Goal: Information Seeking & Learning: Learn about a topic

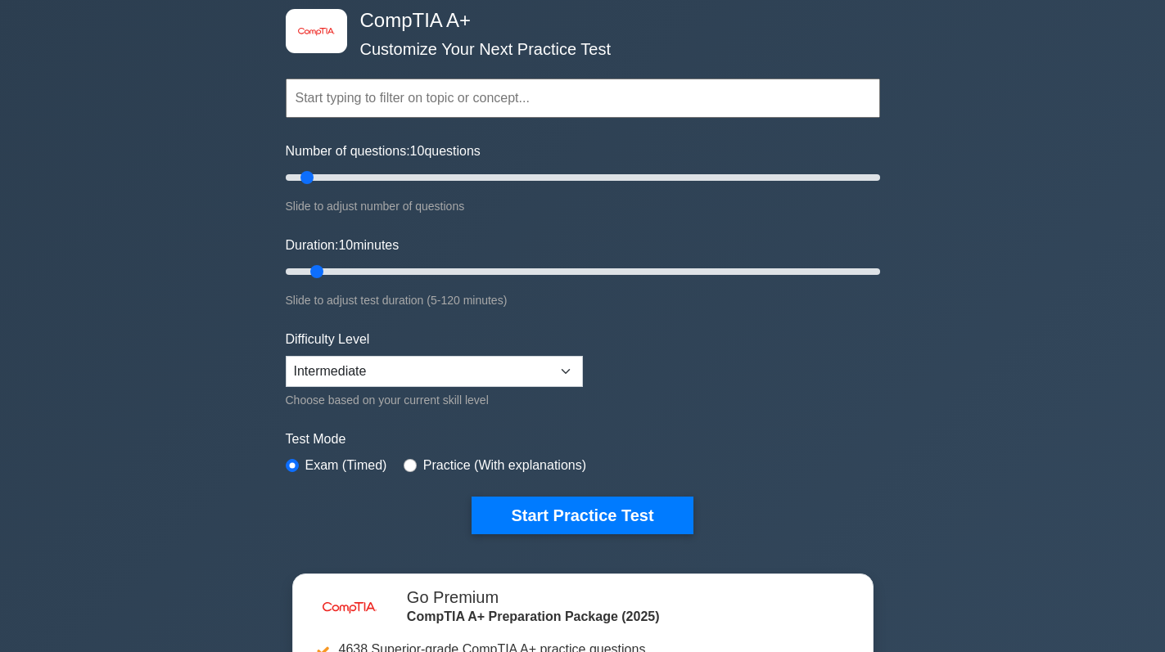
scroll to position [82, 0]
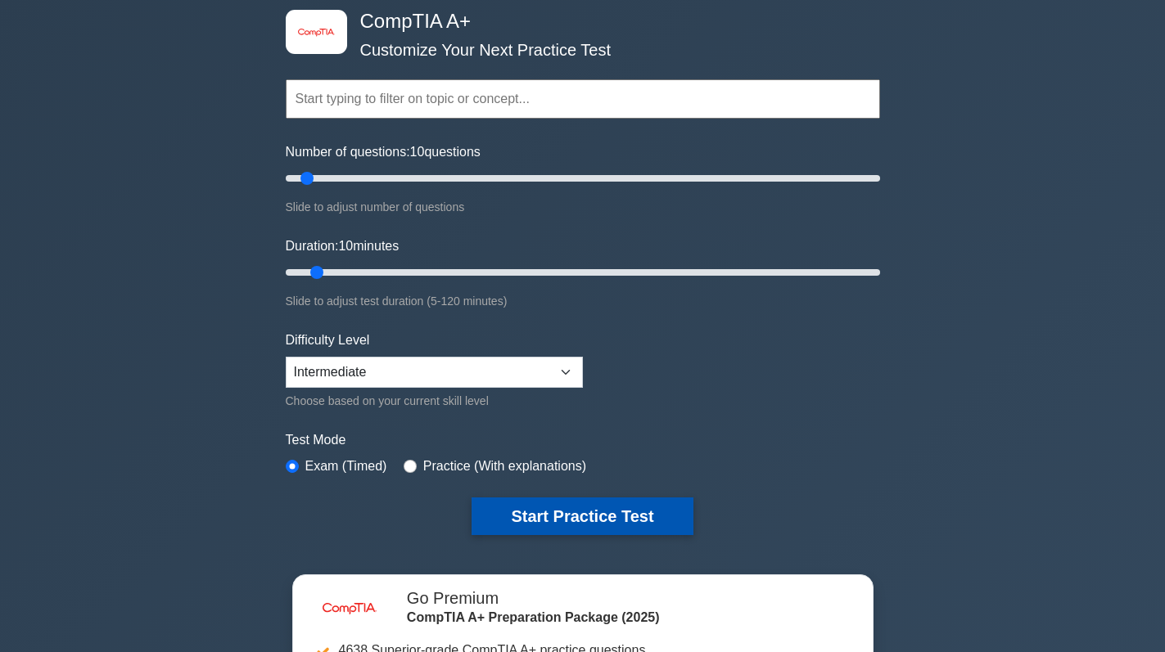
click at [562, 517] on button "Start Practice Test" at bounding box center [582, 517] width 221 height 38
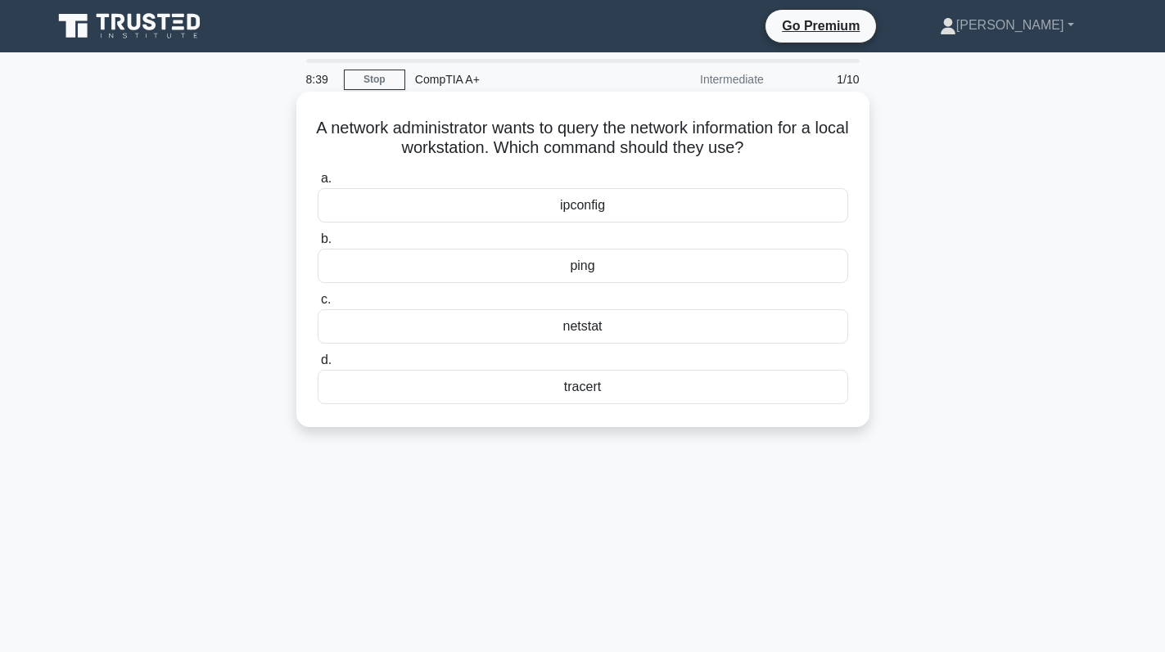
click at [630, 207] on div "ipconfig" at bounding box center [583, 205] width 530 height 34
click at [318, 184] on input "a. ipconfig" at bounding box center [318, 179] width 0 height 11
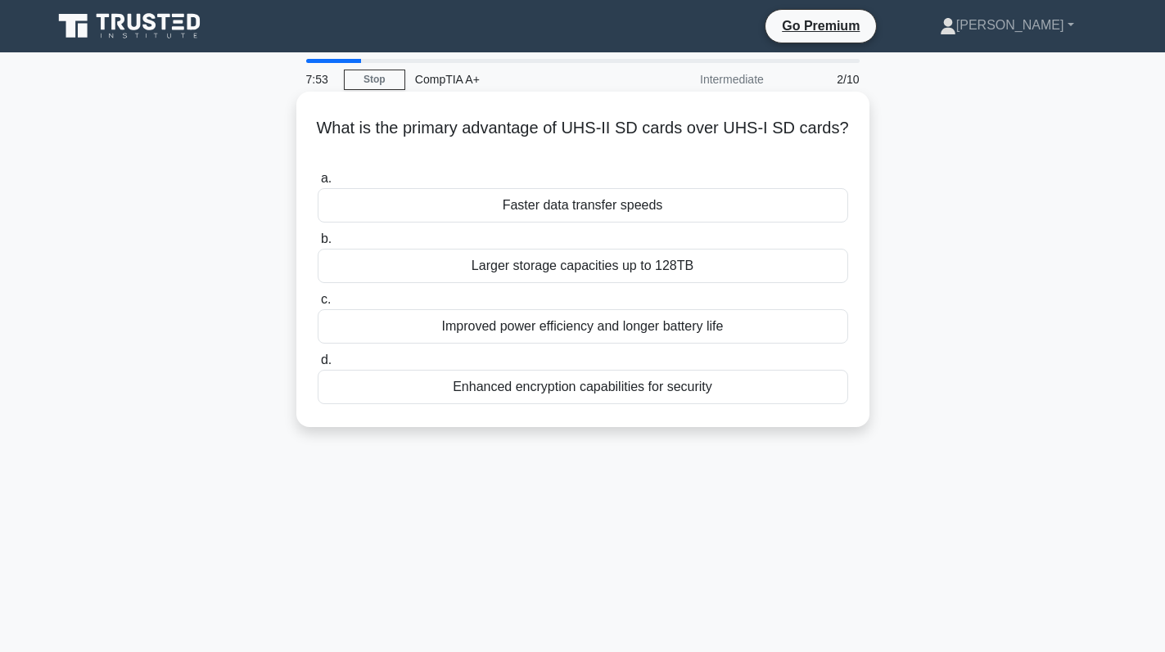
click at [583, 209] on div "Faster data transfer speeds" at bounding box center [583, 205] width 530 height 34
click at [318, 184] on input "a. Faster data transfer speeds" at bounding box center [318, 179] width 0 height 11
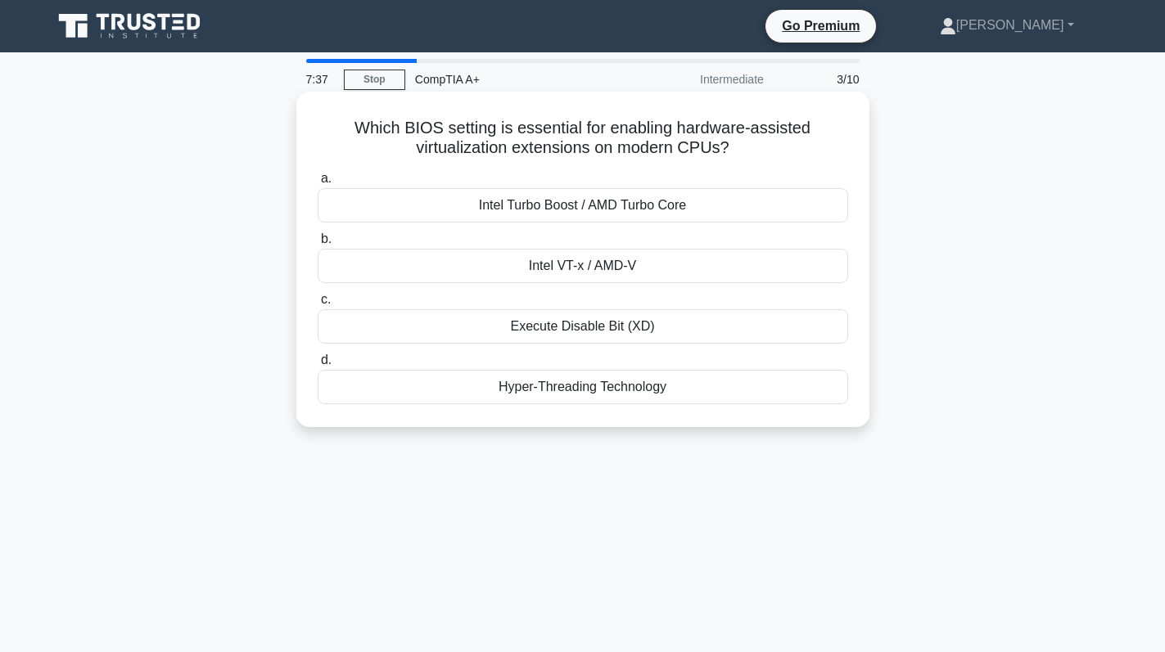
click at [550, 383] on div "Hyper-Threading Technology" at bounding box center [583, 387] width 530 height 34
click at [318, 366] on input "d. Hyper-Threading Technology" at bounding box center [318, 360] width 0 height 11
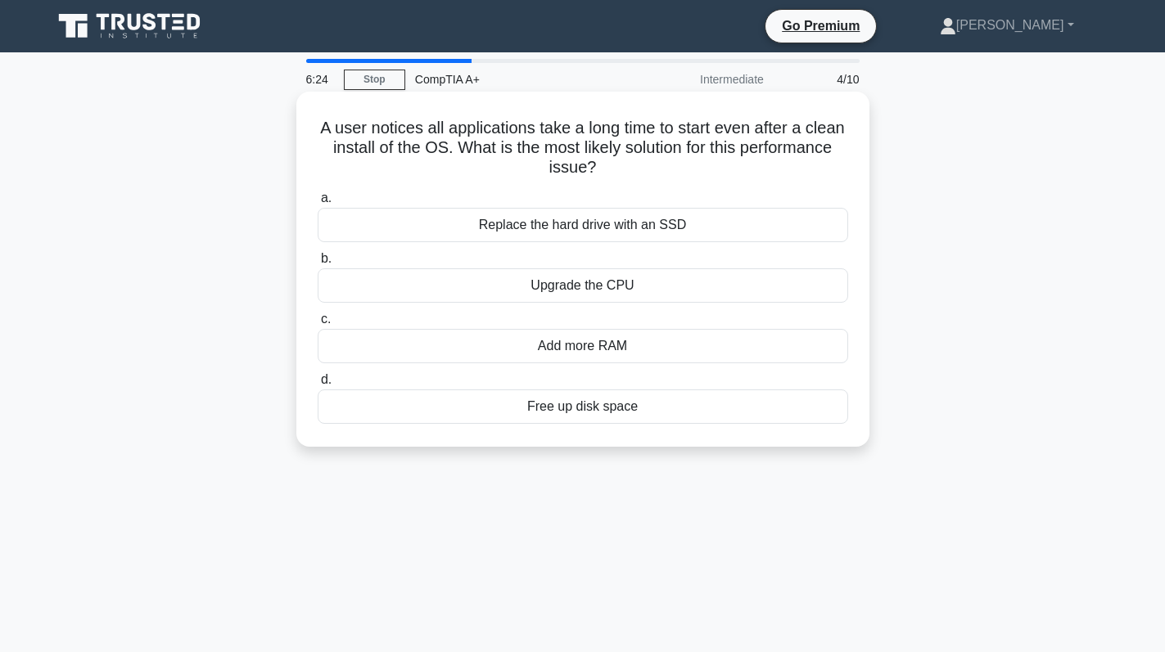
click at [652, 338] on div "Add more RAM" at bounding box center [583, 346] width 530 height 34
click at [318, 325] on input "c. Add more RAM" at bounding box center [318, 319] width 0 height 11
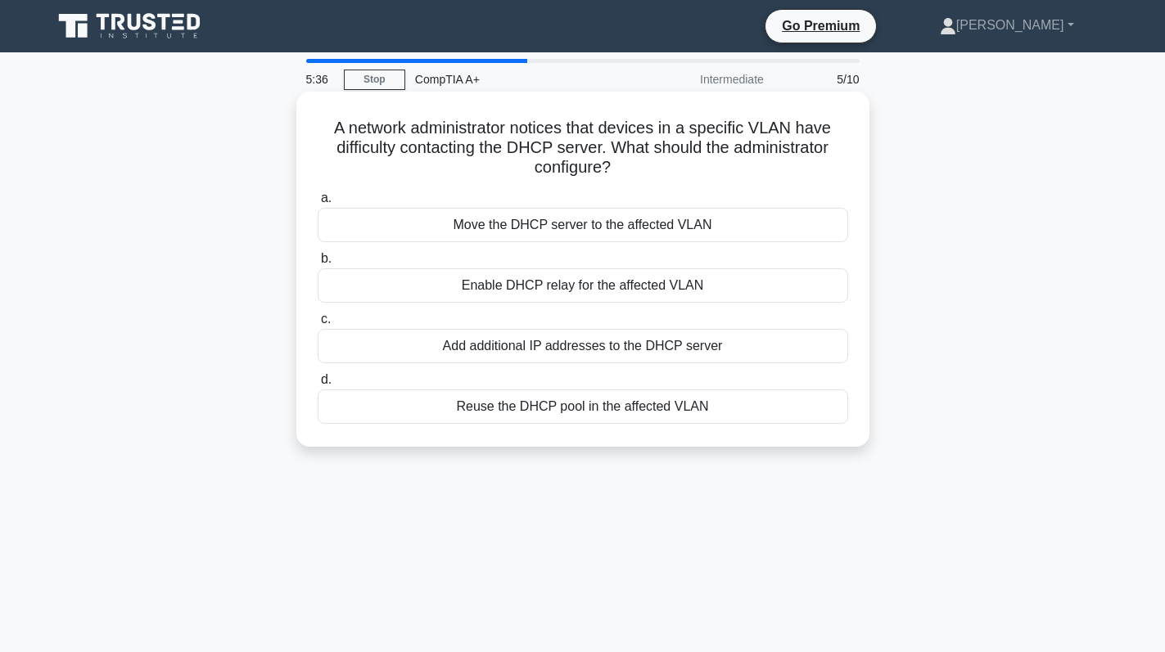
click at [711, 287] on div "Enable DHCP relay for the affected VLAN" at bounding box center [583, 286] width 530 height 34
click at [318, 264] on input "b. Enable DHCP relay for the affected VLAN" at bounding box center [318, 259] width 0 height 11
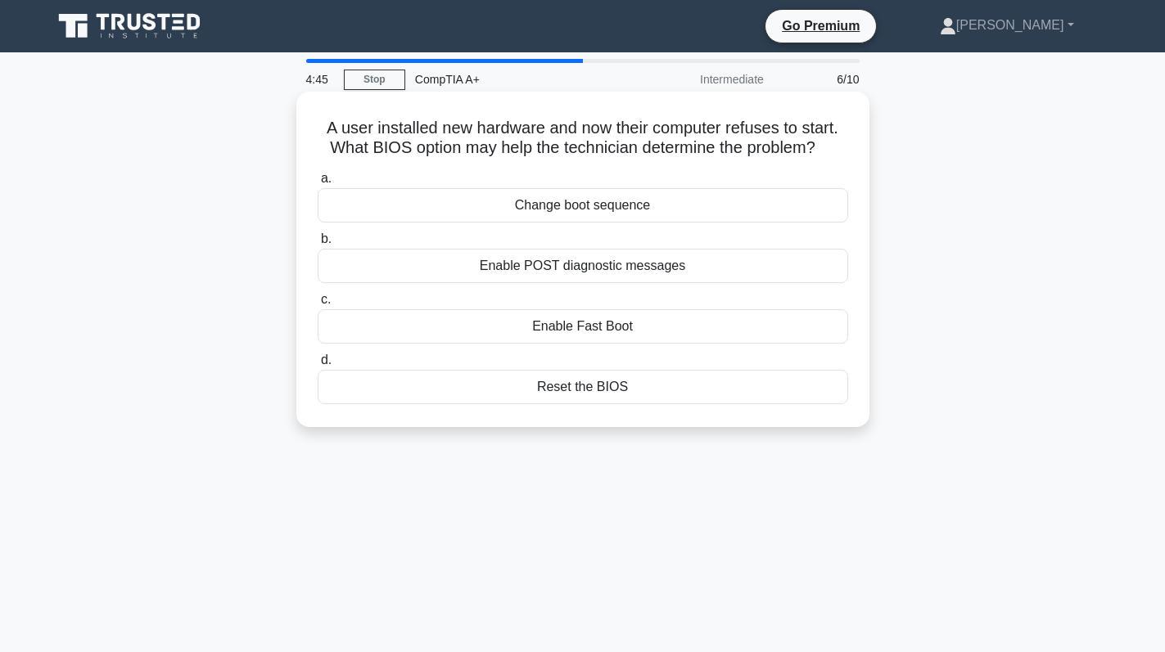
click at [677, 211] on div "Change boot sequence" at bounding box center [583, 205] width 530 height 34
click at [318, 184] on input "a. Change boot sequence" at bounding box center [318, 179] width 0 height 11
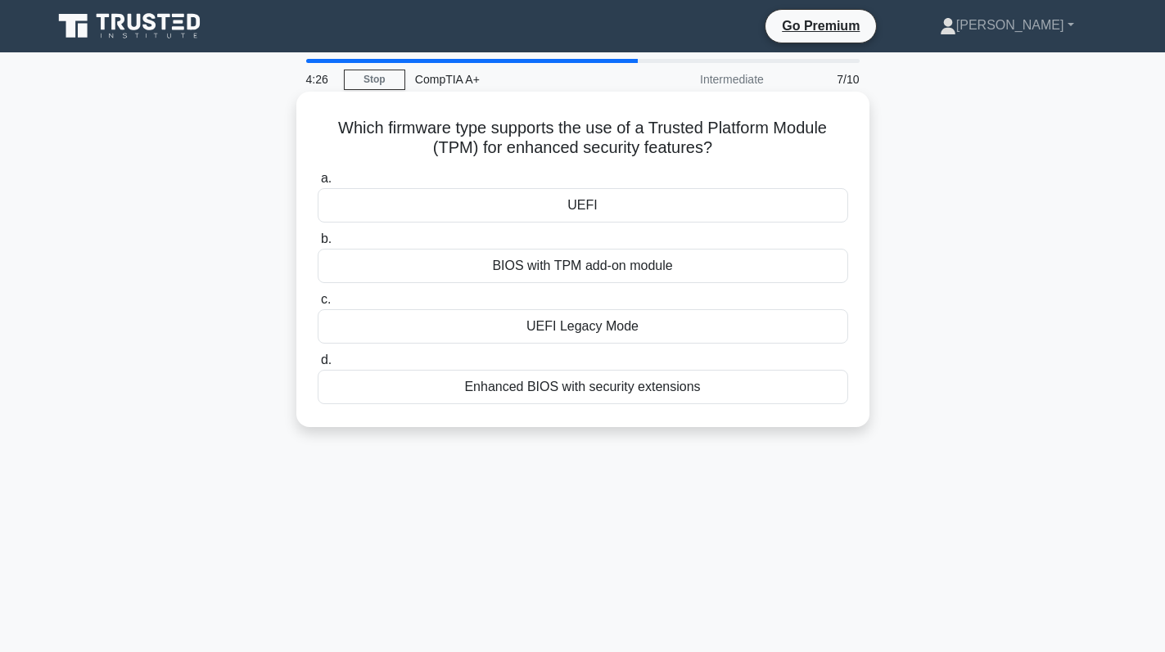
click at [712, 219] on div "UEFI" at bounding box center [583, 205] width 530 height 34
click at [318, 184] on input "a. UEFI" at bounding box center [318, 179] width 0 height 11
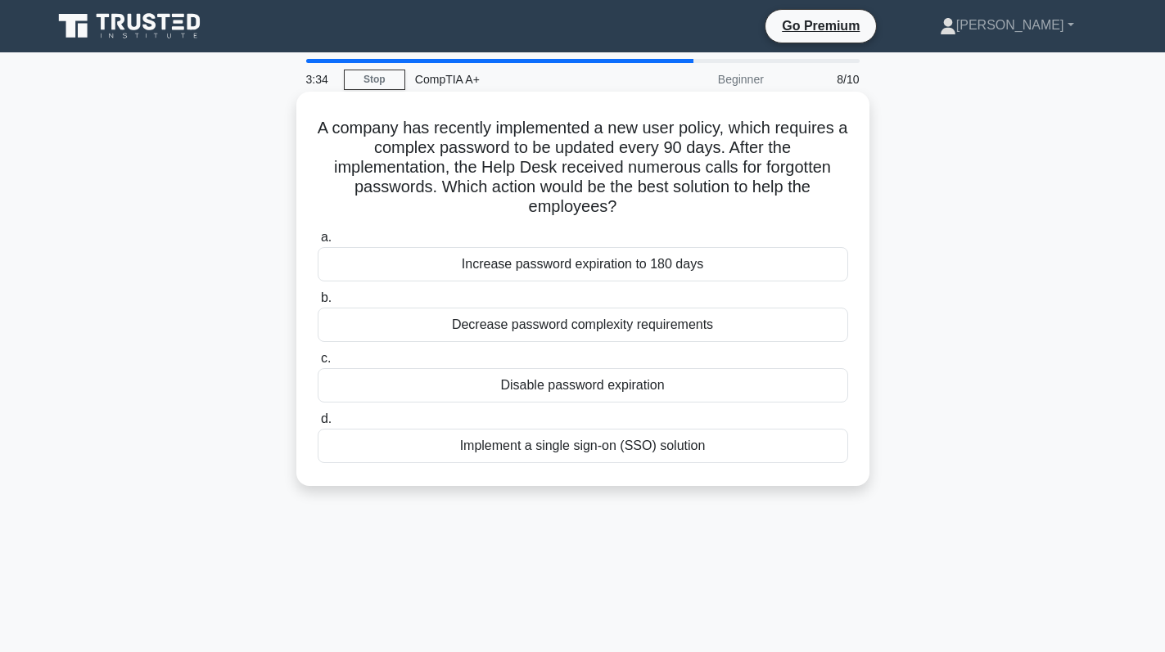
click at [626, 329] on div "Decrease password complexity requirements" at bounding box center [583, 325] width 530 height 34
click at [318, 304] on input "b. Decrease password complexity requirements" at bounding box center [318, 298] width 0 height 11
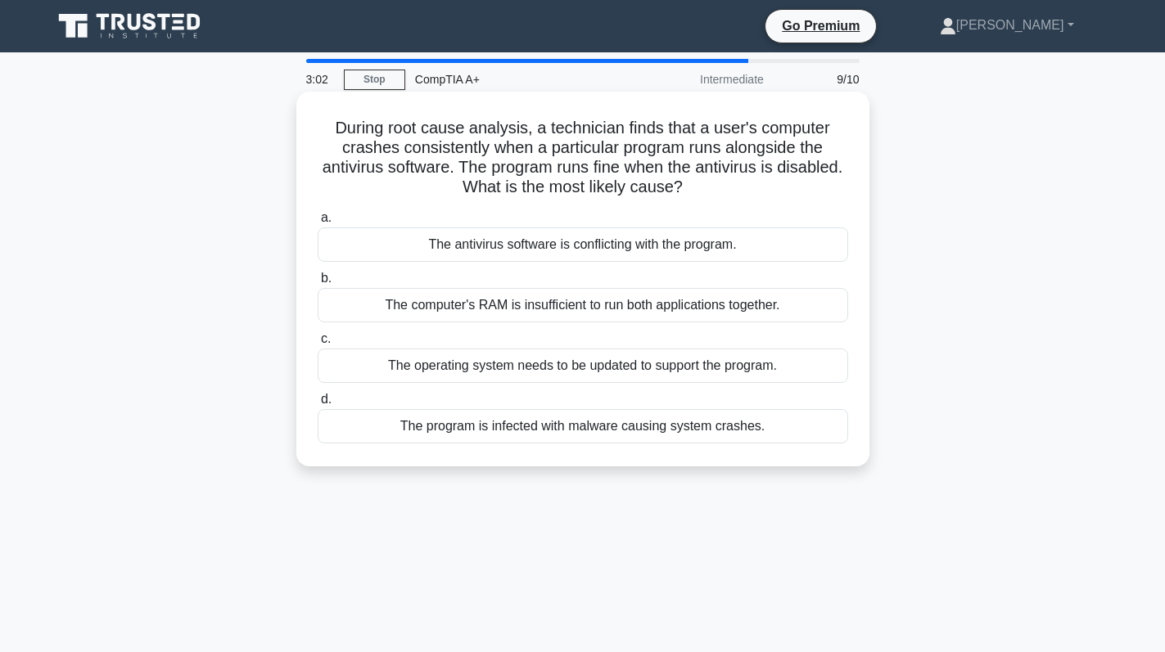
click at [572, 431] on div "The program is infected with malware causing system crashes." at bounding box center [583, 426] width 530 height 34
click at [318, 405] on input "d. The program is infected with malware causing system crashes." at bounding box center [318, 400] width 0 height 11
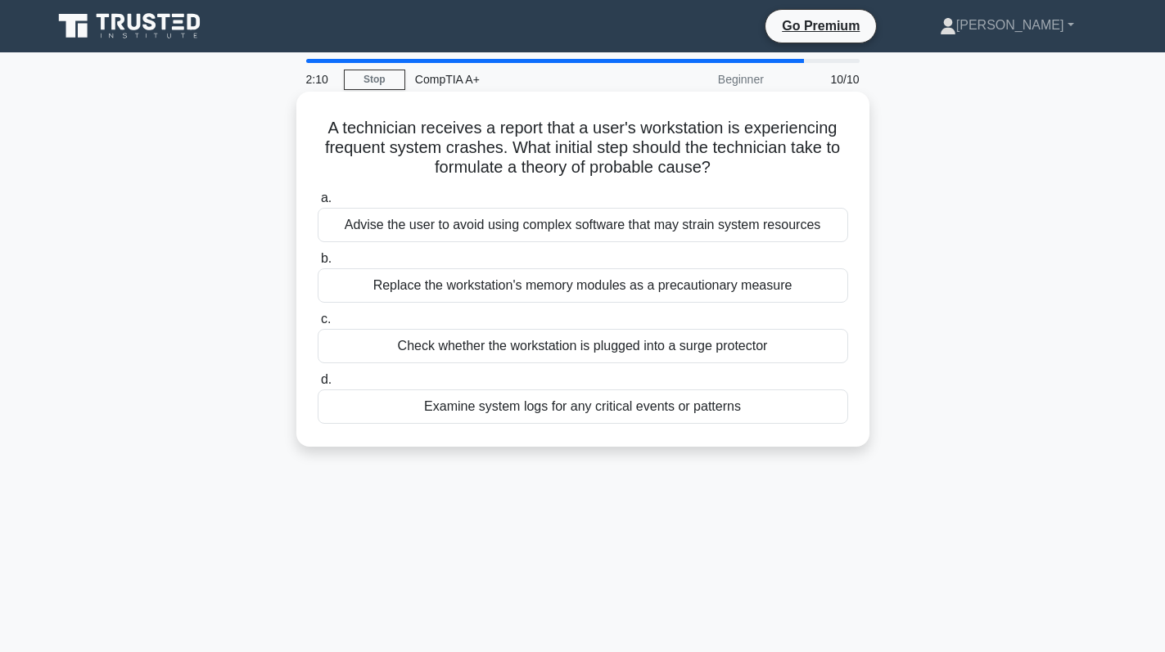
click at [628, 223] on div "Advise the user to avoid using complex software that may strain system resources" at bounding box center [583, 225] width 530 height 34
click at [318, 204] on input "a. Advise the user to avoid using complex software that may strain system resou…" at bounding box center [318, 198] width 0 height 11
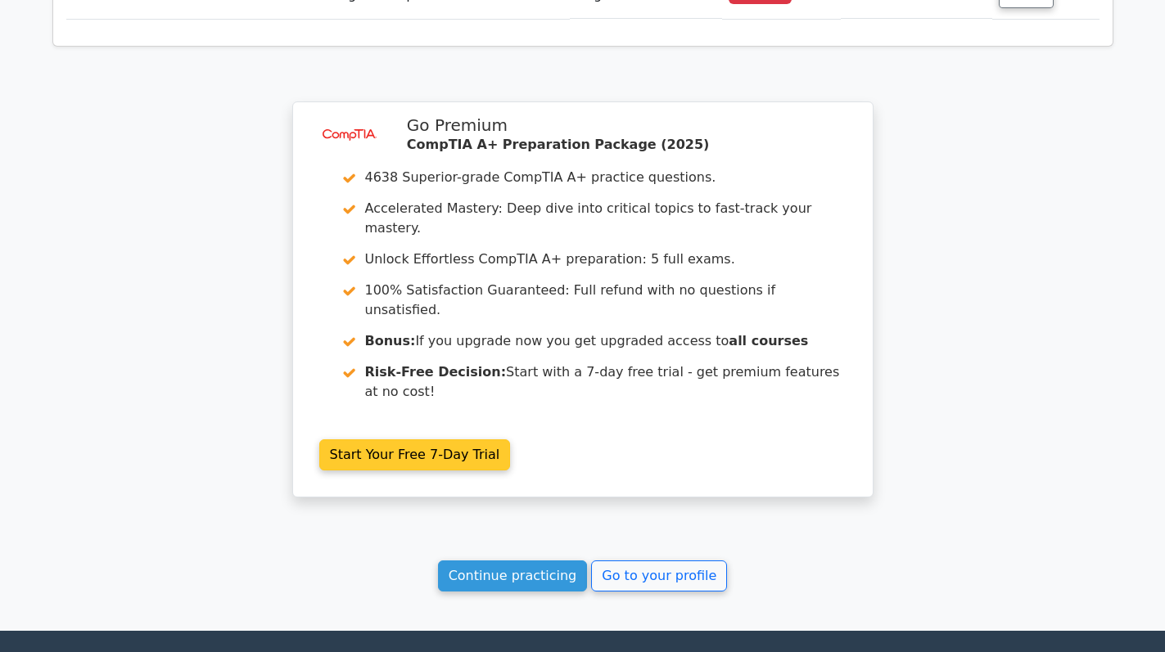
scroll to position [2576, 0]
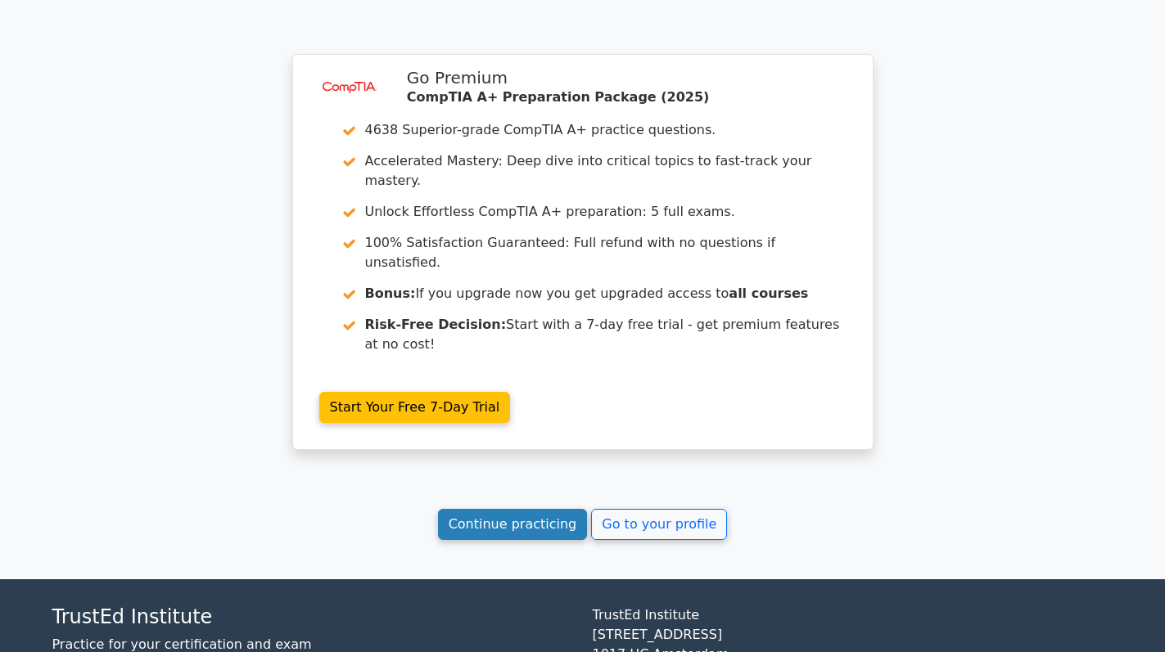
click at [509, 509] on link "Continue practicing" at bounding box center [513, 524] width 150 height 31
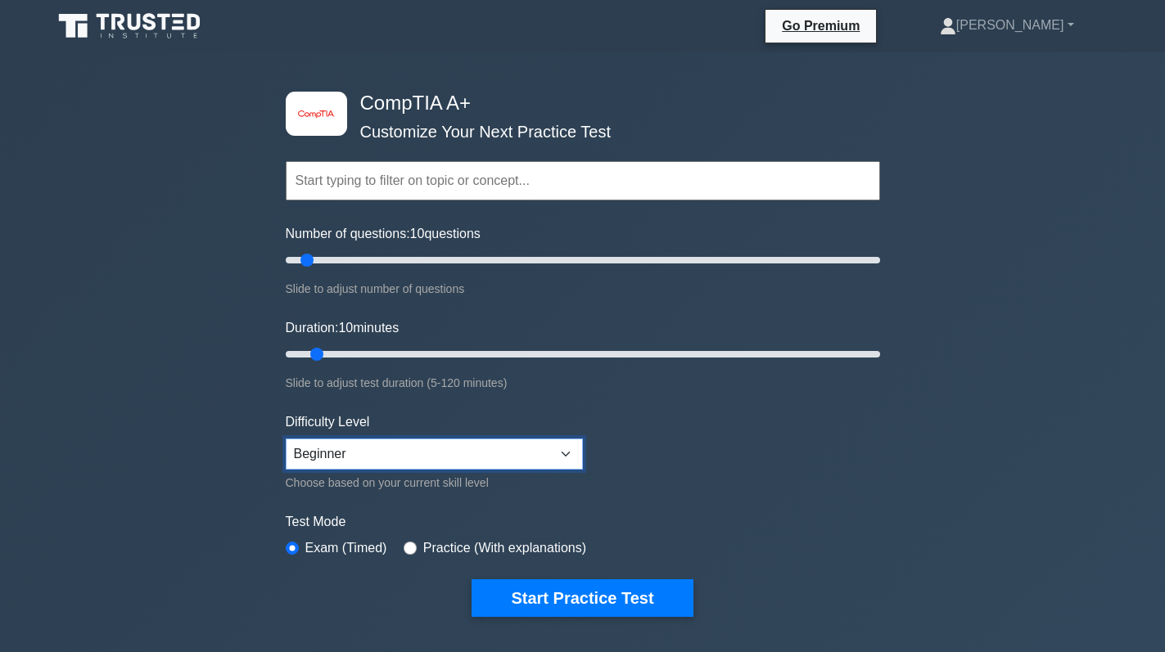
click at [567, 461] on select "Beginner Intermediate Expert" at bounding box center [434, 454] width 297 height 31
click at [567, 454] on select "Beginner Intermediate Expert" at bounding box center [434, 454] width 297 height 31
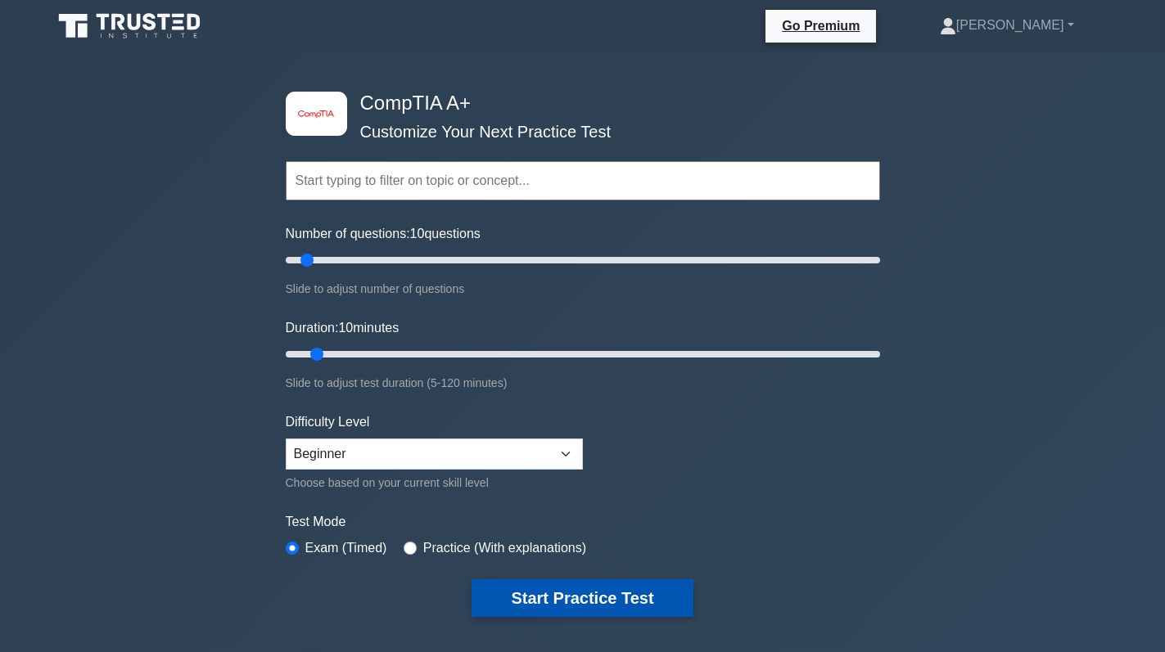
click at [583, 601] on button "Start Practice Test" at bounding box center [582, 599] width 221 height 38
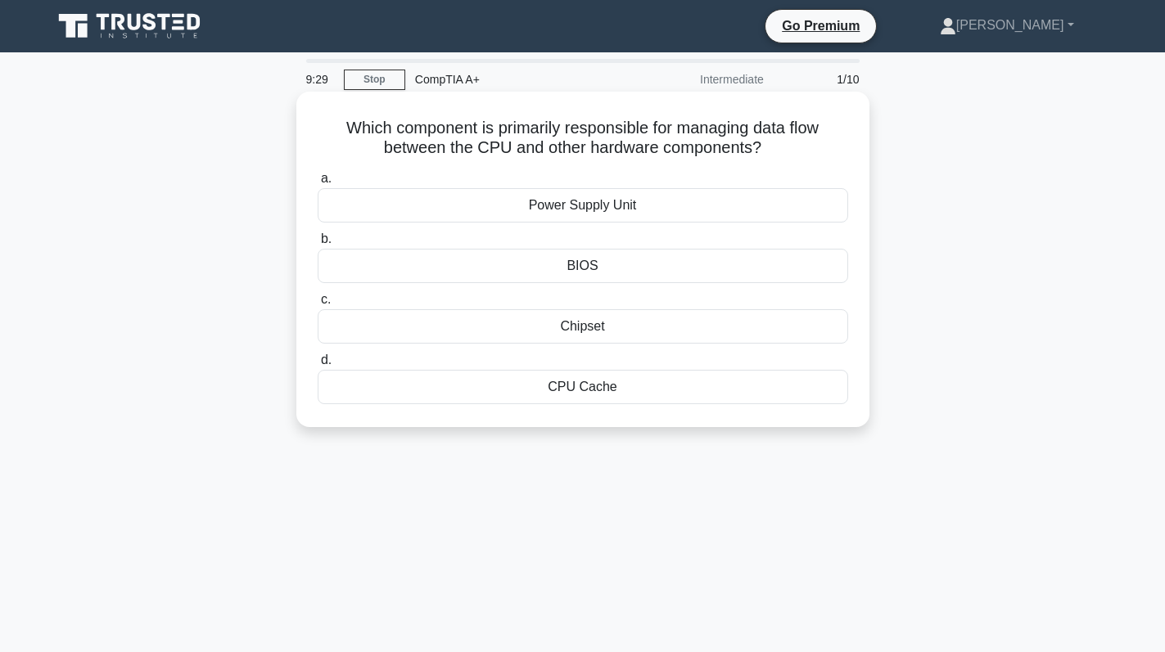
click at [633, 386] on div "CPU Cache" at bounding box center [583, 387] width 530 height 34
click at [318, 366] on input "d. CPU Cache" at bounding box center [318, 360] width 0 height 11
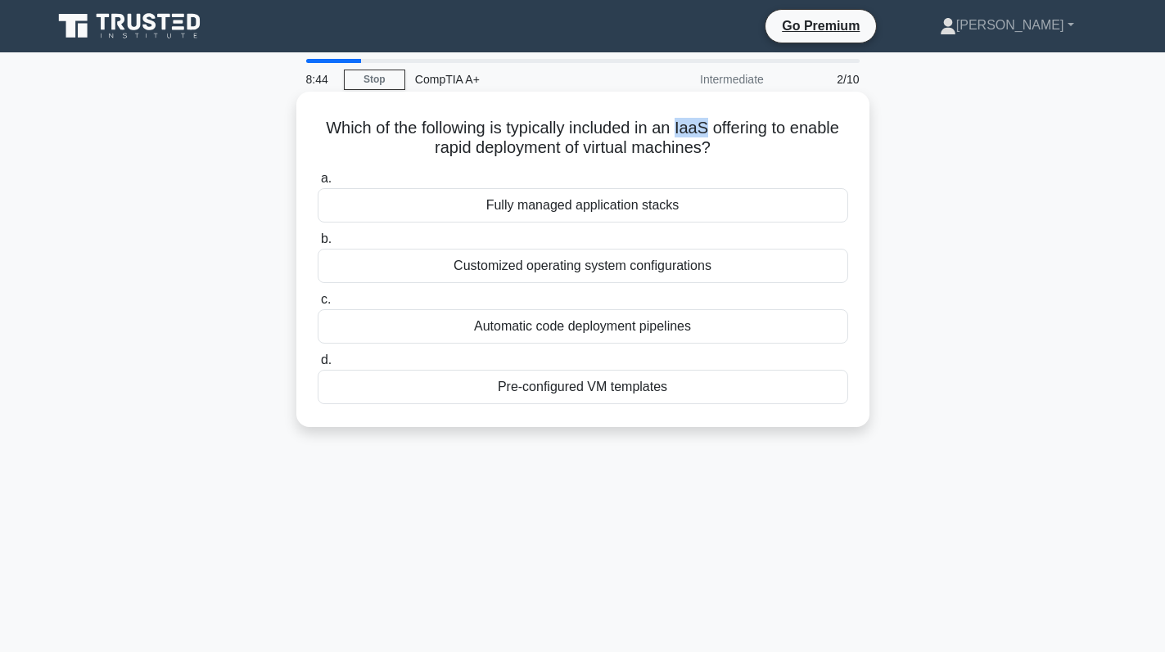
drag, startPoint x: 680, startPoint y: 132, endPoint x: 712, endPoint y: 132, distance: 31.9
click at [712, 132] on h5 "Which of the following is typically included in an IaaS offering to enable rapi…" at bounding box center [583, 138] width 534 height 41
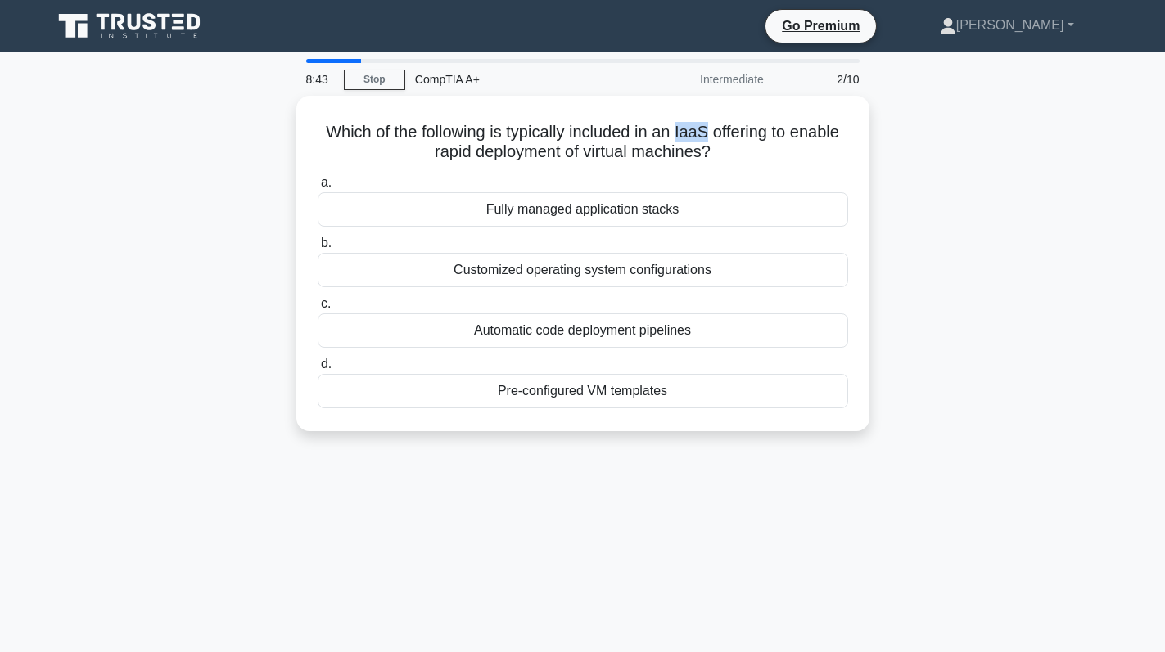
copy h5 "IaaS"
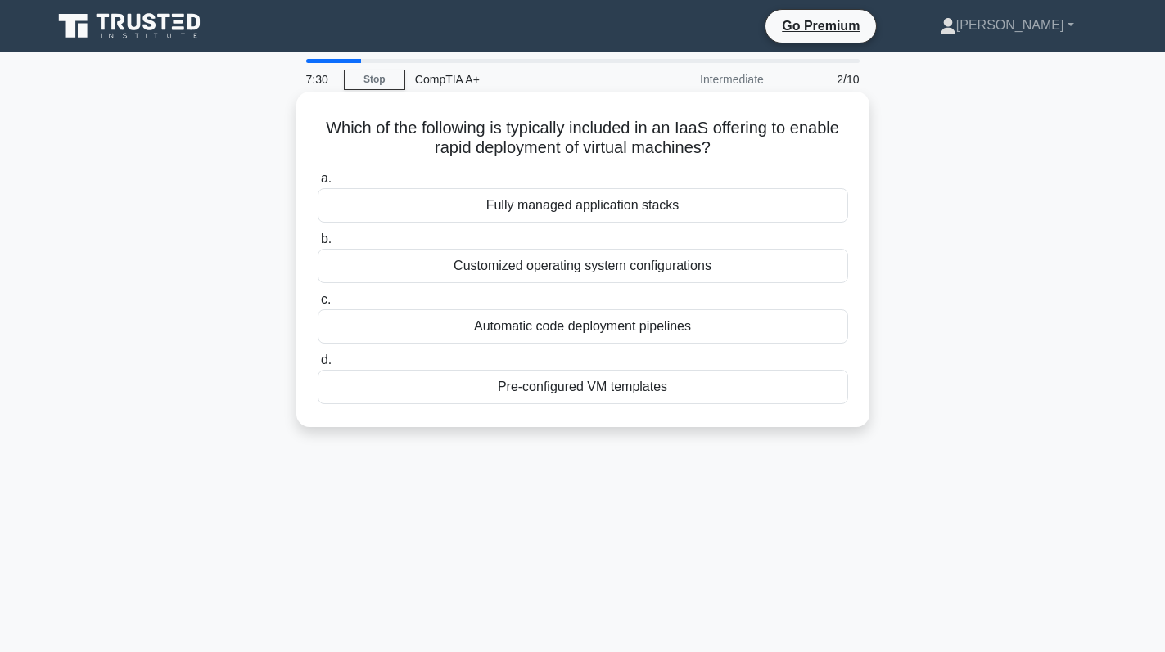
click at [647, 263] on div "Customized operating system configurations" at bounding box center [583, 266] width 530 height 34
click at [318, 245] on input "b. Customized operating system configurations" at bounding box center [318, 239] width 0 height 11
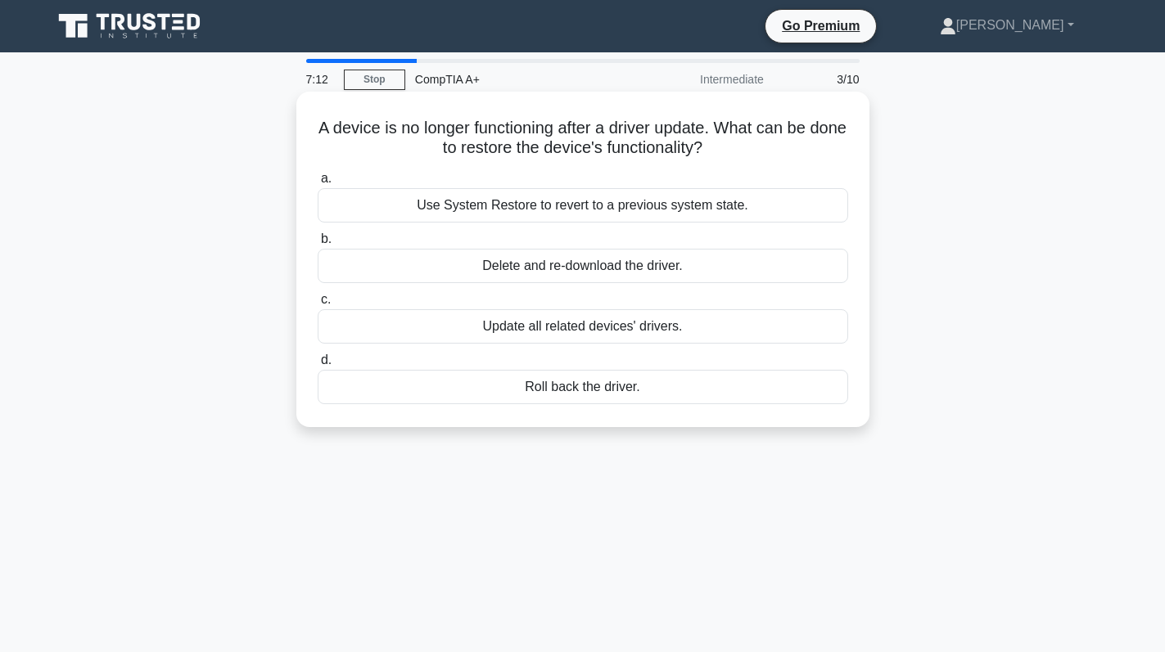
click at [597, 391] on div "Roll back the driver." at bounding box center [583, 387] width 530 height 34
click at [318, 366] on input "d. Roll back the driver." at bounding box center [318, 360] width 0 height 11
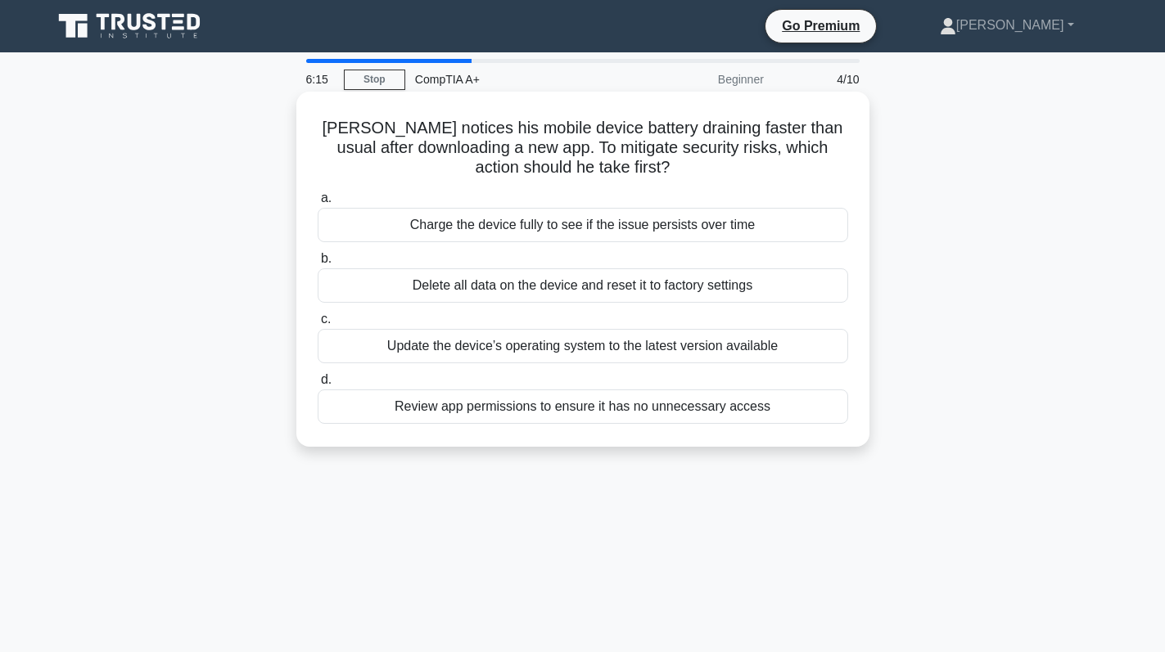
click at [574, 413] on div "Review app permissions to ensure it has no unnecessary access" at bounding box center [583, 407] width 530 height 34
click at [318, 386] on input "d. Review app permissions to ensure it has no unnecessary access" at bounding box center [318, 380] width 0 height 11
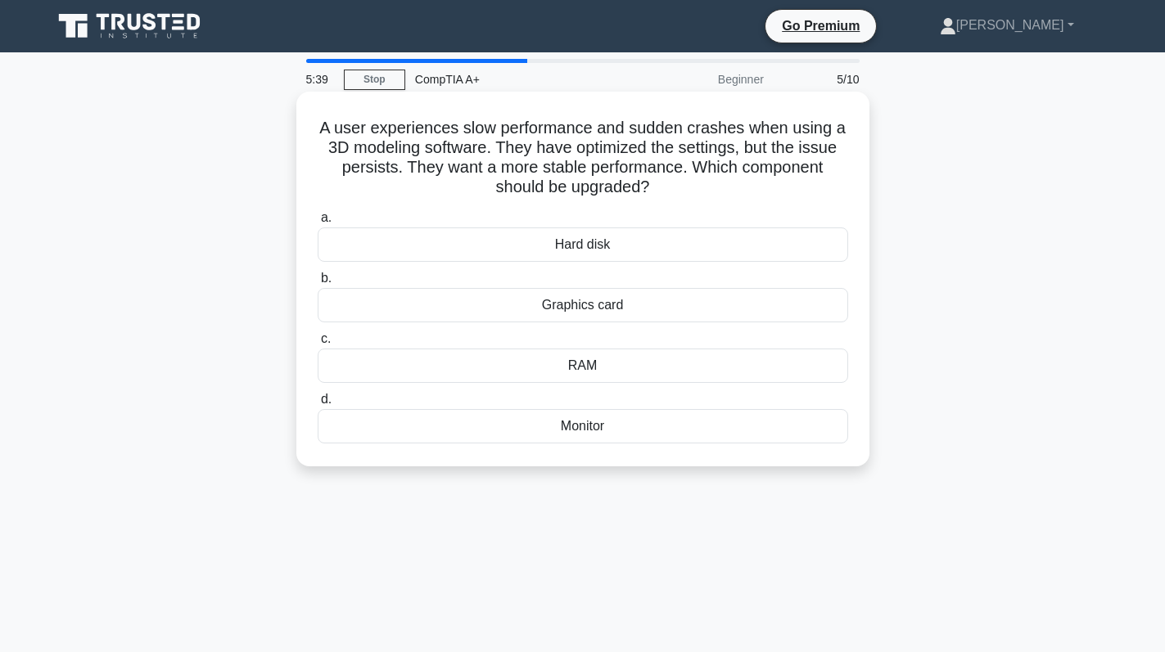
click at [625, 305] on div "Graphics card" at bounding box center [583, 305] width 530 height 34
click at [318, 284] on input "b. Graphics card" at bounding box center [318, 278] width 0 height 11
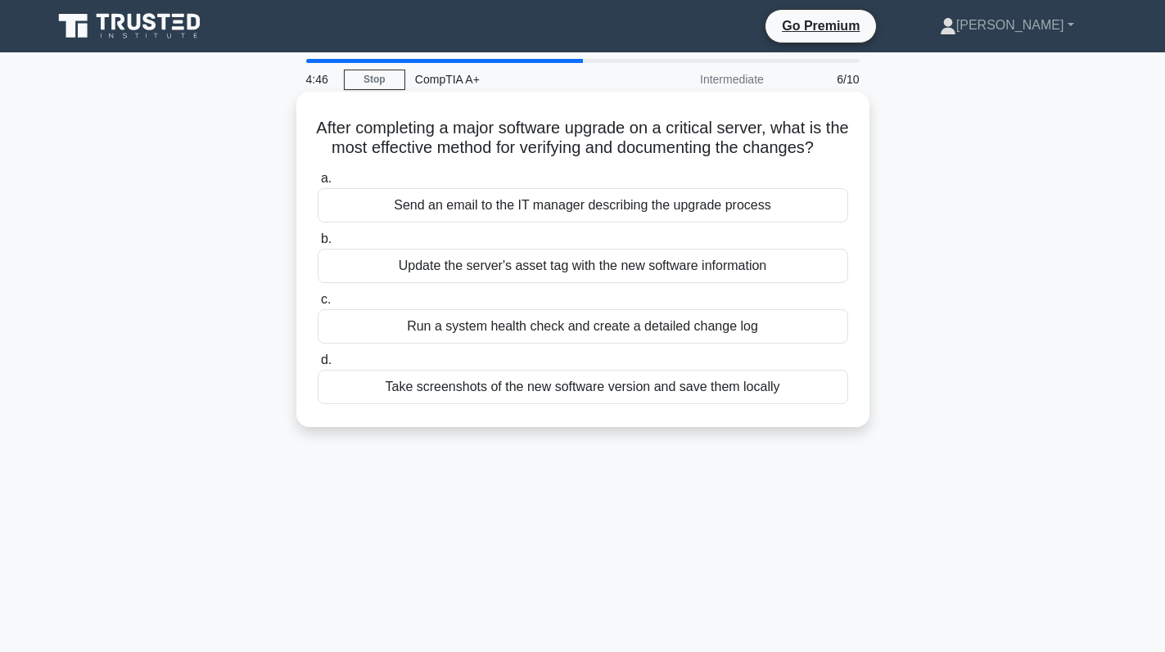
click at [470, 404] on div "Take screenshots of the new software version and save them locally" at bounding box center [583, 387] width 530 height 34
click at [318, 366] on input "d. Take screenshots of the new software version and save them locally" at bounding box center [318, 360] width 0 height 11
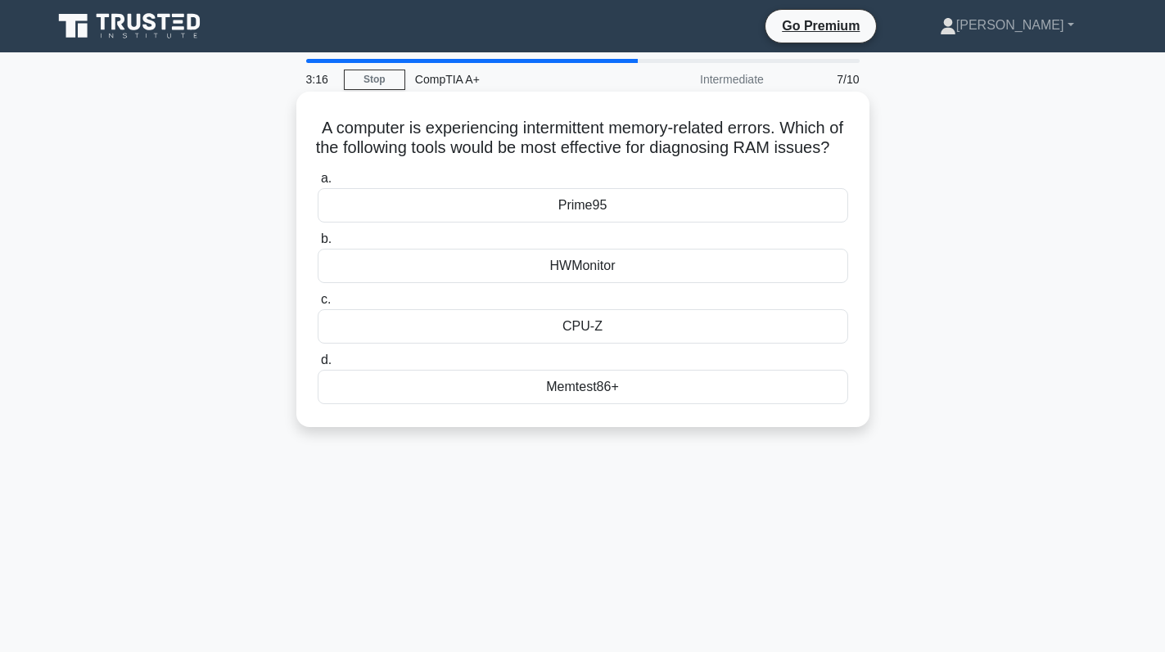
click at [592, 214] on div "Prime95" at bounding box center [583, 205] width 530 height 34
click at [318, 184] on input "a. Prime95" at bounding box center [318, 179] width 0 height 11
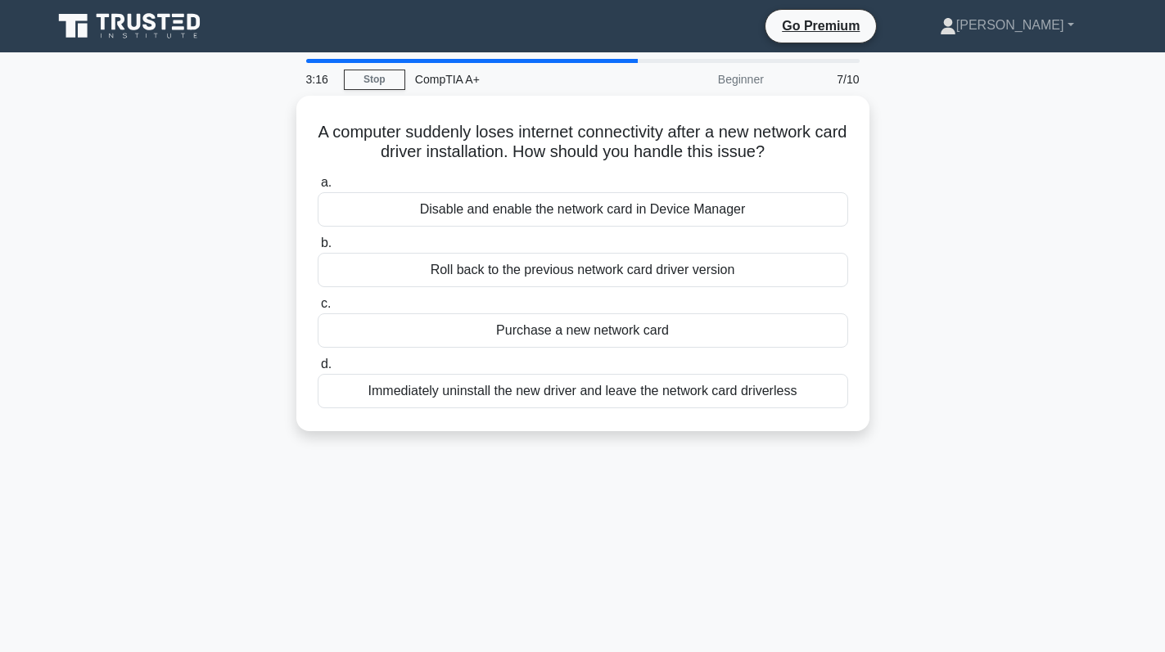
click at [592, 214] on div "Disable and enable the network card in Device Manager" at bounding box center [583, 209] width 530 height 34
click at [318, 188] on input "a. Disable and enable the network card in Device Manager" at bounding box center [318, 183] width 0 height 11
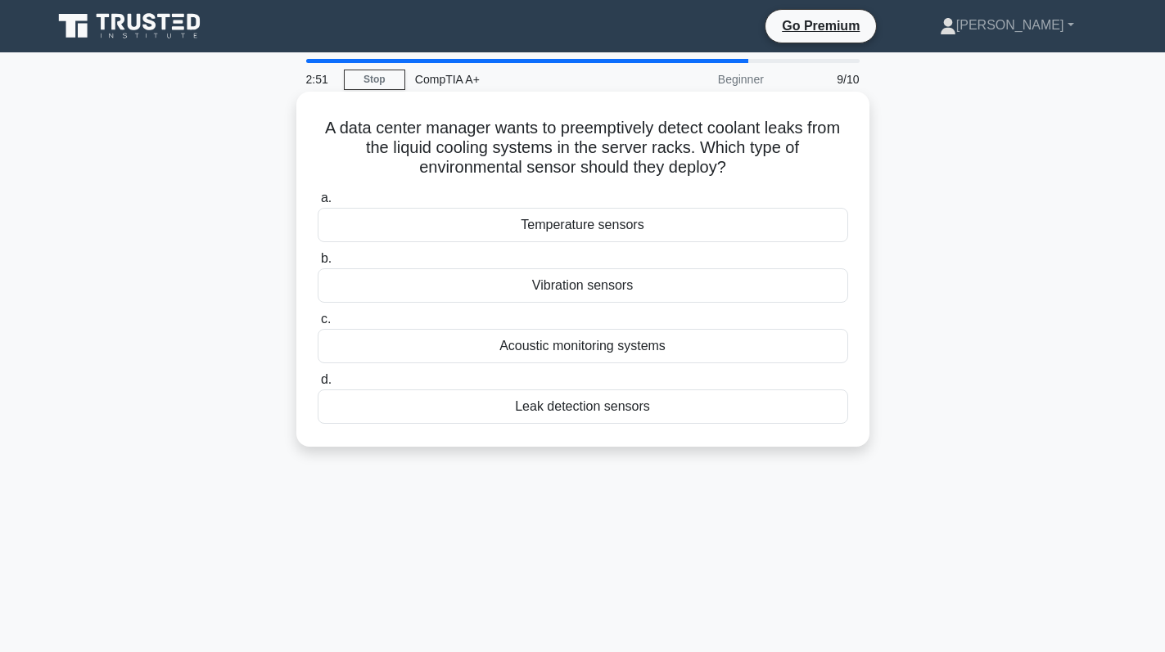
click at [598, 405] on div "Leak detection sensors" at bounding box center [583, 407] width 530 height 34
click at [318, 386] on input "d. Leak detection sensors" at bounding box center [318, 380] width 0 height 11
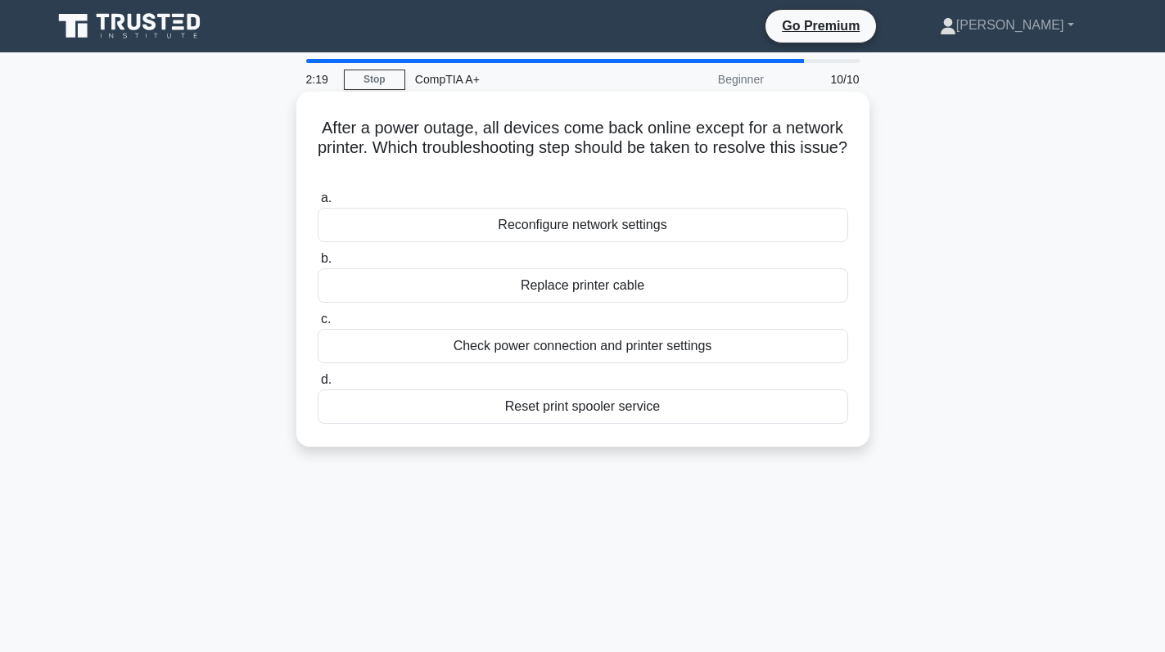
click at [687, 214] on div "Reconfigure network settings" at bounding box center [583, 225] width 530 height 34
click at [318, 204] on input "a. Reconfigure network settings" at bounding box center [318, 198] width 0 height 11
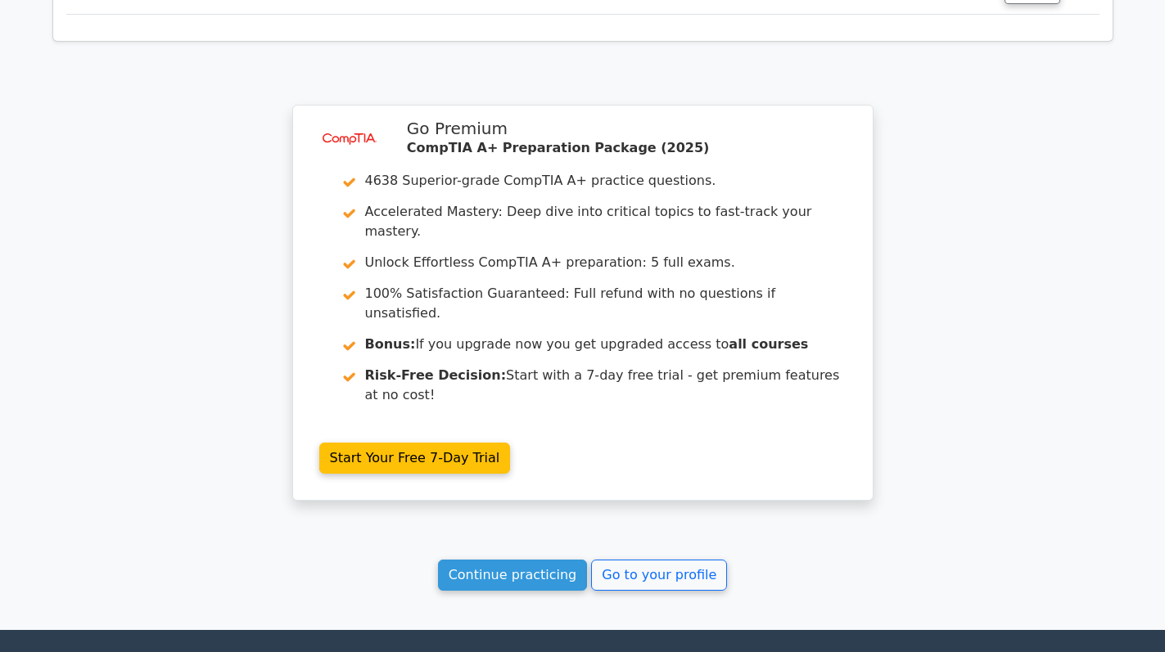
scroll to position [2783, 0]
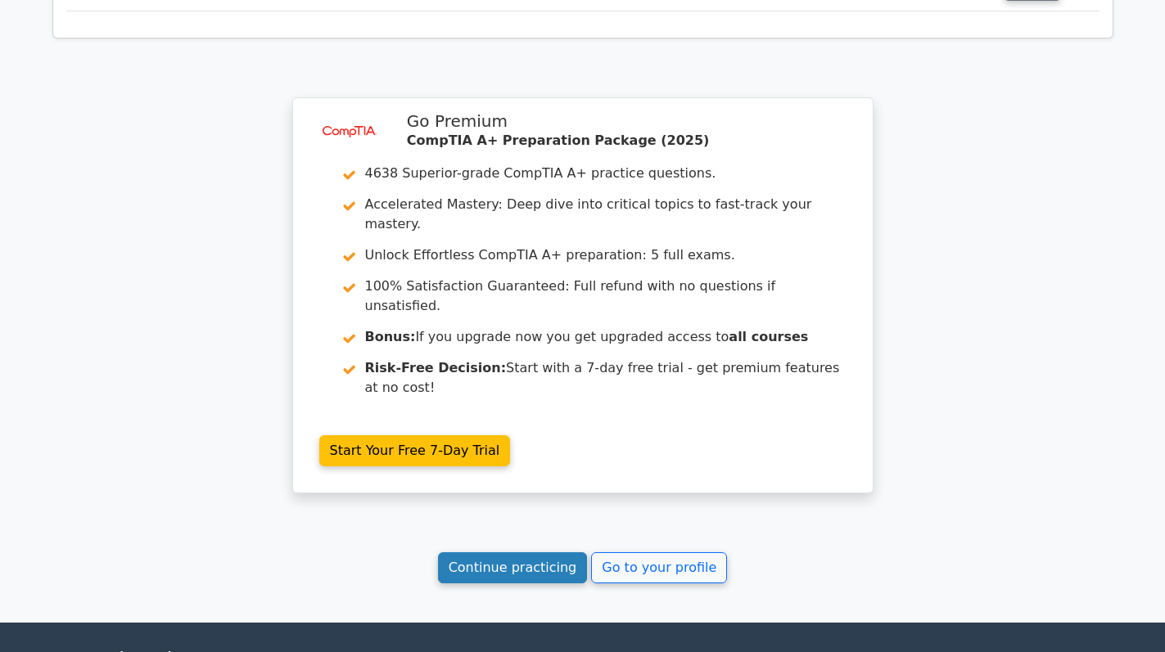
click at [536, 553] on link "Continue practicing" at bounding box center [513, 568] width 150 height 31
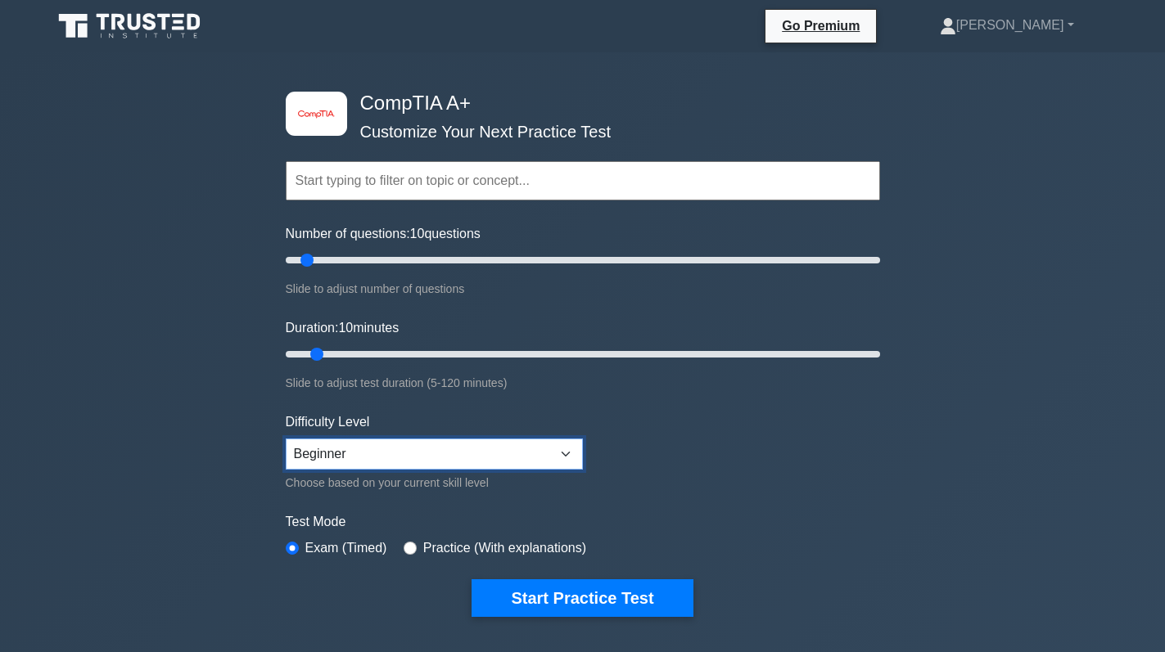
click at [517, 448] on select "Beginner Intermediate Expert" at bounding box center [434, 454] width 297 height 31
select select "intermediate"
click at [286, 439] on select "Beginner Intermediate Expert" at bounding box center [434, 454] width 297 height 31
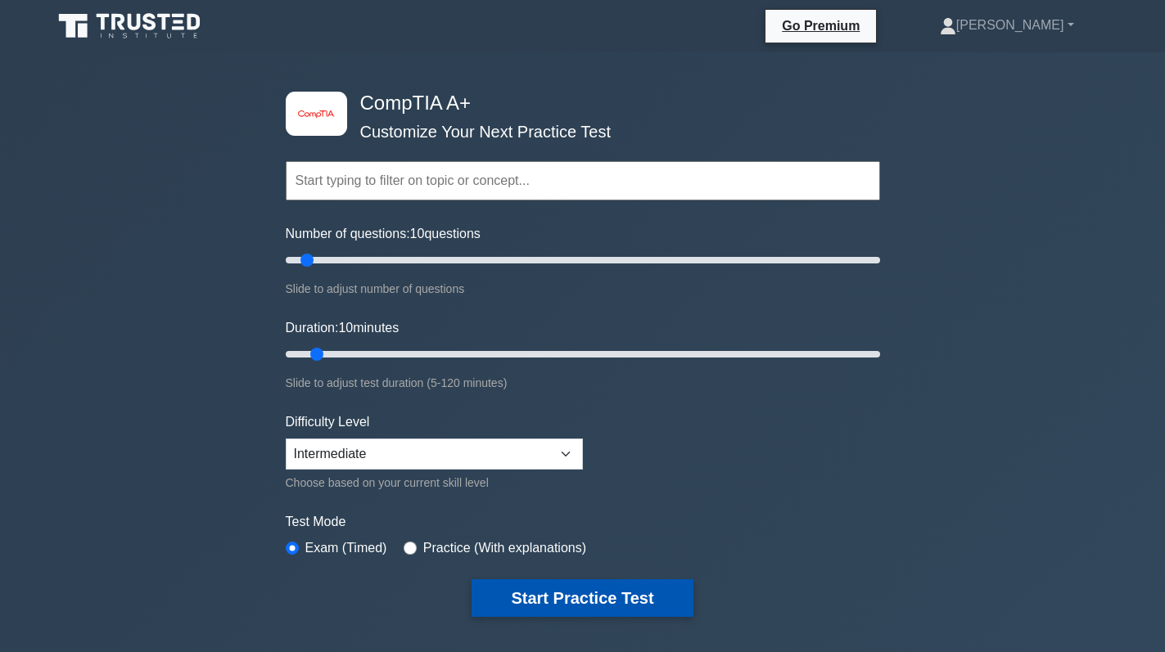
click at [566, 595] on button "Start Practice Test" at bounding box center [582, 599] width 221 height 38
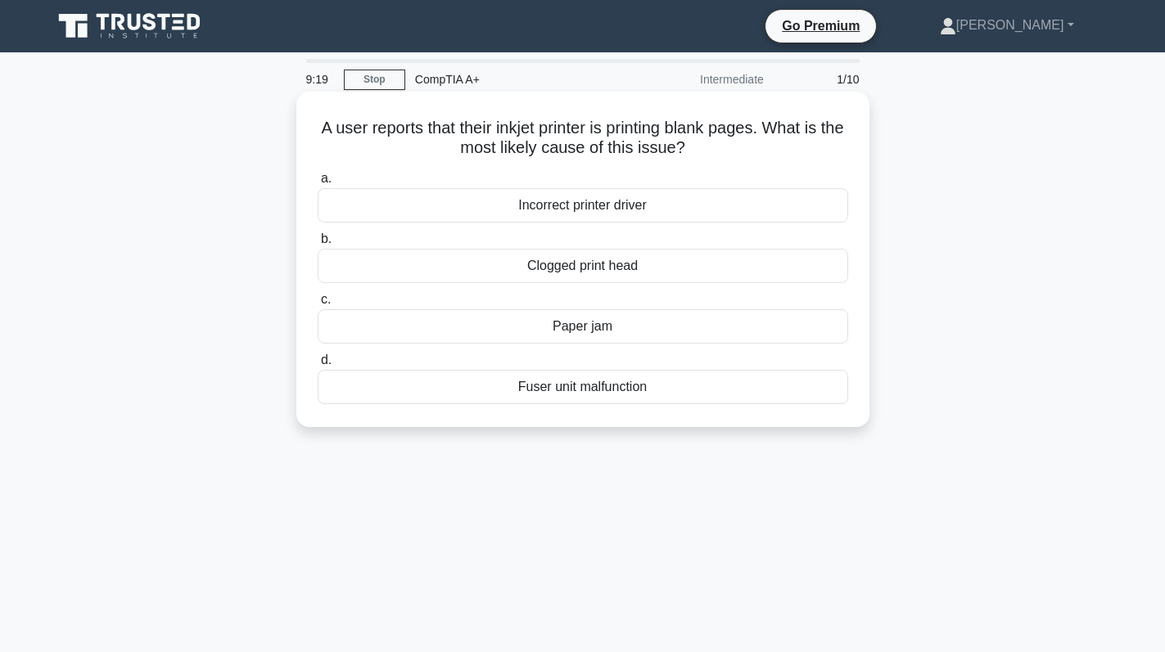
drag, startPoint x: 657, startPoint y: 262, endPoint x: 524, endPoint y: 270, distance: 132.9
click at [524, 270] on div "Clogged print head" at bounding box center [583, 266] width 530 height 34
copy div "Clogged print head"
click at [617, 386] on div "Fuser unit malfunction" at bounding box center [583, 387] width 530 height 34
click at [318, 366] on input "d. Fuser unit malfunction" at bounding box center [318, 360] width 0 height 11
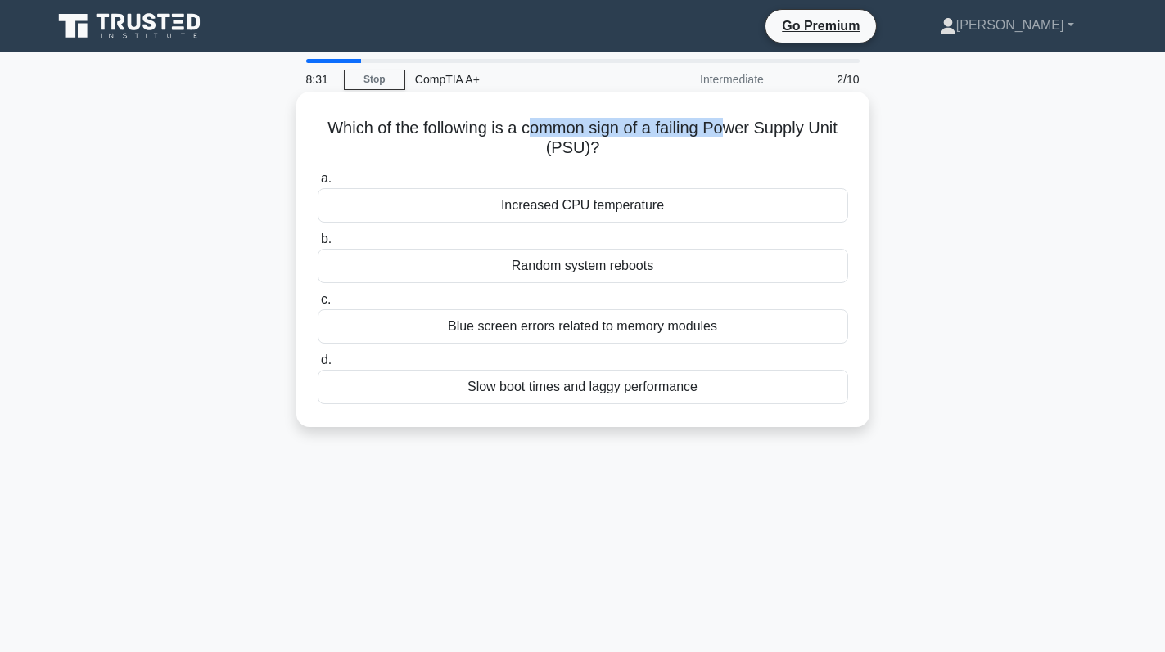
drag, startPoint x: 526, startPoint y: 127, endPoint x: 675, endPoint y: 120, distance: 150.0
click at [725, 126] on h5 "Which of the following is a common sign of a failing Power Supply Unit (PSU)? .…" at bounding box center [583, 138] width 534 height 41
drag, startPoint x: 518, startPoint y: 133, endPoint x: 765, endPoint y: 141, distance: 247.4
click at [765, 141] on h5 "Which of the following is a common sign of a failing Power Supply Unit (PSU)? .…" at bounding box center [583, 138] width 534 height 41
drag, startPoint x: 755, startPoint y: 125, endPoint x: 637, endPoint y: 123, distance: 117.9
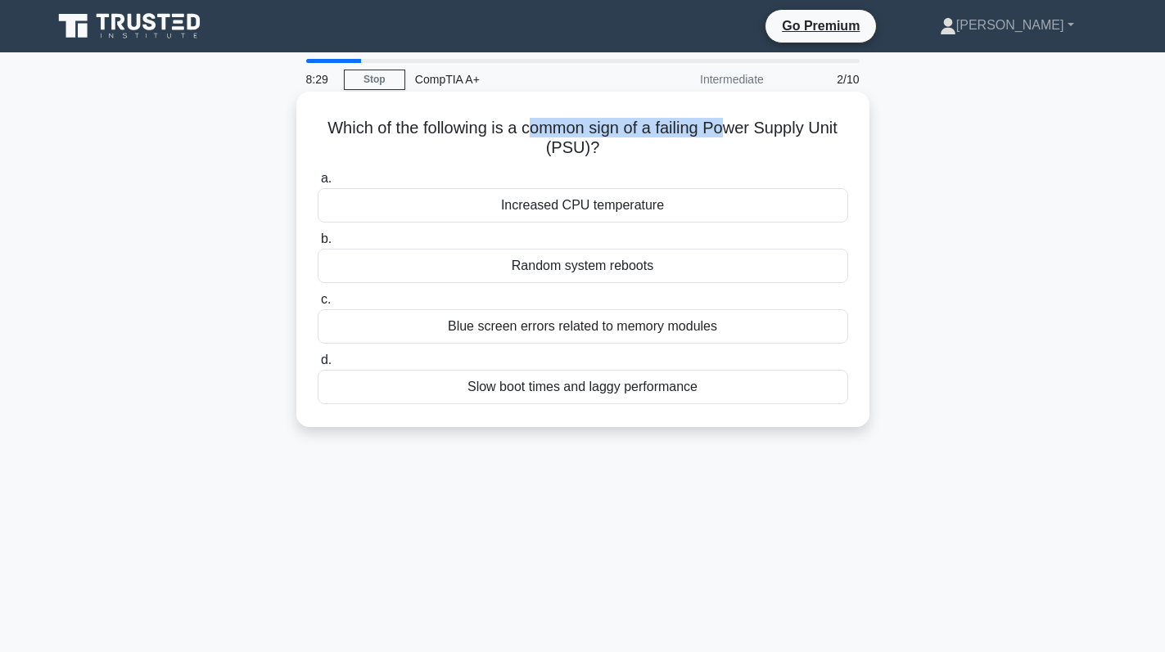
click at [754, 125] on h5 "Which of the following is a common sign of a failing Power Supply Unit (PSU)? .…" at bounding box center [583, 138] width 534 height 41
click at [544, 120] on h5 "Which of the following is a common sign of a failing Power Supply Unit (PSU)? .…" at bounding box center [583, 138] width 534 height 41
drag, startPoint x: 519, startPoint y: 127, endPoint x: 847, endPoint y: 131, distance: 328.3
click at [847, 131] on h5 "Which of the following is a common sign of a failing Power Supply Unit (PSU)? .…" at bounding box center [583, 138] width 534 height 41
copy h5 "common sign of a failing Power Supply Unit"
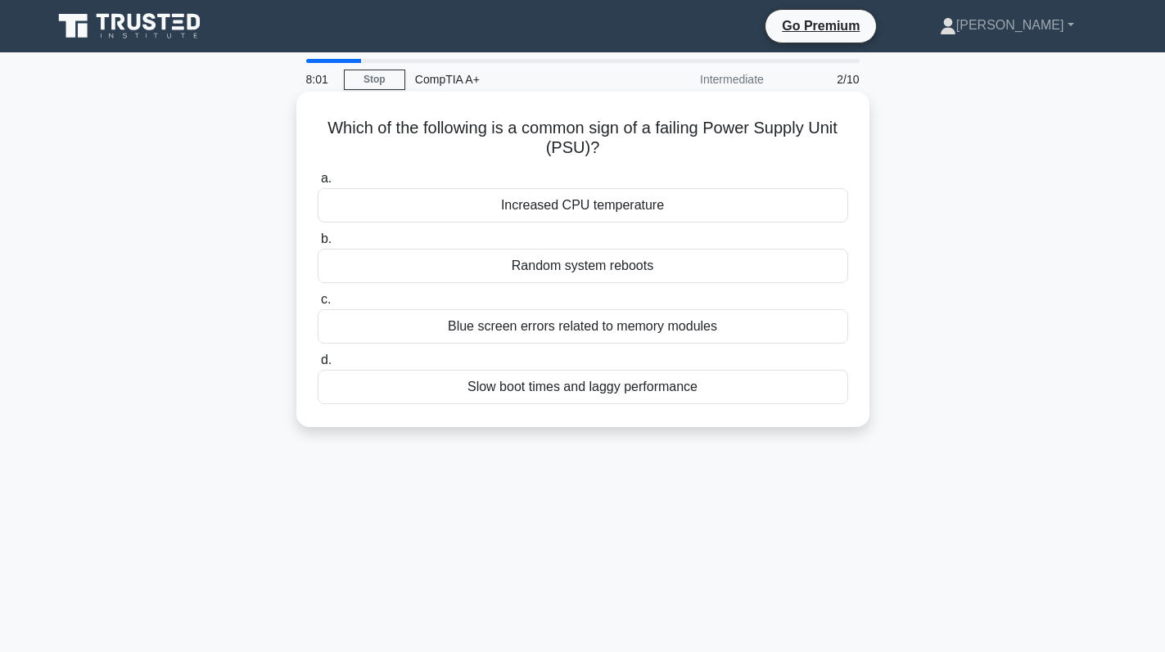
click at [670, 267] on div "Random system reboots" at bounding box center [583, 266] width 530 height 34
click at [318, 245] on input "b. Random system reboots" at bounding box center [318, 239] width 0 height 11
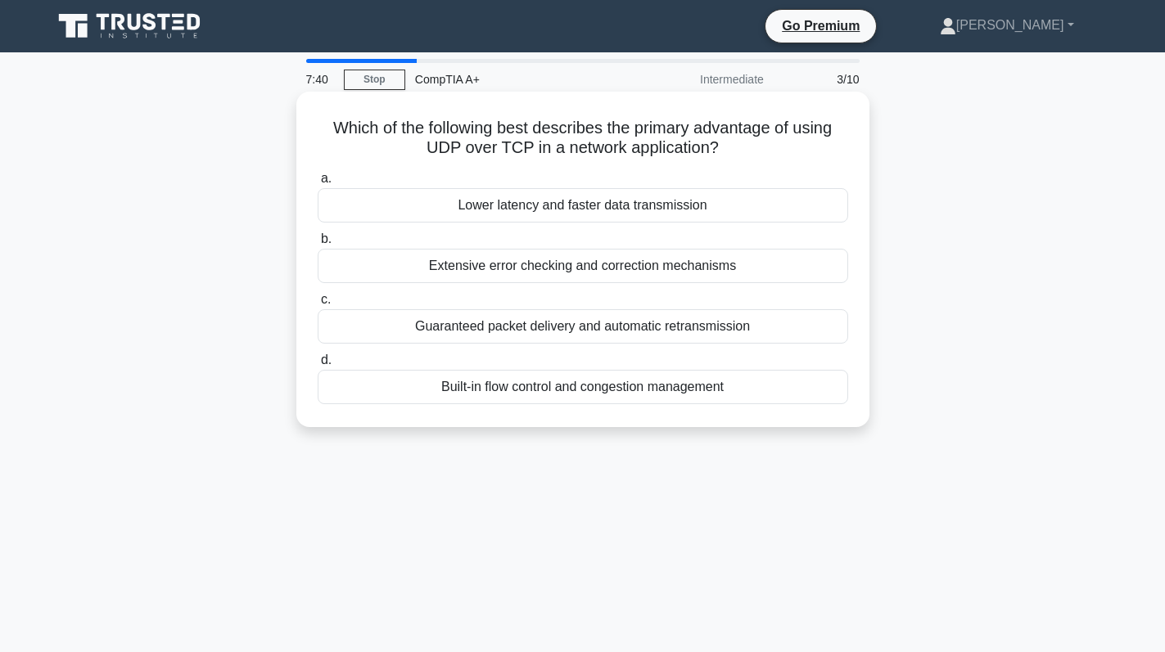
click at [666, 212] on div "Lower latency and faster data transmission" at bounding box center [583, 205] width 530 height 34
click at [318, 184] on input "a. Lower latency and faster data transmission" at bounding box center [318, 179] width 0 height 11
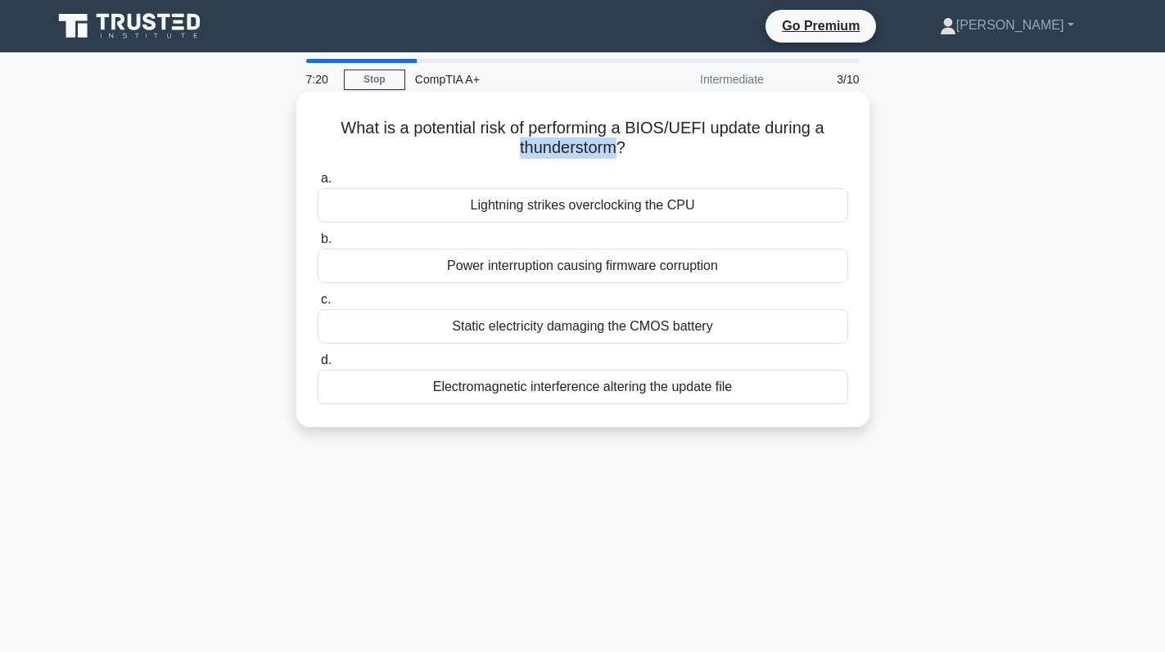
drag, startPoint x: 618, startPoint y: 147, endPoint x: 513, endPoint y: 147, distance: 104.8
click at [513, 147] on h5 "What is a potential risk of performing a BIOS/UEFI update during a thunderstorm…" at bounding box center [583, 138] width 534 height 41
copy h5 "thunderstorm"
click at [578, 265] on div "Power interruption causing firmware corruption" at bounding box center [583, 266] width 530 height 34
click at [318, 245] on input "b. Power interruption causing firmware corruption" at bounding box center [318, 239] width 0 height 11
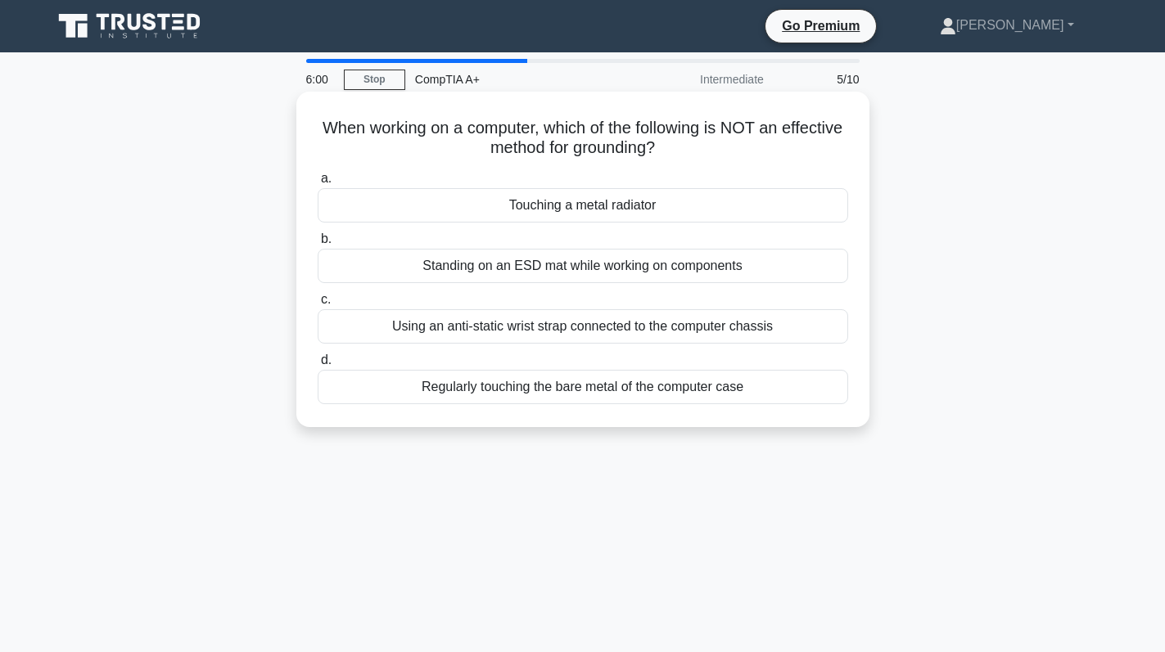
click at [493, 386] on div "Regularly touching the bare metal of the computer case" at bounding box center [583, 387] width 530 height 34
click at [318, 366] on input "d. Regularly touching the bare metal of the computer case" at bounding box center [318, 360] width 0 height 11
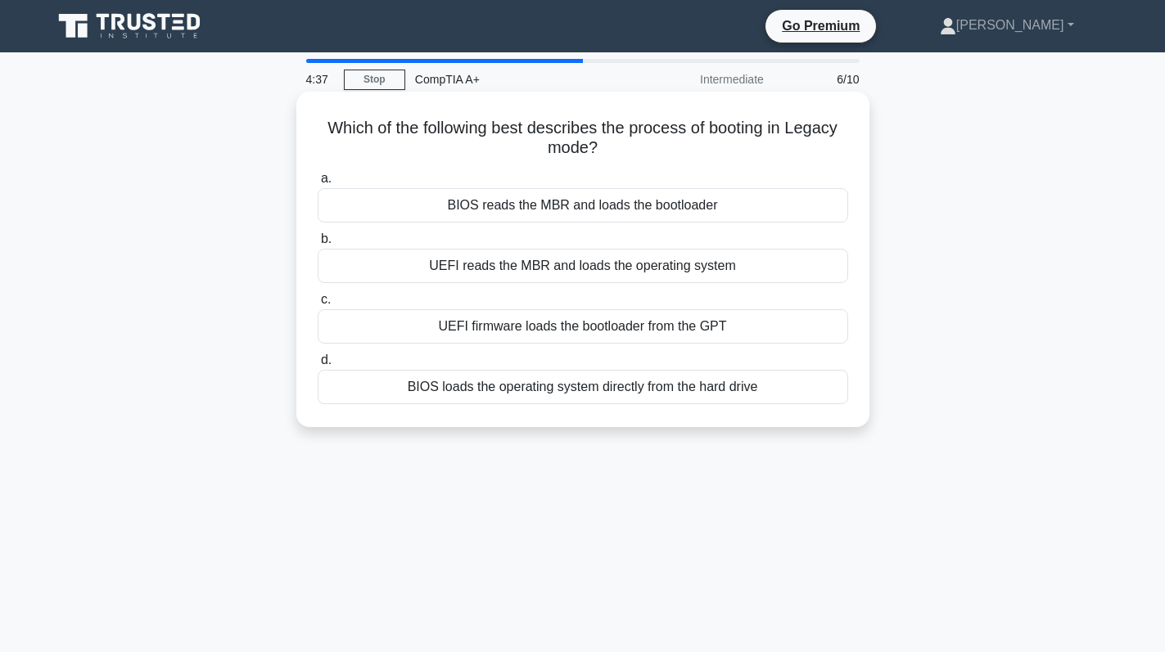
click at [637, 201] on div "BIOS reads the MBR and loads the bootloader" at bounding box center [583, 205] width 530 height 34
click at [318, 184] on input "a. BIOS reads the MBR and loads the bootloader" at bounding box center [318, 179] width 0 height 11
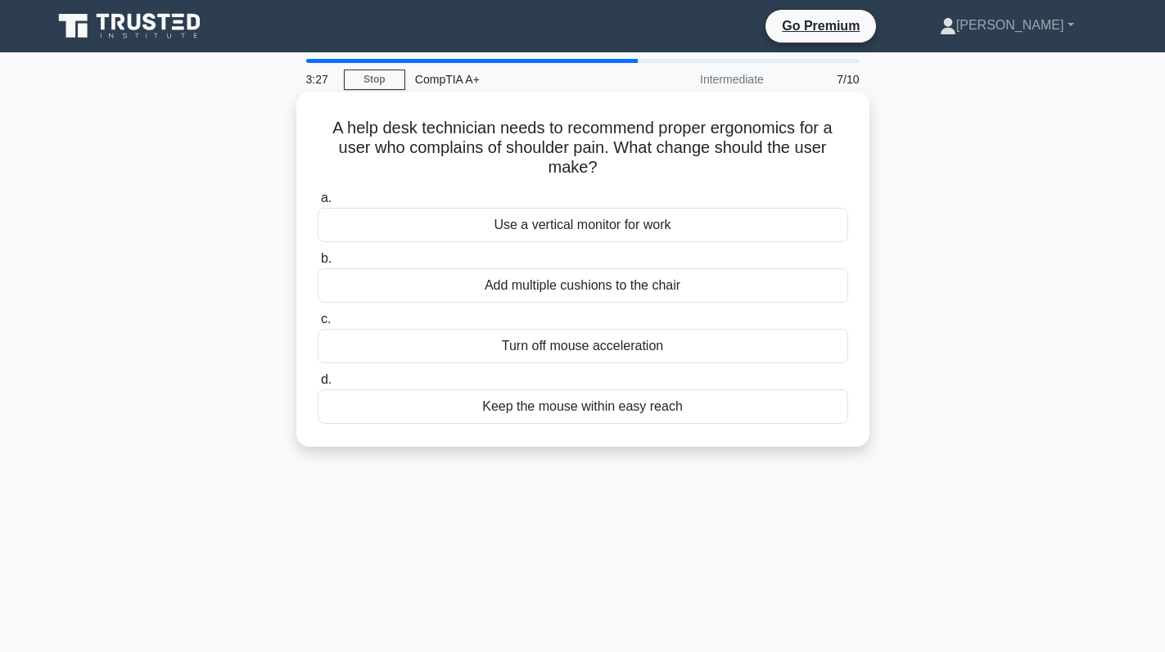
click at [711, 412] on div "Keep the mouse within easy reach" at bounding box center [583, 407] width 530 height 34
click at [318, 386] on input "d. Keep the mouse within easy reach" at bounding box center [318, 380] width 0 height 11
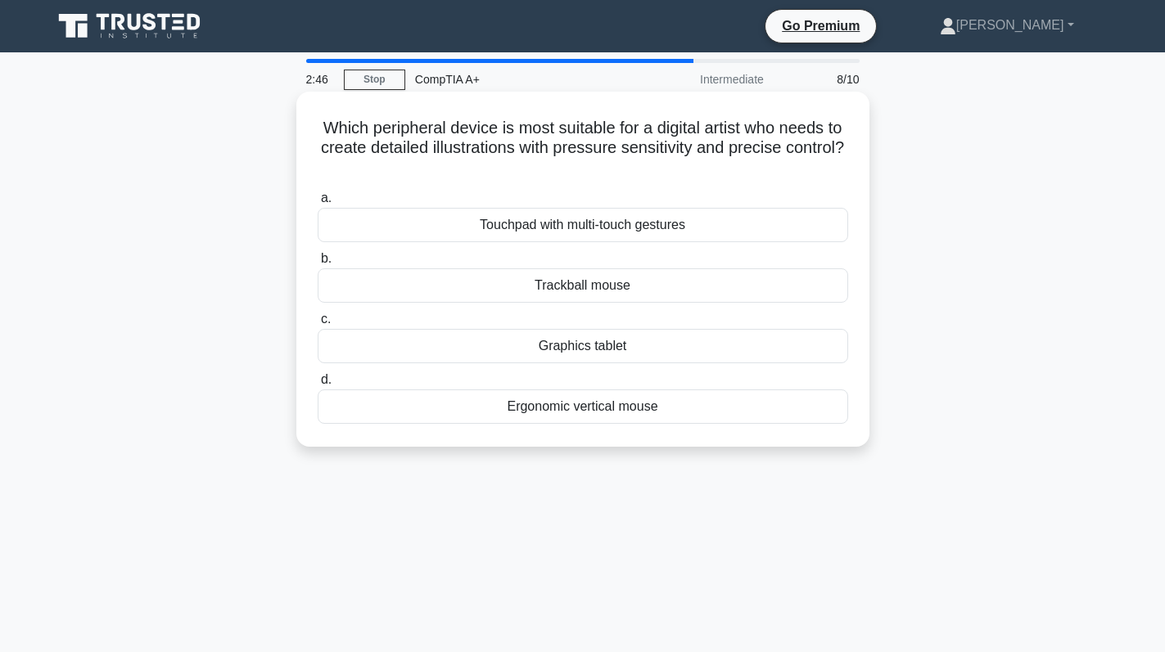
click at [653, 223] on div "Touchpad with multi-touch gestures" at bounding box center [583, 225] width 530 height 34
click at [318, 204] on input "a. Touchpad with multi-touch gestures" at bounding box center [318, 198] width 0 height 11
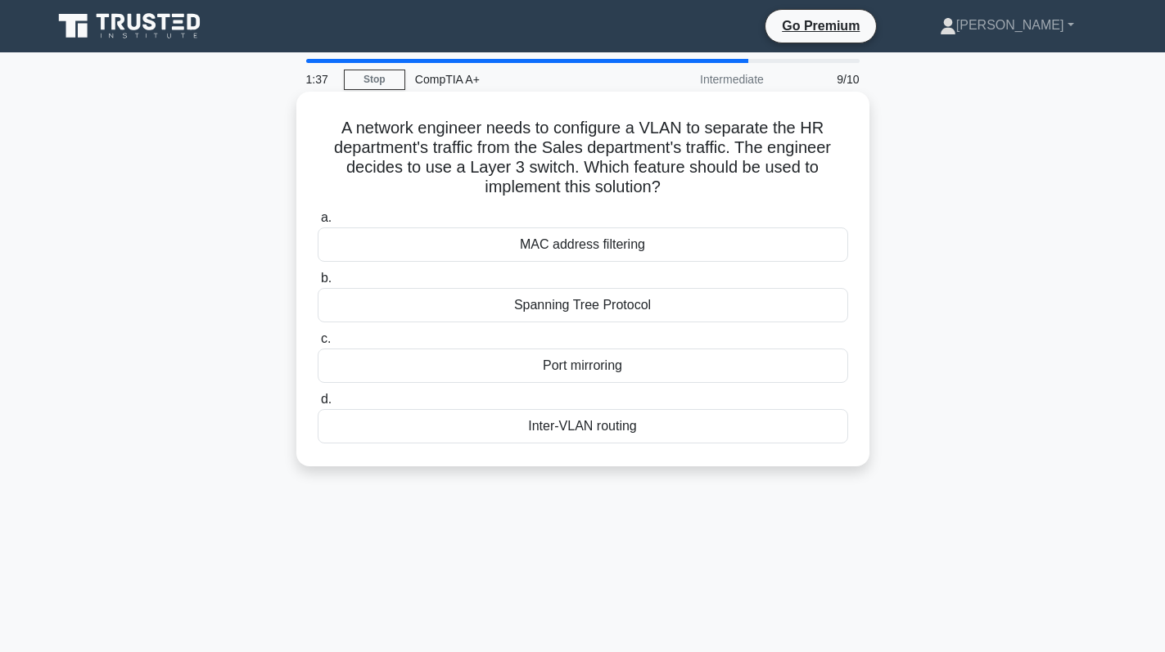
click at [666, 377] on div "Port mirroring" at bounding box center [583, 366] width 530 height 34
click at [318, 345] on input "c. Port mirroring" at bounding box center [318, 339] width 0 height 11
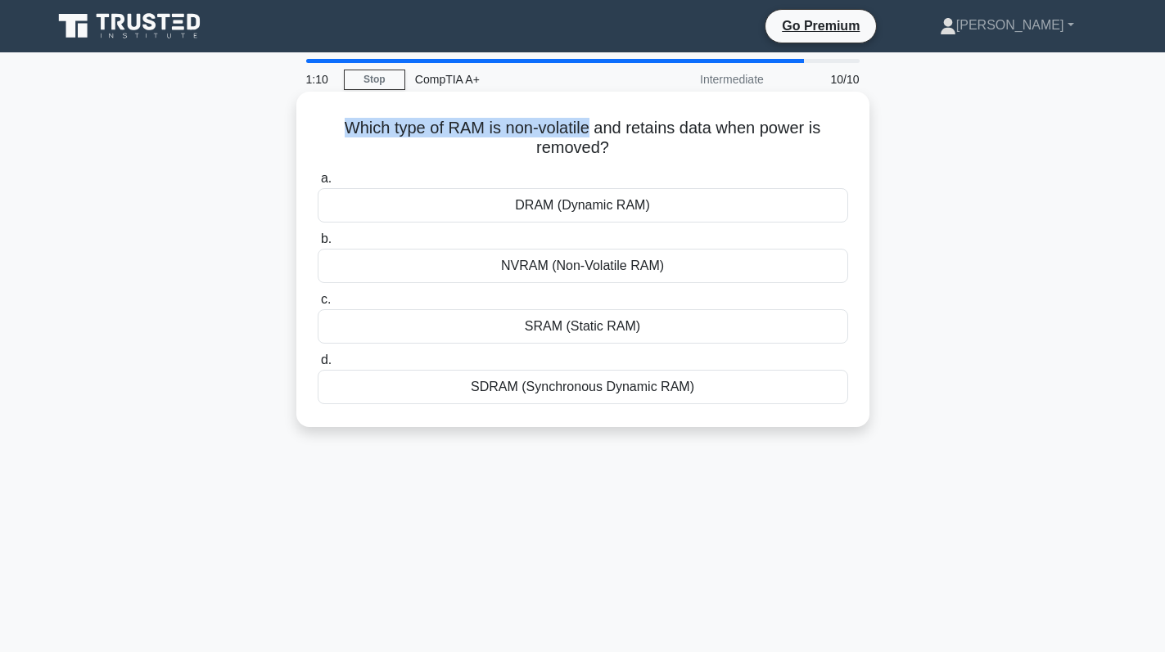
drag, startPoint x: 332, startPoint y: 127, endPoint x: 589, endPoint y: 124, distance: 256.3
click at [589, 124] on h5 "Which type of RAM is non-volatile and retains data when power is removed? .spin…" at bounding box center [583, 138] width 534 height 41
copy h5 "Which type of RAM is non-volatile"
click at [614, 266] on div "NVRAM (Non-Volatile RAM)" at bounding box center [583, 266] width 530 height 34
click at [318, 245] on input "b. NVRAM (Non-Volatile RAM)" at bounding box center [318, 239] width 0 height 11
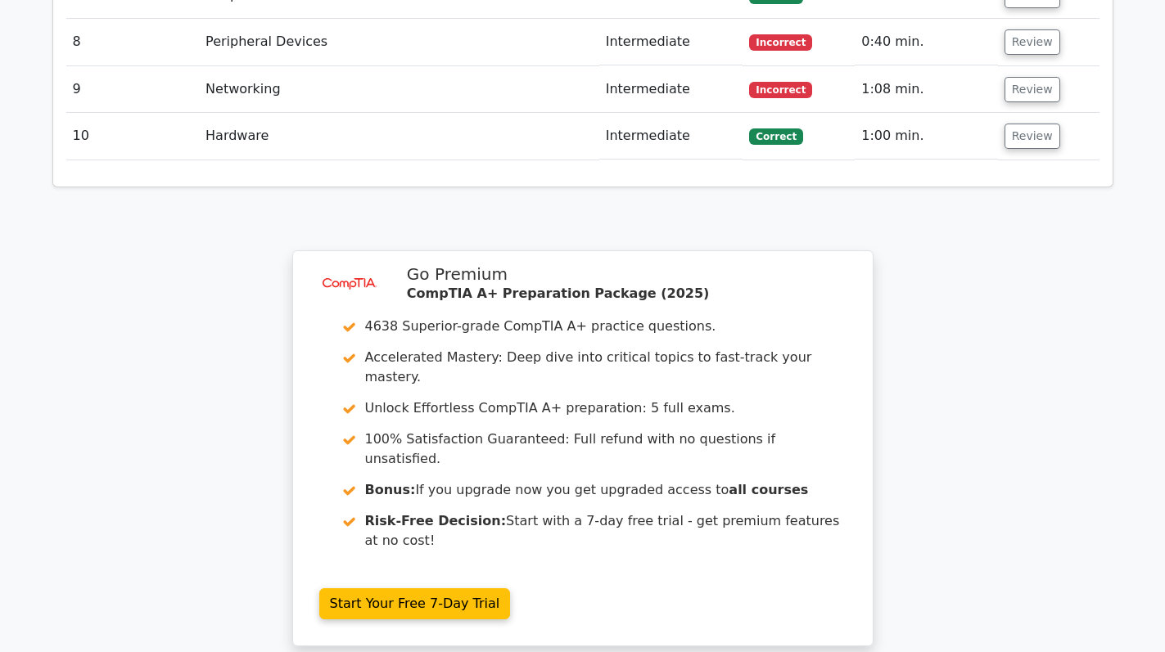
scroll to position [2517, 0]
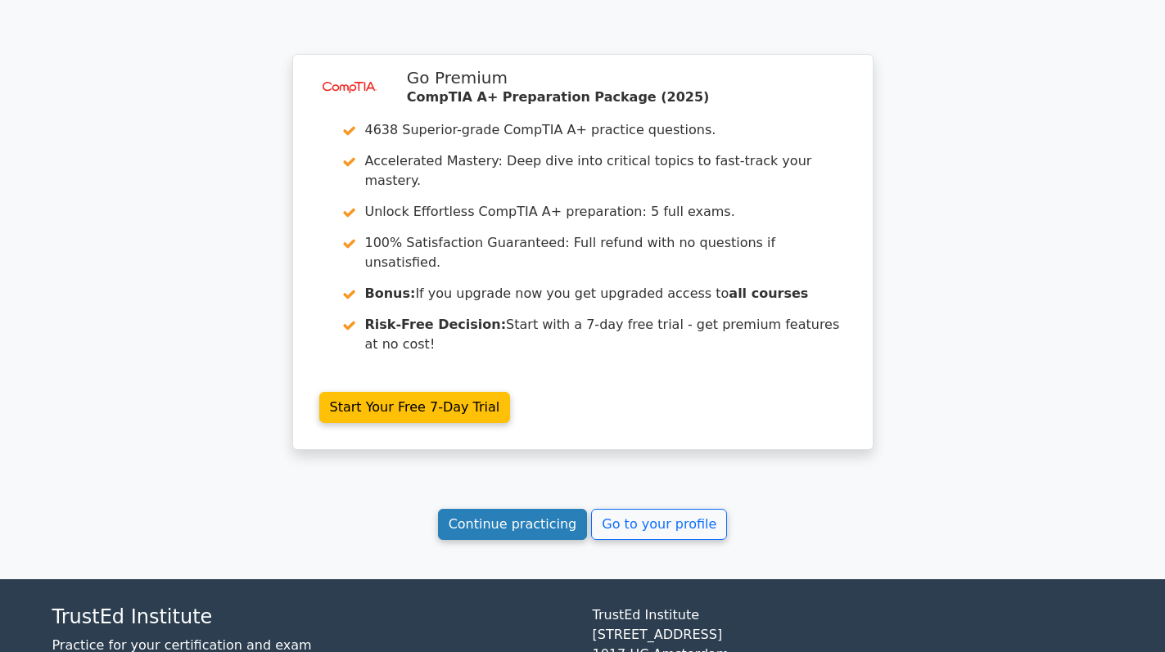
click at [510, 509] on link "Continue practicing" at bounding box center [513, 524] width 150 height 31
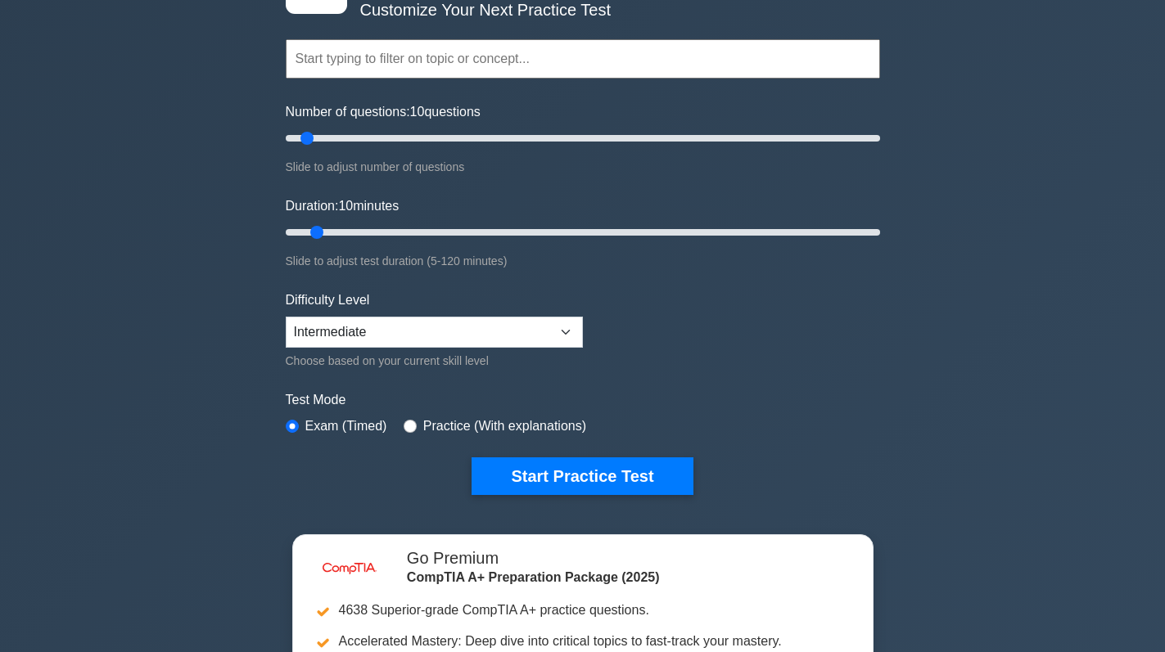
scroll to position [164, 0]
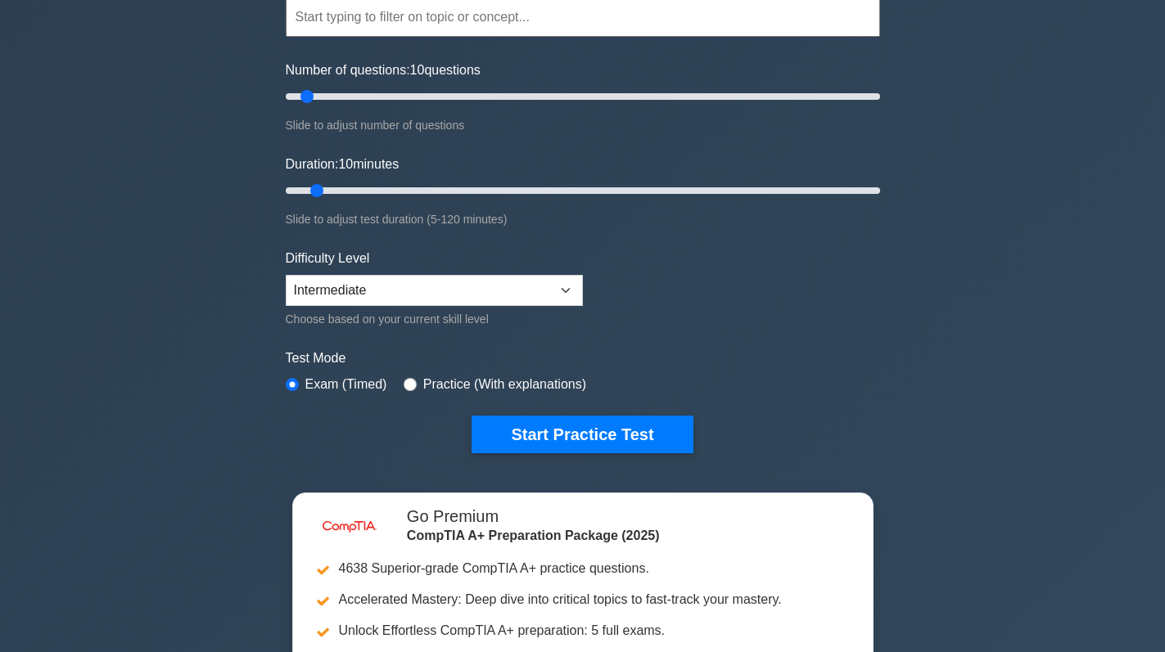
click at [429, 386] on label "Practice (With explanations)" at bounding box center [504, 385] width 163 height 20
click at [414, 378] on div "Practice (With explanations)" at bounding box center [495, 385] width 183 height 20
click at [404, 380] on input "radio" at bounding box center [410, 384] width 13 height 13
radio input "true"
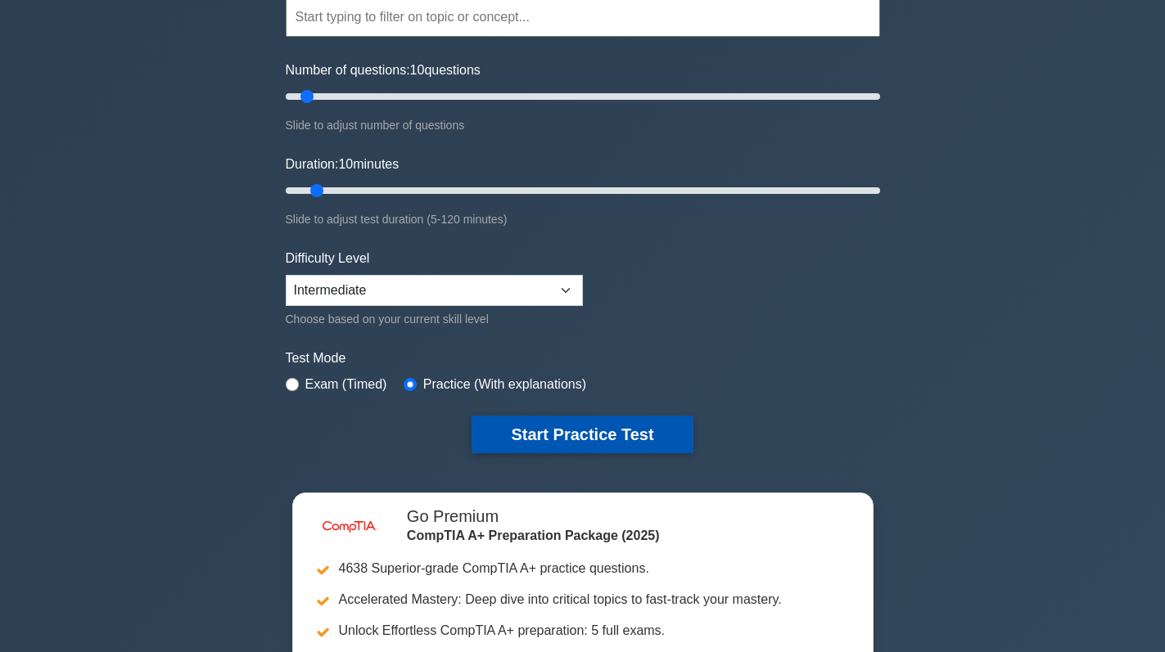
click at [610, 418] on button "Start Practice Test" at bounding box center [582, 435] width 221 height 38
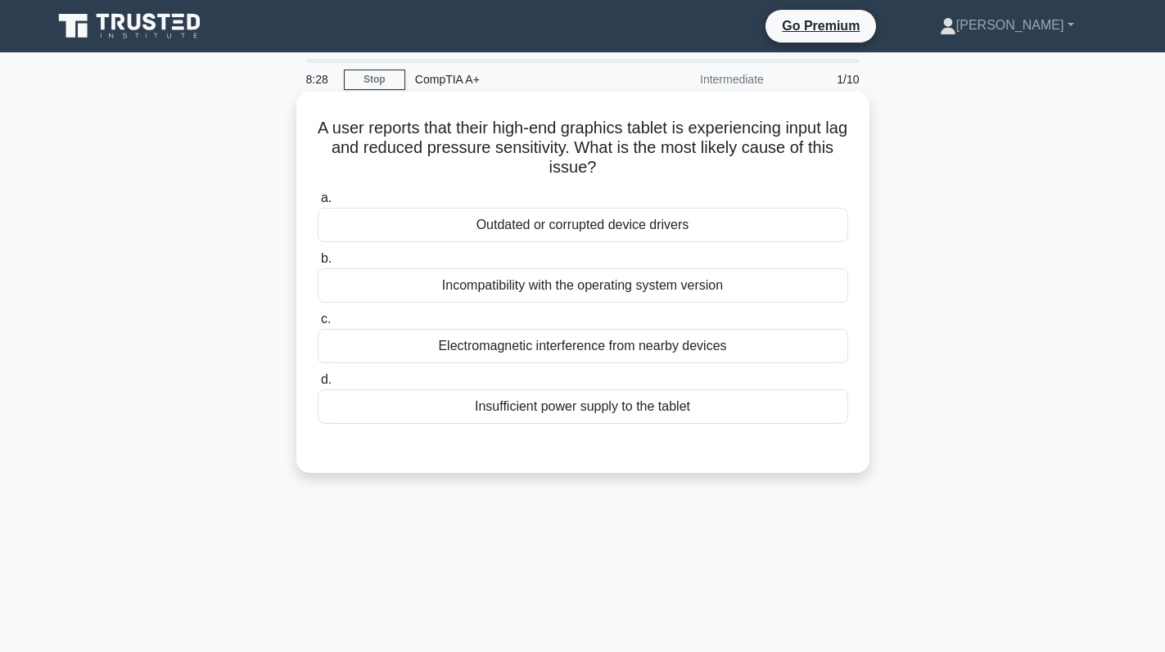
click at [584, 347] on div "Electromagnetic interference from nearby devices" at bounding box center [583, 346] width 530 height 34
click at [318, 325] on input "c. Electromagnetic interference from nearby devices" at bounding box center [318, 319] width 0 height 11
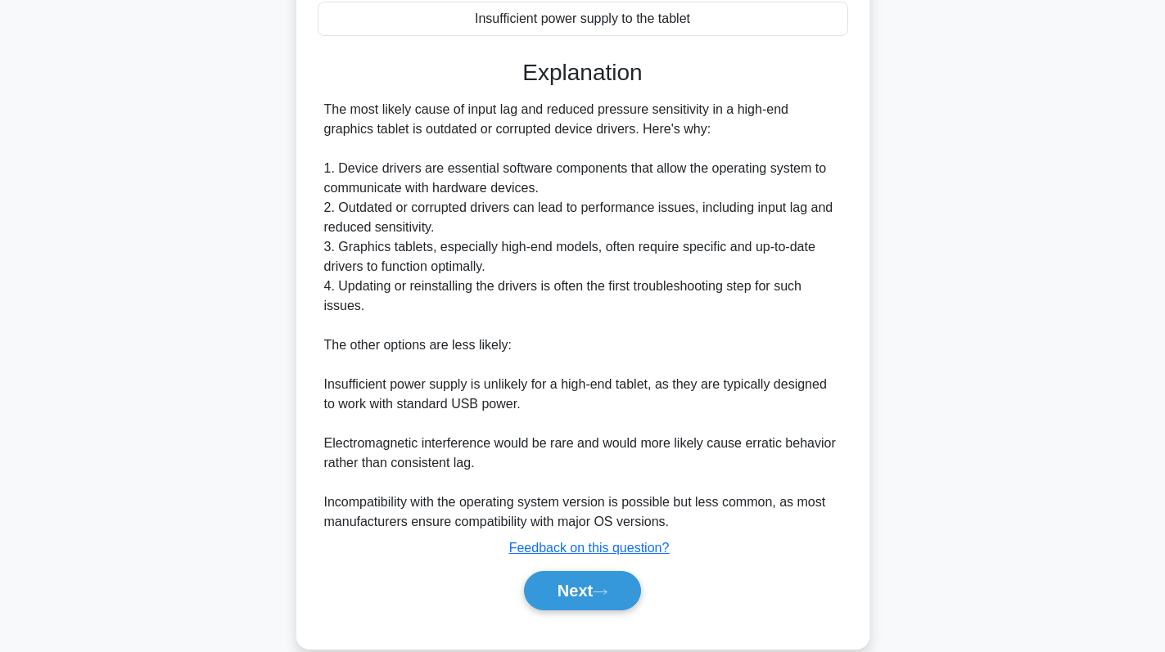
scroll to position [418, 0]
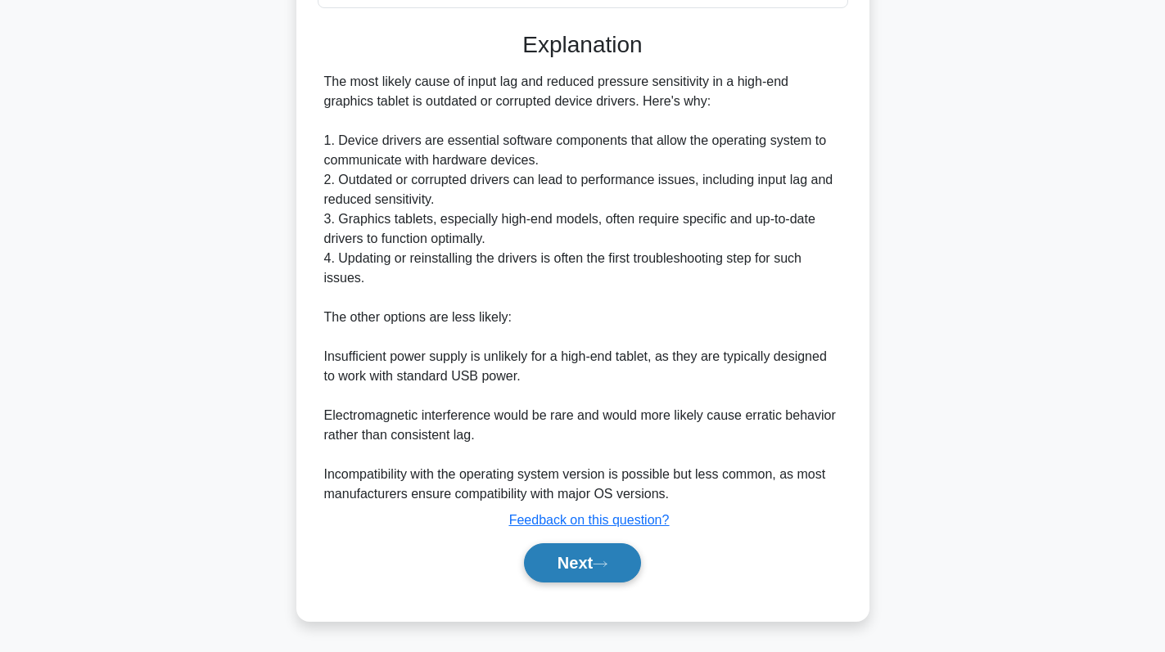
click at [569, 562] on button "Next" at bounding box center [582, 563] width 117 height 39
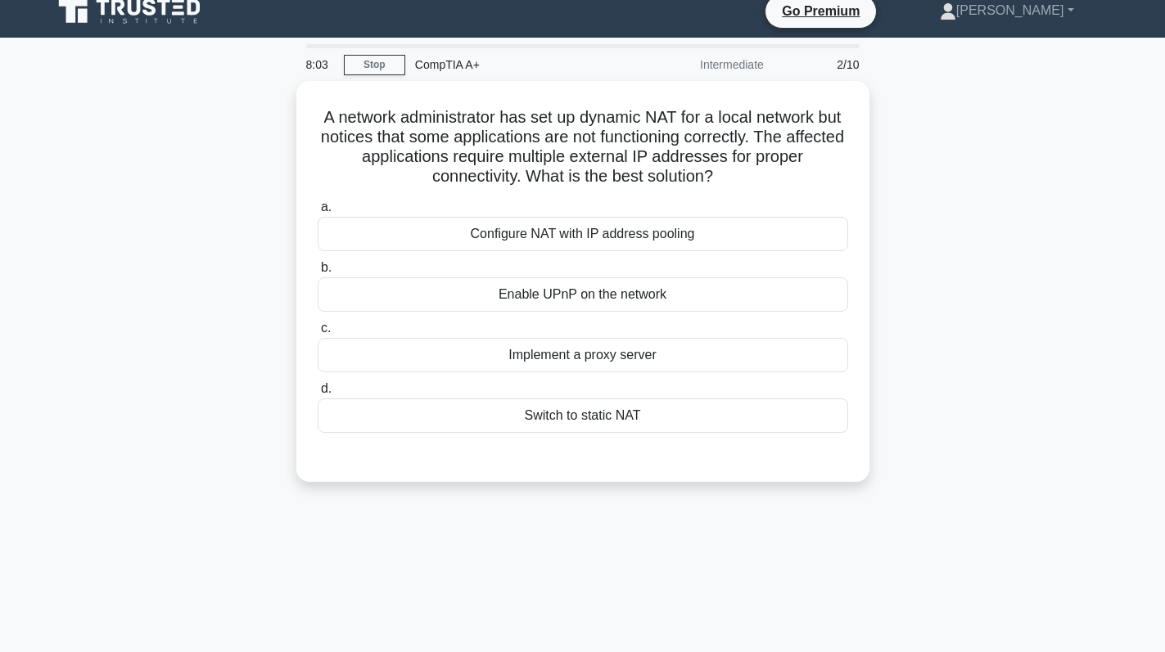
scroll to position [0, 0]
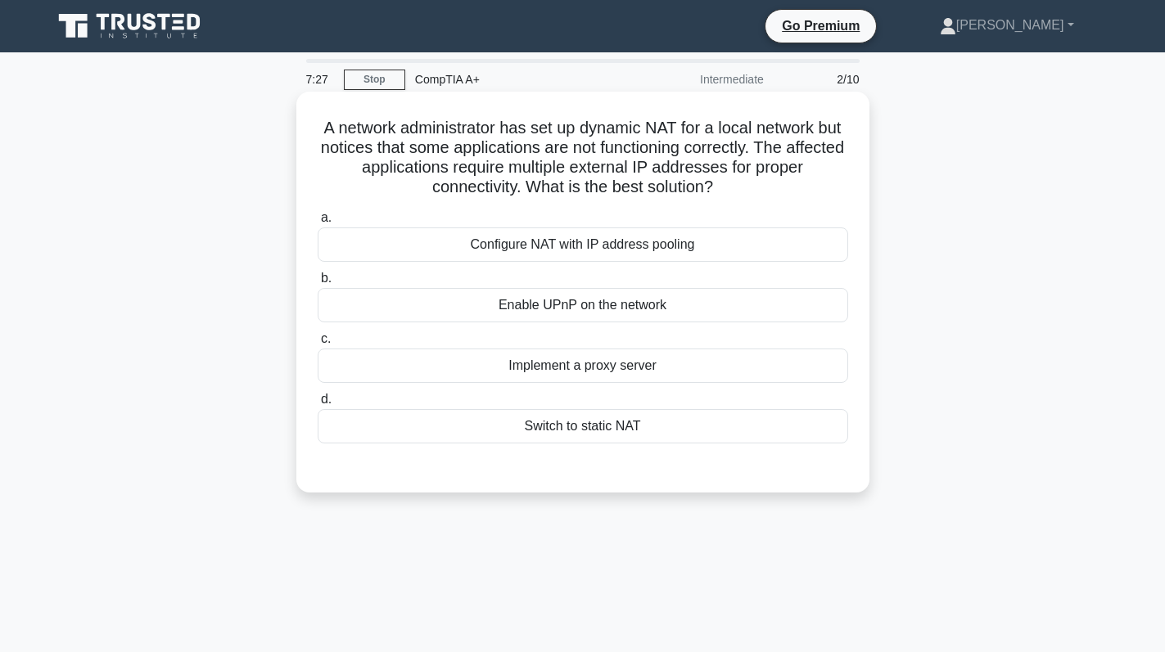
click at [623, 432] on div "Switch to static NAT" at bounding box center [583, 426] width 530 height 34
click at [318, 405] on input "d. Switch to static NAT" at bounding box center [318, 400] width 0 height 11
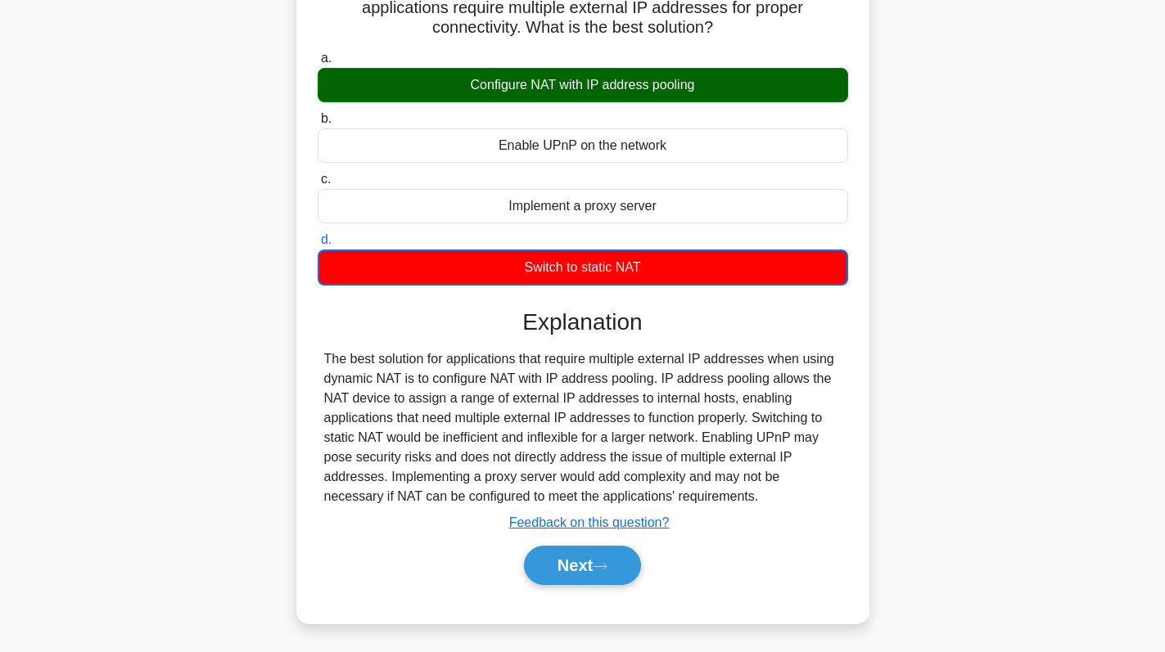
scroll to position [232, 0]
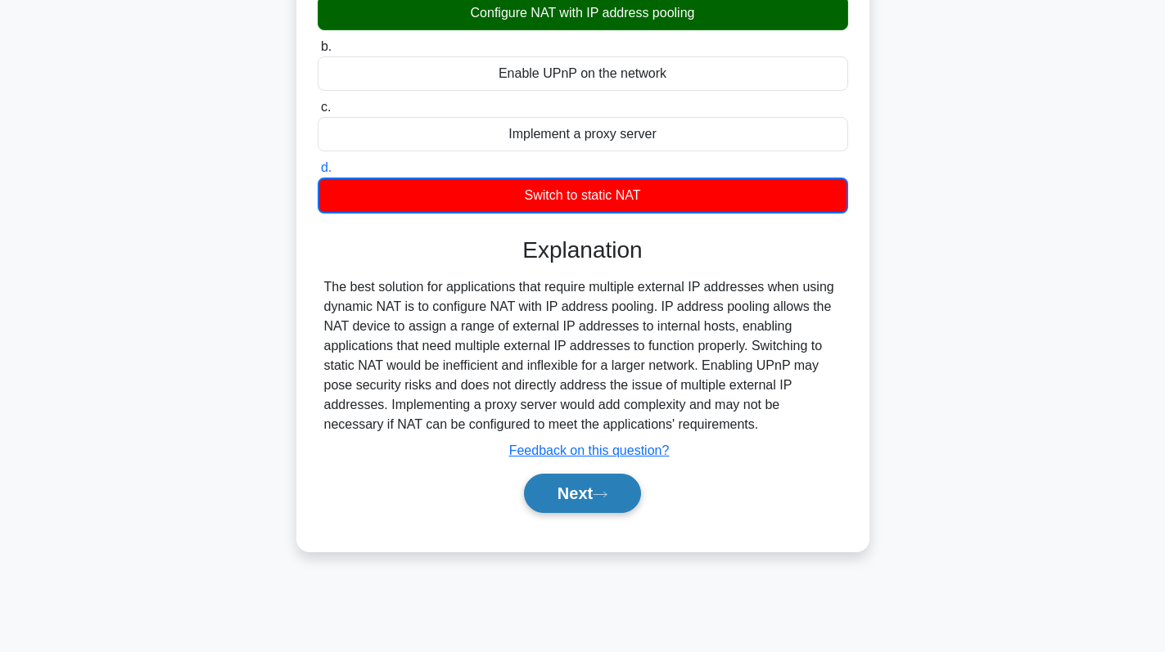
click at [580, 485] on button "Next" at bounding box center [582, 493] width 117 height 39
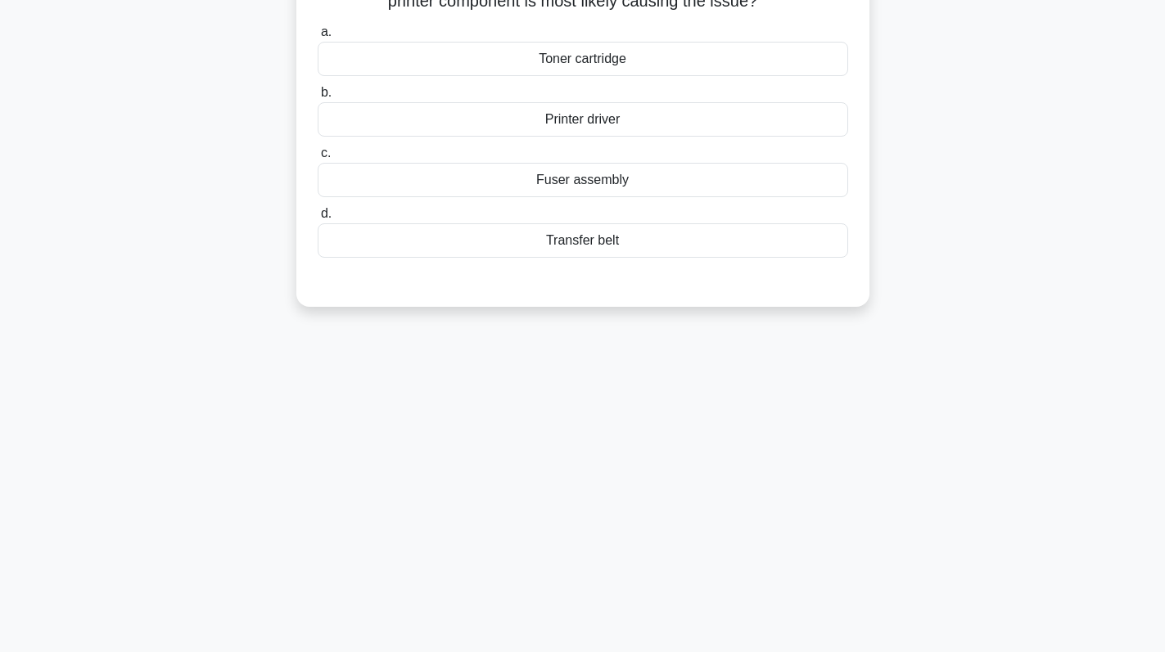
scroll to position [0, 0]
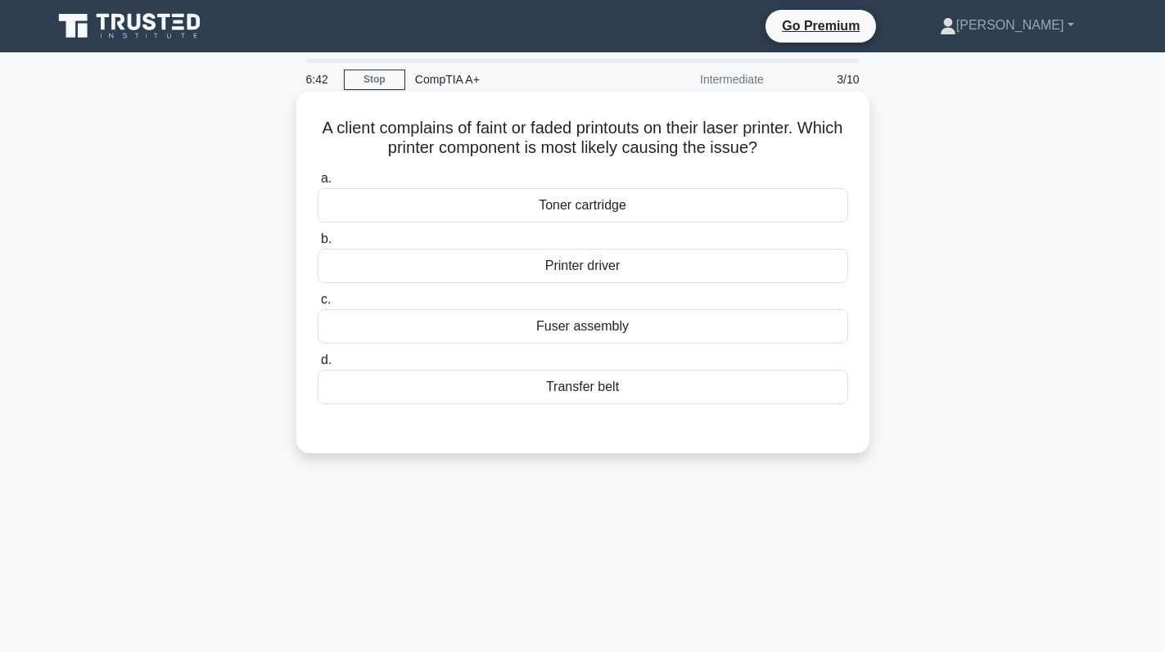
drag, startPoint x: 338, startPoint y: 128, endPoint x: 800, endPoint y: 145, distance: 462.1
click at [800, 145] on h5 "A client complains of faint or faded printouts on their laser printer. Which pr…" at bounding box center [583, 138] width 534 height 41
copy h5 "A client complains of faint or faded printouts on their laser printer. Which pr…"
click at [634, 203] on div "Toner cartridge" at bounding box center [583, 205] width 530 height 34
click at [318, 184] on input "a. Toner cartridge" at bounding box center [318, 179] width 0 height 11
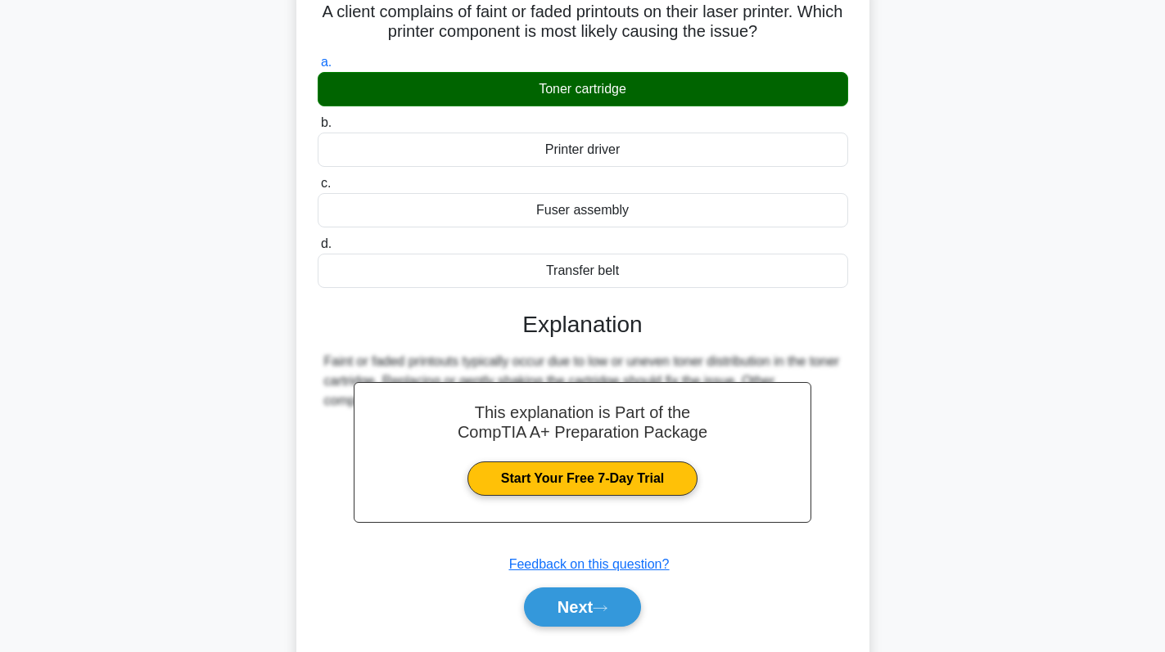
scroll to position [164, 0]
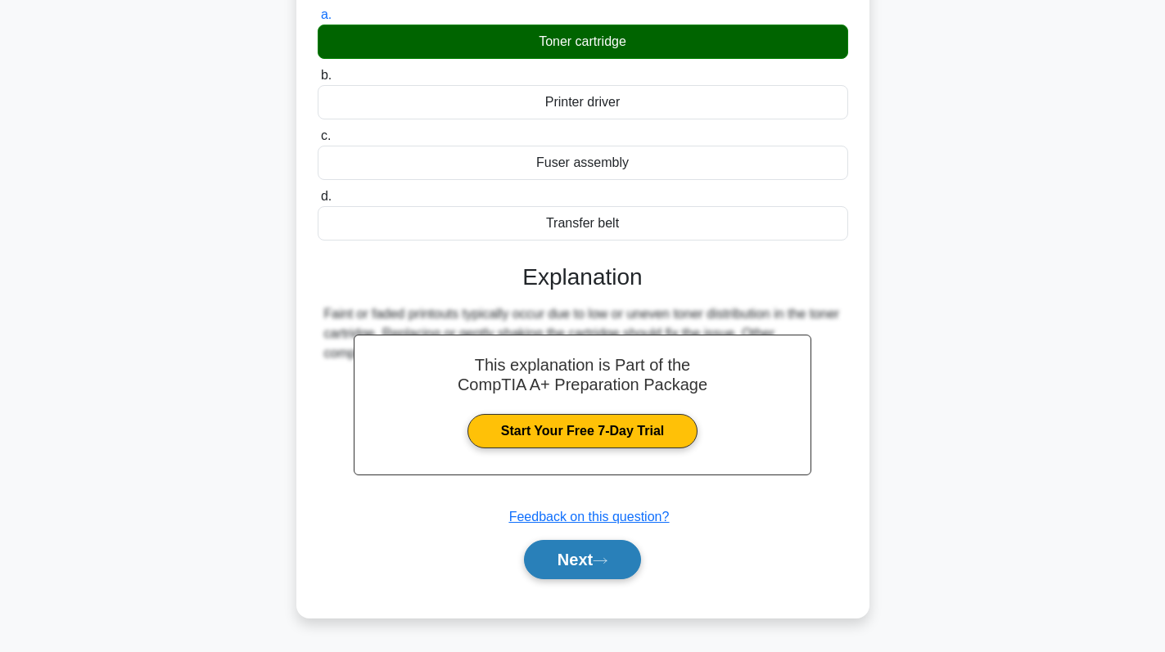
click at [584, 562] on button "Next" at bounding box center [582, 559] width 117 height 39
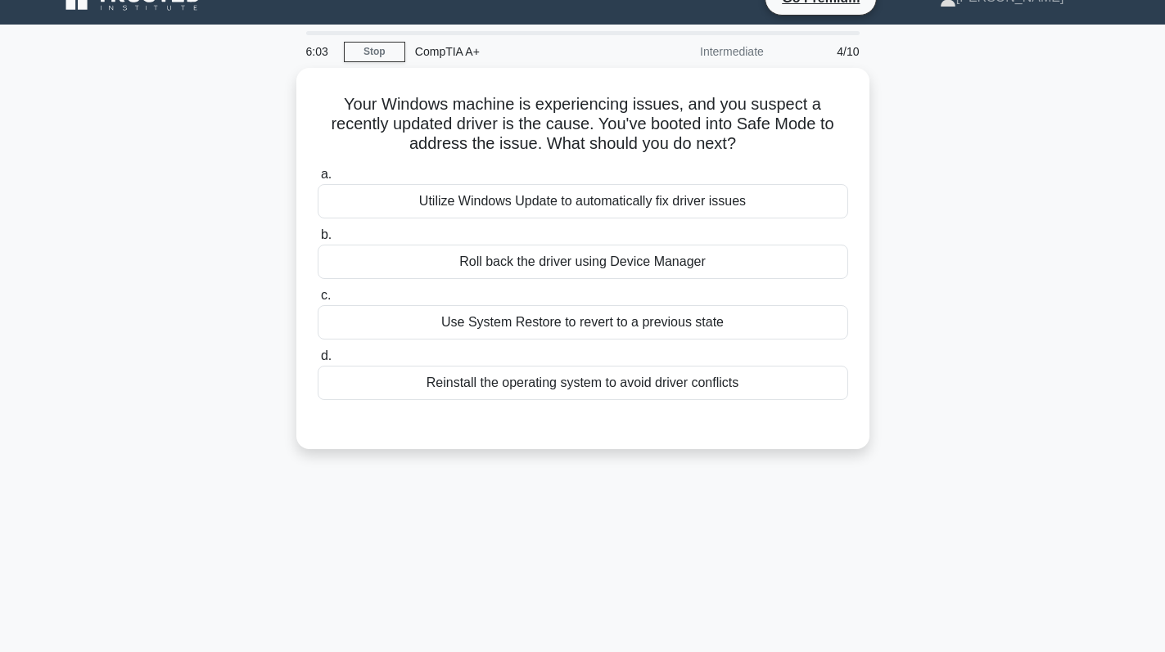
scroll to position [0, 0]
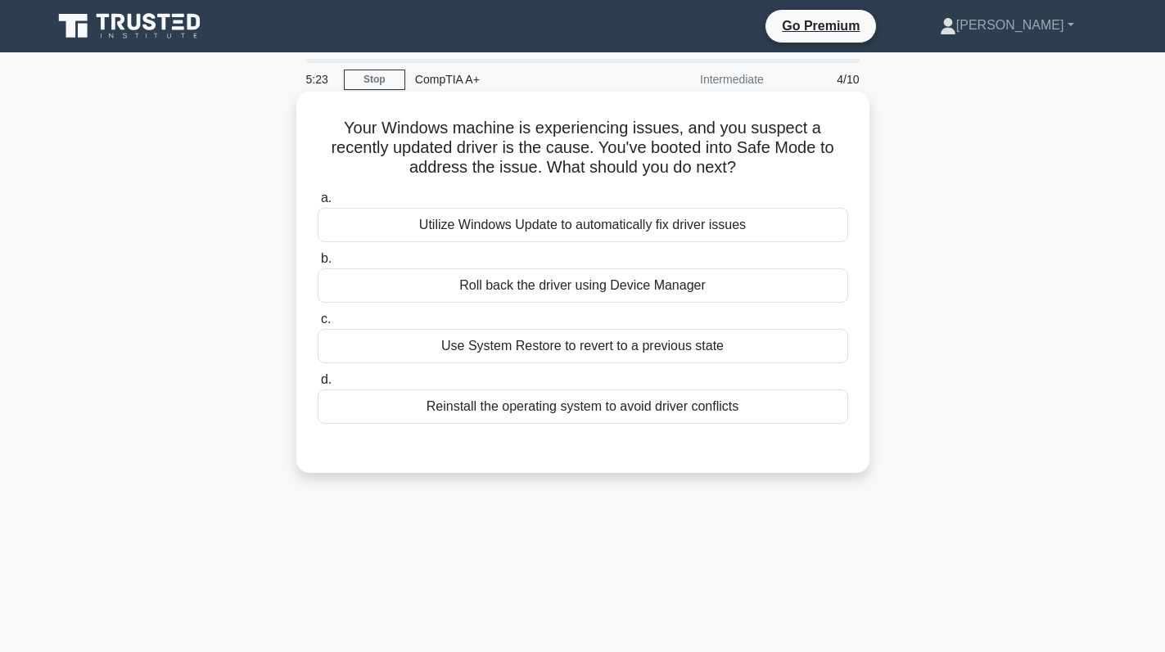
click at [532, 349] on div "Use System Restore to revert to a previous state" at bounding box center [583, 346] width 530 height 34
click at [318, 325] on input "c. Use System Restore to revert to a previous state" at bounding box center [318, 319] width 0 height 11
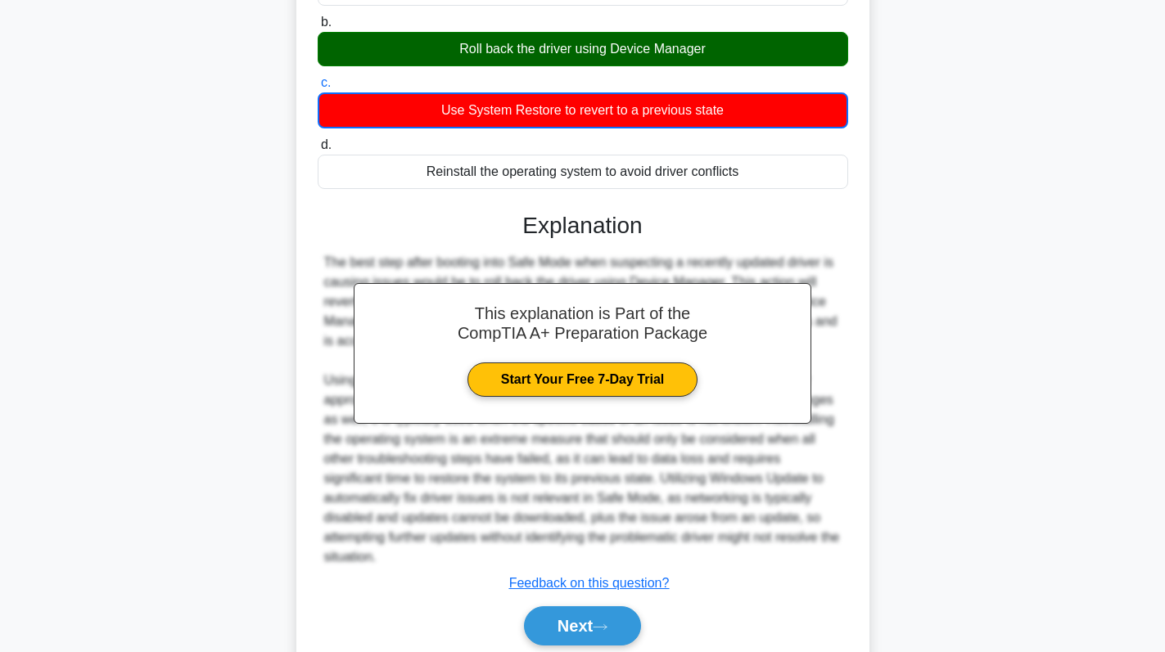
scroll to position [300, 0]
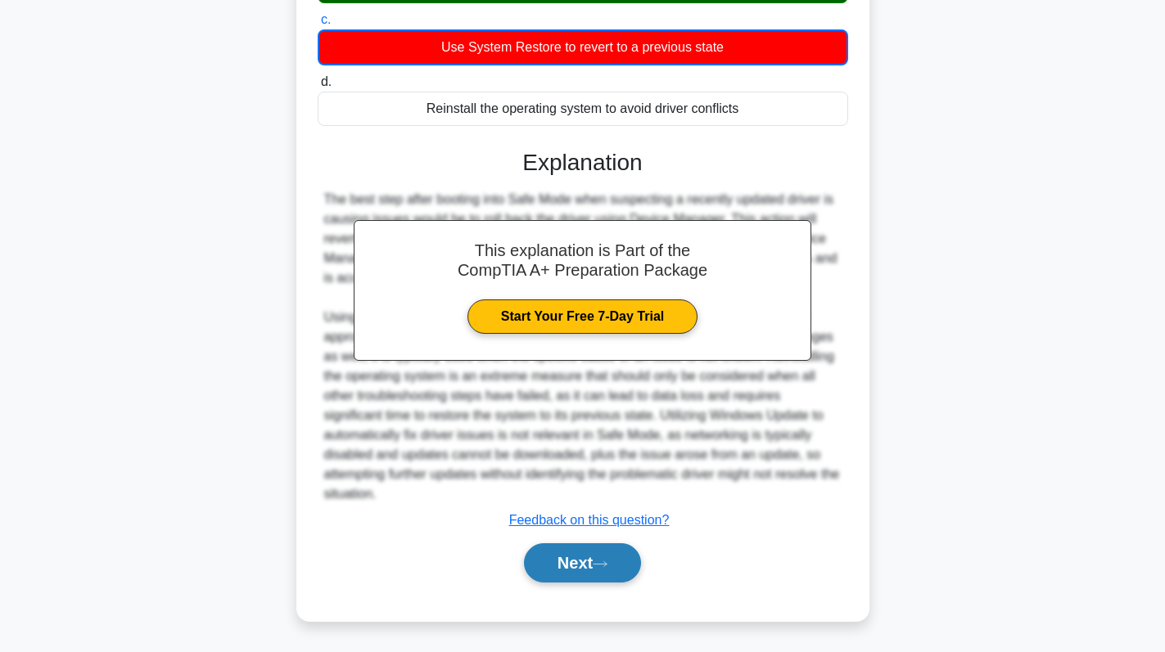
click at [582, 557] on button "Next" at bounding box center [582, 563] width 117 height 39
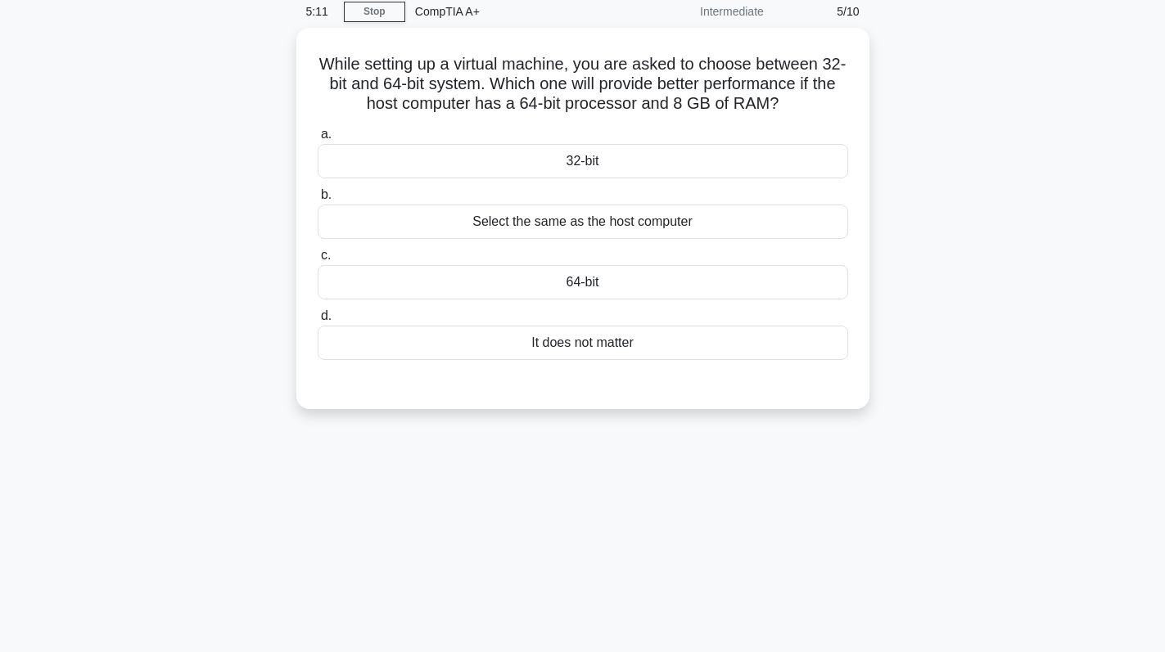
scroll to position [0, 0]
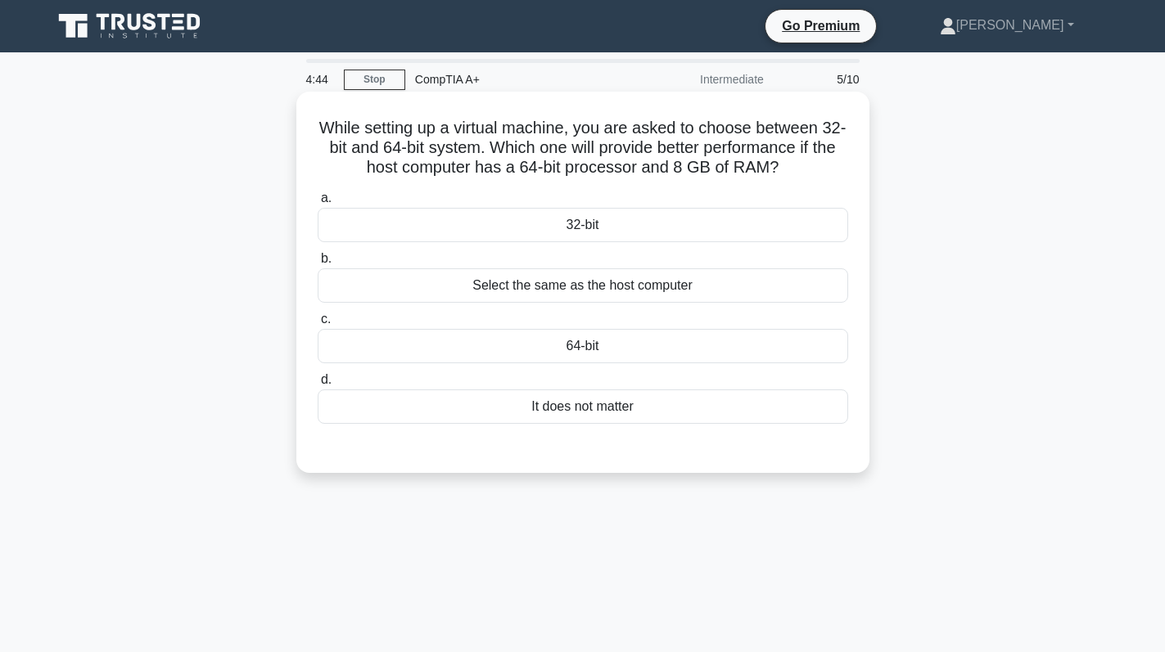
click at [623, 351] on div "64-bit" at bounding box center [583, 346] width 530 height 34
click at [318, 325] on input "c. 64-bit" at bounding box center [318, 319] width 0 height 11
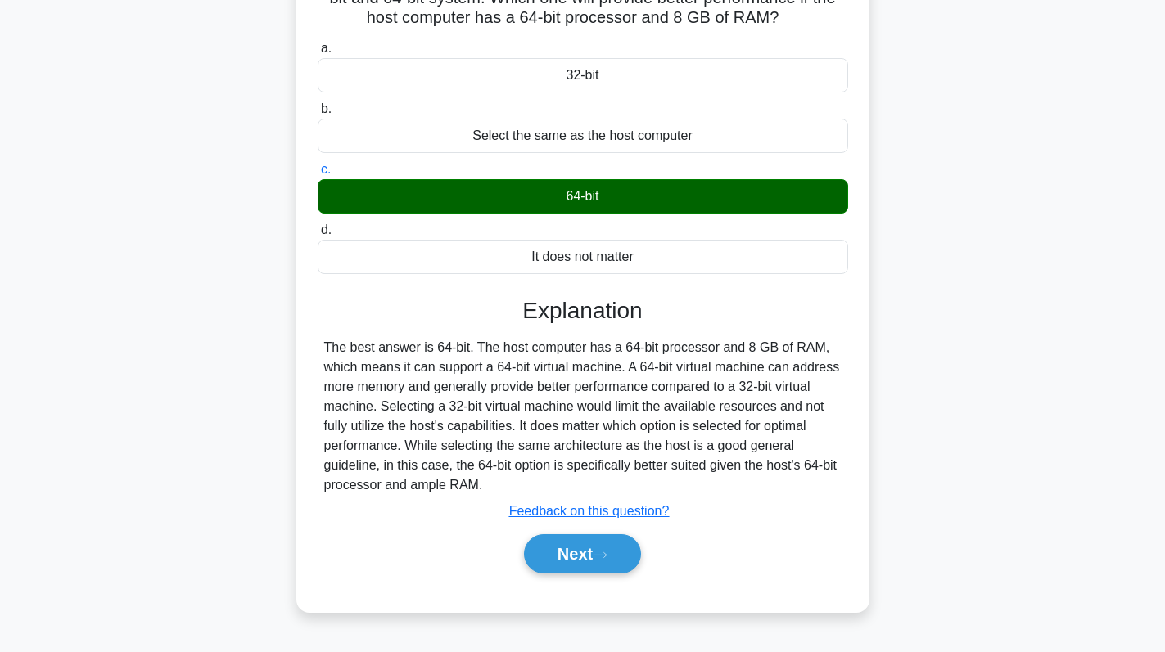
scroll to position [232, 0]
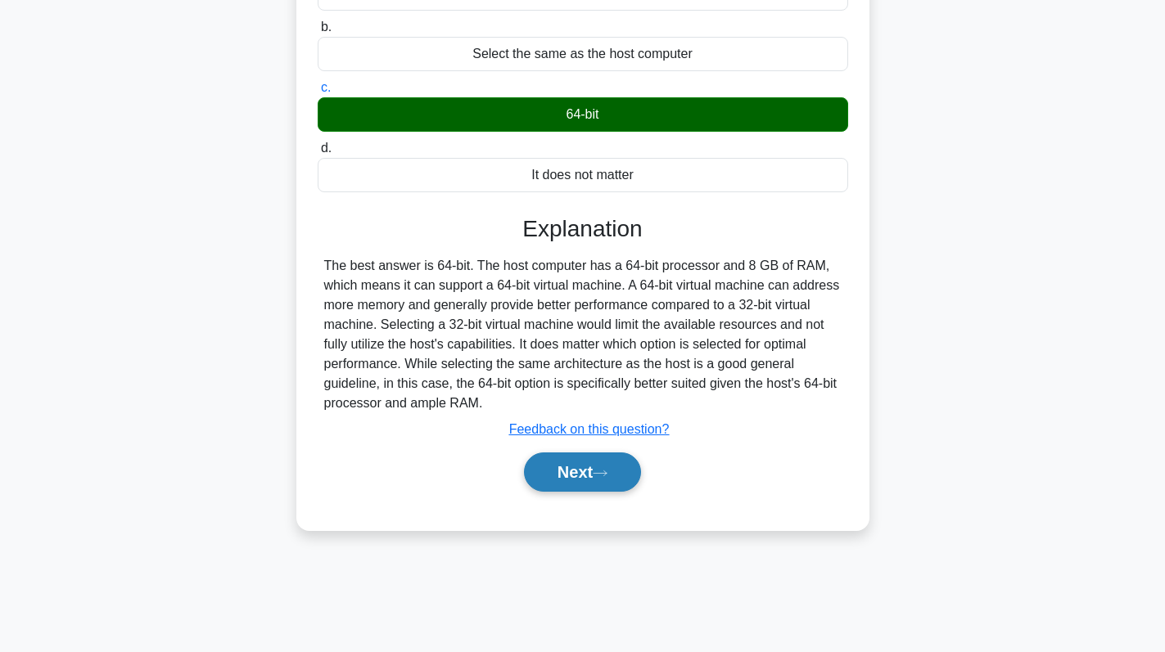
click at [585, 467] on button "Next" at bounding box center [582, 472] width 117 height 39
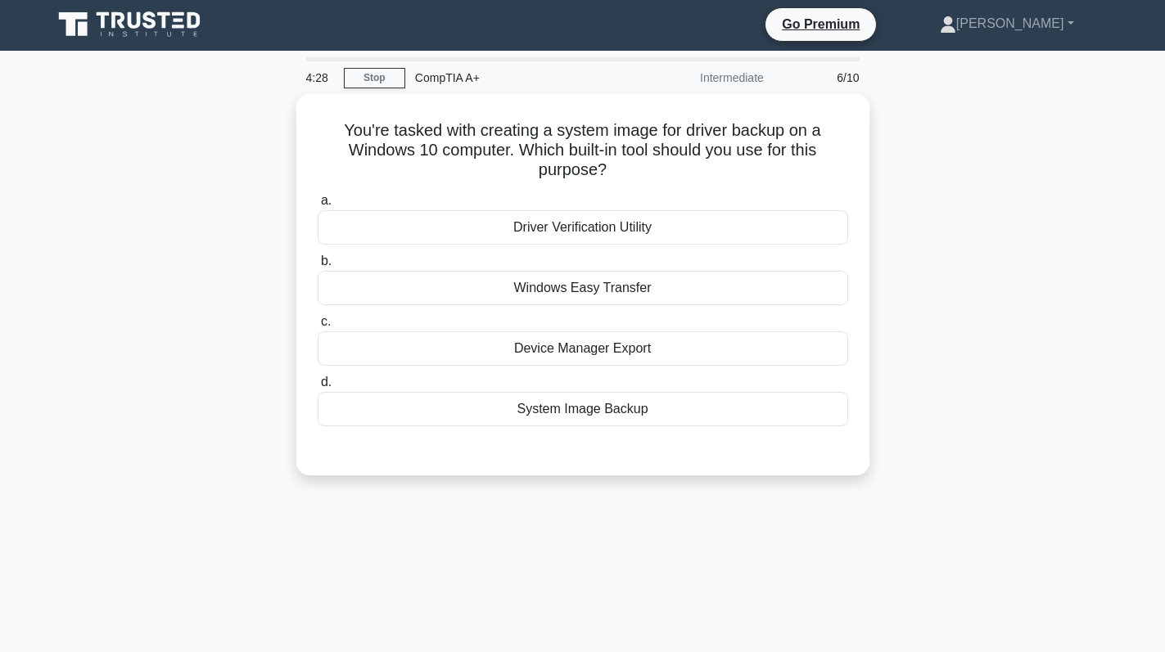
scroll to position [0, 0]
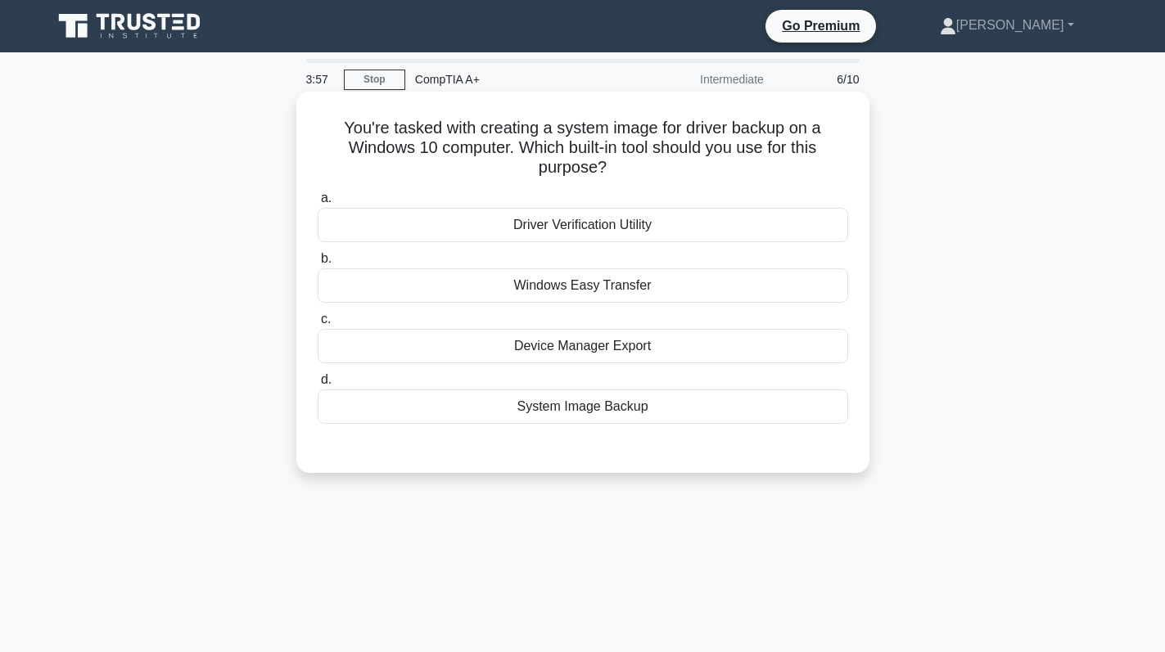
click at [567, 403] on div "System Image Backup" at bounding box center [583, 407] width 530 height 34
click at [663, 415] on div "System Image Backup" at bounding box center [583, 407] width 530 height 34
click at [318, 386] on input "d. System Image Backup" at bounding box center [318, 380] width 0 height 11
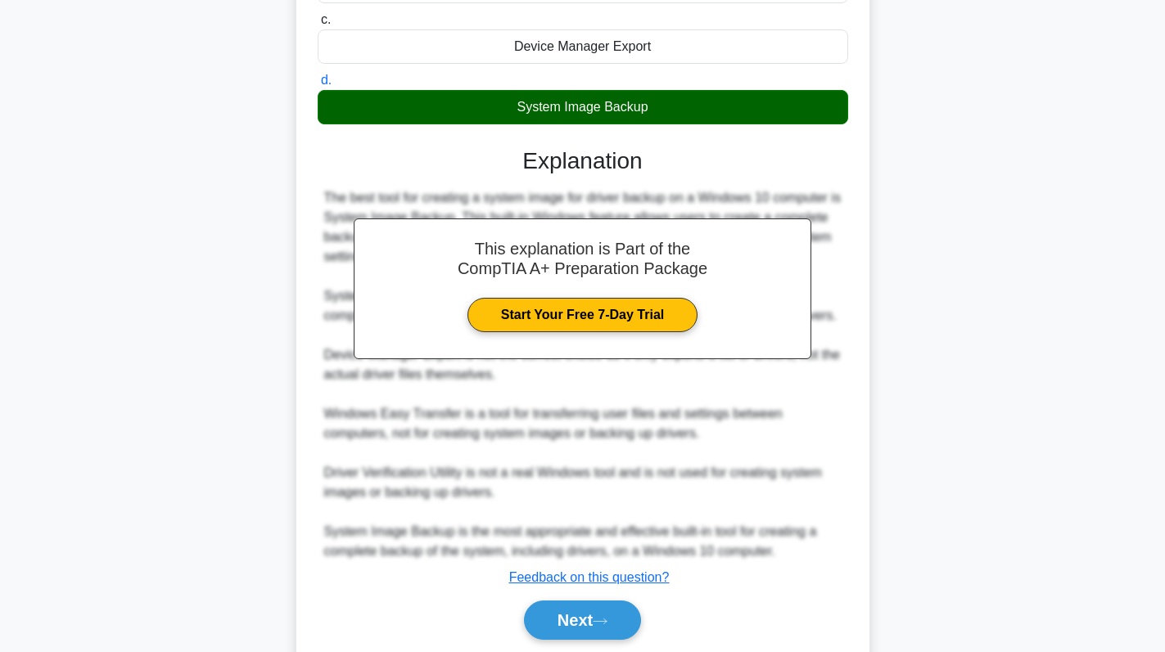
scroll to position [358, 0]
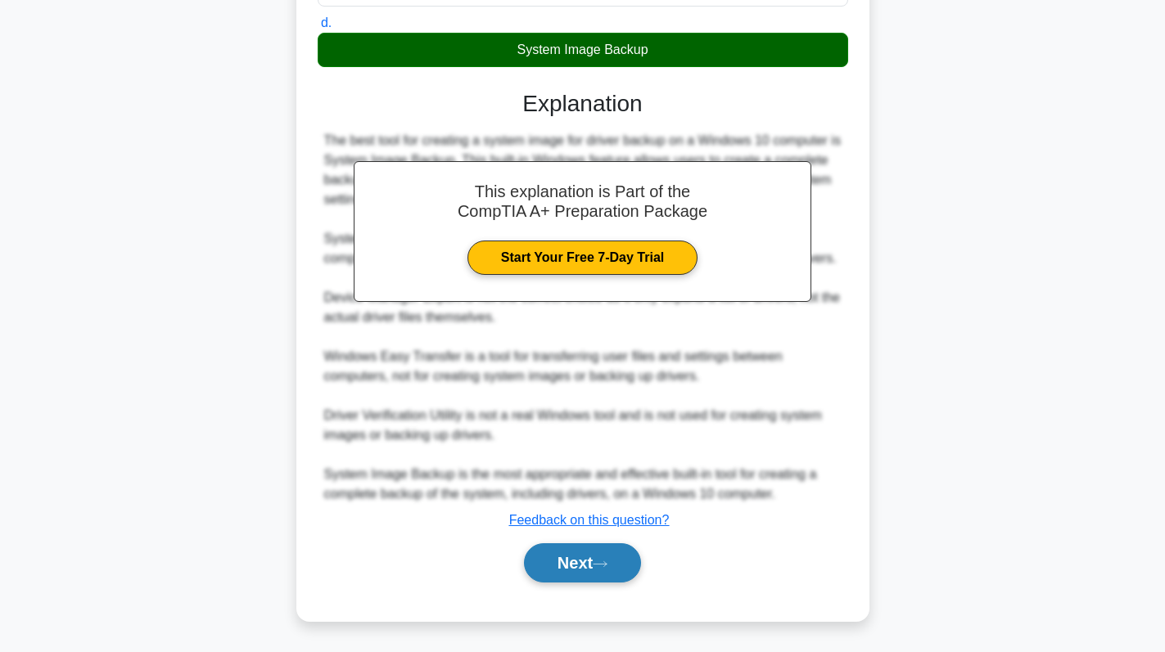
click at [599, 560] on icon at bounding box center [600, 564] width 15 height 9
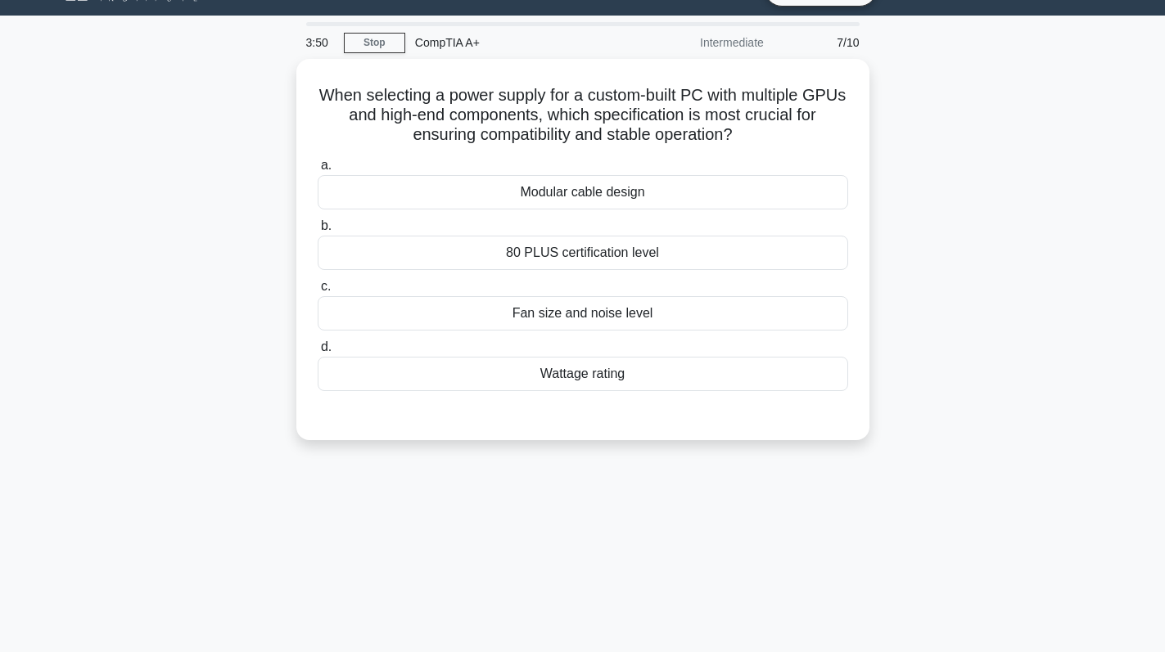
scroll to position [0, 0]
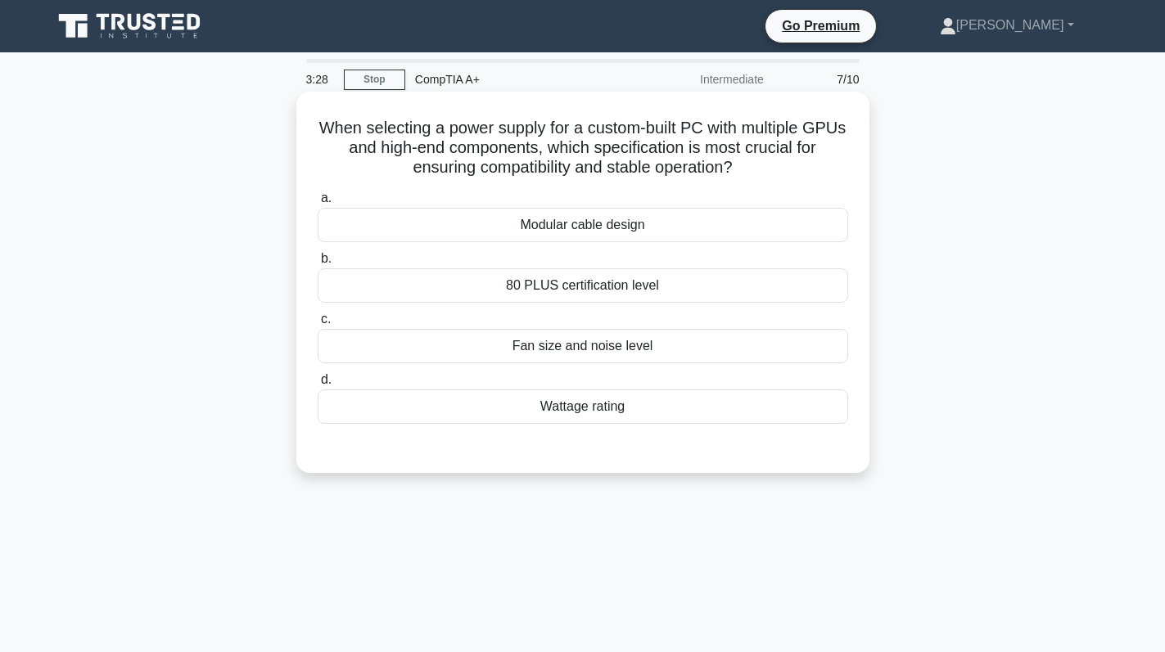
click at [612, 404] on div "Wattage rating" at bounding box center [583, 407] width 530 height 34
click at [318, 386] on input "d. Wattage rating" at bounding box center [318, 380] width 0 height 11
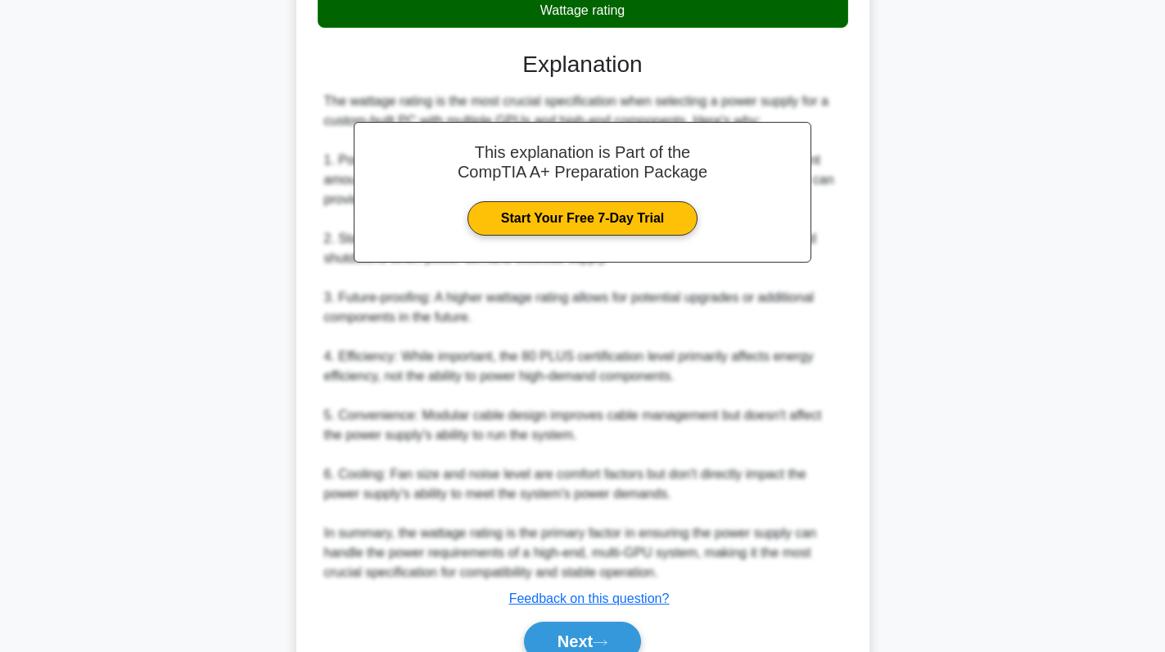
scroll to position [476, 0]
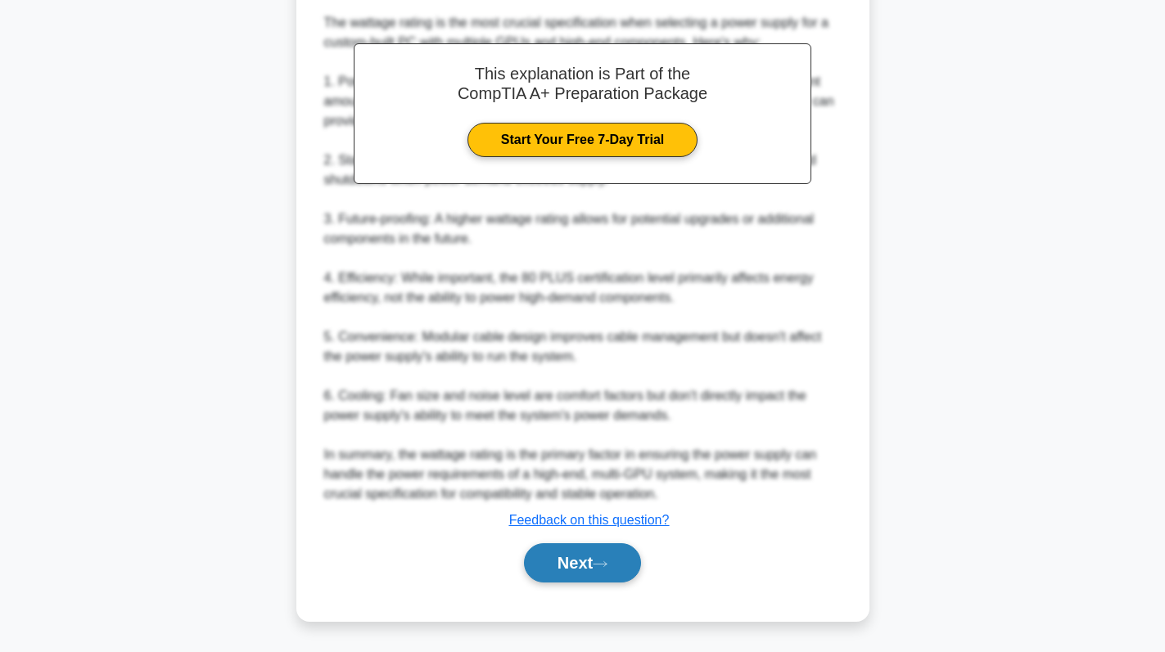
click at [580, 556] on button "Next" at bounding box center [582, 563] width 117 height 39
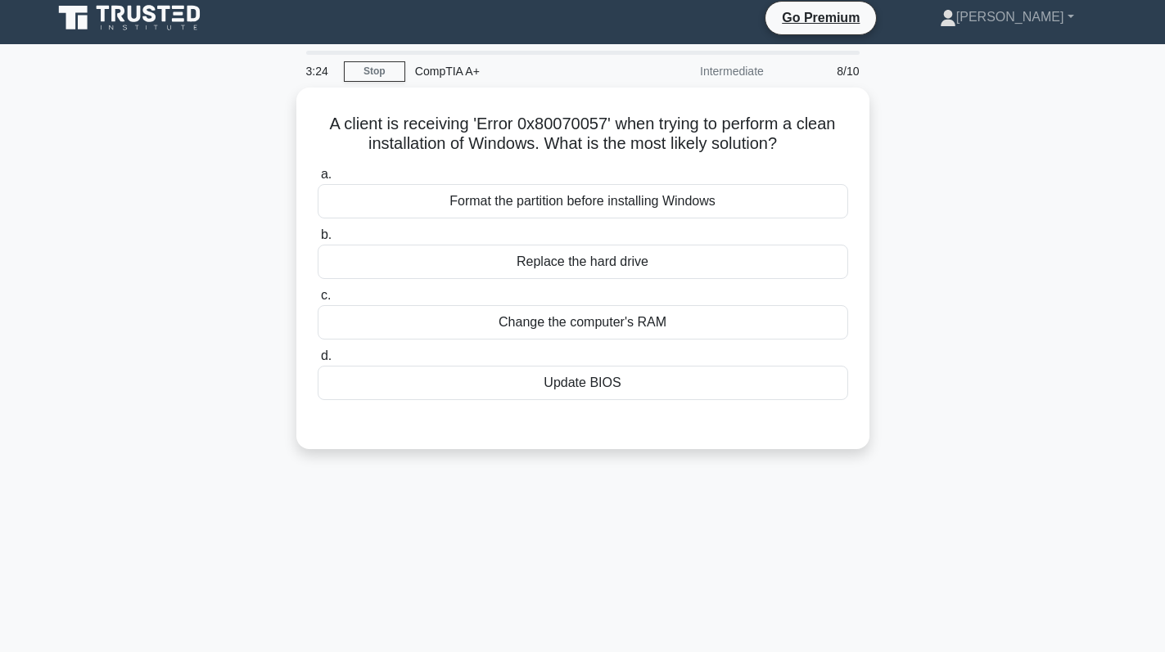
scroll to position [0, 0]
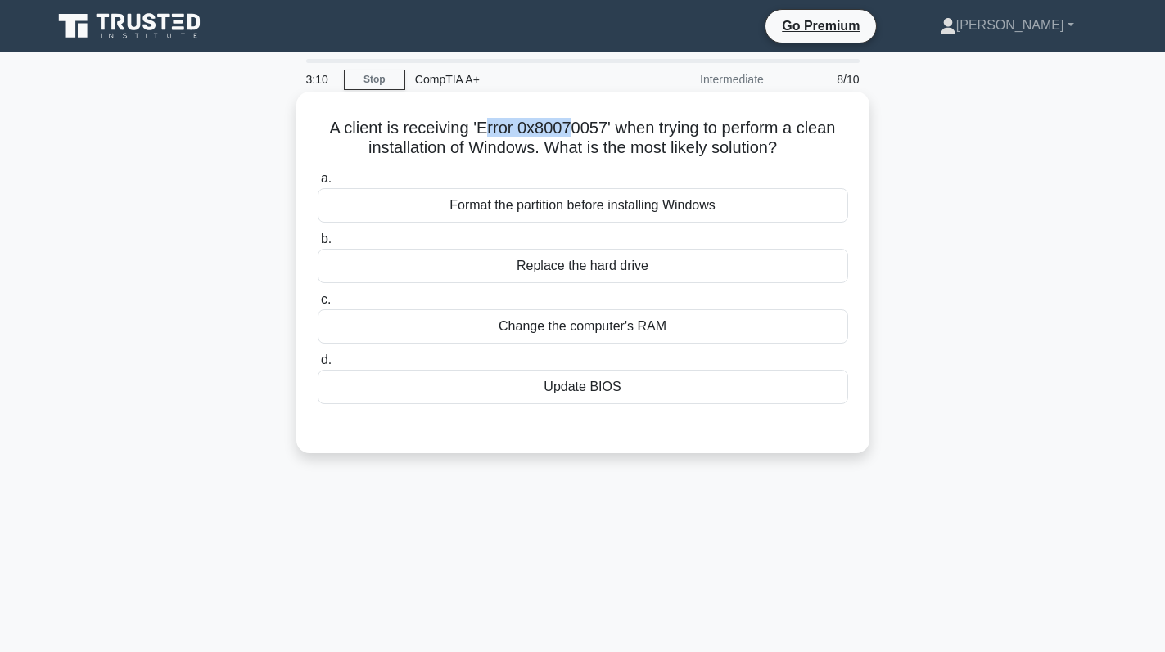
drag, startPoint x: 478, startPoint y: 124, endPoint x: 571, endPoint y: 119, distance: 92.7
click at [571, 119] on h5 "A client is receiving 'Error 0x80070057' when trying to perform a clean install…" at bounding box center [583, 138] width 534 height 41
drag, startPoint x: 470, startPoint y: 125, endPoint x: 574, endPoint y: 125, distance: 104.0
click at [574, 125] on h5 "A client is receiving 'Error 0x80070057' when trying to perform a clean install…" at bounding box center [583, 138] width 534 height 41
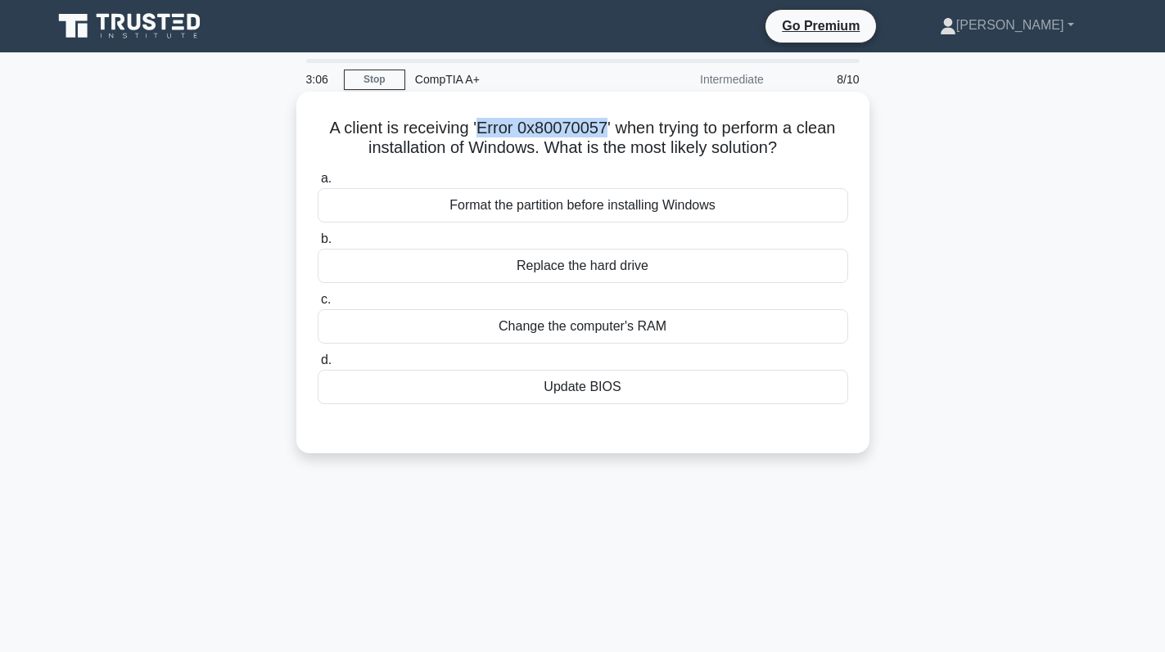
drag, startPoint x: 474, startPoint y: 129, endPoint x: 600, endPoint y: 125, distance: 126.1
click at [600, 125] on h5 "A client is receiving 'Error 0x80070057' when trying to perform a clean install…" at bounding box center [583, 138] width 534 height 41
copy h5 "Error 0x80070057"
click at [623, 207] on div "Format the partition before installing Windows" at bounding box center [583, 205] width 530 height 34
click at [318, 184] on input "a. Format the partition before installing Windows" at bounding box center [318, 179] width 0 height 11
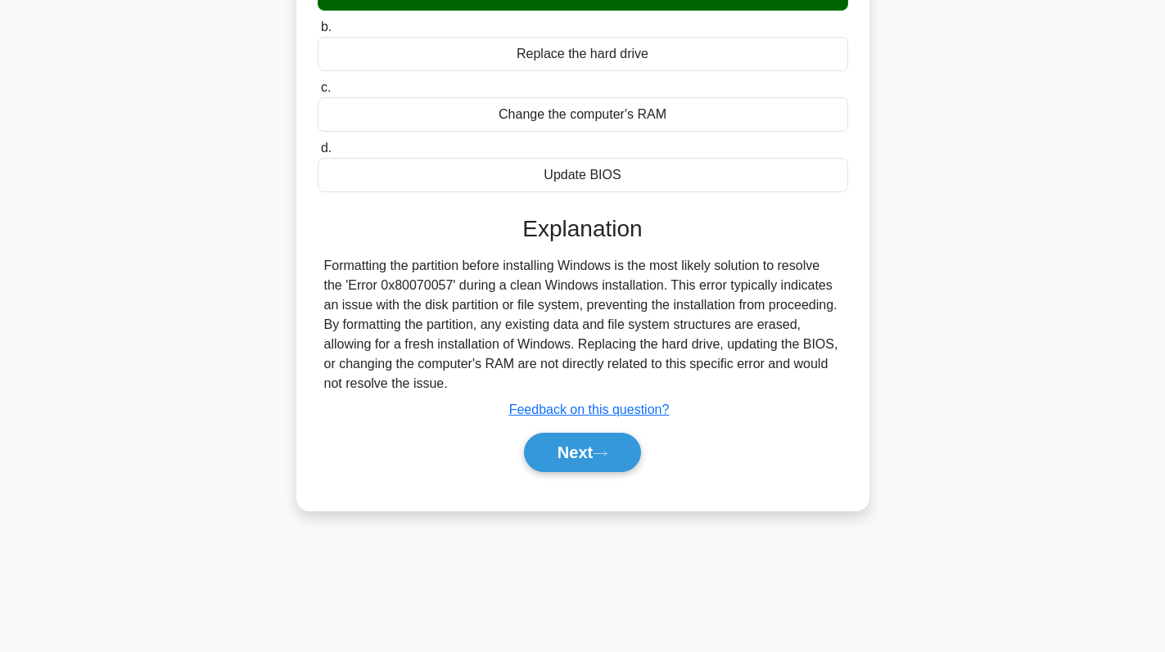
scroll to position [232, 0]
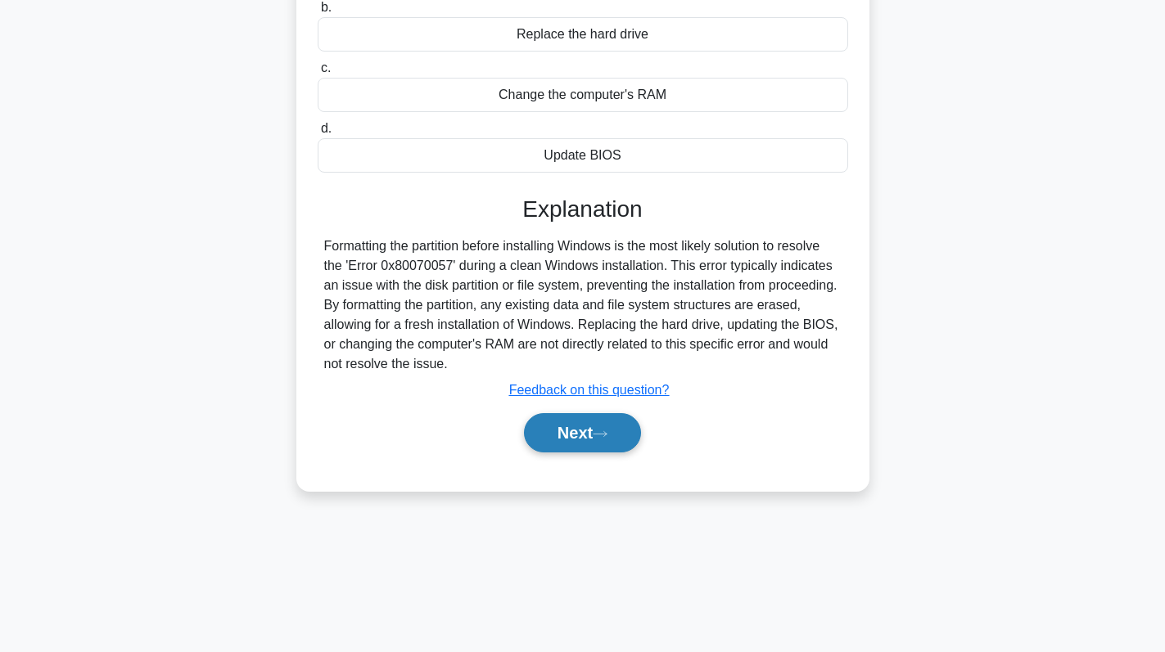
click at [580, 434] on button "Next" at bounding box center [582, 432] width 117 height 39
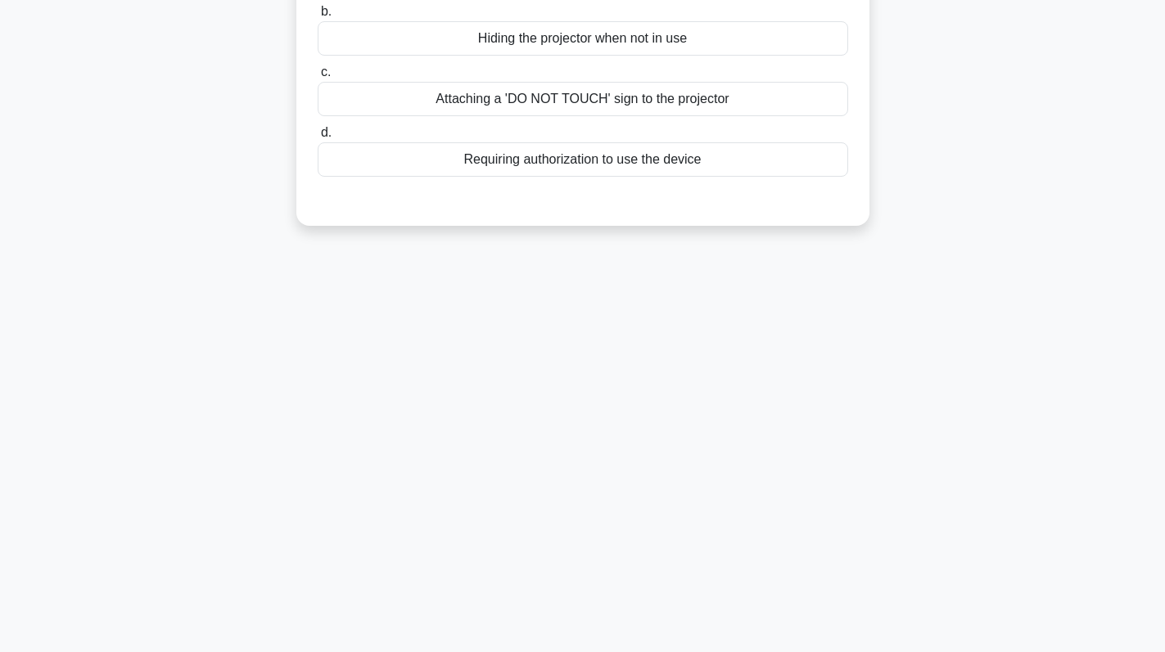
scroll to position [0, 0]
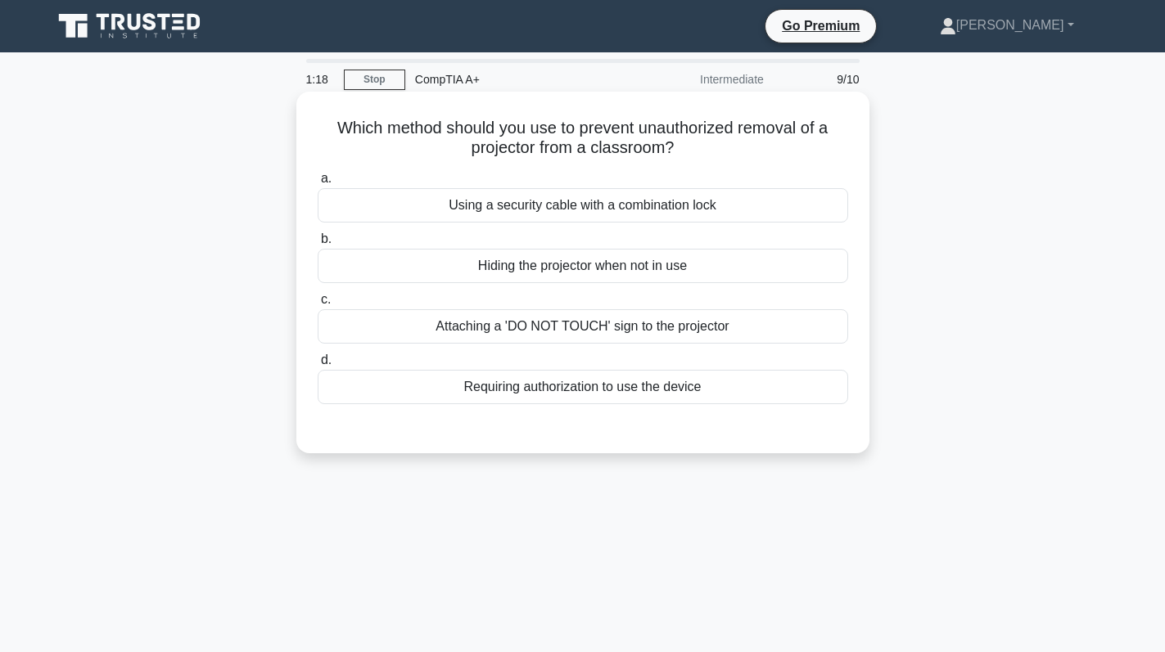
click at [603, 208] on div "Using a security cable with a combination lock" at bounding box center [583, 205] width 530 height 34
click at [318, 184] on input "a. Using a security cable with a combination lock" at bounding box center [318, 179] width 0 height 11
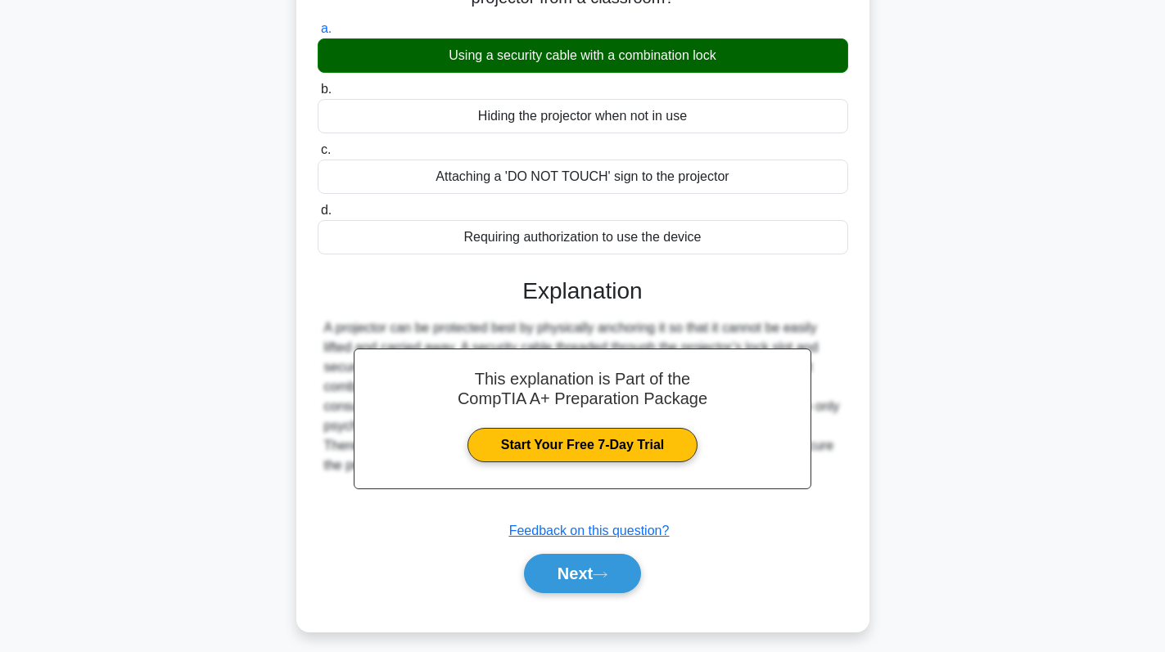
scroll to position [232, 0]
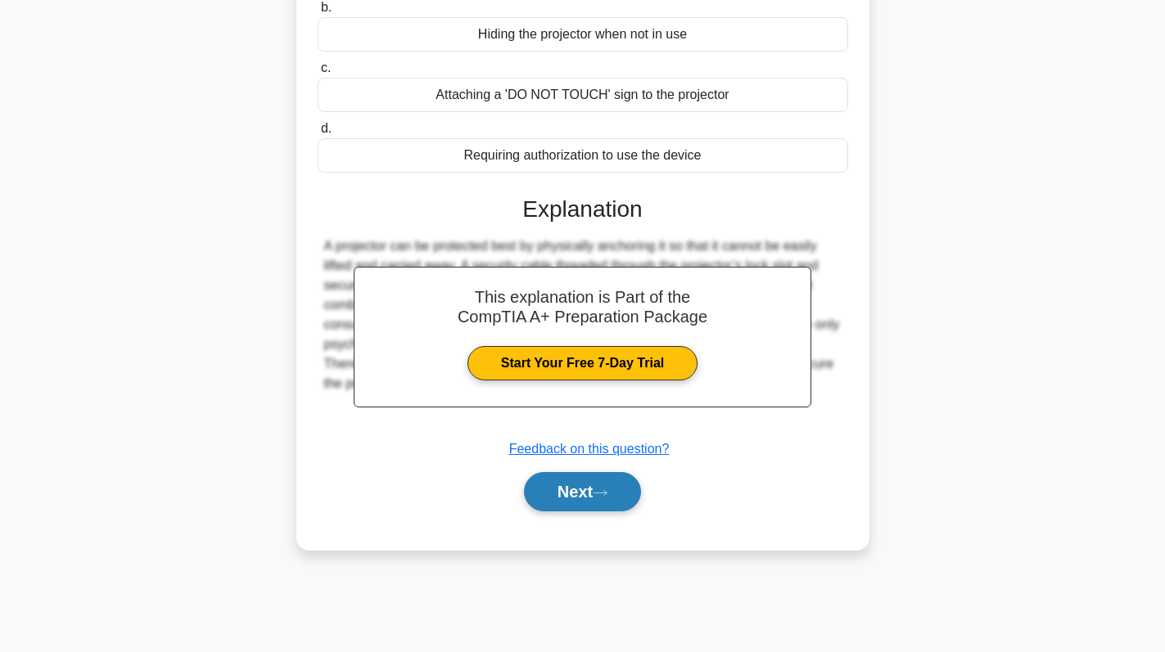
click at [542, 498] on button "Next" at bounding box center [582, 491] width 117 height 39
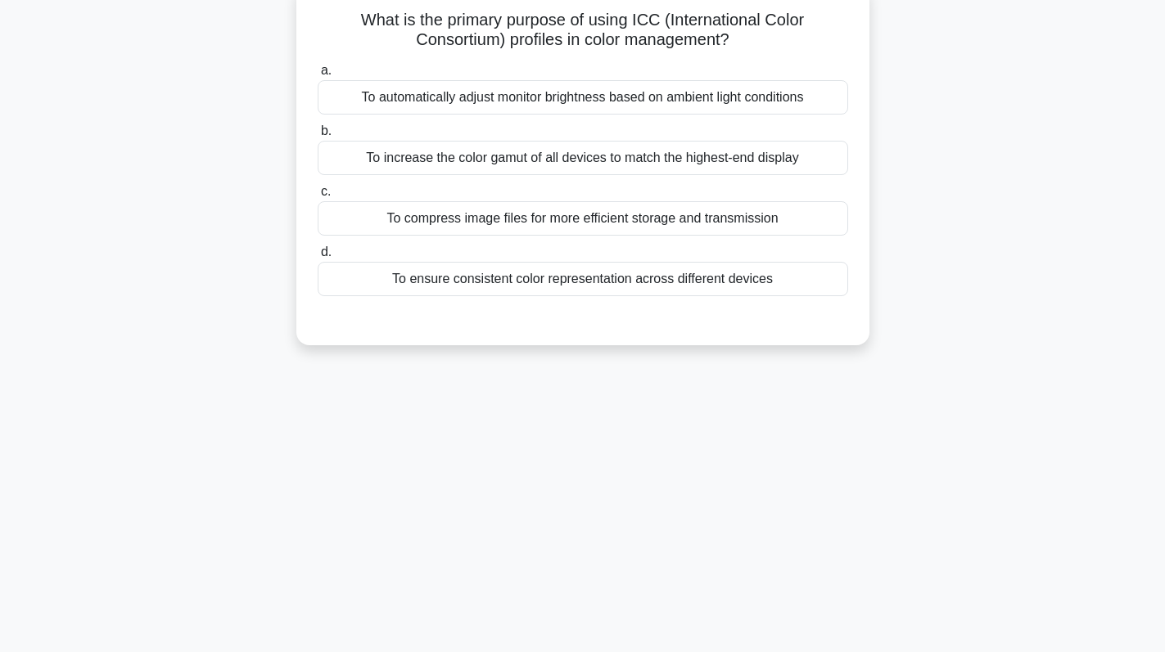
scroll to position [0, 0]
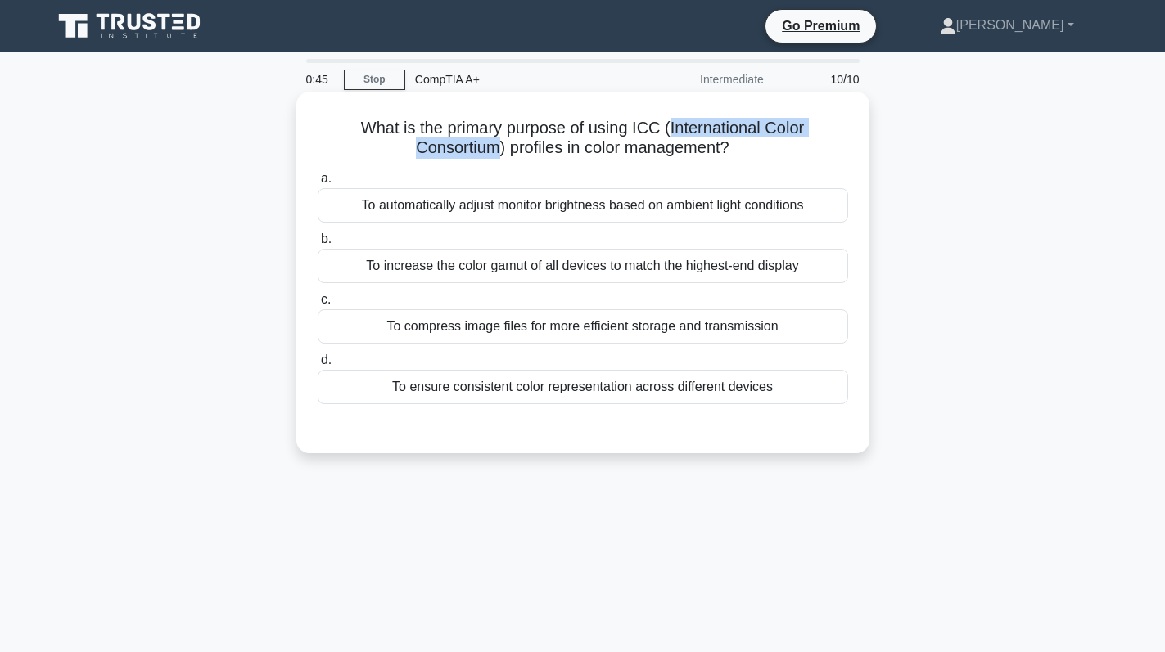
drag, startPoint x: 670, startPoint y: 127, endPoint x: 497, endPoint y: 158, distance: 175.5
click at [497, 158] on h5 "What is the primary purpose of using ICC (International Color Consortium) profi…" at bounding box center [583, 138] width 534 height 41
copy h5 "International Color Consortium"
click at [516, 265] on div "To increase the color gamut of all devices to match the highest-end display" at bounding box center [583, 266] width 530 height 34
click at [318, 245] on input "b. To increase the color gamut of all devices to match the highest-end display" at bounding box center [318, 239] width 0 height 11
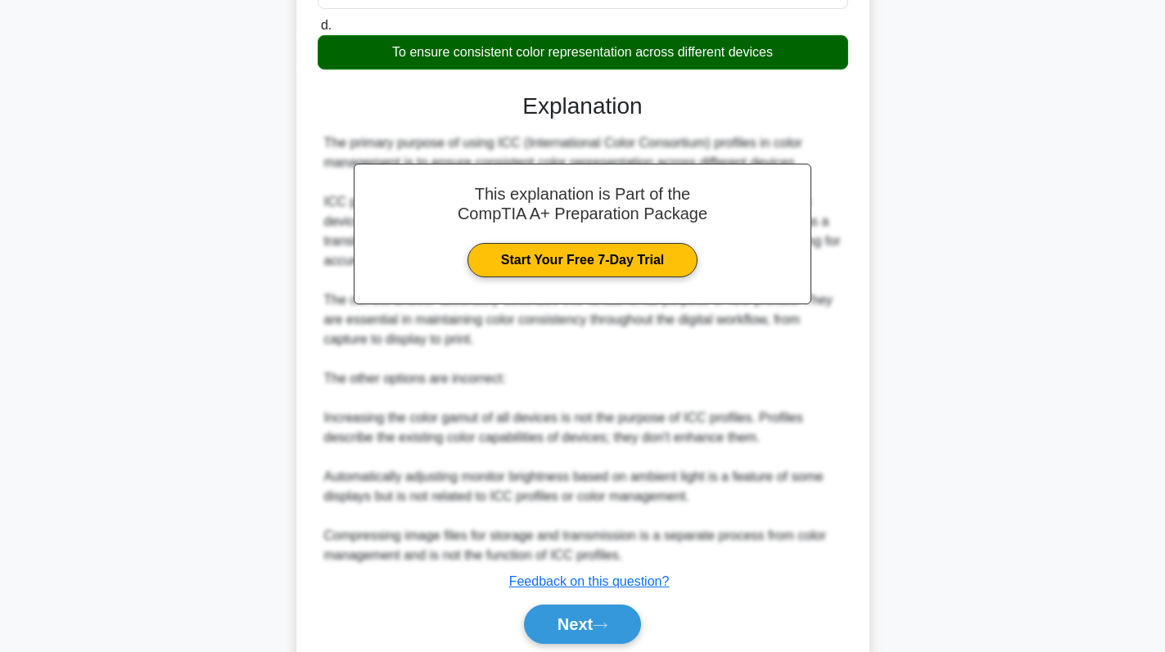
scroll to position [399, 0]
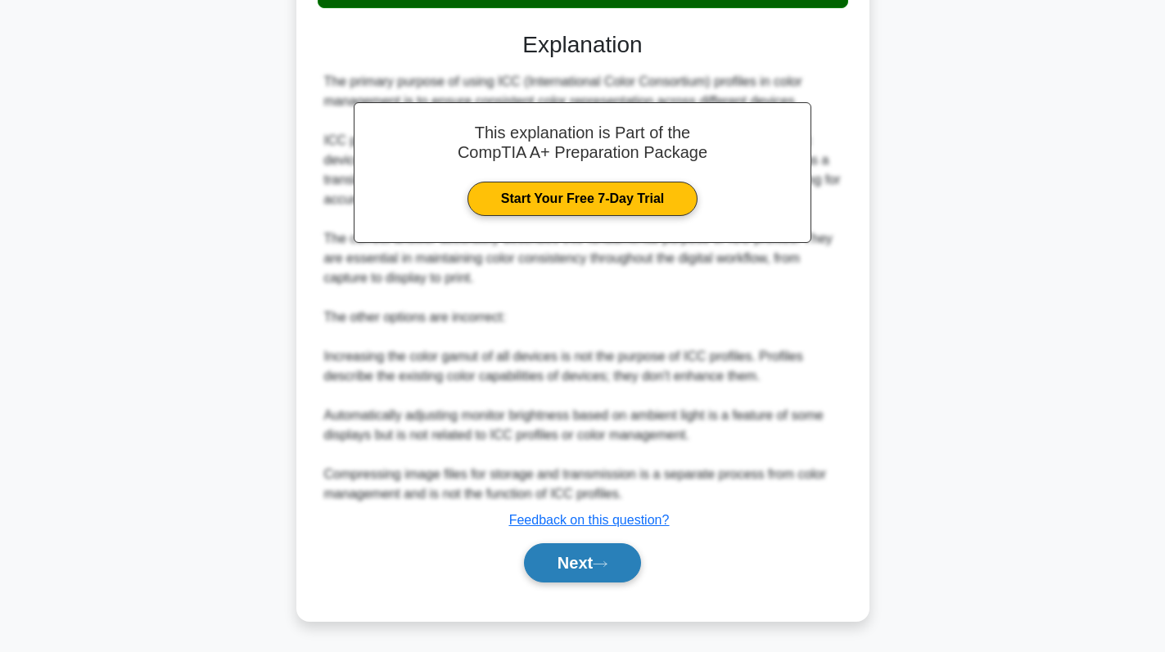
click at [578, 558] on button "Next" at bounding box center [582, 563] width 117 height 39
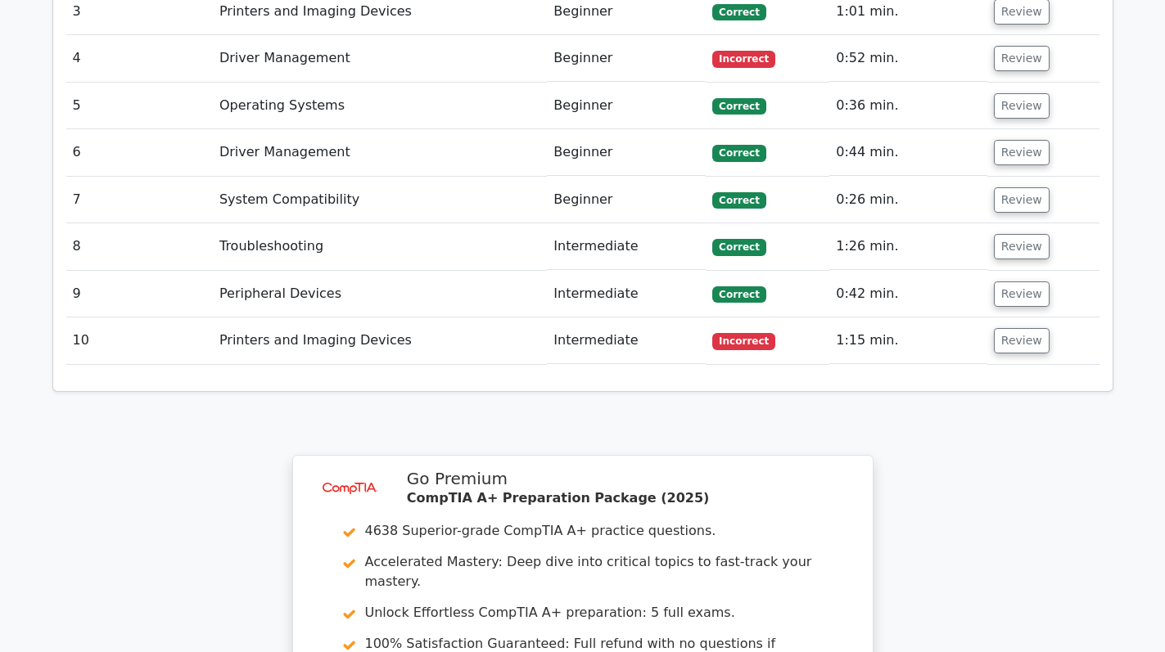
scroll to position [2775, 0]
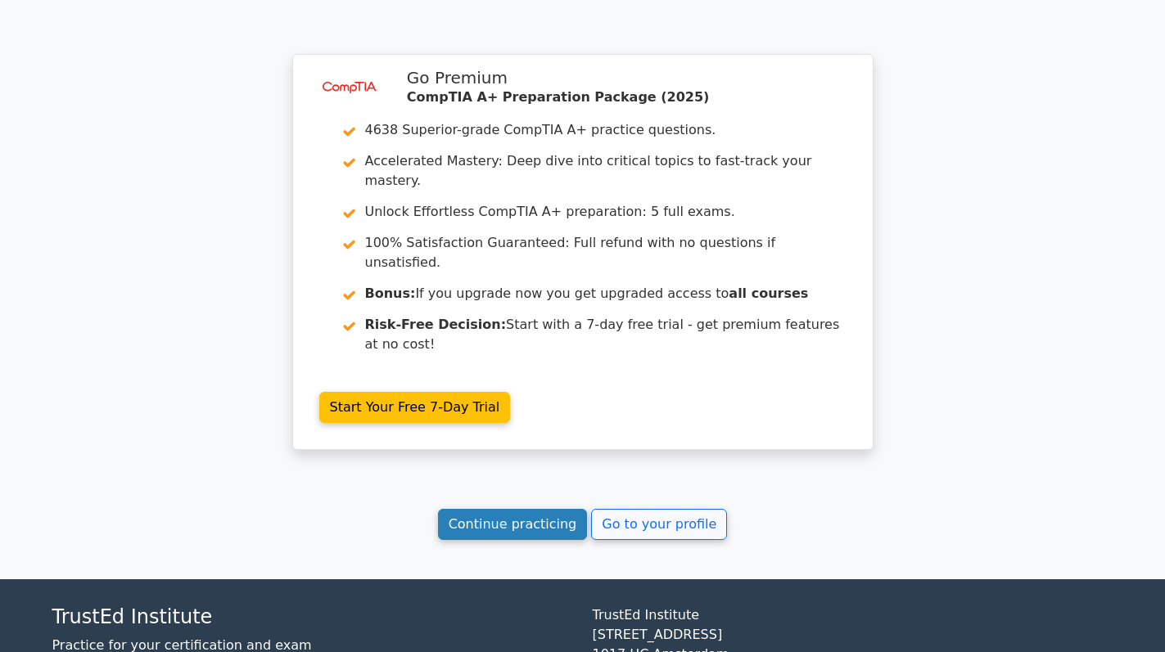
click at [557, 509] on link "Continue practicing" at bounding box center [513, 524] width 150 height 31
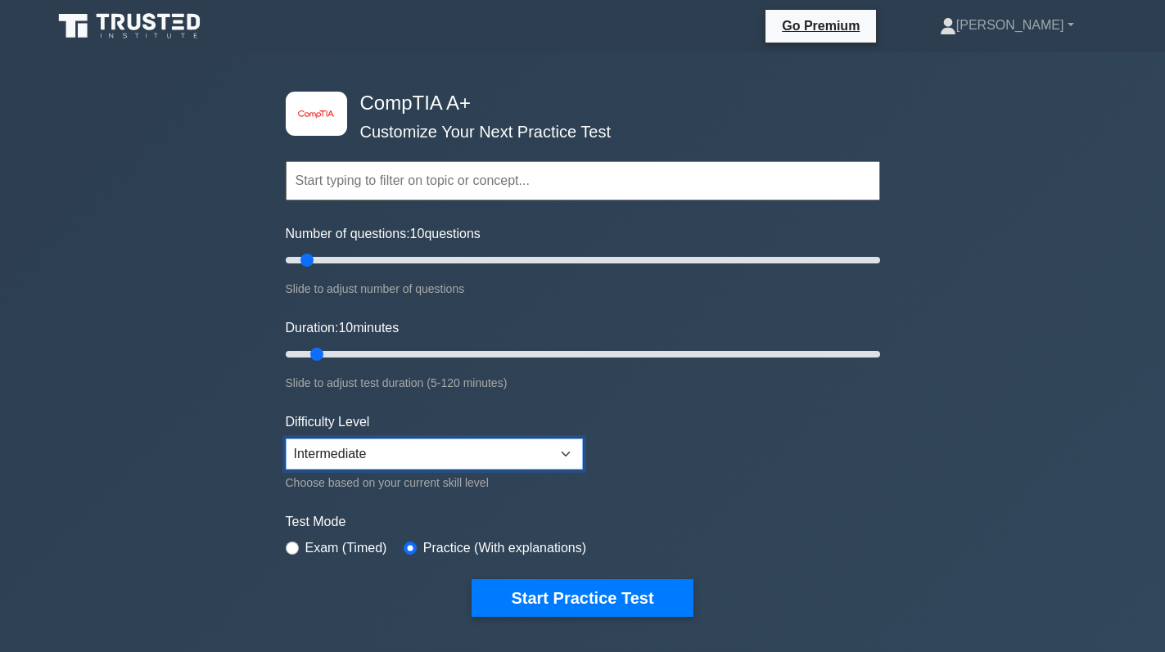
click at [455, 461] on select "Beginner Intermediate Expert" at bounding box center [434, 454] width 297 height 31
select select "beginner"
click at [286, 439] on select "Beginner Intermediate Expert" at bounding box center [434, 454] width 297 height 31
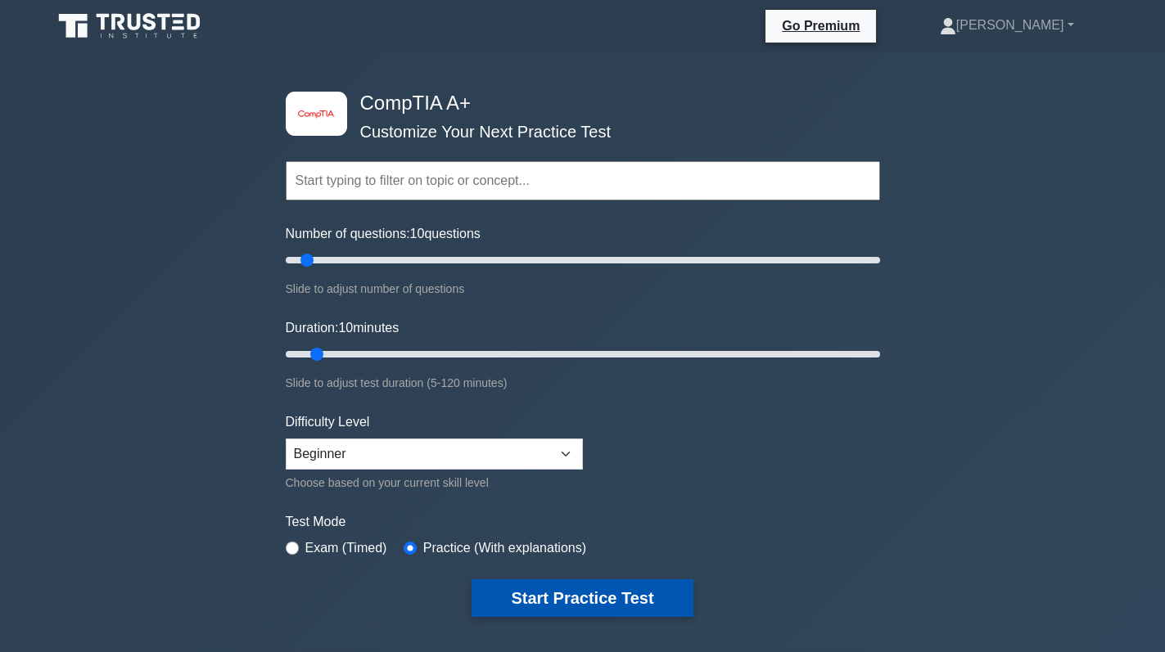
click at [555, 589] on button "Start Practice Test" at bounding box center [582, 599] width 221 height 38
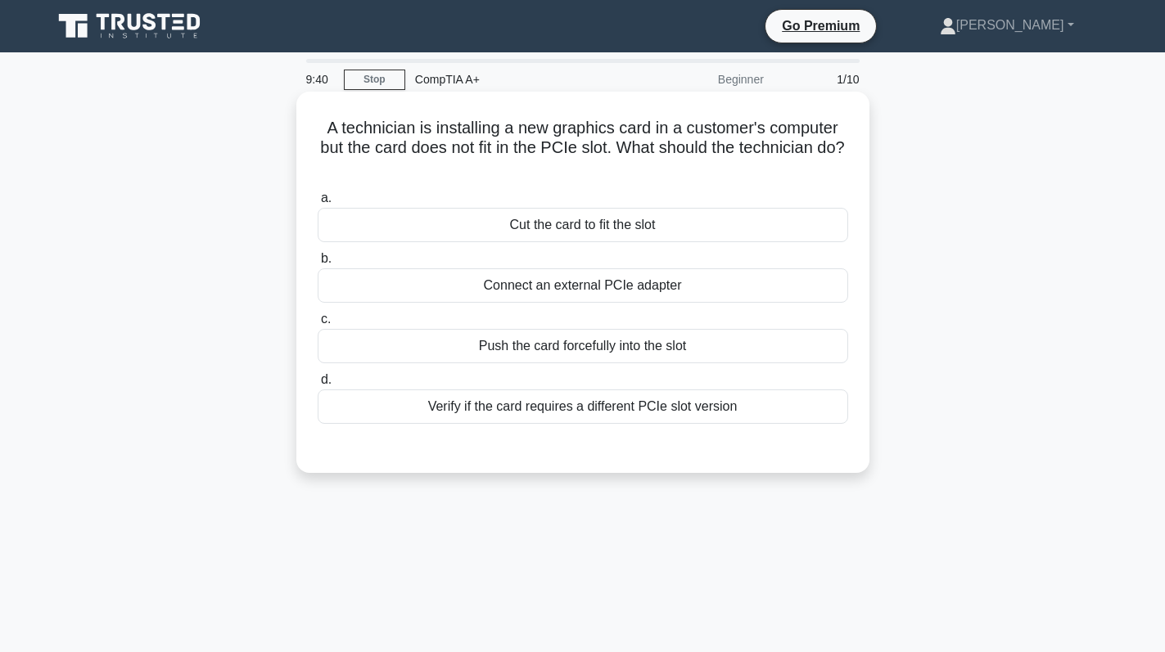
click at [586, 409] on div "Verify if the card requires a different PCIe slot version" at bounding box center [583, 407] width 530 height 34
click at [318, 386] on input "d. Verify if the card requires a different PCIe slot version" at bounding box center [318, 380] width 0 height 11
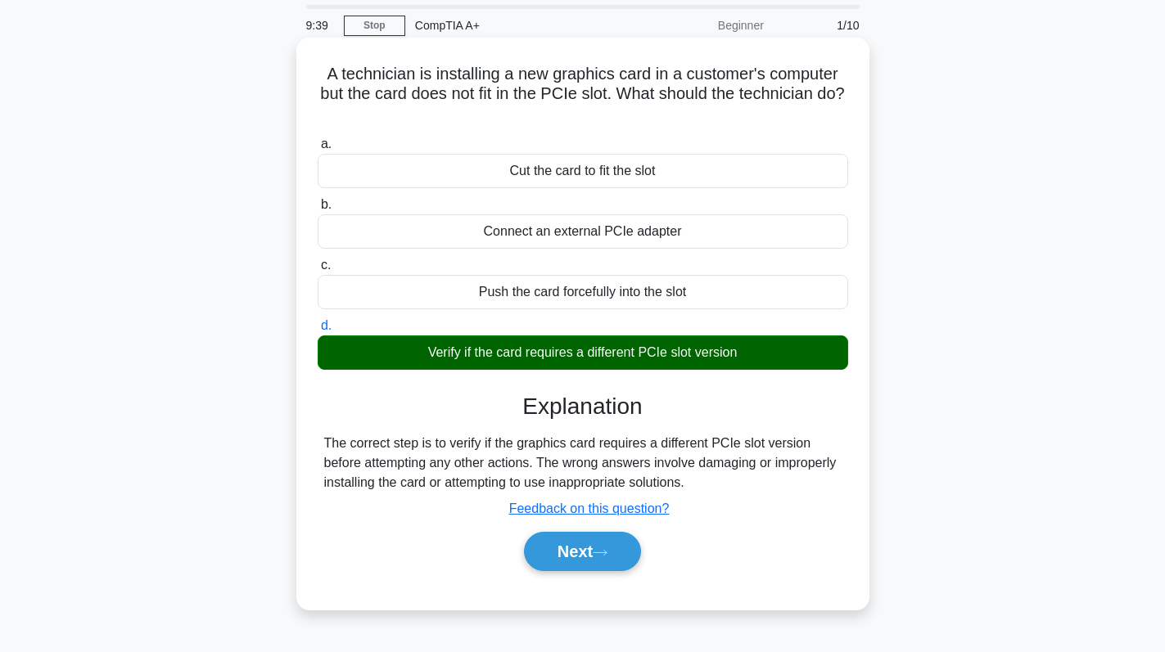
scroll to position [82, 0]
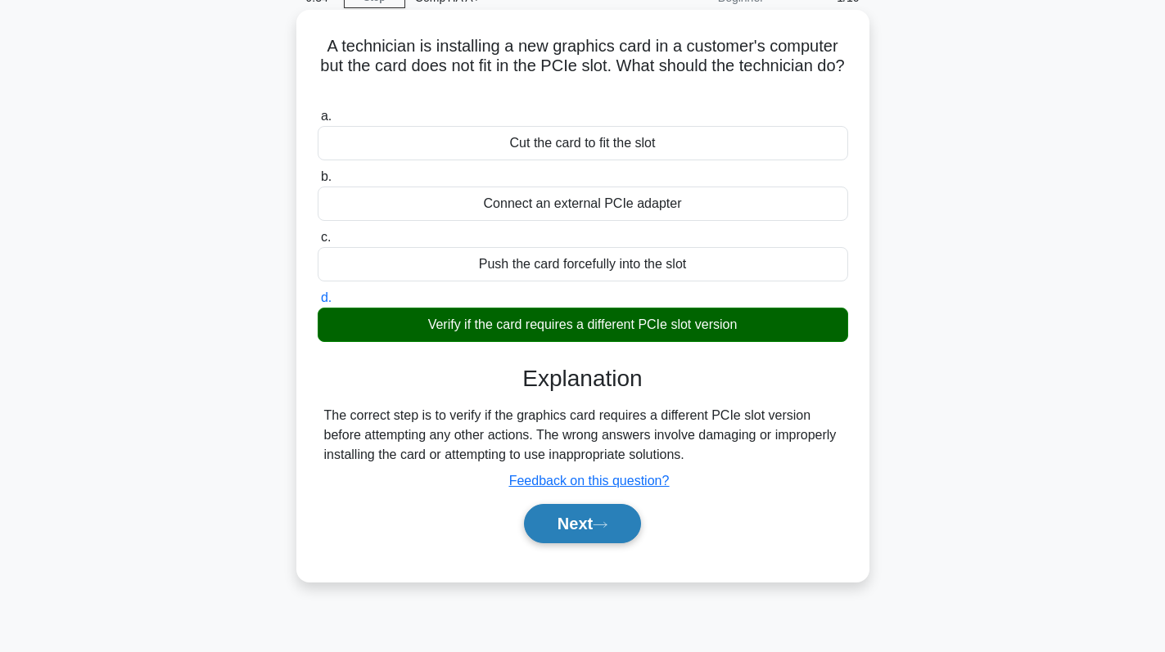
click at [590, 521] on button "Next" at bounding box center [582, 523] width 117 height 39
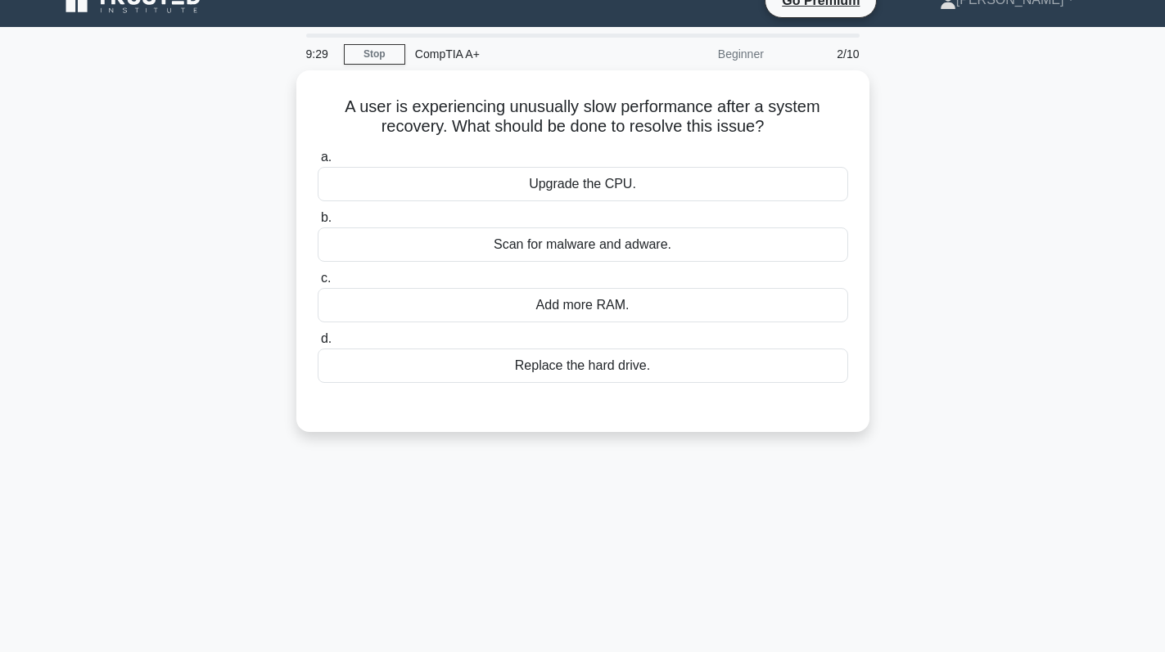
scroll to position [0, 0]
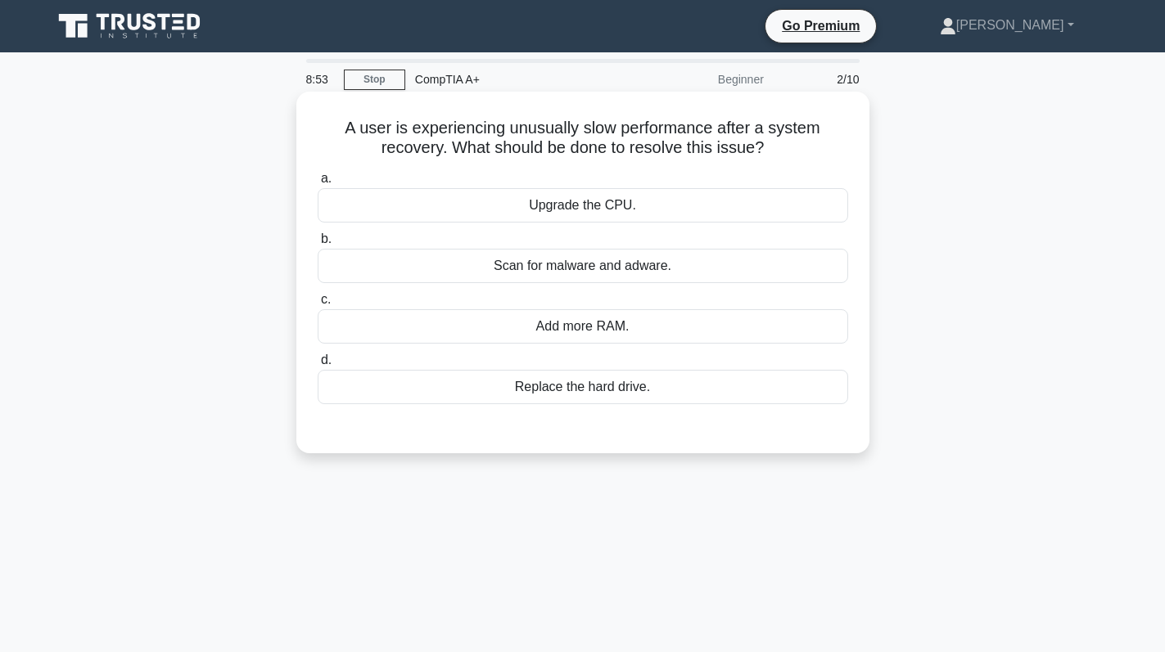
click at [603, 270] on div "Scan for malware and adware." at bounding box center [583, 266] width 530 height 34
click at [318, 245] on input "b. Scan for malware and adware." at bounding box center [318, 239] width 0 height 11
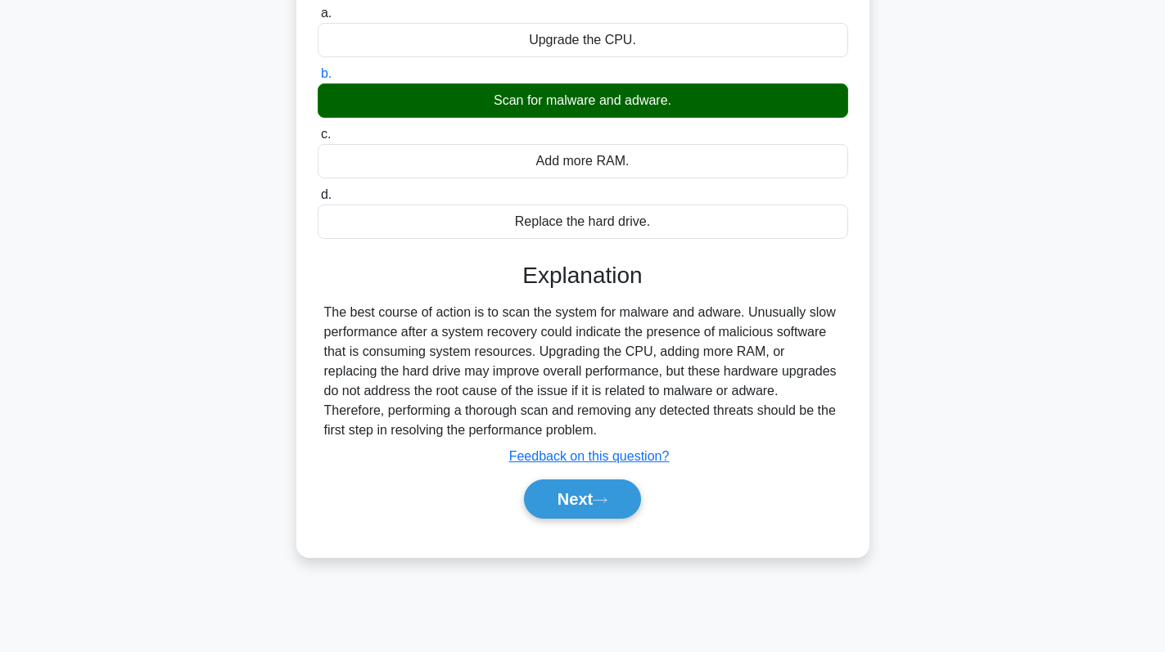
scroll to position [232, 0]
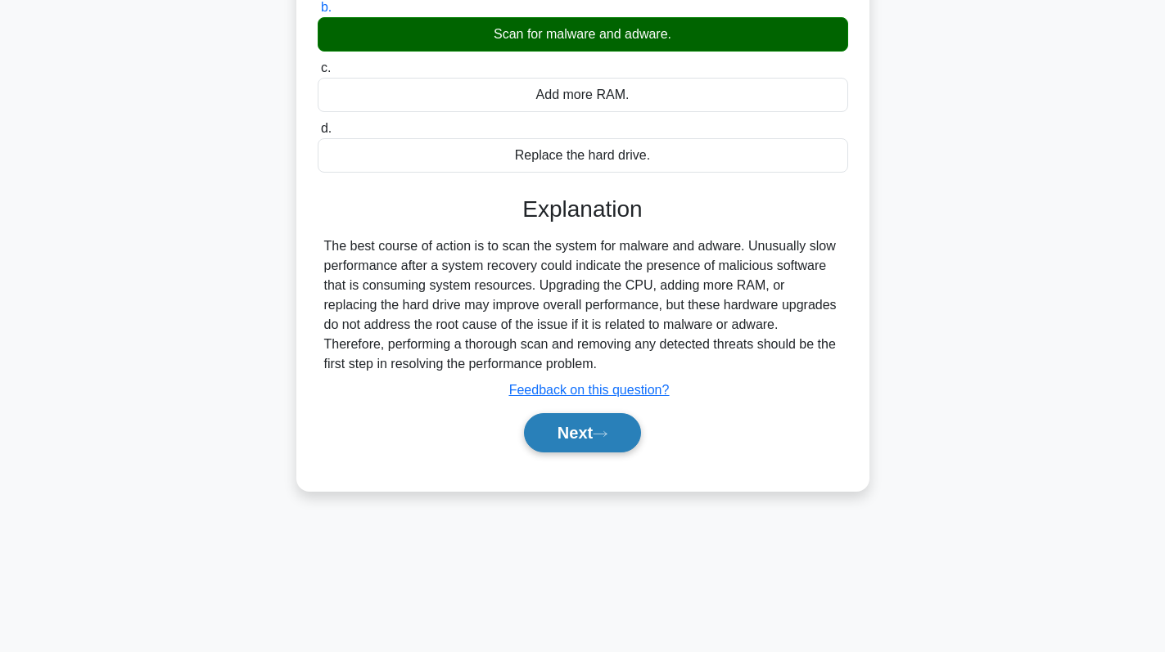
click at [549, 440] on button "Next" at bounding box center [582, 432] width 117 height 39
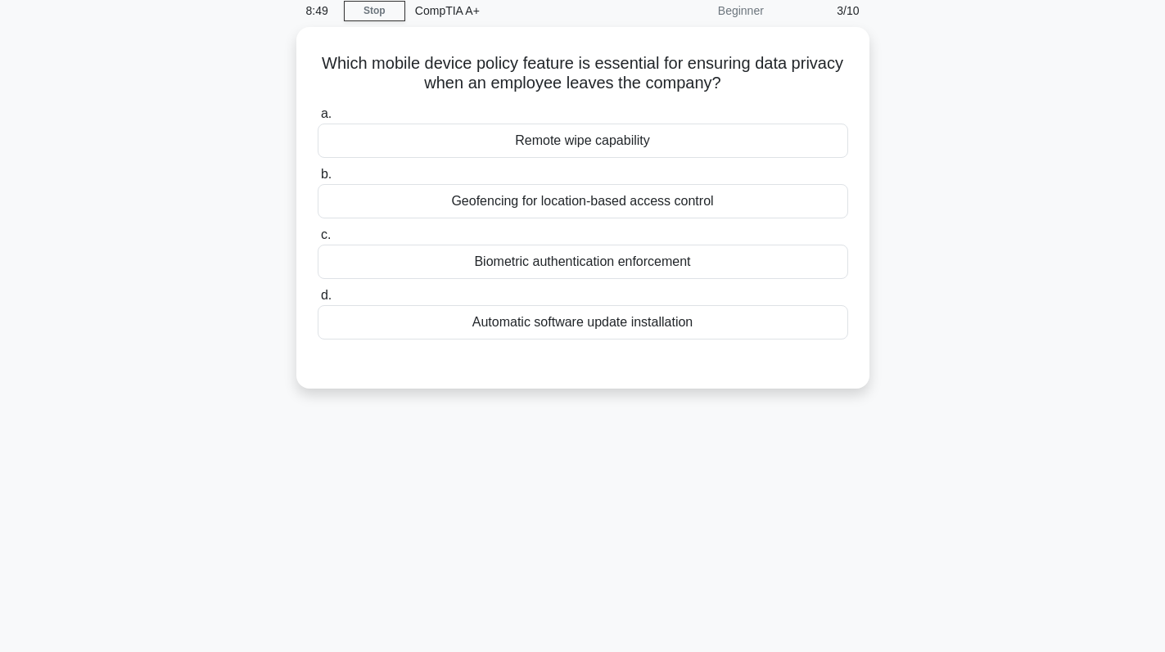
scroll to position [0, 0]
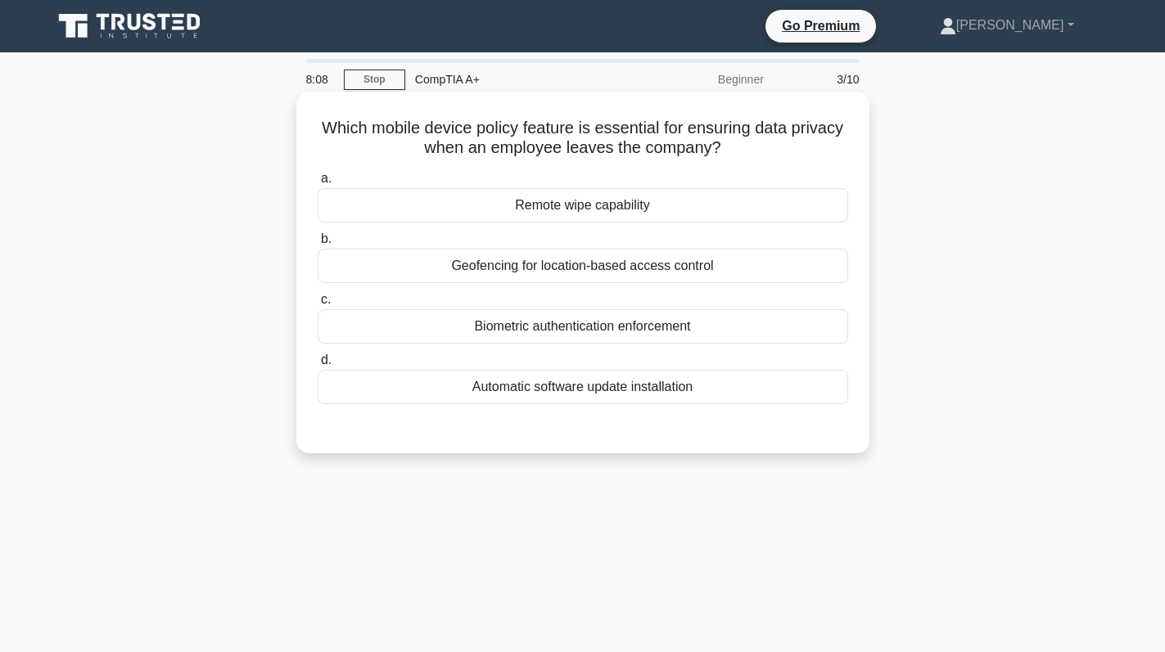
click at [686, 201] on div "Remote wipe capability" at bounding box center [583, 205] width 530 height 34
click at [318, 184] on input "a. Remote wipe capability" at bounding box center [318, 179] width 0 height 11
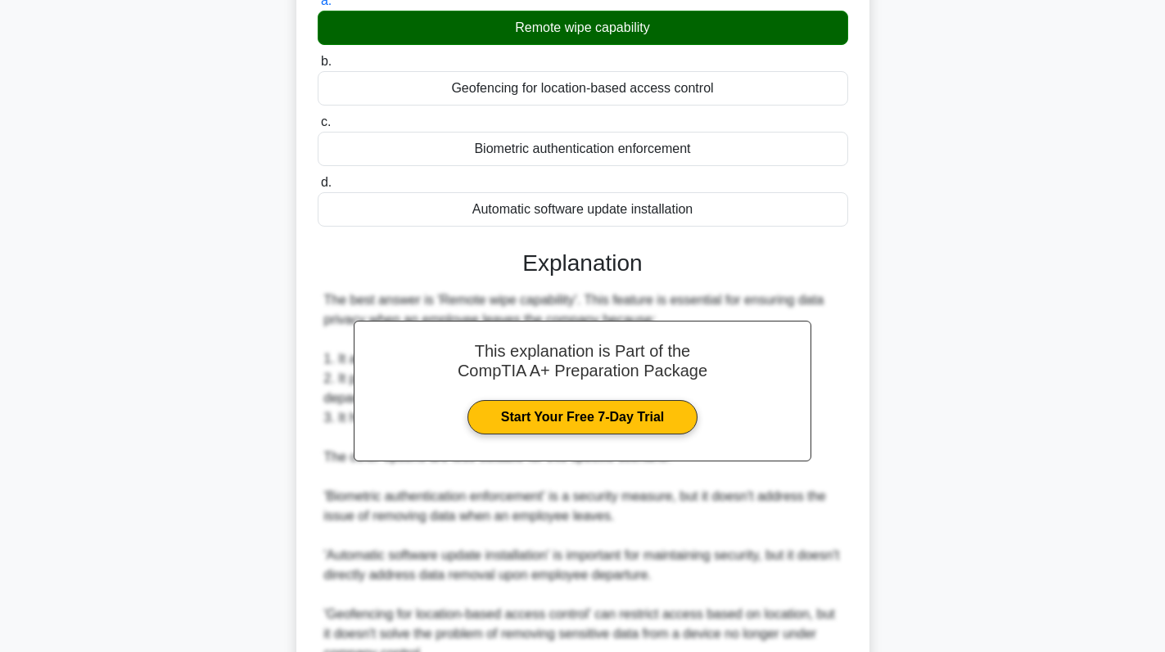
scroll to position [338, 0]
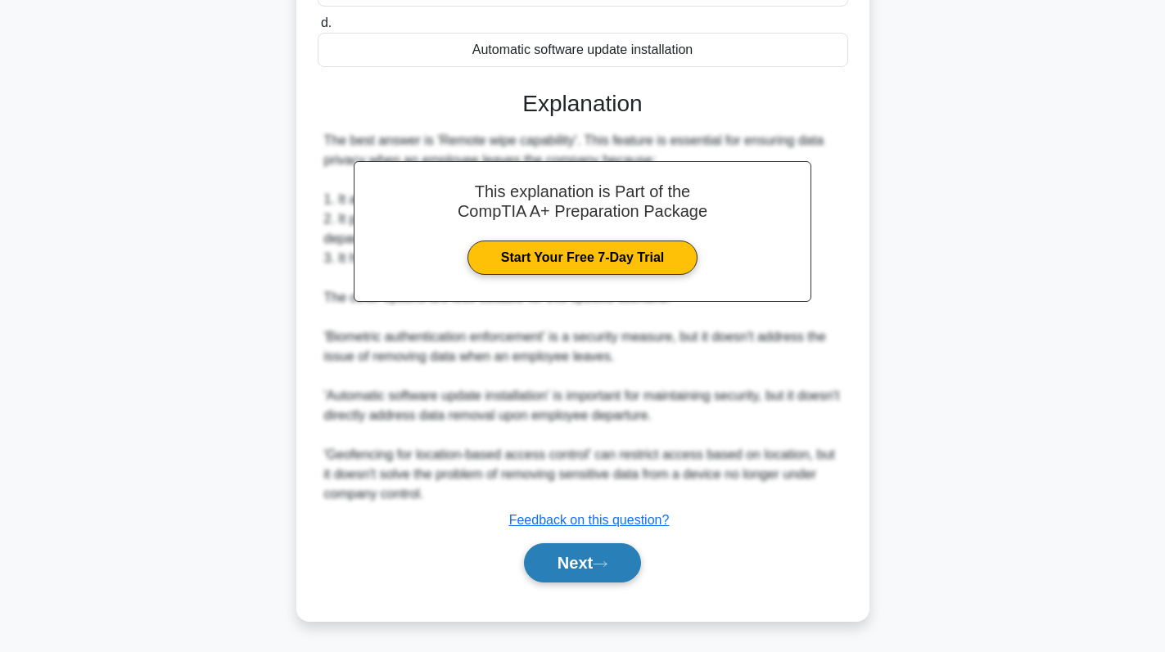
click at [586, 553] on button "Next" at bounding box center [582, 563] width 117 height 39
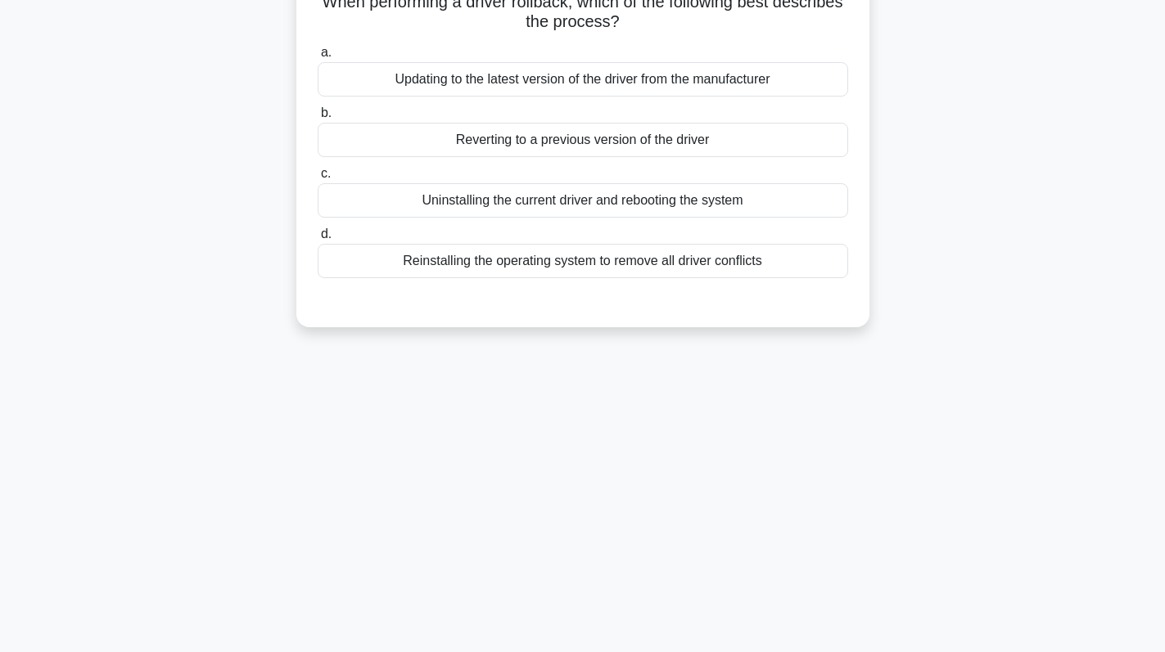
scroll to position [0, 0]
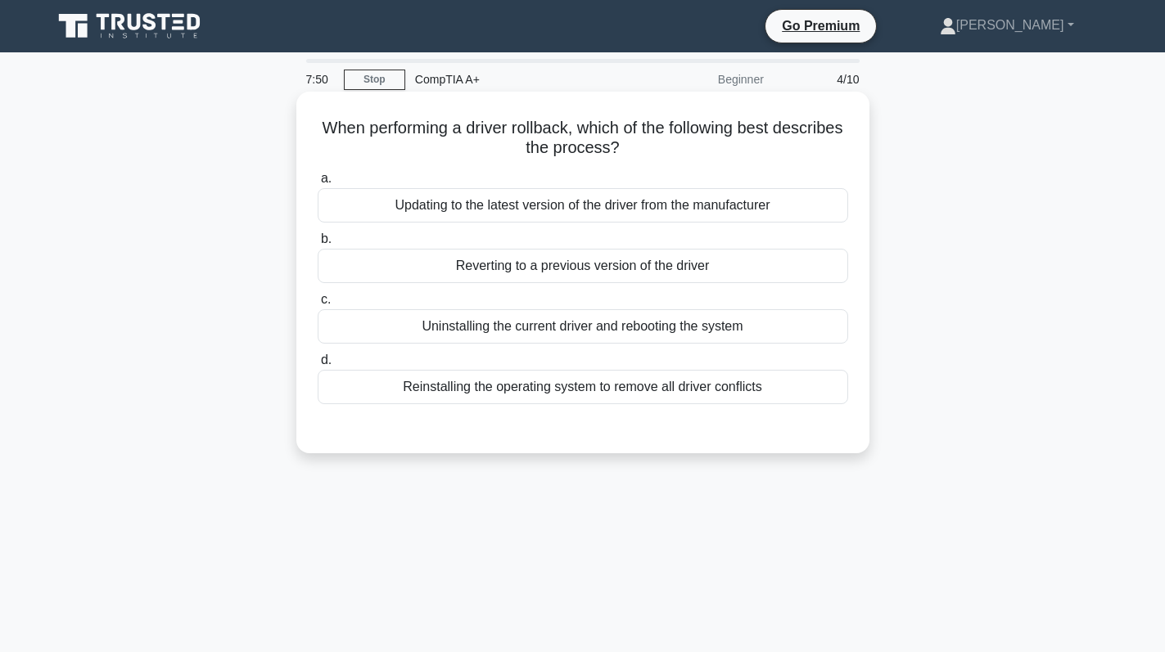
click at [717, 269] on div "Reverting to a previous version of the driver" at bounding box center [583, 266] width 530 height 34
click at [318, 245] on input "b. Reverting to a previous version of the driver" at bounding box center [318, 239] width 0 height 11
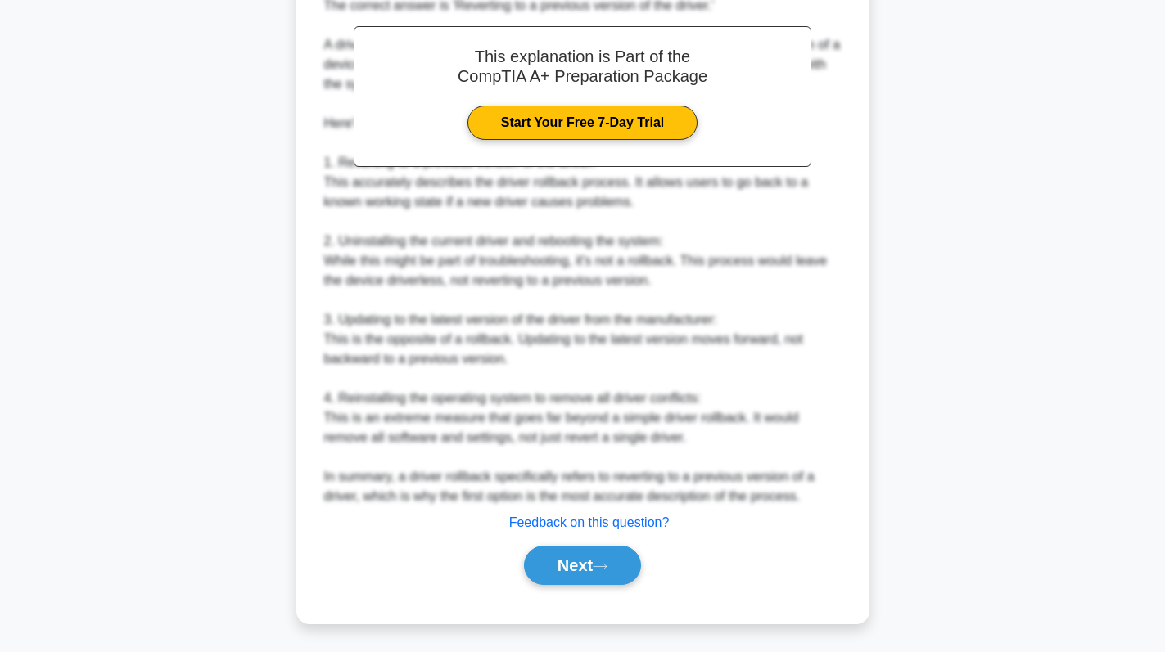
scroll to position [476, 0]
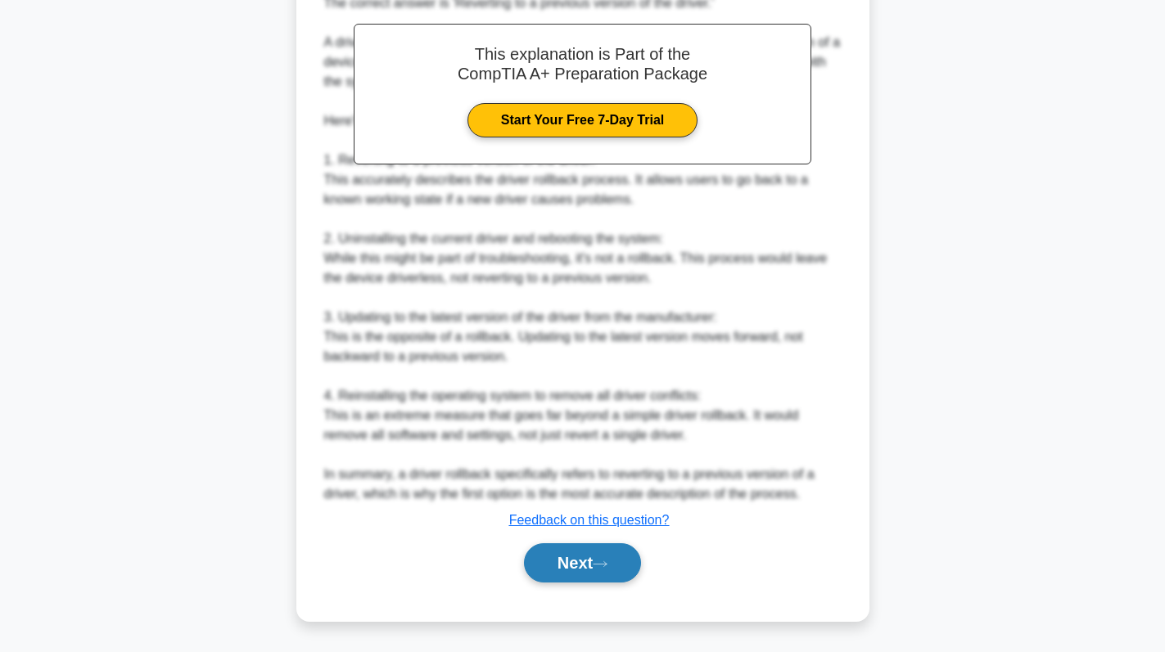
click at [571, 558] on button "Next" at bounding box center [582, 563] width 117 height 39
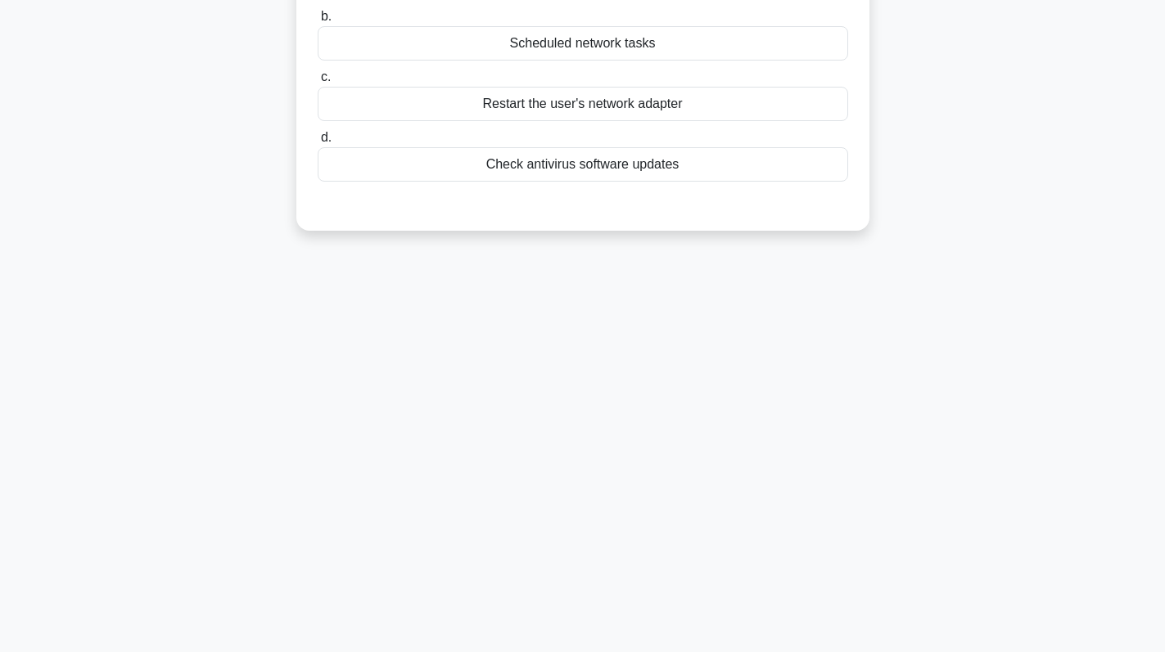
scroll to position [0, 0]
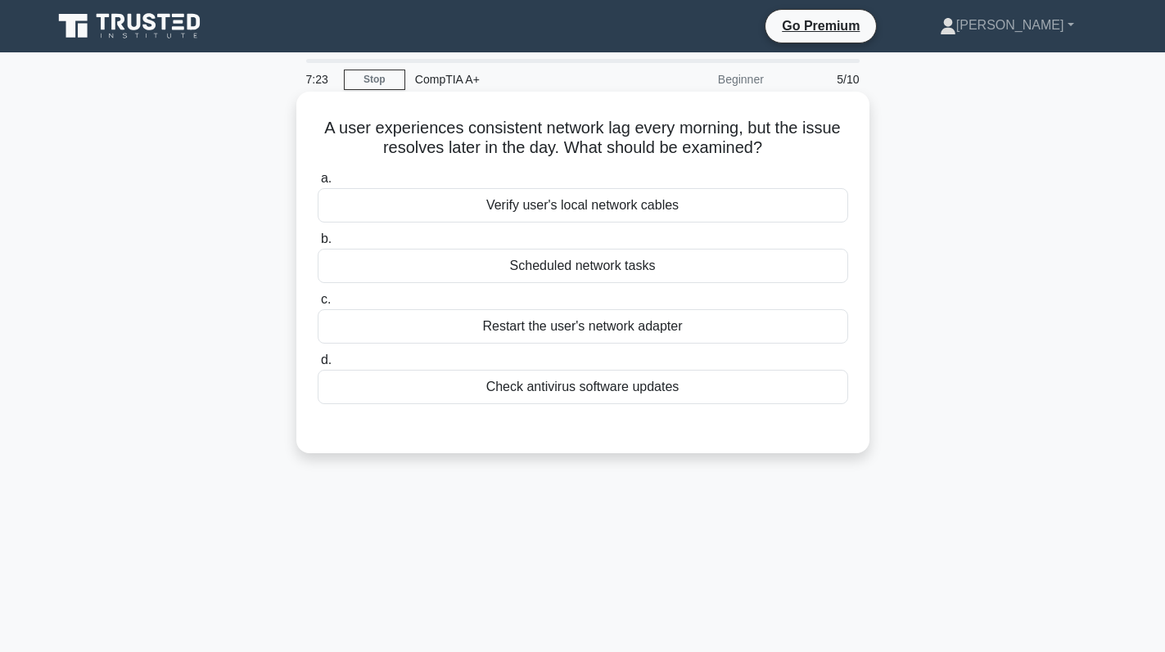
click at [625, 273] on div "Scheduled network tasks" at bounding box center [583, 266] width 530 height 34
click at [318, 245] on input "b. Scheduled network tasks" at bounding box center [318, 239] width 0 height 11
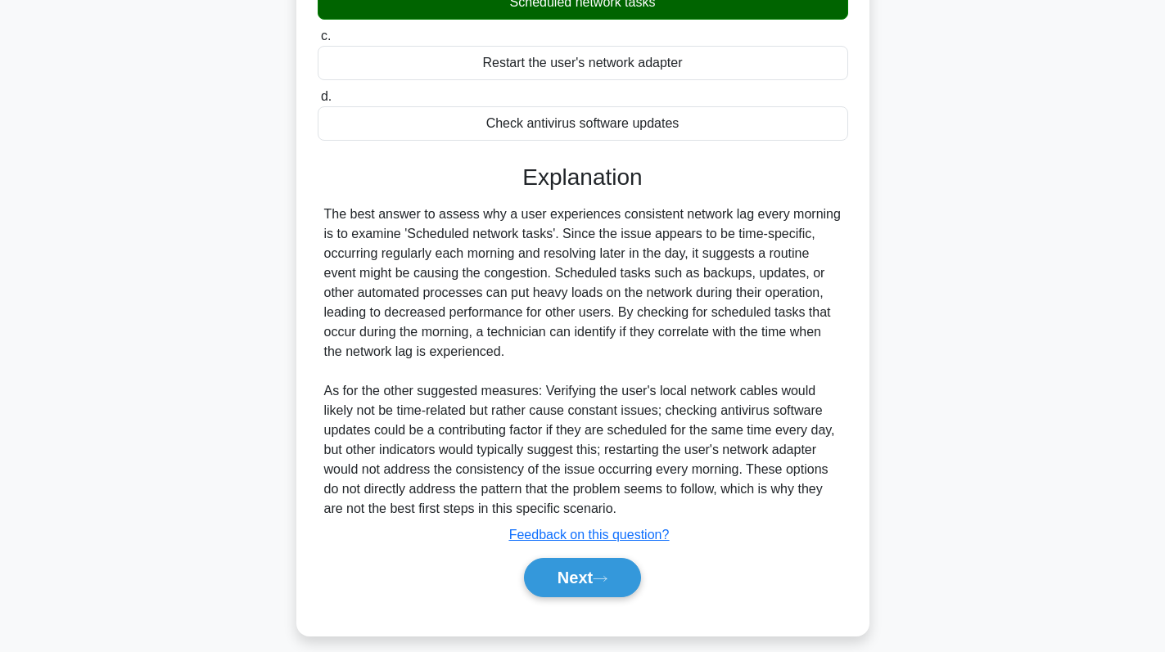
scroll to position [279, 0]
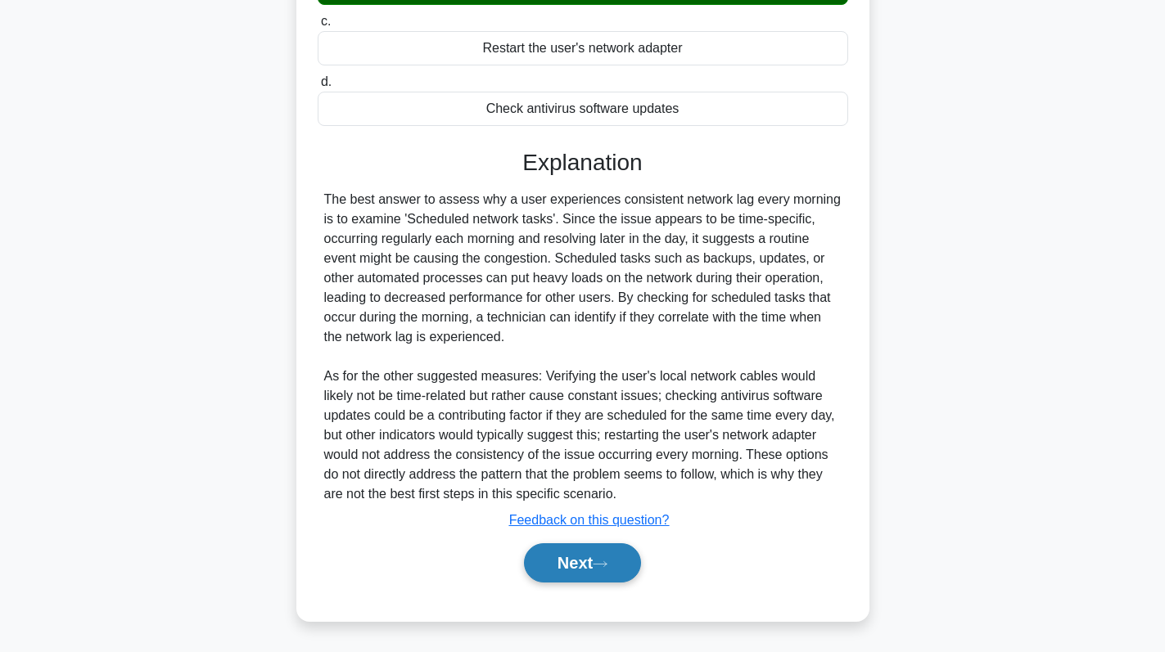
click at [594, 552] on button "Next" at bounding box center [582, 563] width 117 height 39
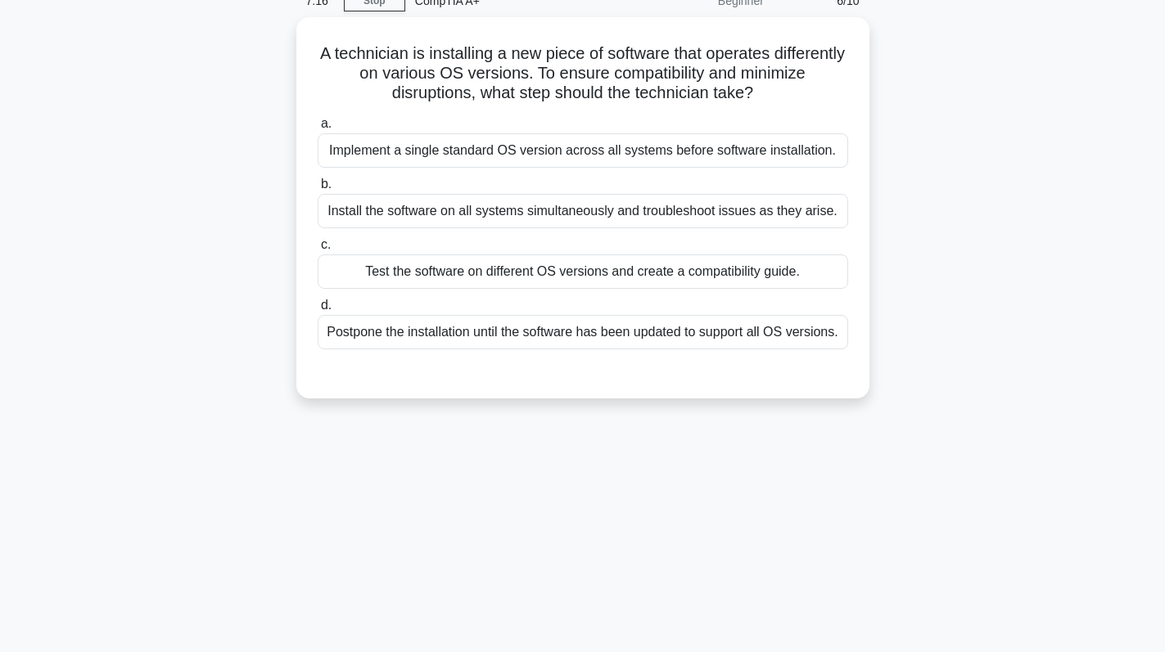
scroll to position [0, 0]
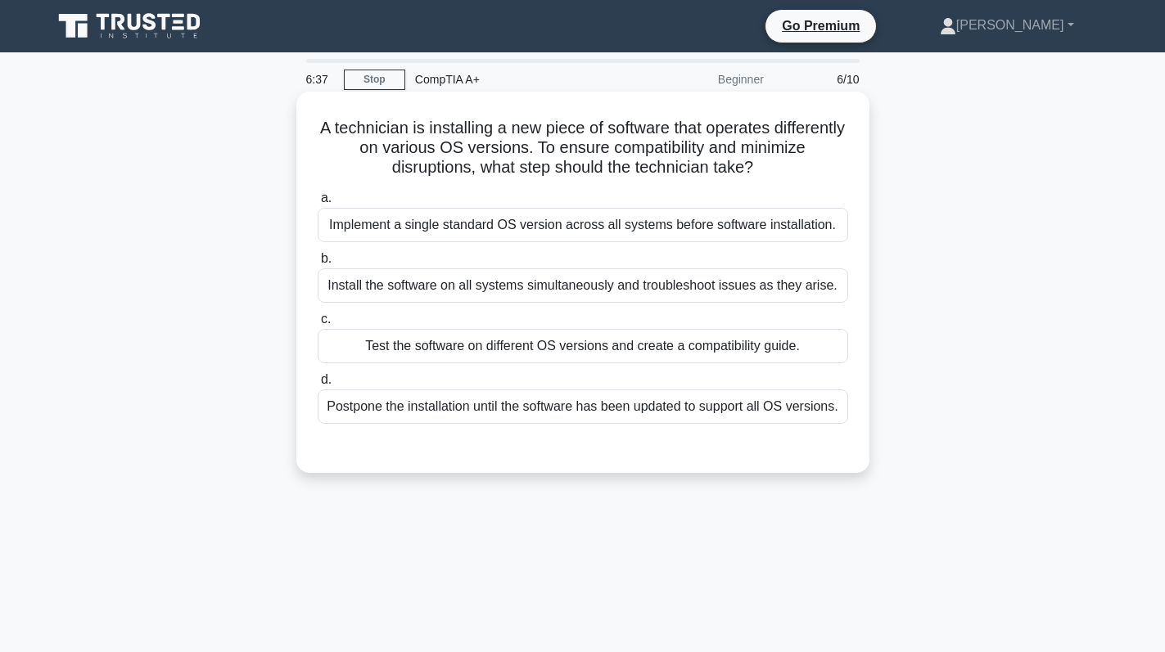
click at [478, 351] on div "Test the software on different OS versions and create a compatibility guide." at bounding box center [583, 346] width 530 height 34
click at [318, 325] on input "c. Test the software on different OS versions and create a compatibility guide." at bounding box center [318, 319] width 0 height 11
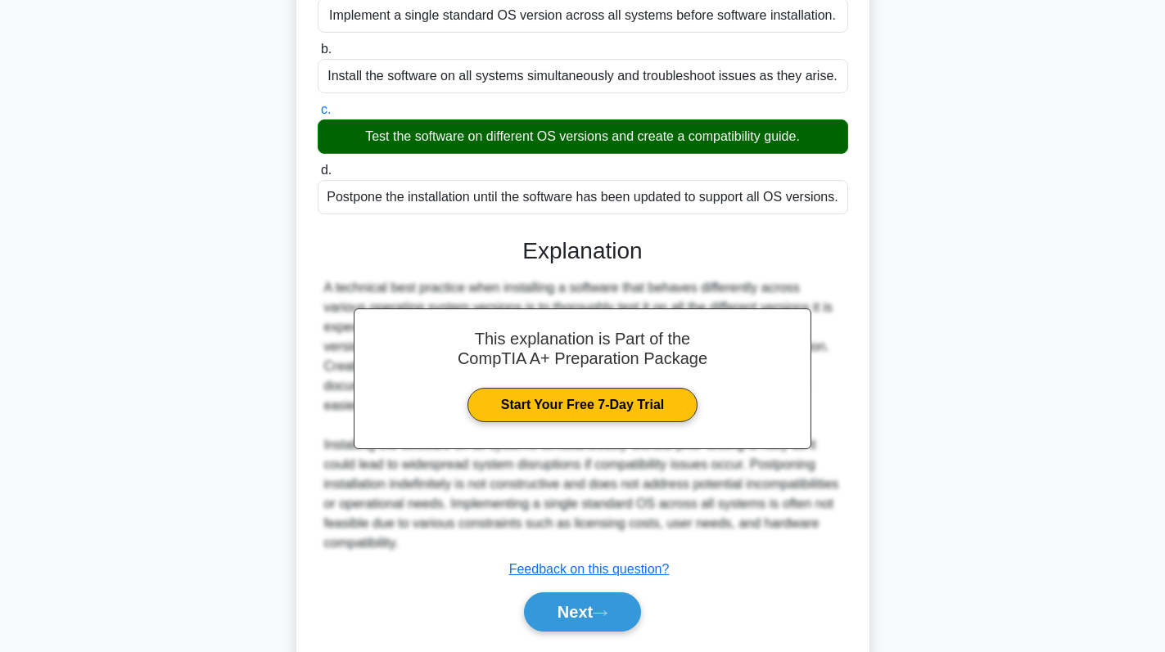
scroll to position [260, 0]
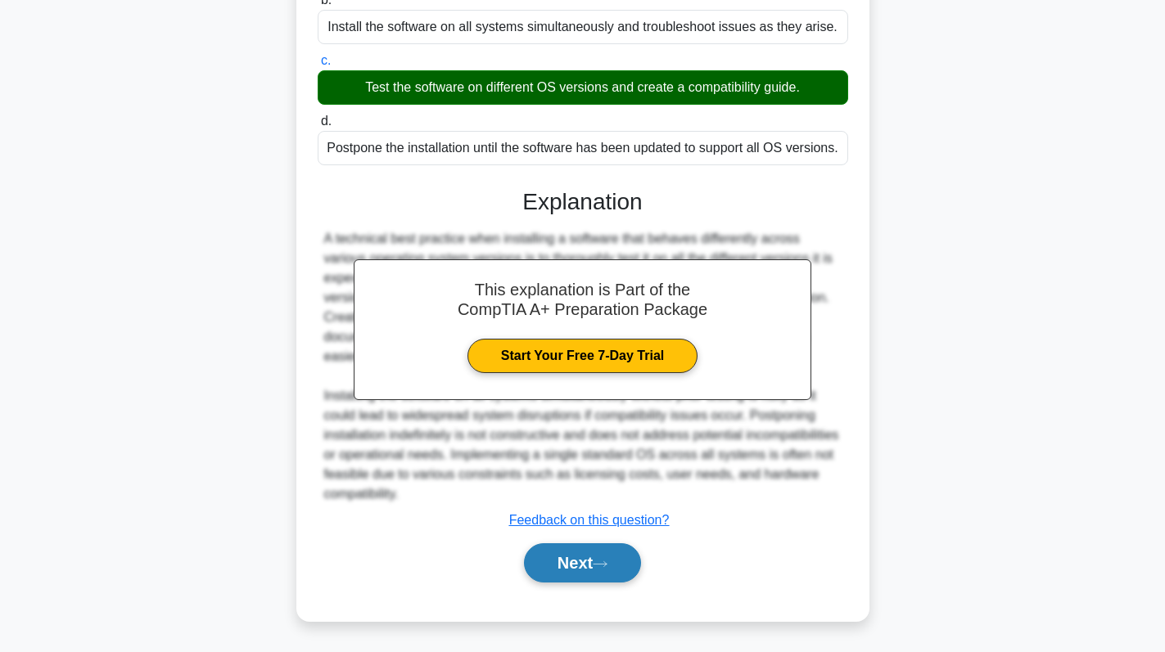
click at [557, 566] on button "Next" at bounding box center [582, 563] width 117 height 39
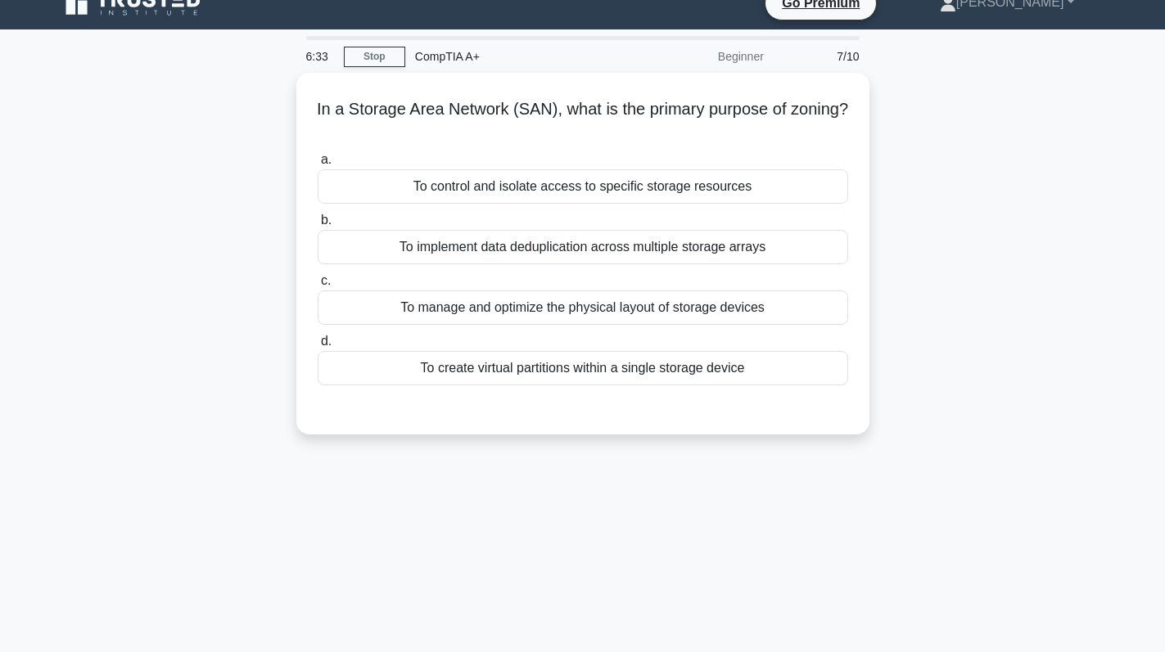
scroll to position [0, 0]
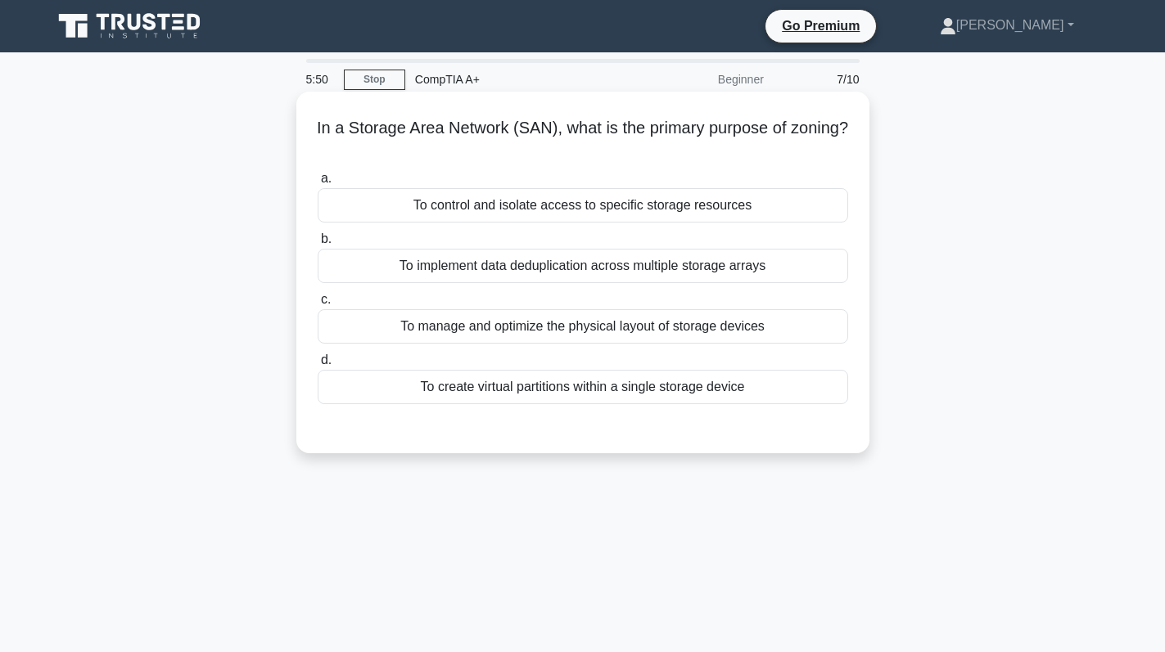
click at [562, 331] on div "To manage and optimize the physical layout of storage devices" at bounding box center [583, 326] width 530 height 34
click at [318, 305] on input "c. To manage and optimize the physical layout of storage devices" at bounding box center [318, 300] width 0 height 11
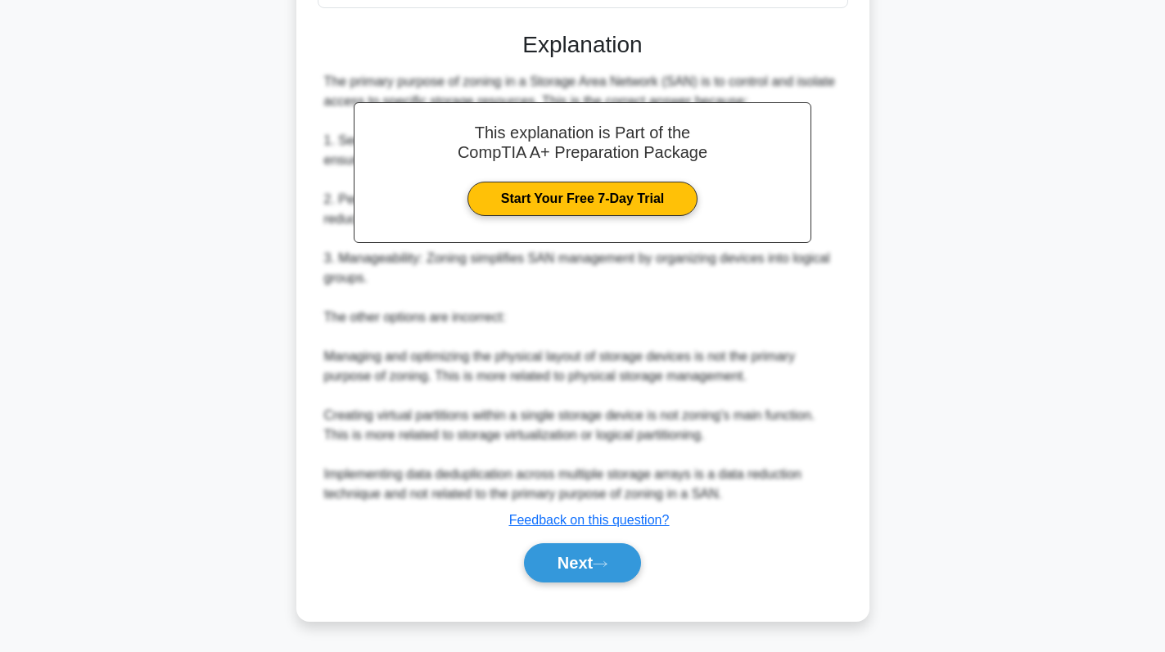
scroll to position [399, 0]
click at [560, 556] on button "Next" at bounding box center [582, 563] width 117 height 39
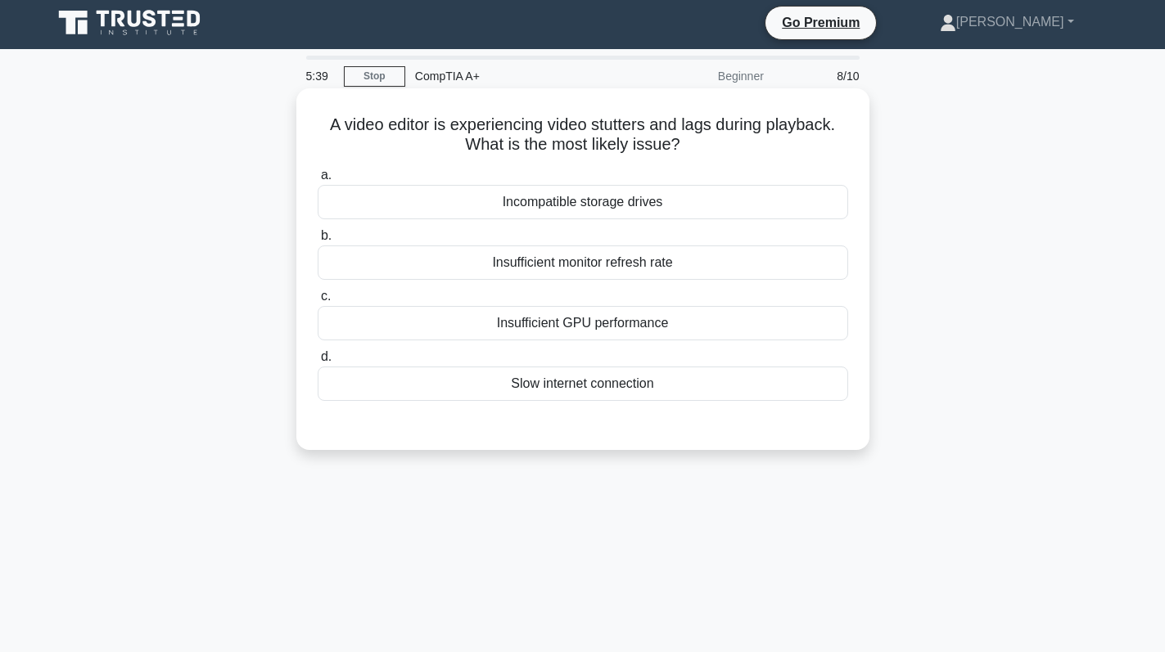
scroll to position [0, 0]
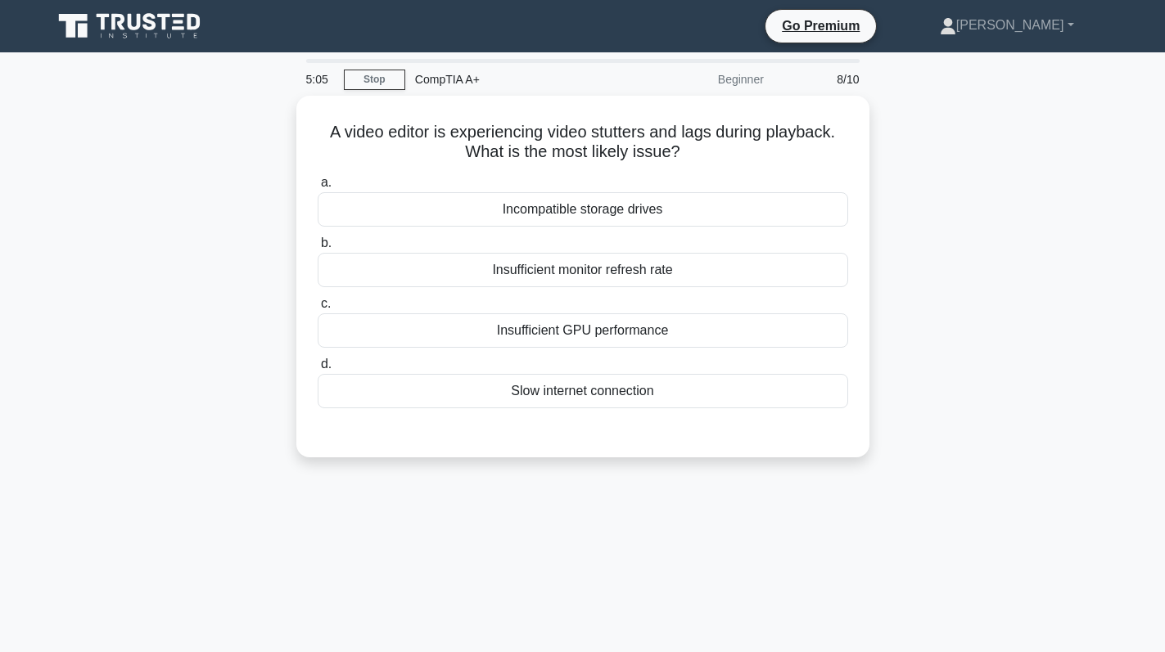
drag, startPoint x: 973, startPoint y: 223, endPoint x: 959, endPoint y: 228, distance: 14.8
click at [973, 223] on div "A video editor is experiencing video stutters and lags during playback. What is…" at bounding box center [583, 287] width 1081 height 382
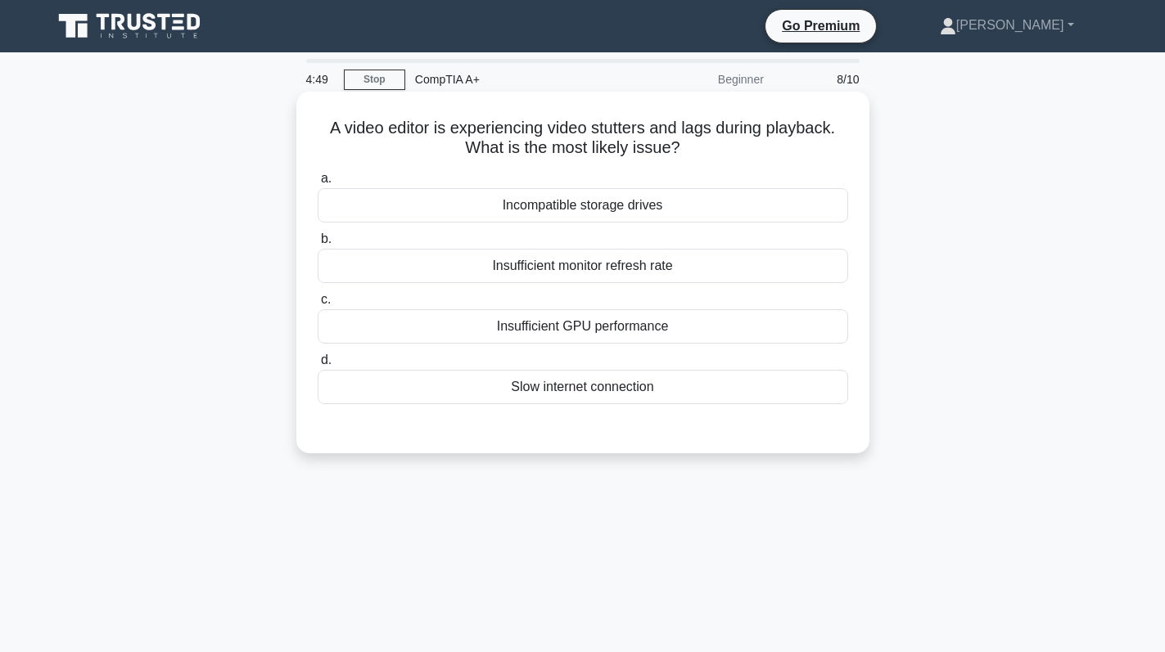
click at [587, 386] on div "Slow internet connection" at bounding box center [583, 387] width 530 height 34
click at [318, 366] on input "d. Slow internet connection" at bounding box center [318, 360] width 0 height 11
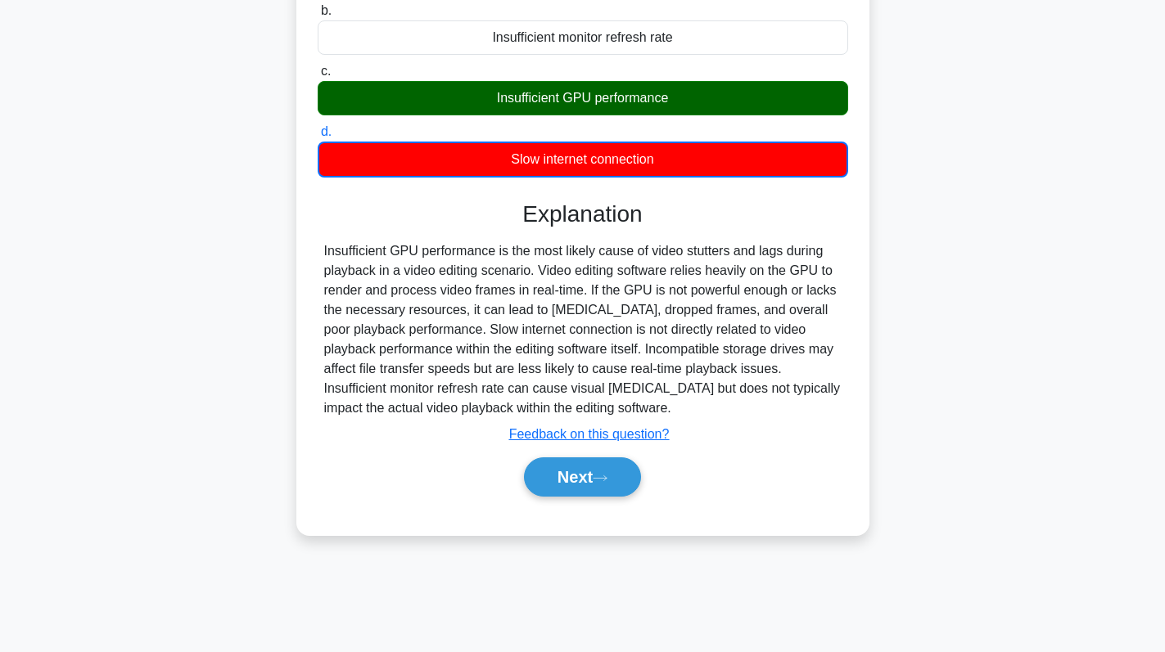
scroll to position [232, 0]
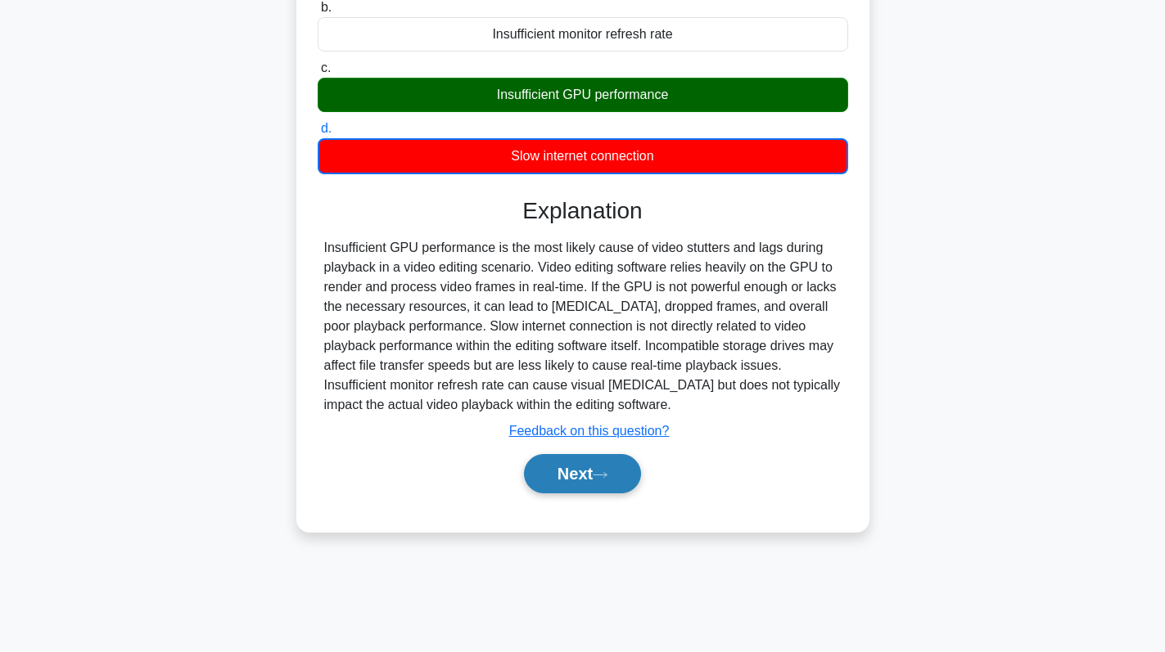
click at [576, 483] on button "Next" at bounding box center [582, 473] width 117 height 39
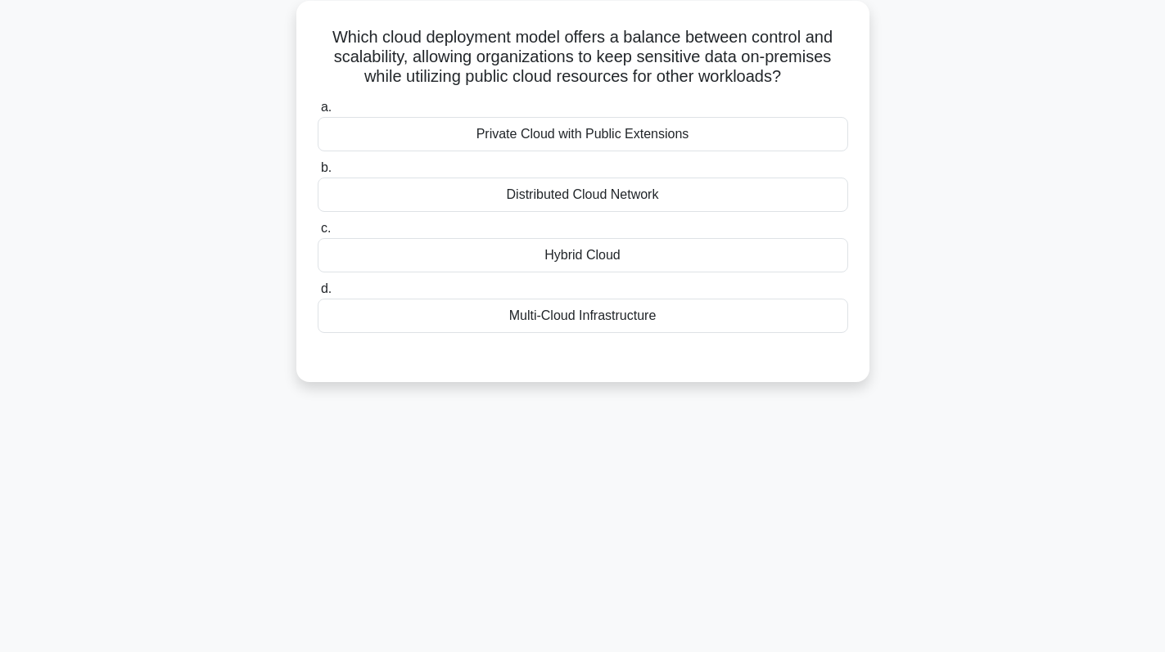
scroll to position [0, 0]
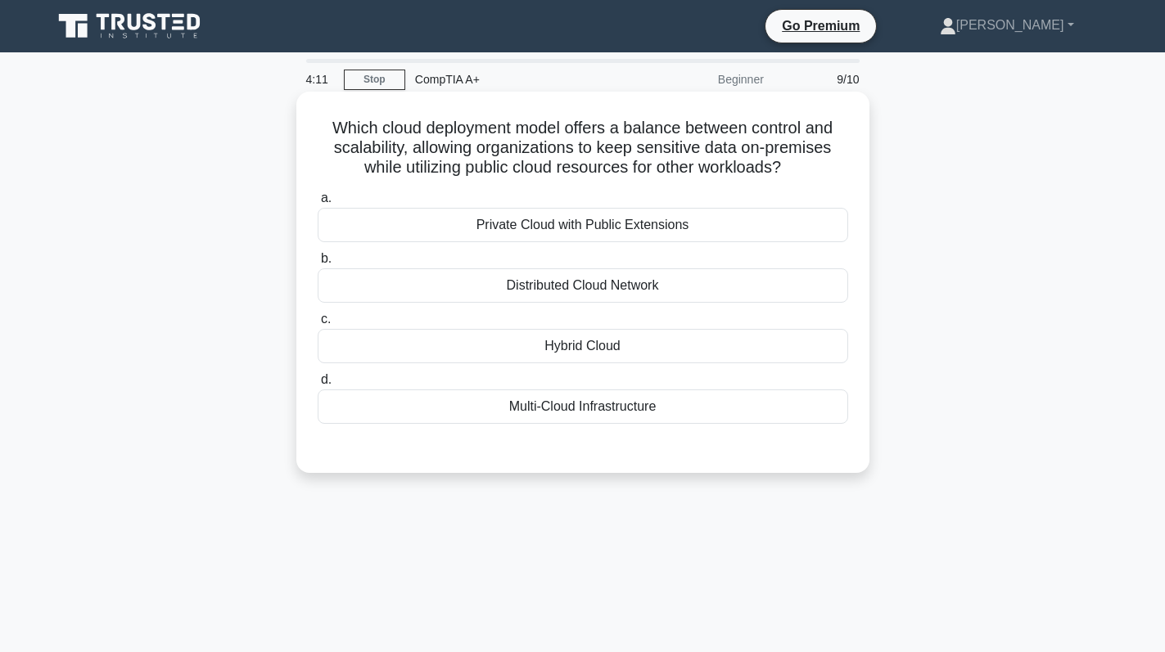
click at [634, 290] on div "Distributed Cloud Network" at bounding box center [583, 286] width 530 height 34
click at [318, 264] on input "b. Distributed Cloud Network" at bounding box center [318, 259] width 0 height 11
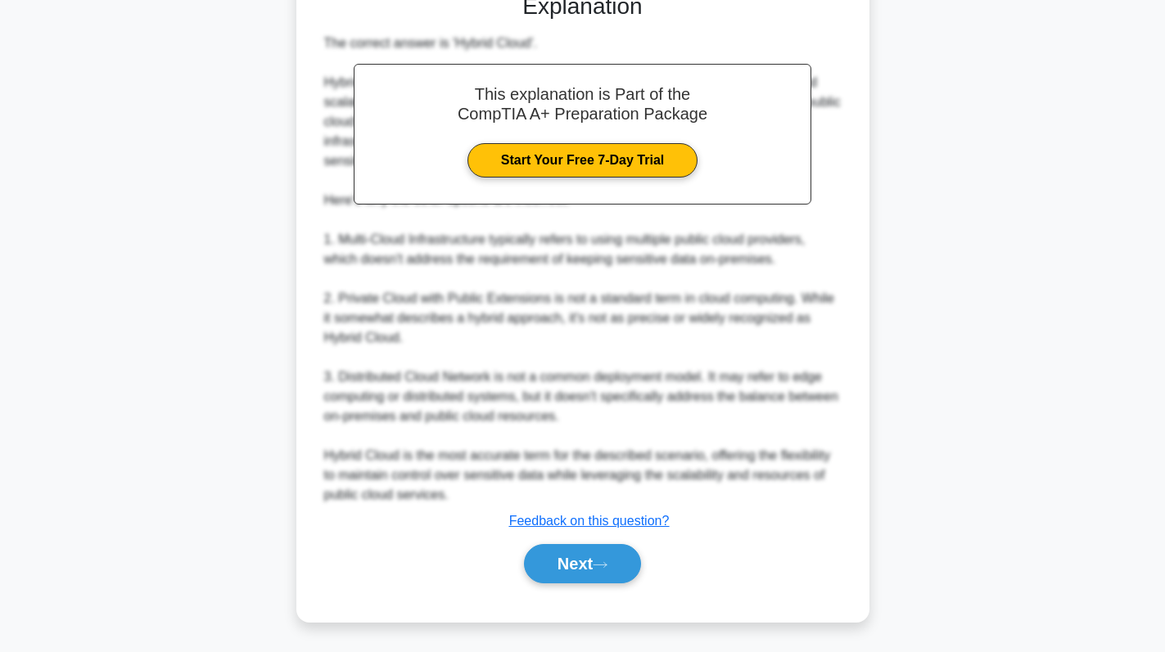
scroll to position [458, 0]
click at [581, 549] on button "Next" at bounding box center [582, 563] width 117 height 39
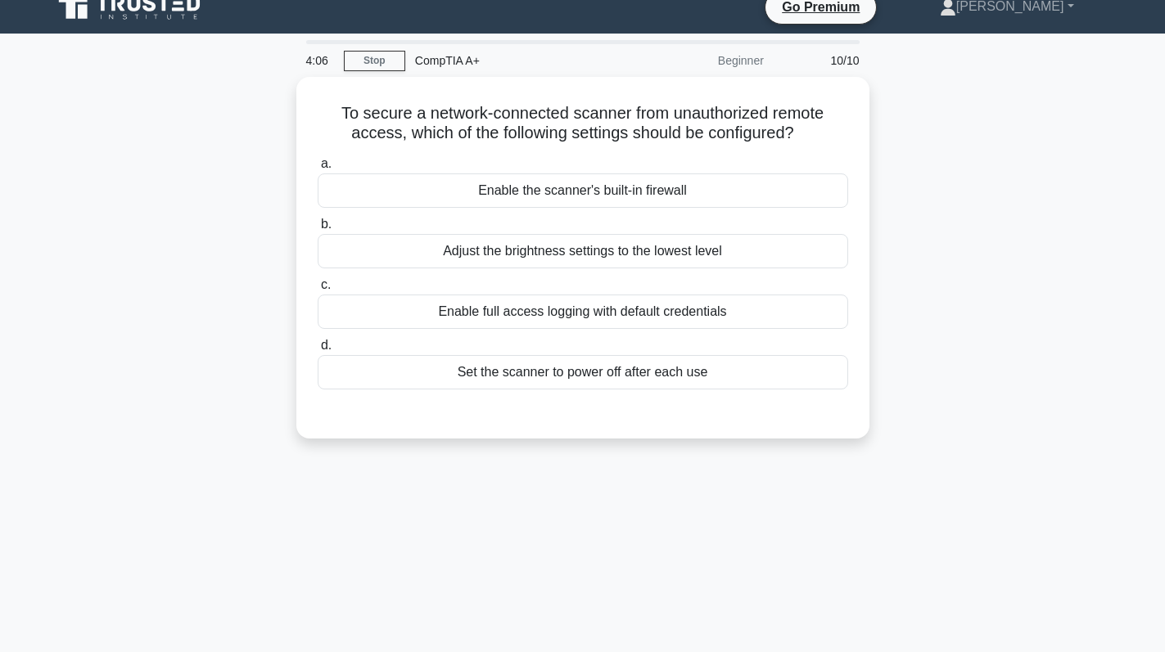
scroll to position [0, 0]
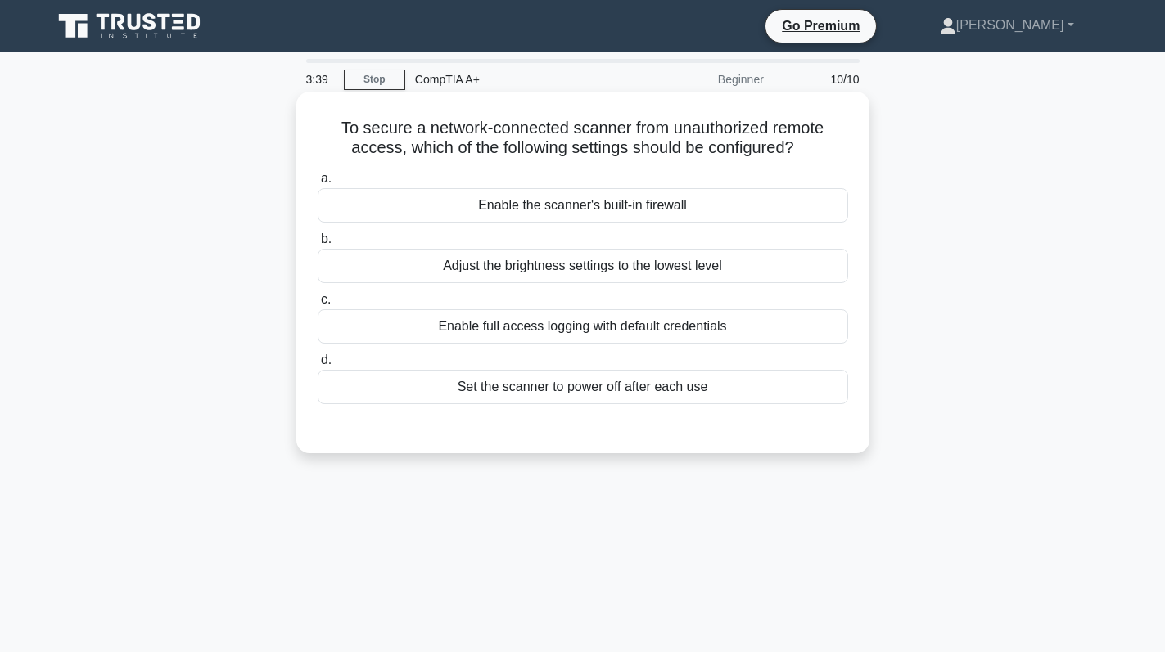
click at [667, 206] on div "Enable the scanner's built-in firewall" at bounding box center [583, 205] width 530 height 34
click at [318, 184] on input "a. Enable the scanner's built-in firewall" at bounding box center [318, 179] width 0 height 11
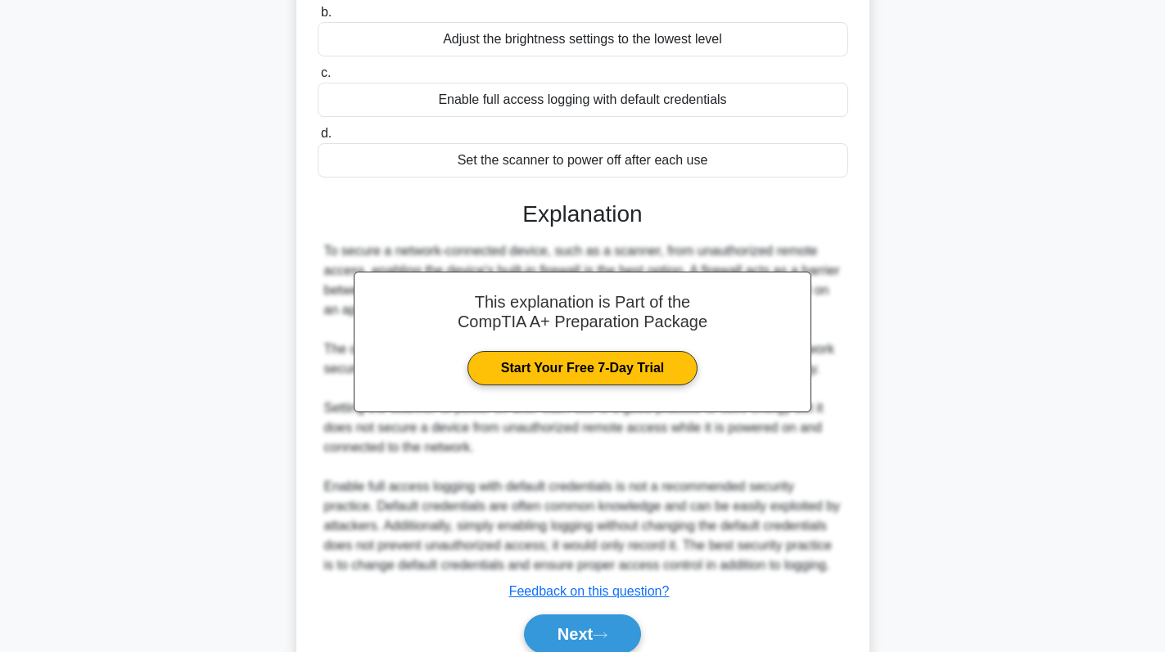
scroll to position [299, 0]
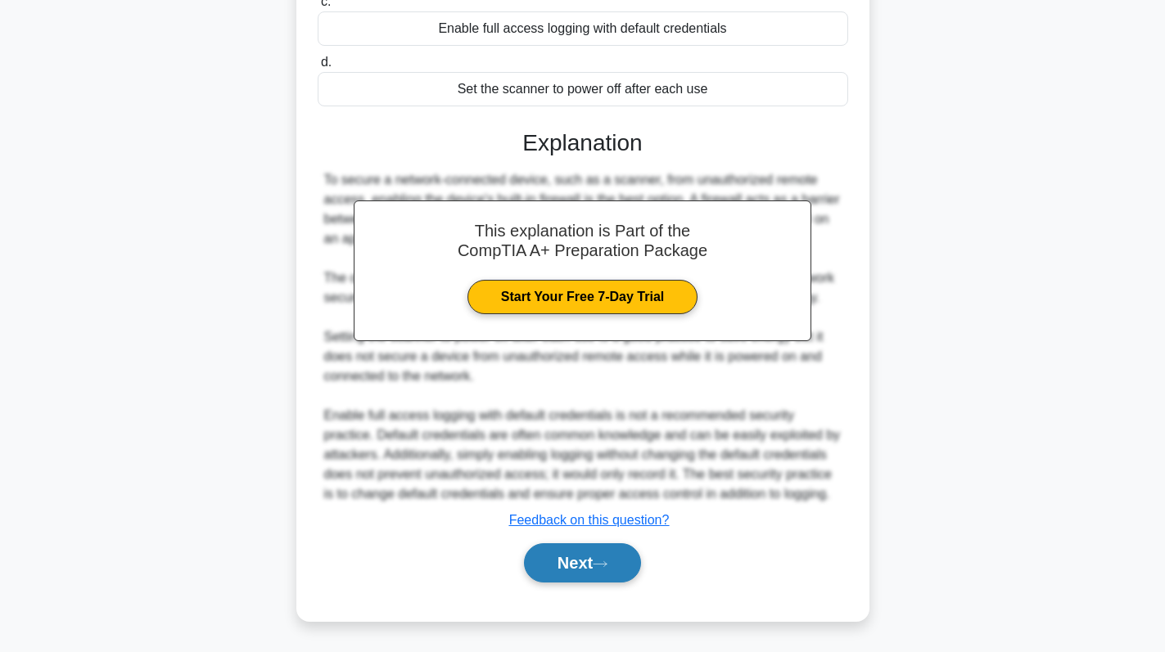
click at [578, 572] on button "Next" at bounding box center [582, 563] width 117 height 39
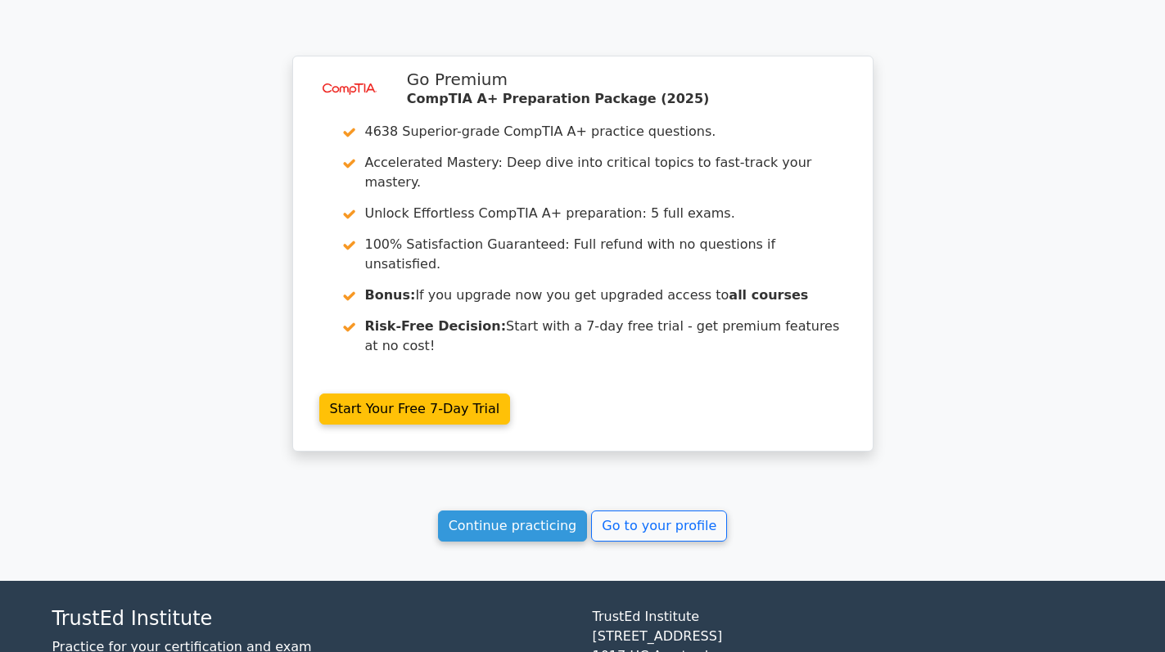
scroll to position [2585, 0]
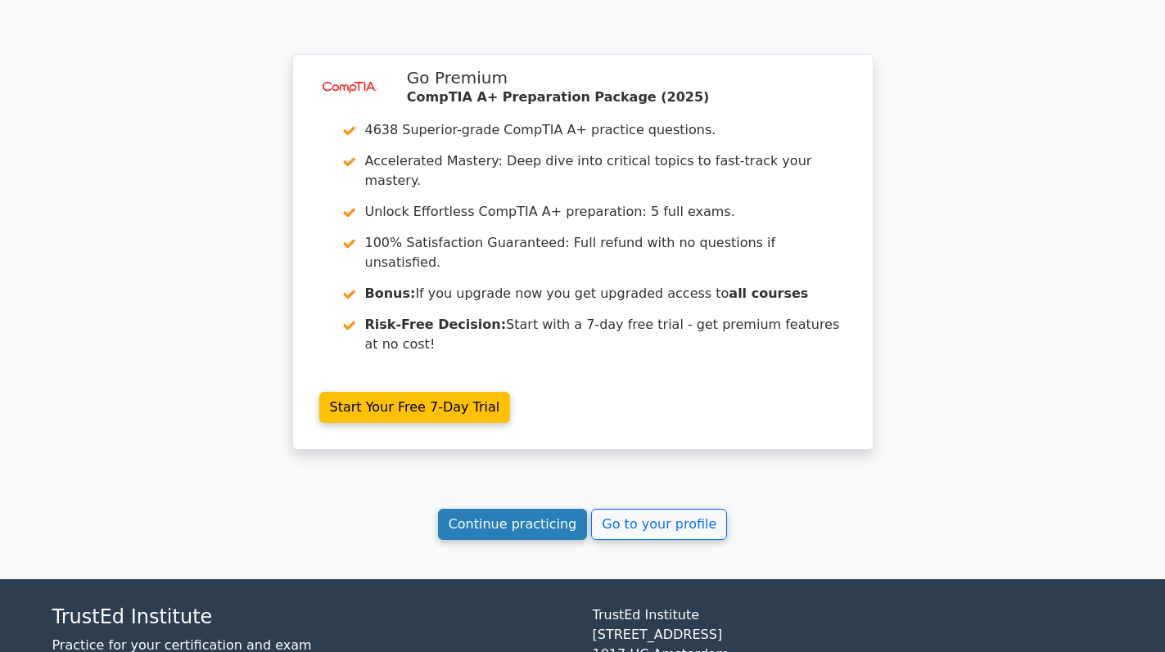
click at [511, 509] on link "Continue practicing" at bounding box center [513, 524] width 150 height 31
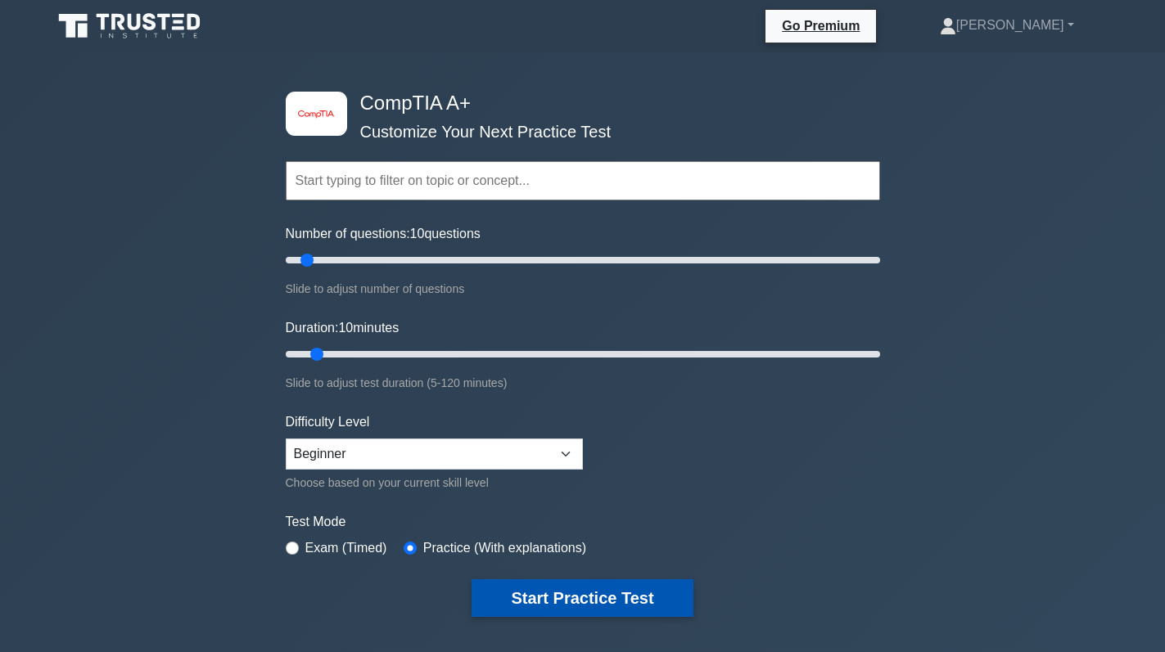
click at [565, 608] on button "Start Practice Test" at bounding box center [582, 599] width 221 height 38
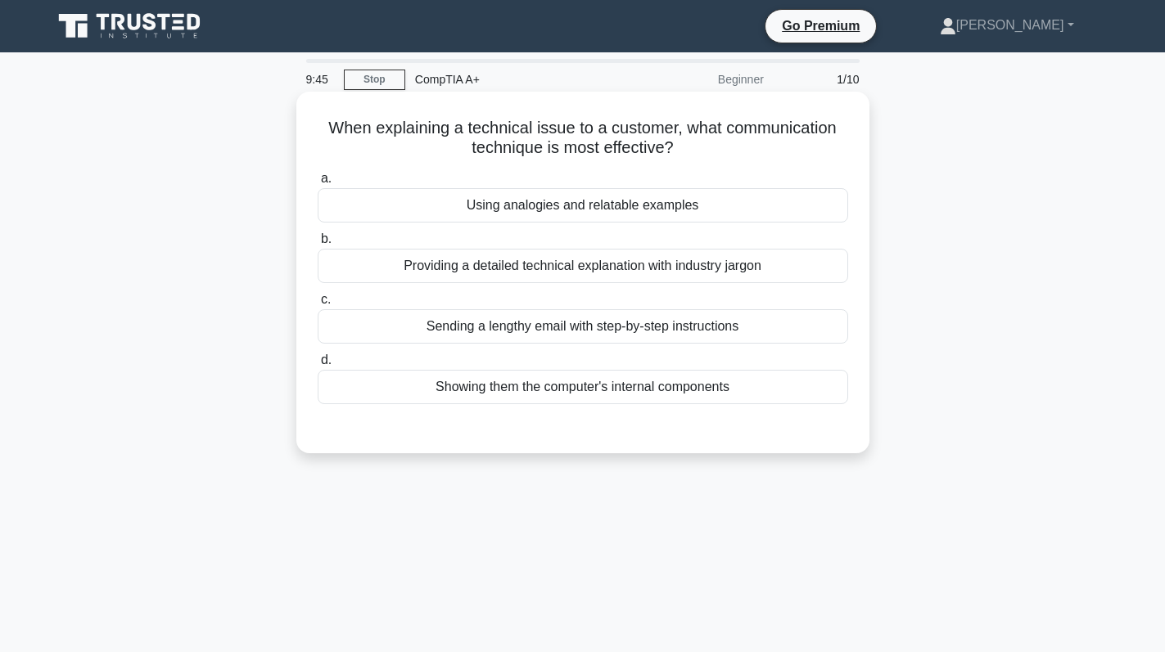
click at [653, 214] on div "Using analogies and relatable examples" at bounding box center [583, 205] width 530 height 34
click at [318, 184] on input "a. Using analogies and relatable examples" at bounding box center [318, 179] width 0 height 11
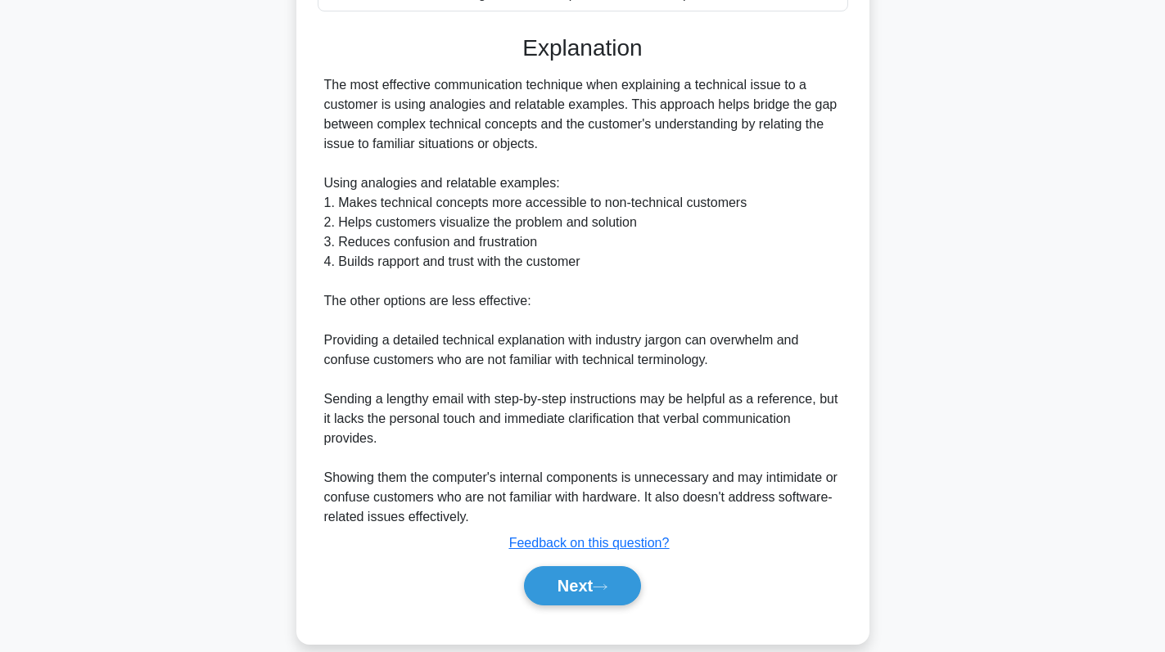
scroll to position [417, 0]
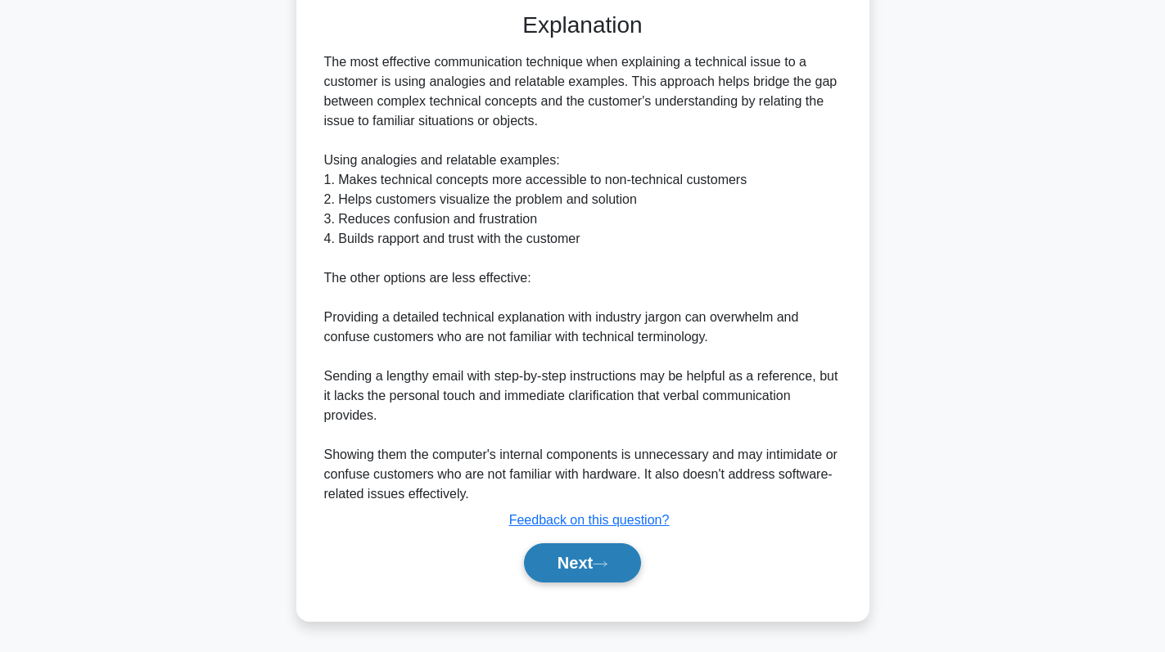
click at [570, 568] on button "Next" at bounding box center [582, 563] width 117 height 39
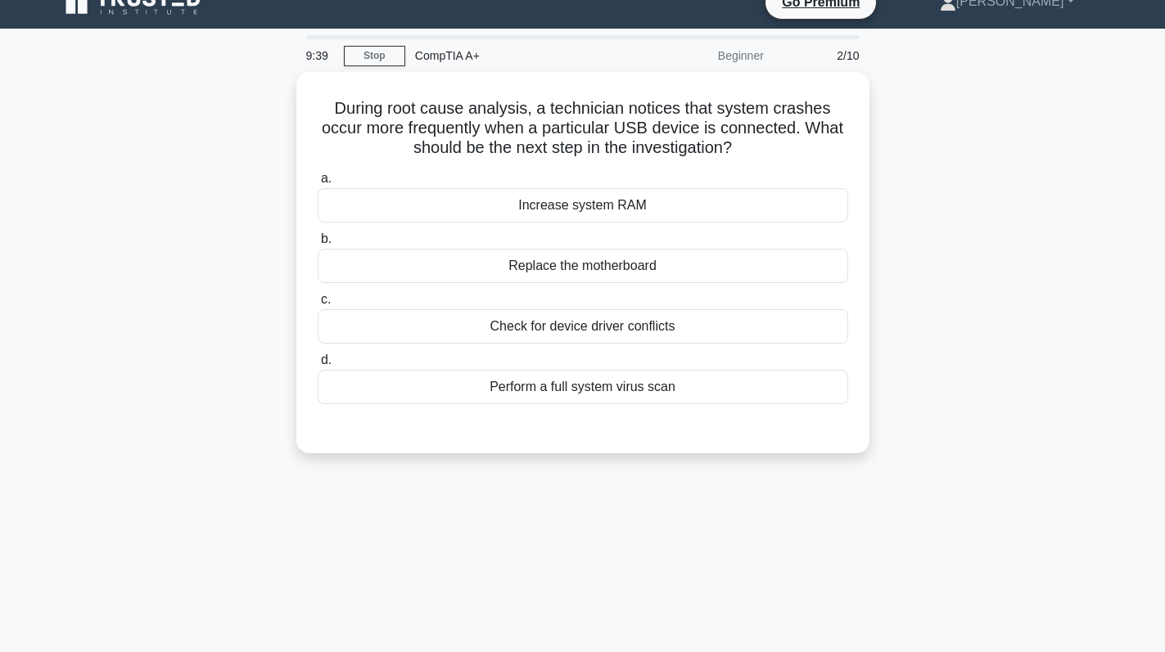
scroll to position [0, 0]
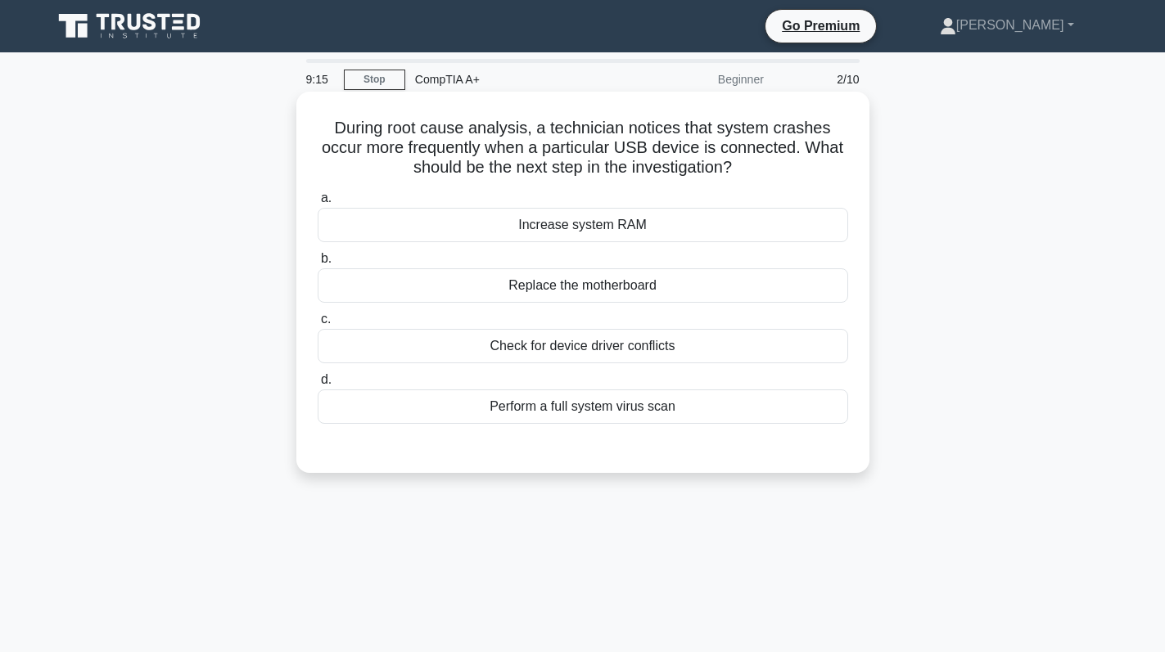
click at [668, 350] on div "Check for device driver conflicts" at bounding box center [583, 346] width 530 height 34
click at [318, 325] on input "c. Check for device driver conflicts" at bounding box center [318, 319] width 0 height 11
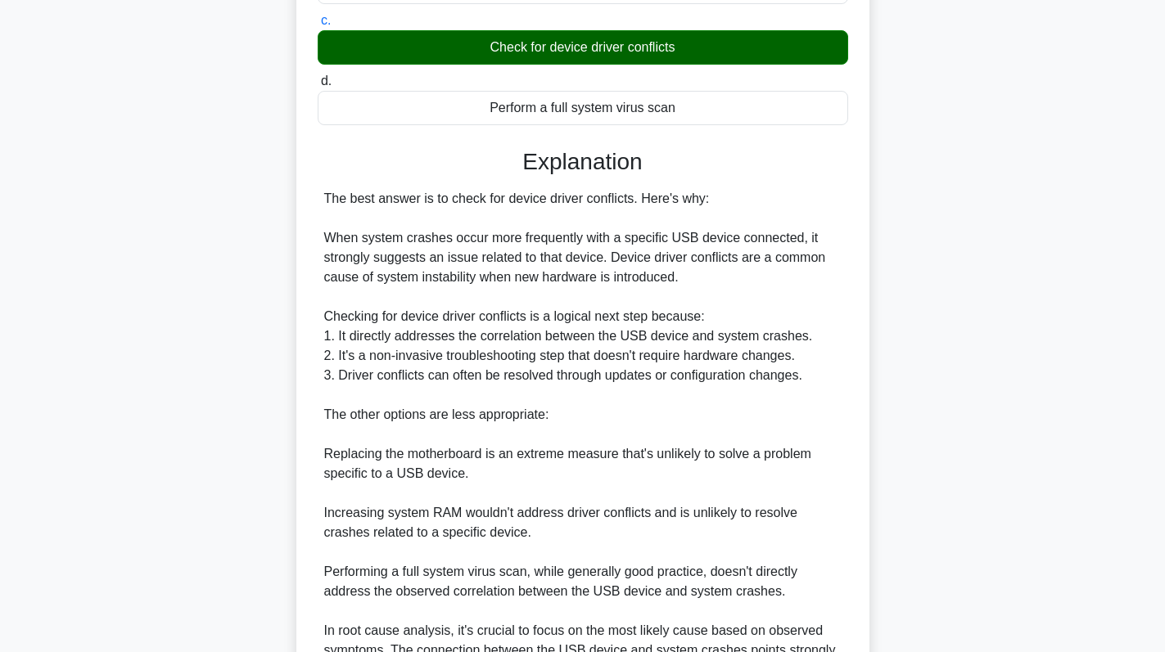
scroll to position [476, 0]
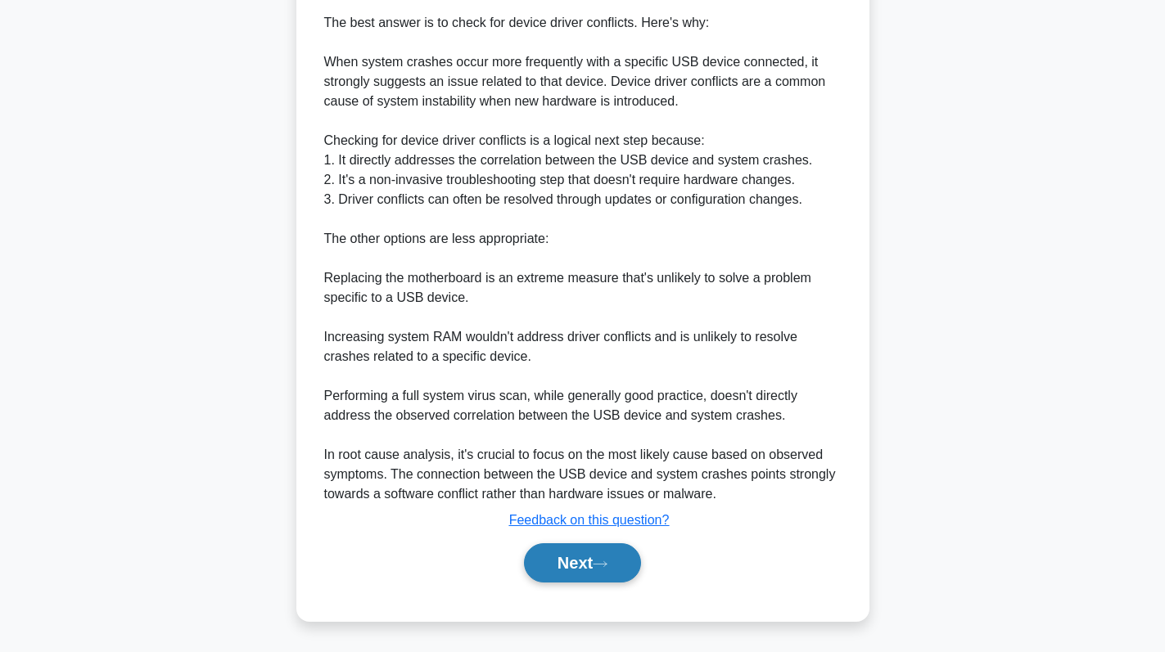
click at [564, 571] on button "Next" at bounding box center [582, 563] width 117 height 39
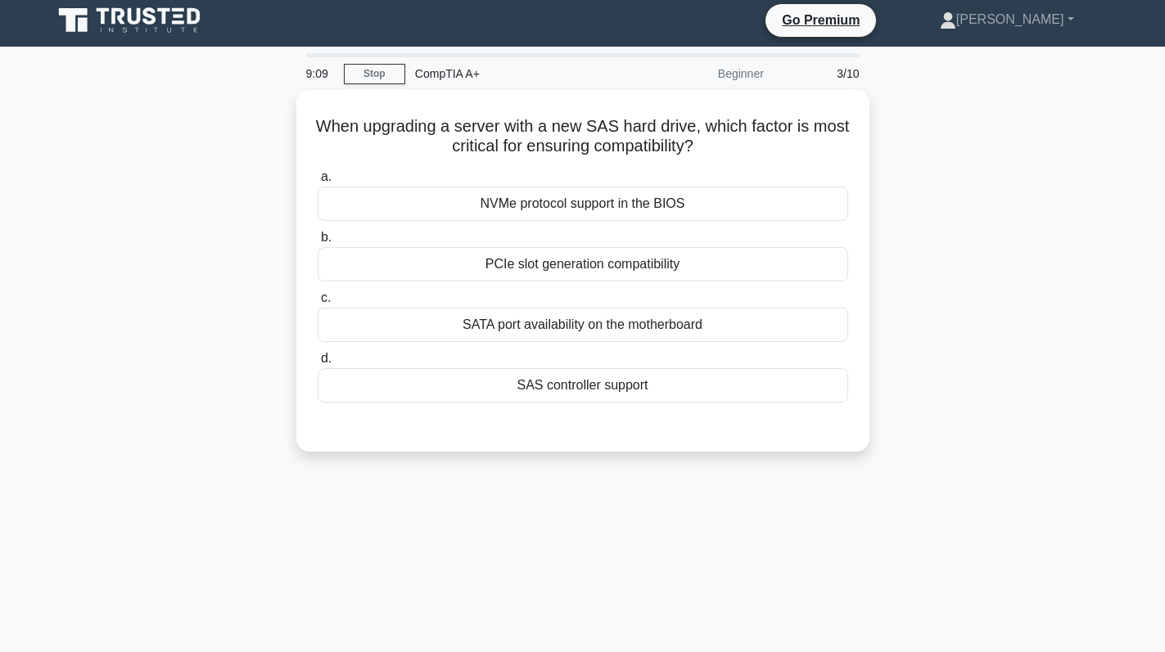
scroll to position [0, 0]
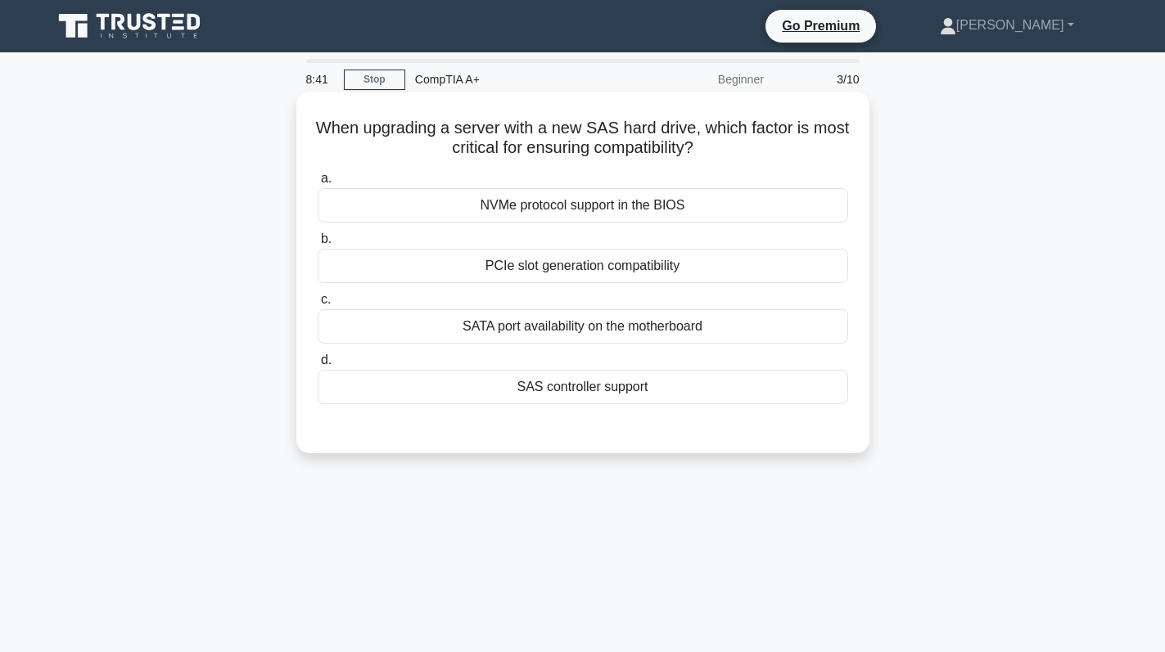
click at [774, 273] on div "PCIe slot generation compatibility" at bounding box center [583, 266] width 530 height 34
click at [318, 245] on input "b. PCIe slot generation compatibility" at bounding box center [318, 239] width 0 height 11
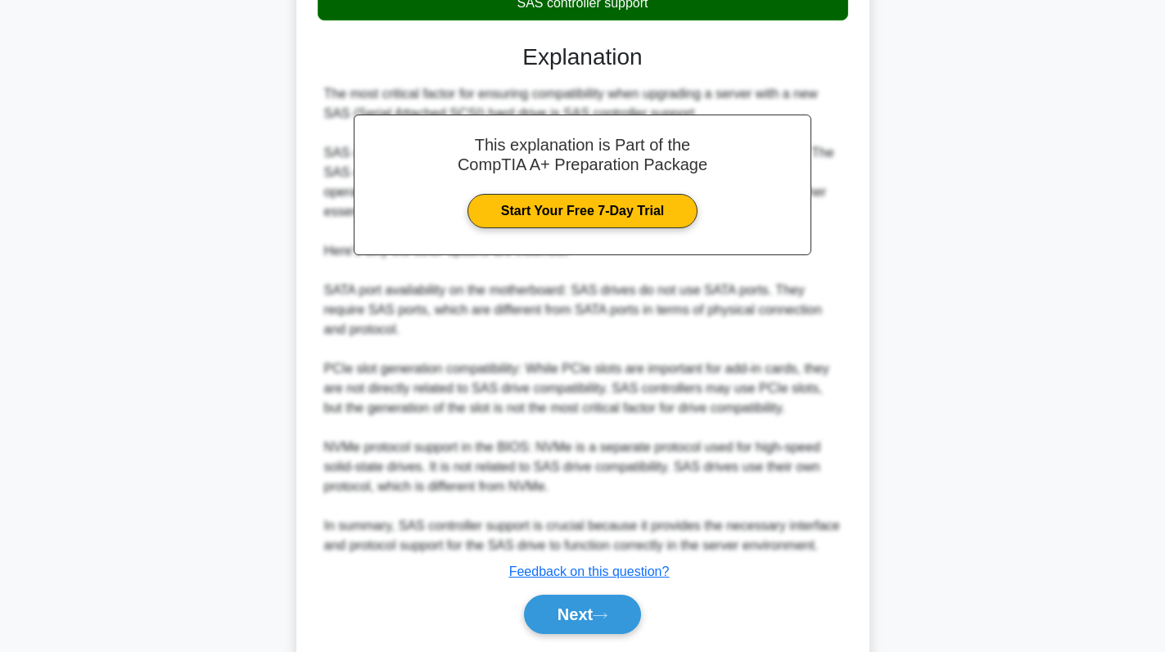
scroll to position [438, 0]
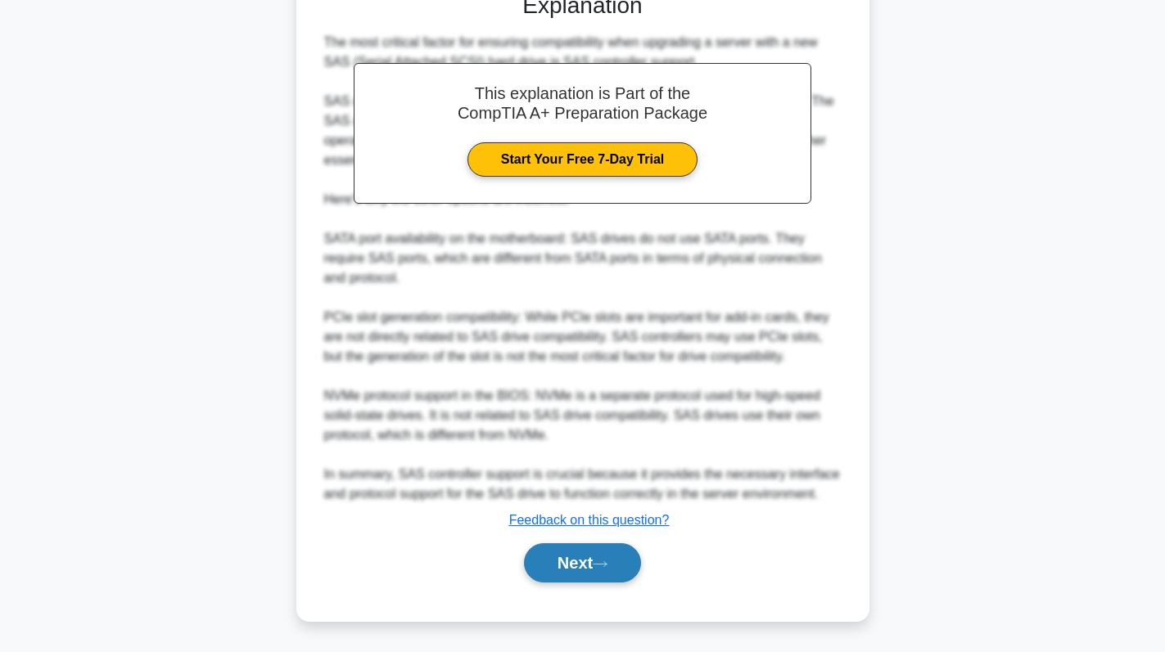
click at [598, 569] on button "Next" at bounding box center [582, 563] width 117 height 39
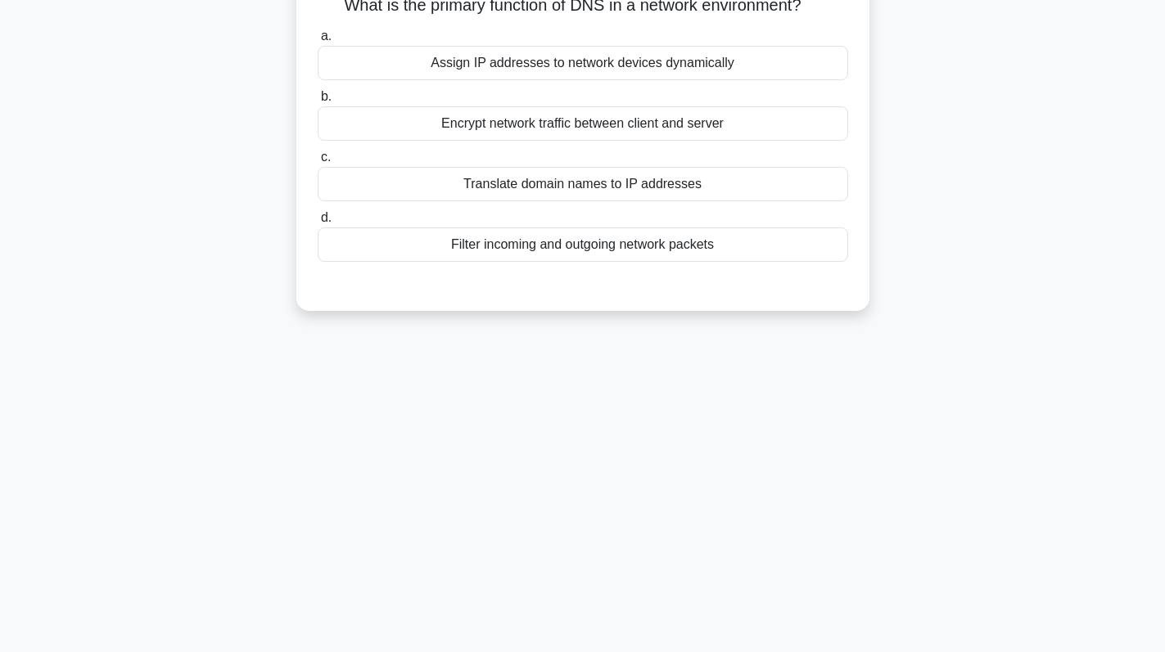
scroll to position [0, 0]
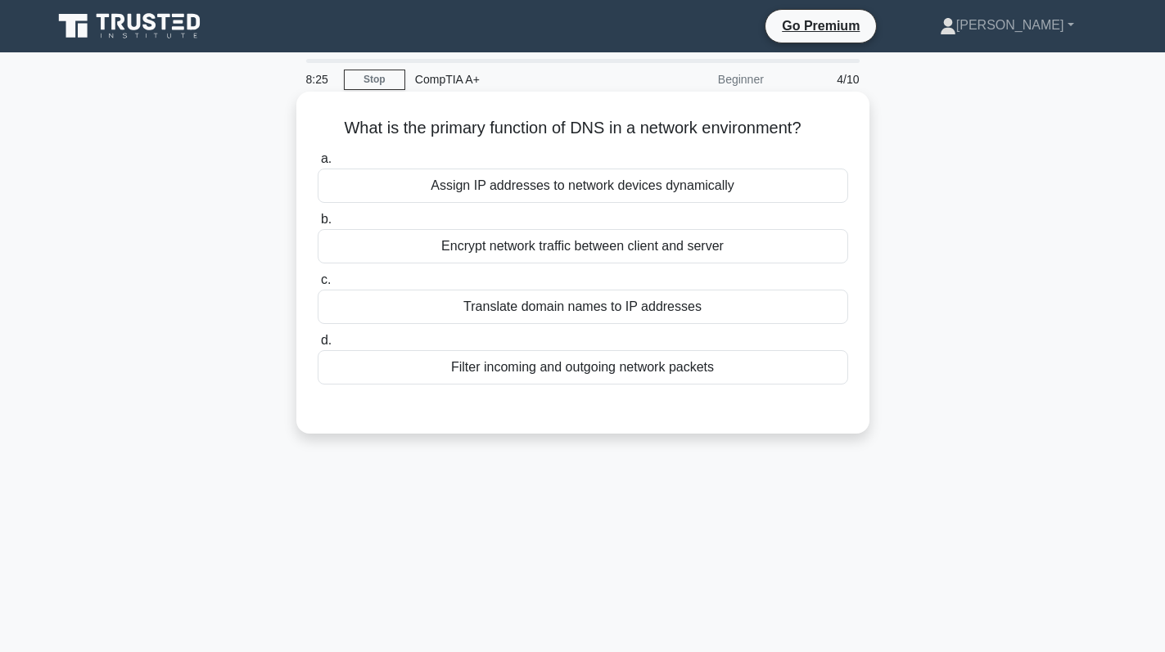
click at [589, 311] on div "Translate domain names to IP addresses" at bounding box center [583, 307] width 530 height 34
click at [318, 286] on input "c. Translate domain names to IP addresses" at bounding box center [318, 280] width 0 height 11
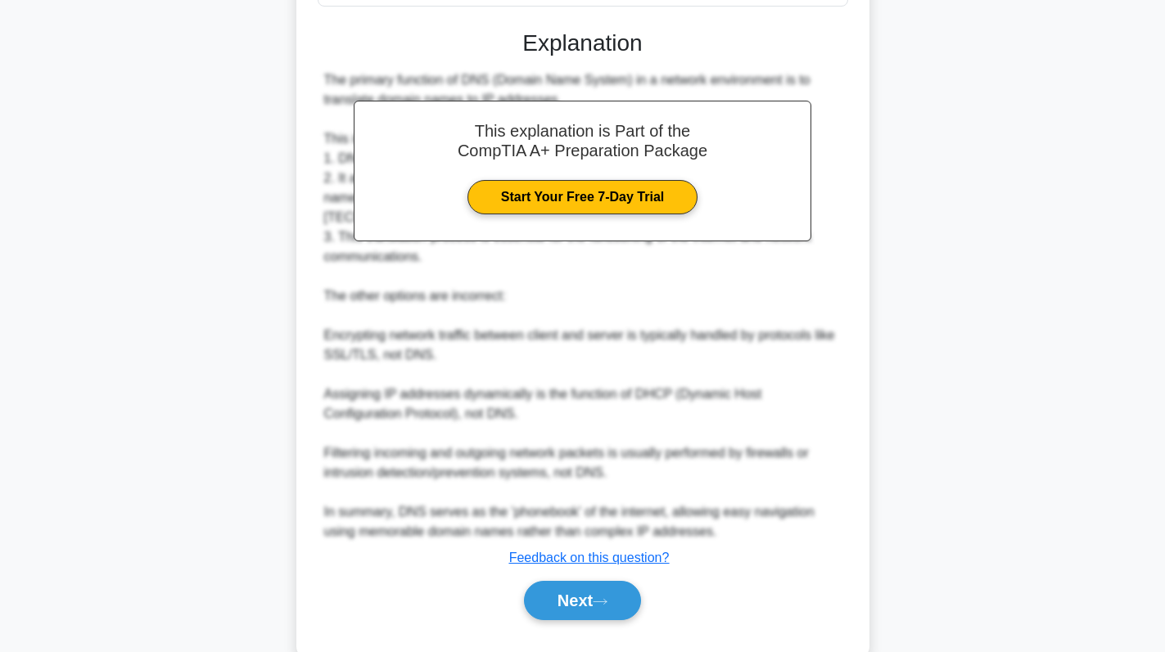
scroll to position [397, 0]
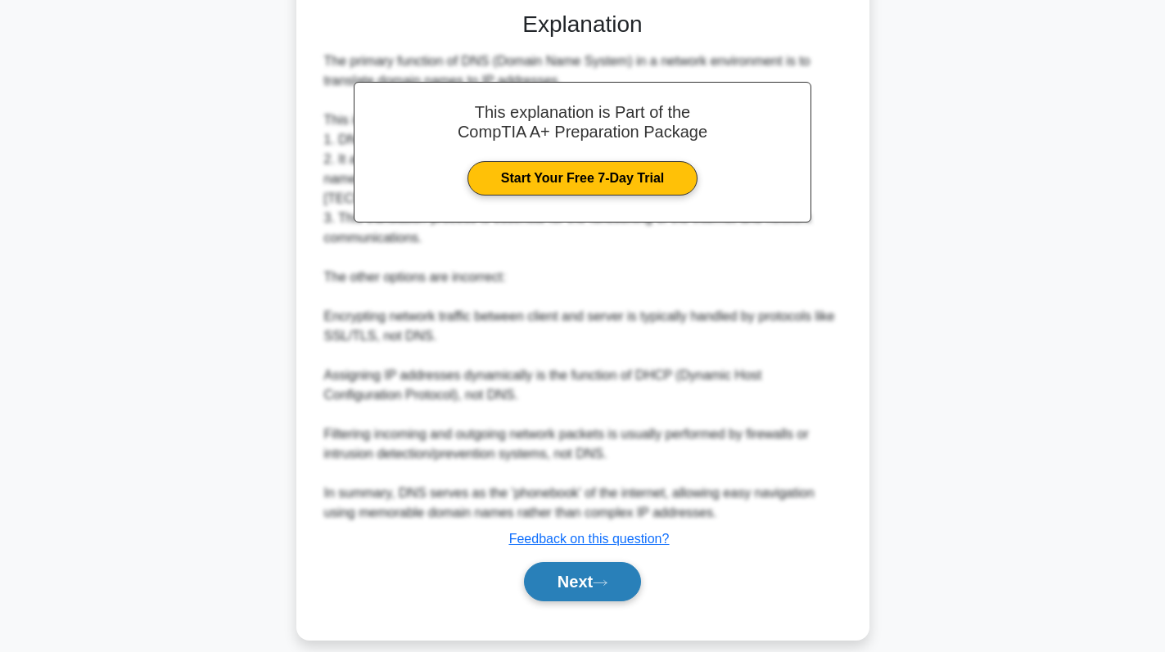
click at [579, 562] on button "Next" at bounding box center [582, 581] width 117 height 39
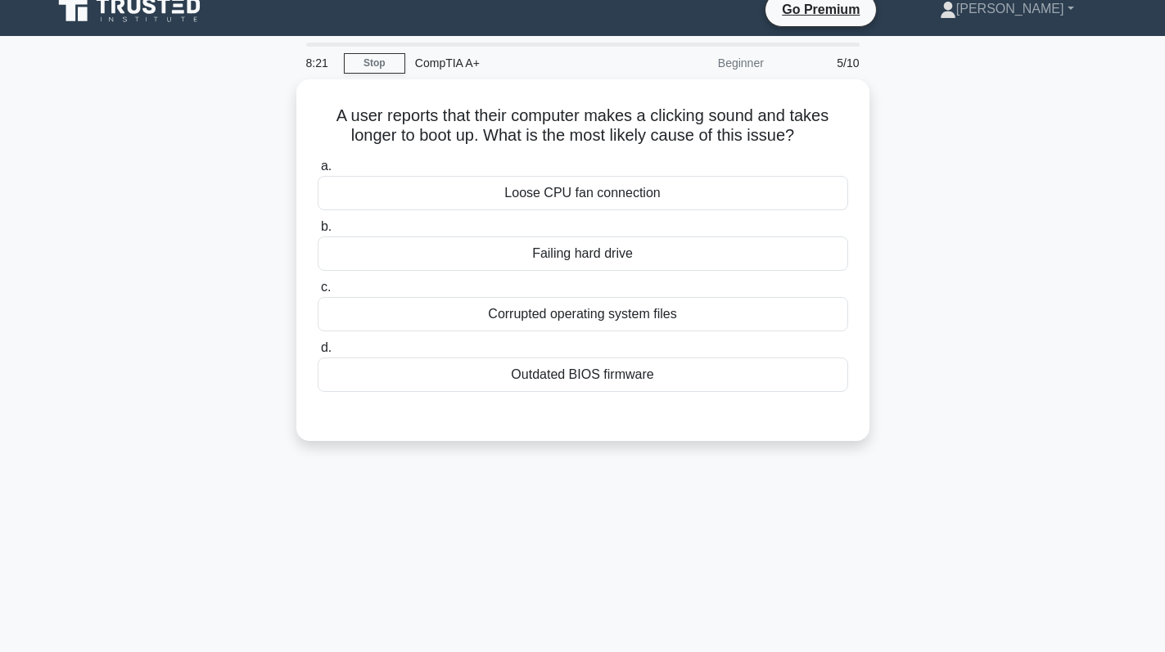
scroll to position [0, 0]
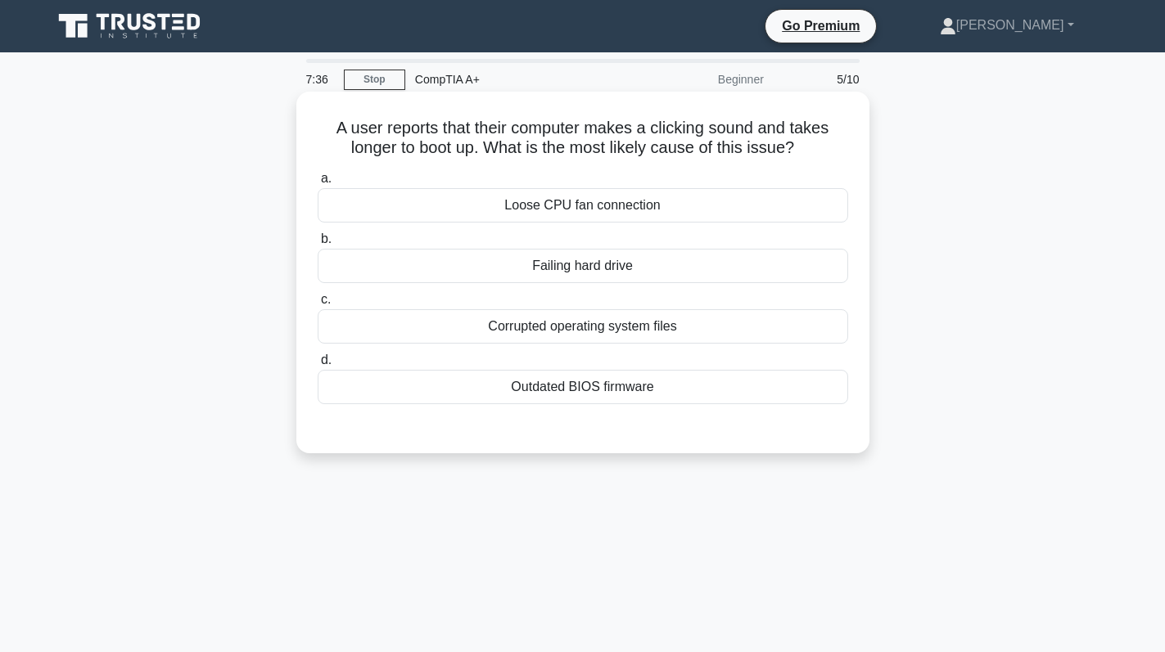
click at [679, 269] on div "Failing hard drive" at bounding box center [583, 266] width 530 height 34
click at [318, 245] on input "b. Failing hard drive" at bounding box center [318, 239] width 0 height 11
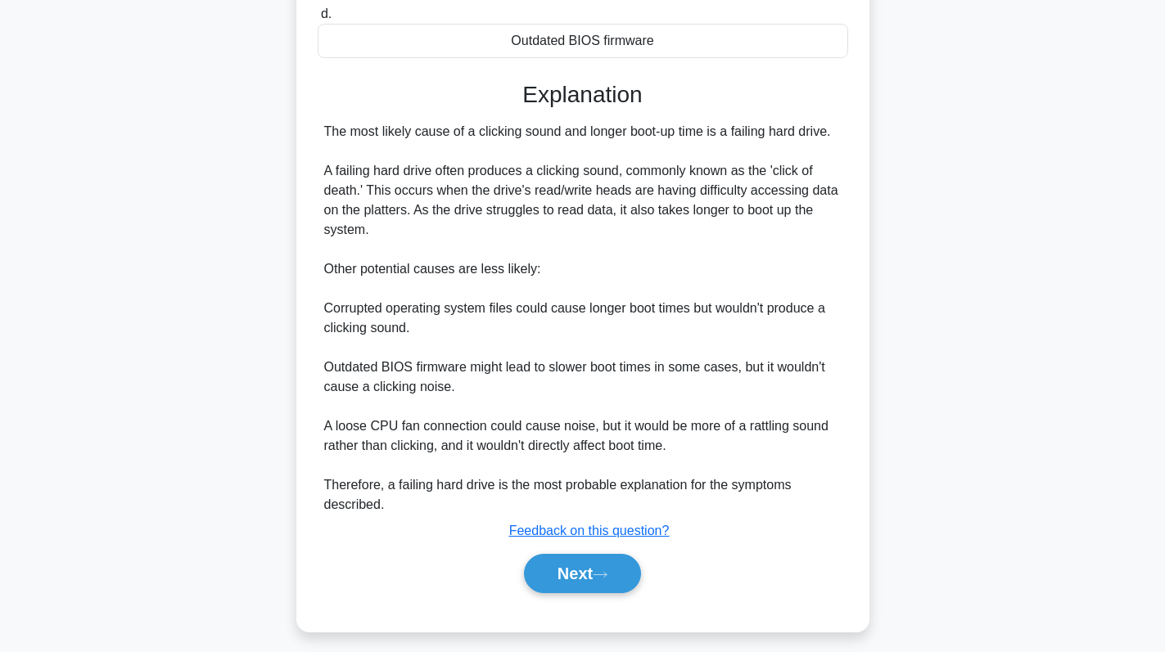
scroll to position [358, 0]
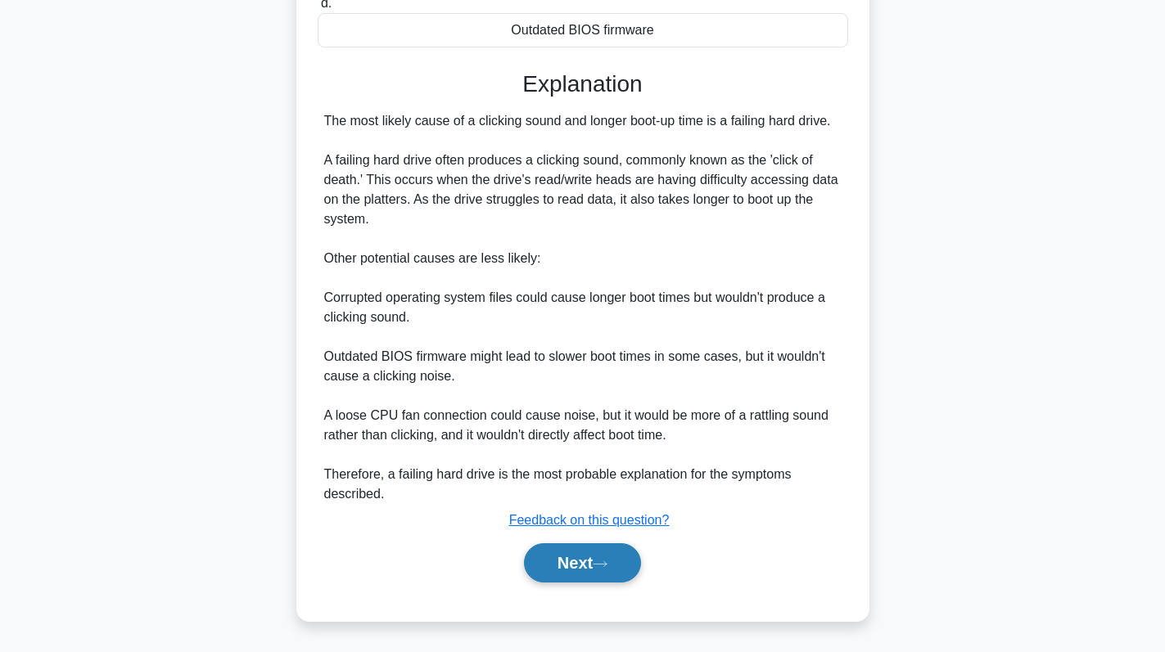
click at [575, 565] on button "Next" at bounding box center [582, 563] width 117 height 39
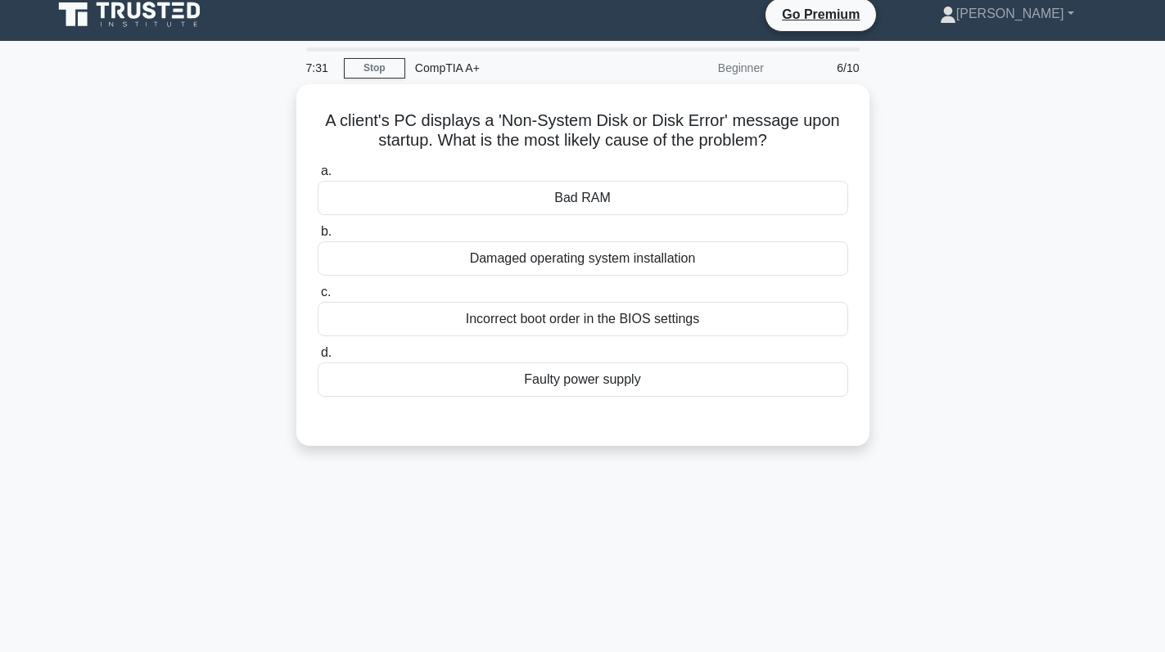
scroll to position [0, 0]
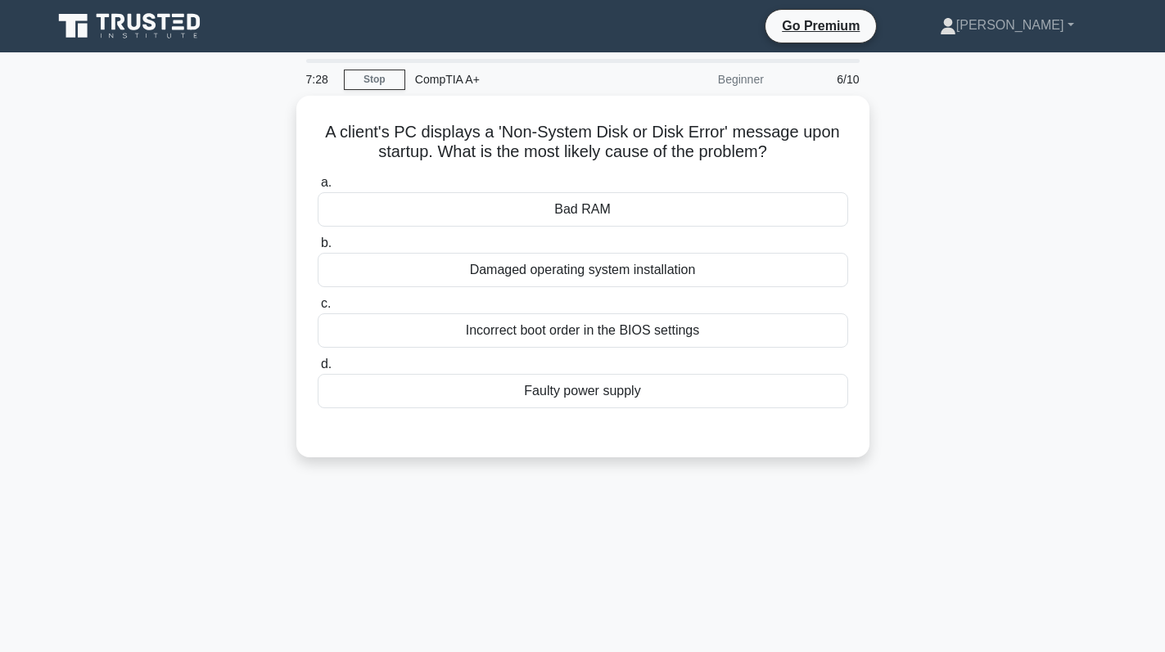
click at [1007, 237] on div "A client's PC displays a 'Non-System Disk or Disk Error' message upon startup. …" at bounding box center [583, 287] width 1081 height 382
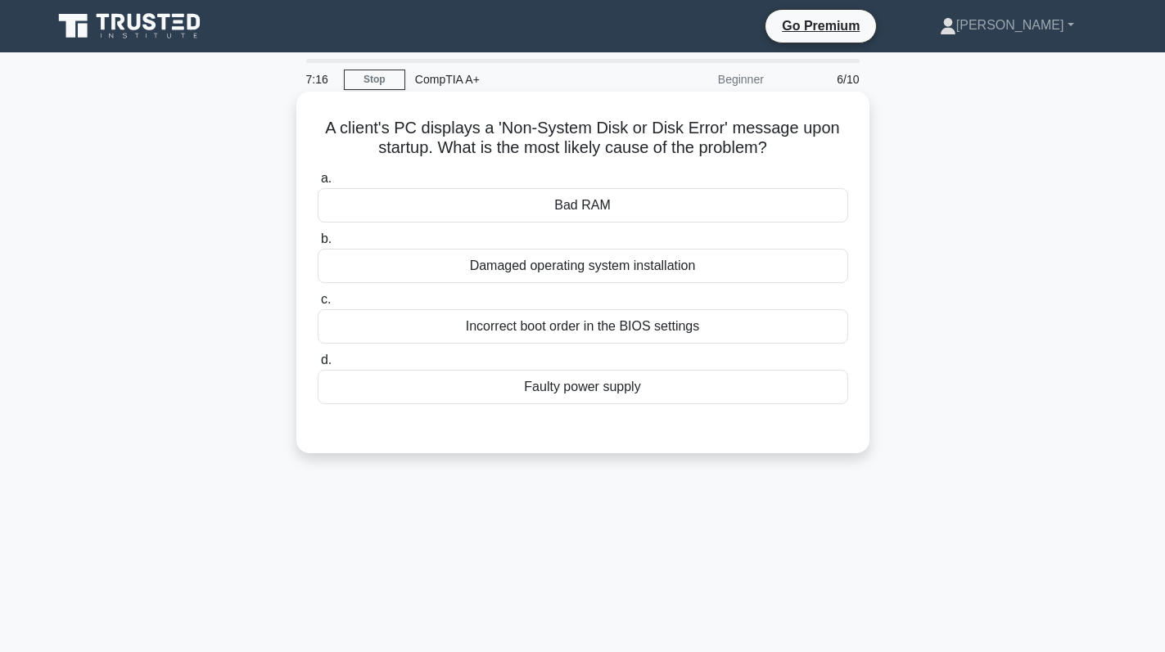
click at [580, 324] on div "Incorrect boot order in the BIOS settings" at bounding box center [583, 326] width 530 height 34
click at [318, 305] on input "c. Incorrect boot order in the BIOS settings" at bounding box center [318, 300] width 0 height 11
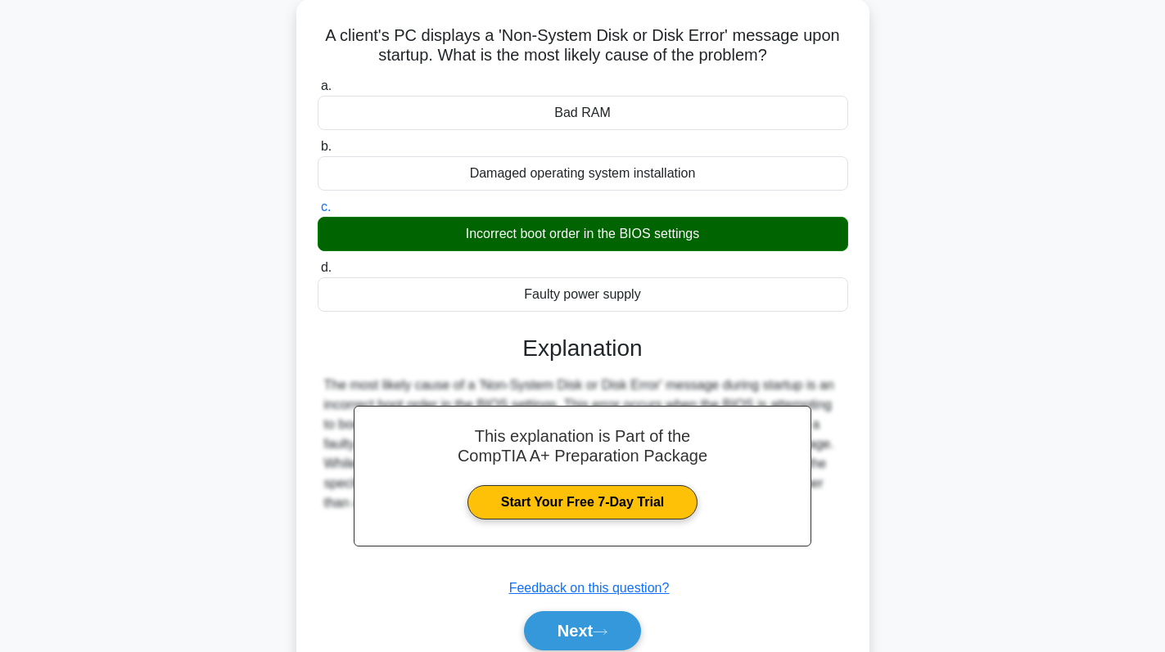
scroll to position [232, 0]
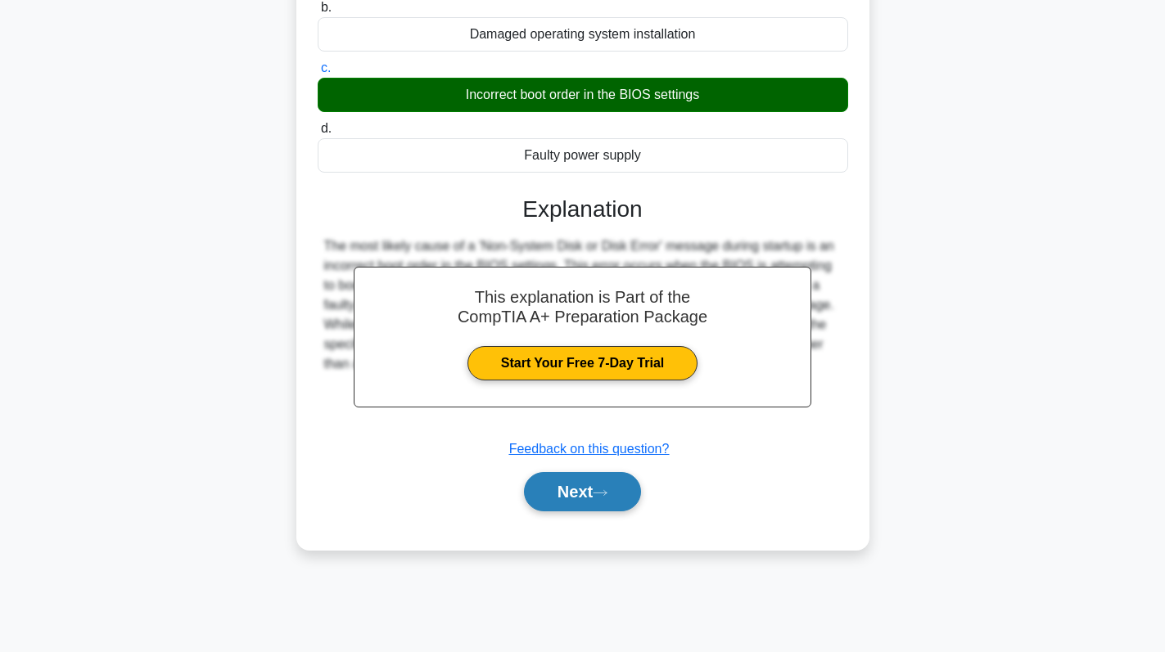
click at [571, 490] on button "Next" at bounding box center [582, 491] width 117 height 39
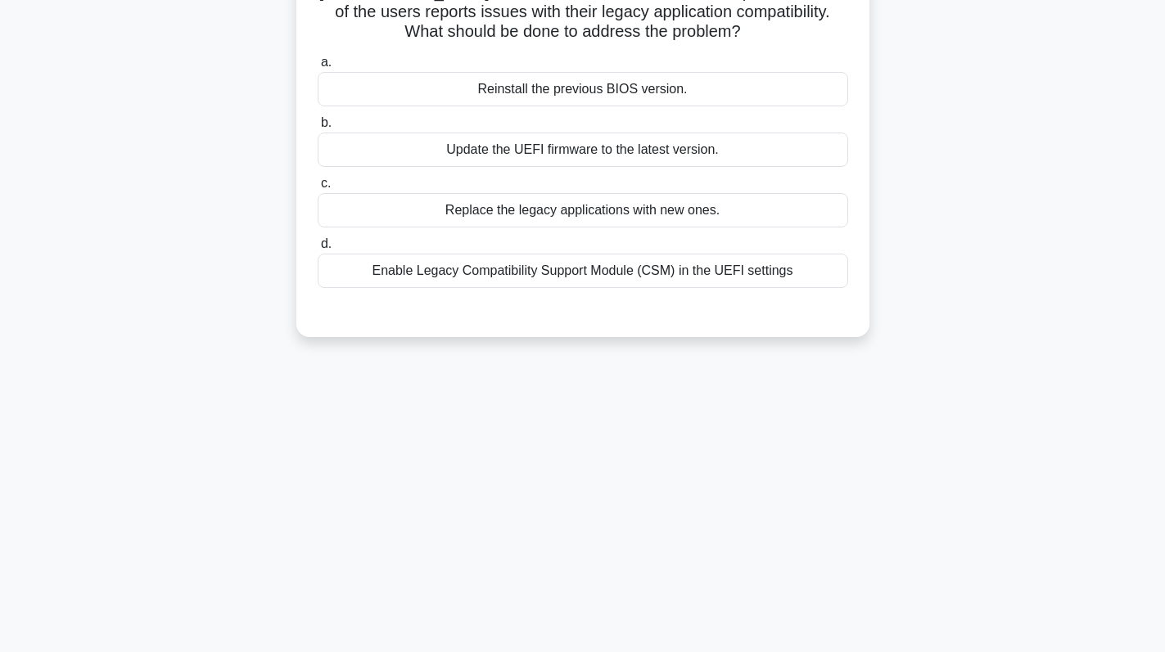
scroll to position [0, 0]
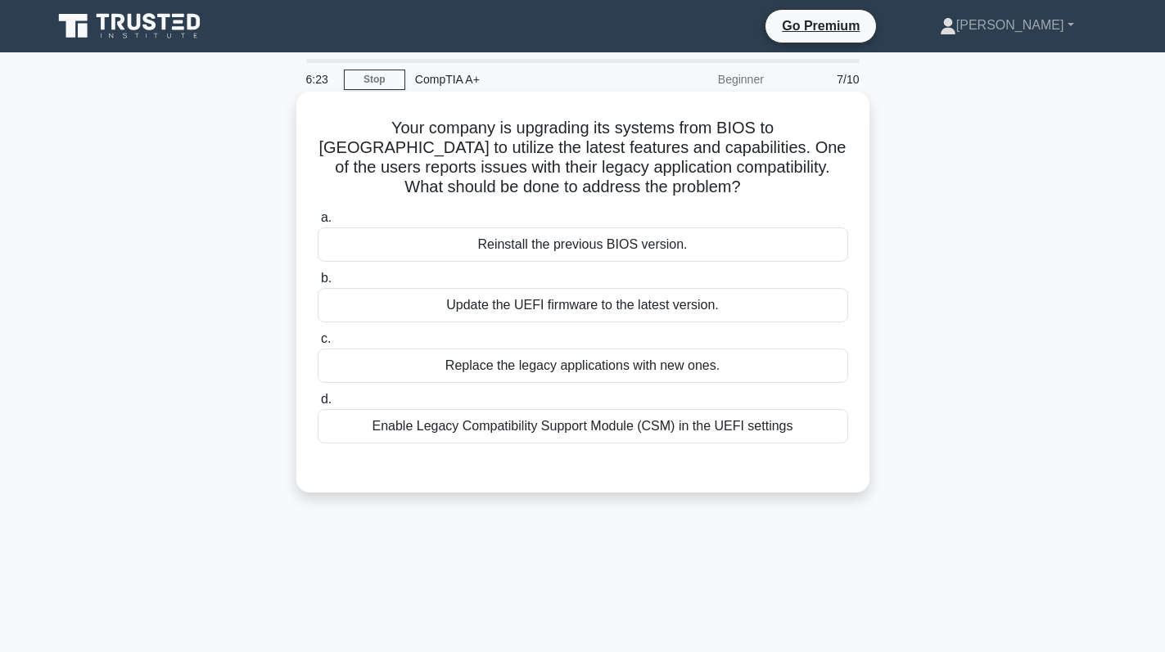
click at [560, 359] on div "Replace the legacy applications with new ones." at bounding box center [583, 366] width 530 height 34
click at [318, 345] on input "c. Replace the legacy applications with new ones." at bounding box center [318, 339] width 0 height 11
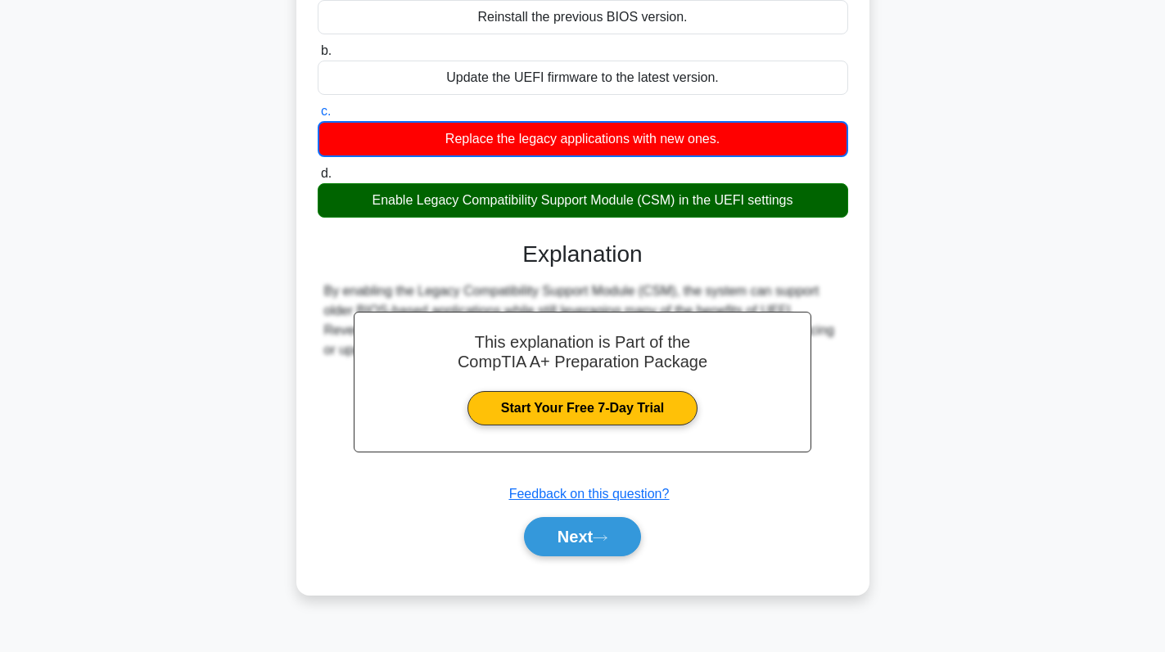
scroll to position [232, 0]
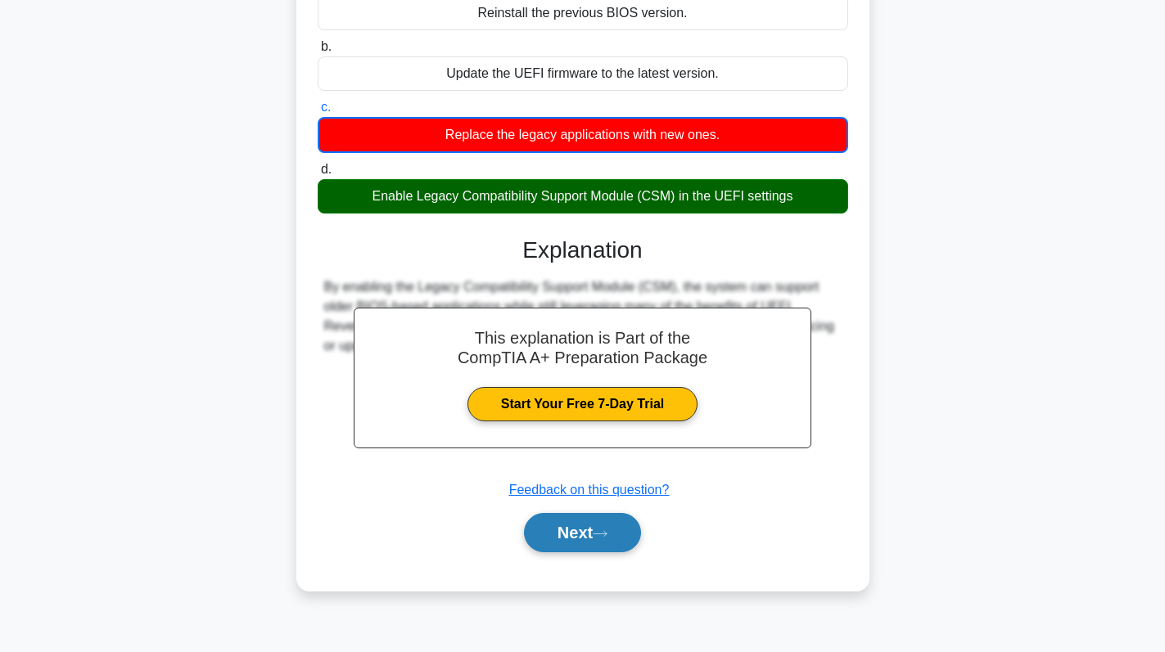
click at [593, 538] on button "Next" at bounding box center [582, 532] width 117 height 39
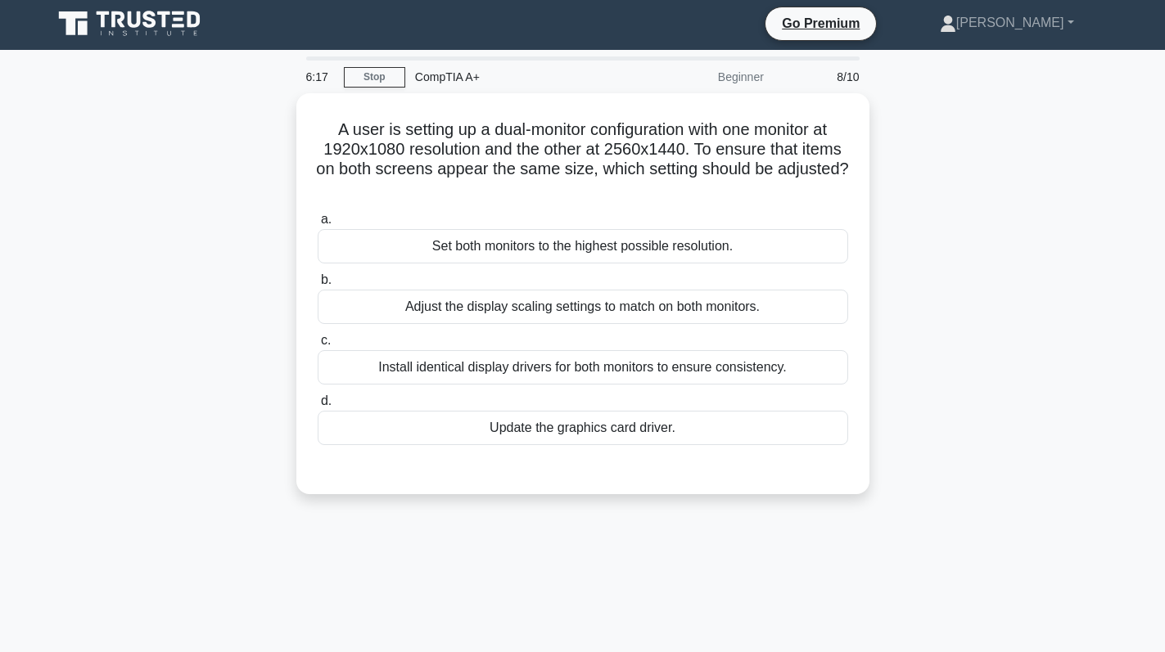
scroll to position [0, 0]
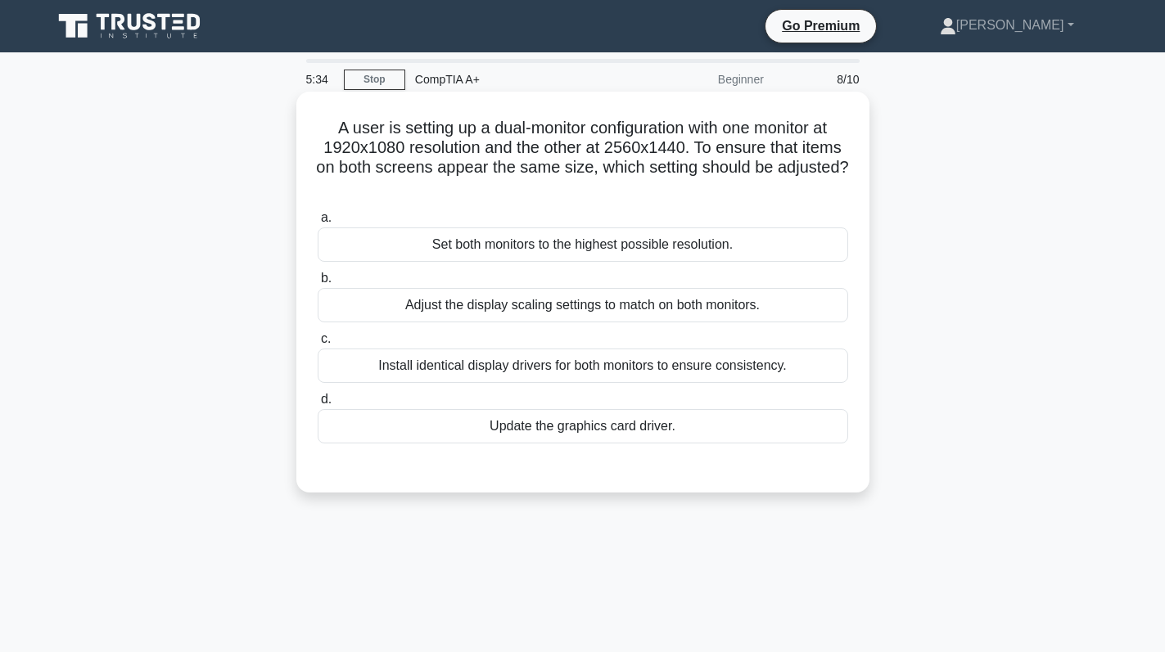
click at [642, 307] on div "Adjust the display scaling settings to match on both monitors." at bounding box center [583, 305] width 530 height 34
click at [318, 284] on input "b. Adjust the display scaling settings to match on both monitors." at bounding box center [318, 278] width 0 height 11
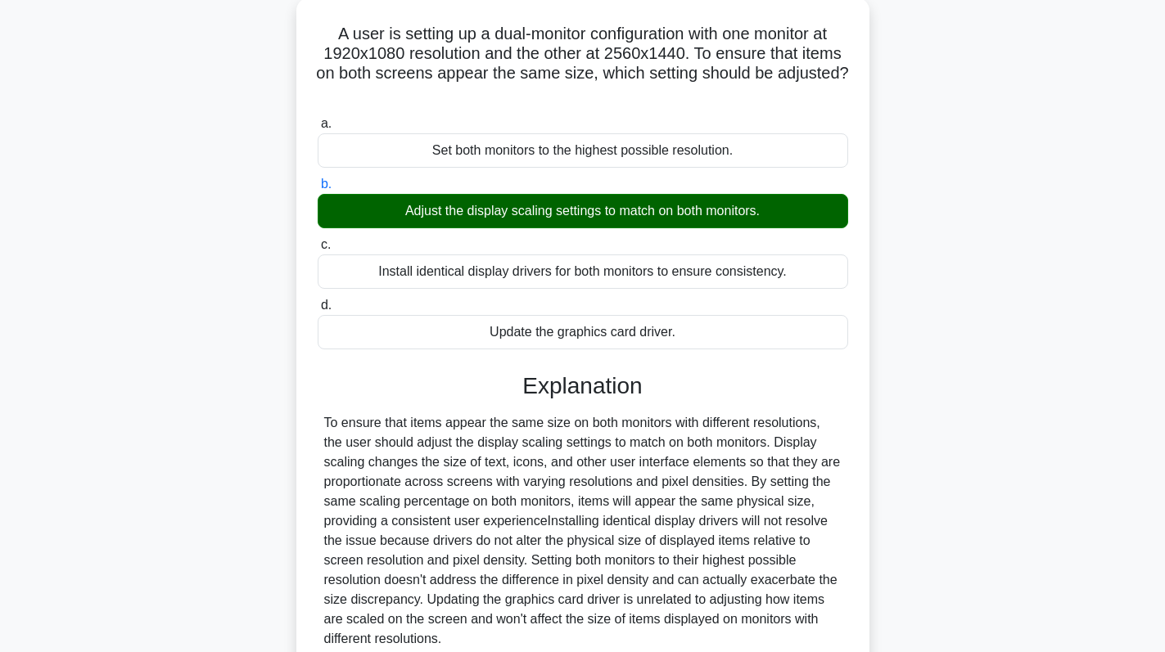
scroll to position [240, 0]
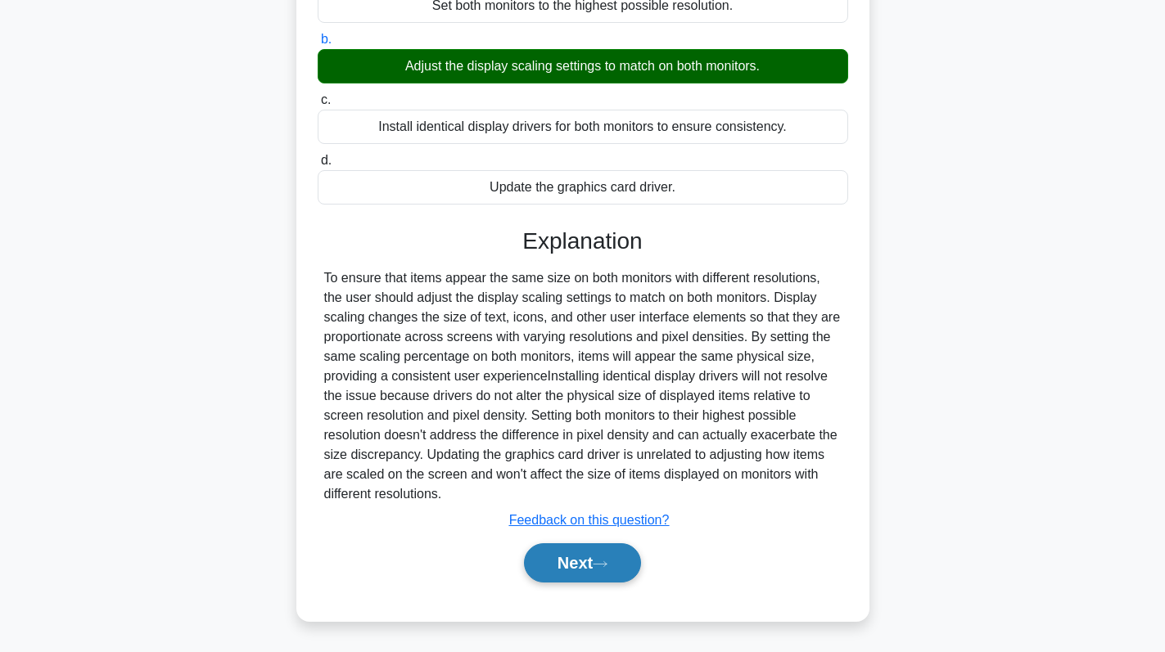
click at [566, 562] on button "Next" at bounding box center [582, 563] width 117 height 39
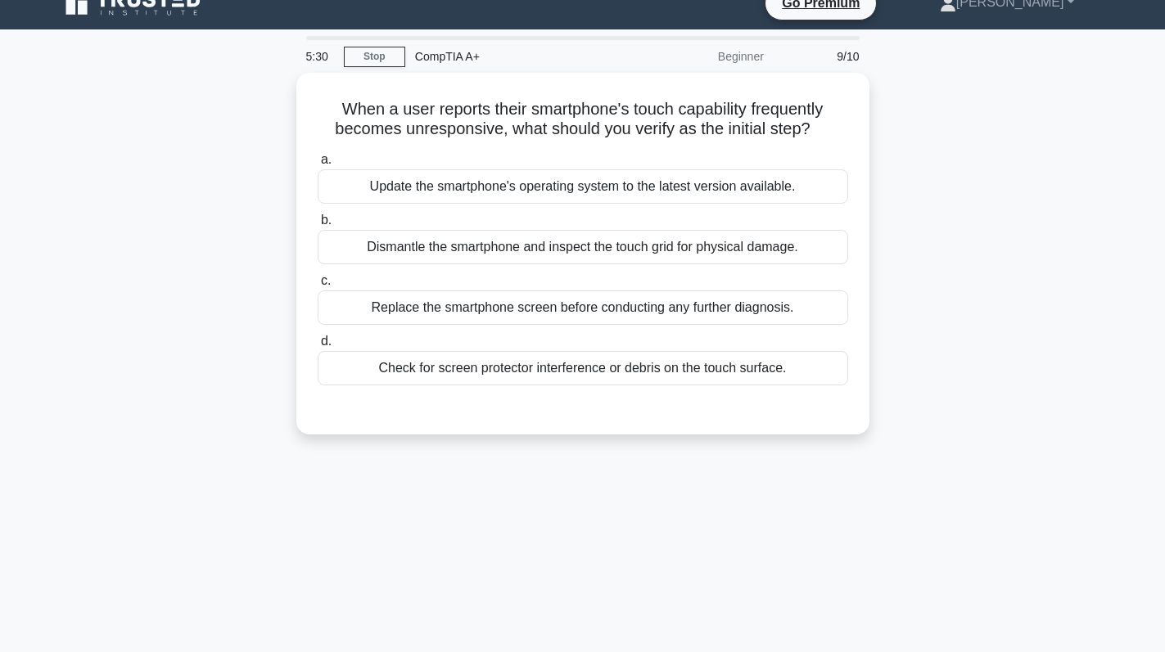
scroll to position [0, 0]
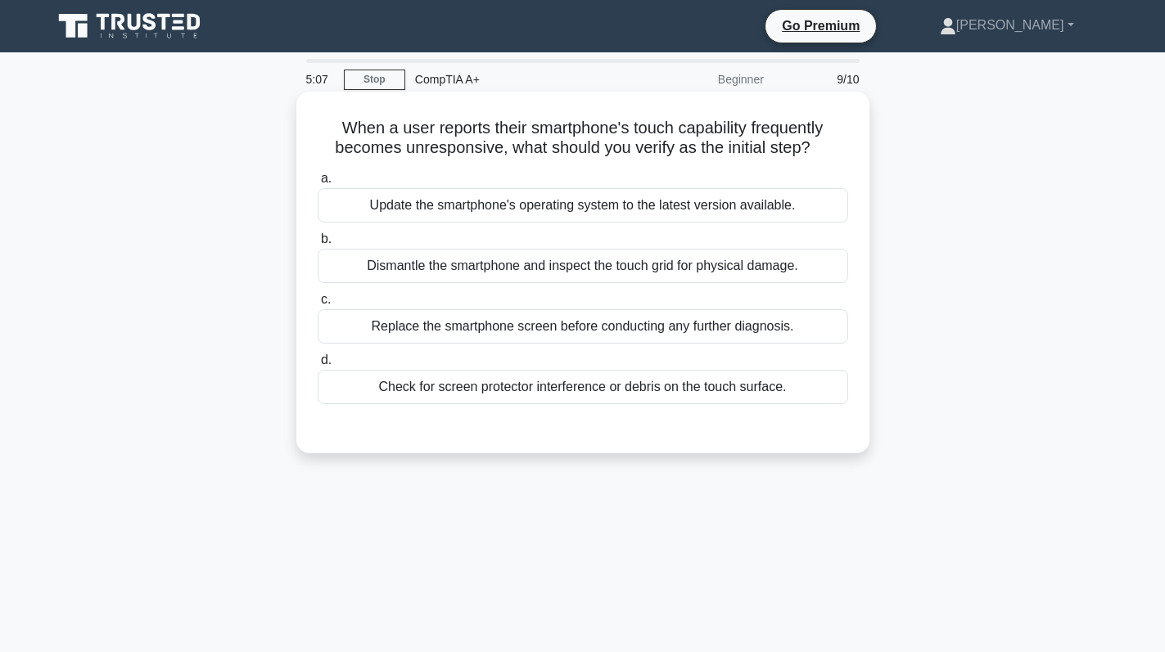
click at [612, 388] on div "Check for screen protector interference or debris on the touch surface." at bounding box center [583, 387] width 530 height 34
click at [318, 366] on input "d. Check for screen protector interference or debris on the touch surface." at bounding box center [318, 360] width 0 height 11
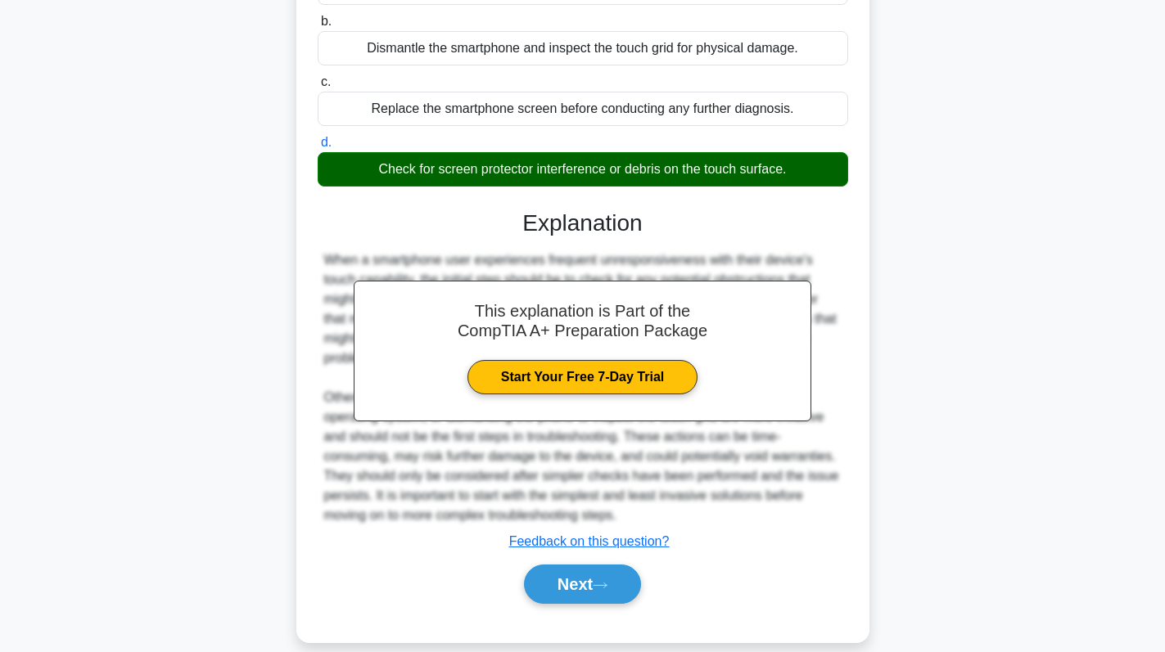
scroll to position [240, 0]
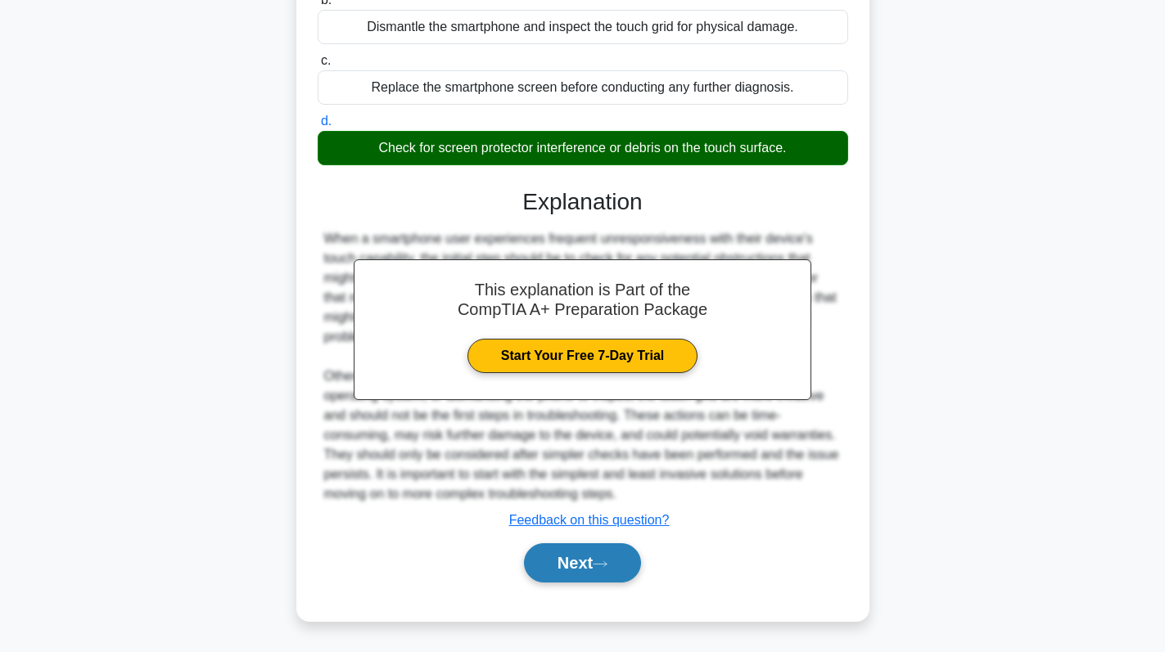
click at [569, 557] on button "Next" at bounding box center [582, 563] width 117 height 39
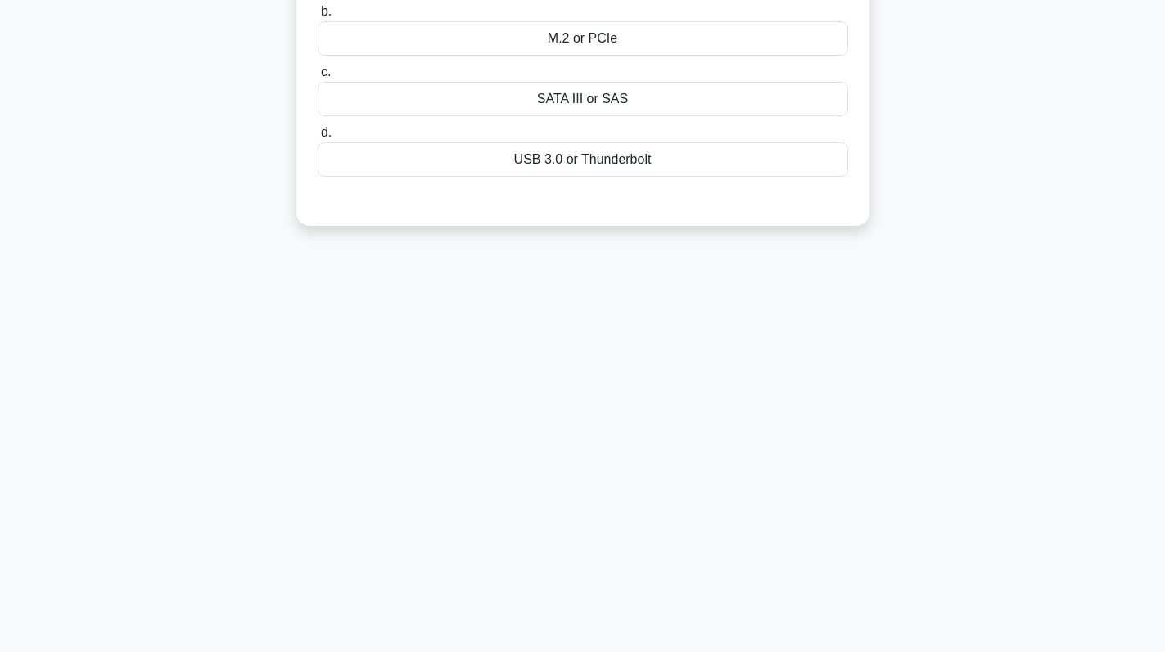
scroll to position [0, 0]
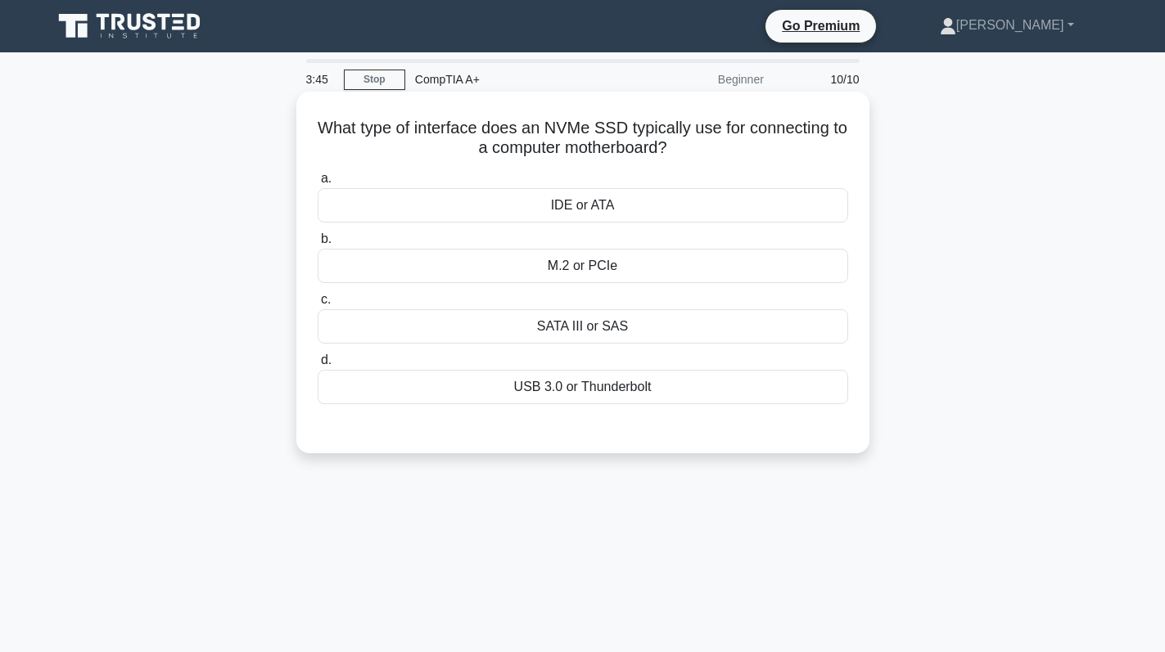
click at [584, 264] on div "M.2 or PCIe" at bounding box center [583, 266] width 530 height 34
click at [318, 245] on input "b. M.2 or PCIe" at bounding box center [318, 239] width 0 height 11
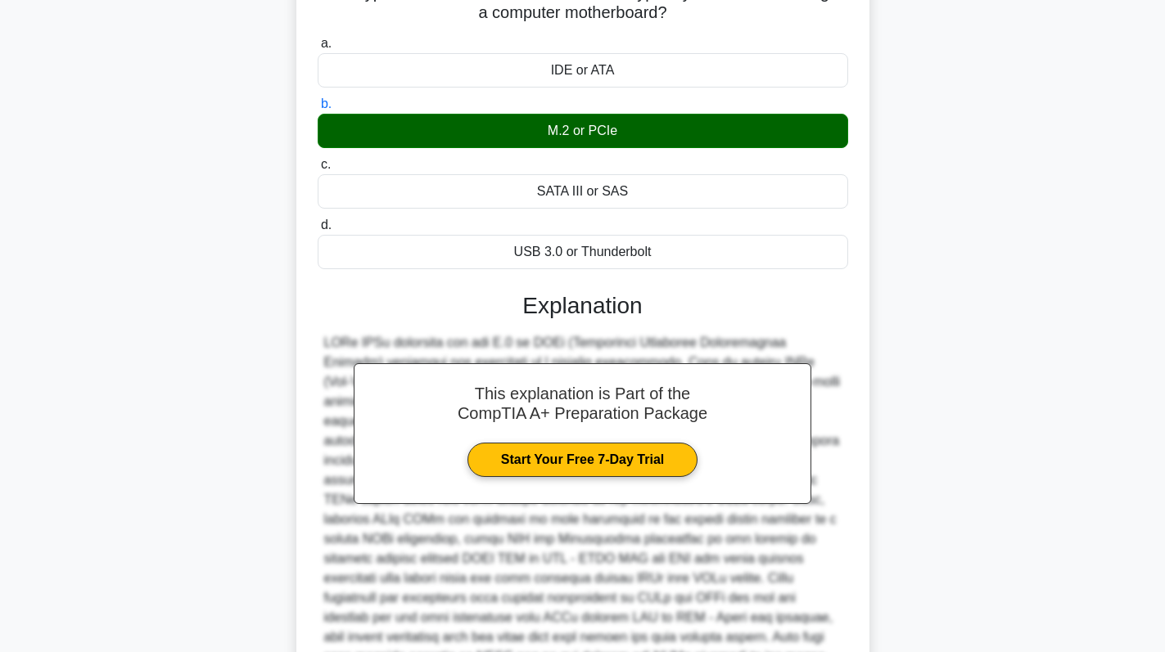
scroll to position [299, 0]
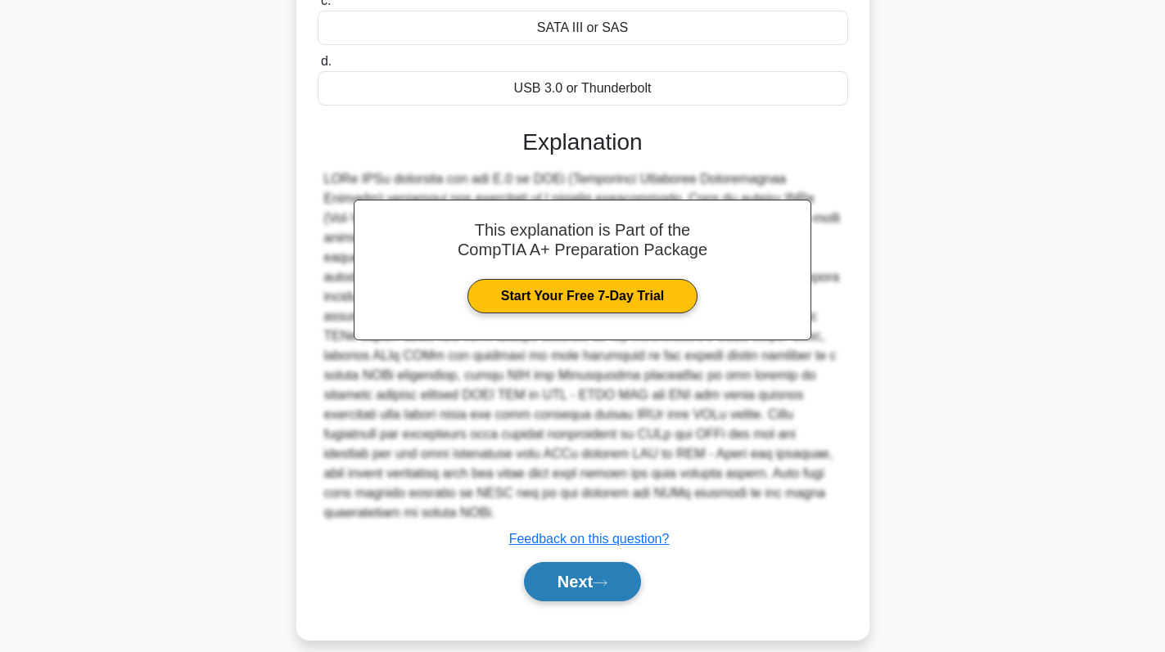
click at [567, 567] on button "Next" at bounding box center [582, 581] width 117 height 39
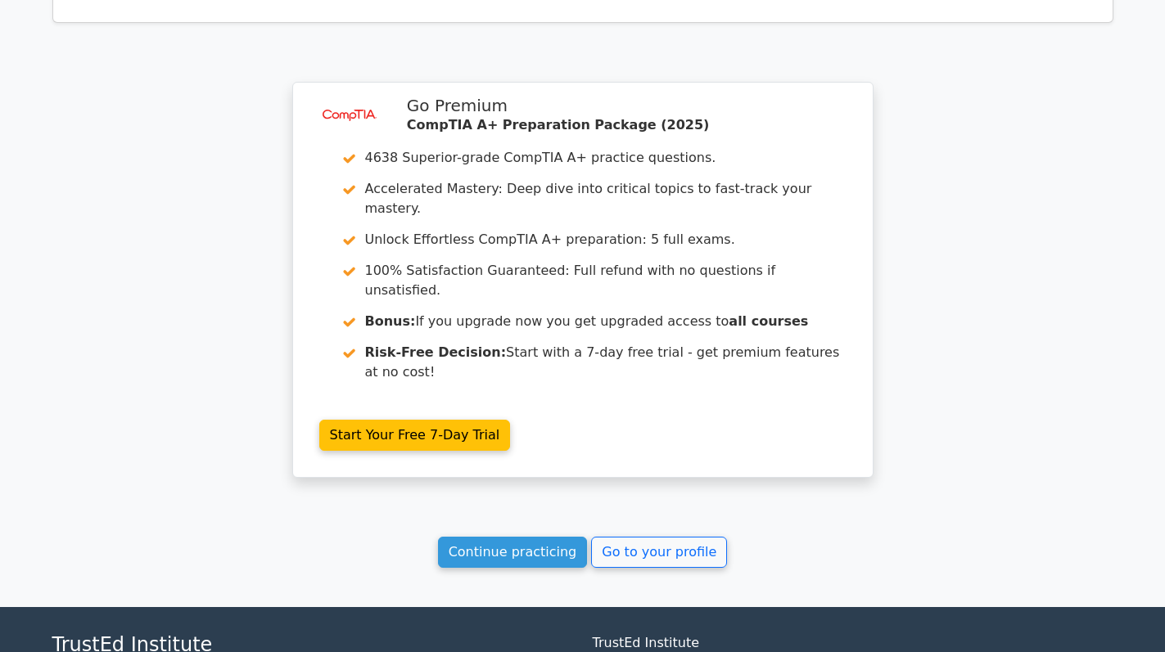
scroll to position [2729, 0]
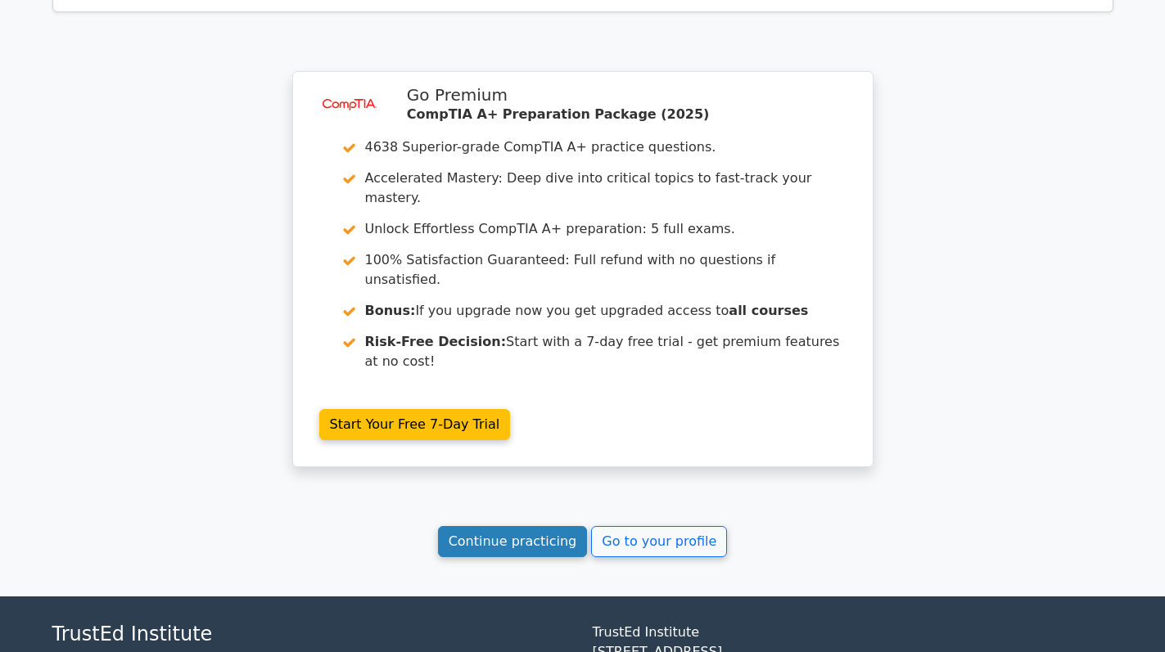
click at [526, 526] on link "Continue practicing" at bounding box center [513, 541] width 150 height 31
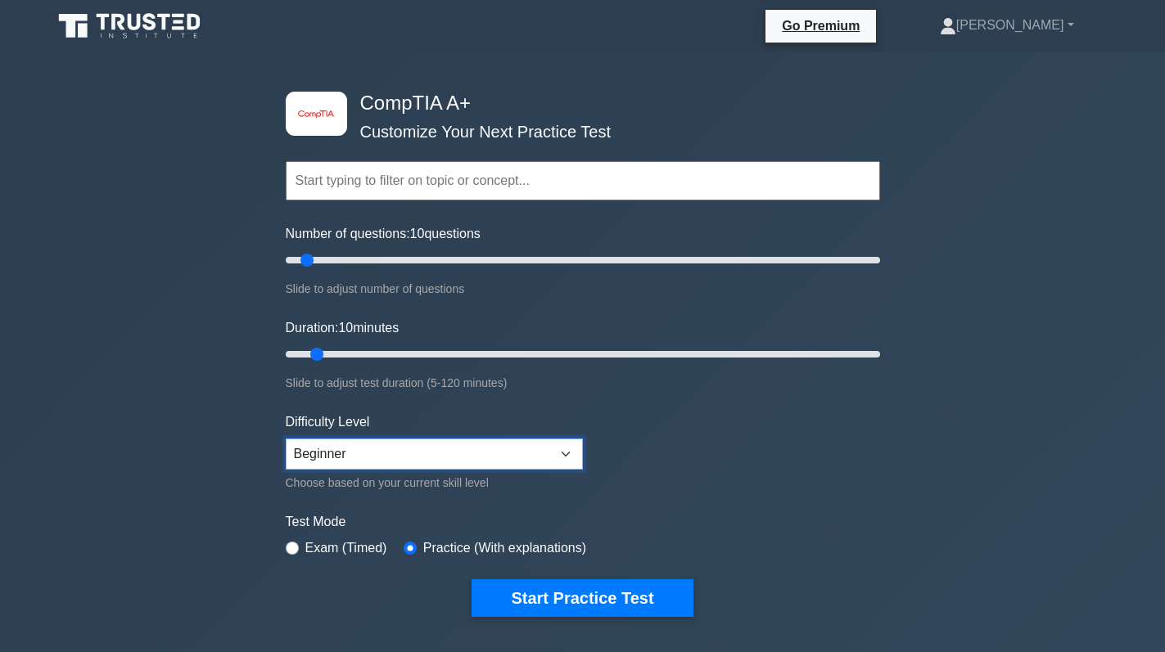
click at [406, 449] on select "Beginner Intermediate Expert" at bounding box center [434, 454] width 297 height 31
select select "expert"
click at [286, 439] on select "Beginner Intermediate Expert" at bounding box center [434, 454] width 297 height 31
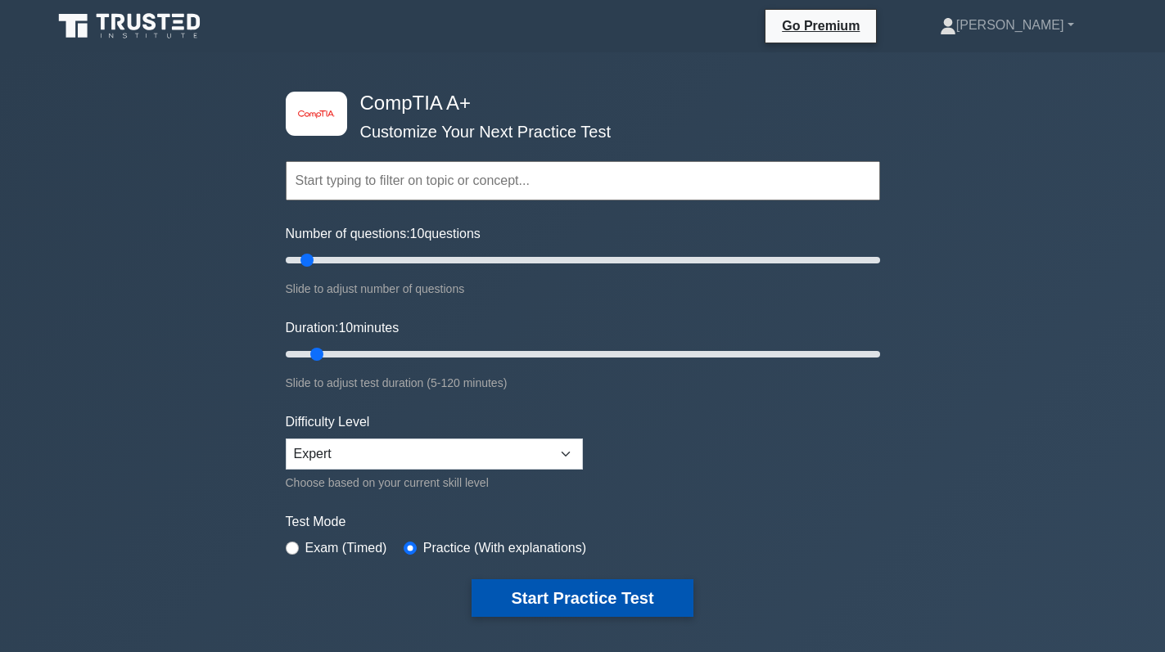
click at [590, 596] on button "Start Practice Test" at bounding box center [582, 599] width 221 height 38
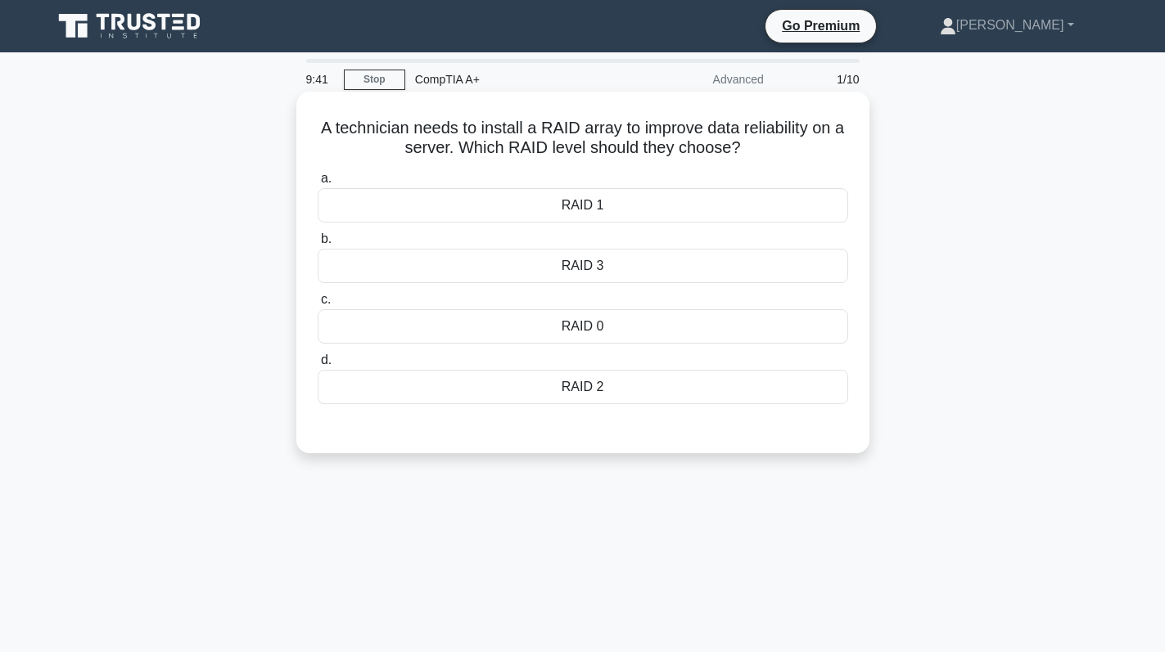
click at [636, 204] on div "RAID 1" at bounding box center [583, 205] width 530 height 34
click at [318, 184] on input "a. RAID 1" at bounding box center [318, 179] width 0 height 11
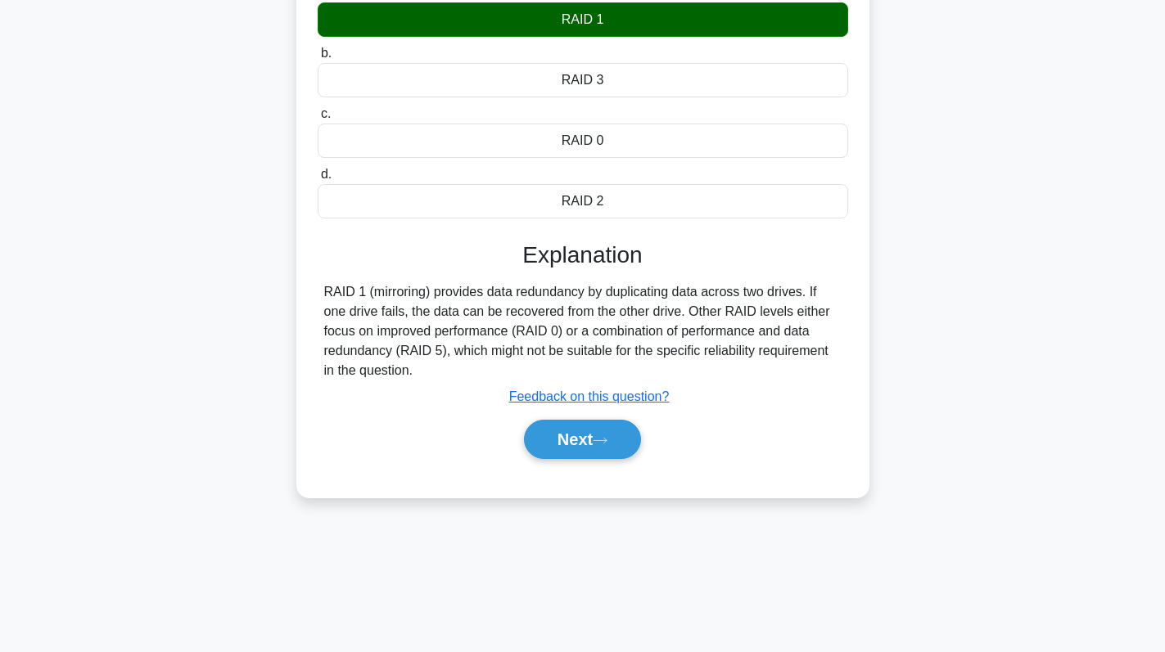
scroll to position [232, 0]
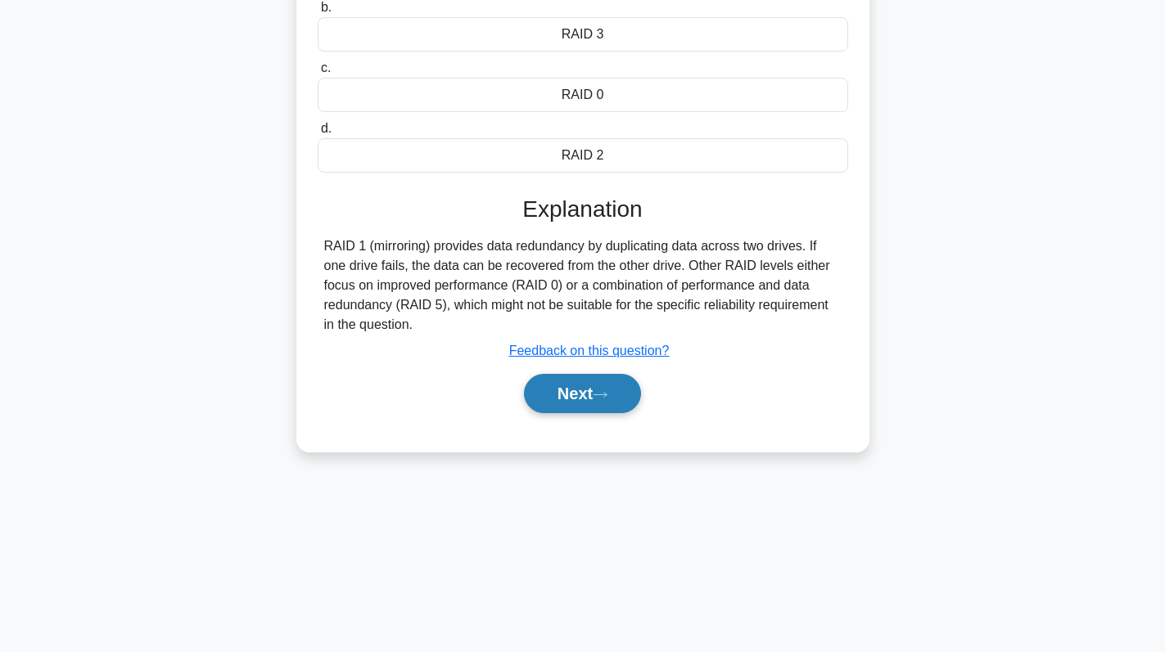
click at [569, 395] on button "Next" at bounding box center [582, 393] width 117 height 39
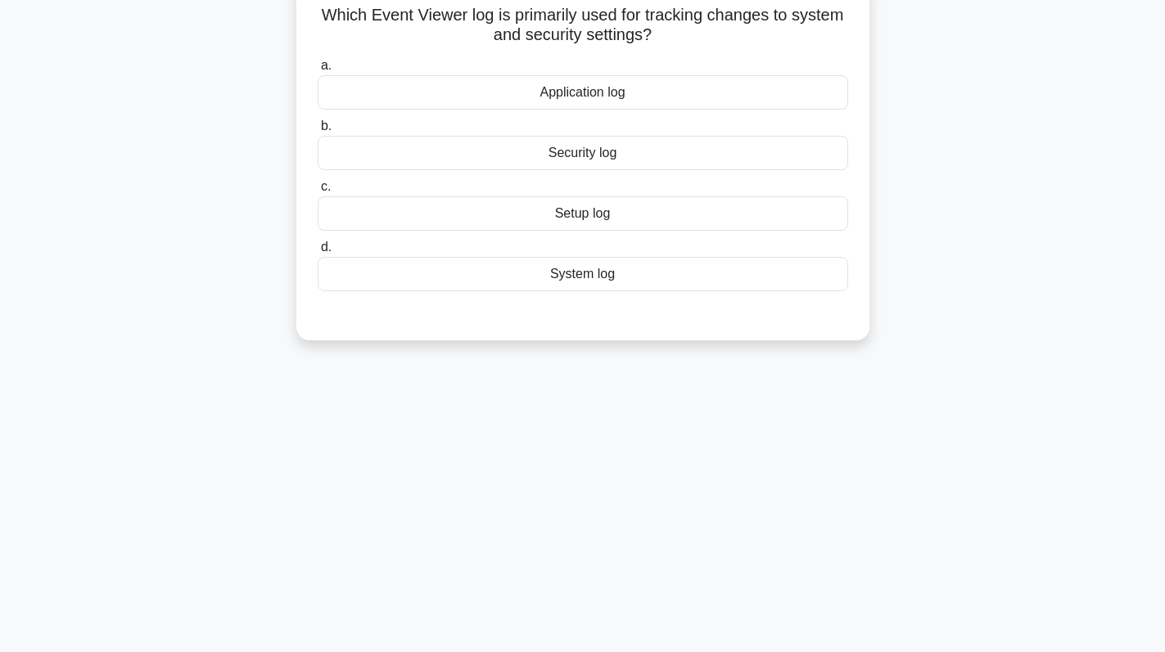
scroll to position [0, 0]
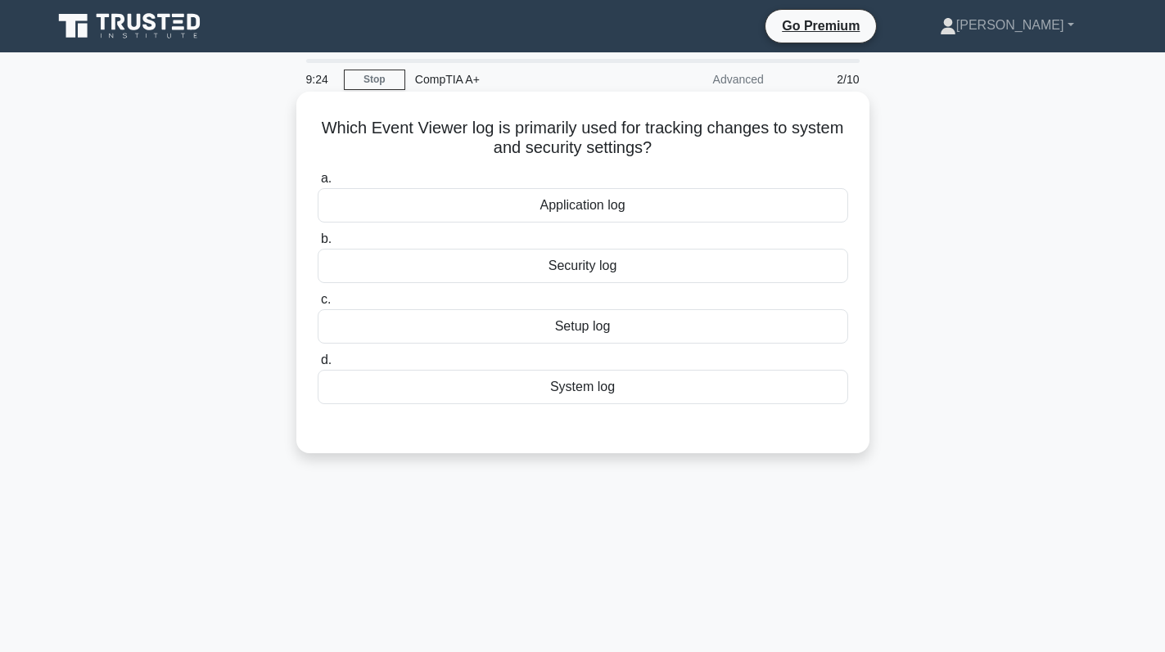
click at [616, 388] on div "System log" at bounding box center [583, 387] width 530 height 34
click at [318, 366] on input "d. System log" at bounding box center [318, 360] width 0 height 11
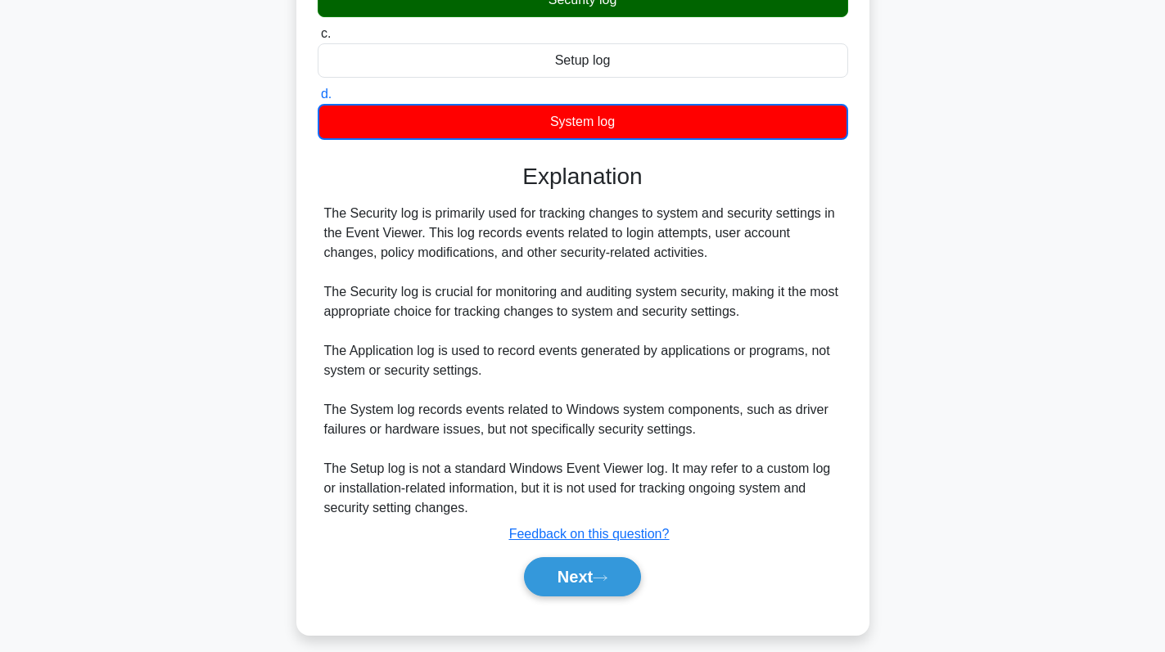
scroll to position [281, 0]
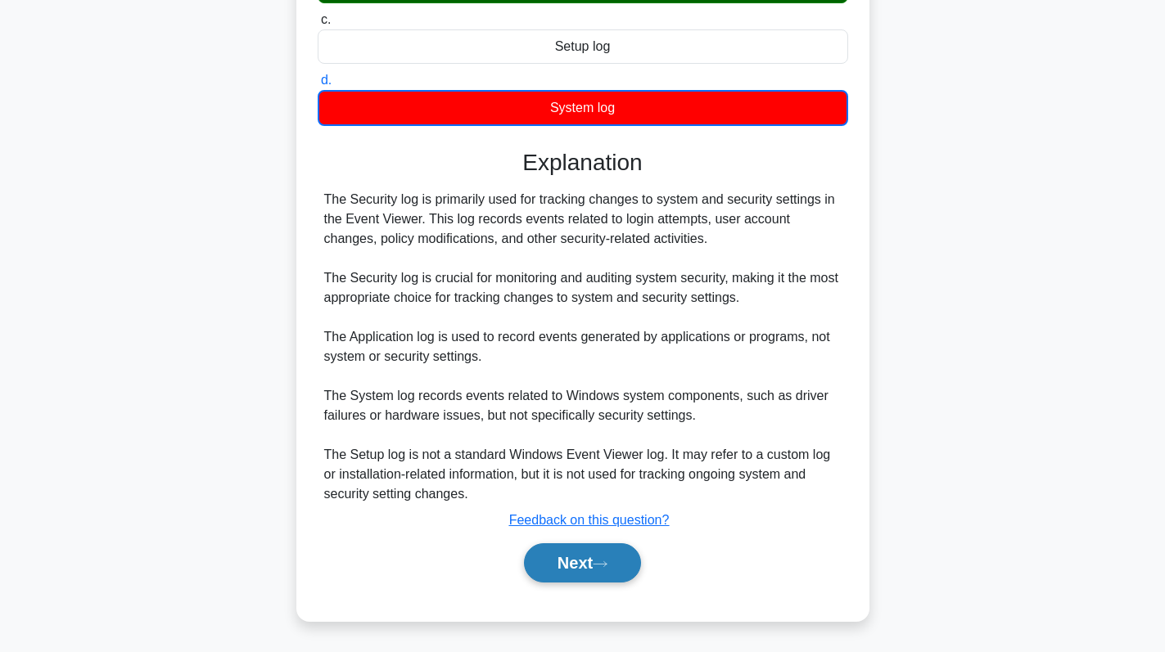
click at [591, 563] on button "Next" at bounding box center [582, 563] width 117 height 39
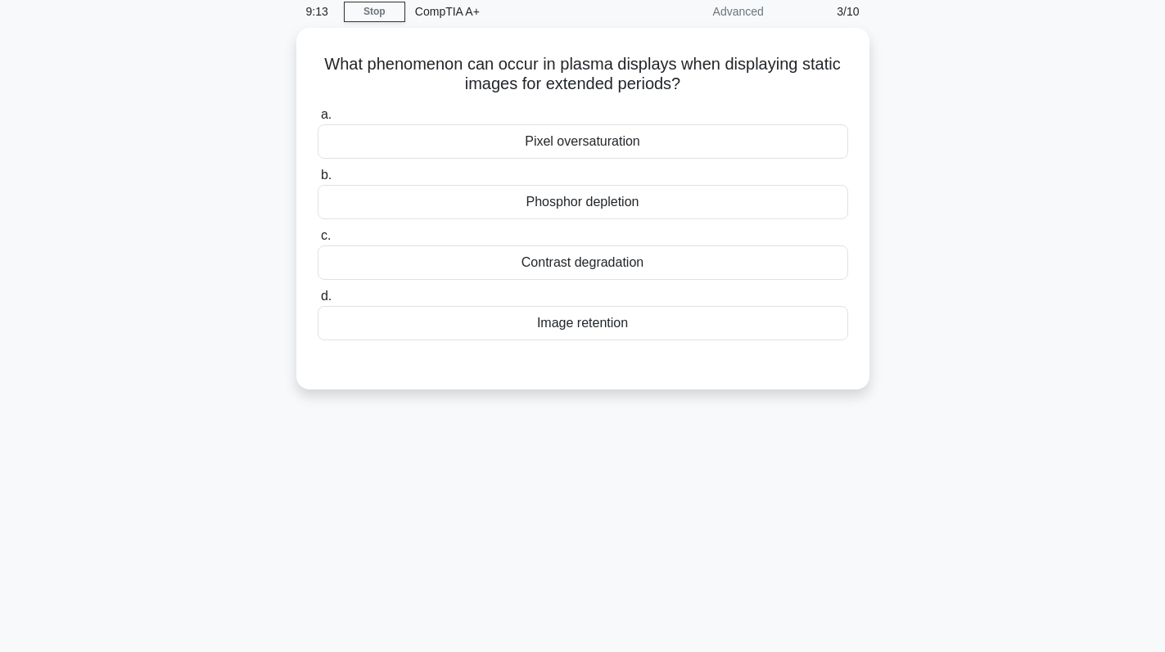
scroll to position [0, 0]
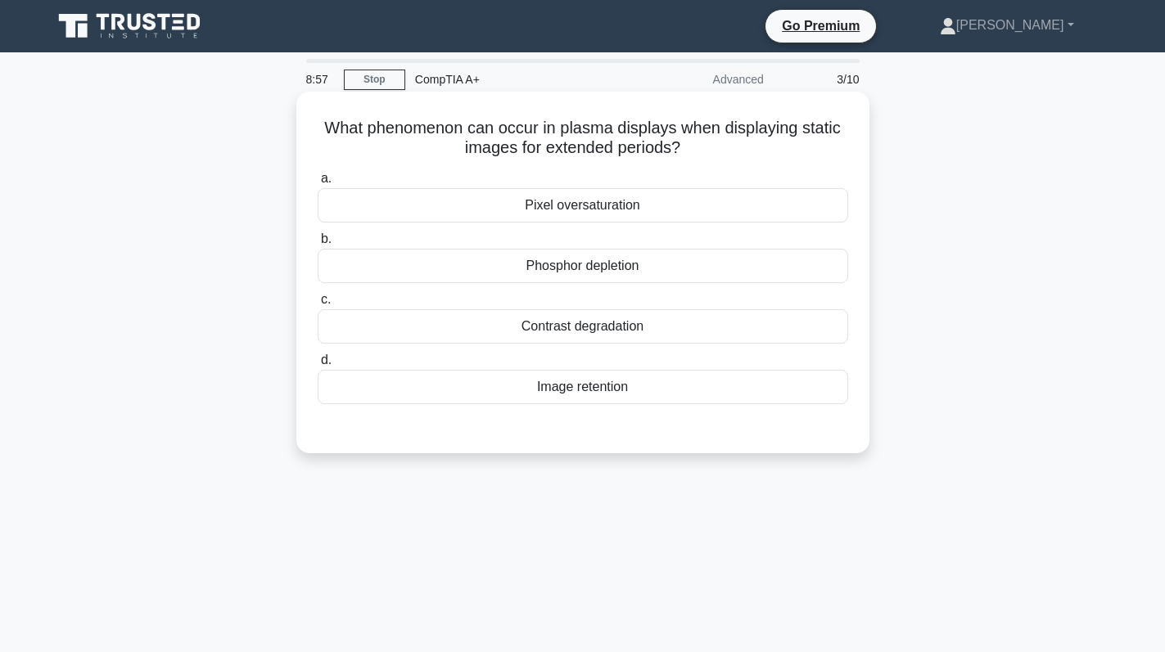
click at [620, 394] on div "Image retention" at bounding box center [583, 387] width 530 height 34
click at [318, 366] on input "d. Image retention" at bounding box center [318, 360] width 0 height 11
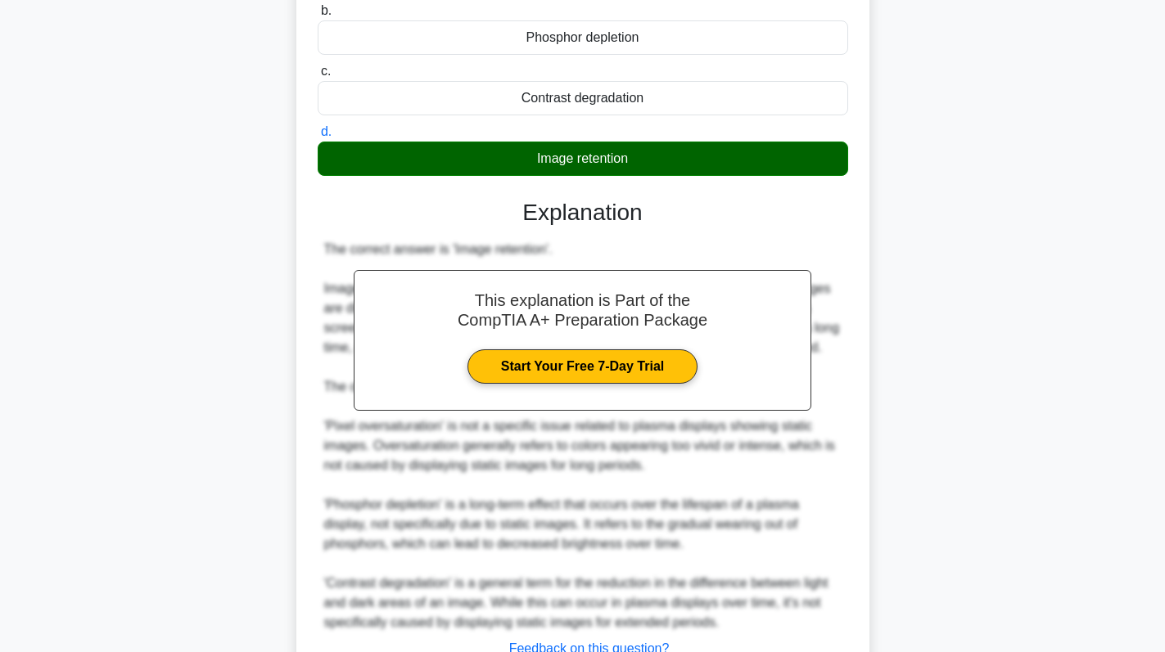
scroll to position [327, 0]
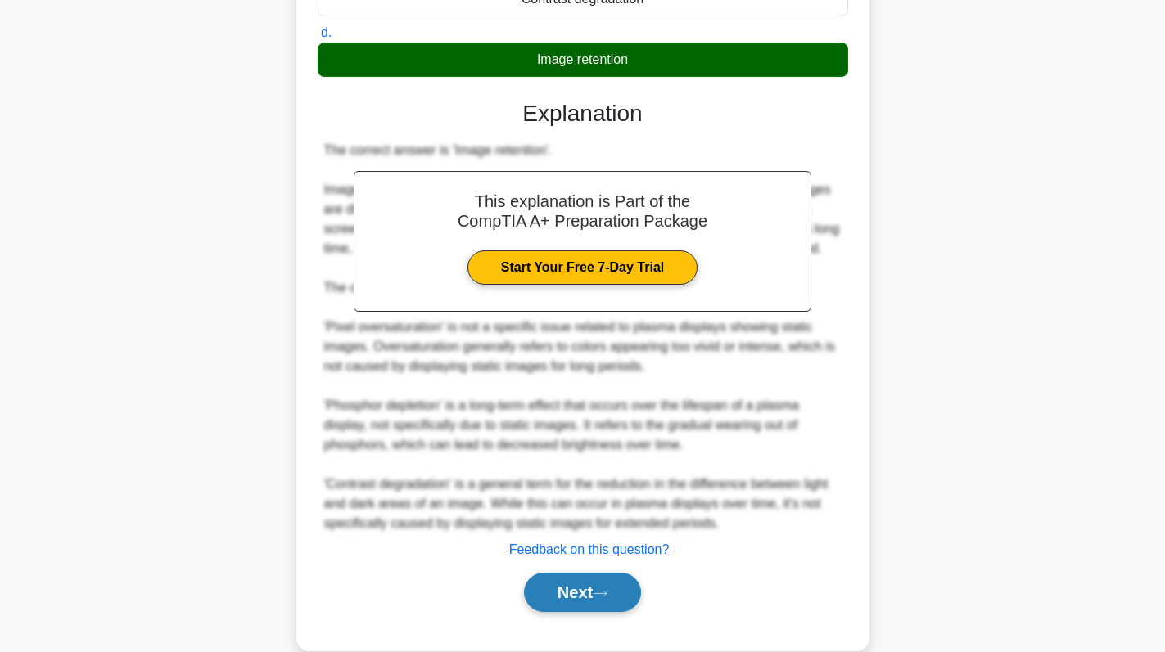
click at [591, 595] on button "Next" at bounding box center [582, 592] width 117 height 39
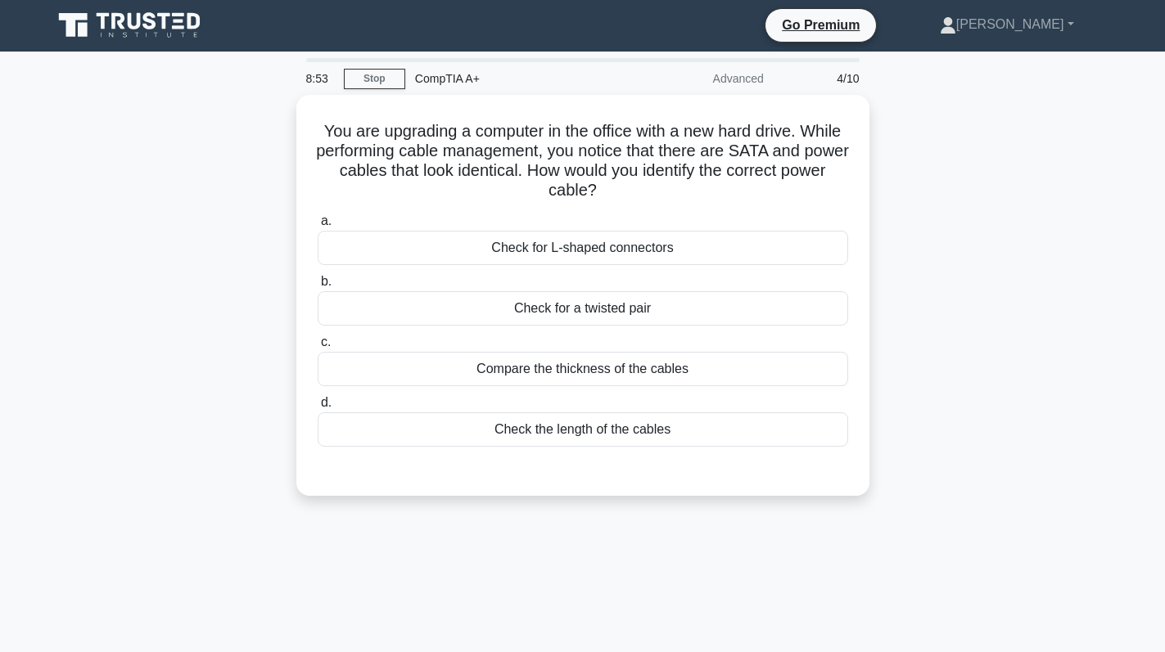
scroll to position [0, 0]
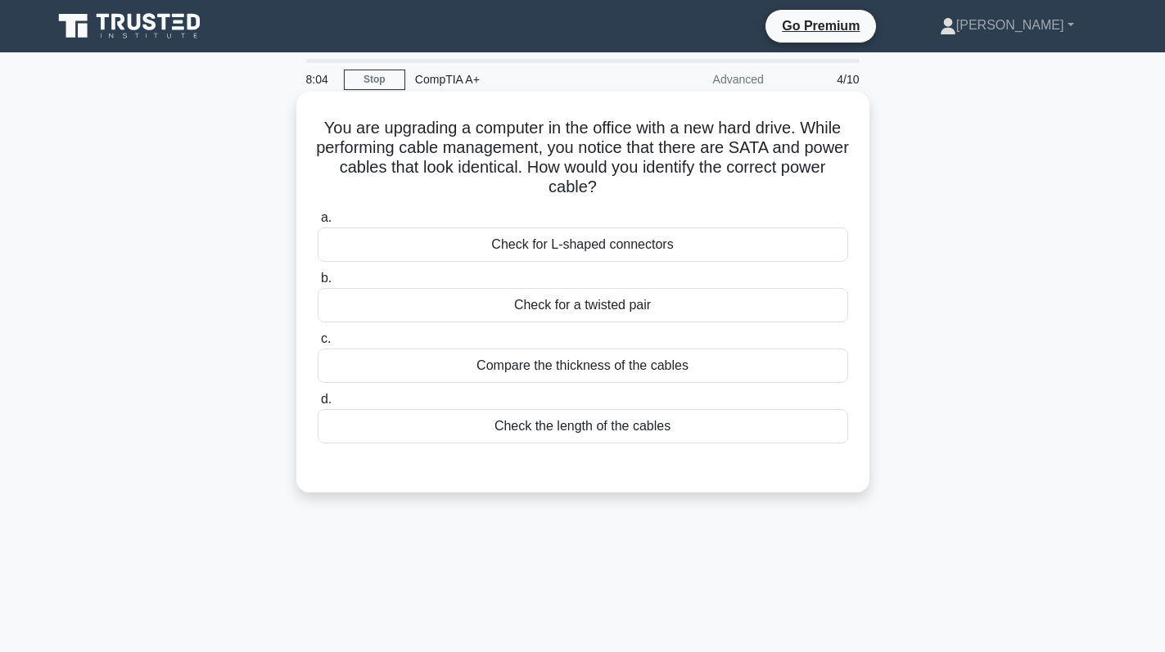
click at [604, 431] on div "Check the length of the cables" at bounding box center [583, 426] width 530 height 34
click at [318, 405] on input "d. Check the length of the cables" at bounding box center [318, 400] width 0 height 11
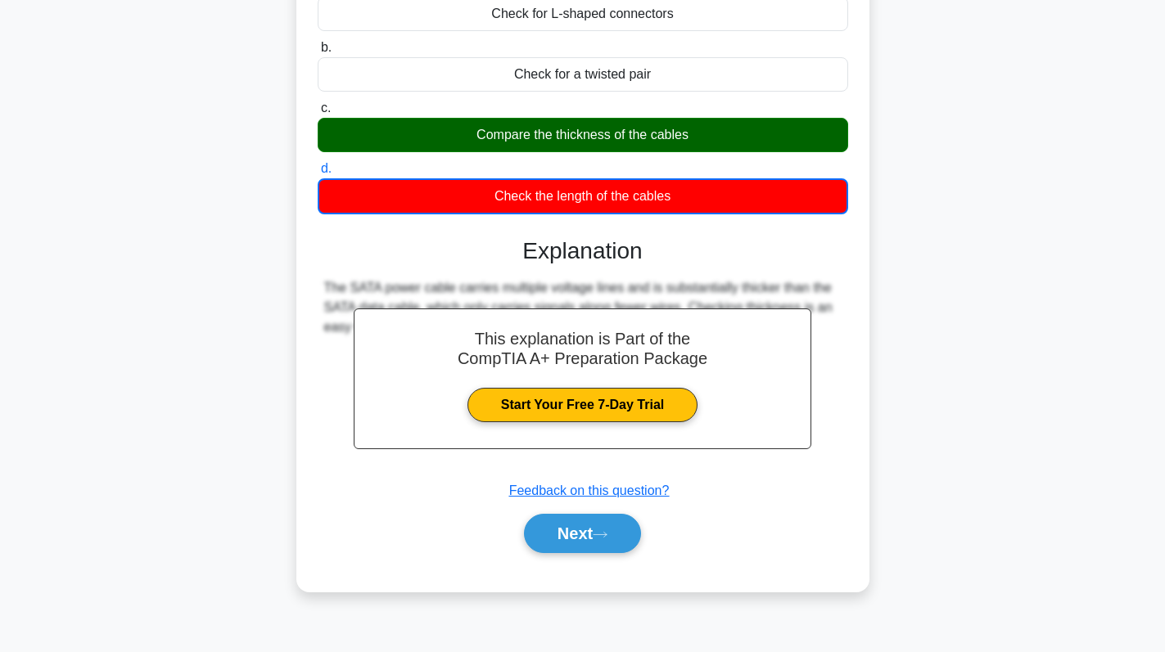
scroll to position [232, 0]
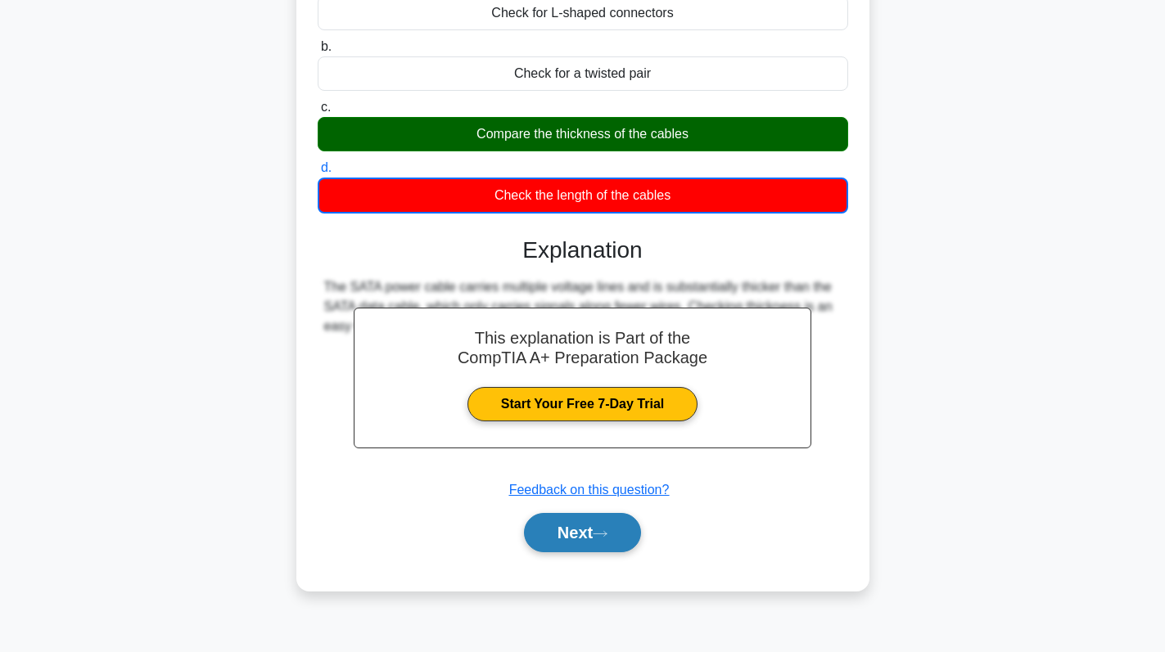
click at [576, 540] on button "Next" at bounding box center [582, 532] width 117 height 39
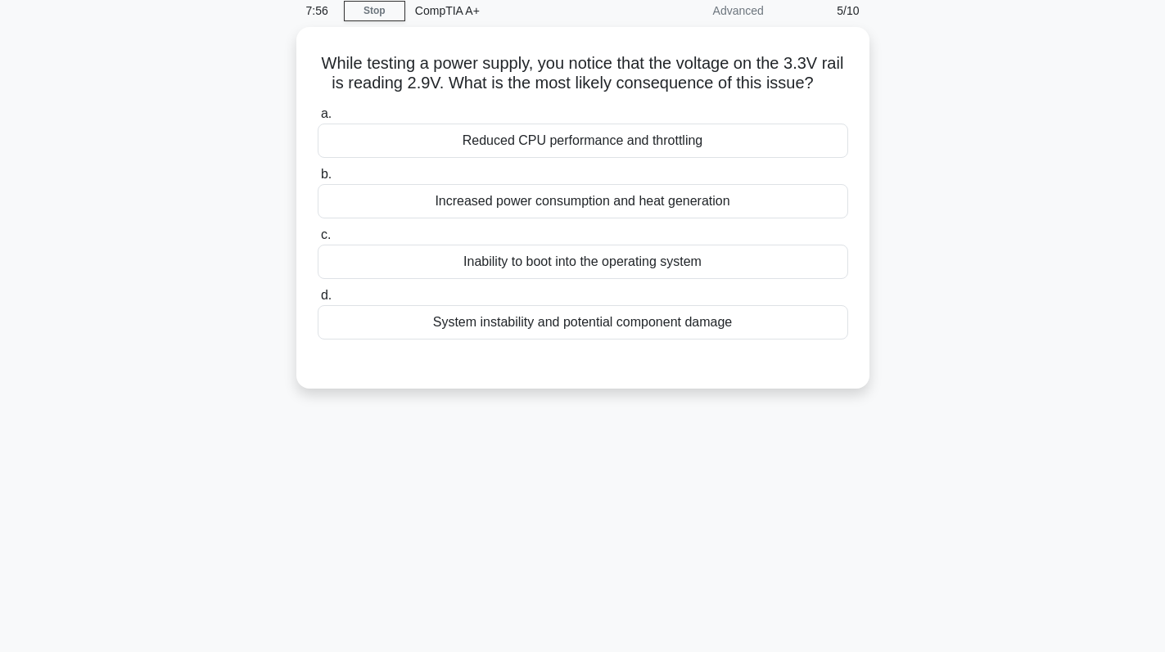
scroll to position [0, 0]
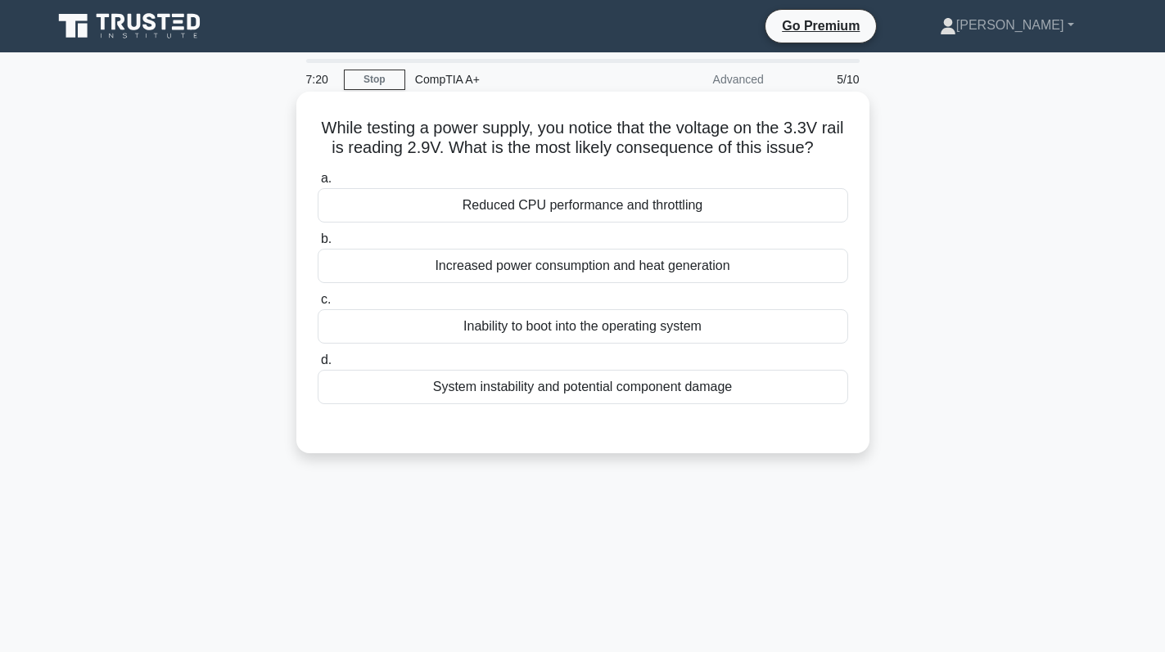
click at [755, 283] on div "Increased power consumption and heat generation" at bounding box center [583, 266] width 530 height 34
click at [318, 245] on input "b. Increased power consumption and heat generation" at bounding box center [318, 239] width 0 height 11
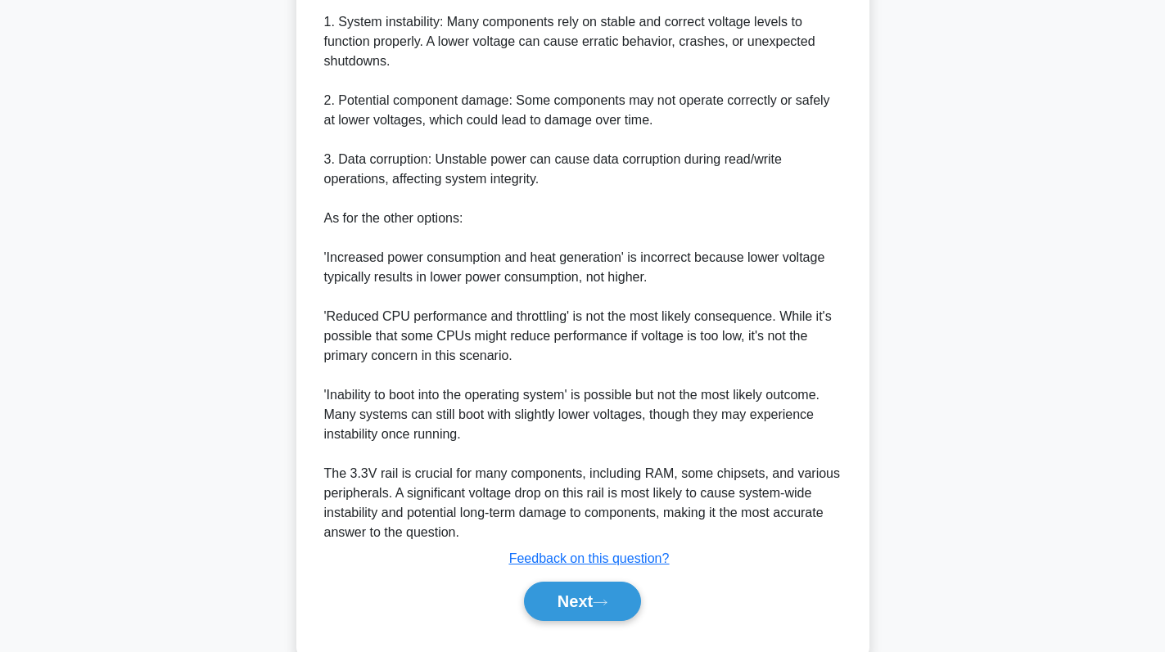
scroll to position [615, 0]
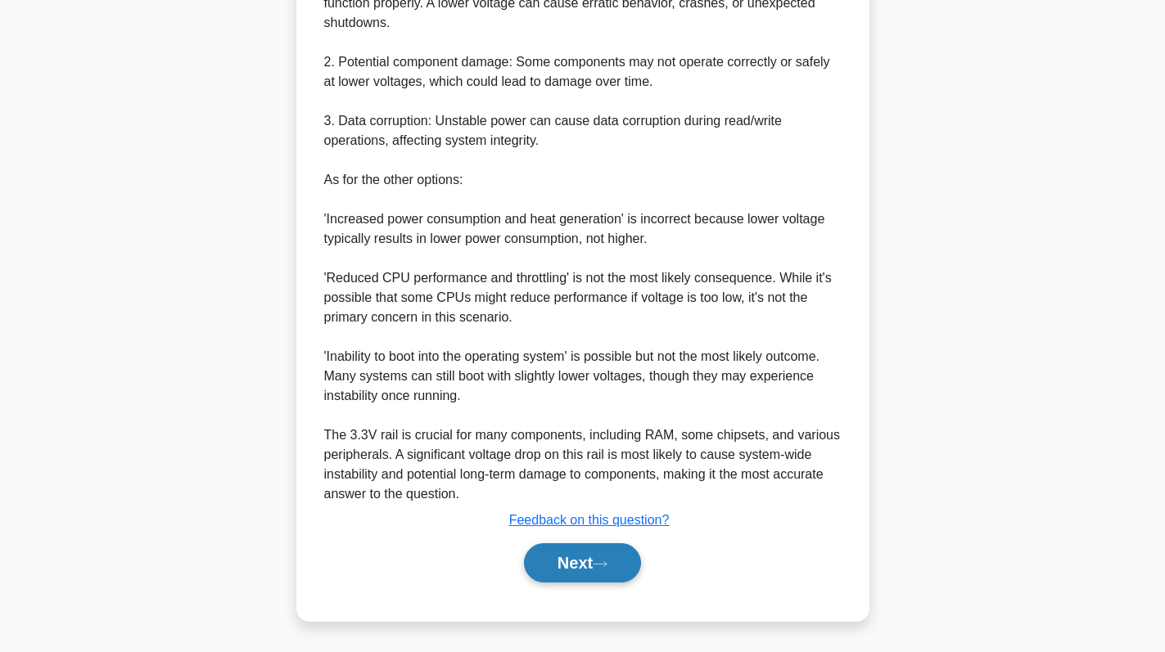
click at [582, 558] on button "Next" at bounding box center [582, 563] width 117 height 39
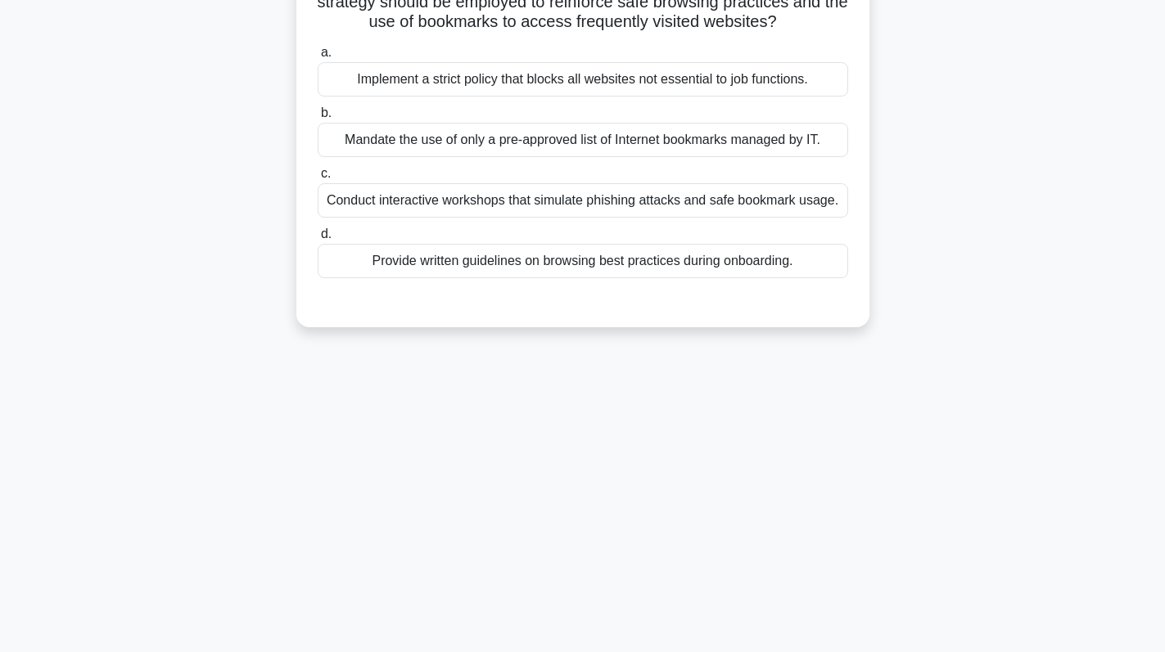
scroll to position [0, 0]
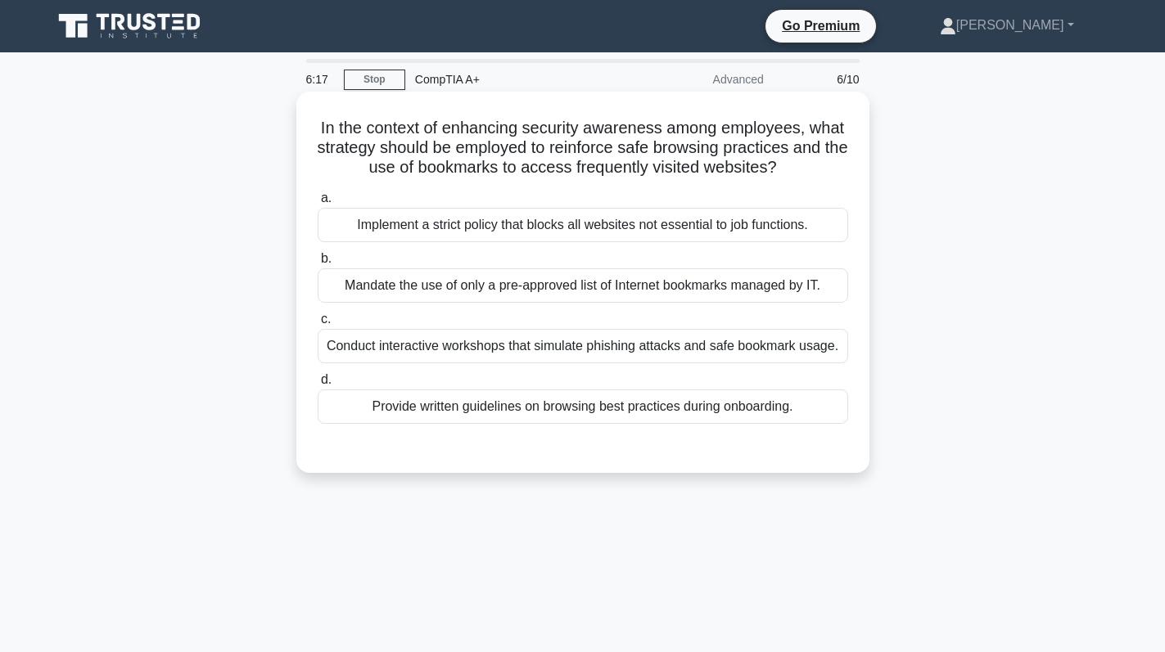
click at [646, 293] on div "Mandate the use of only a pre-approved list of Internet bookmarks managed by IT." at bounding box center [583, 286] width 530 height 34
click at [318, 264] on input "b. Mandate the use of only a pre-approved list of Internet bookmarks managed by…" at bounding box center [318, 259] width 0 height 11
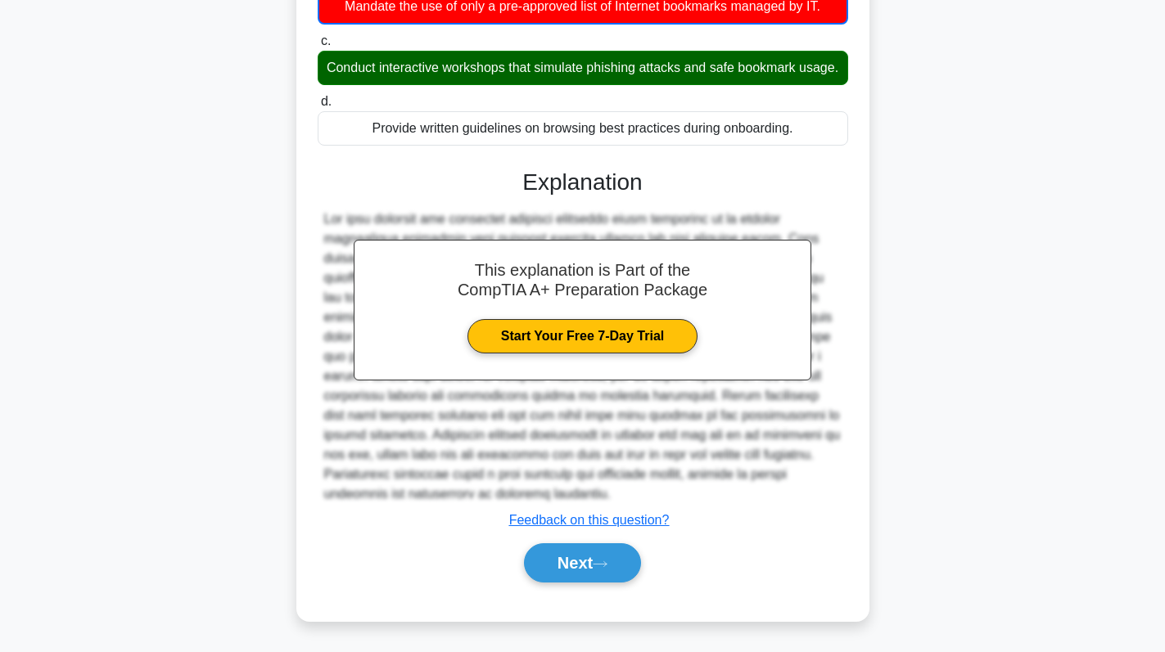
scroll to position [300, 0]
click at [564, 557] on button "Next" at bounding box center [582, 563] width 117 height 39
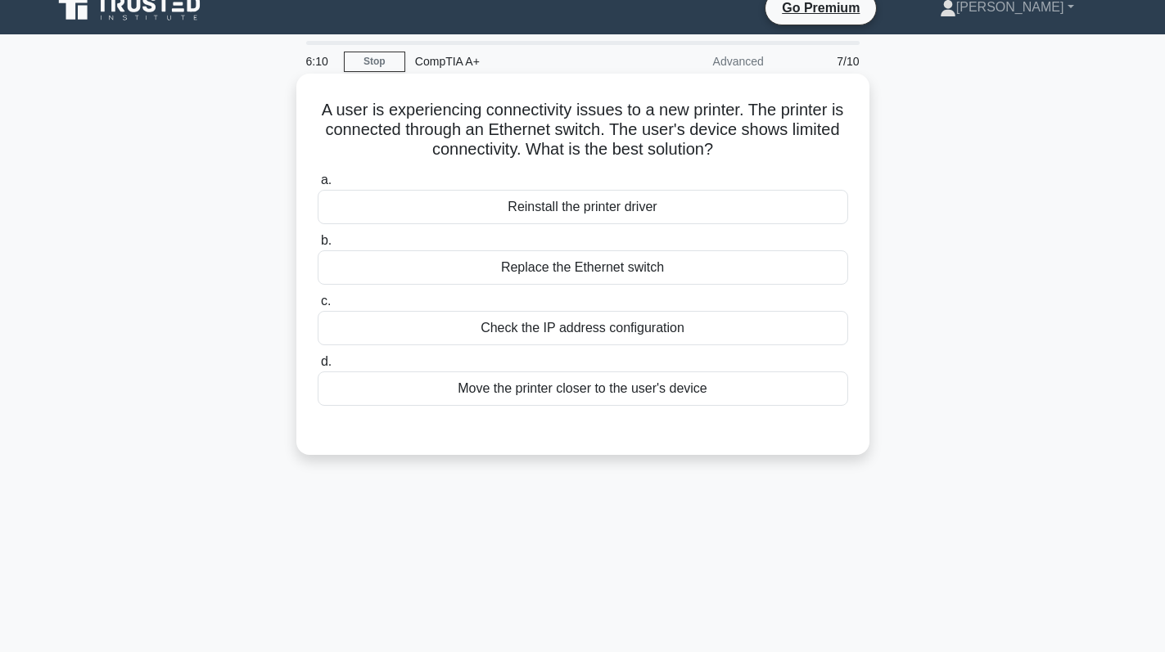
scroll to position [0, 0]
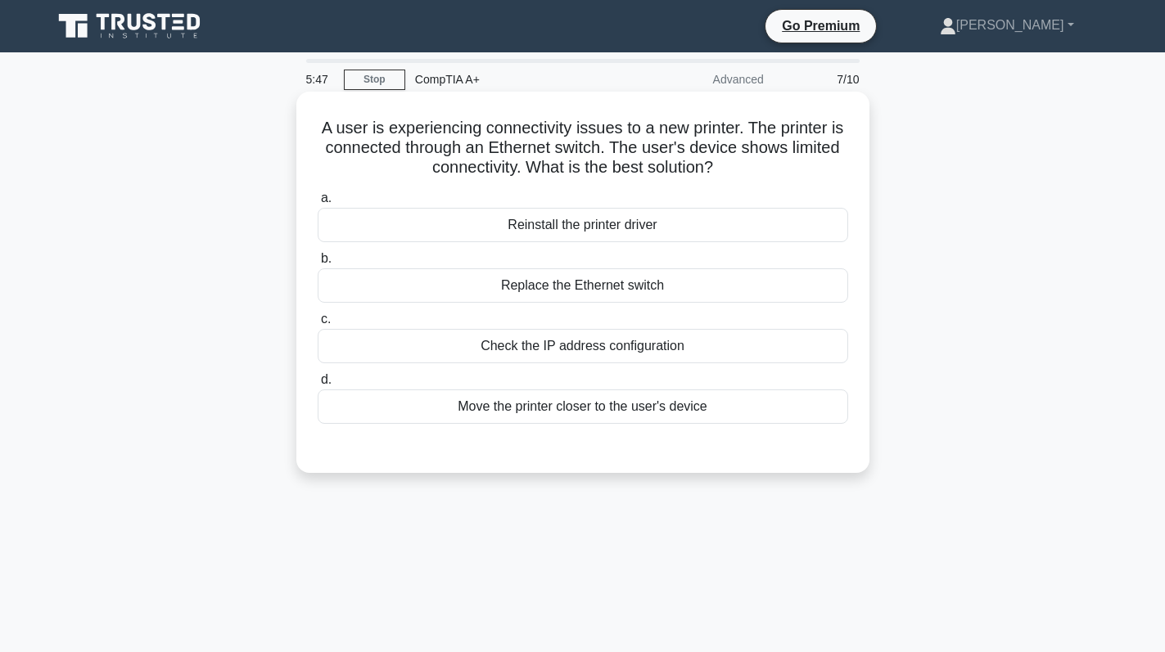
click at [655, 342] on div "Check the IP address configuration" at bounding box center [583, 346] width 530 height 34
click at [318, 325] on input "c. Check the IP address configuration" at bounding box center [318, 319] width 0 height 11
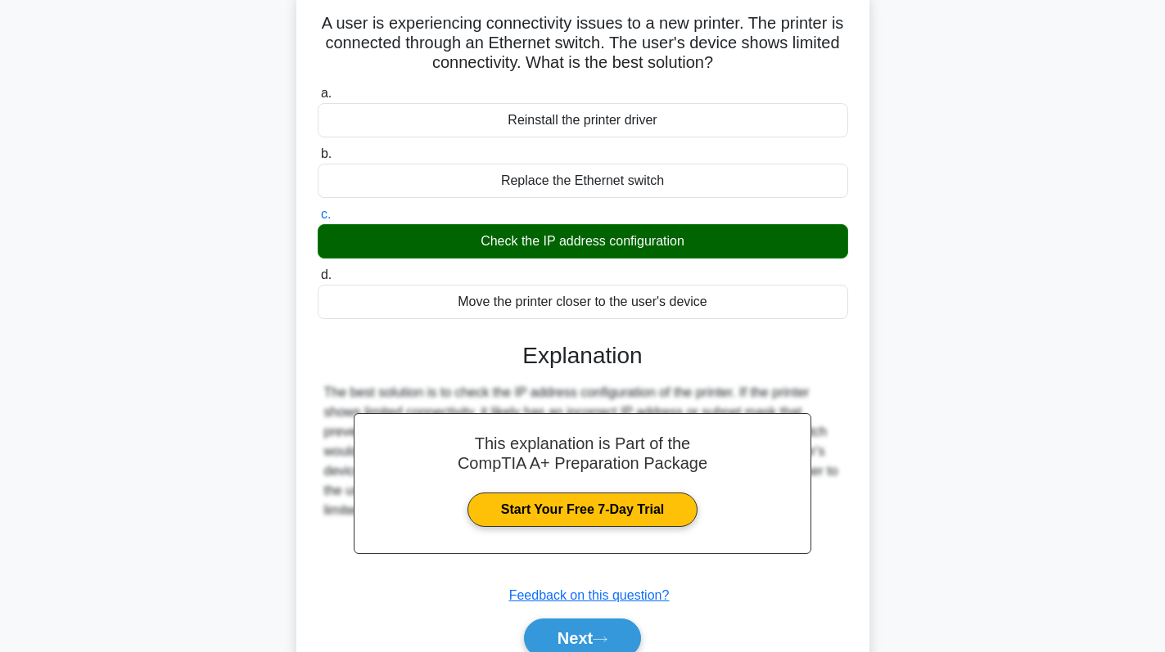
scroll to position [232, 0]
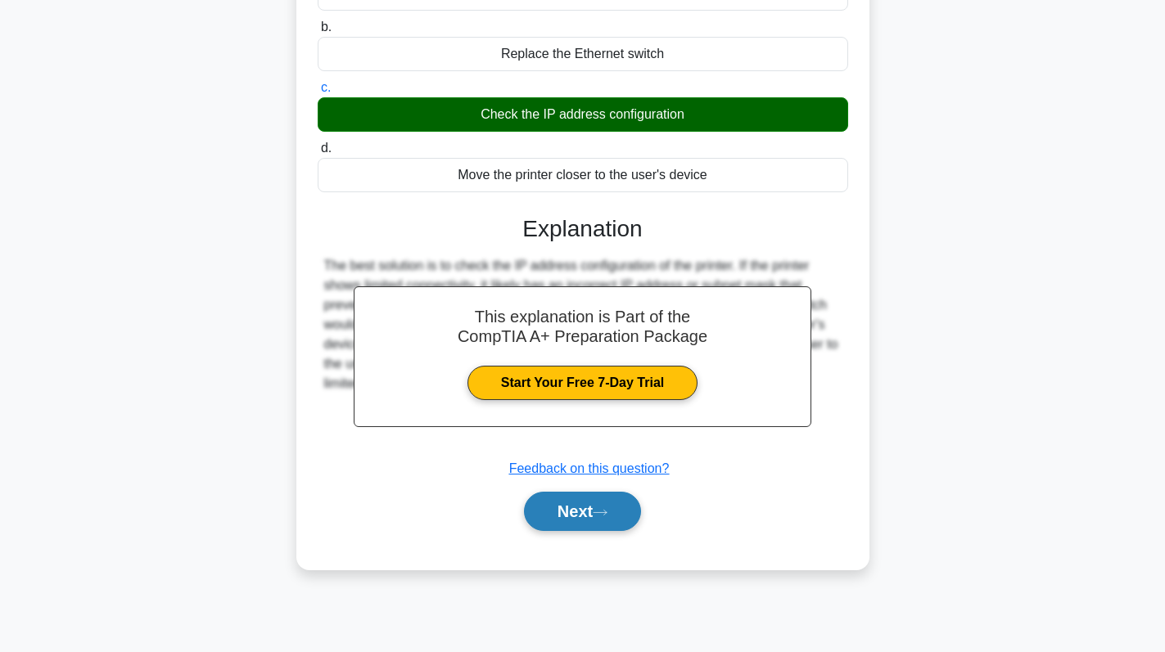
click at [575, 509] on button "Next" at bounding box center [582, 511] width 117 height 39
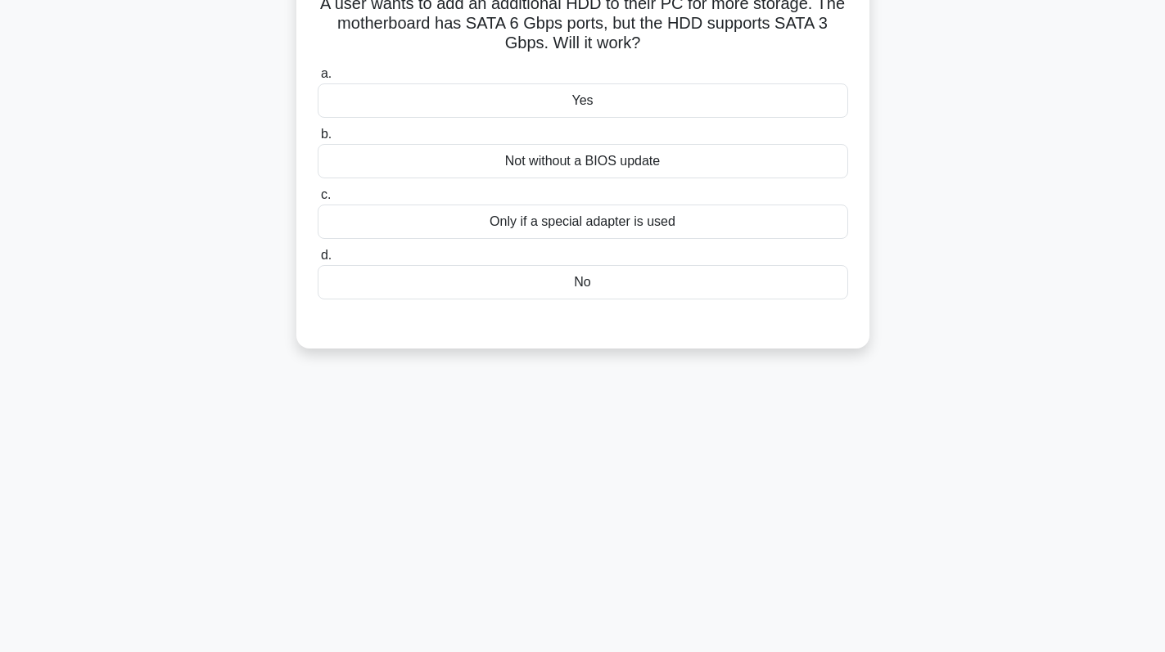
scroll to position [0, 0]
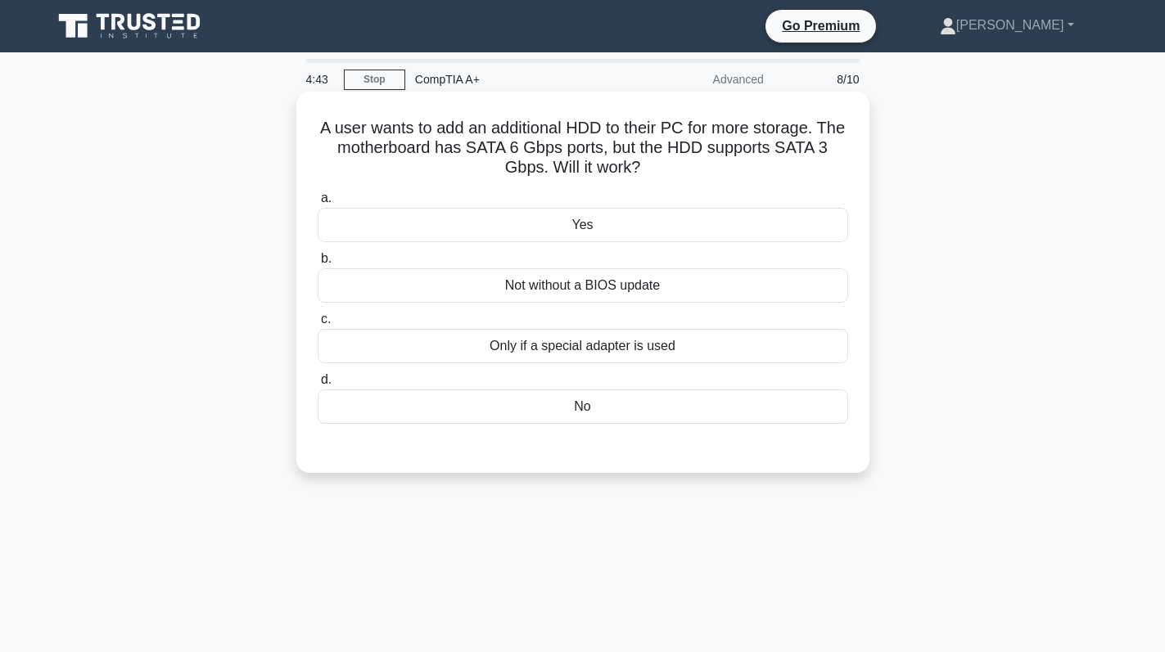
click at [591, 350] on div "Only if a special adapter is used" at bounding box center [583, 346] width 530 height 34
click at [318, 325] on input "c. Only if a special adapter is used" at bounding box center [318, 319] width 0 height 11
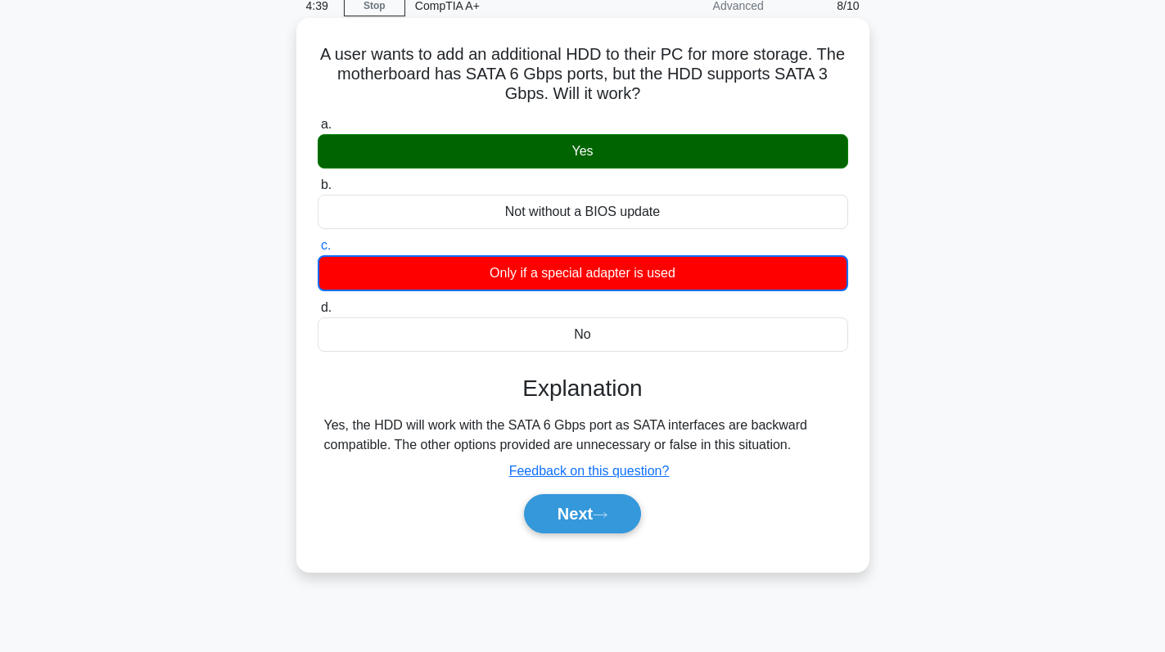
scroll to position [68, 0]
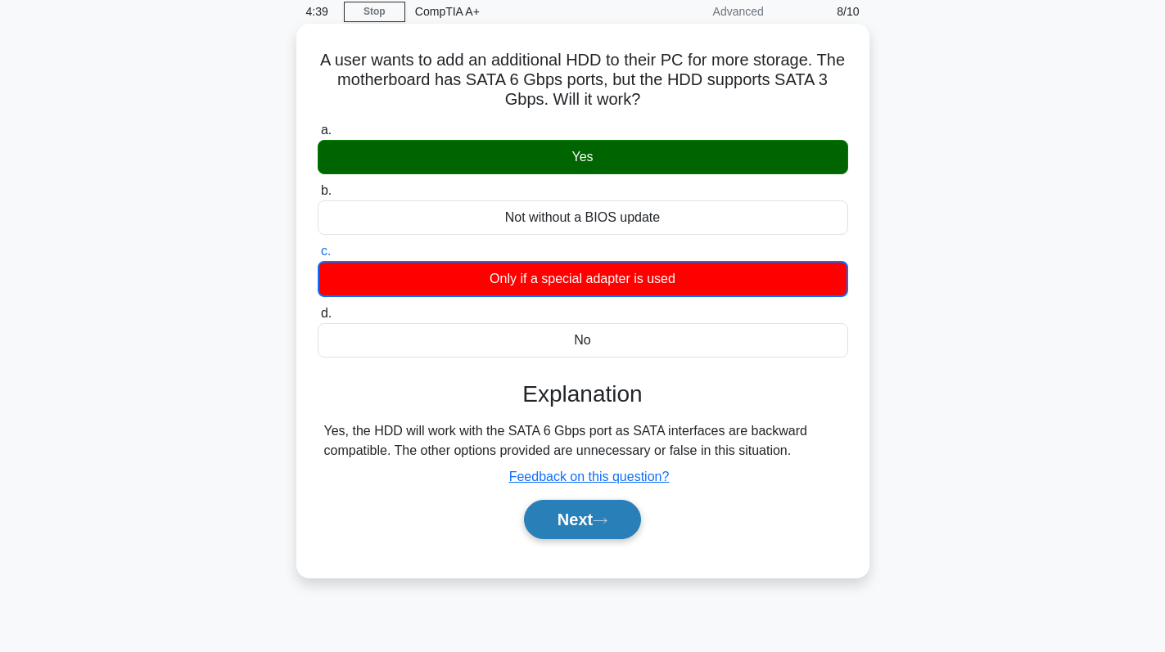
click at [584, 515] on button "Next" at bounding box center [582, 519] width 117 height 39
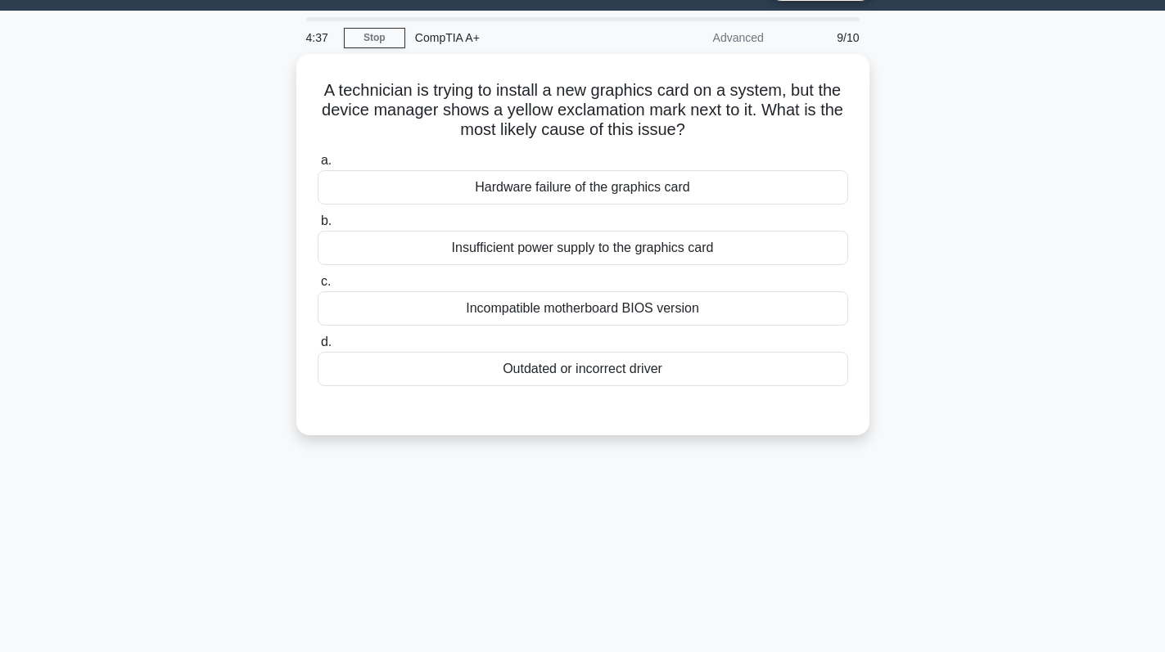
scroll to position [0, 0]
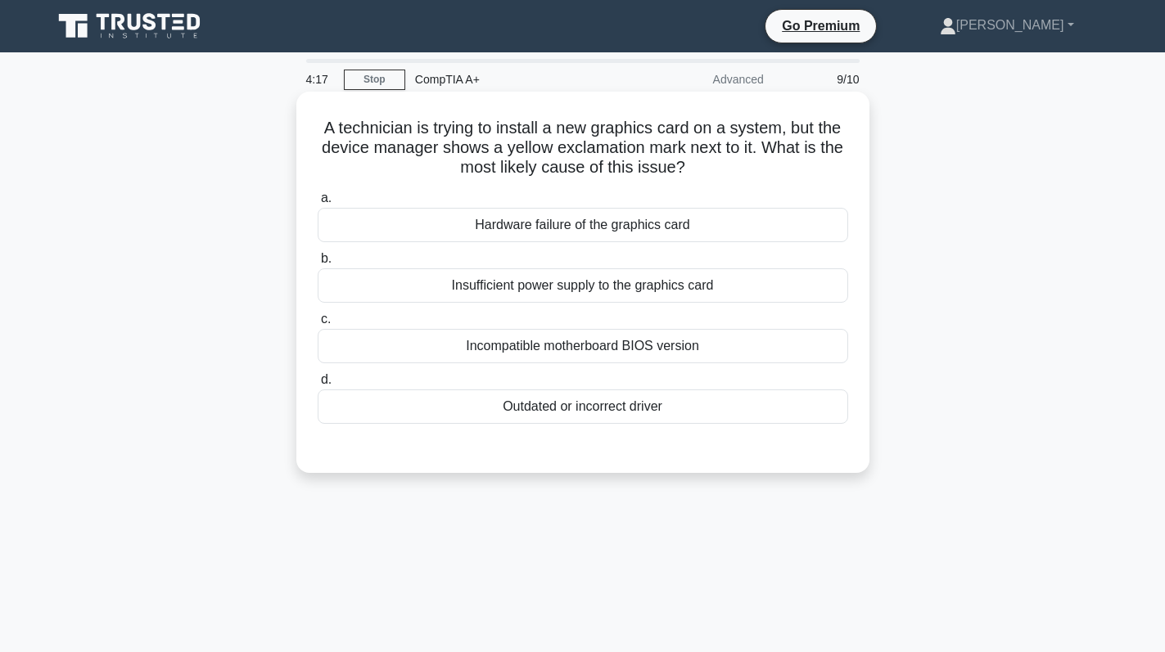
click at [598, 420] on div "Outdated or incorrect driver" at bounding box center [583, 407] width 530 height 34
click at [318, 386] on input "d. Outdated or incorrect driver" at bounding box center [318, 380] width 0 height 11
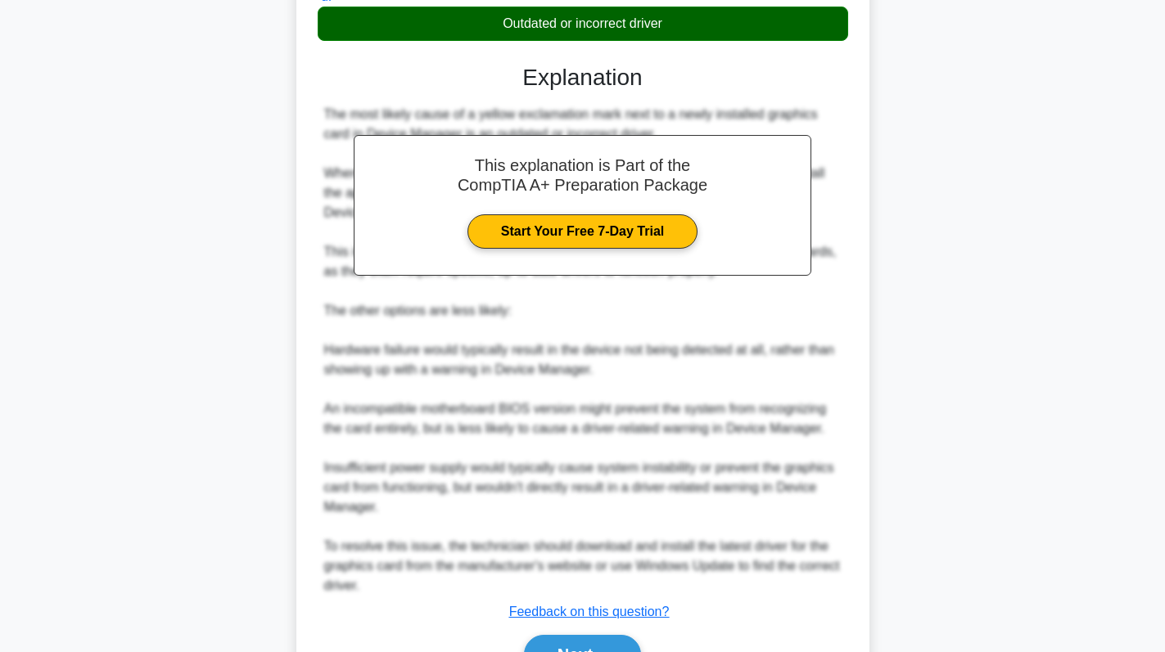
scroll to position [476, 0]
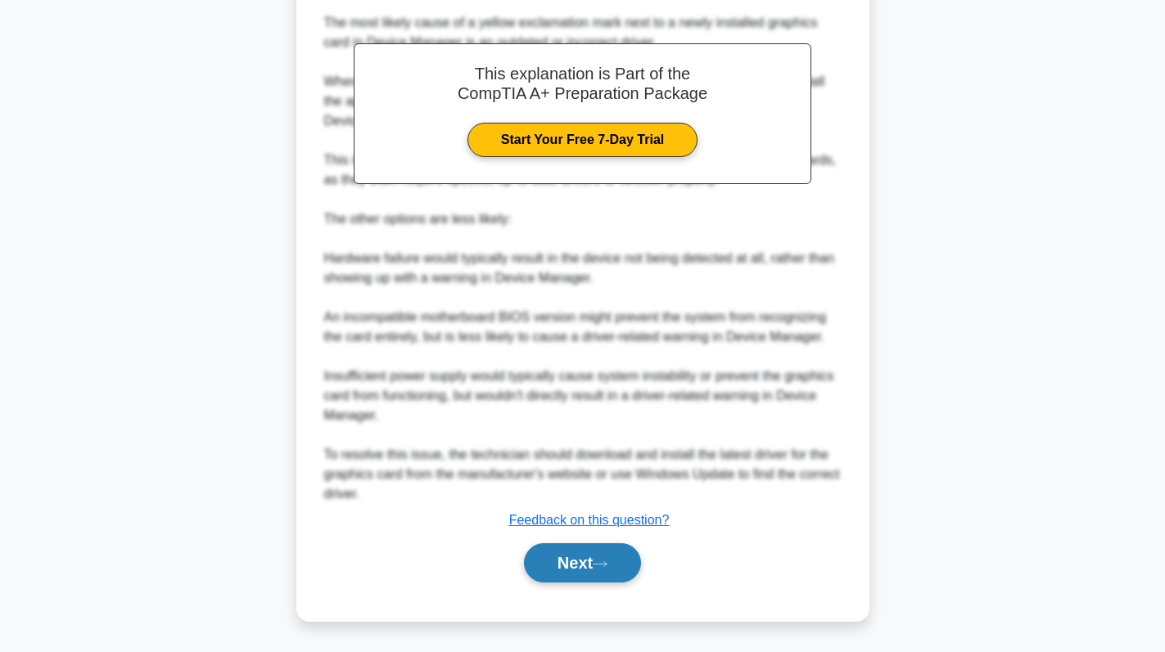
click at [571, 560] on button "Next" at bounding box center [582, 563] width 117 height 39
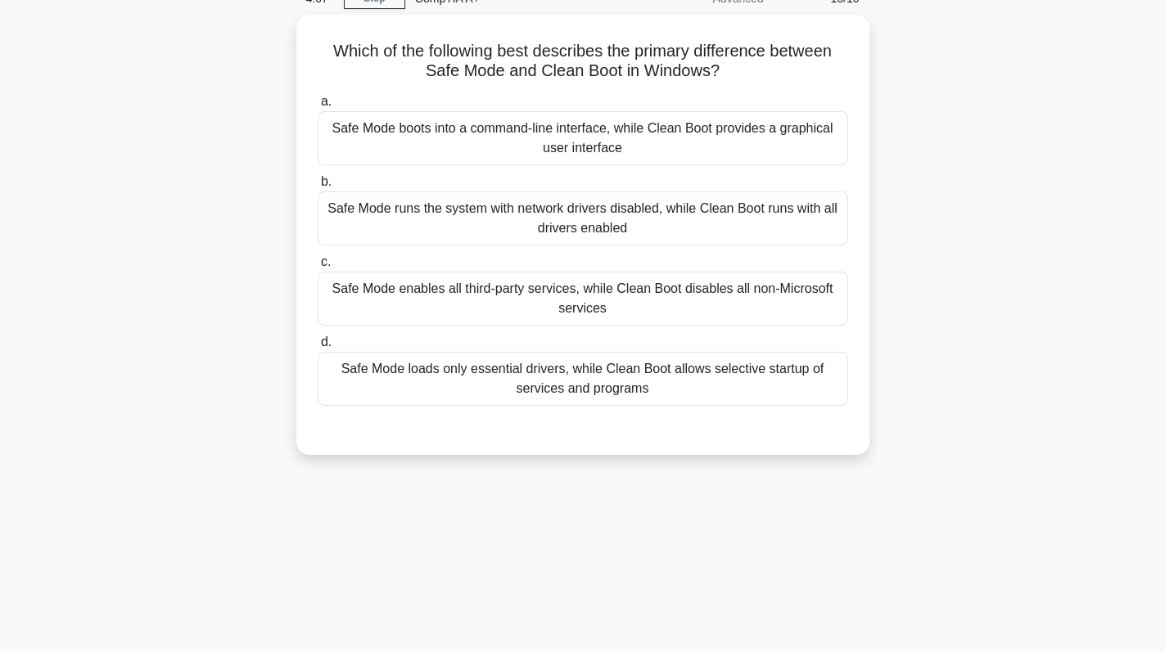
scroll to position [0, 0]
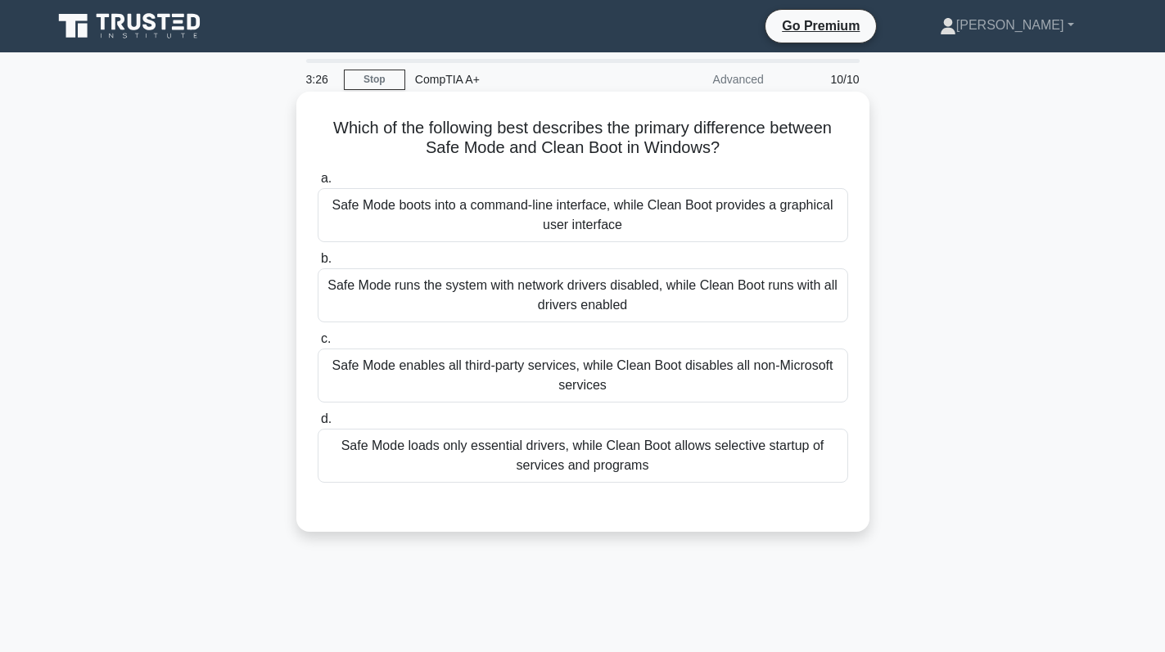
click at [621, 293] on div "Safe Mode runs the system with network drivers disabled, while Clean Boot runs …" at bounding box center [583, 296] width 530 height 54
click at [318, 264] on input "b. Safe Mode runs the system with network drivers disabled, while Clean Boot ru…" at bounding box center [318, 259] width 0 height 11
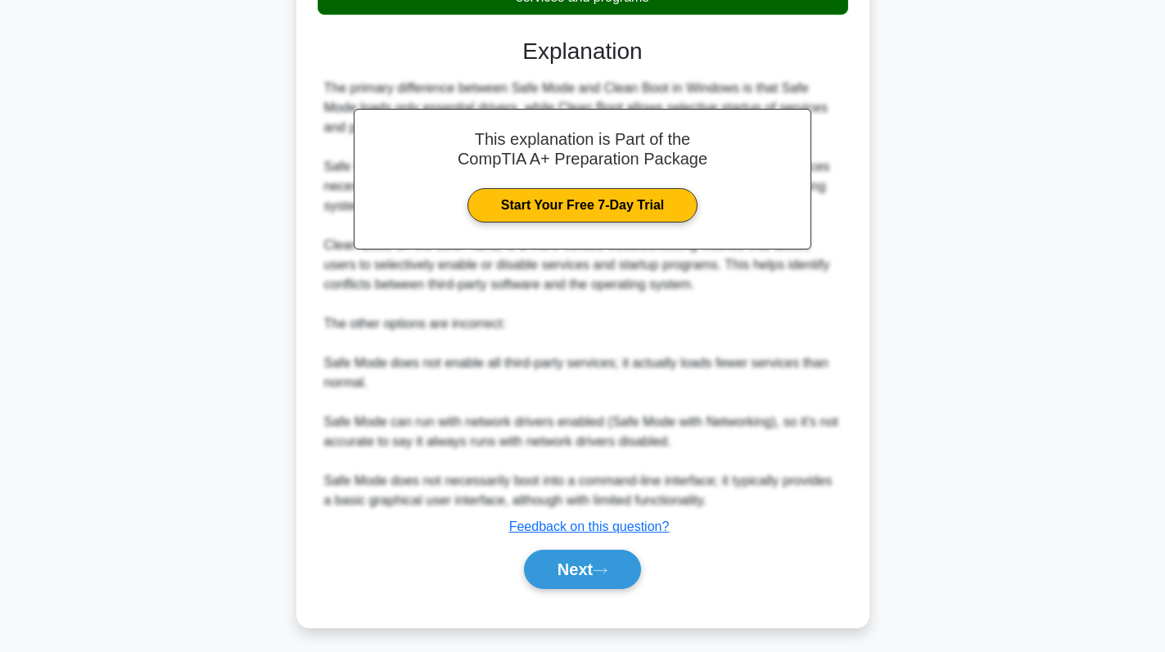
scroll to position [477, 0]
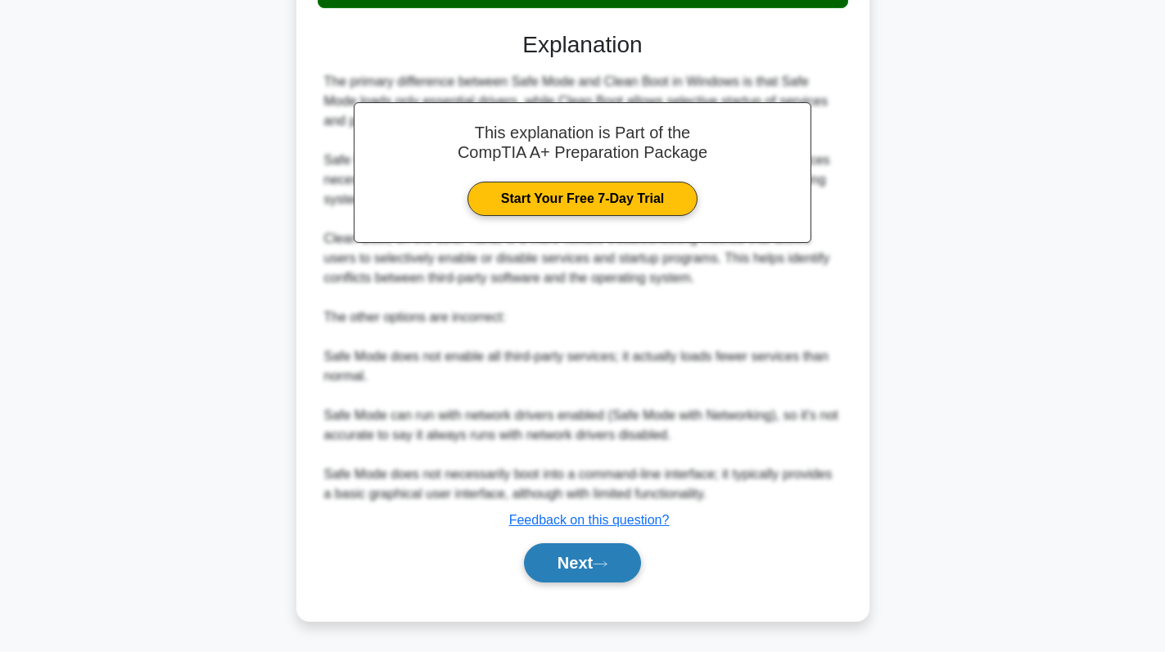
click at [579, 567] on button "Next" at bounding box center [582, 563] width 117 height 39
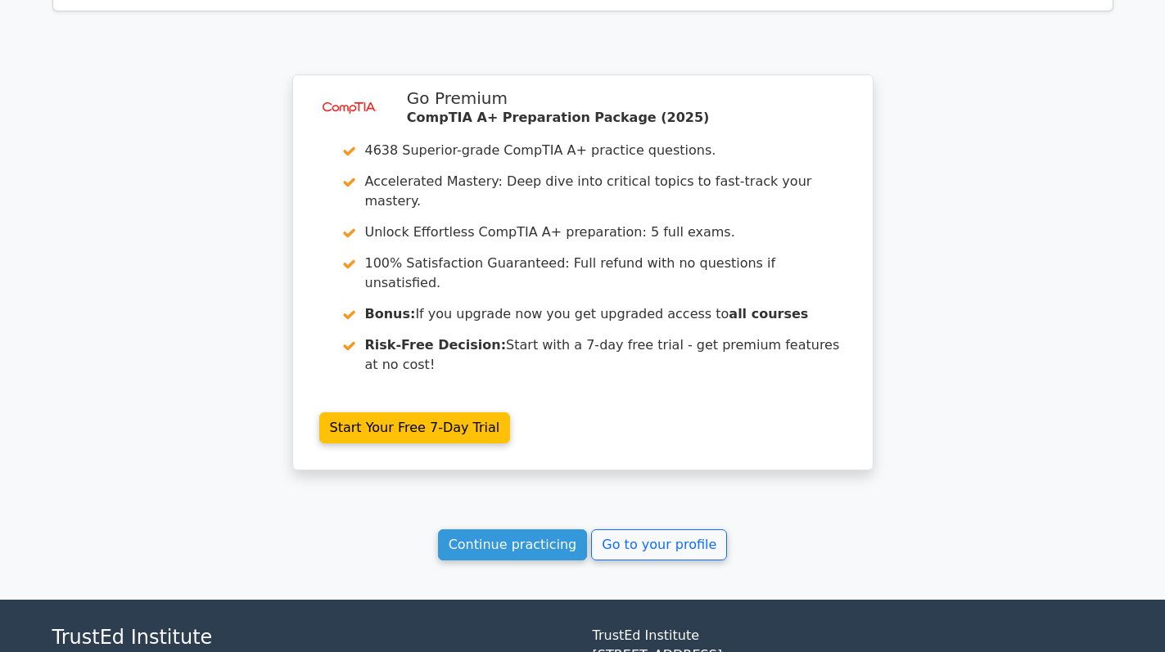
scroll to position [2510, 0]
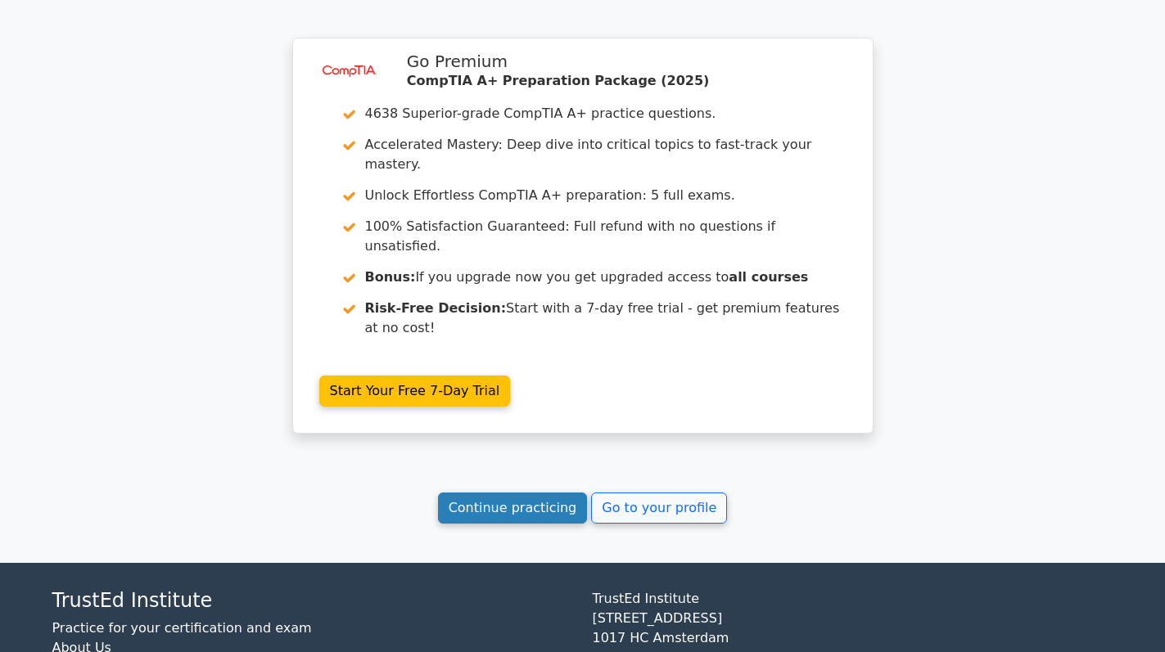
click at [499, 493] on link "Continue practicing" at bounding box center [513, 508] width 150 height 31
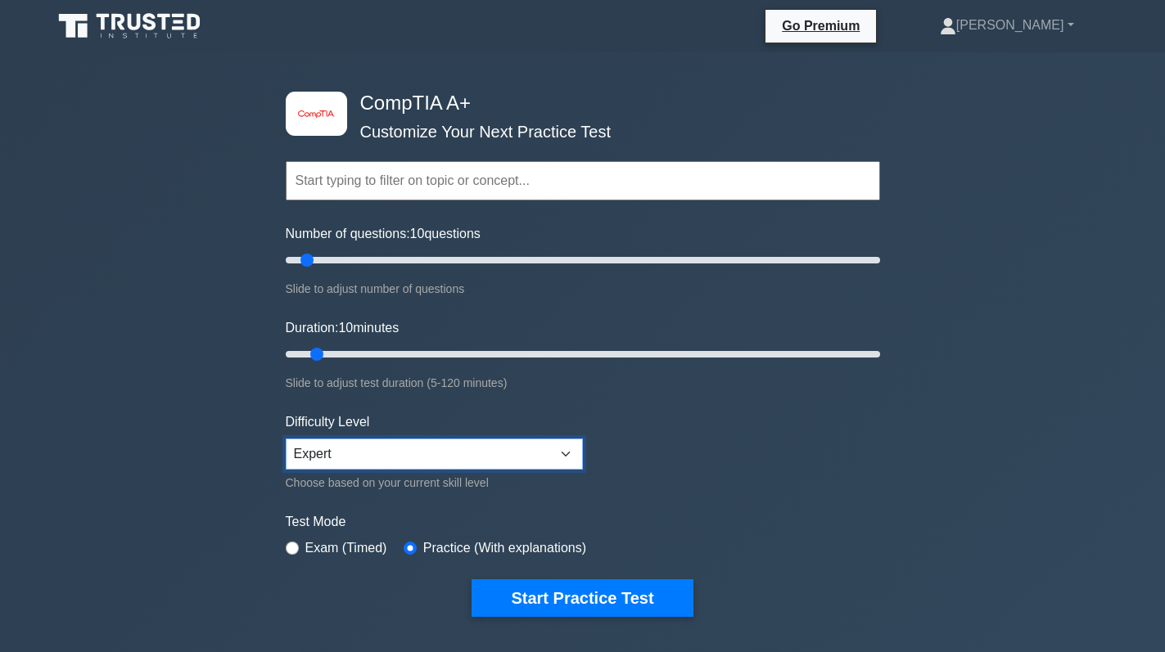
click at [367, 456] on select "Beginner Intermediate Expert" at bounding box center [434, 454] width 297 height 31
select select "beginner"
click at [286, 439] on select "Beginner Intermediate Expert" at bounding box center [434, 454] width 297 height 31
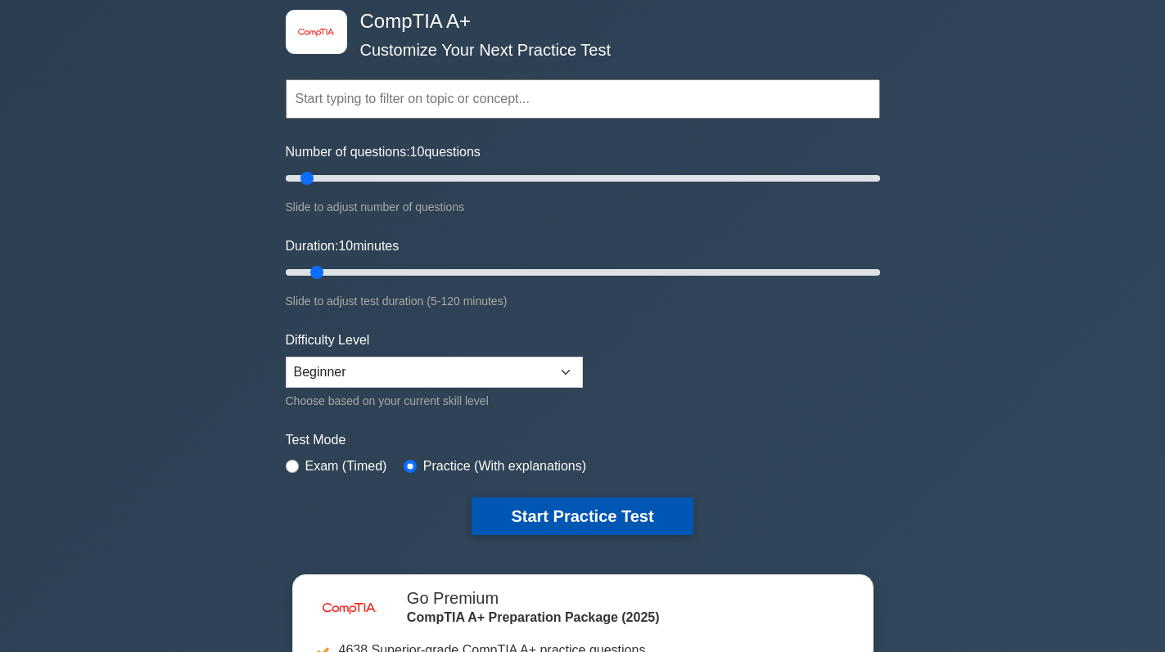
click at [593, 512] on button "Start Practice Test" at bounding box center [582, 517] width 221 height 38
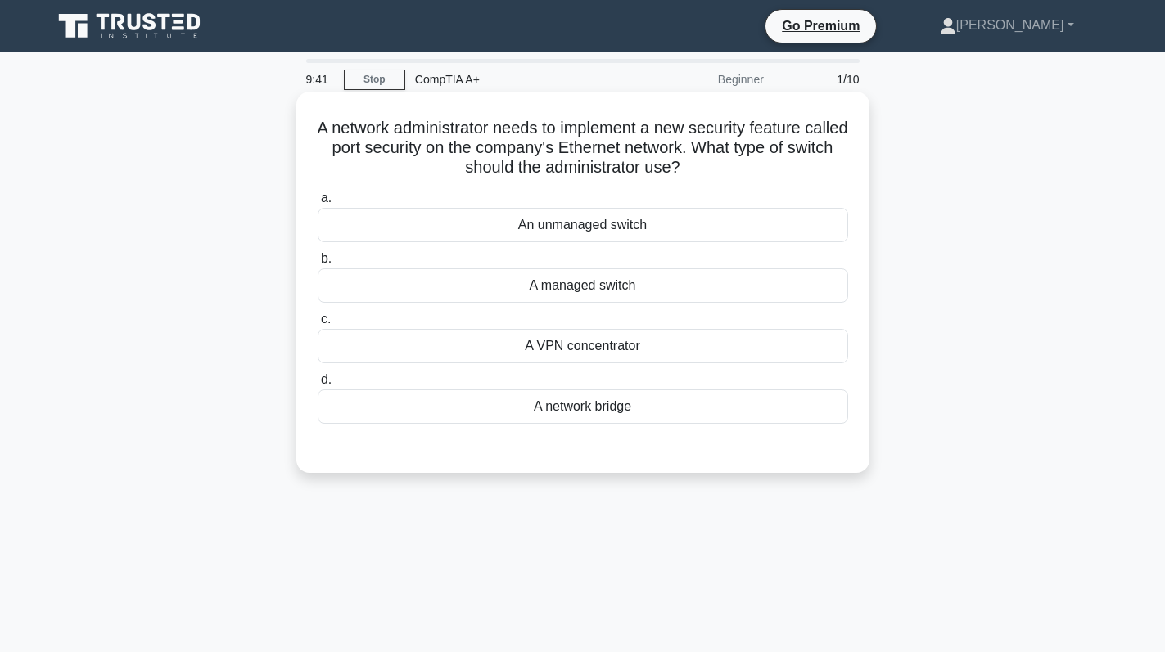
click at [621, 287] on div "A managed switch" at bounding box center [583, 286] width 530 height 34
click at [318, 264] on input "b. A managed switch" at bounding box center [318, 259] width 0 height 11
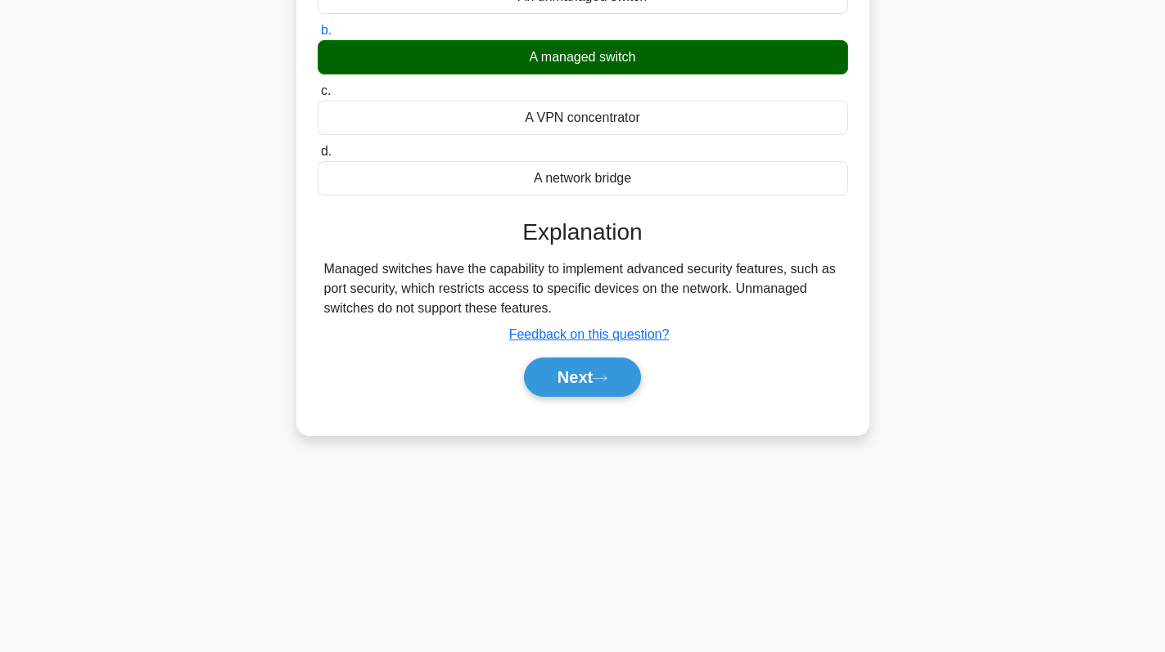
scroll to position [232, 0]
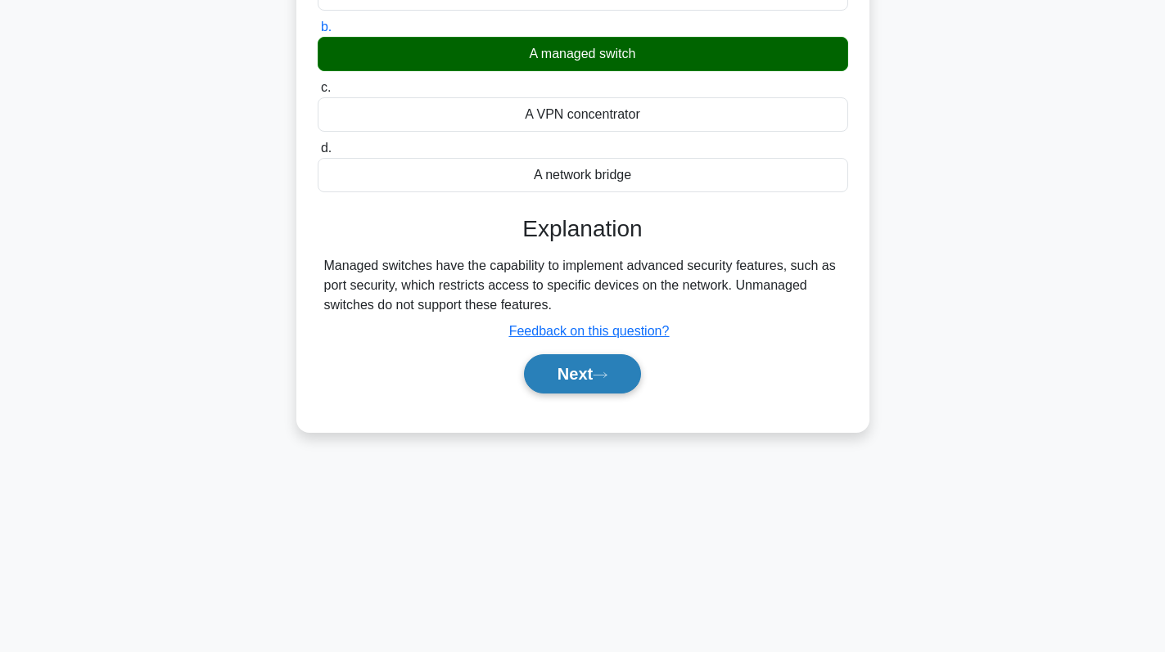
click at [576, 372] on button "Next" at bounding box center [582, 373] width 117 height 39
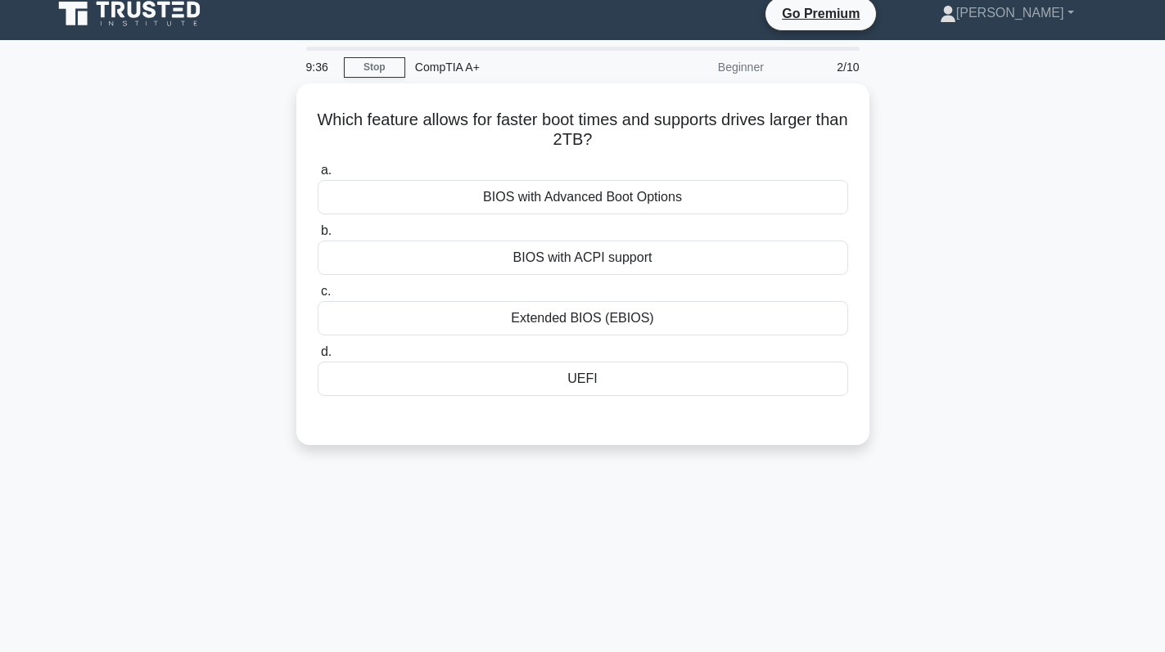
scroll to position [0, 0]
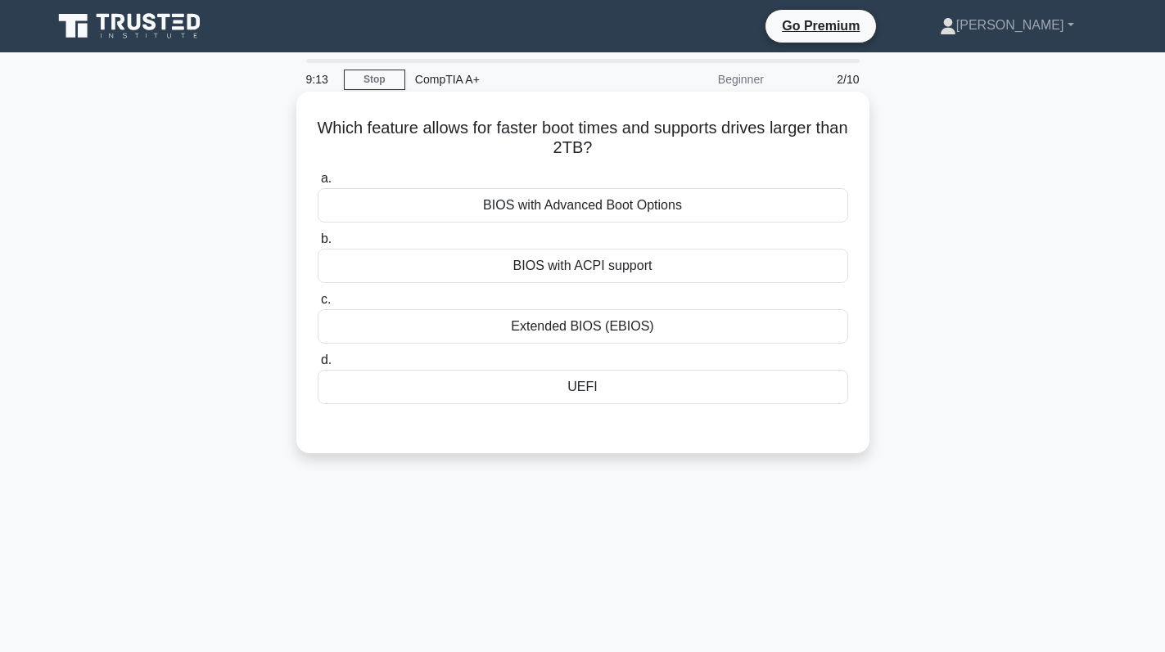
click at [642, 398] on div "UEFI" at bounding box center [583, 387] width 530 height 34
click at [318, 366] on input "d. [GEOGRAPHIC_DATA]" at bounding box center [318, 360] width 0 height 11
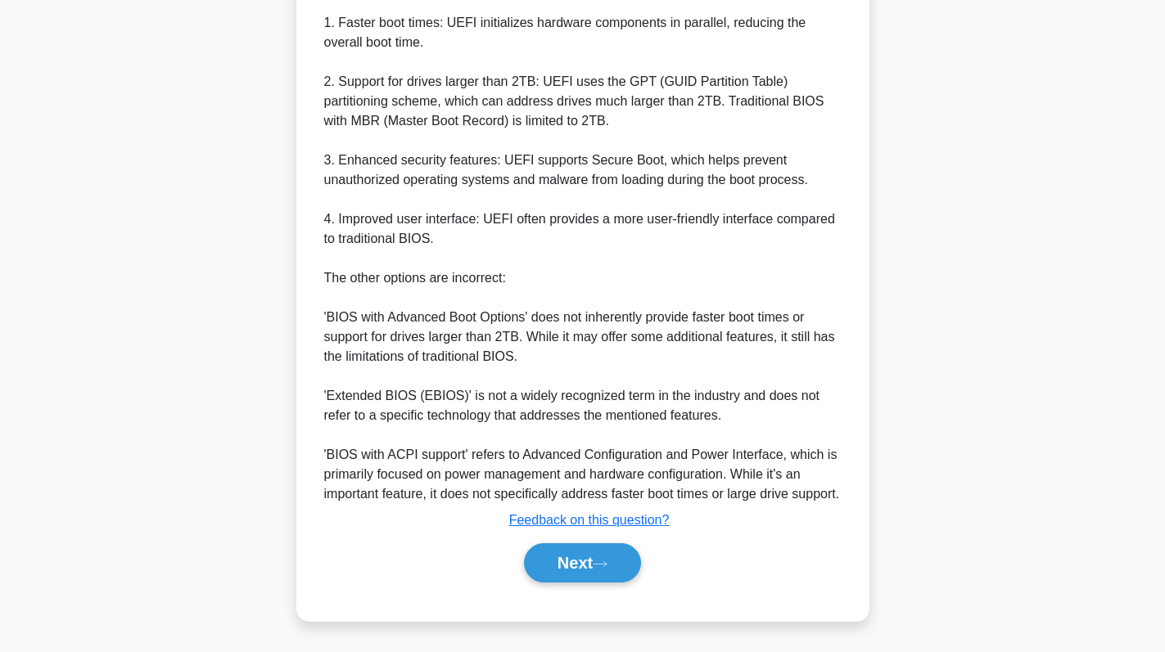
scroll to position [594, 0]
click at [568, 562] on button "Next" at bounding box center [582, 563] width 117 height 39
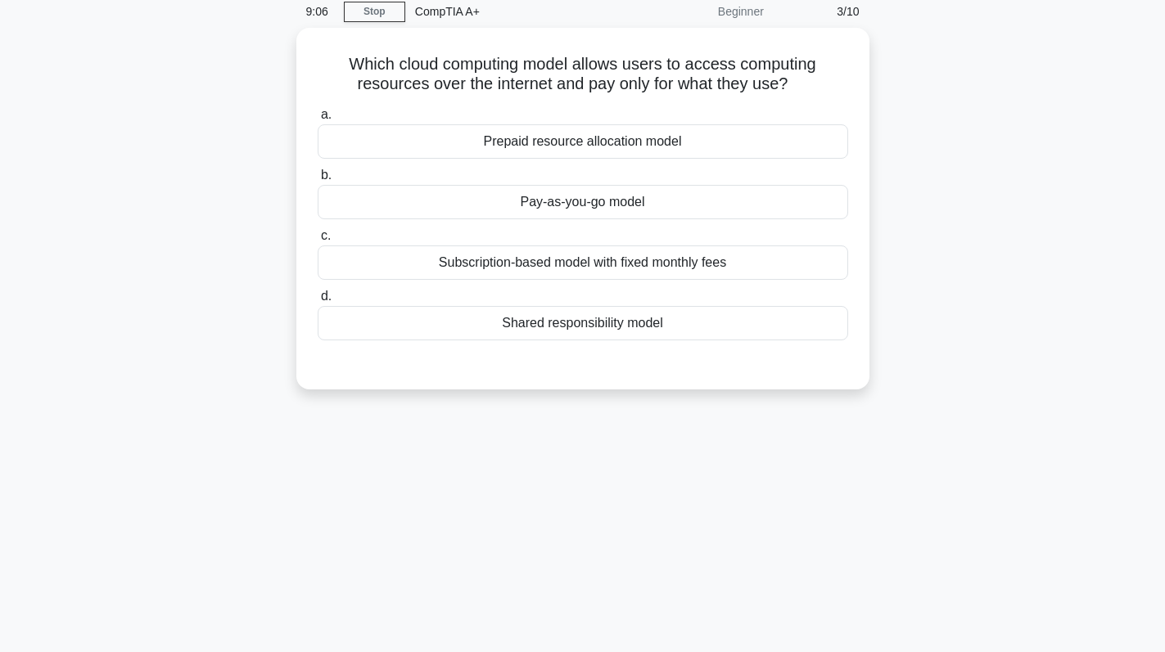
scroll to position [0, 0]
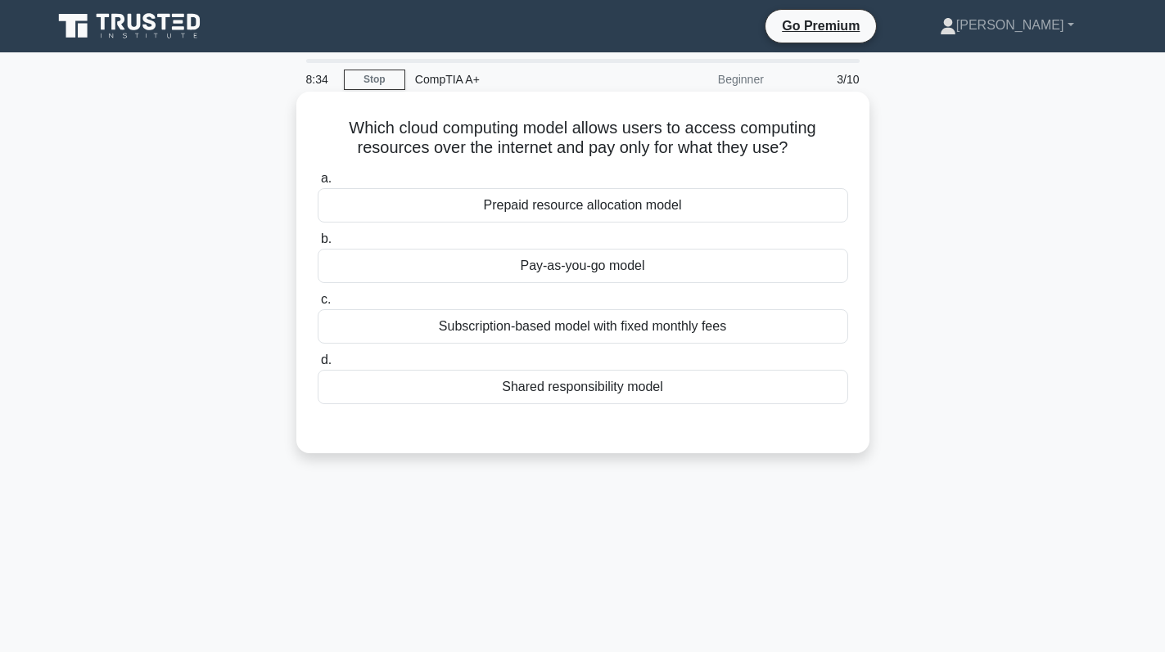
click at [649, 279] on div "Pay-as-you-go model" at bounding box center [583, 266] width 530 height 34
click at [318, 245] on input "b. Pay-as-you-go model" at bounding box center [318, 239] width 0 height 11
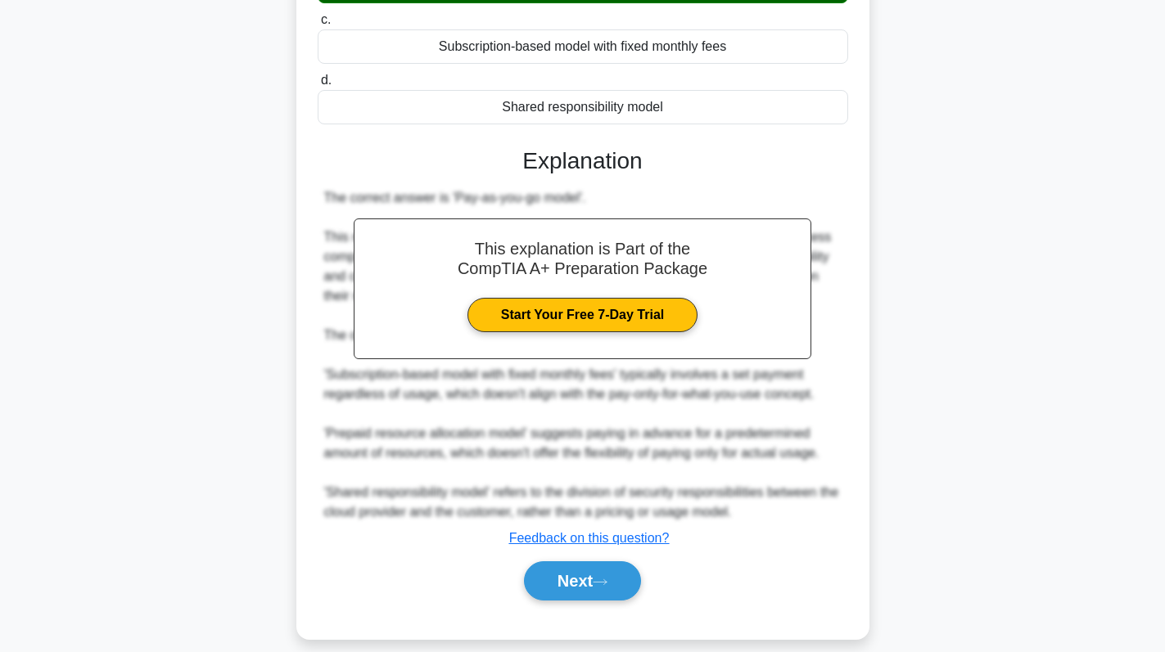
scroll to position [299, 0]
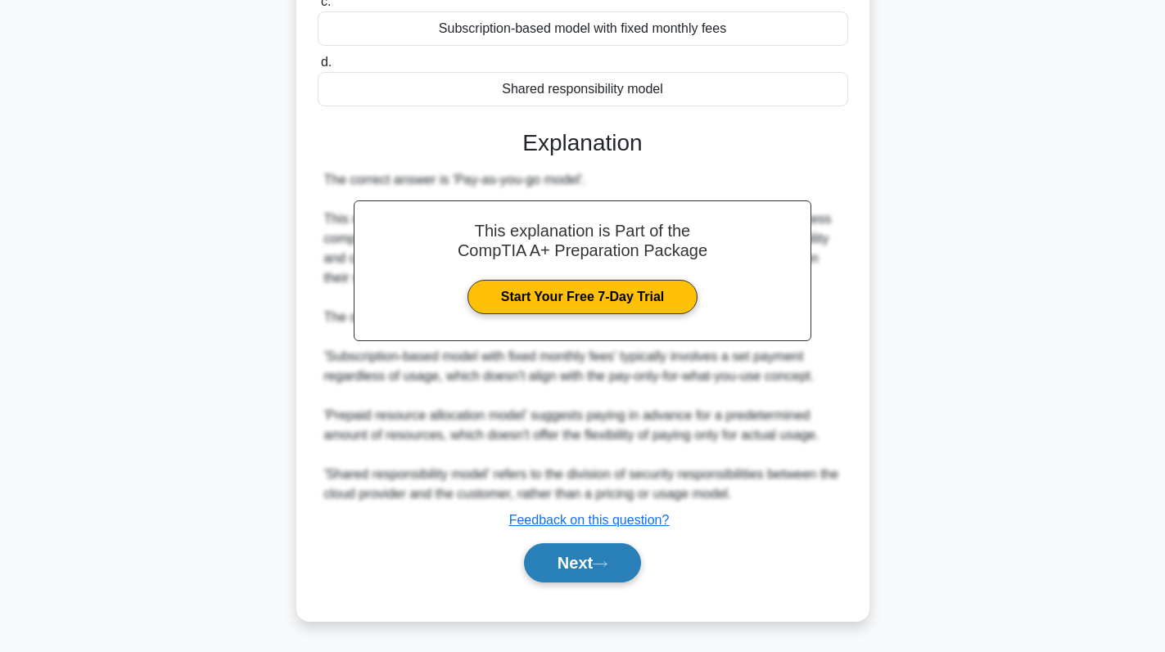
click at [556, 569] on button "Next" at bounding box center [582, 563] width 117 height 39
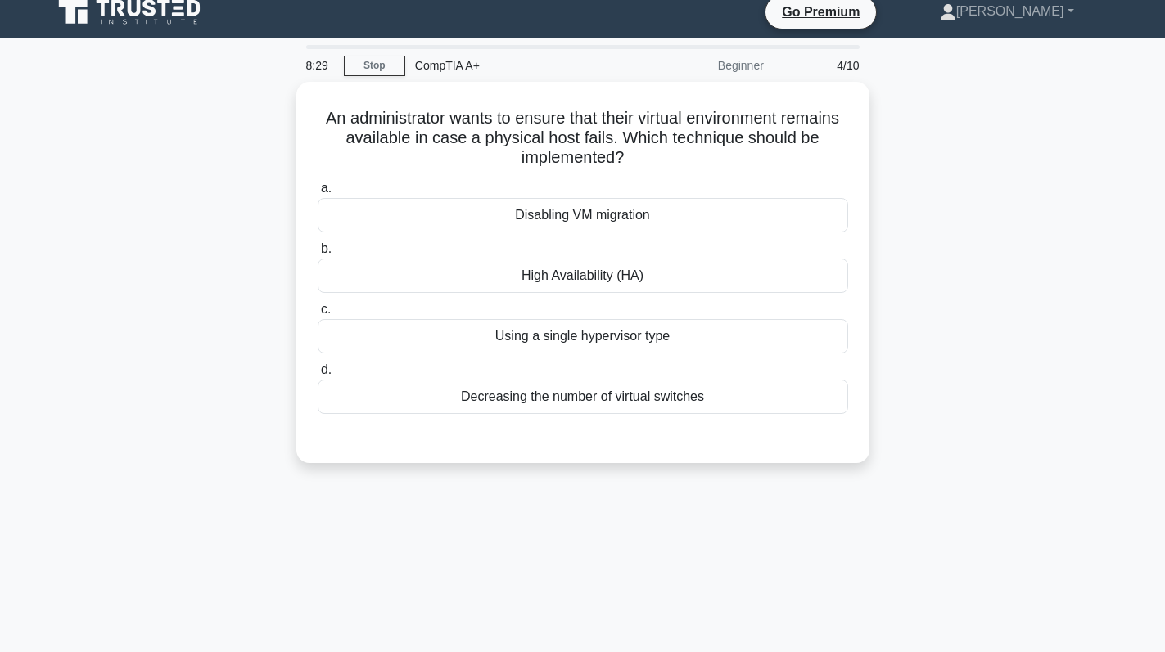
scroll to position [0, 0]
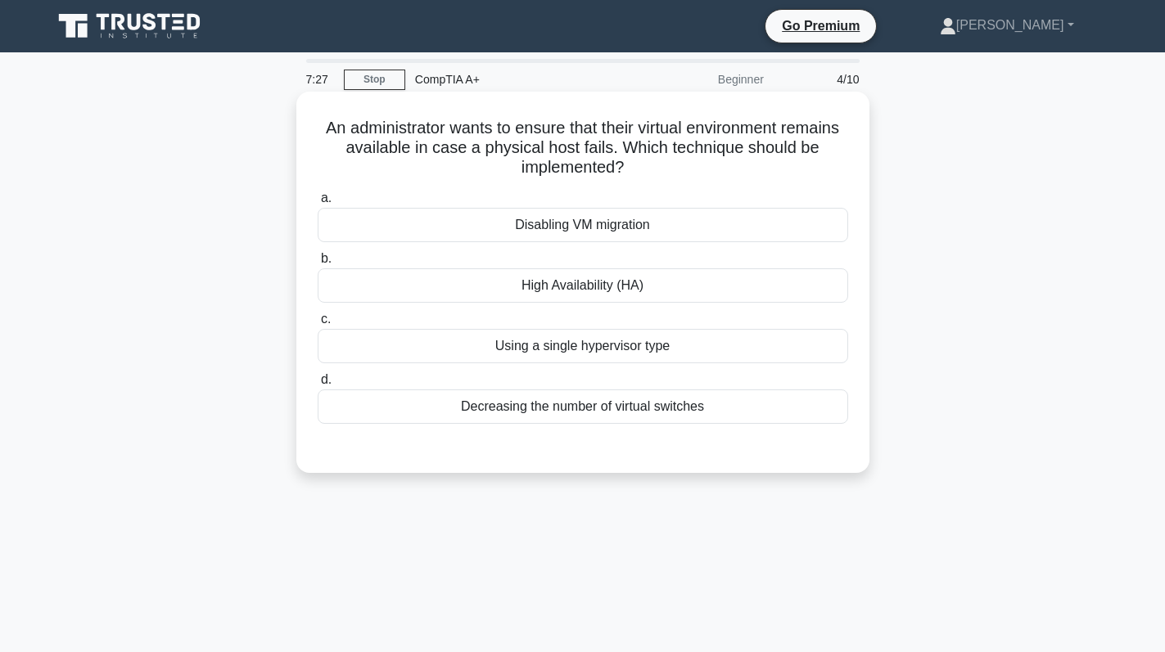
click at [612, 405] on div "Decreasing the number of virtual switches" at bounding box center [583, 407] width 530 height 34
click at [318, 386] on input "d. Decreasing the number of virtual switches" at bounding box center [318, 380] width 0 height 11
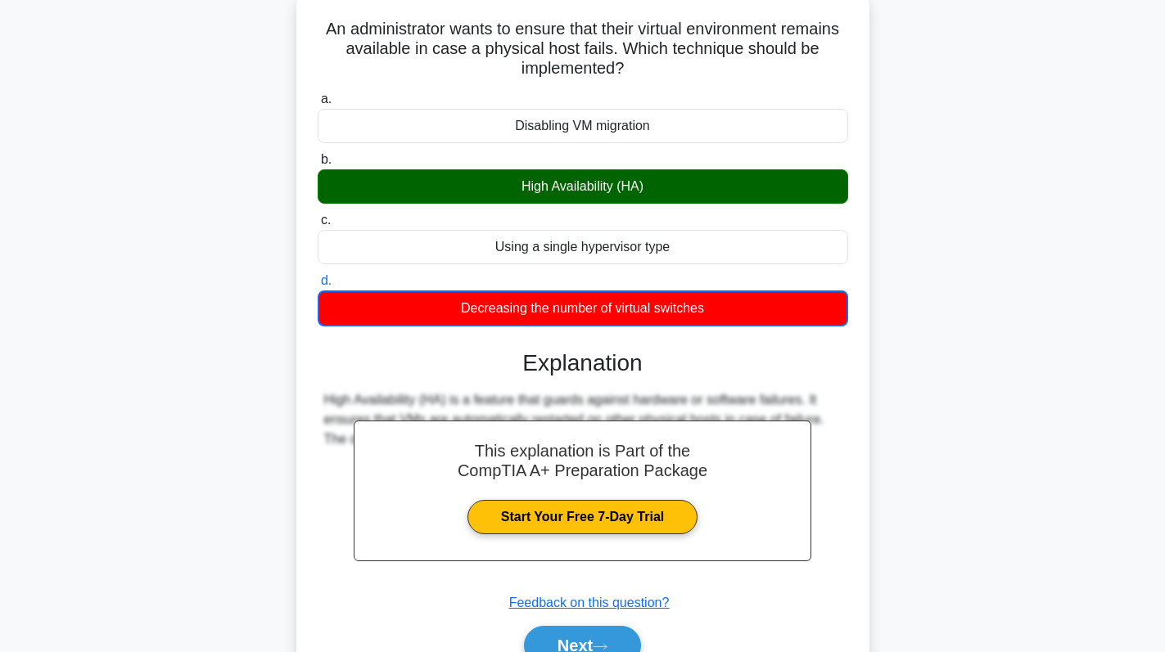
scroll to position [232, 0]
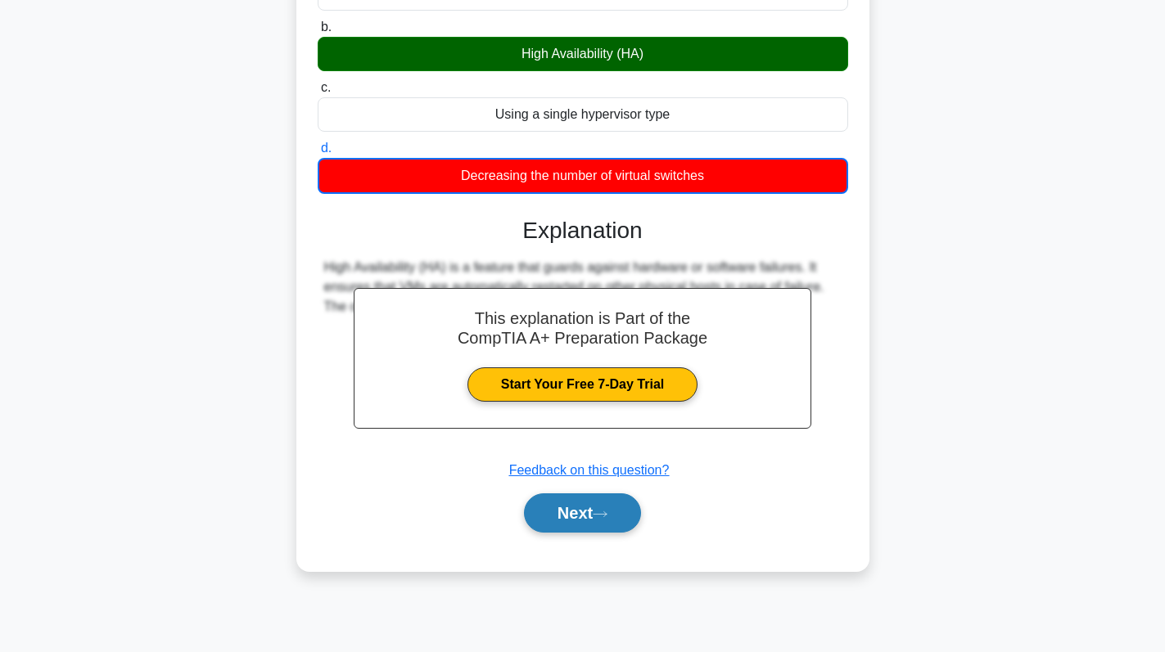
click at [564, 507] on button "Next" at bounding box center [582, 513] width 117 height 39
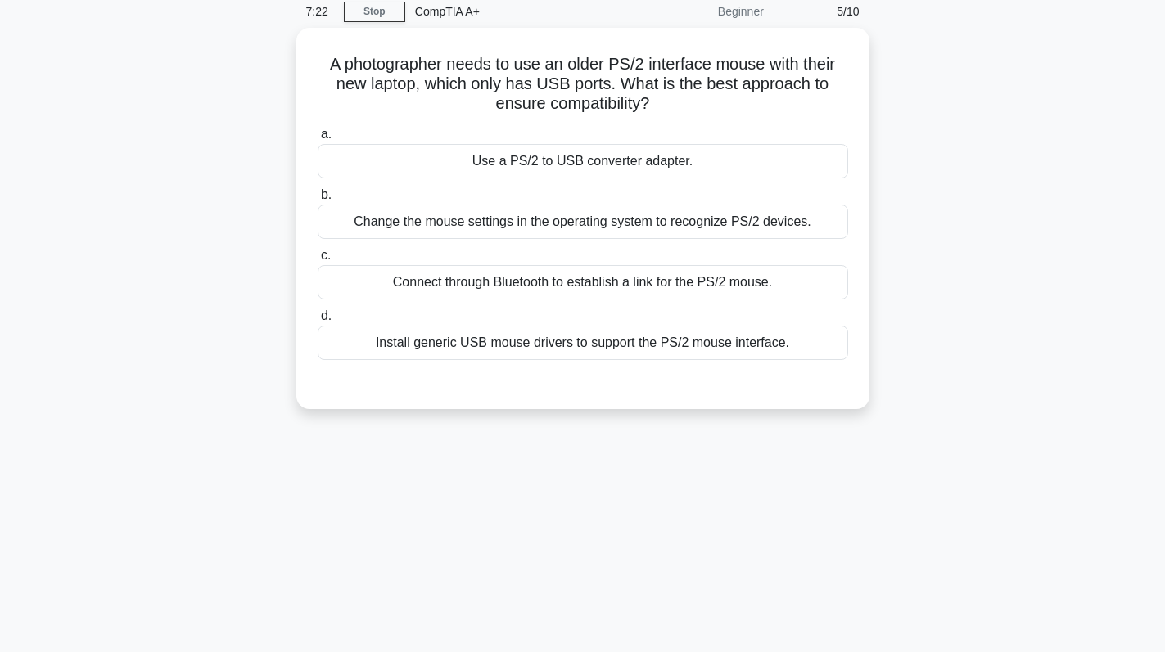
scroll to position [0, 0]
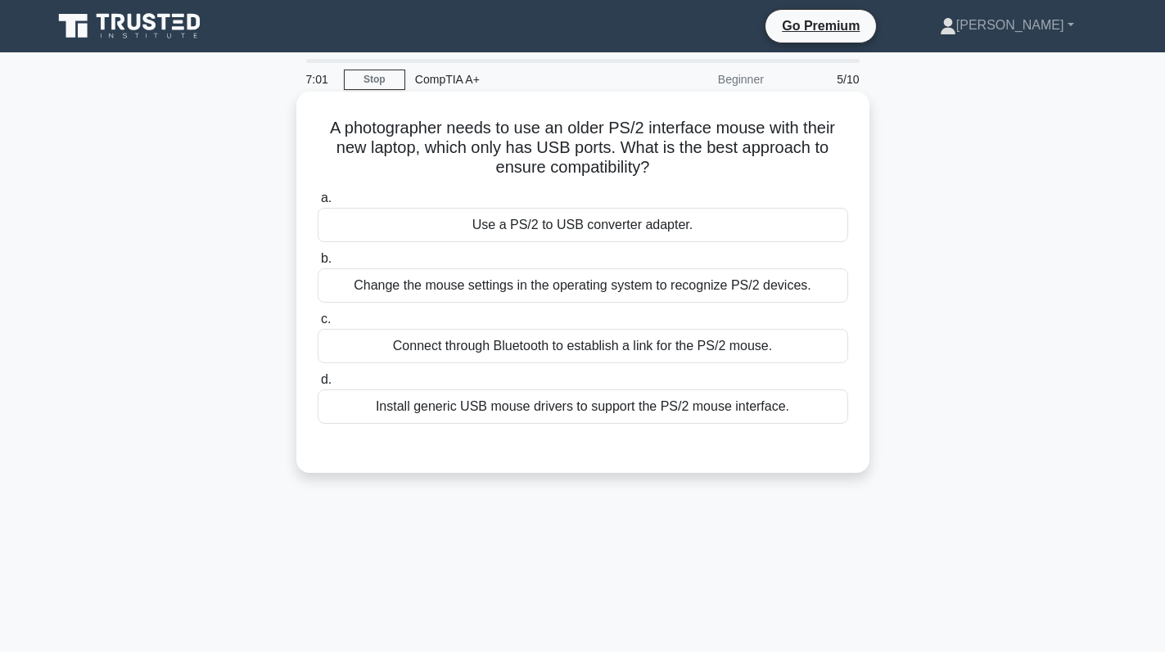
click at [558, 209] on div "Use a PS/2 to USB converter adapter." at bounding box center [583, 225] width 530 height 34
click at [318, 204] on input "a. Use a PS/2 to USB converter adapter." at bounding box center [318, 198] width 0 height 11
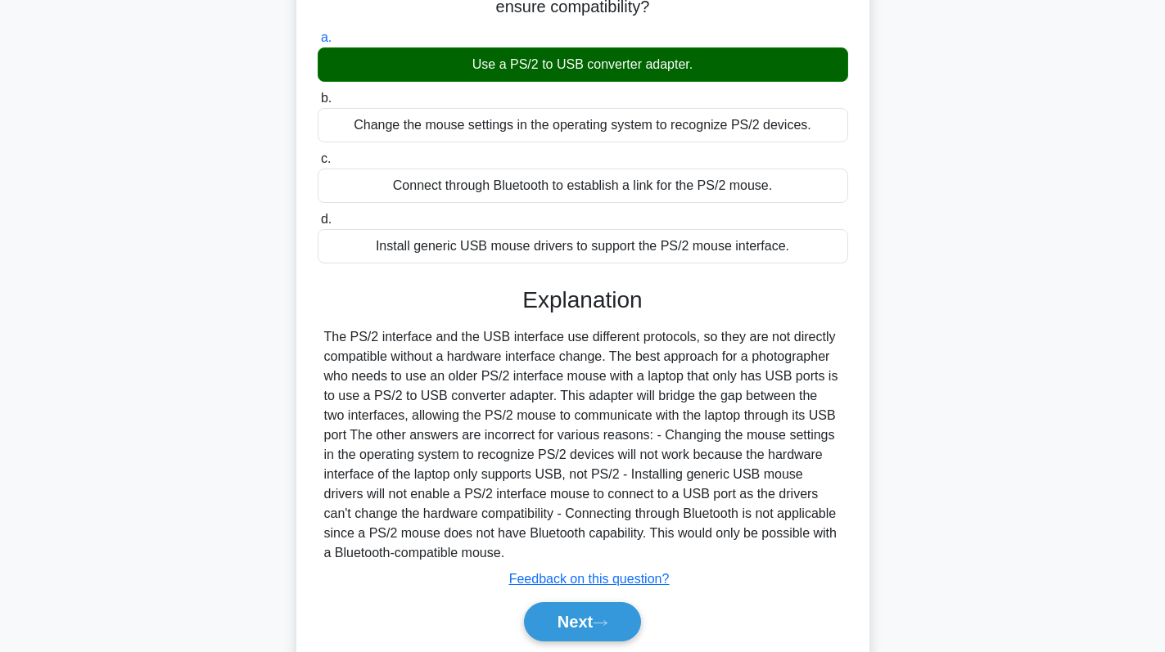
scroll to position [232, 0]
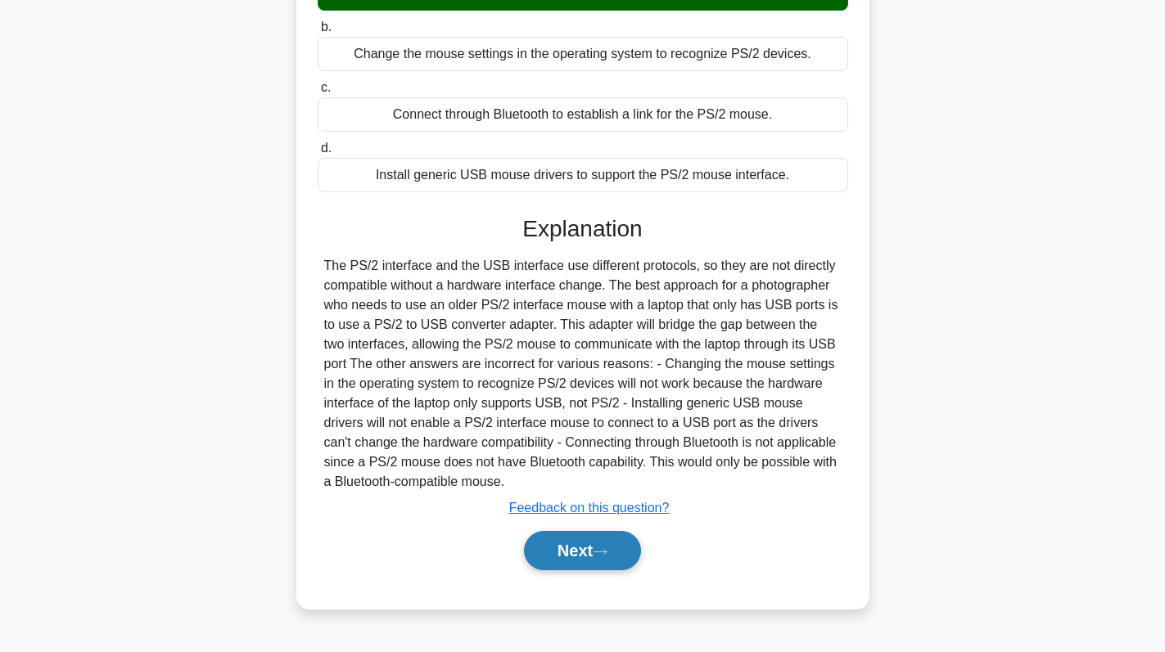
click at [574, 550] on button "Next" at bounding box center [582, 550] width 117 height 39
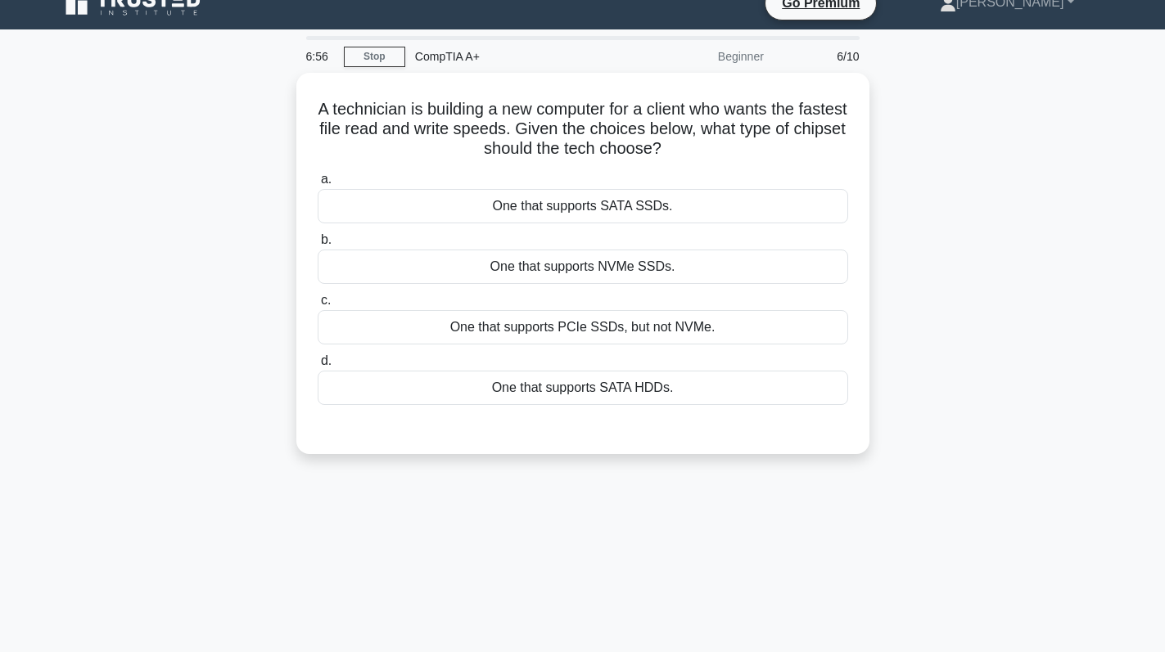
scroll to position [0, 0]
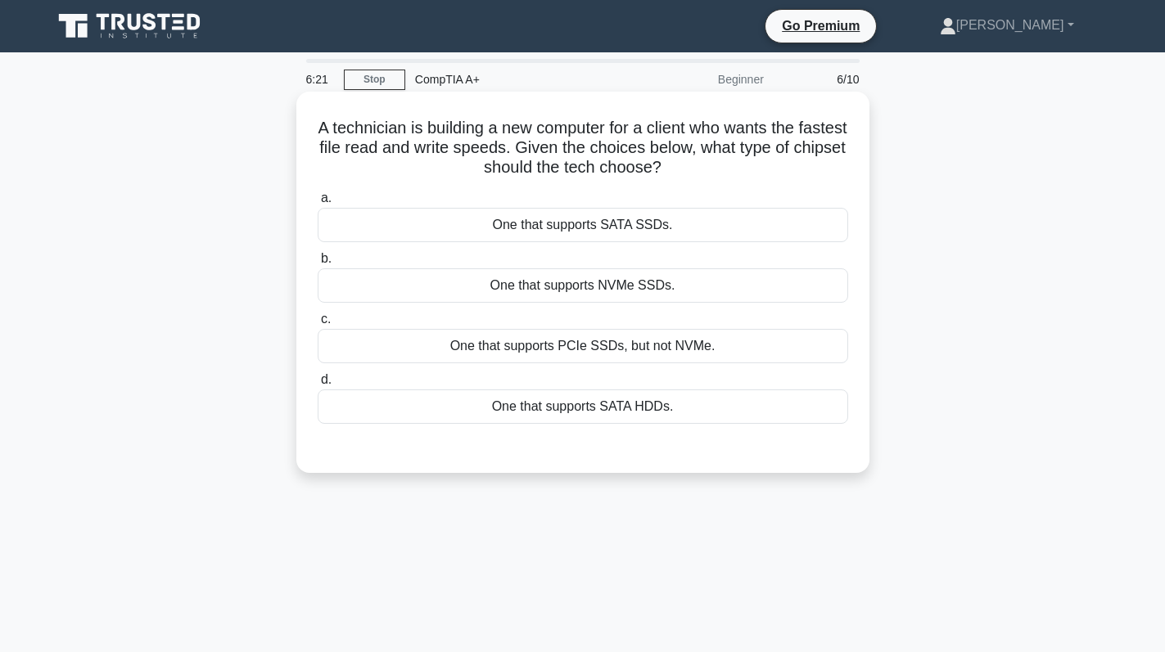
click at [539, 338] on div "One that supports PCIe SSDs, but not NVMe." at bounding box center [583, 346] width 530 height 34
click at [318, 325] on input "c. One that supports PCIe SSDs, but not NVMe." at bounding box center [318, 319] width 0 height 11
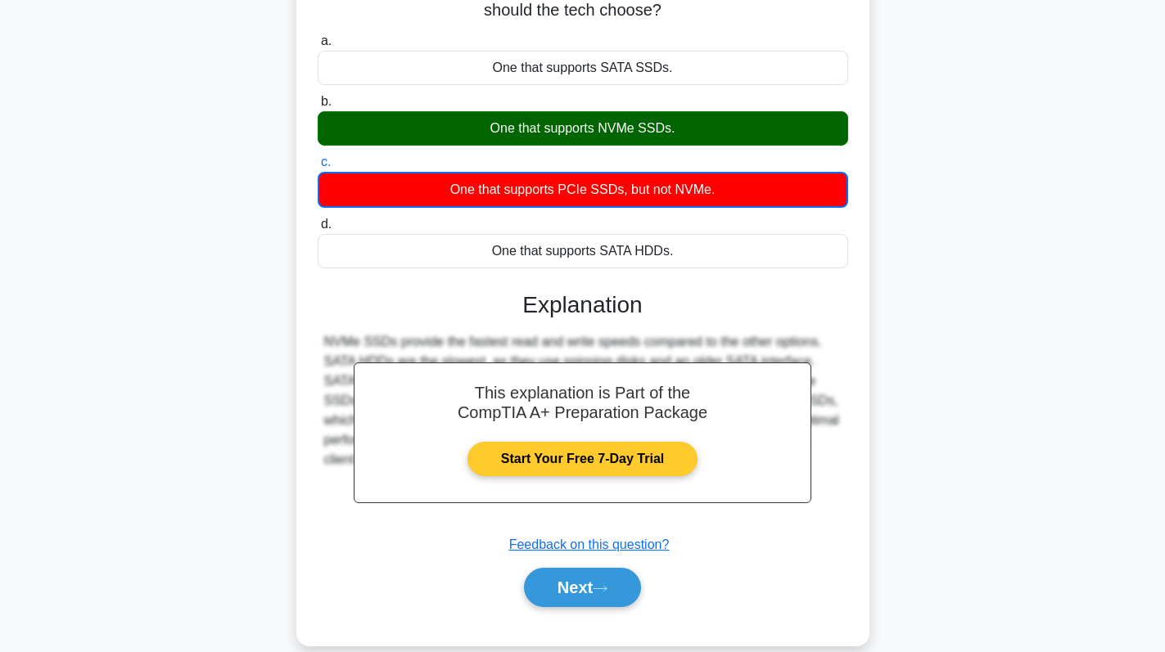
scroll to position [232, 0]
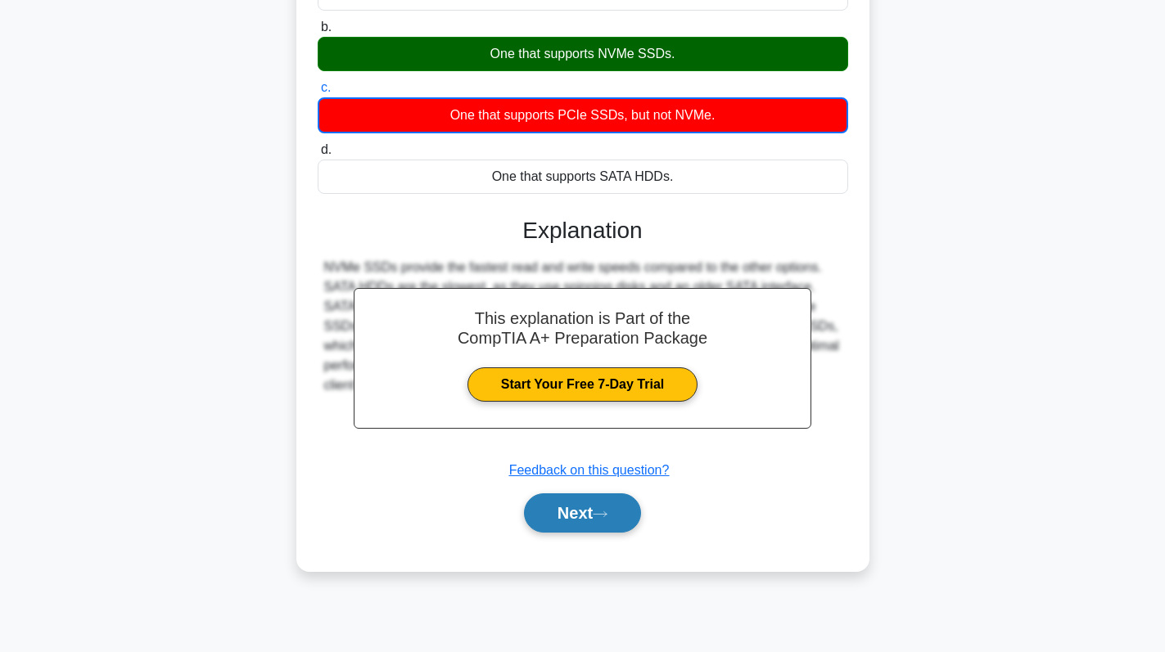
click at [578, 515] on button "Next" at bounding box center [582, 513] width 117 height 39
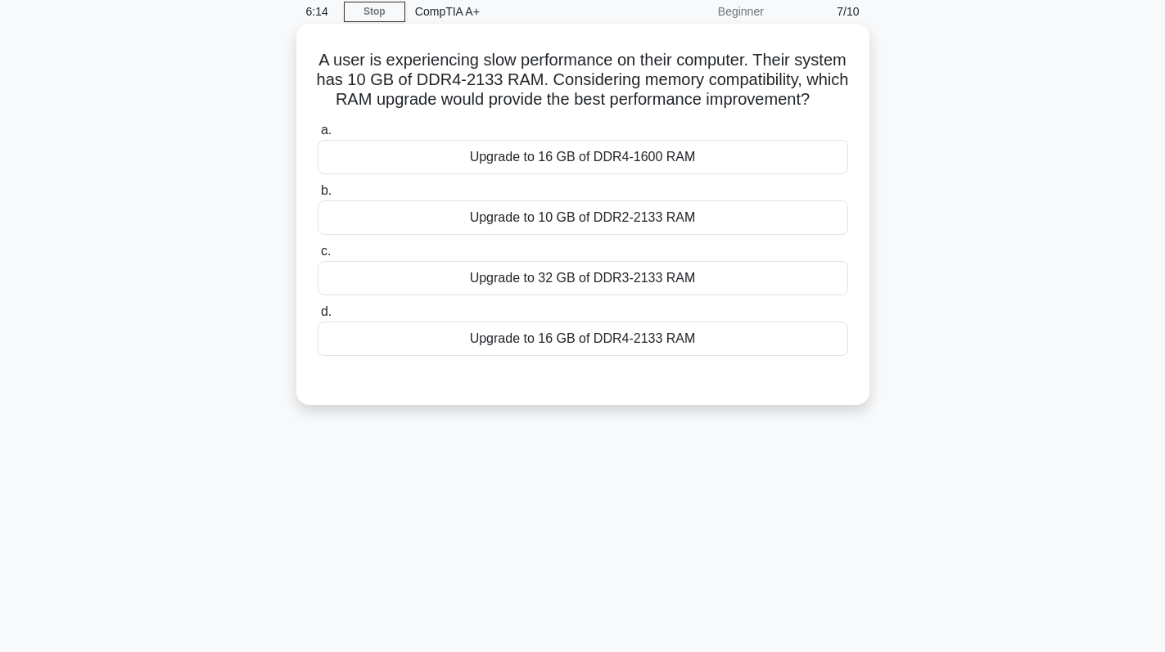
scroll to position [0, 0]
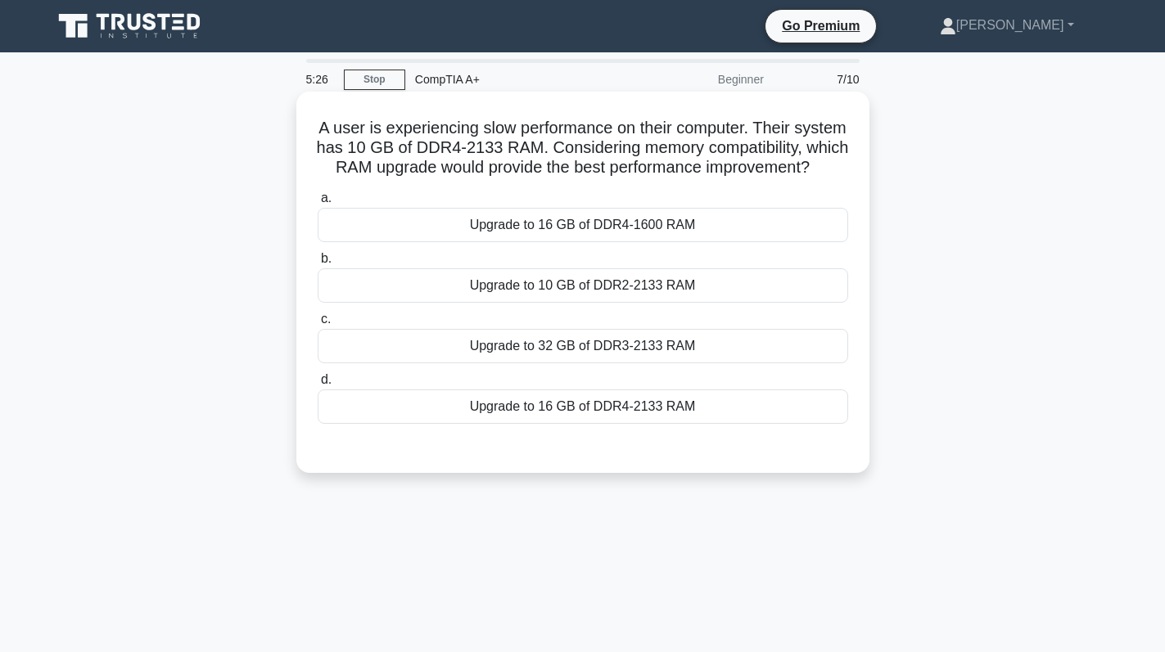
click at [571, 360] on div "Upgrade to 32 GB of DDR3-2133 RAM" at bounding box center [583, 346] width 530 height 34
click at [318, 325] on input "c. Upgrade to 32 GB of DDR3-2133 RAM" at bounding box center [318, 319] width 0 height 11
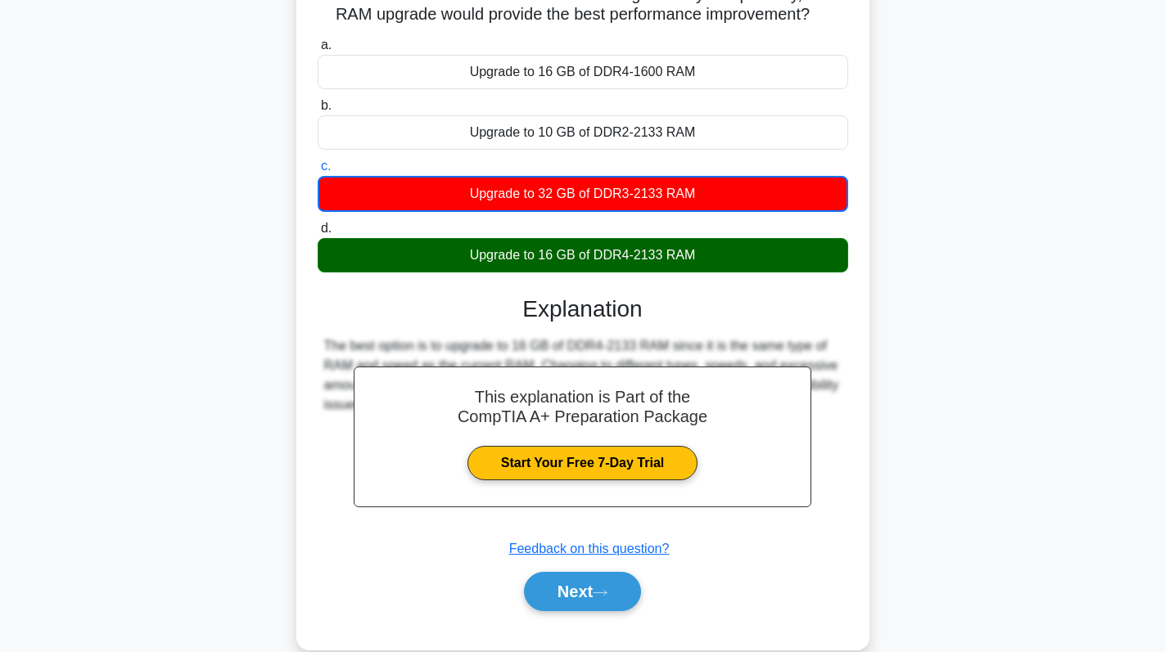
scroll to position [232, 0]
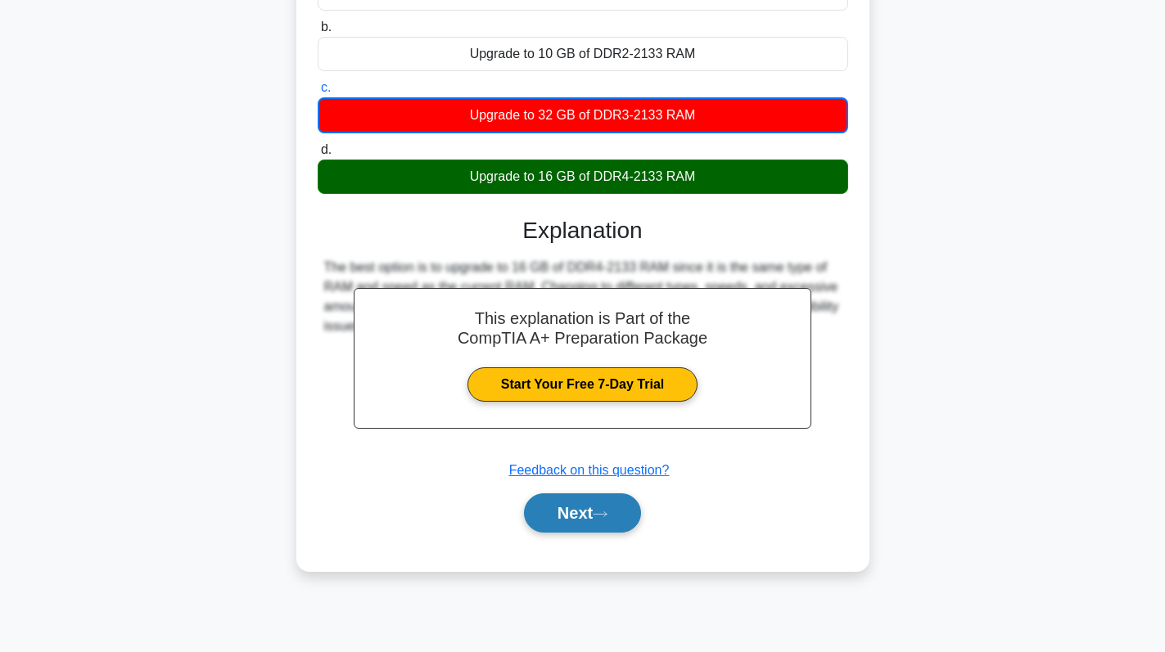
click at [586, 531] on button "Next" at bounding box center [582, 513] width 117 height 39
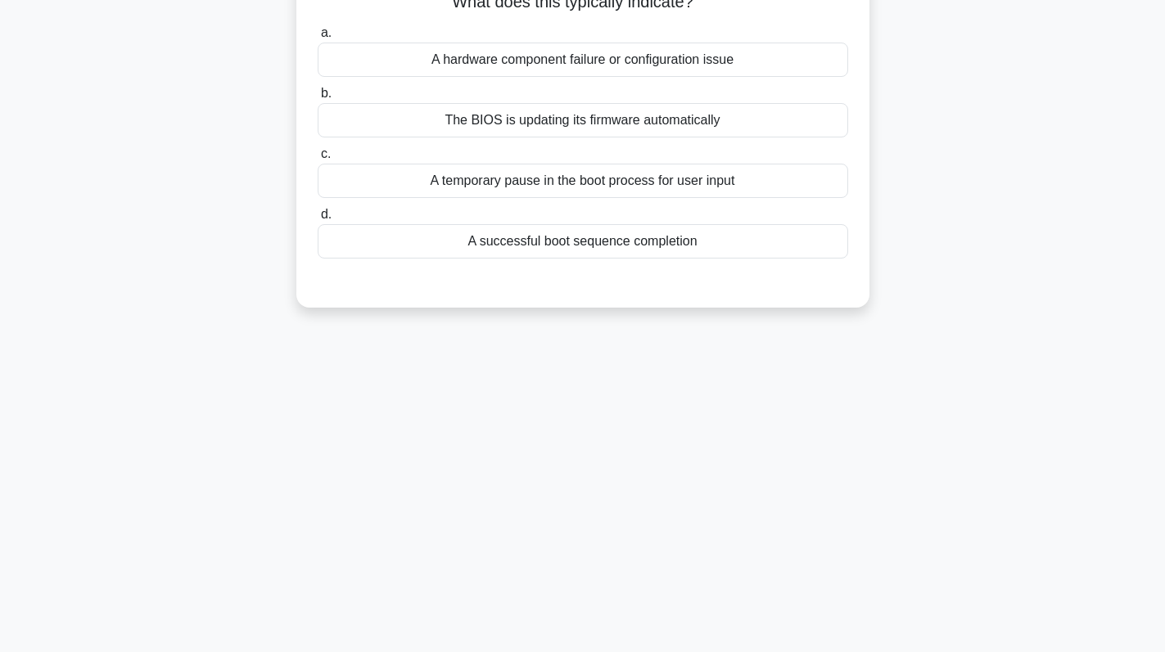
scroll to position [0, 0]
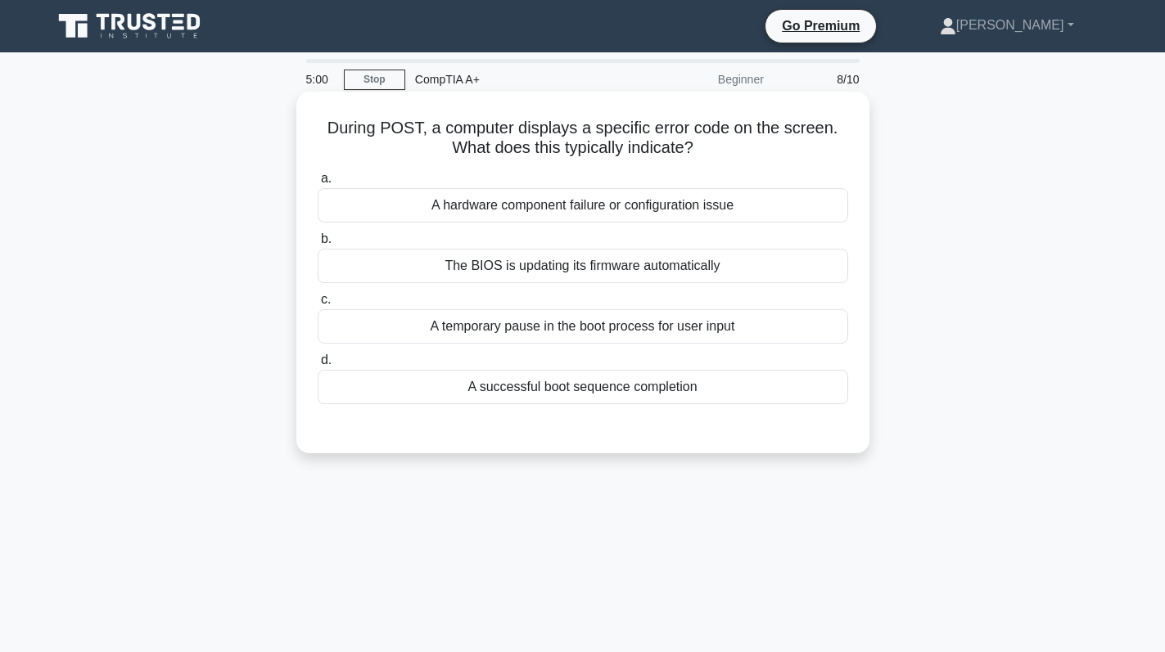
click at [675, 210] on div "A hardware component failure or configuration issue" at bounding box center [583, 205] width 530 height 34
click at [318, 184] on input "a. A hardware component failure or configuration issue" at bounding box center [318, 179] width 0 height 11
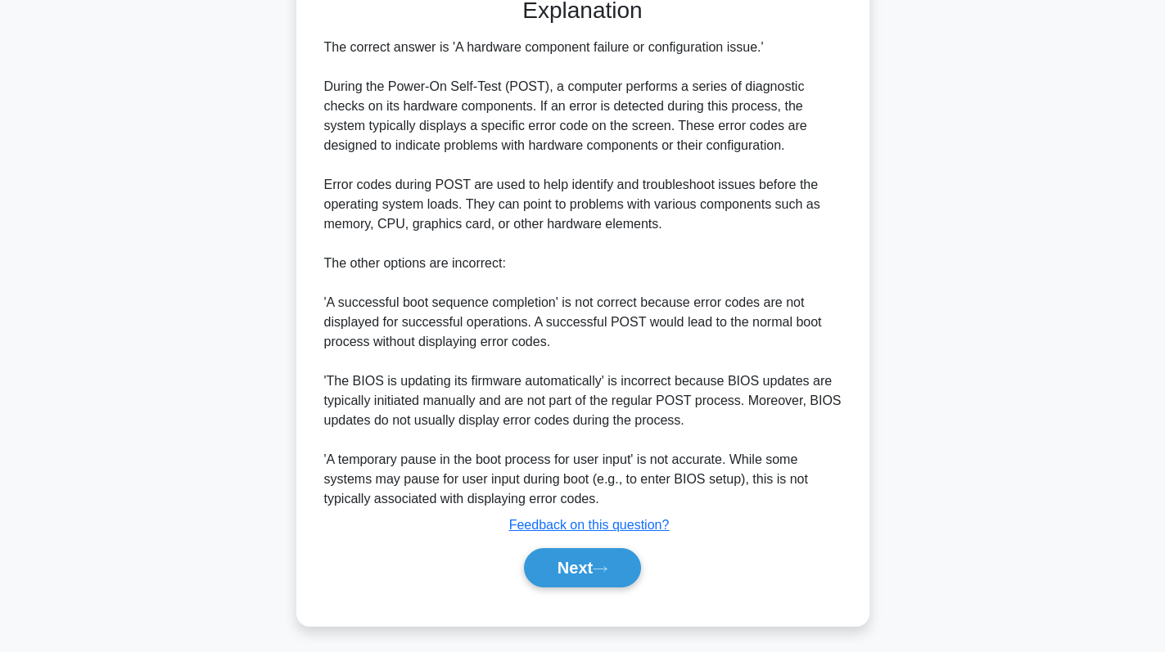
scroll to position [436, 0]
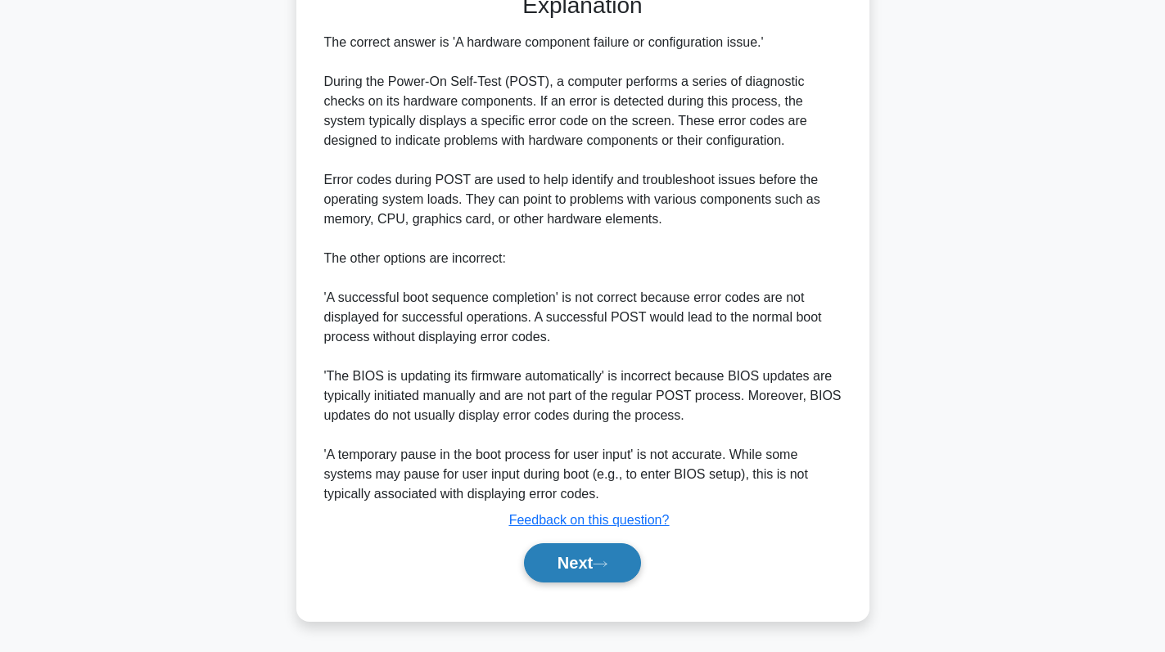
click at [590, 571] on button "Next" at bounding box center [582, 563] width 117 height 39
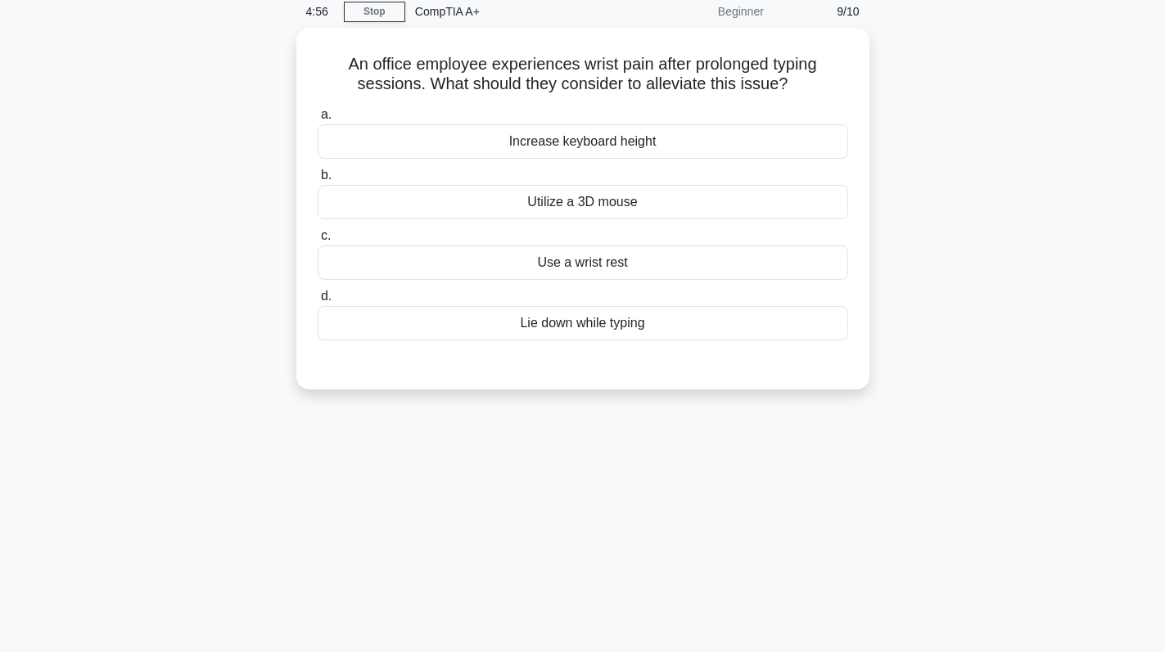
scroll to position [0, 0]
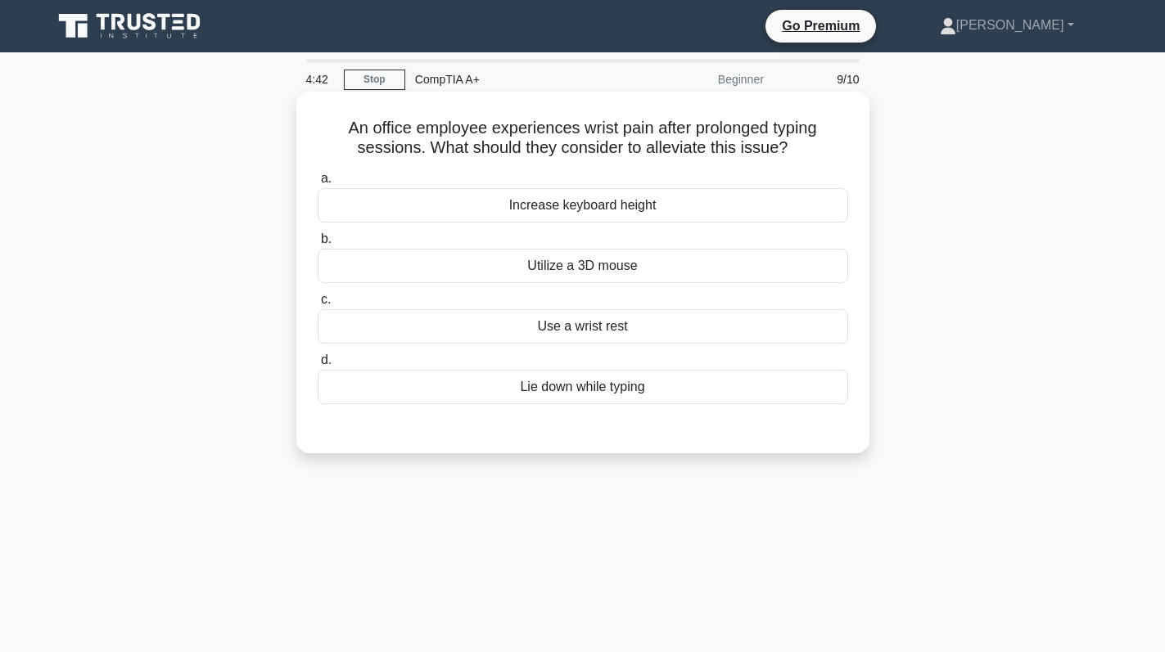
click at [616, 331] on div "Use a wrist rest" at bounding box center [583, 326] width 530 height 34
click at [318, 305] on input "c. Use a wrist rest" at bounding box center [318, 300] width 0 height 11
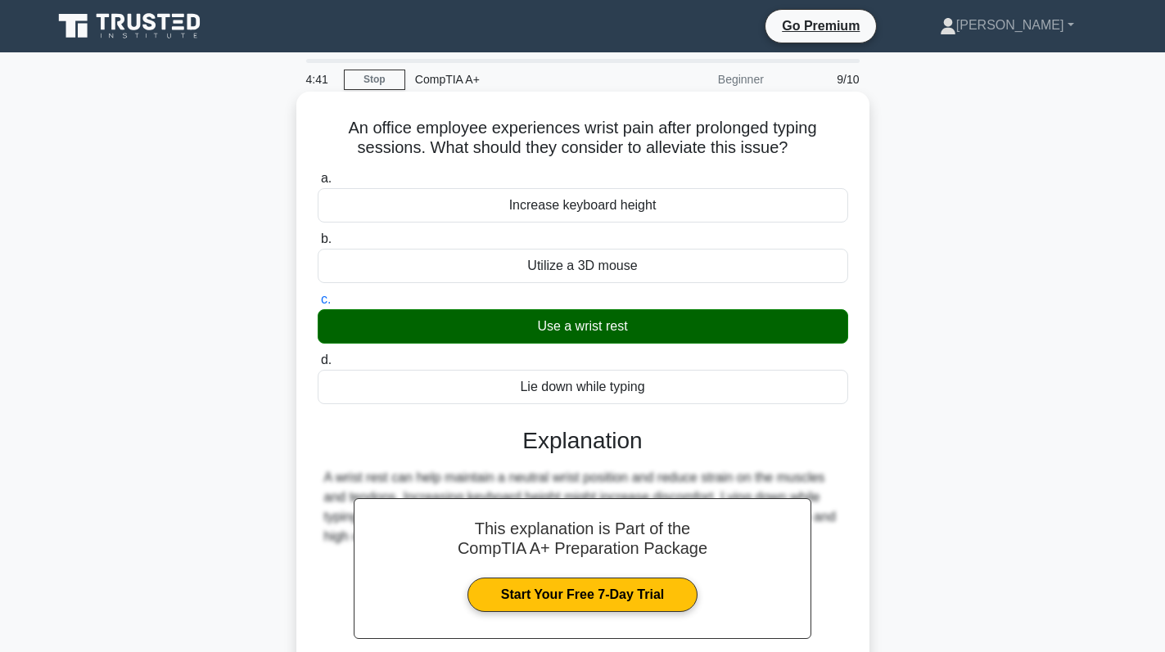
scroll to position [232, 0]
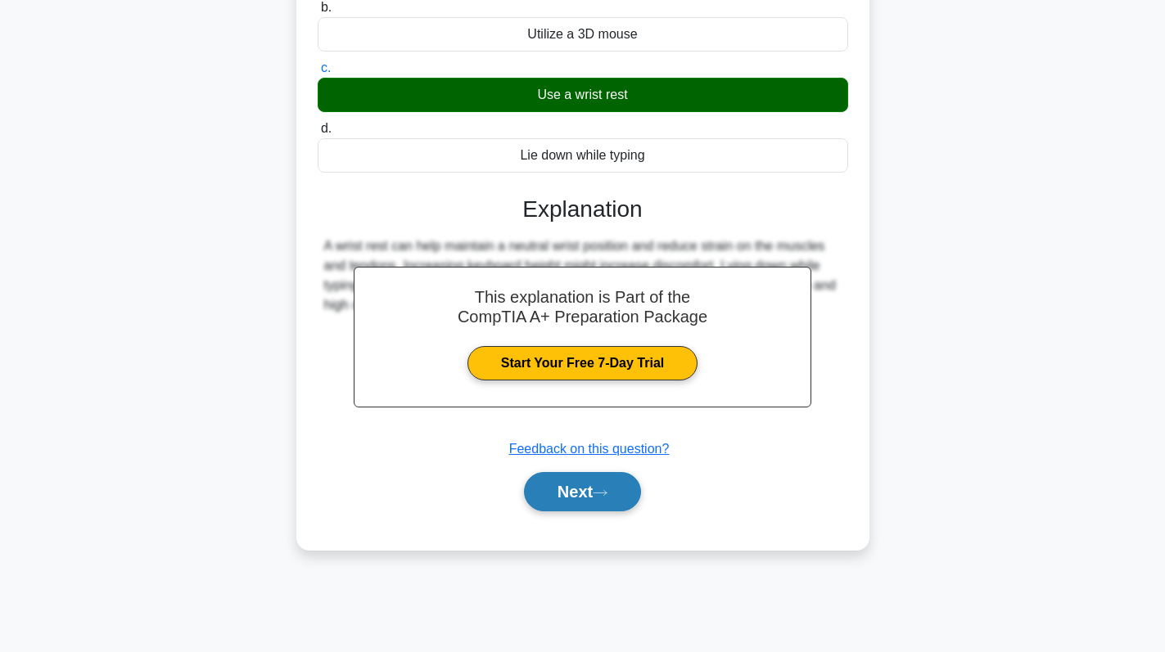
click at [572, 488] on button "Next" at bounding box center [582, 491] width 117 height 39
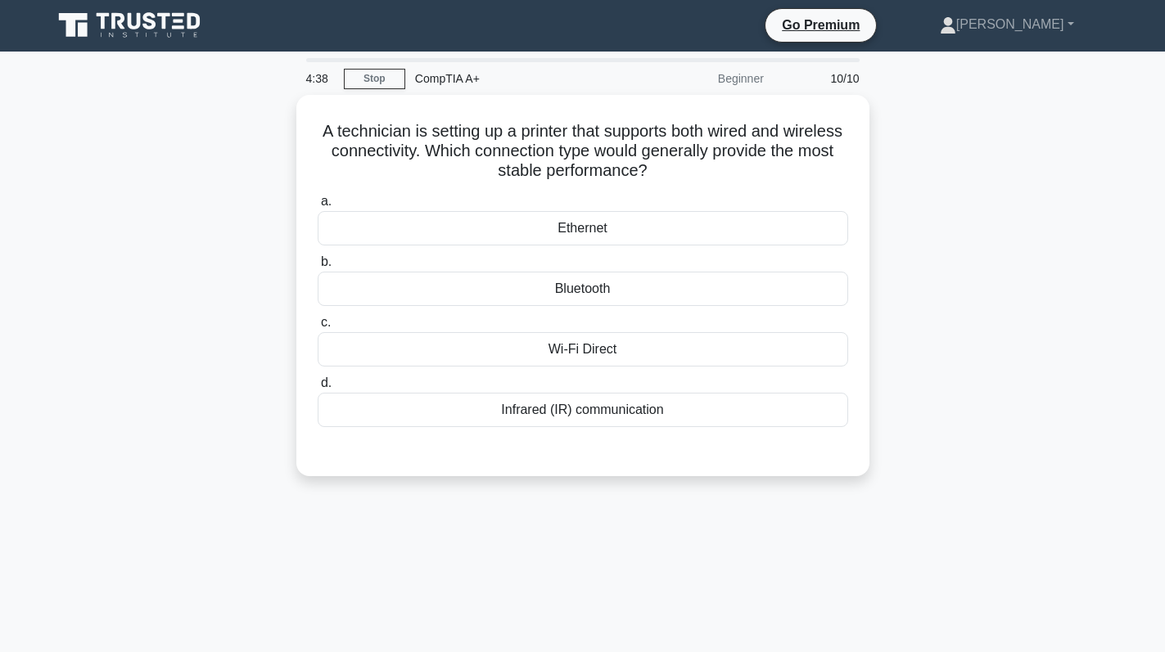
scroll to position [0, 0]
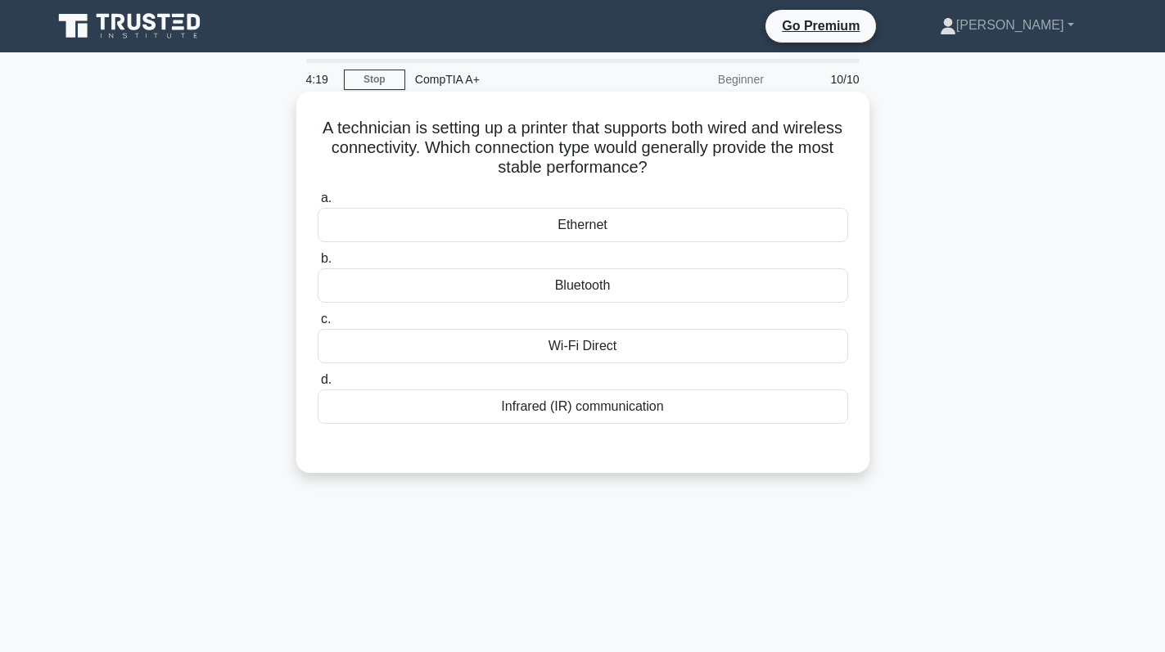
click at [636, 226] on div "Ethernet" at bounding box center [583, 225] width 530 height 34
click at [318, 204] on input "a. Ethernet" at bounding box center [318, 198] width 0 height 11
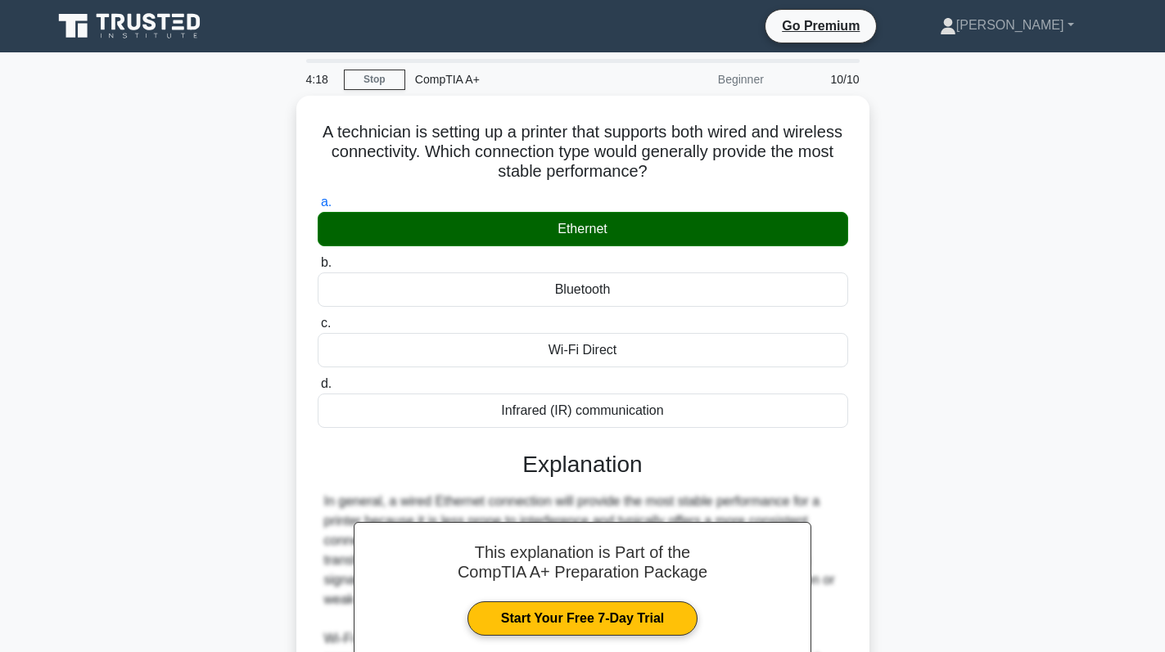
scroll to position [279, 0]
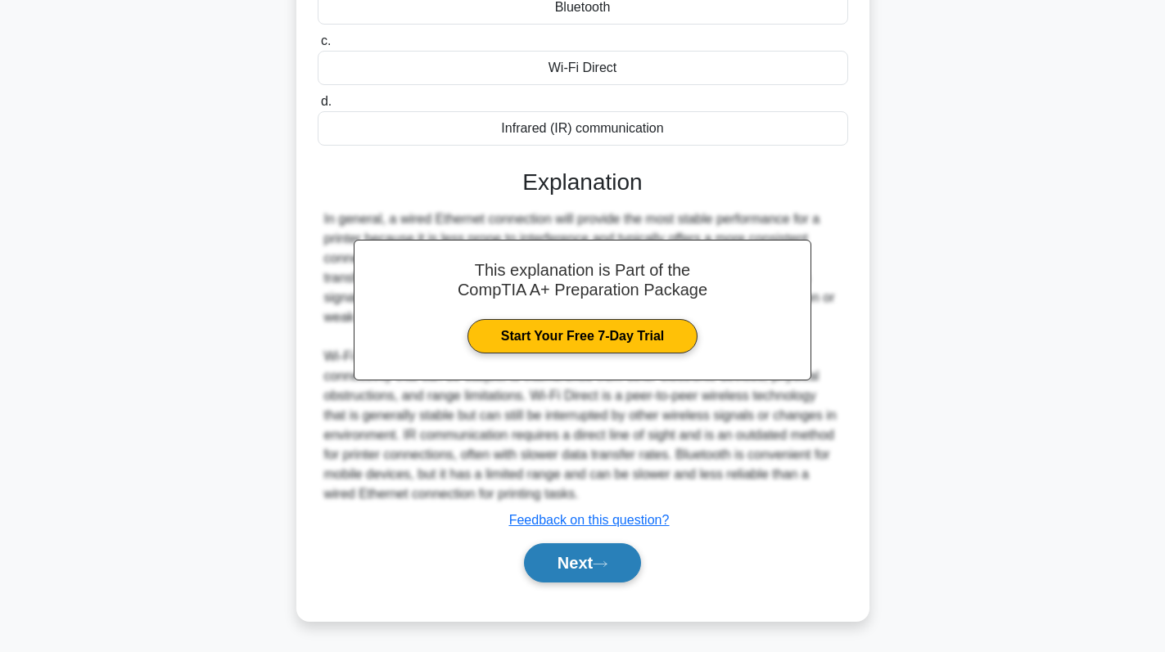
click at [584, 571] on button "Next" at bounding box center [582, 563] width 117 height 39
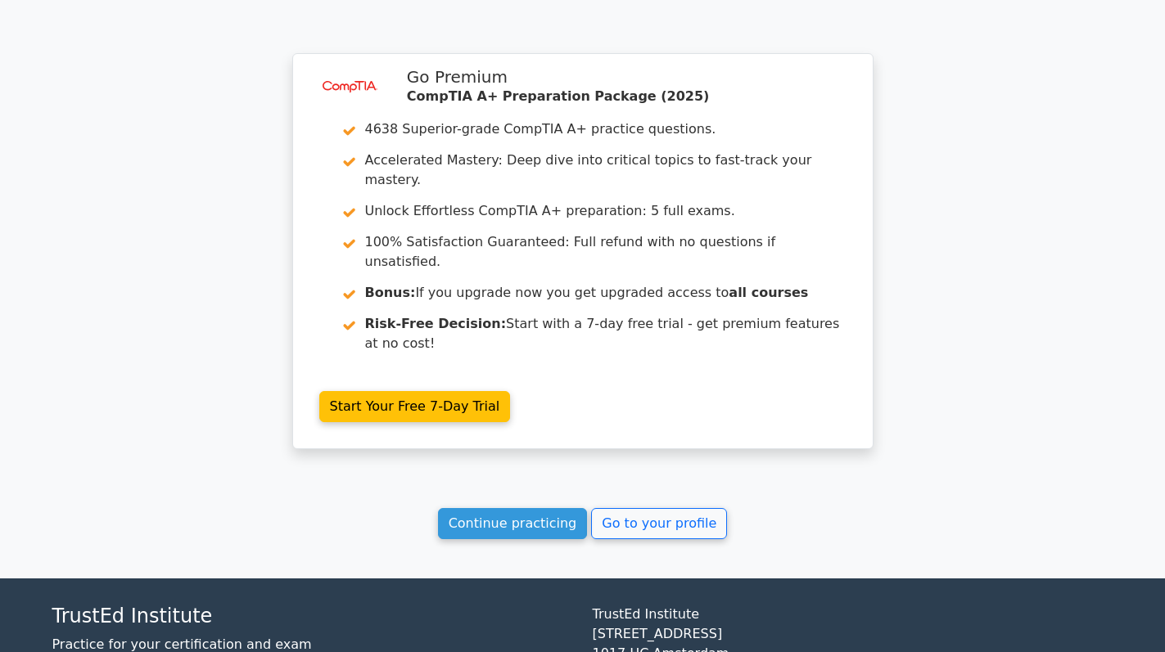
scroll to position [2408, 0]
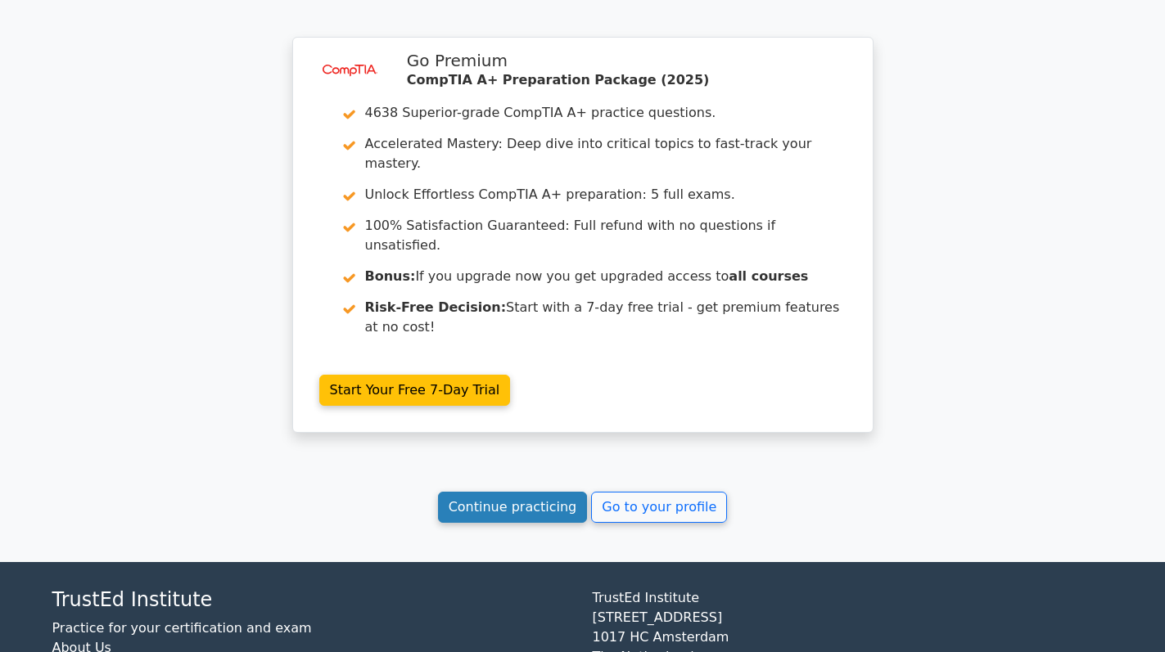
click at [526, 492] on link "Continue practicing" at bounding box center [513, 507] width 150 height 31
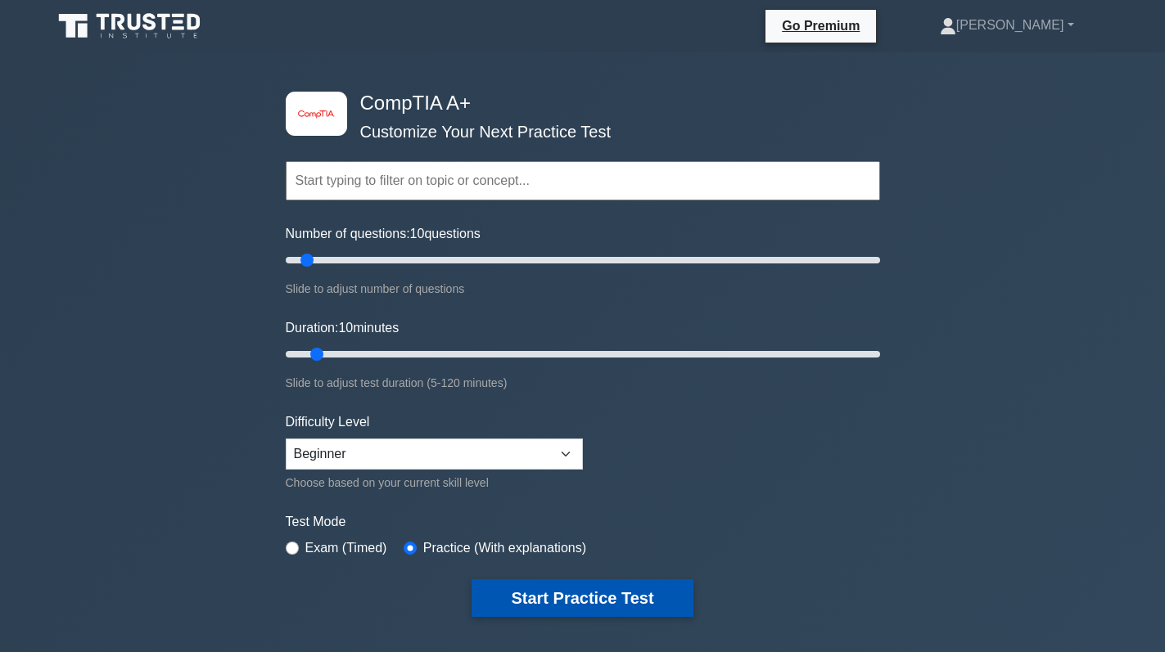
click at [572, 598] on button "Start Practice Test" at bounding box center [582, 599] width 221 height 38
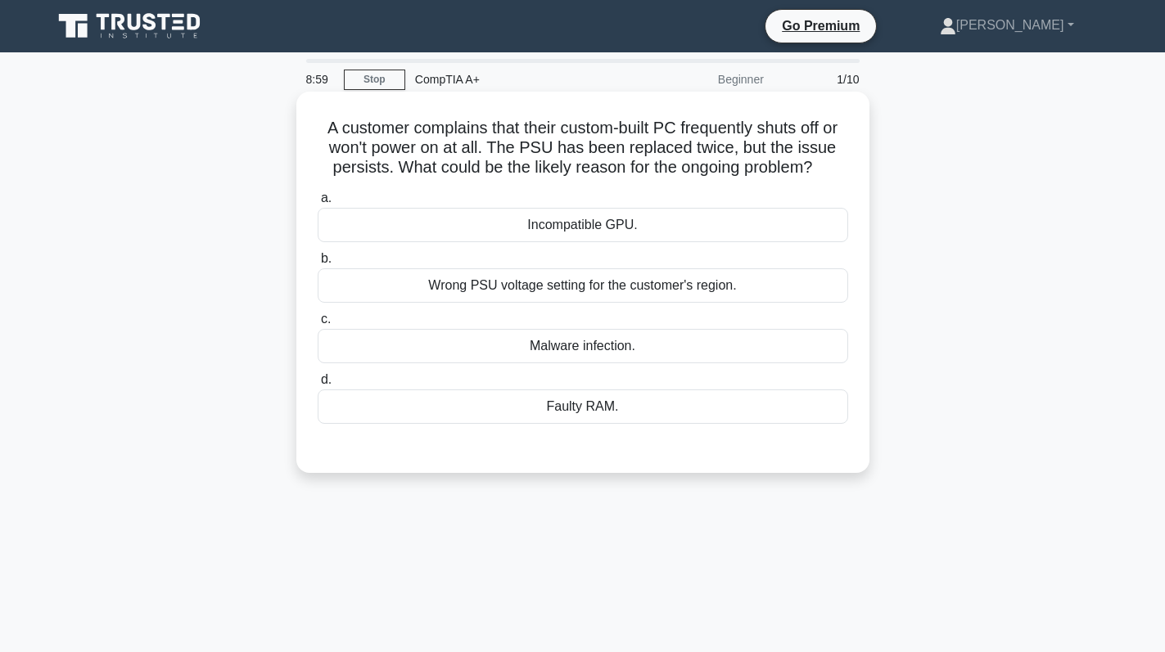
click at [526, 287] on div "Wrong PSU voltage setting for the customer's region." at bounding box center [583, 286] width 530 height 34
click at [318, 264] on input "b. Wrong PSU voltage setting for the customer's region." at bounding box center [318, 259] width 0 height 11
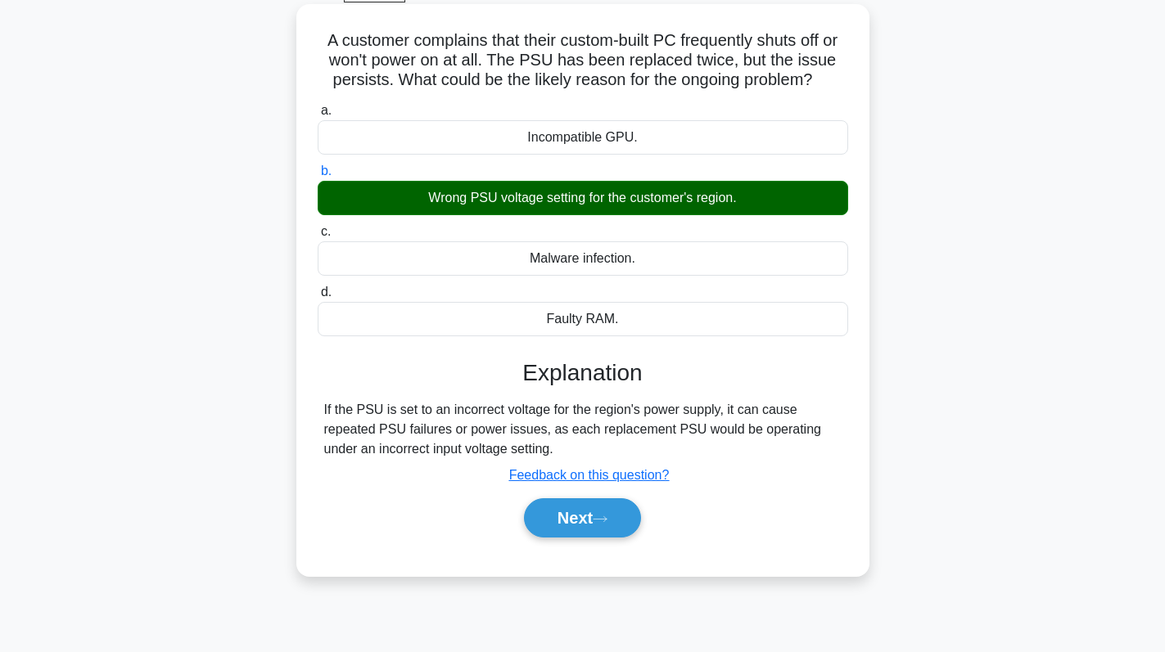
scroll to position [232, 0]
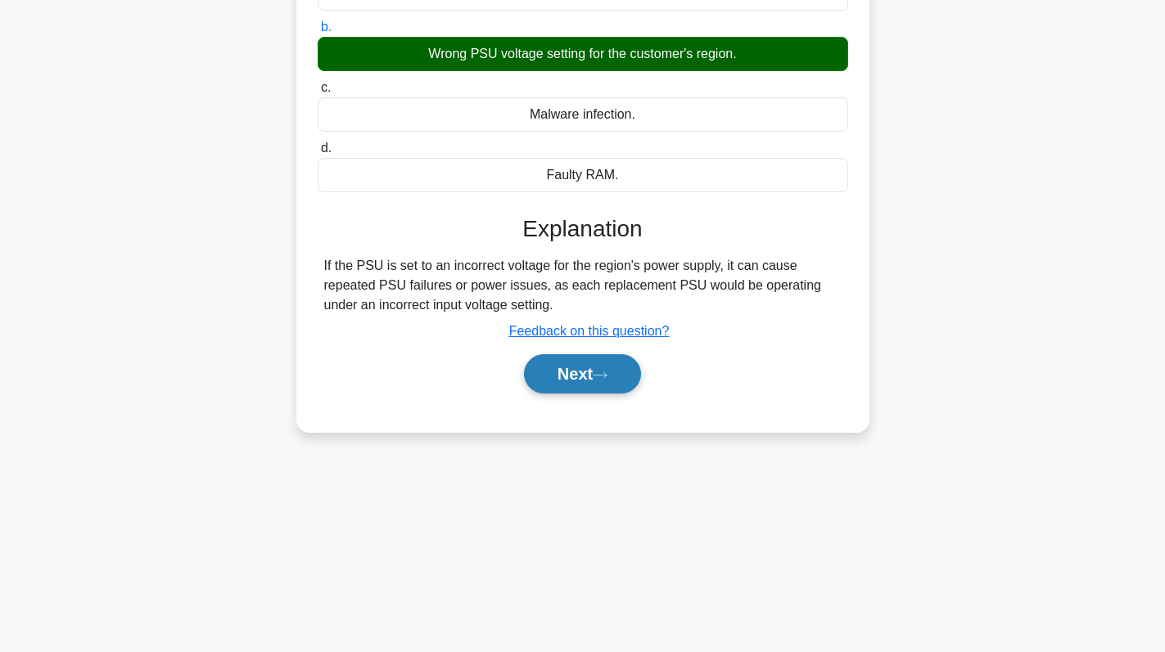
click at [582, 368] on button "Next" at bounding box center [582, 373] width 117 height 39
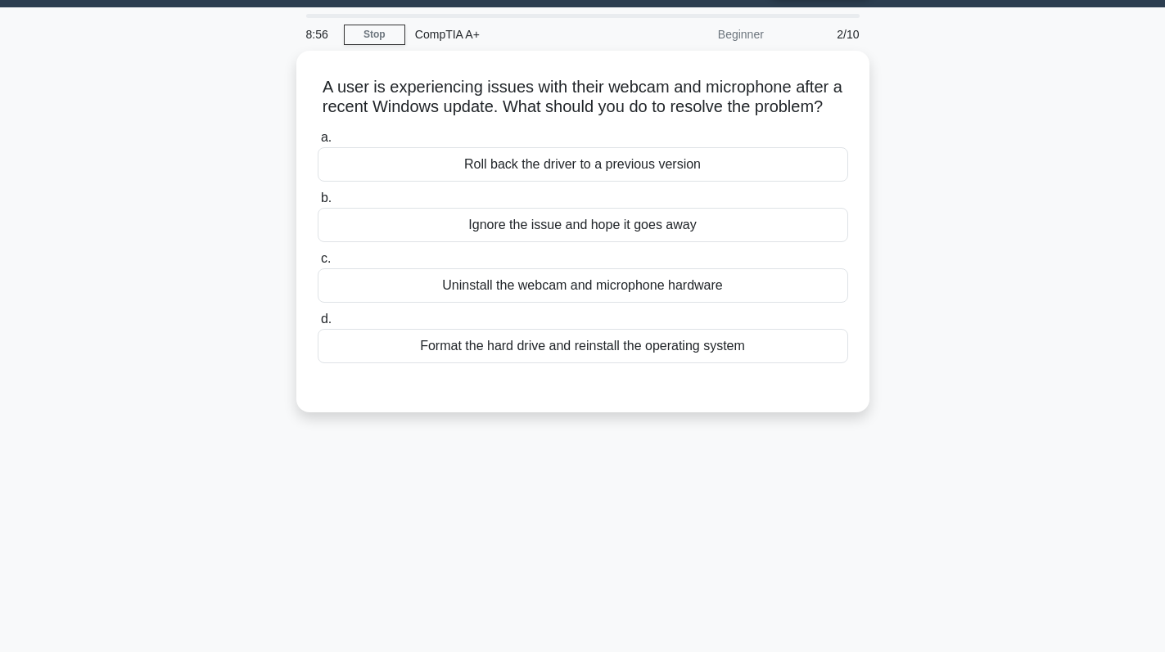
scroll to position [0, 0]
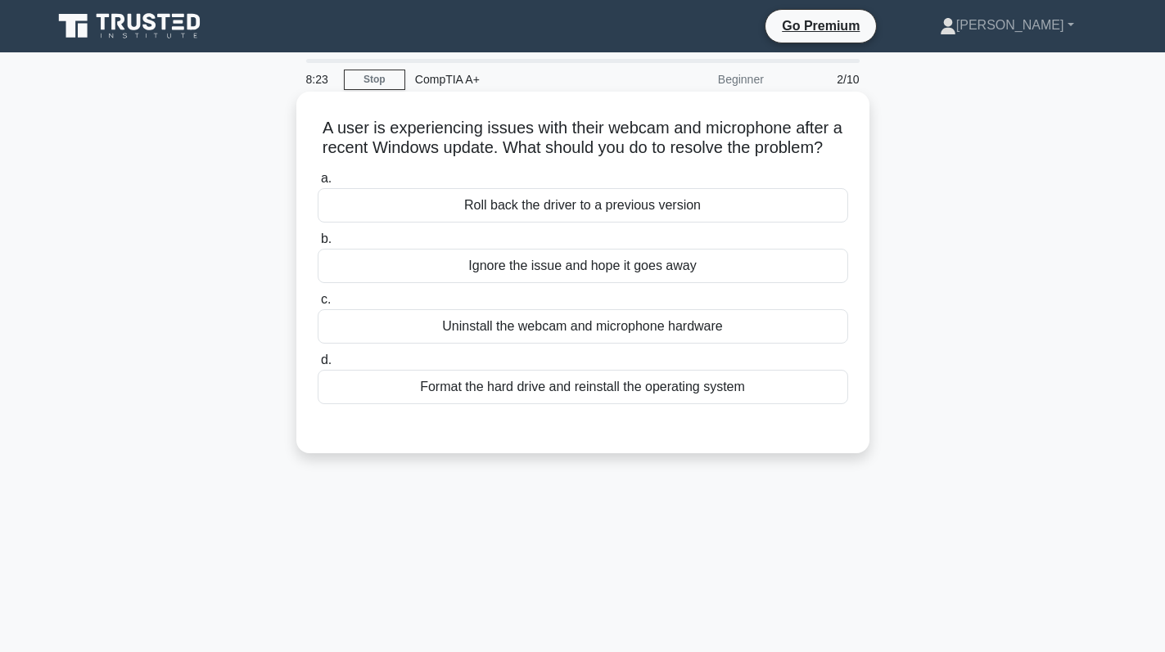
click at [653, 223] on div "Roll back the driver to a previous version" at bounding box center [583, 205] width 530 height 34
click at [318, 184] on input "a. Roll back the driver to a previous version" at bounding box center [318, 179] width 0 height 11
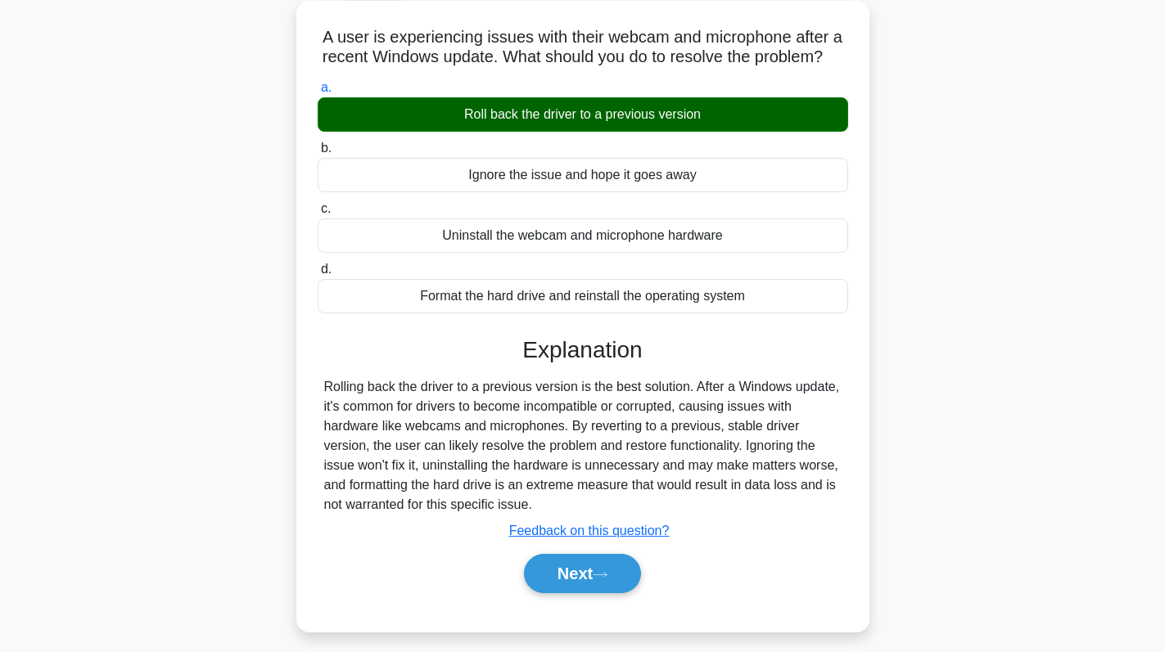
scroll to position [232, 0]
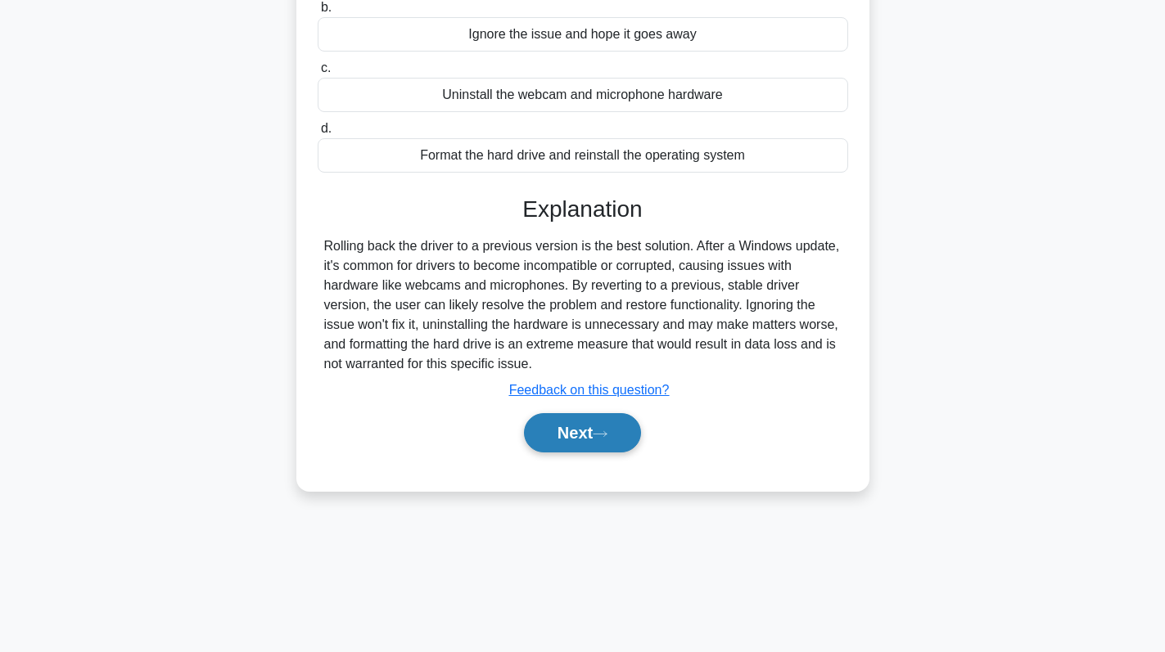
click at [599, 447] on button "Next" at bounding box center [582, 432] width 117 height 39
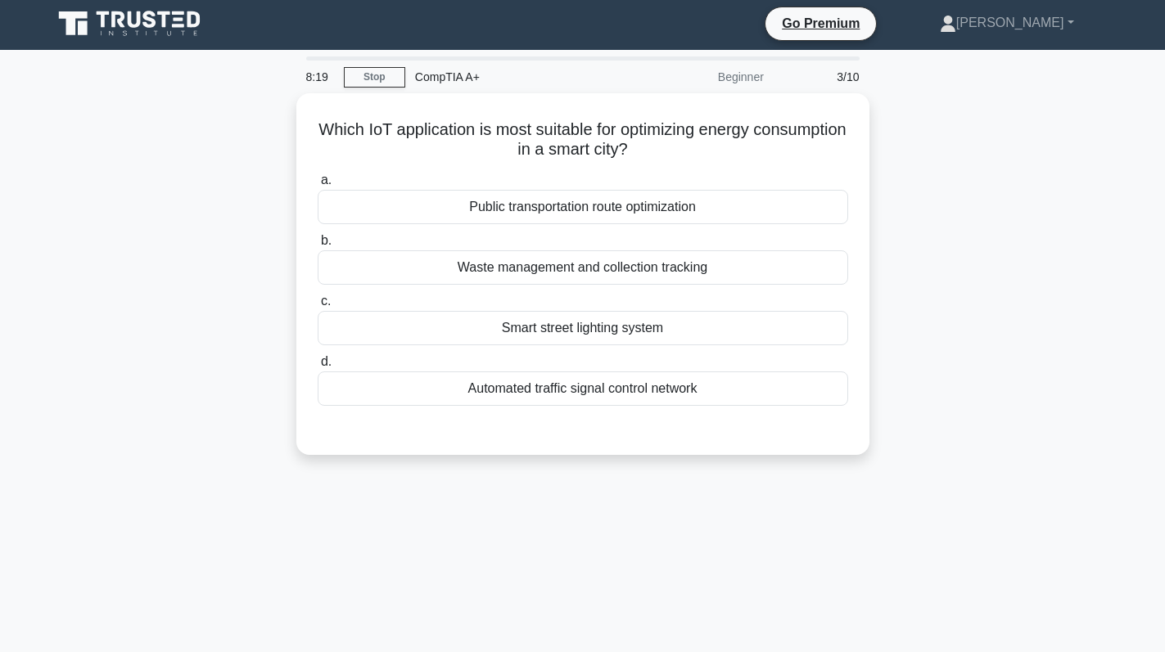
scroll to position [0, 0]
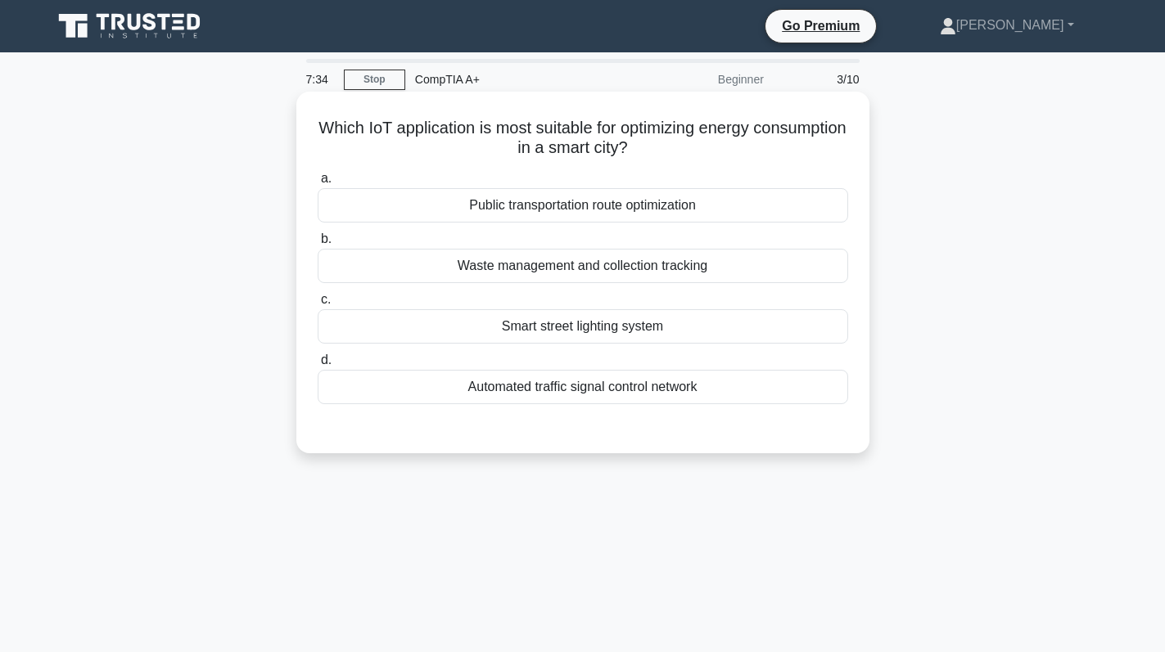
click at [638, 264] on div "Waste management and collection tracking" at bounding box center [583, 266] width 530 height 34
click at [318, 245] on input "b. Waste management and collection tracking" at bounding box center [318, 239] width 0 height 11
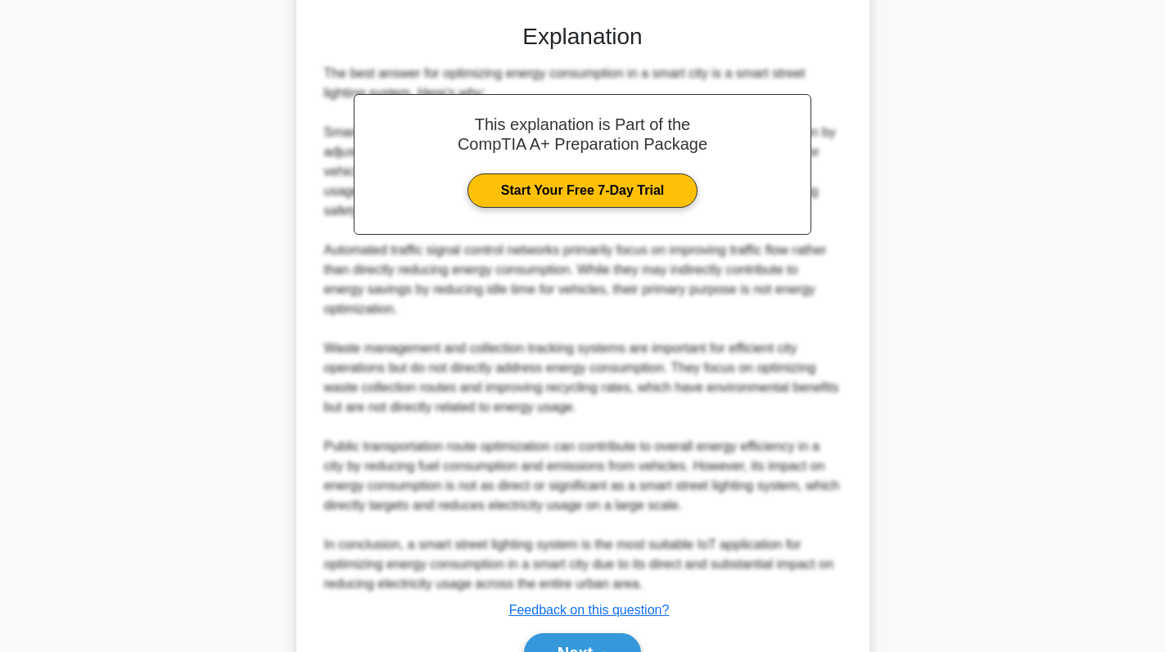
scroll to position [491, 0]
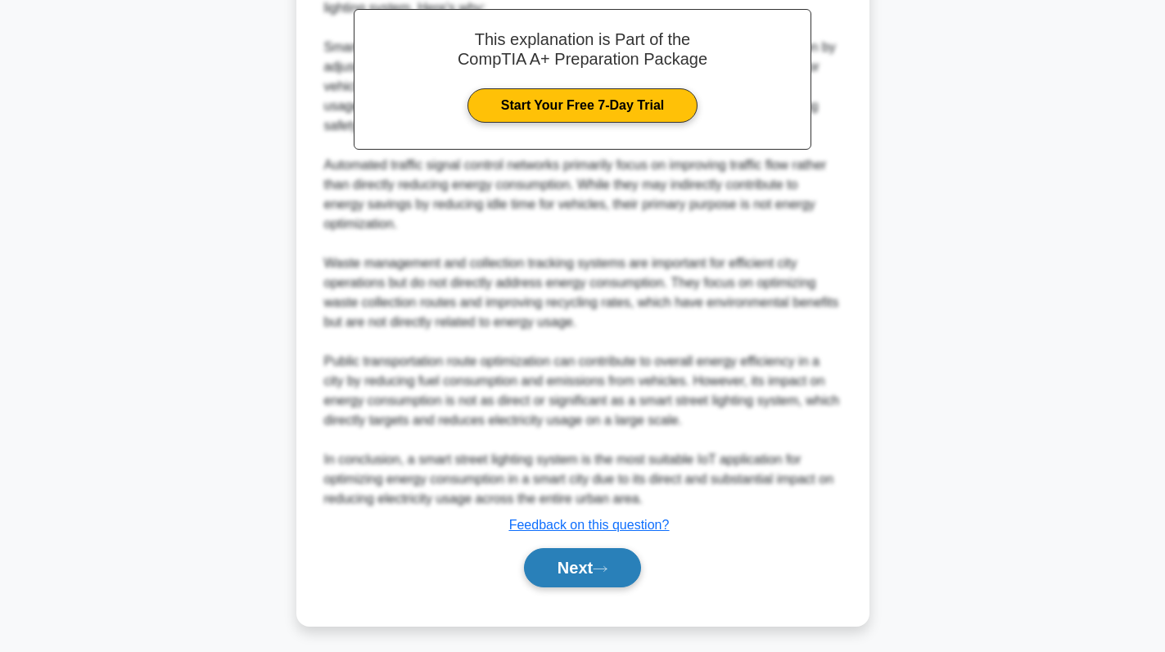
click at [556, 587] on button "Next" at bounding box center [582, 568] width 117 height 39
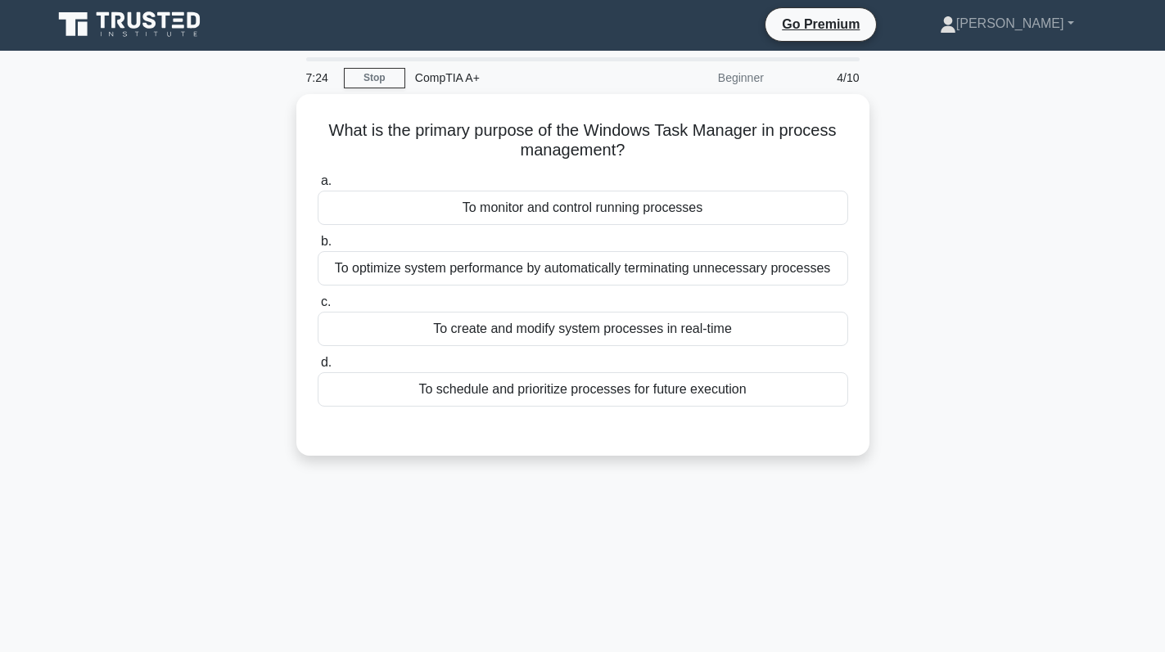
scroll to position [0, 0]
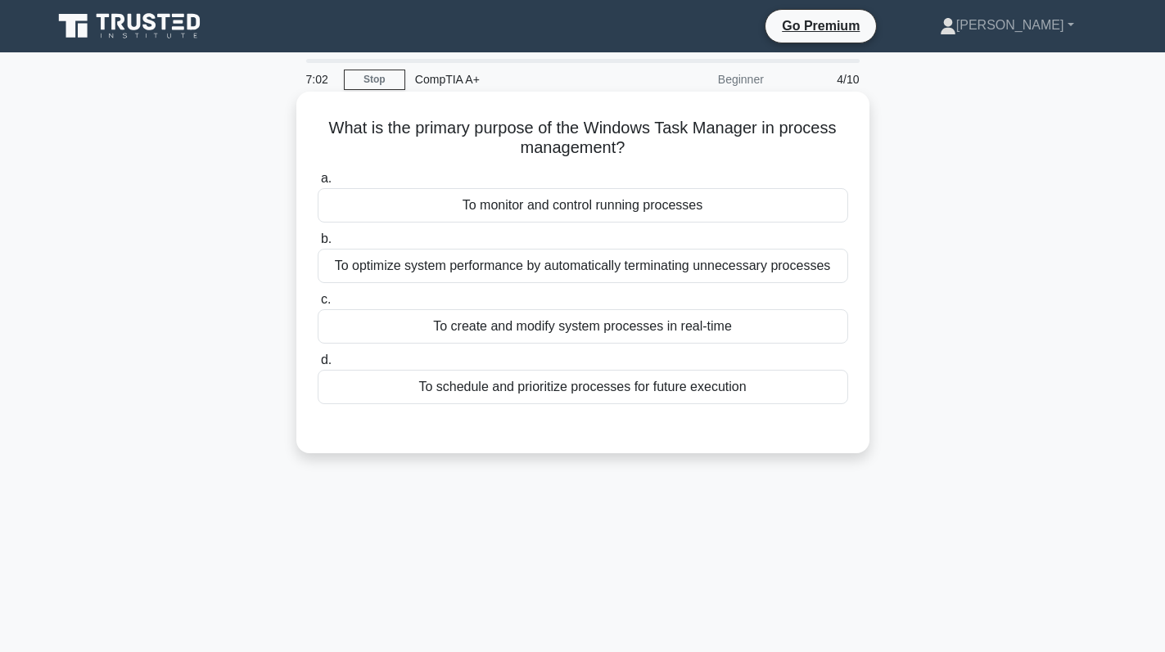
click at [703, 203] on div "To monitor and control running processes" at bounding box center [583, 205] width 530 height 34
click at [318, 184] on input "a. To monitor and control running processes" at bounding box center [318, 179] width 0 height 11
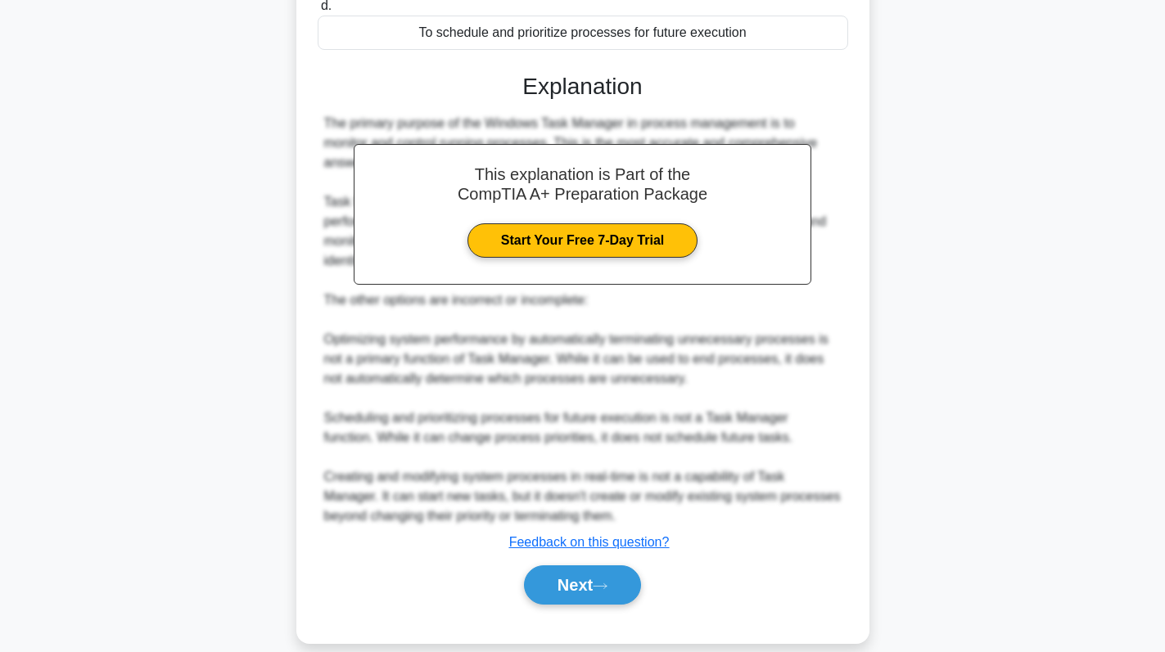
scroll to position [377, 0]
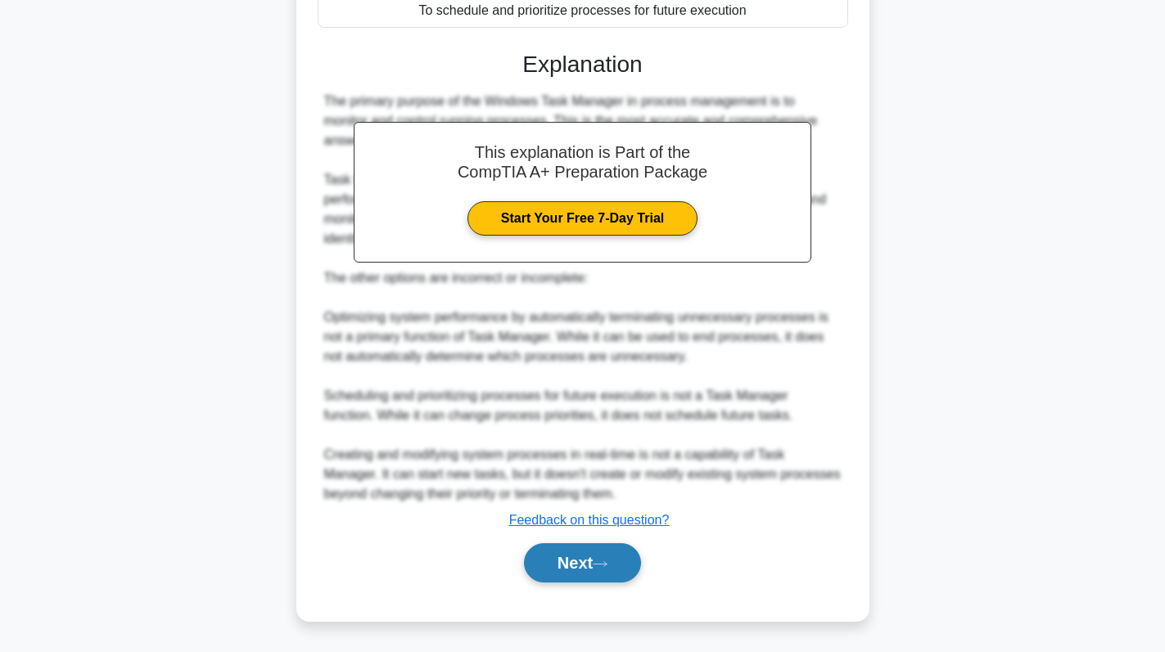
click at [575, 549] on button "Next" at bounding box center [582, 563] width 117 height 39
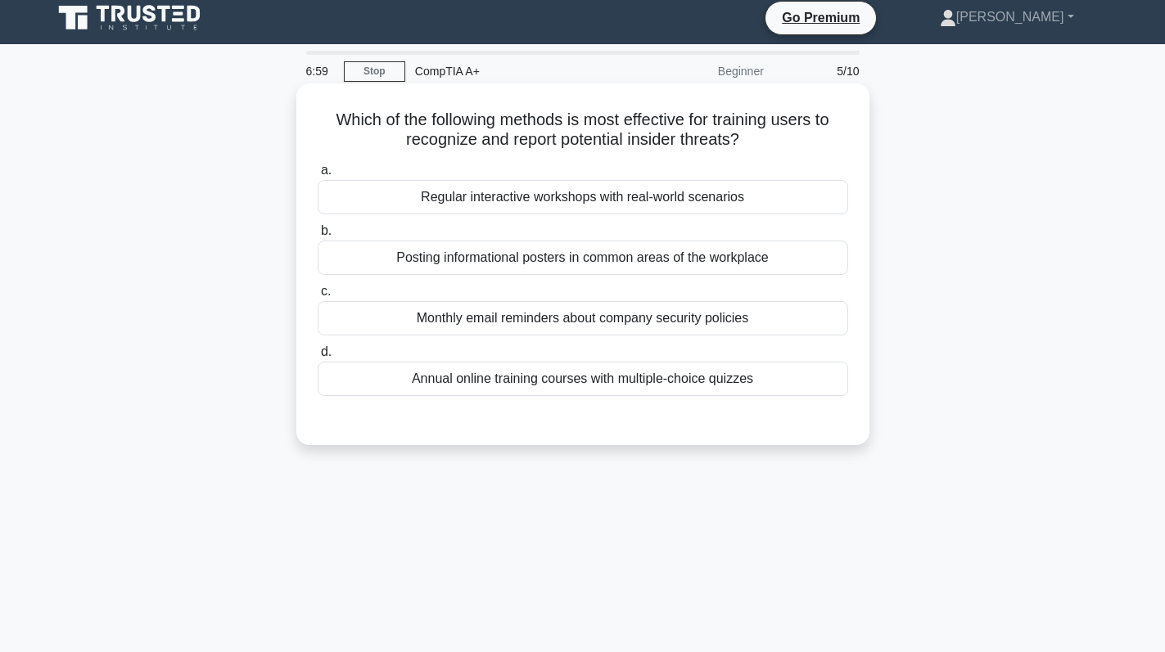
scroll to position [0, 0]
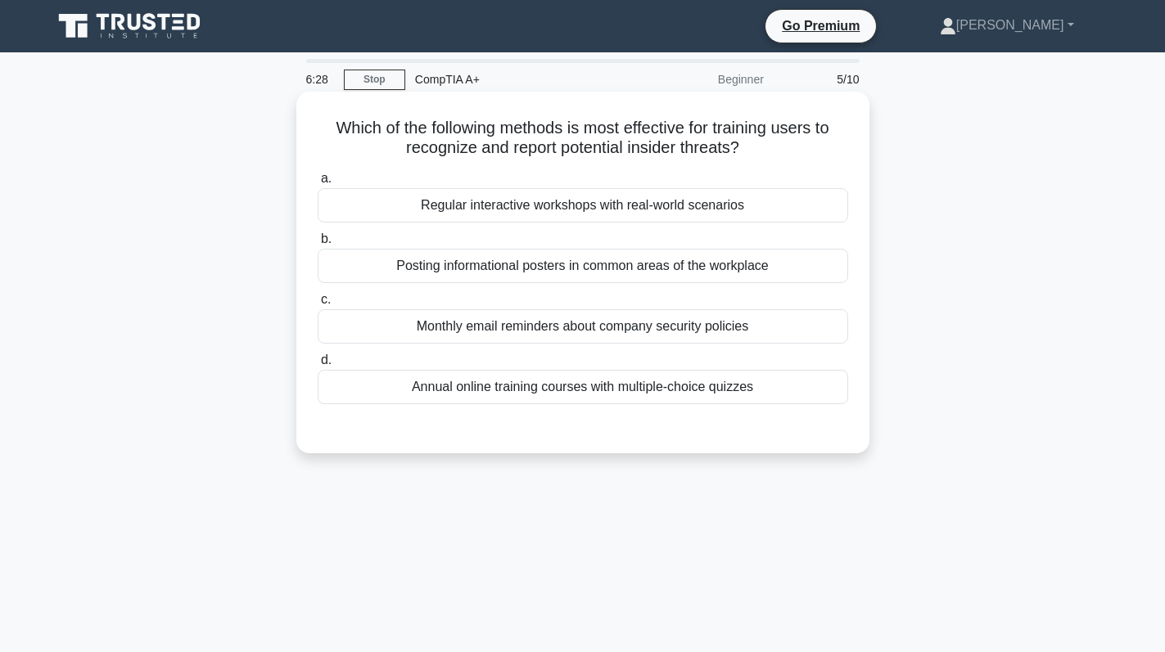
click at [611, 196] on div "Regular interactive workshops with real-world scenarios" at bounding box center [583, 205] width 530 height 34
click at [318, 184] on input "a. Regular interactive workshops with real-world scenarios" at bounding box center [318, 179] width 0 height 11
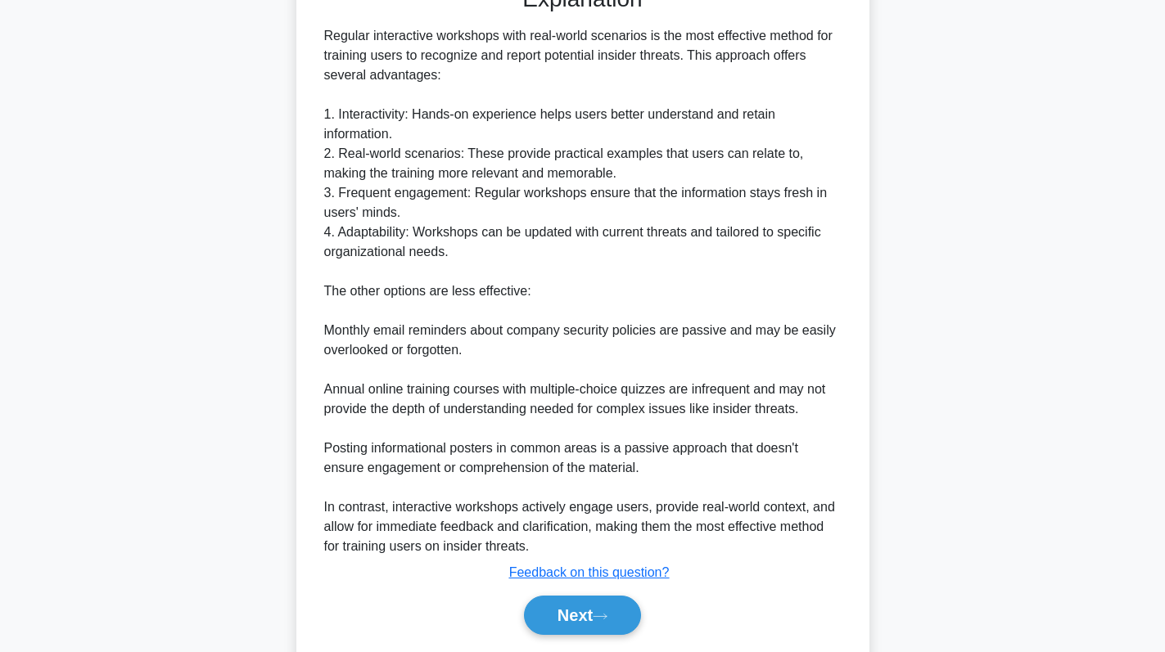
scroll to position [495, 0]
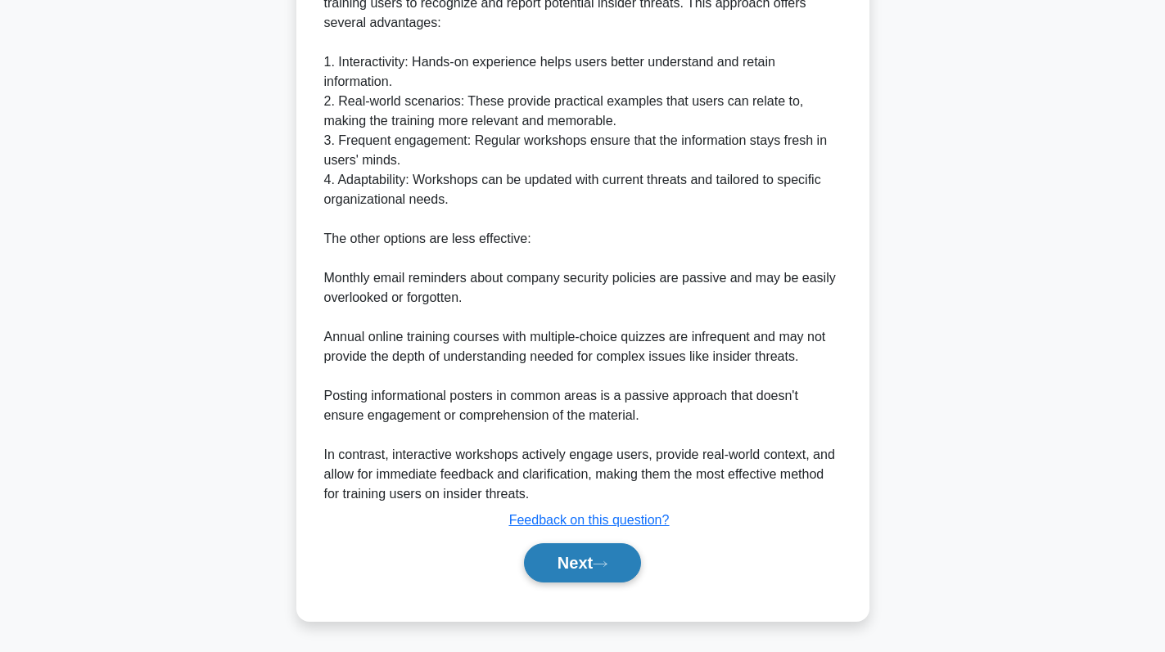
click at [569, 571] on button "Next" at bounding box center [582, 563] width 117 height 39
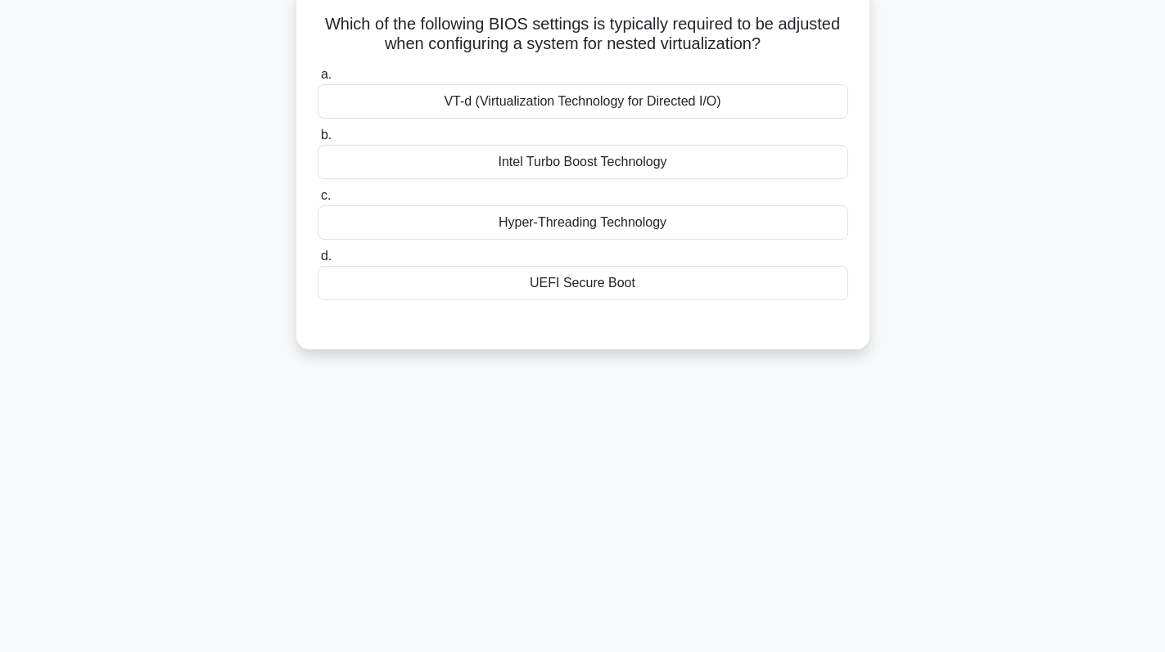
scroll to position [0, 0]
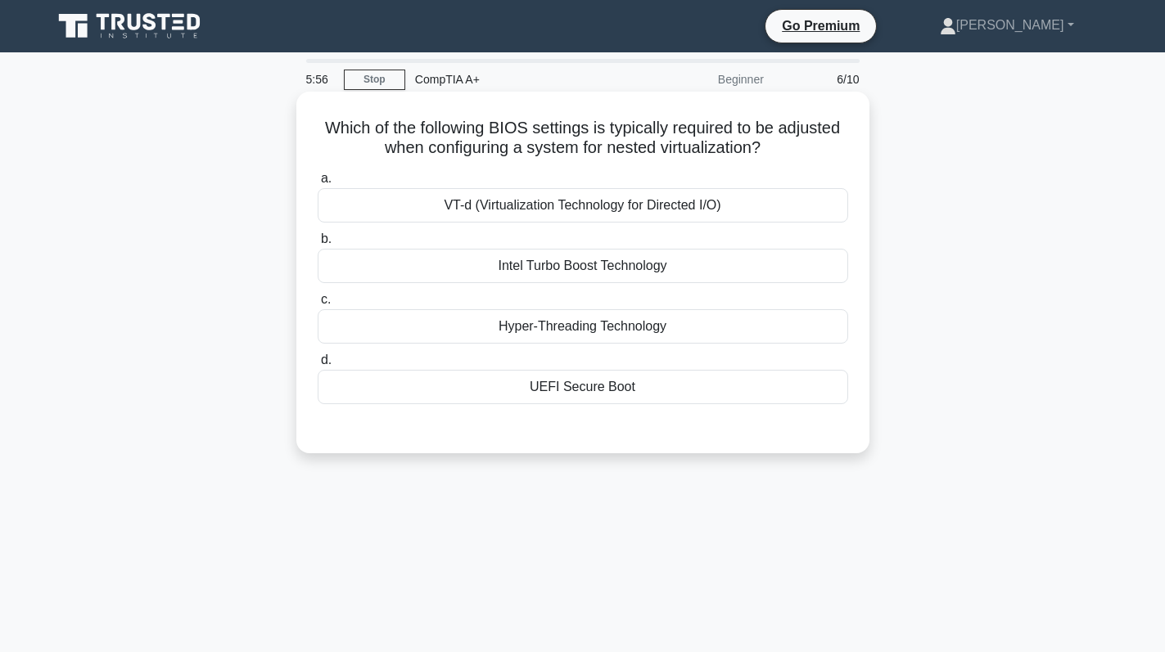
click at [621, 323] on div "Hyper-Threading Technology" at bounding box center [583, 326] width 530 height 34
click at [318, 305] on input "c. Hyper-Threading Technology" at bounding box center [318, 300] width 0 height 11
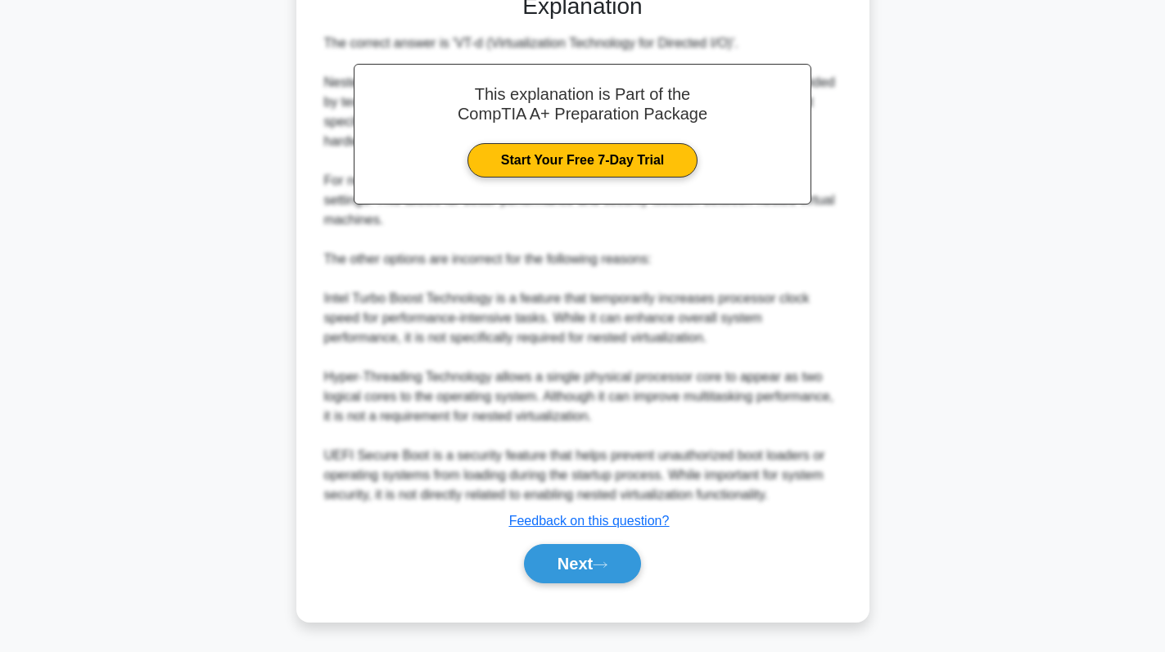
scroll to position [438, 0]
click at [584, 566] on button "Next" at bounding box center [582, 563] width 117 height 39
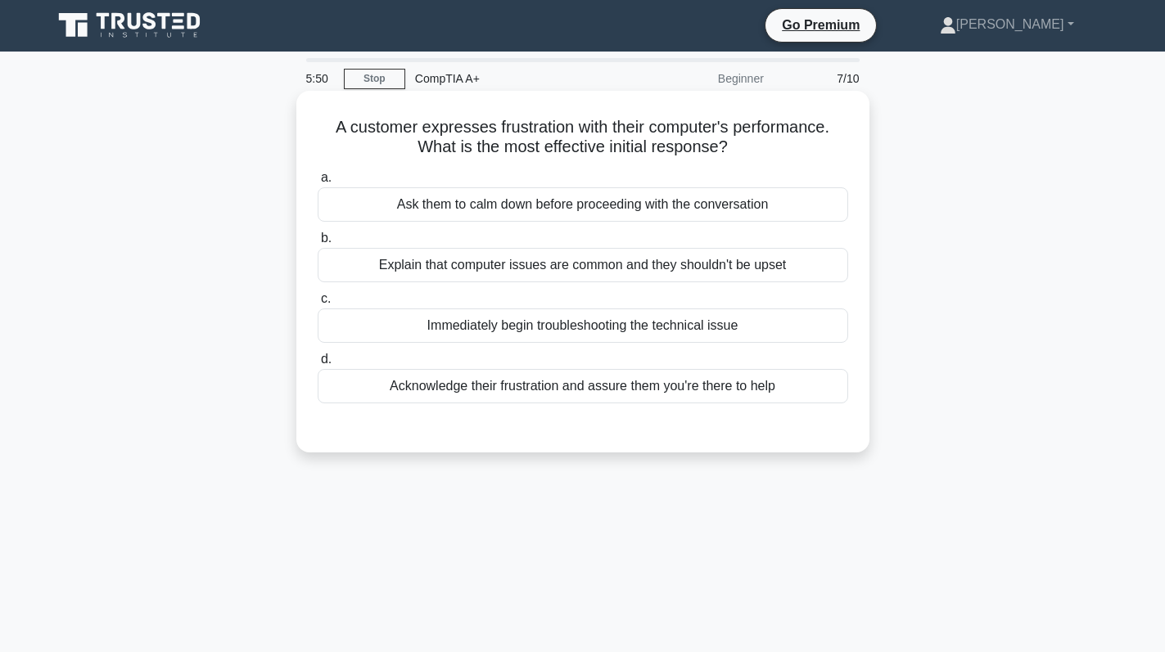
scroll to position [0, 0]
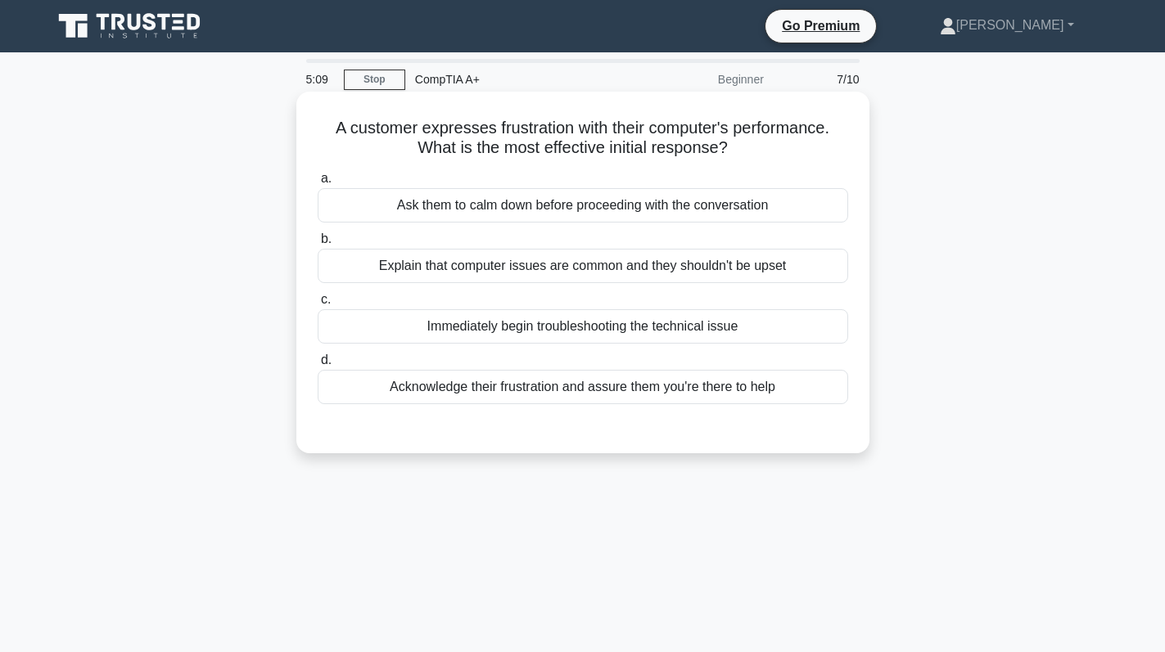
click at [512, 386] on div "Acknowledge their frustration and assure them you're there to help" at bounding box center [583, 387] width 530 height 34
click at [318, 366] on input "d. Acknowledge their frustration and assure them you're there to help" at bounding box center [318, 360] width 0 height 11
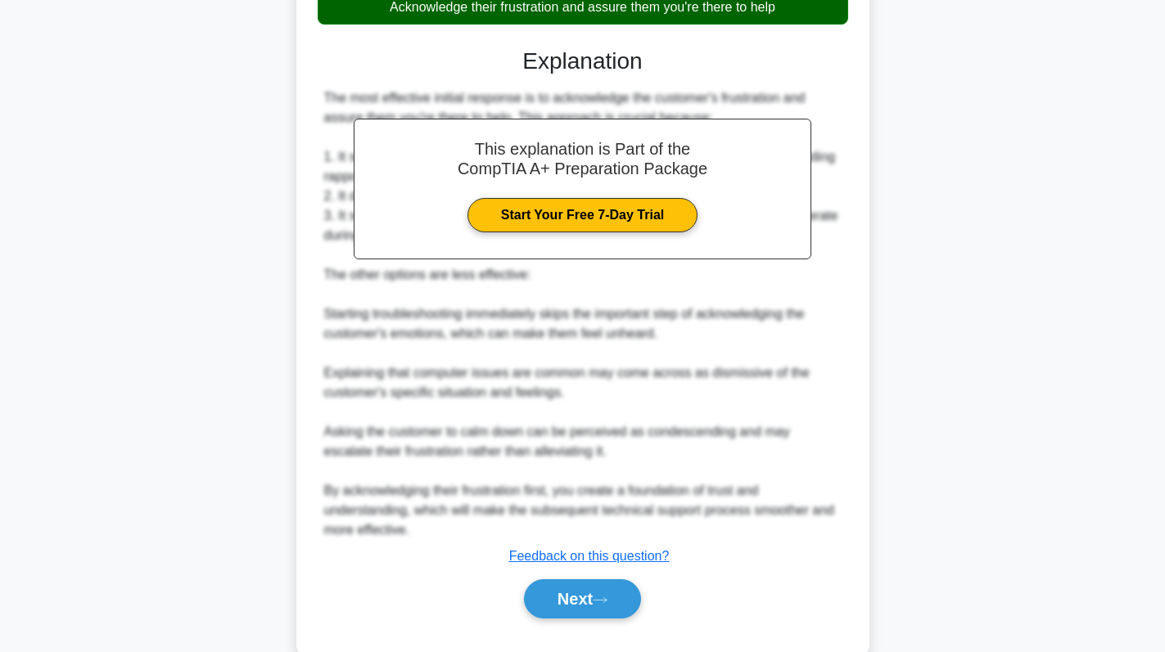
scroll to position [409, 0]
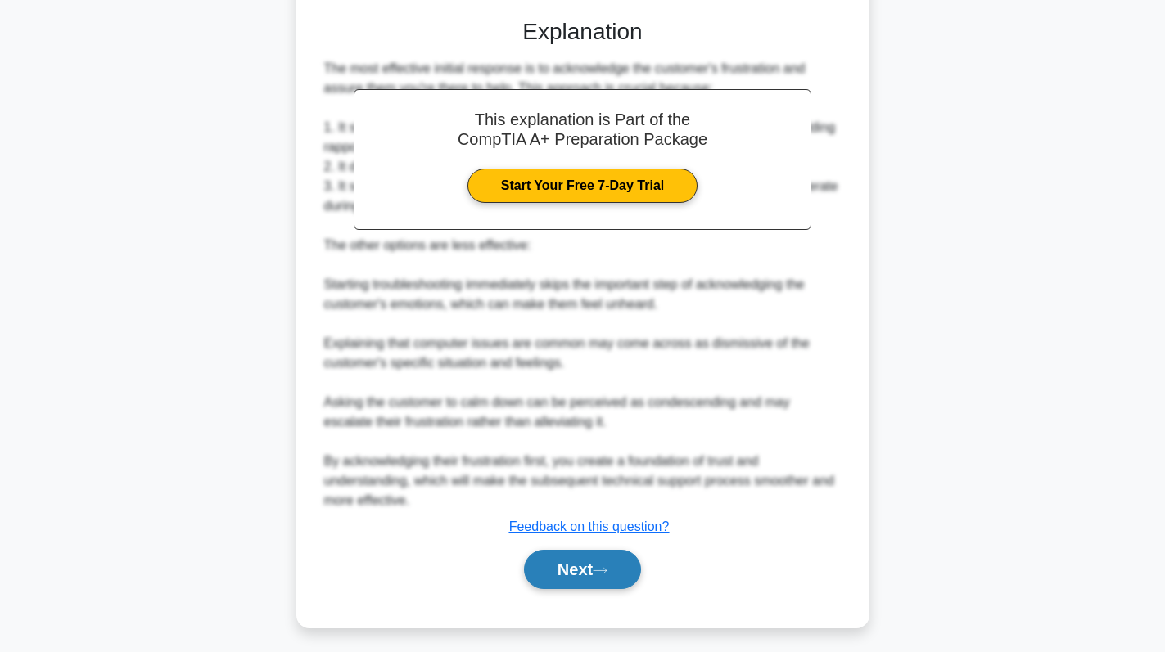
click at [586, 571] on button "Next" at bounding box center [582, 569] width 117 height 39
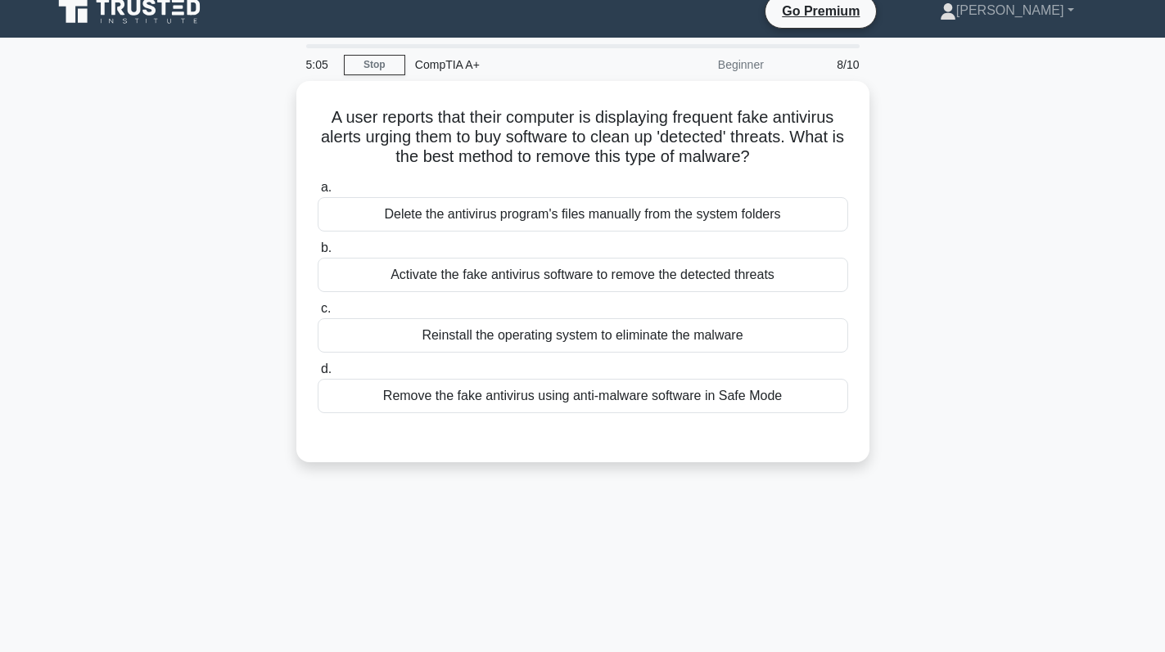
scroll to position [0, 0]
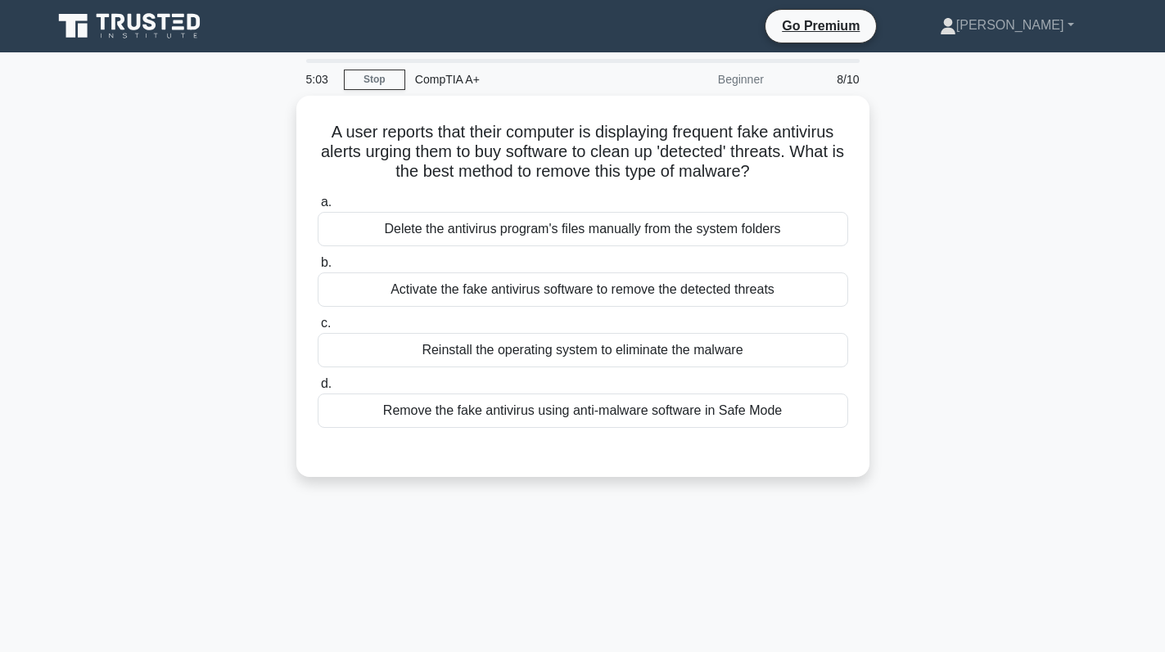
click at [1034, 257] on div "A user reports that their computer is displaying frequent fake antivirus alerts…" at bounding box center [583, 296] width 1081 height 401
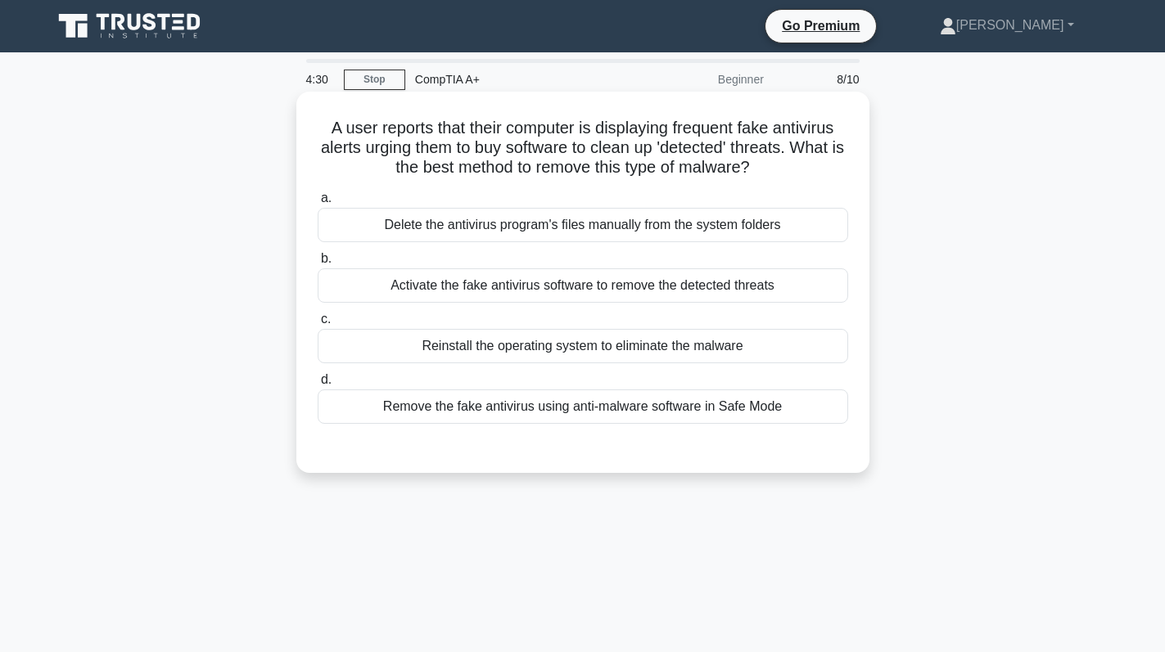
click at [591, 409] on div "Remove the fake antivirus using anti-malware software in Safe Mode" at bounding box center [583, 407] width 530 height 34
click at [318, 386] on input "d. Remove the fake antivirus using anti-malware software in Safe Mode" at bounding box center [318, 380] width 0 height 11
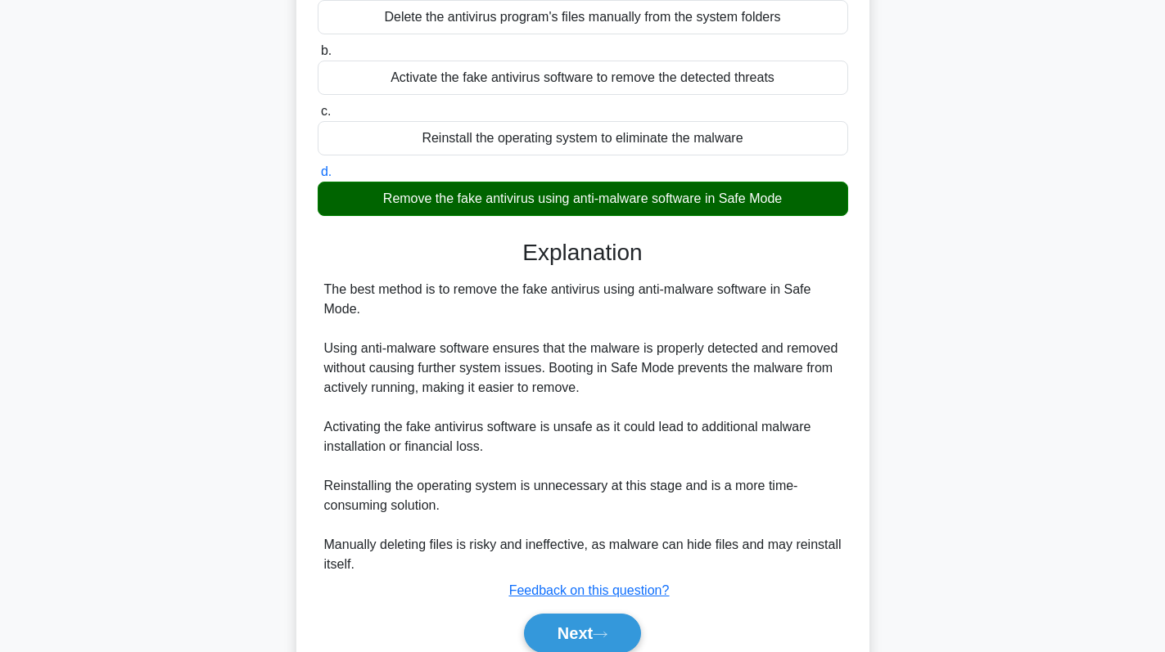
scroll to position [279, 0]
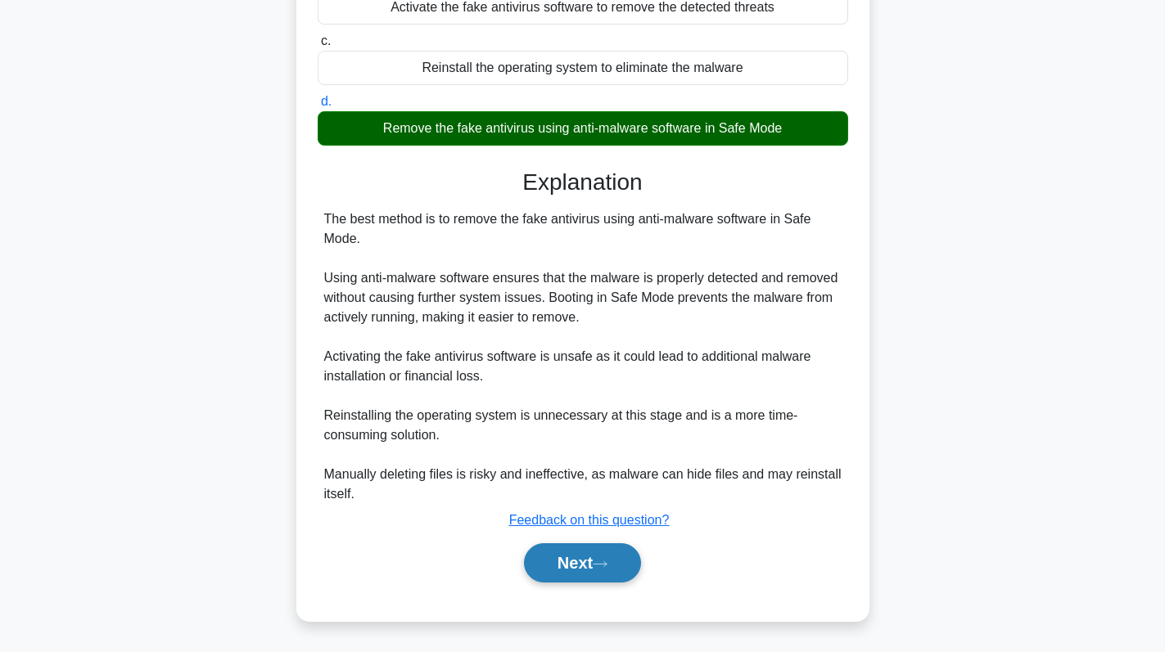
click at [575, 572] on button "Next" at bounding box center [582, 563] width 117 height 39
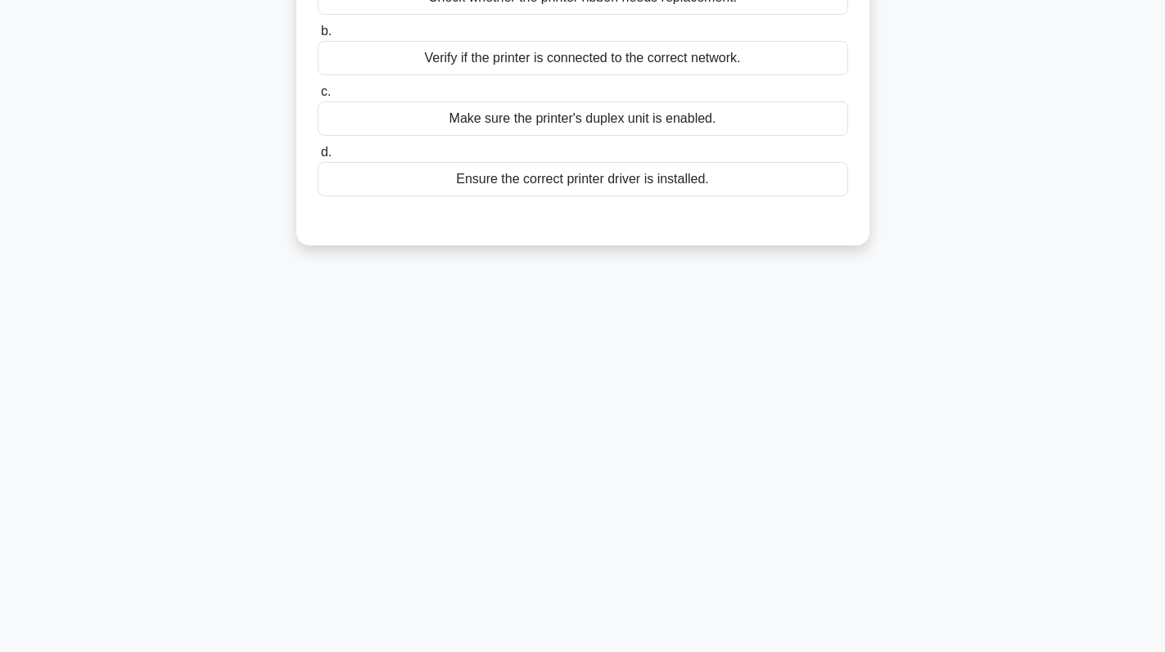
scroll to position [0, 0]
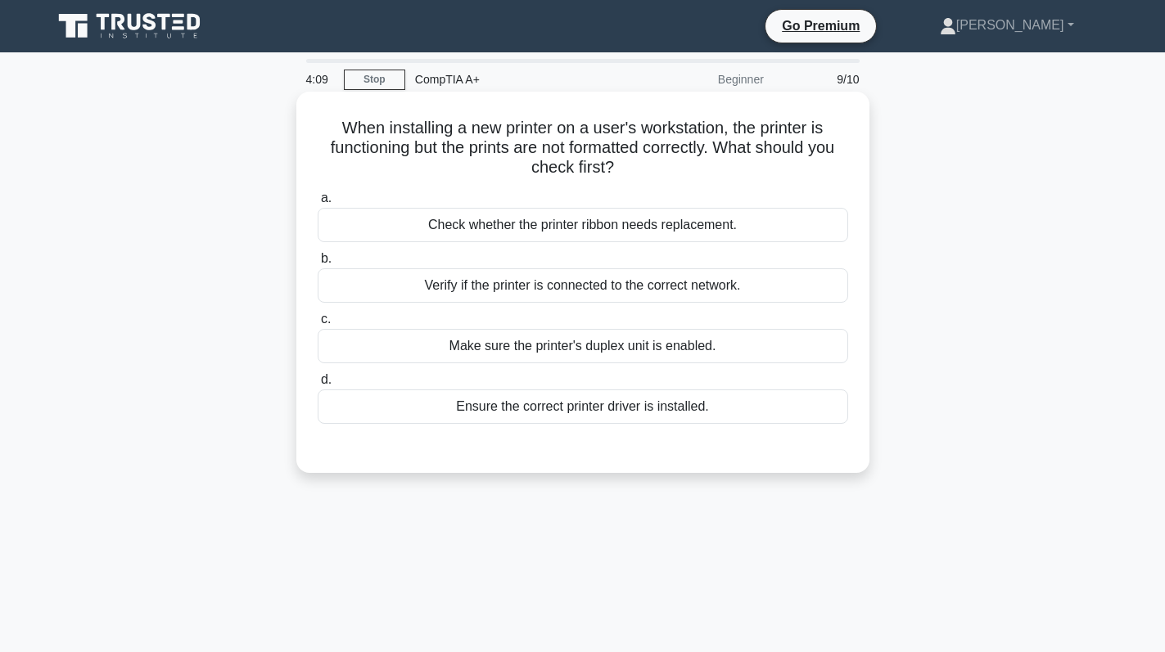
click at [606, 404] on div "Ensure the correct printer driver is installed." at bounding box center [583, 407] width 530 height 34
click at [318, 386] on input "d. Ensure the correct printer driver is installed." at bounding box center [318, 380] width 0 height 11
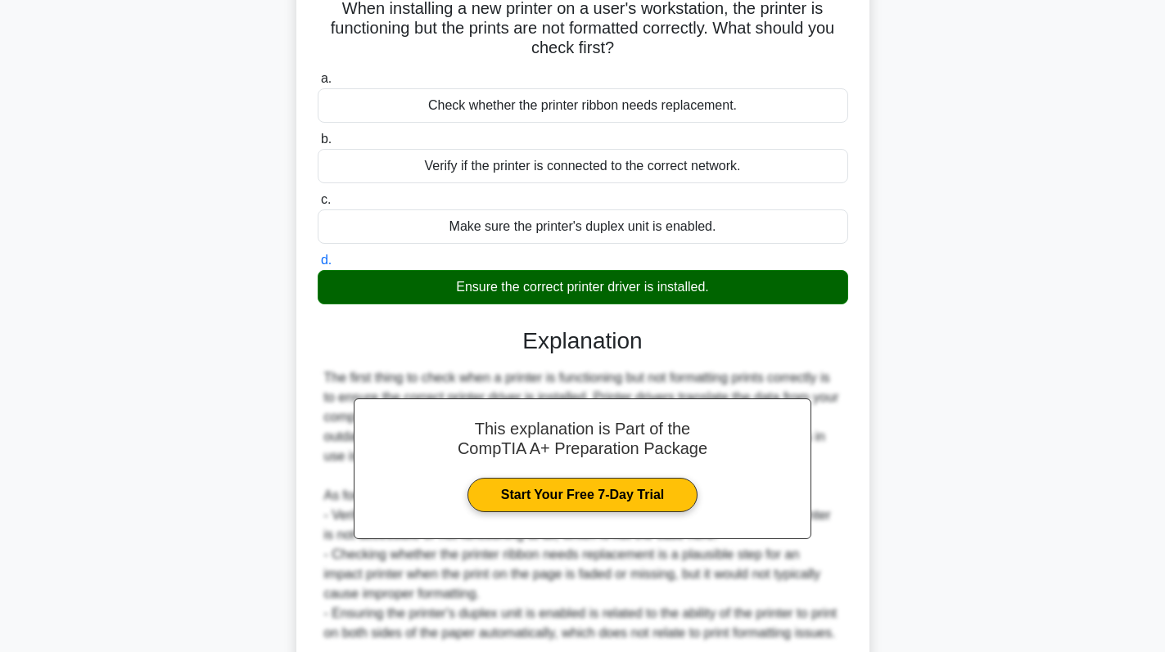
scroll to position [279, 0]
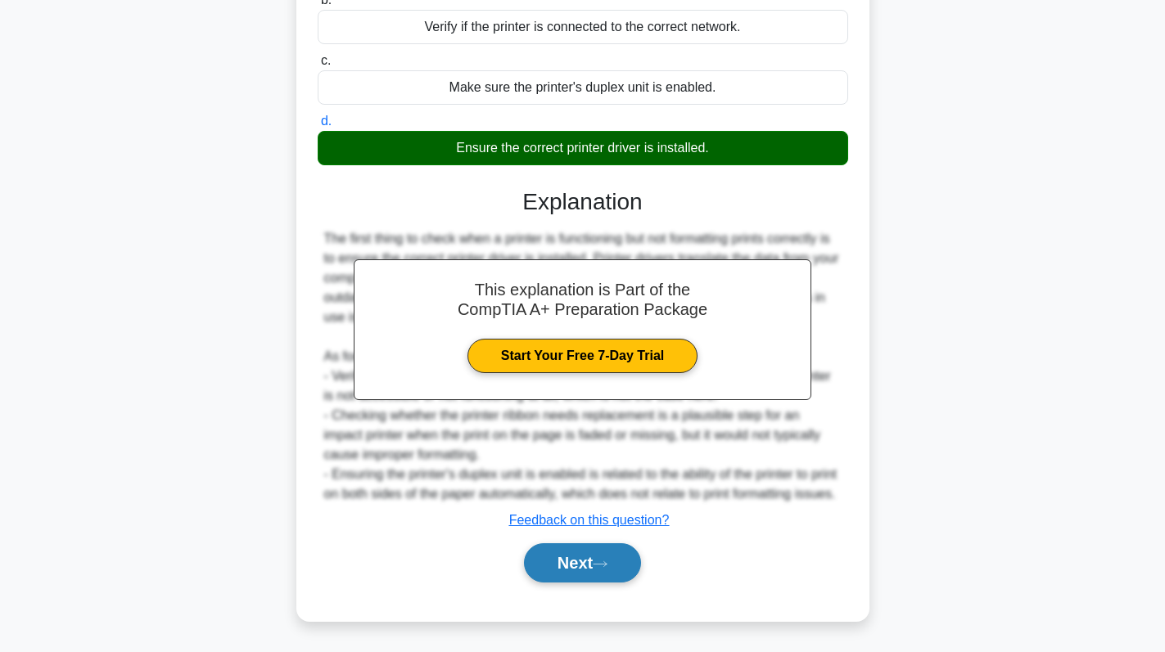
click at [566, 553] on button "Next" at bounding box center [582, 563] width 117 height 39
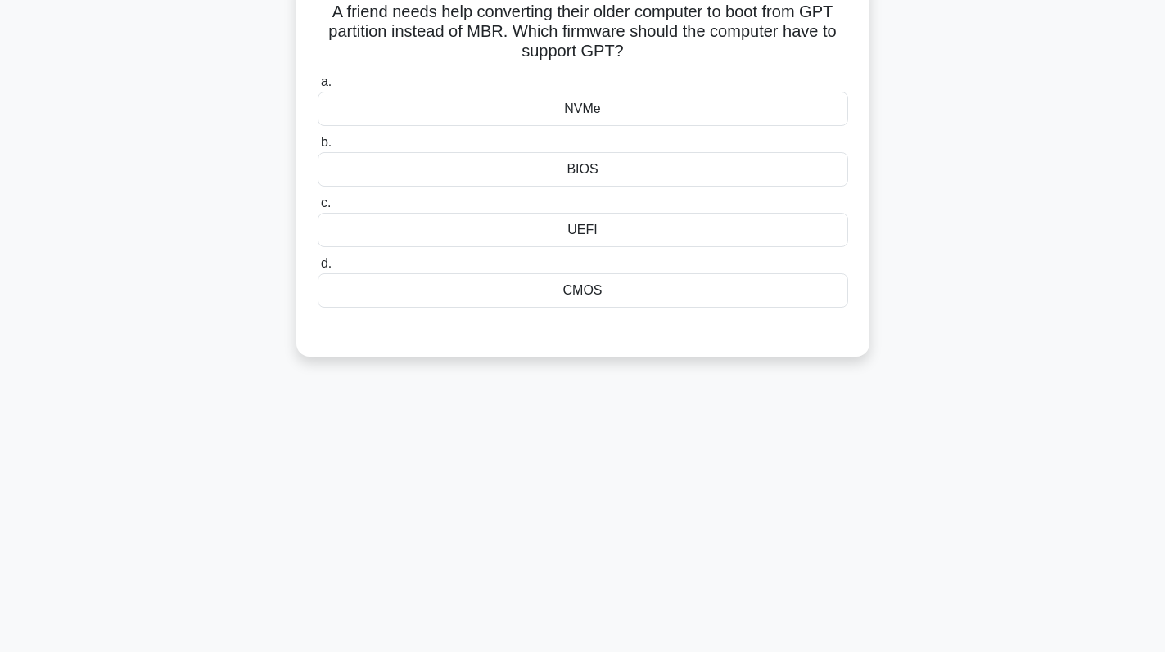
scroll to position [0, 0]
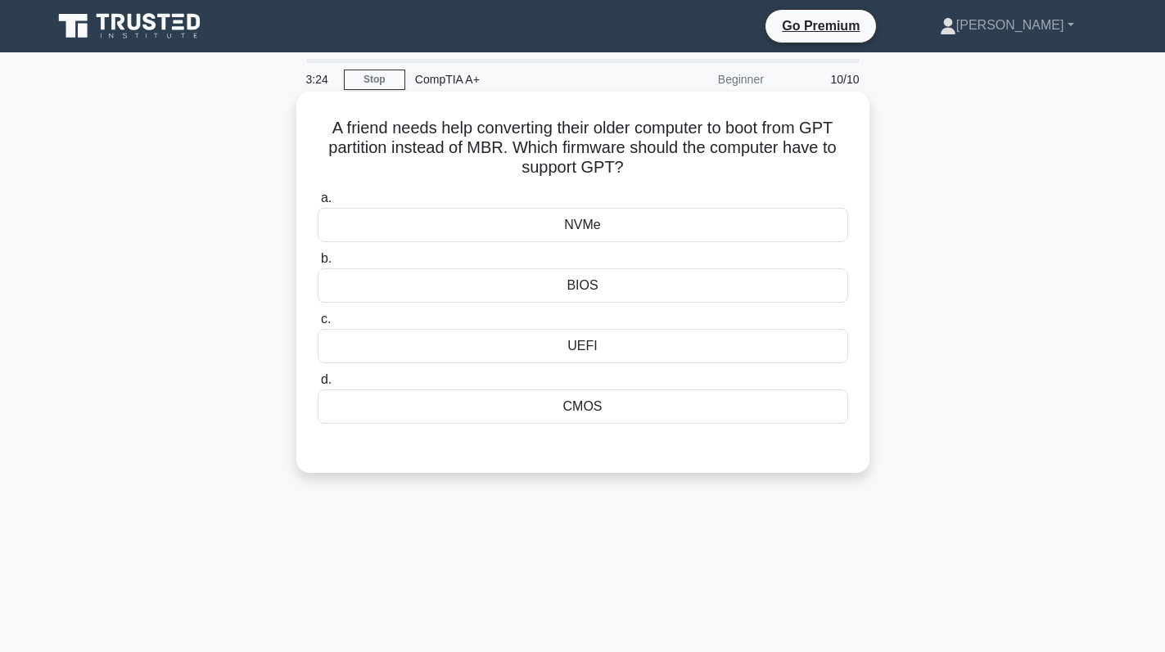
click at [634, 288] on div "BIOS" at bounding box center [583, 286] width 530 height 34
click at [318, 264] on input "b. BIOS" at bounding box center [318, 259] width 0 height 11
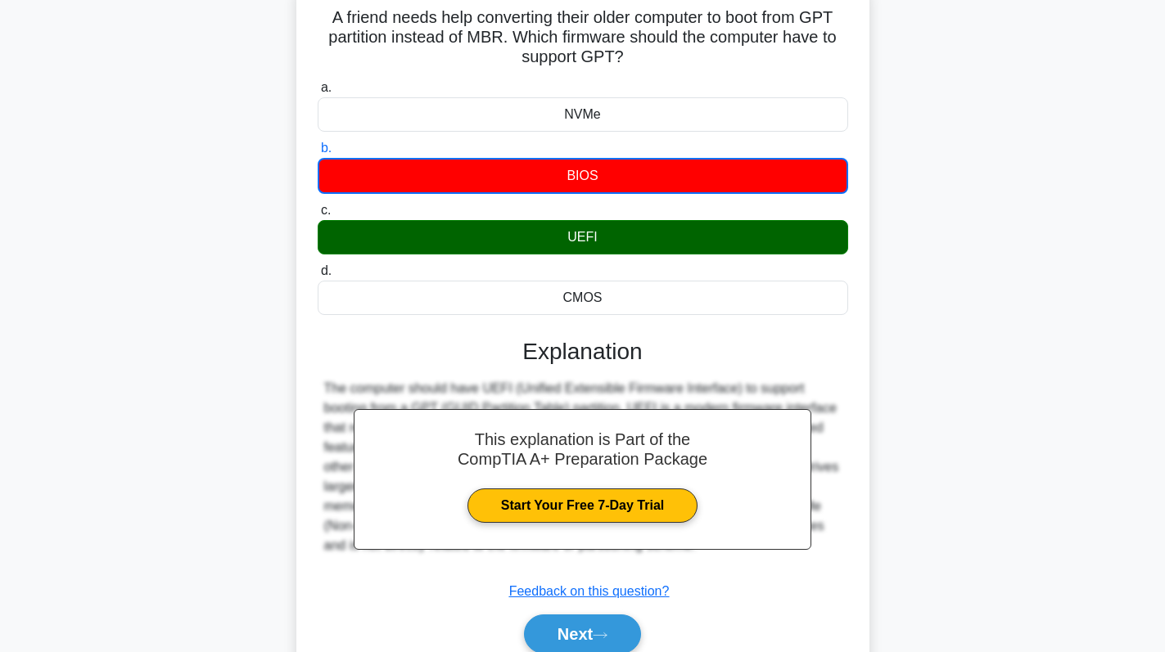
scroll to position [232, 0]
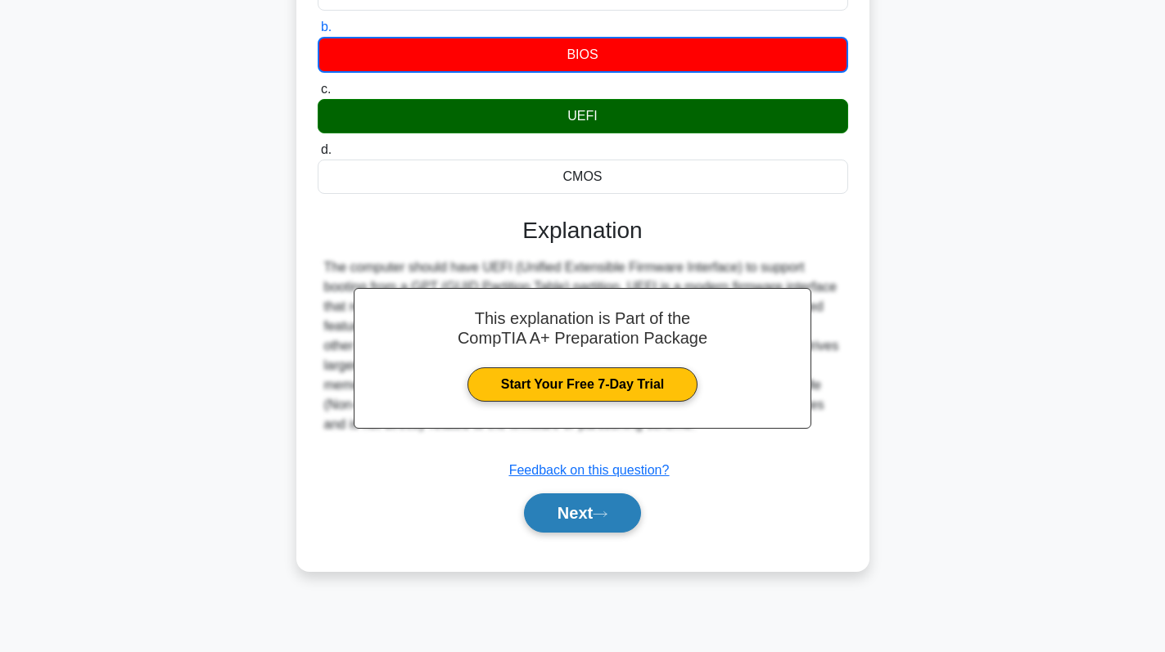
click at [556, 522] on button "Next" at bounding box center [582, 513] width 117 height 39
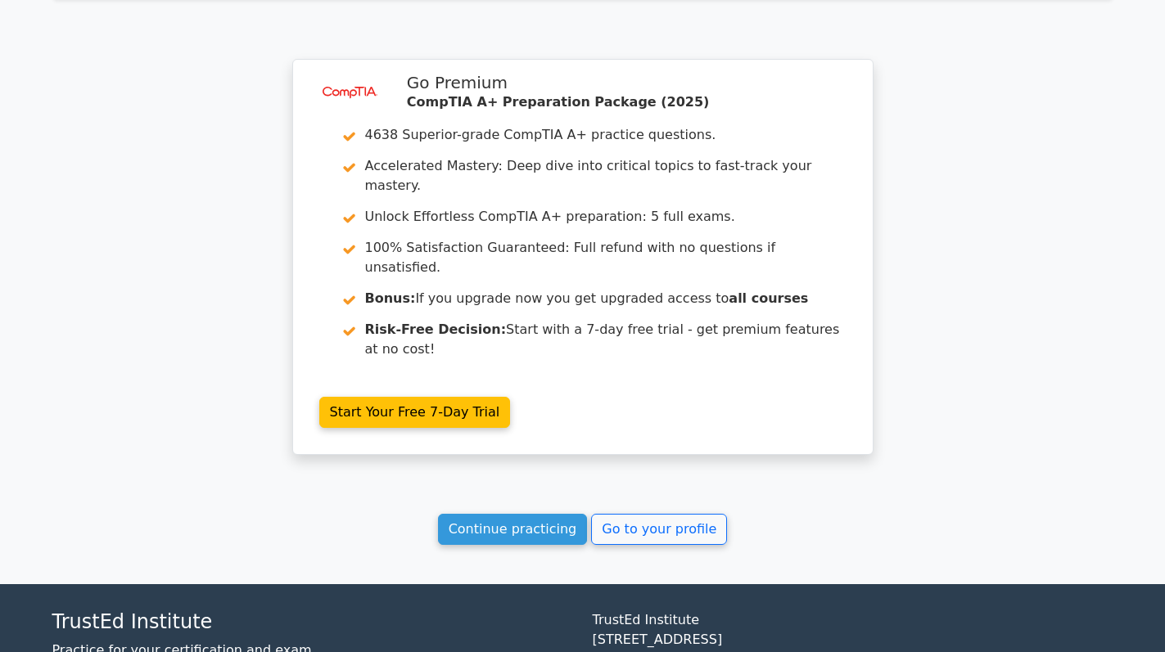
scroll to position [2540, 0]
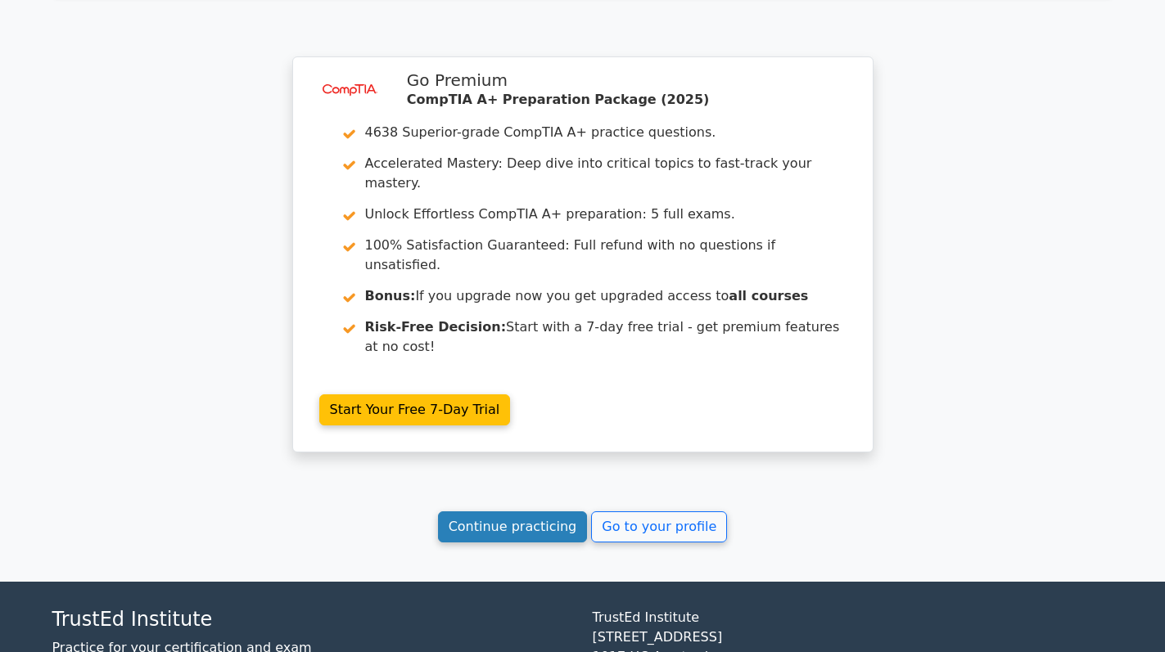
click at [514, 512] on link "Continue practicing" at bounding box center [513, 527] width 150 height 31
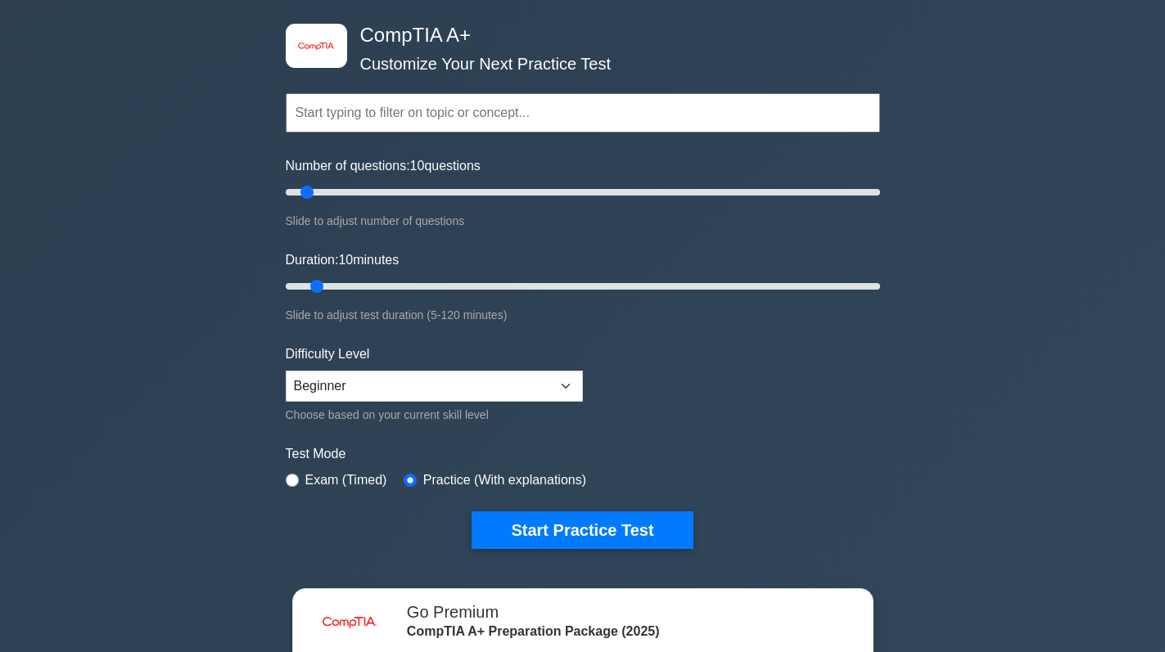
scroll to position [327, 0]
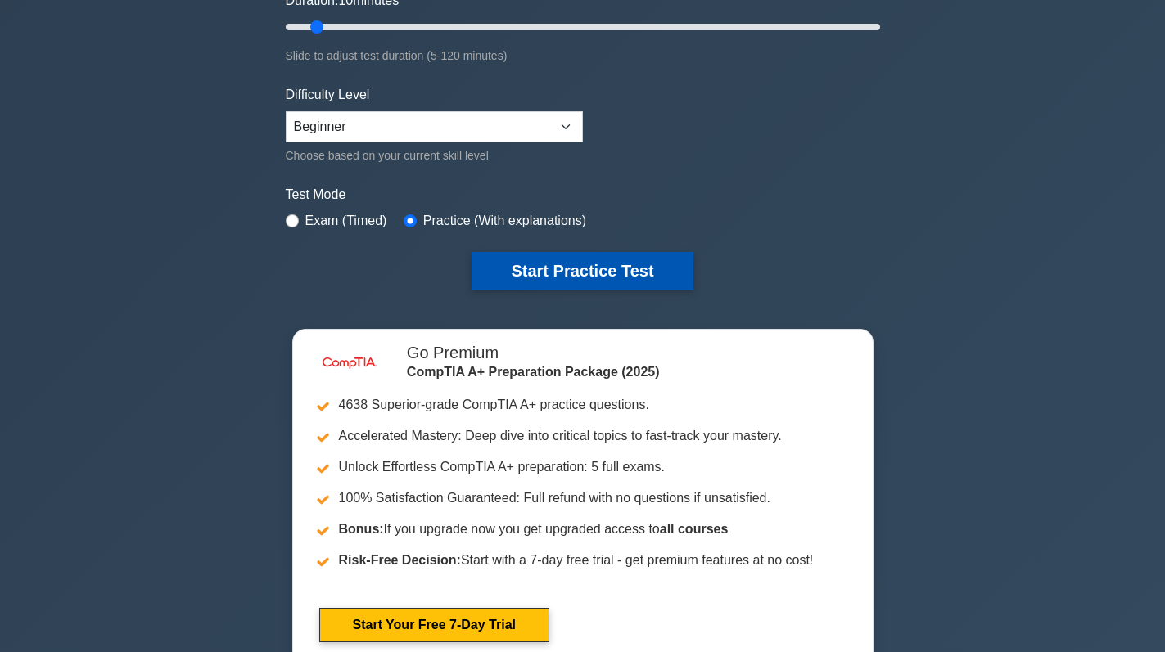
click at [575, 264] on button "Start Practice Test" at bounding box center [582, 271] width 221 height 38
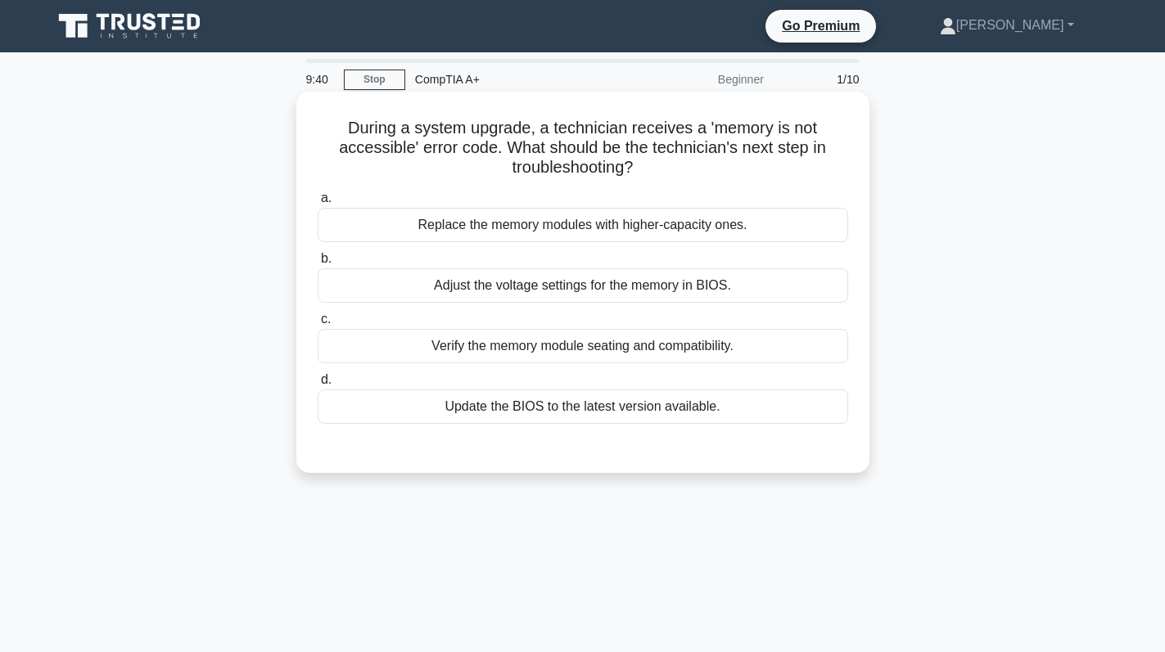
click at [567, 351] on div "Verify the memory module seating and compatibility." at bounding box center [583, 346] width 530 height 34
click at [318, 325] on input "c. Verify the memory module seating and compatibility." at bounding box center [318, 319] width 0 height 11
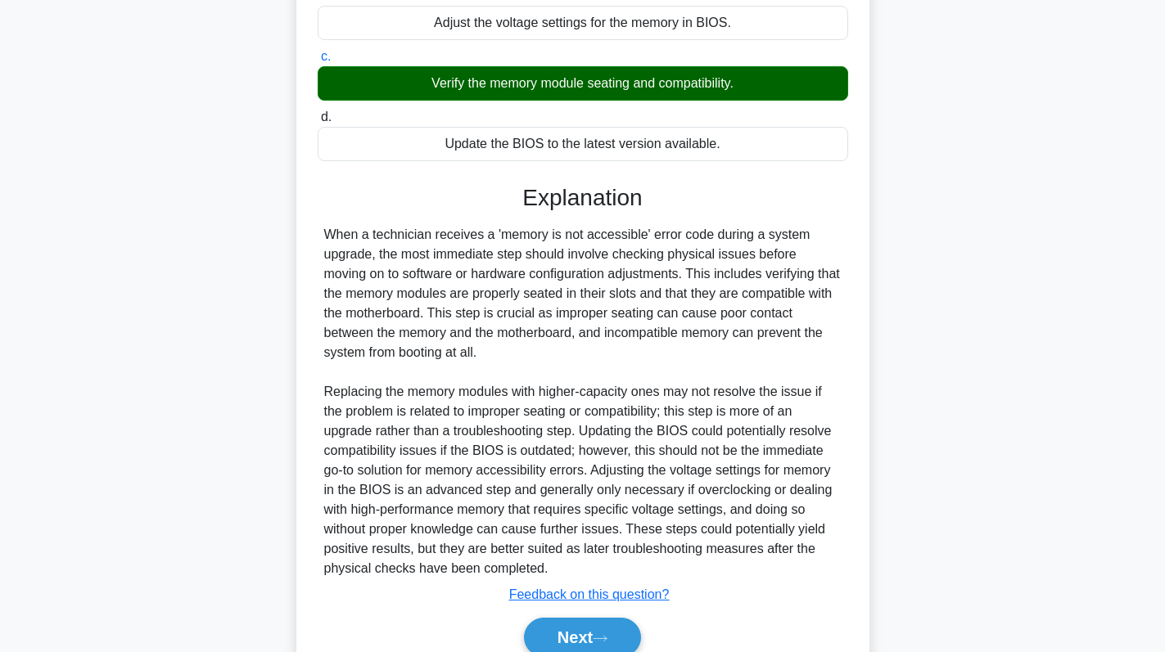
scroll to position [338, 0]
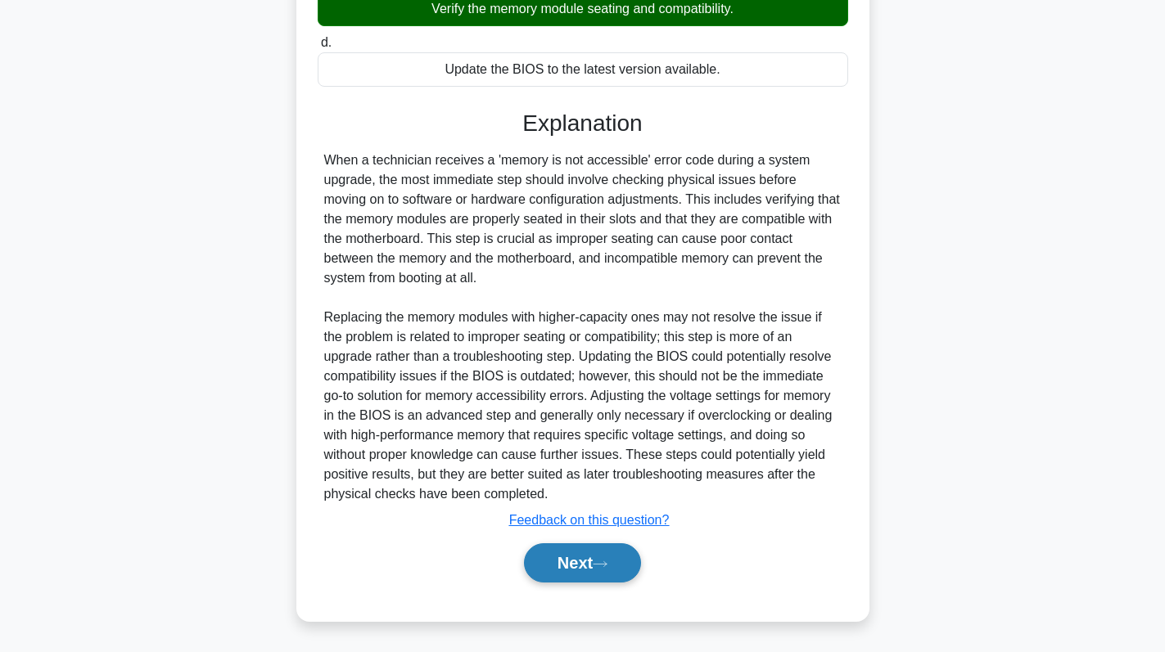
click at [576, 562] on button "Next" at bounding box center [582, 563] width 117 height 39
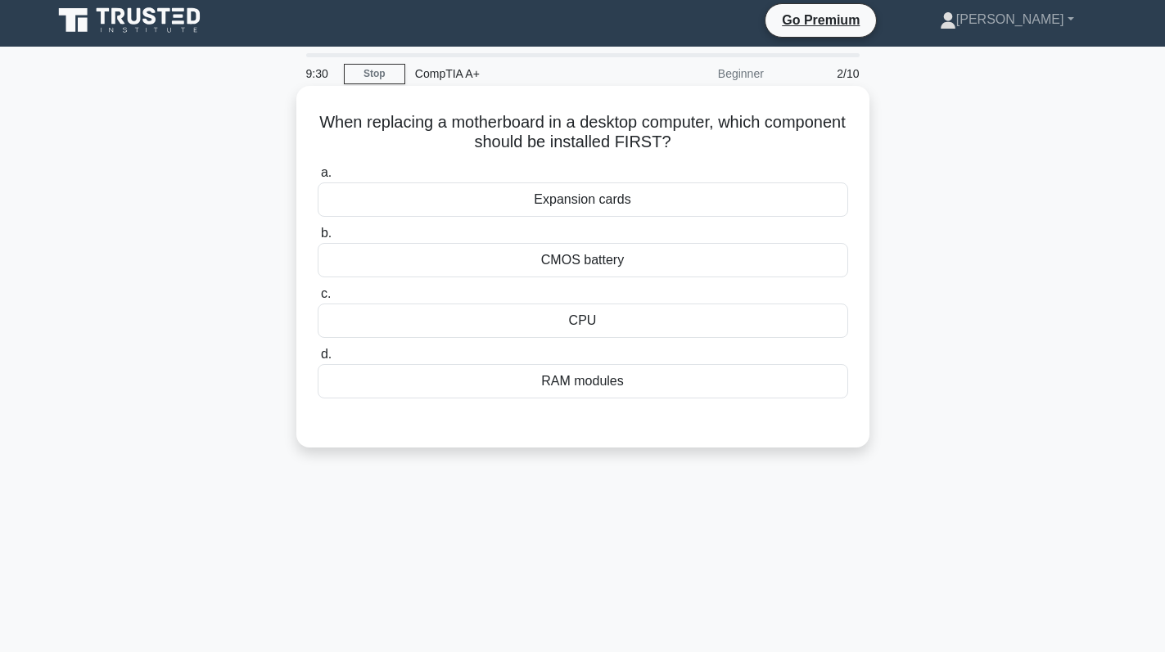
scroll to position [0, 0]
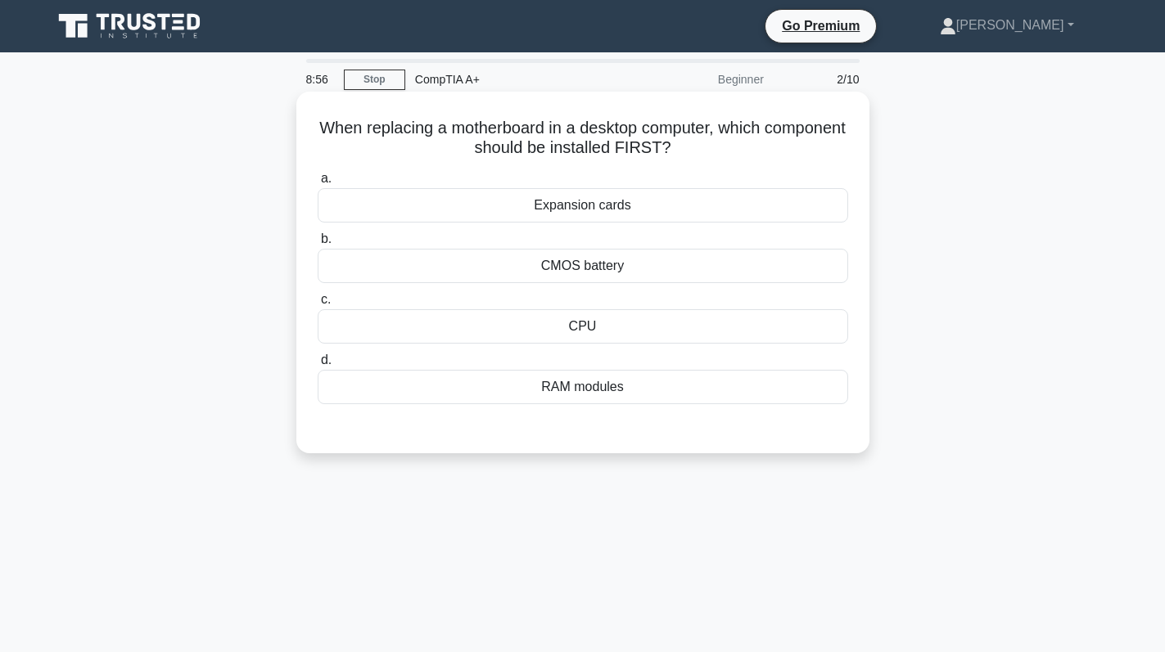
click at [611, 325] on div "CPU" at bounding box center [583, 326] width 530 height 34
click at [318, 305] on input "c. CPU" at bounding box center [318, 300] width 0 height 11
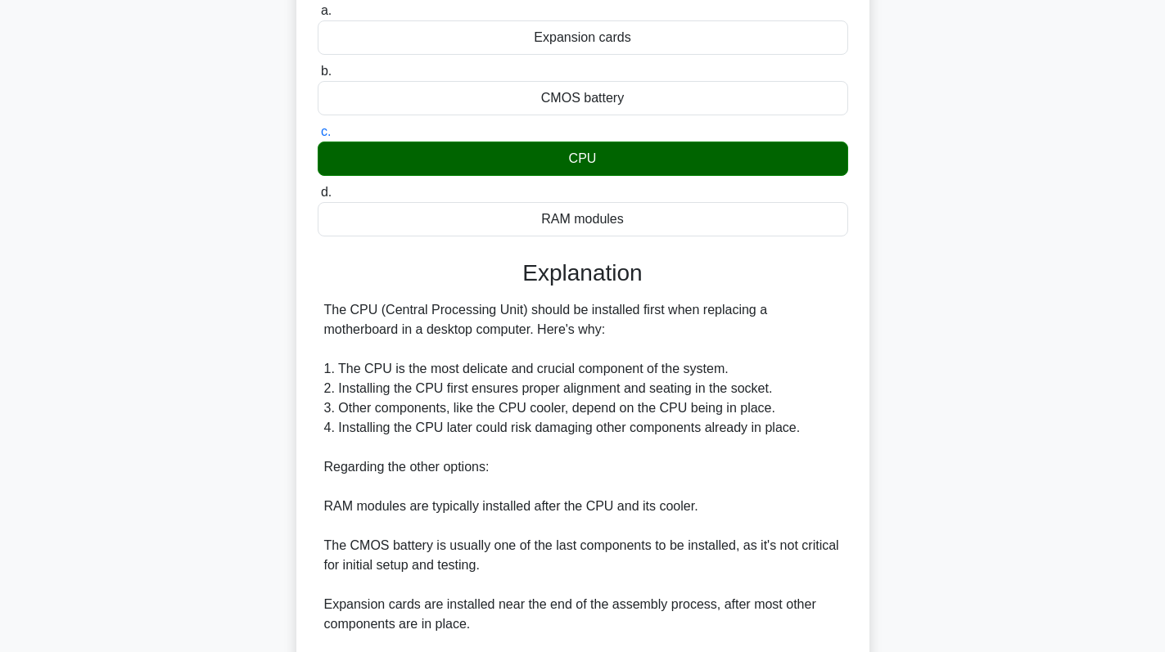
scroll to position [358, 0]
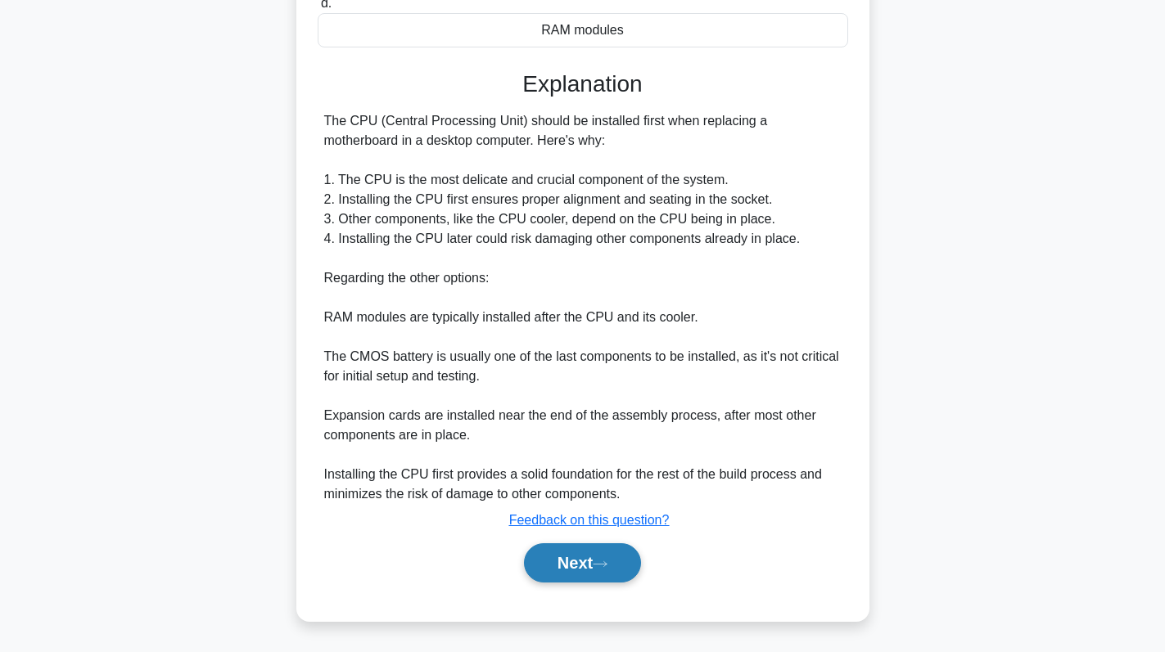
click at [549, 570] on button "Next" at bounding box center [582, 563] width 117 height 39
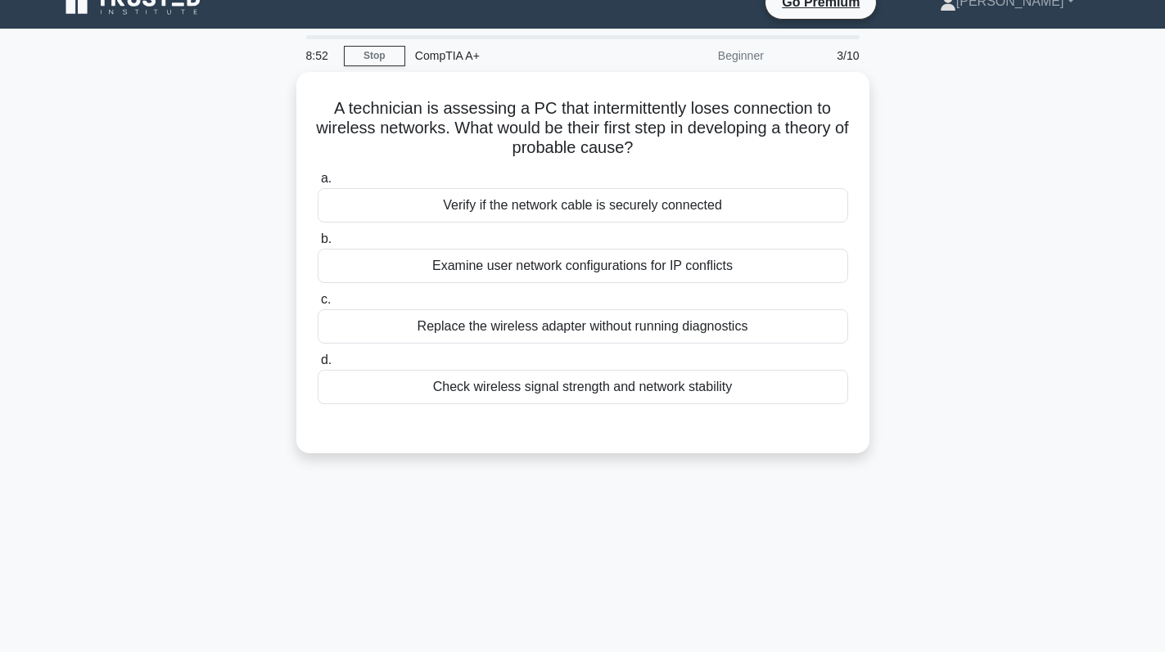
scroll to position [0, 0]
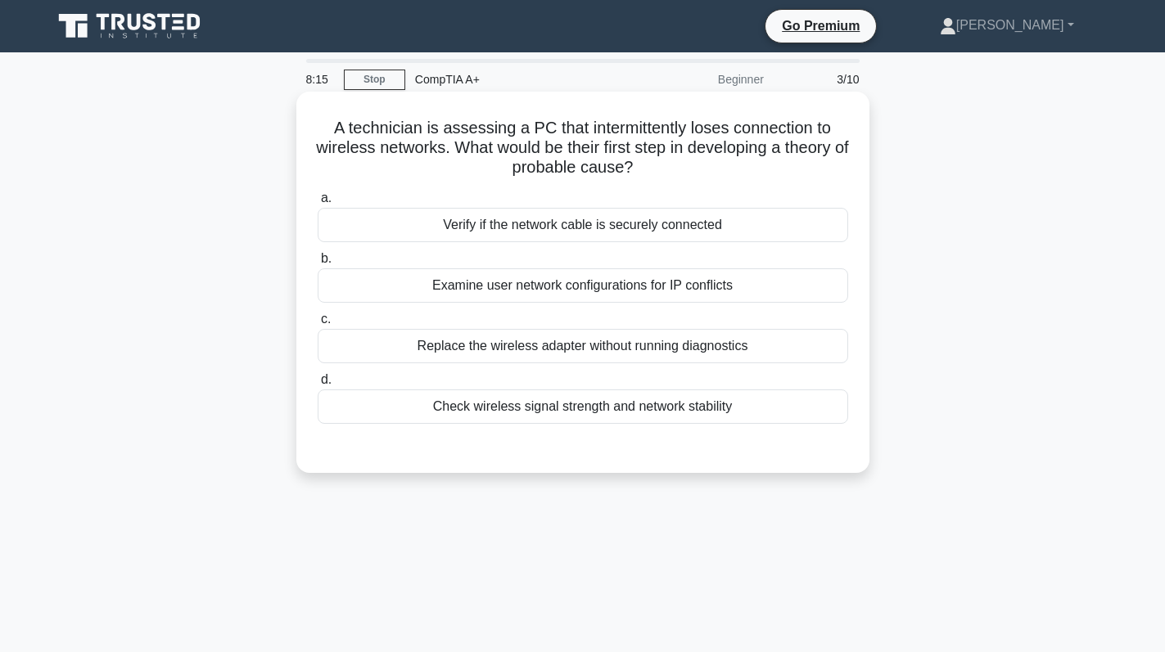
click at [623, 415] on div "Check wireless signal strength and network stability" at bounding box center [583, 407] width 530 height 34
click at [318, 386] on input "d. Check wireless signal strength and network stability" at bounding box center [318, 380] width 0 height 11
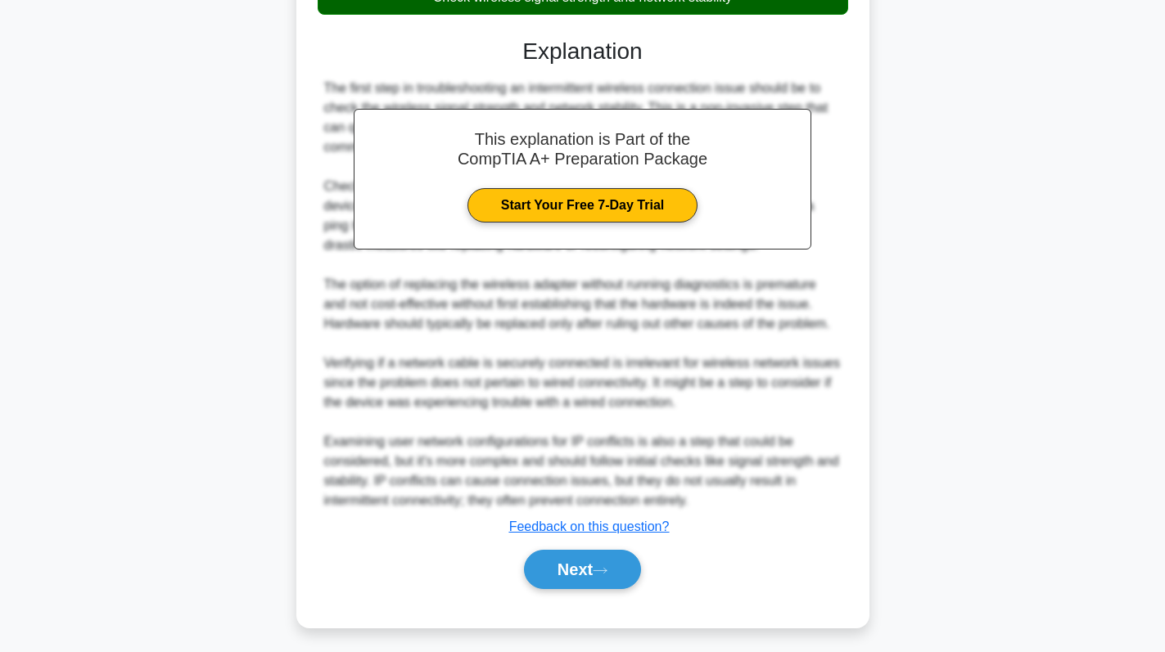
scroll to position [417, 0]
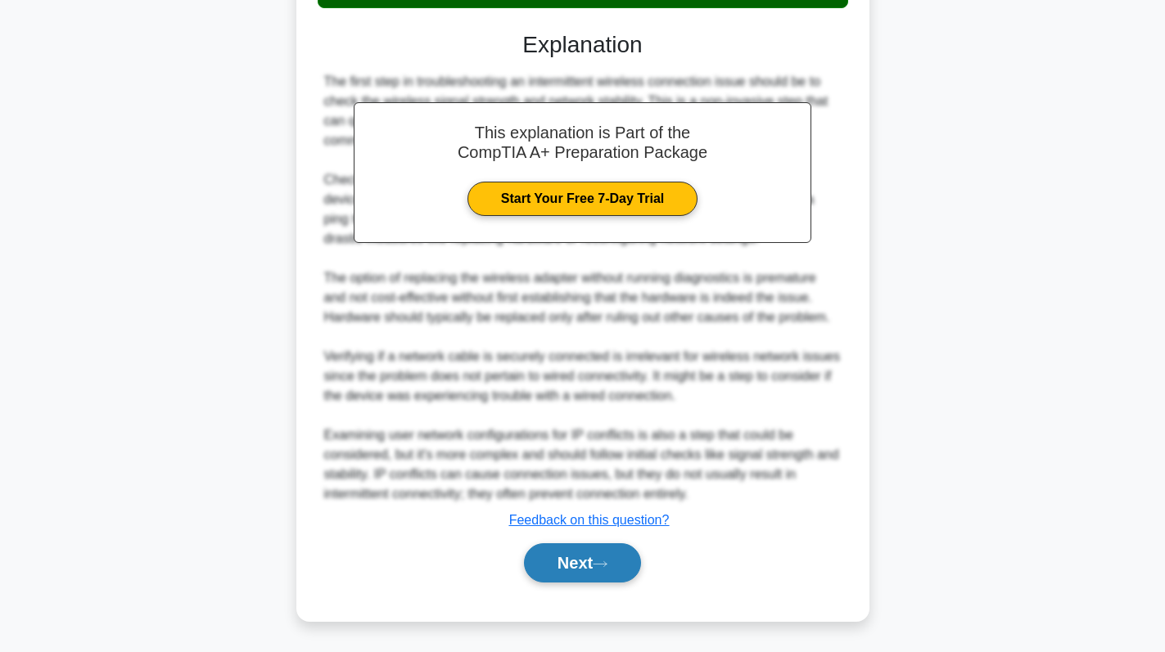
click at [589, 563] on button "Next" at bounding box center [582, 563] width 117 height 39
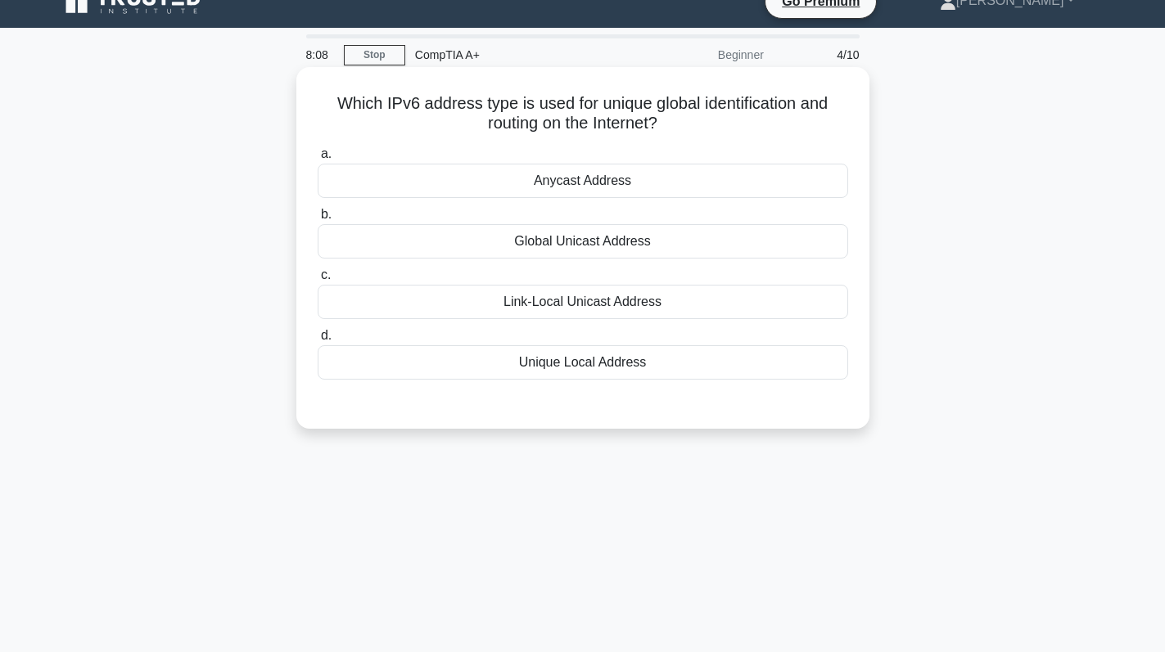
scroll to position [0, 0]
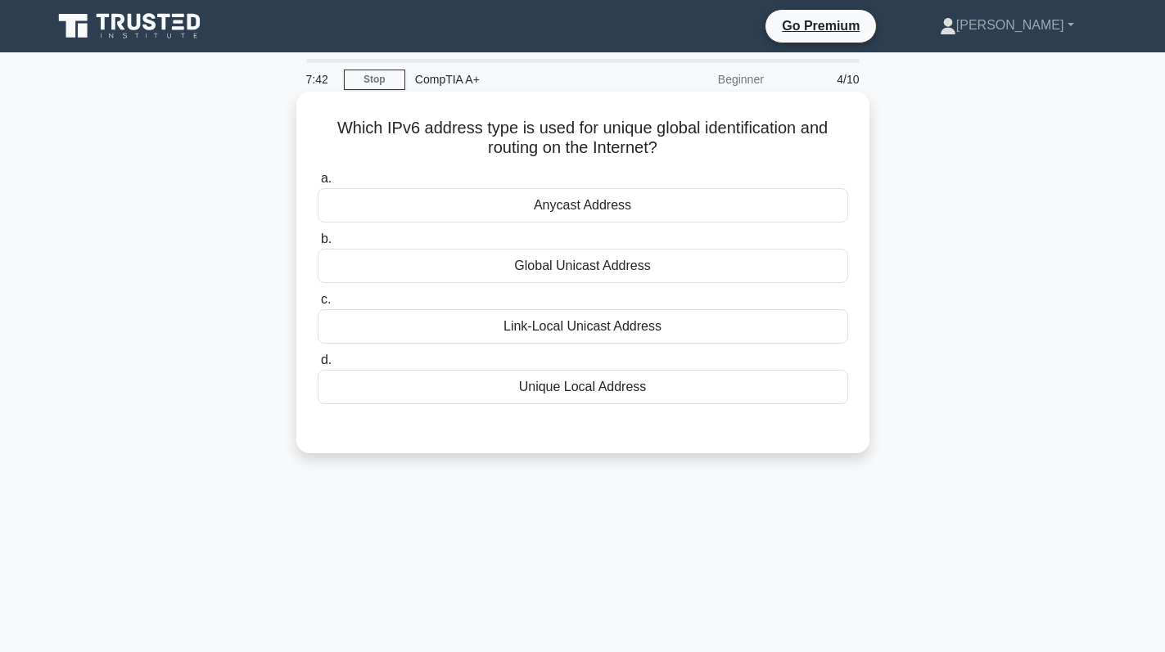
drag, startPoint x: 663, startPoint y: 149, endPoint x: 307, endPoint y: 120, distance: 357.3
click at [307, 120] on div "Which IPv6 address type is used for unique global identification and routing on…" at bounding box center [583, 272] width 560 height 349
copy h5 "Which IPv6 address type is used for unique global identification and routing on…"
click at [623, 265] on div "Global Unicast Address" at bounding box center [583, 266] width 530 height 34
click at [318, 245] on input "b. Global Unicast Address" at bounding box center [318, 239] width 0 height 11
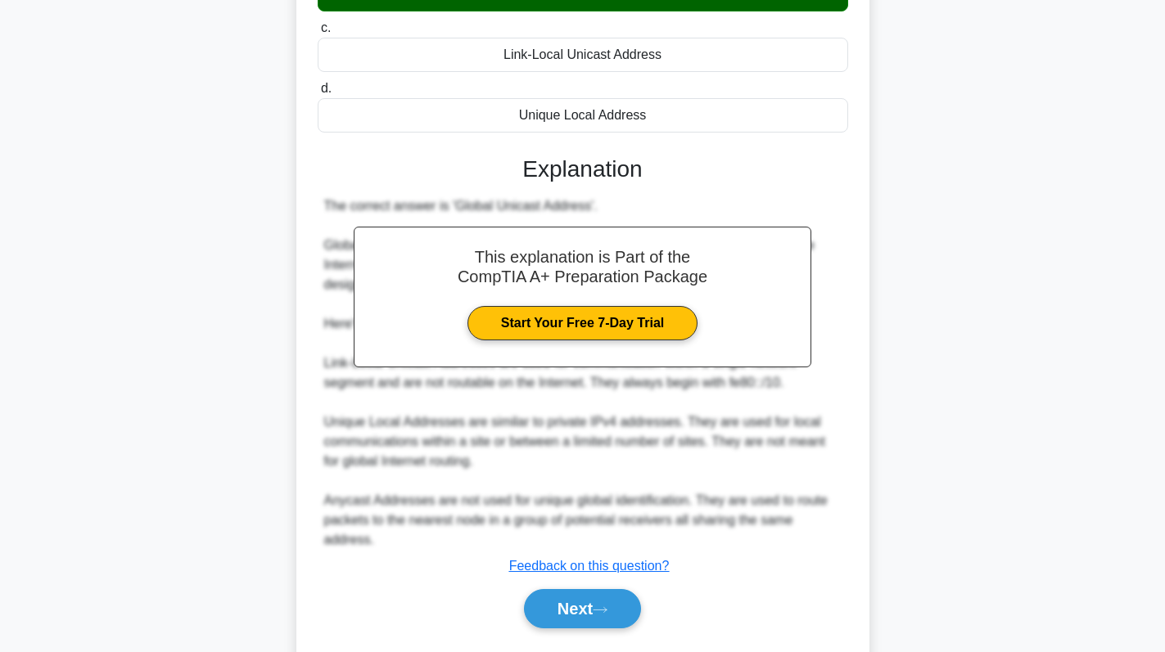
scroll to position [299, 0]
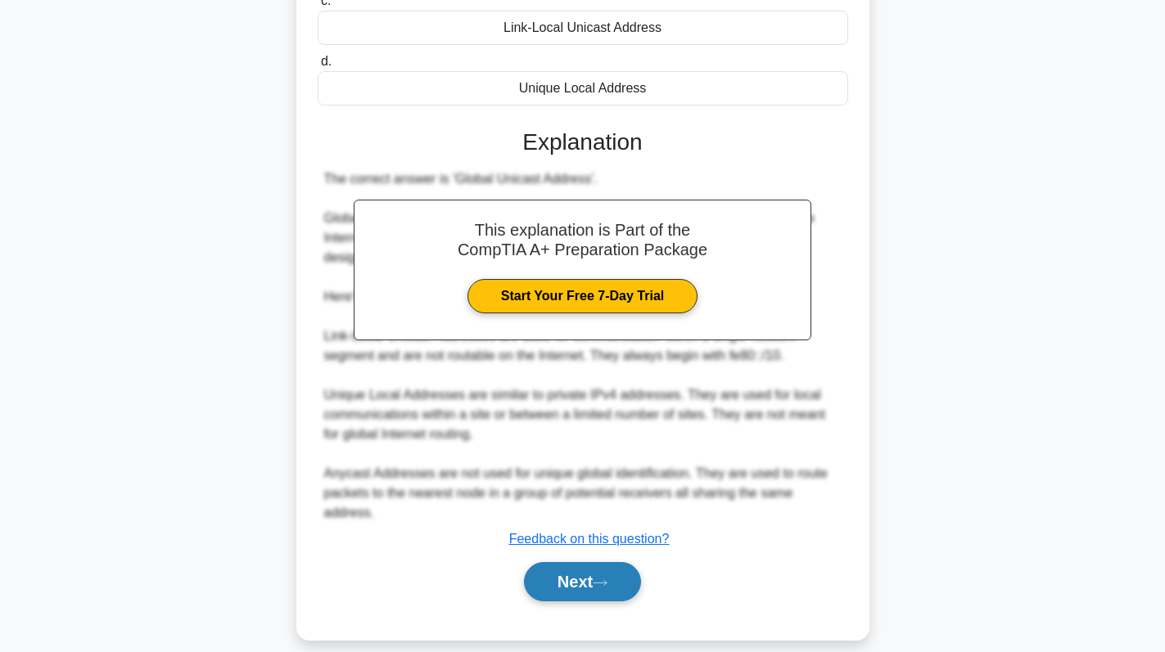
click at [567, 565] on button "Next" at bounding box center [582, 581] width 117 height 39
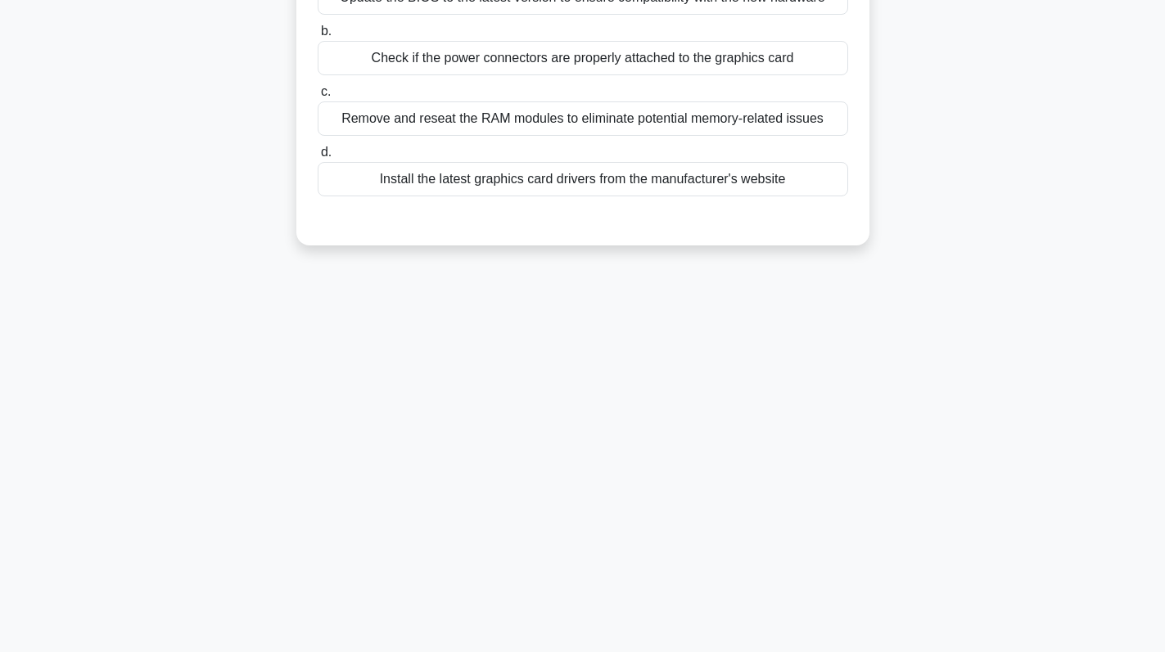
scroll to position [0, 0]
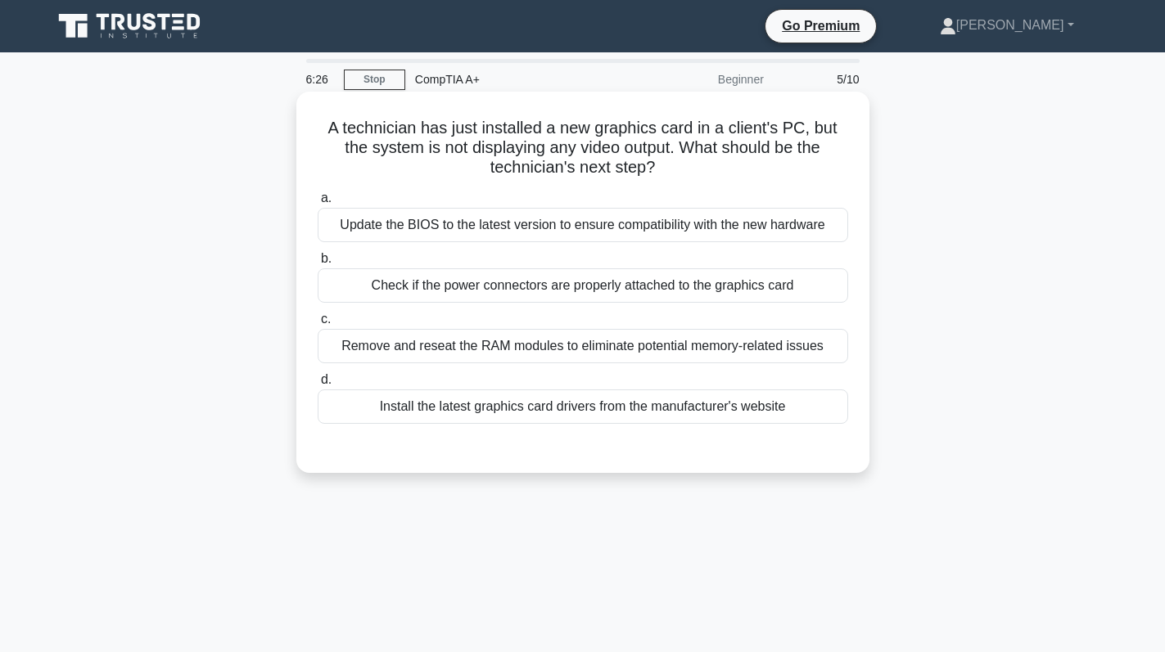
click at [591, 288] on div "Check if the power connectors are properly attached to the graphics card" at bounding box center [583, 286] width 530 height 34
click at [318, 264] on input "b. Check if the power connectors are properly attached to the graphics card" at bounding box center [318, 259] width 0 height 11
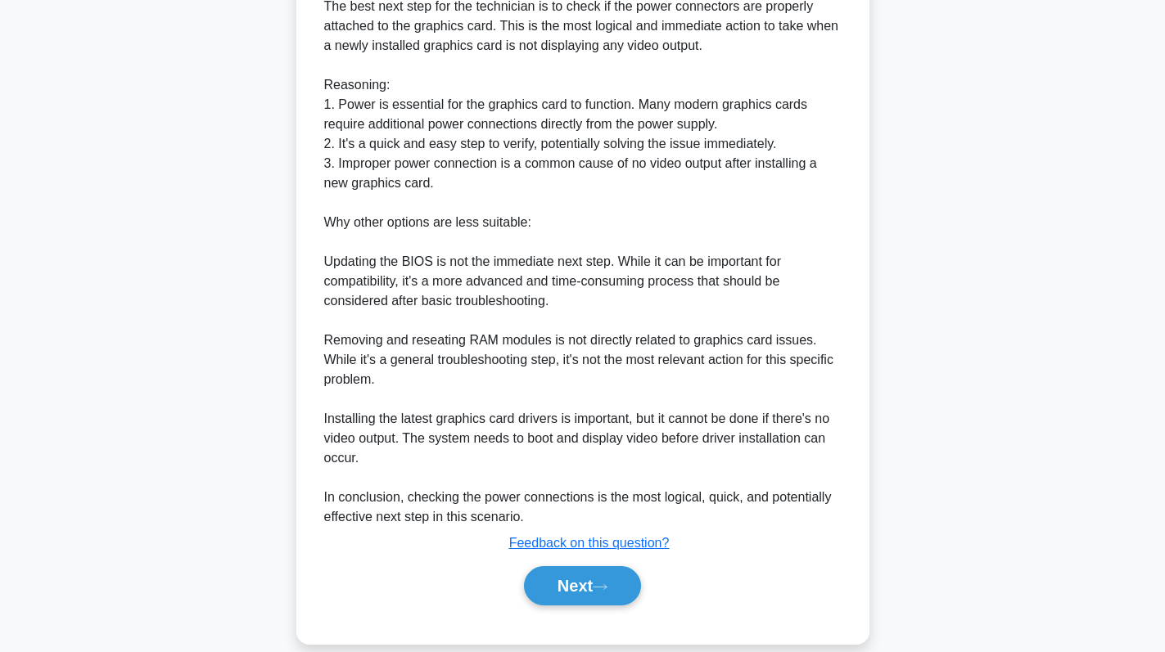
scroll to position [515, 0]
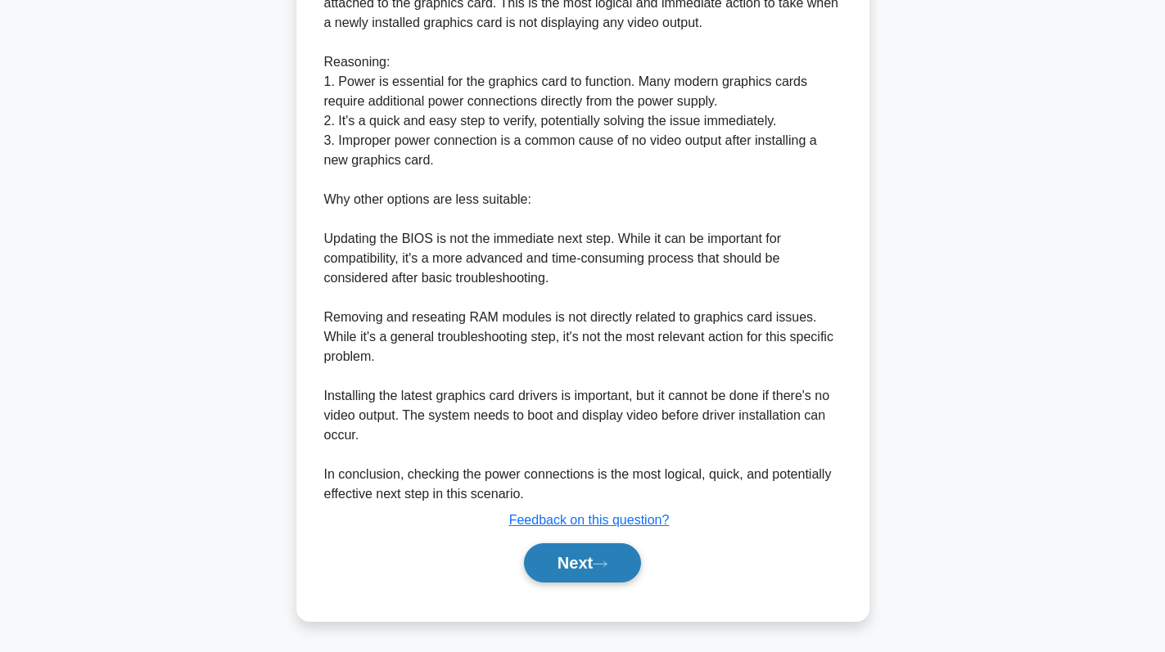
click at [581, 561] on button "Next" at bounding box center [582, 563] width 117 height 39
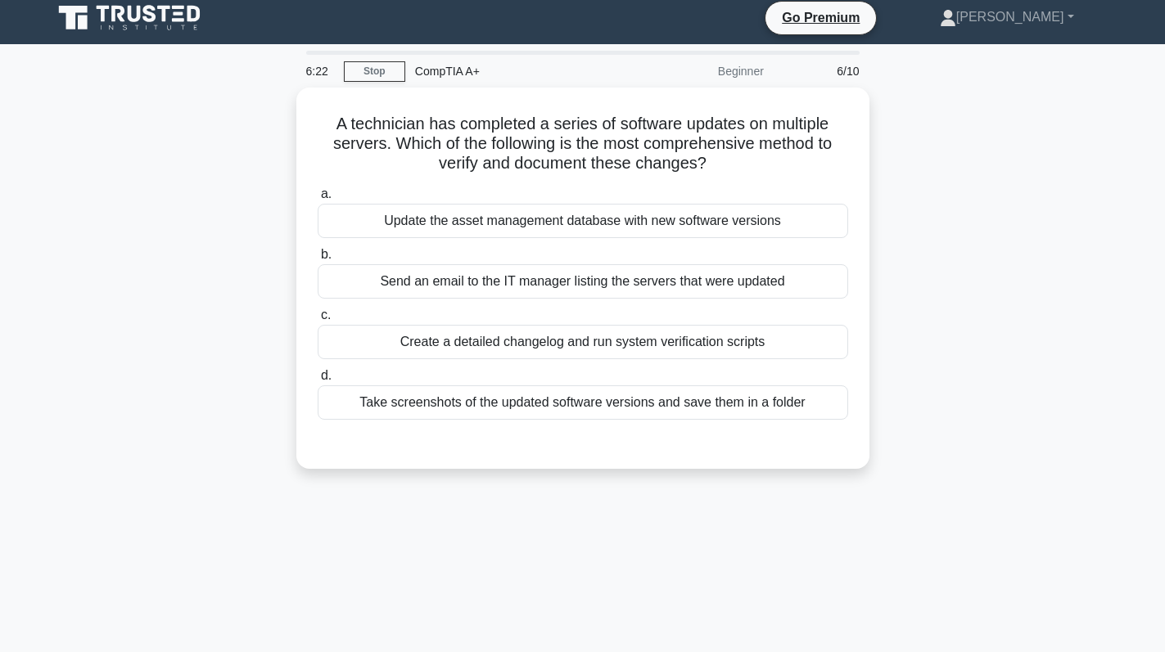
scroll to position [0, 0]
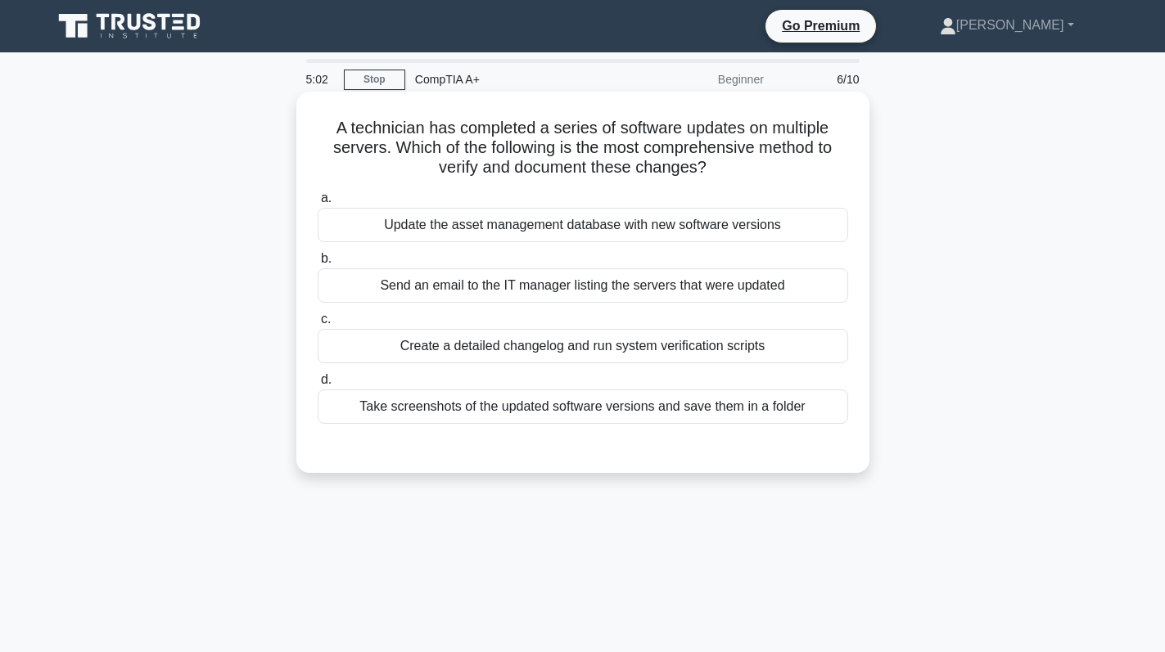
click at [595, 404] on div "Take screenshots of the updated software versions and save them in a folder" at bounding box center [583, 407] width 530 height 34
click at [318, 386] on input "d. Take screenshots of the updated software versions and save them in a folder" at bounding box center [318, 380] width 0 height 11
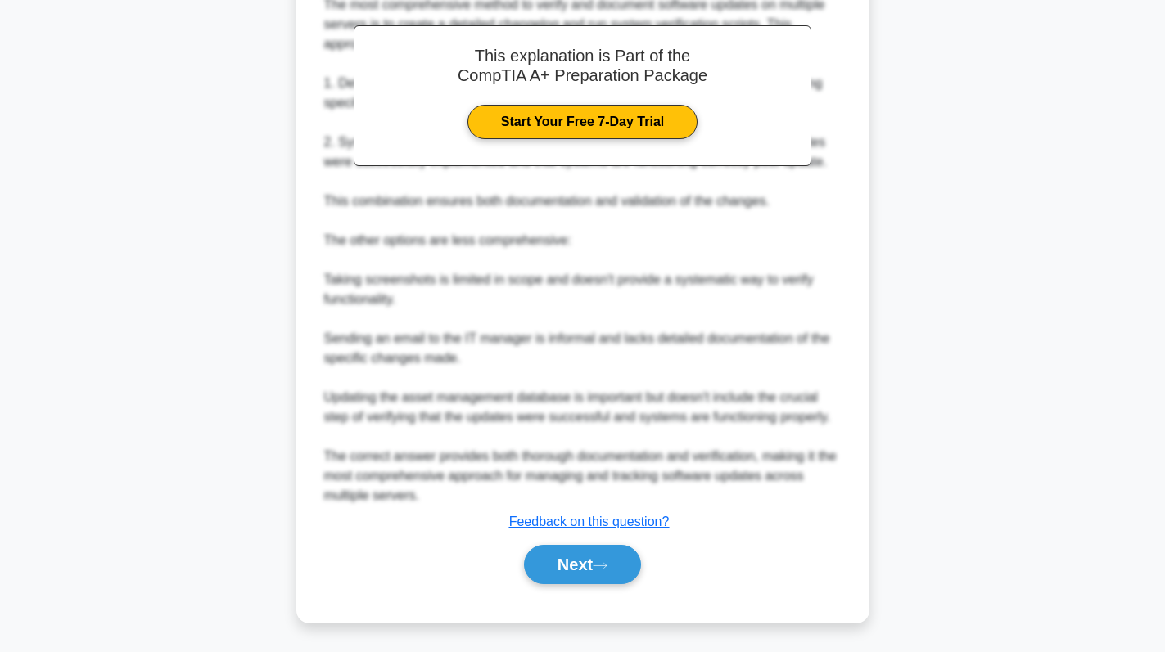
scroll to position [497, 0]
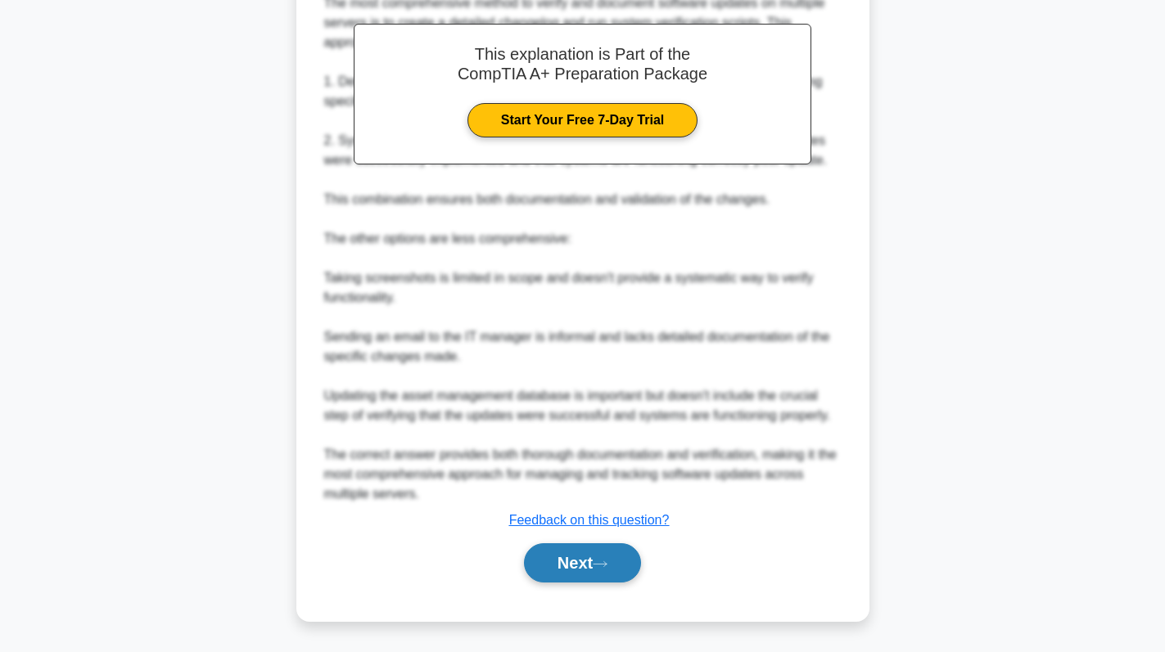
click at [581, 562] on button "Next" at bounding box center [582, 563] width 117 height 39
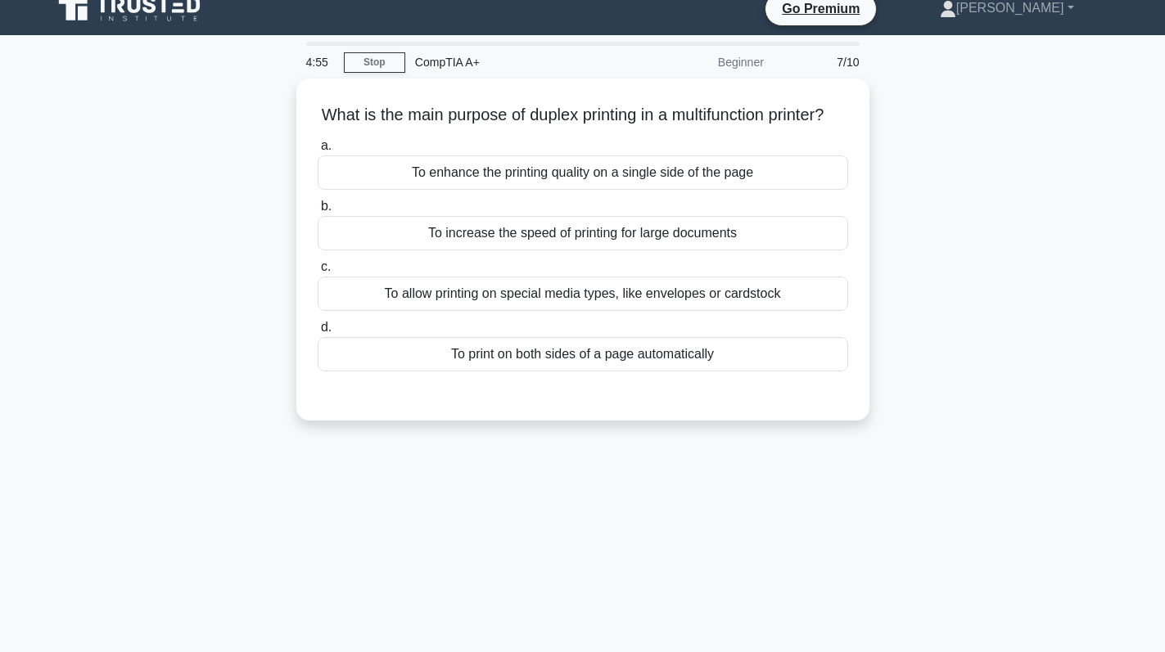
scroll to position [0, 0]
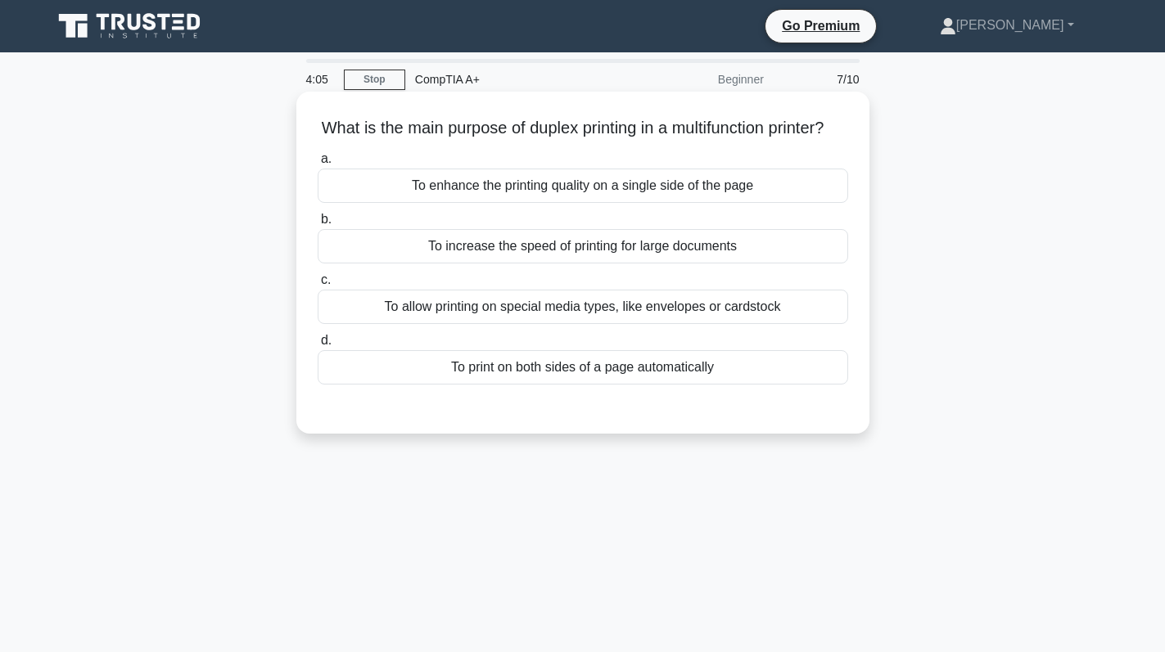
click at [559, 385] on div "To print on both sides of a page automatically" at bounding box center [583, 367] width 530 height 34
click at [318, 346] on input "d. To print on both sides of a page automatically" at bounding box center [318, 341] width 0 height 11
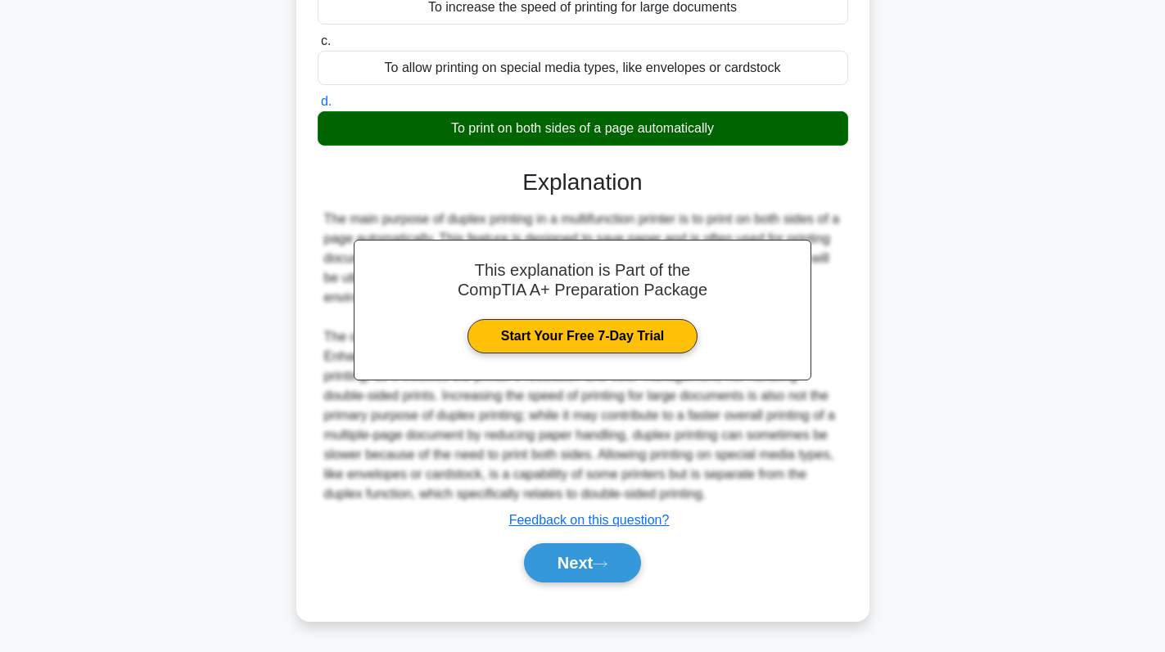
scroll to position [260, 0]
click at [580, 558] on button "Next" at bounding box center [582, 563] width 117 height 39
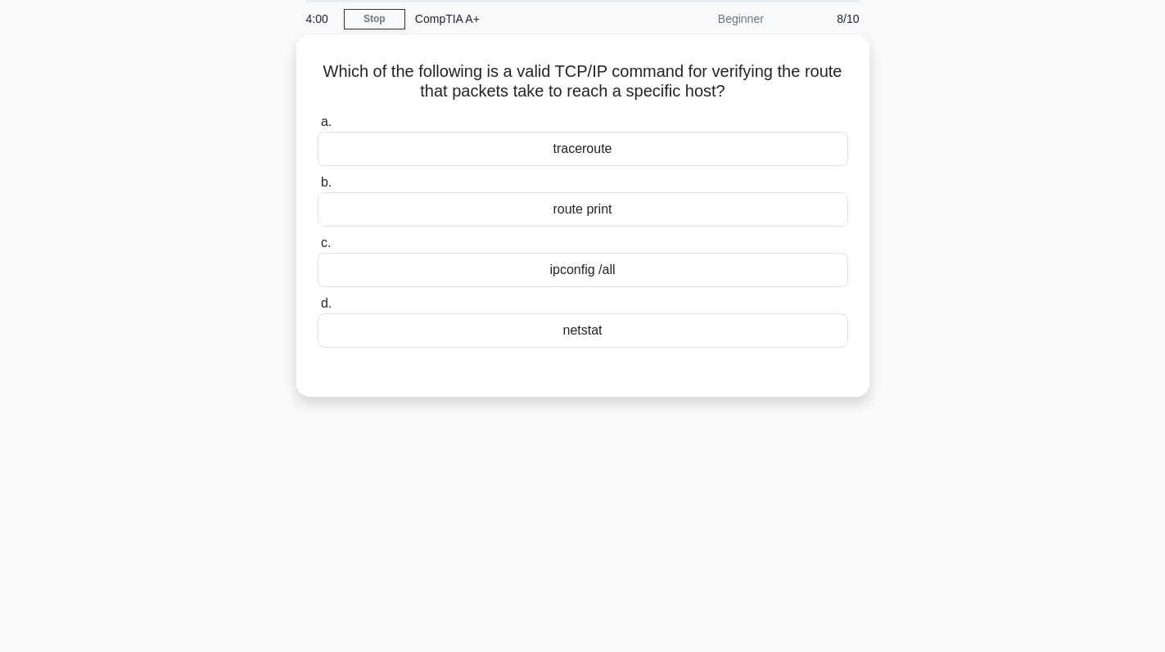
scroll to position [0, 0]
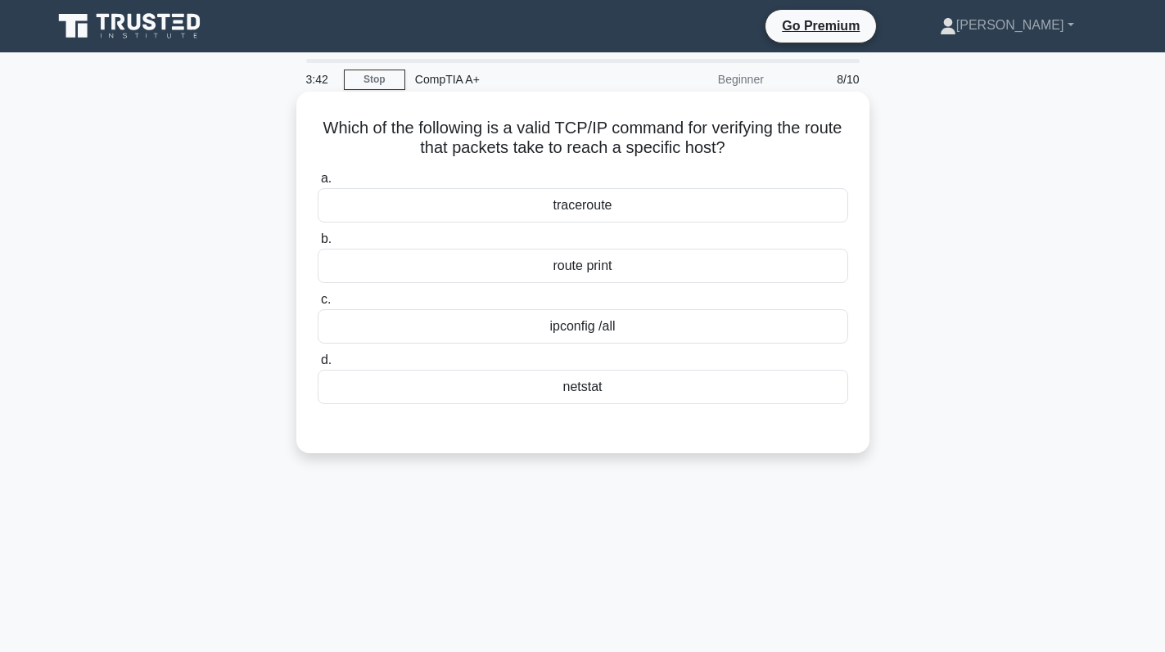
click at [646, 201] on div "traceroute" at bounding box center [583, 205] width 530 height 34
click at [318, 184] on input "a. traceroute" at bounding box center [318, 179] width 0 height 11
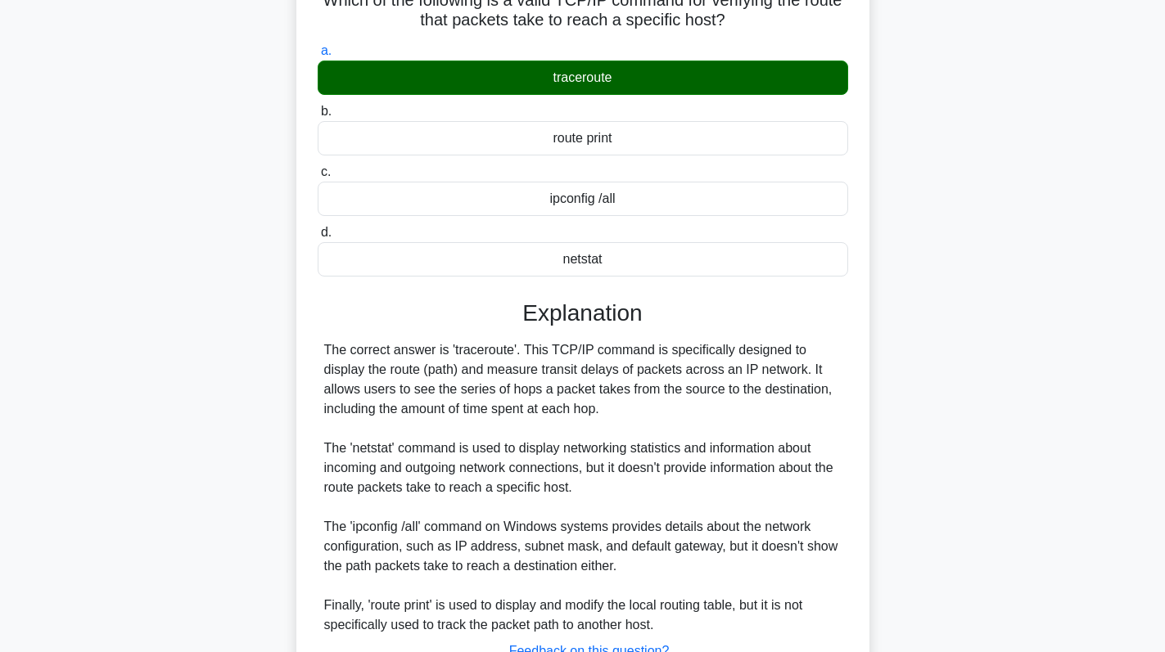
scroll to position [260, 0]
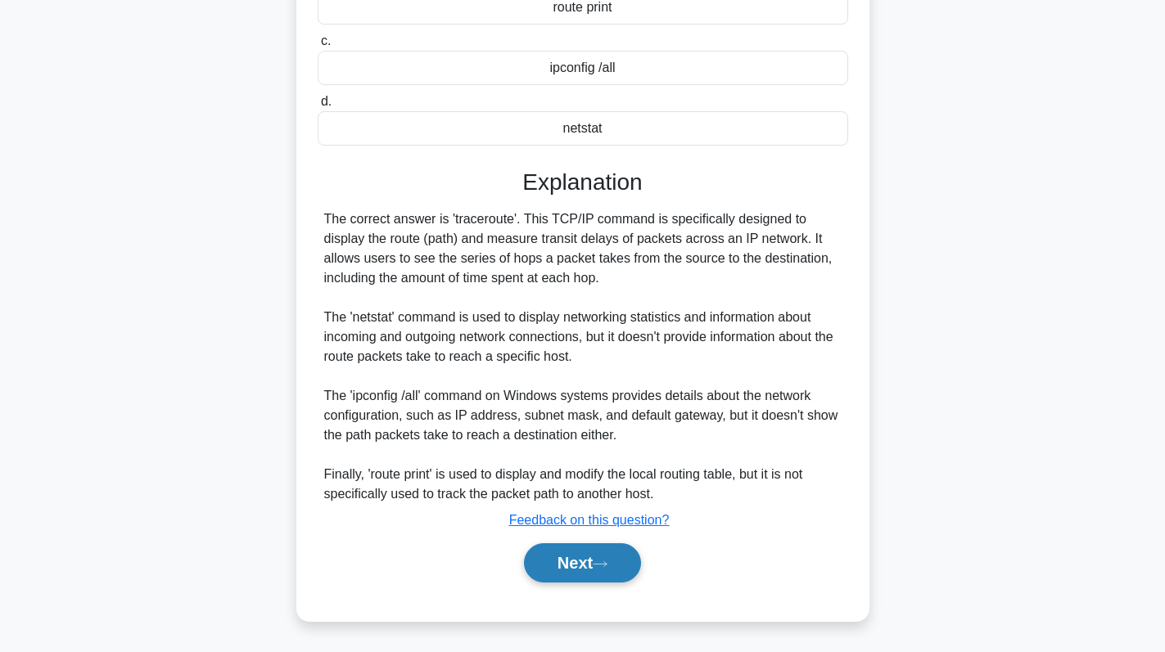
click at [580, 556] on button "Next" at bounding box center [582, 563] width 117 height 39
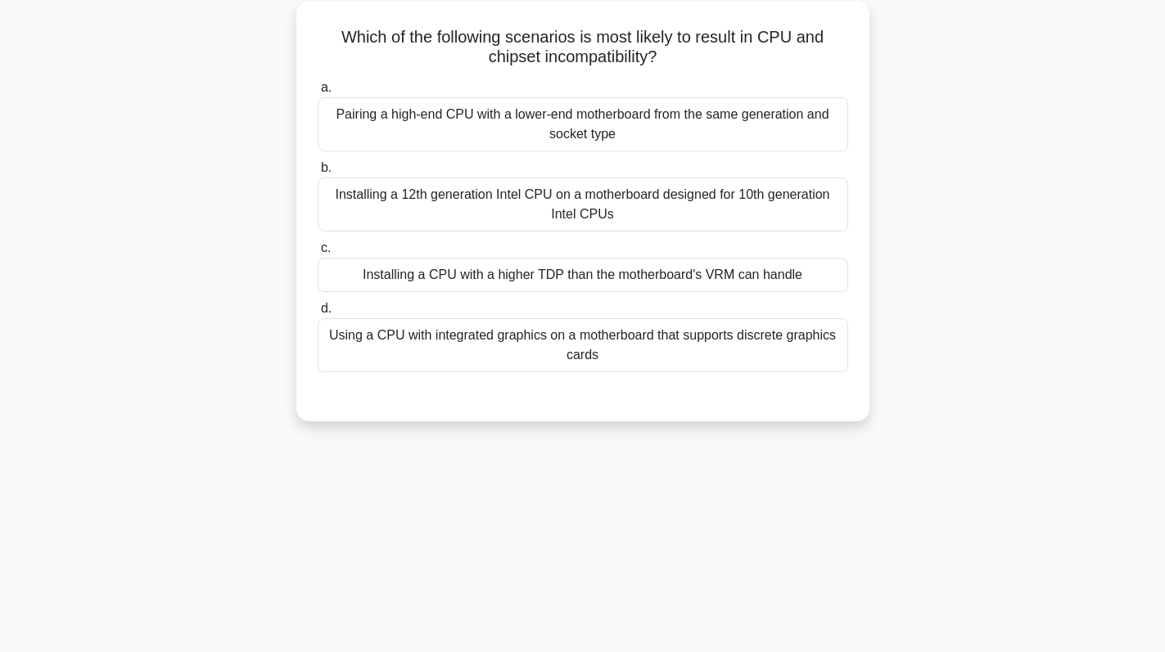
scroll to position [0, 0]
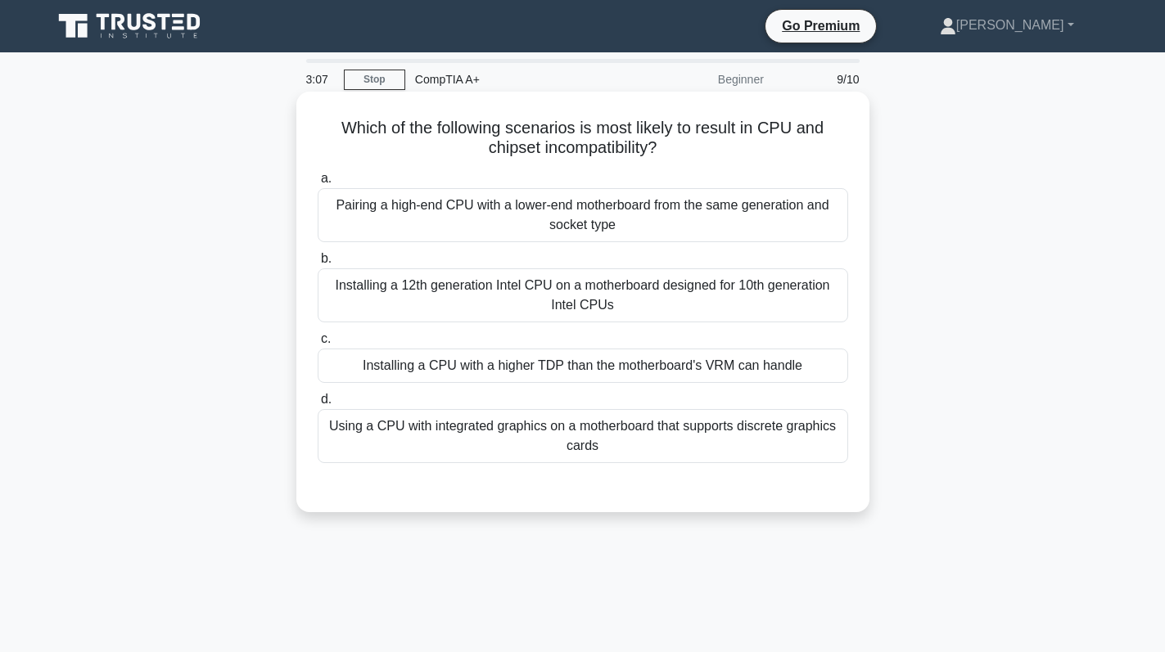
click at [527, 373] on div "Installing a CPU with a higher TDP than the motherboard's VRM can handle" at bounding box center [583, 366] width 530 height 34
click at [318, 345] on input "c. Installing a CPU with a higher TDP than the motherboard's VRM can handle" at bounding box center [318, 339] width 0 height 11
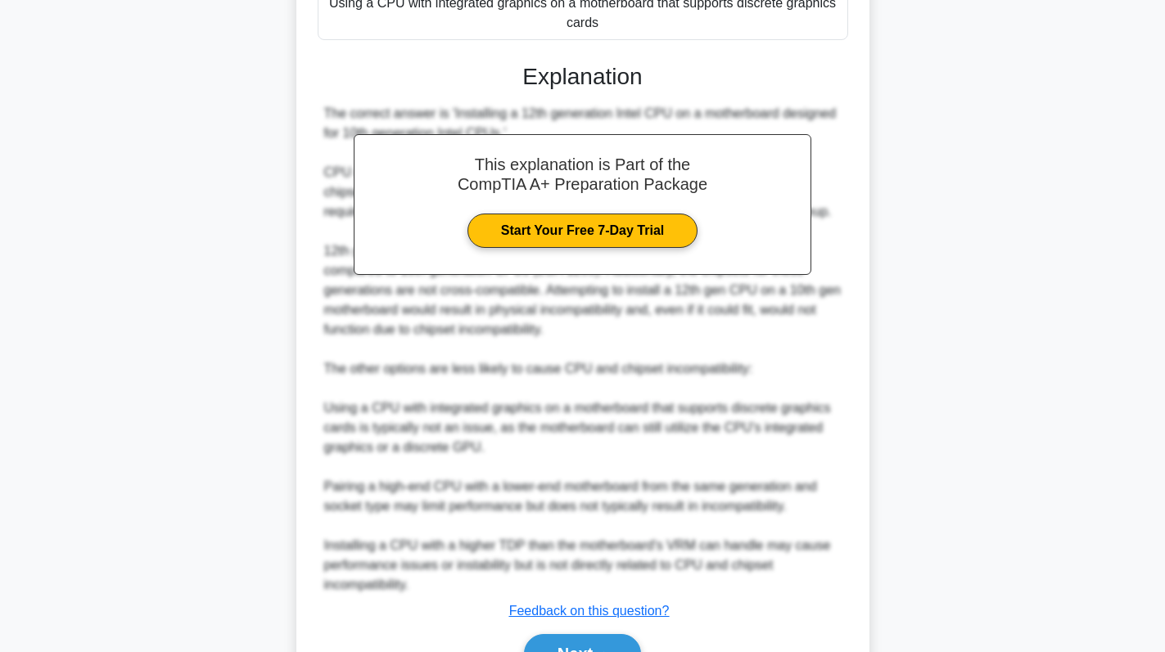
scroll to position [517, 0]
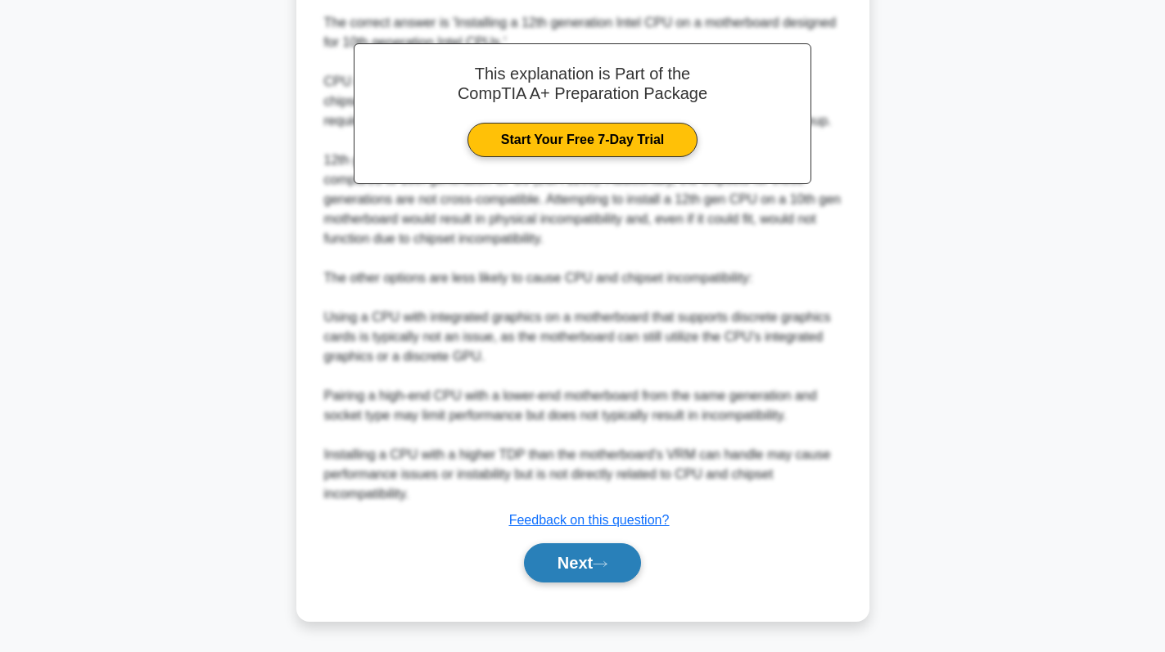
click at [567, 554] on button "Next" at bounding box center [582, 563] width 117 height 39
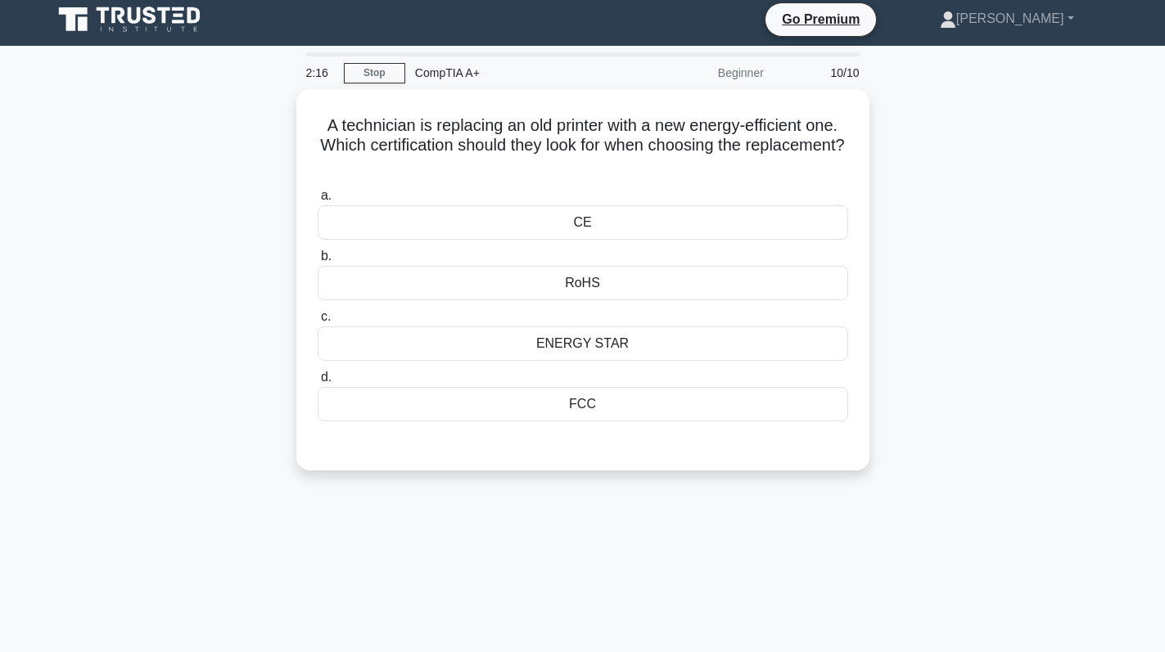
scroll to position [0, 0]
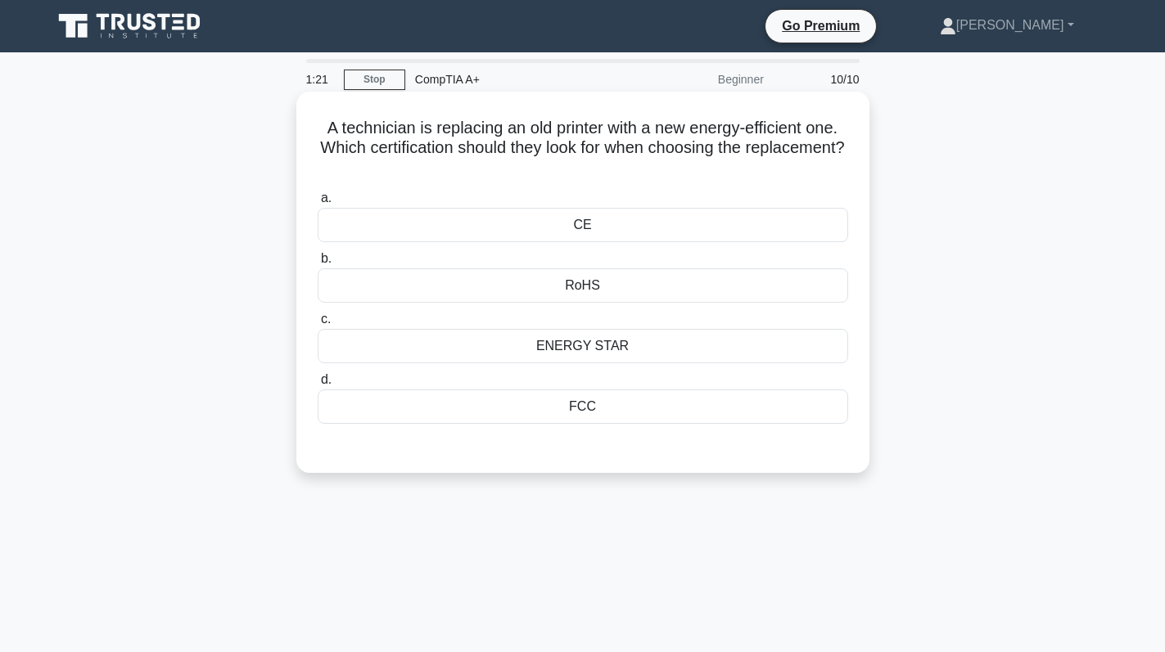
click at [625, 349] on div "ENERGY STAR" at bounding box center [583, 346] width 530 height 34
click at [318, 325] on input "c. ENERGY STAR" at bounding box center [318, 319] width 0 height 11
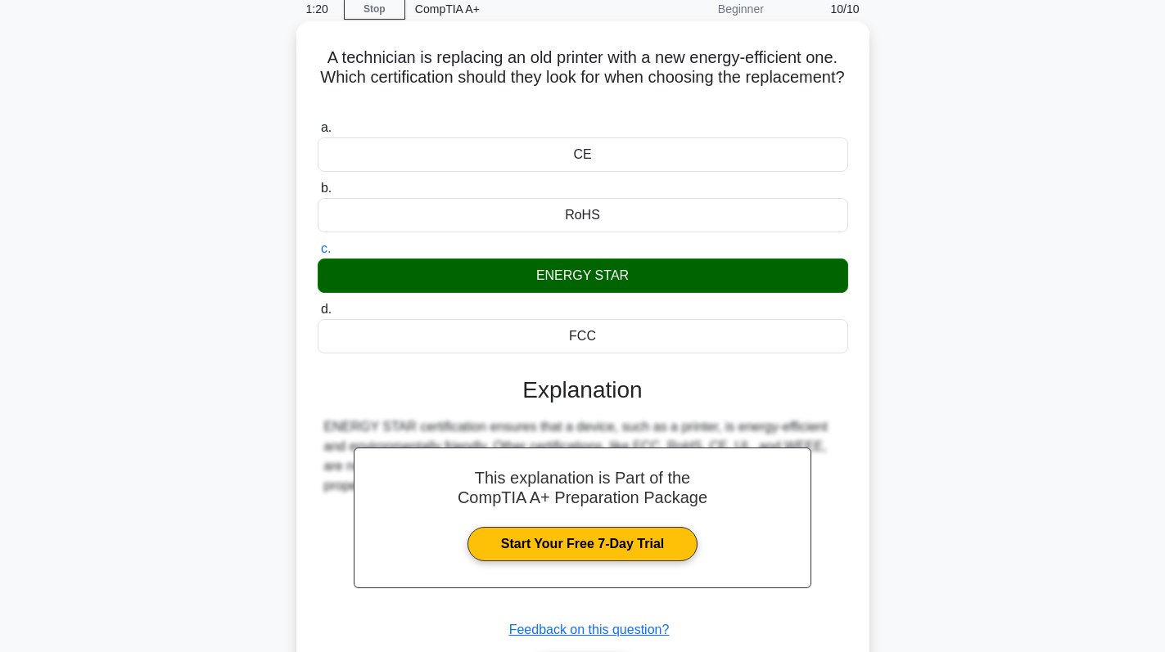
scroll to position [232, 0]
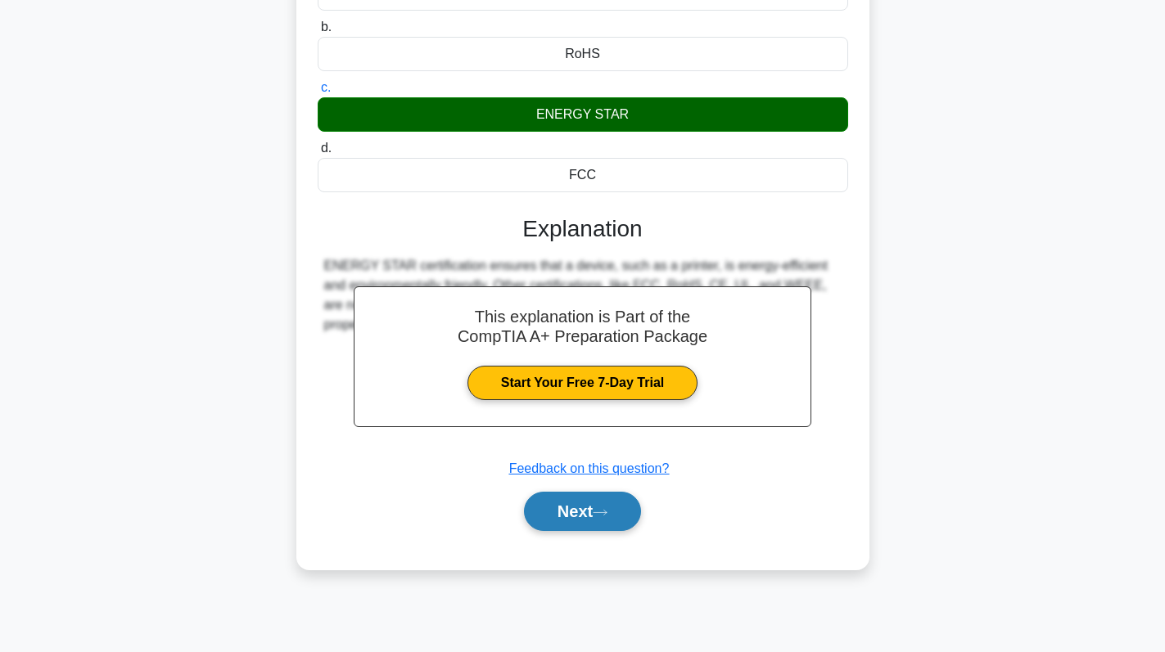
click at [607, 508] on button "Next" at bounding box center [582, 511] width 117 height 39
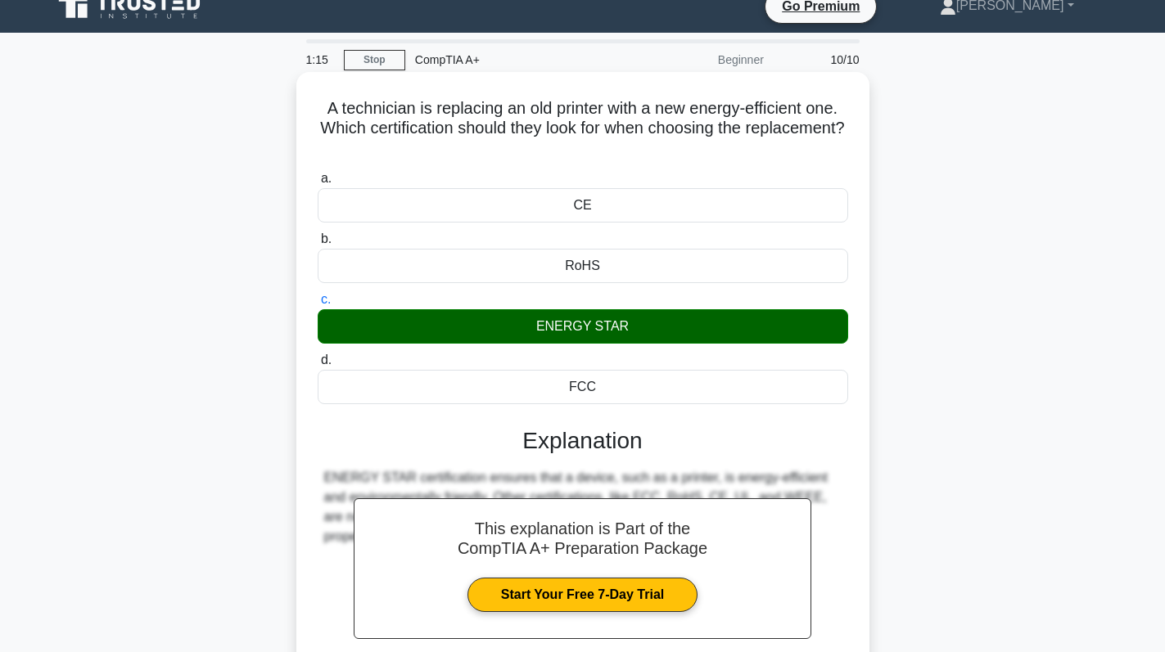
scroll to position [0, 0]
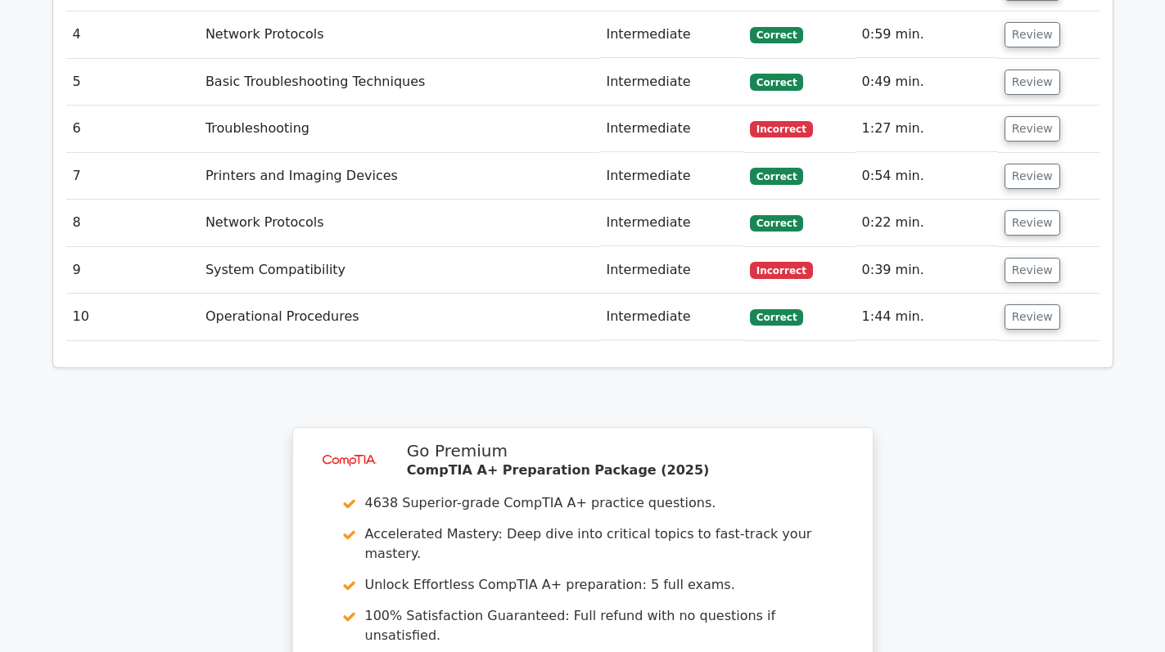
scroll to position [2374, 0]
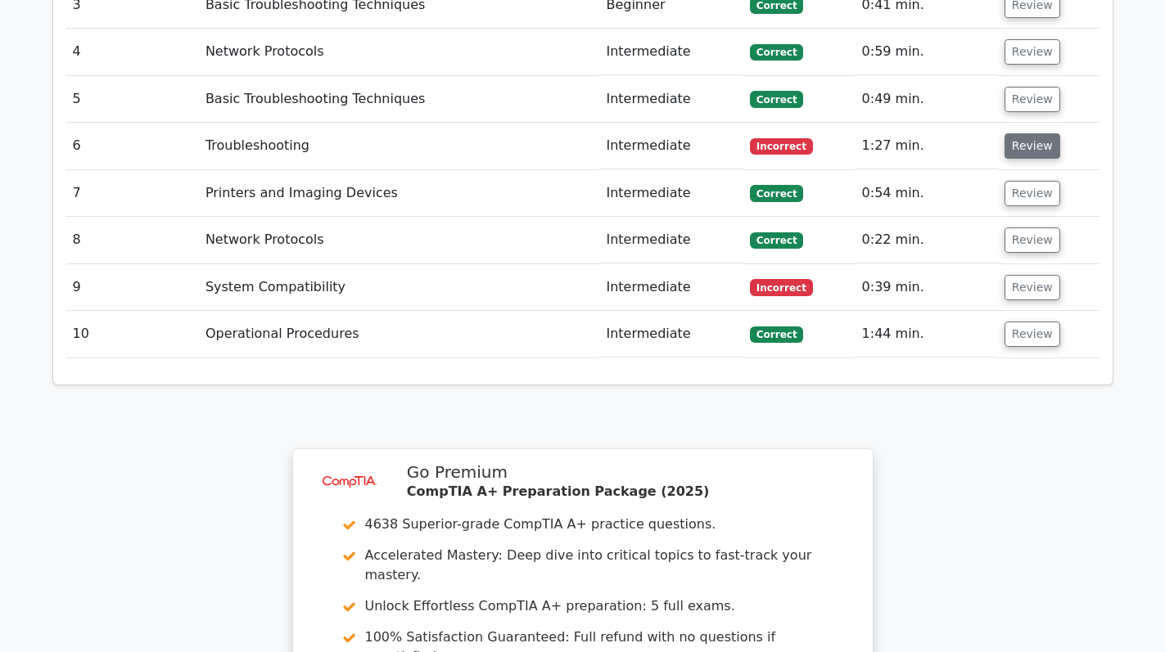
click at [1030, 133] on button "Review" at bounding box center [1033, 145] width 56 height 25
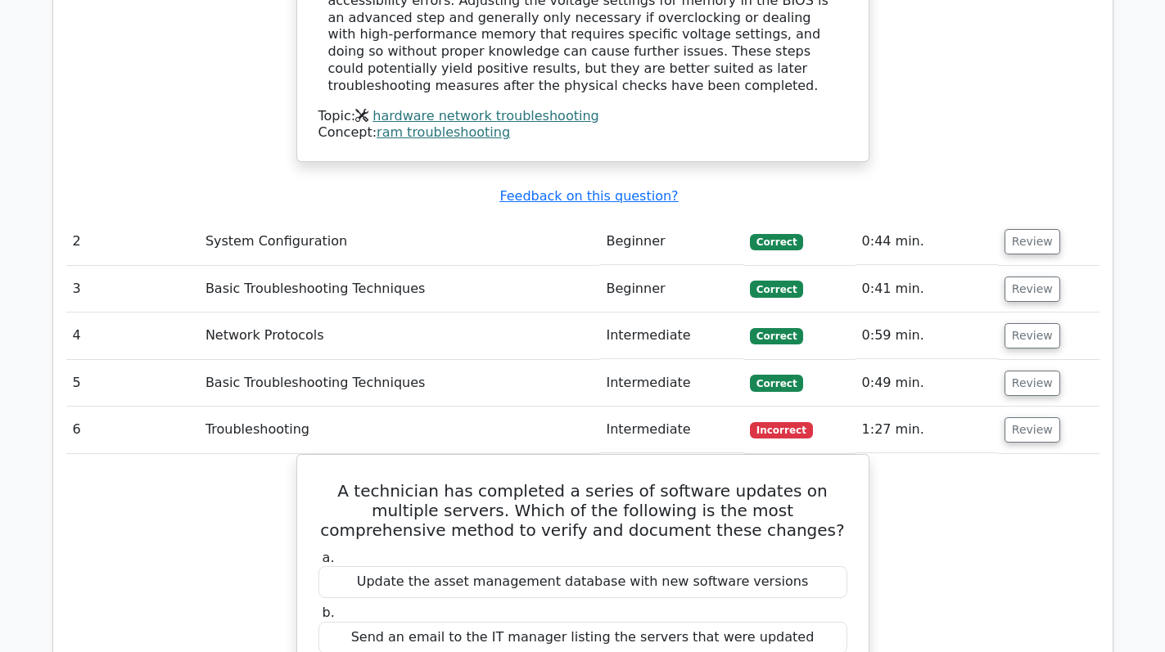
scroll to position [2047, 0]
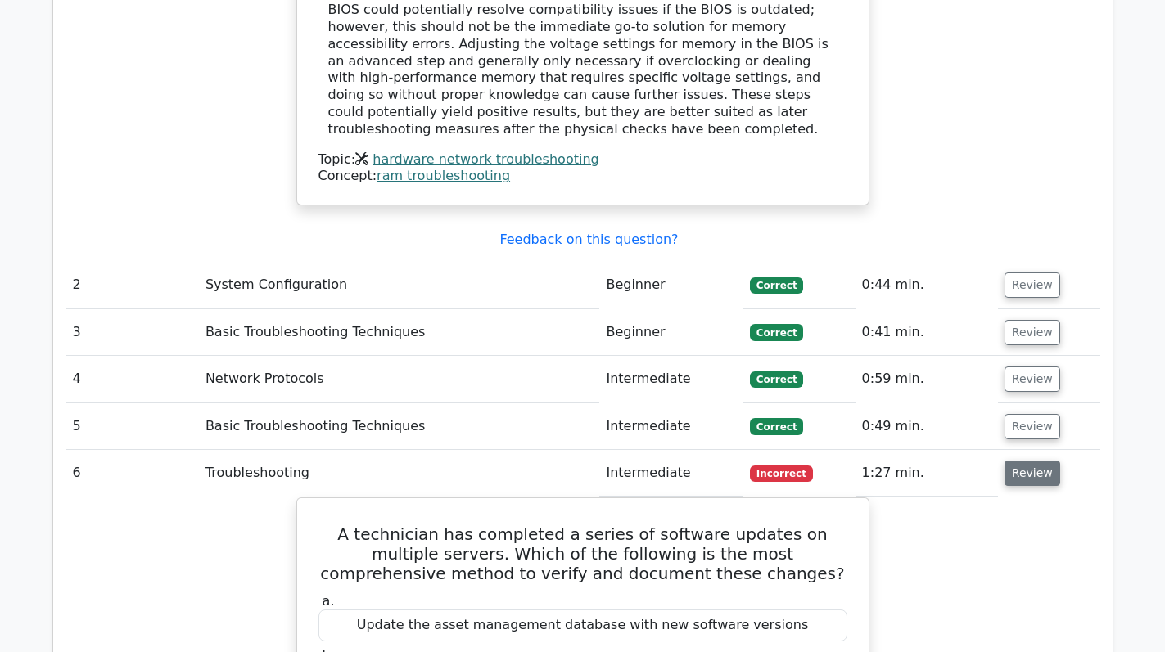
click at [1006, 461] on button "Review" at bounding box center [1033, 473] width 56 height 25
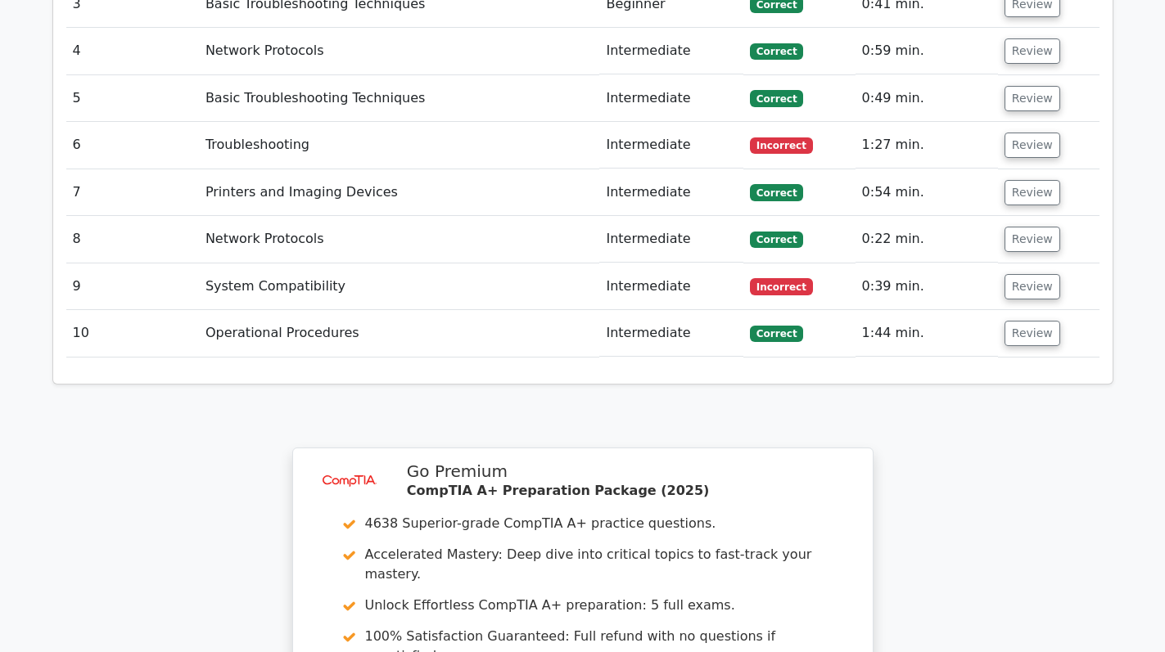
scroll to position [2374, 0]
click at [1036, 275] on button "Review" at bounding box center [1033, 287] width 56 height 25
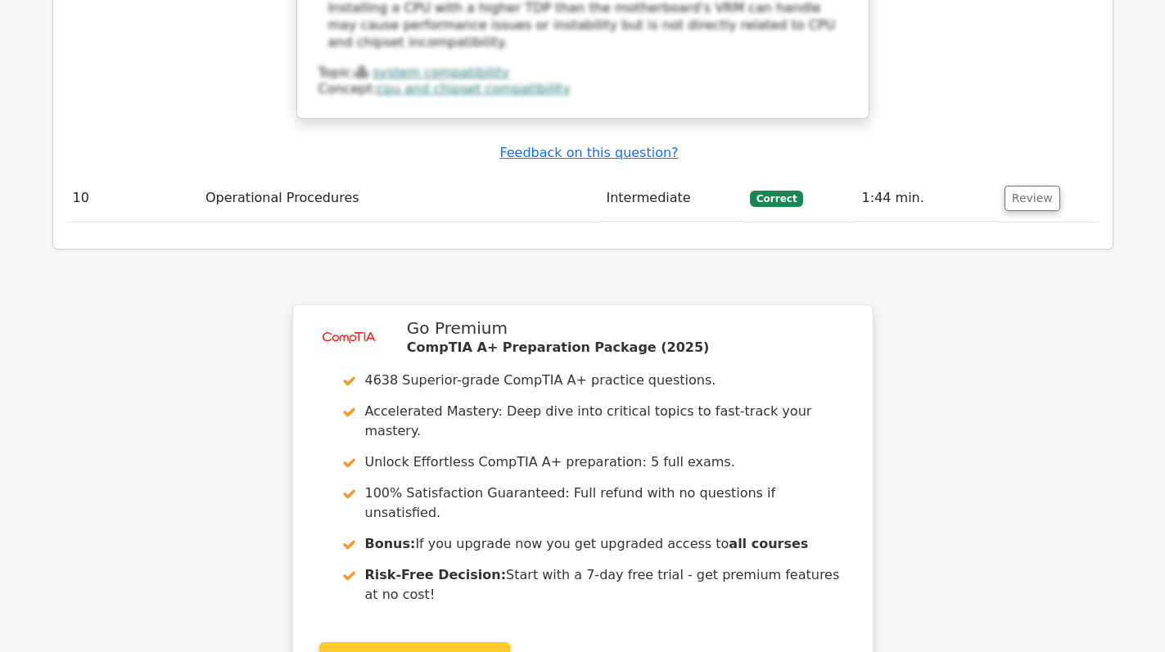
scroll to position [3706, 0]
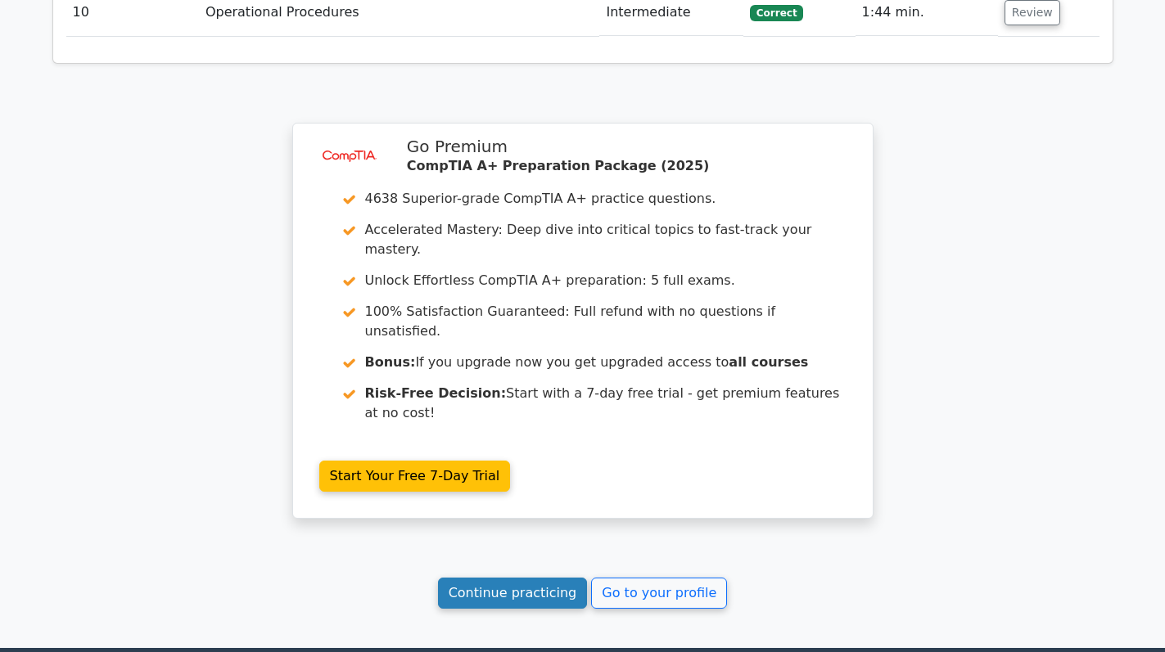
click at [506, 578] on link "Continue practicing" at bounding box center [513, 593] width 150 height 31
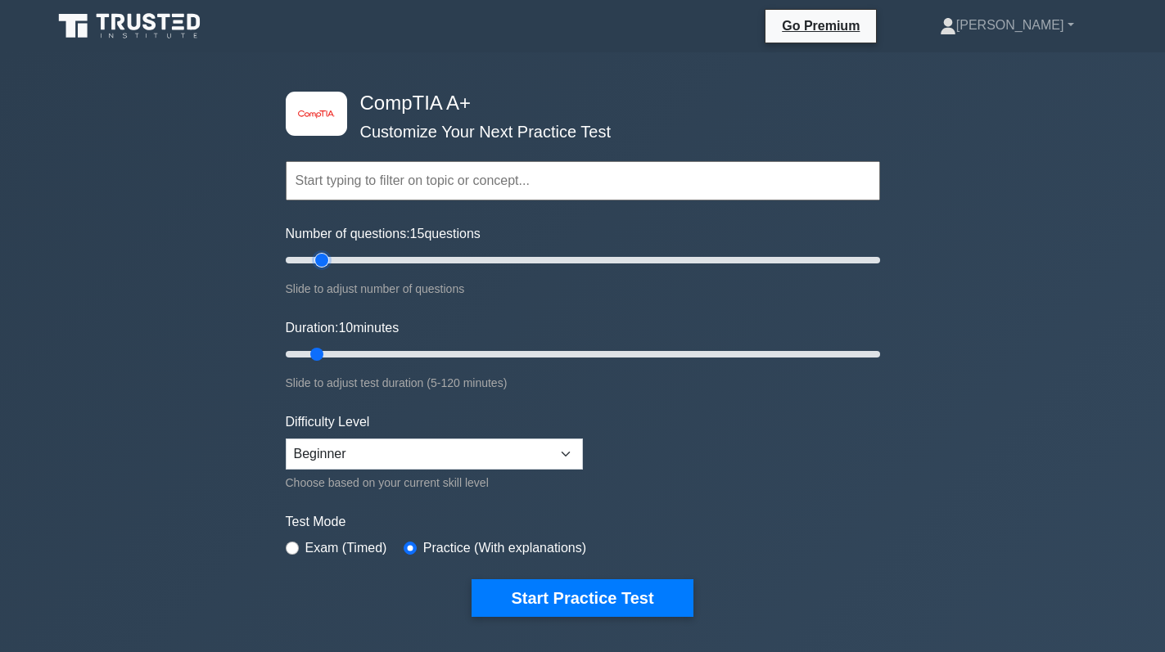
type input "10"
drag, startPoint x: 348, startPoint y: 261, endPoint x: 311, endPoint y: 262, distance: 36.8
click at [311, 262] on input "Number of questions: 10 questions" at bounding box center [583, 261] width 594 height 20
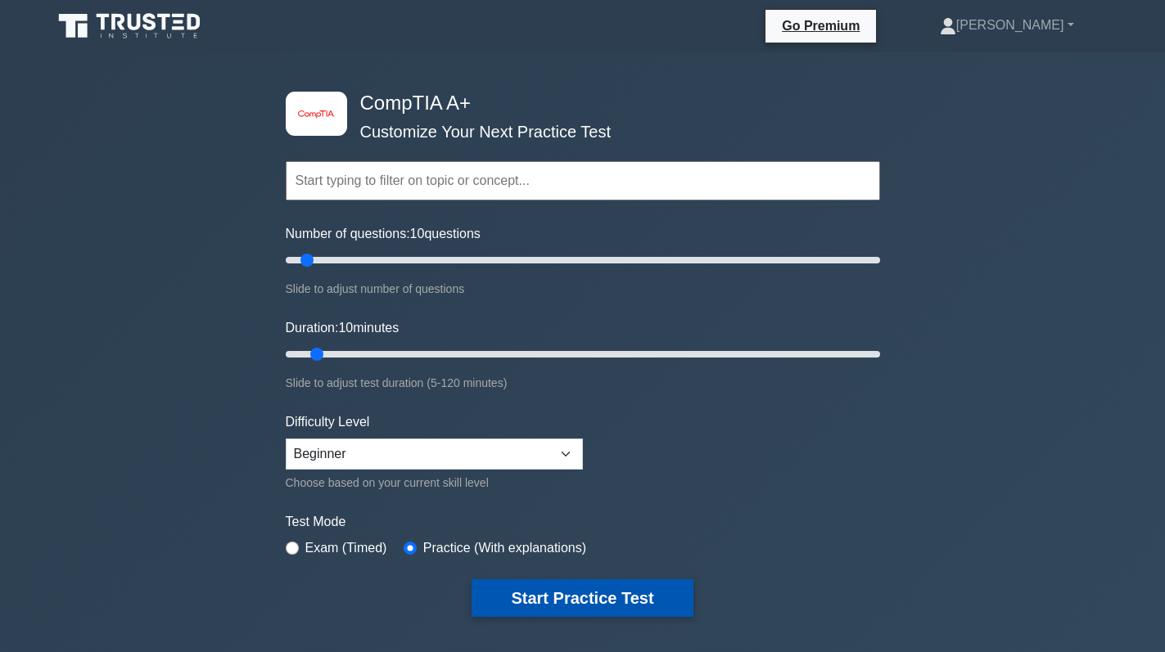
click at [639, 600] on button "Start Practice Test" at bounding box center [582, 599] width 221 height 38
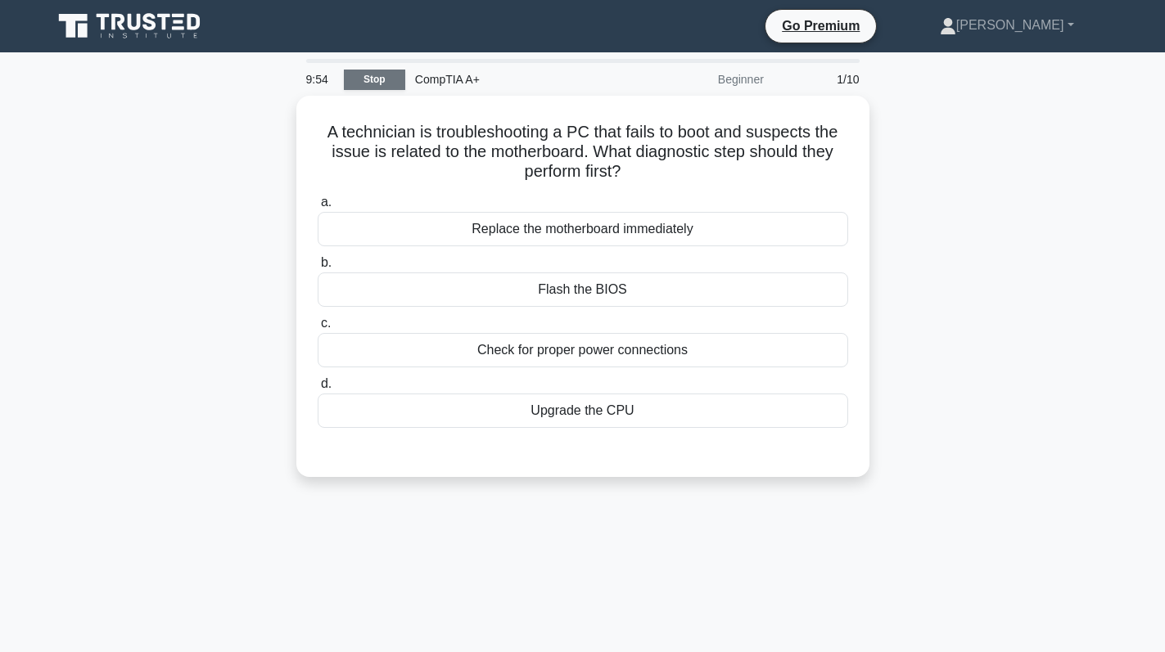
click at [368, 84] on link "Stop" at bounding box center [374, 80] width 61 height 20
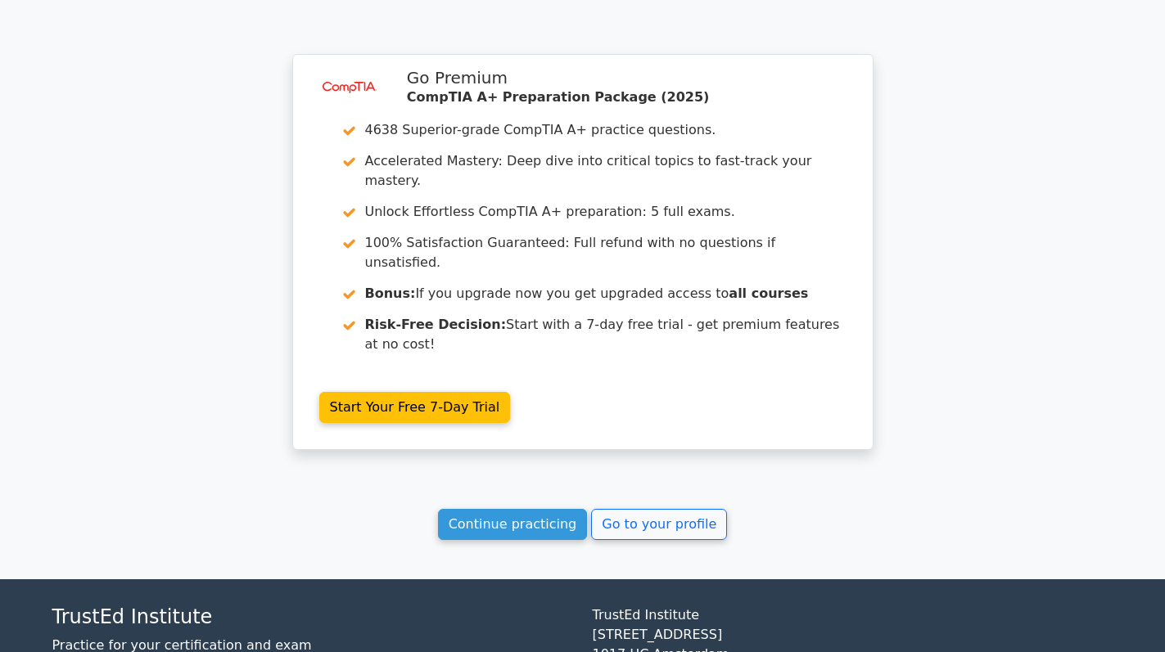
scroll to position [1293, 0]
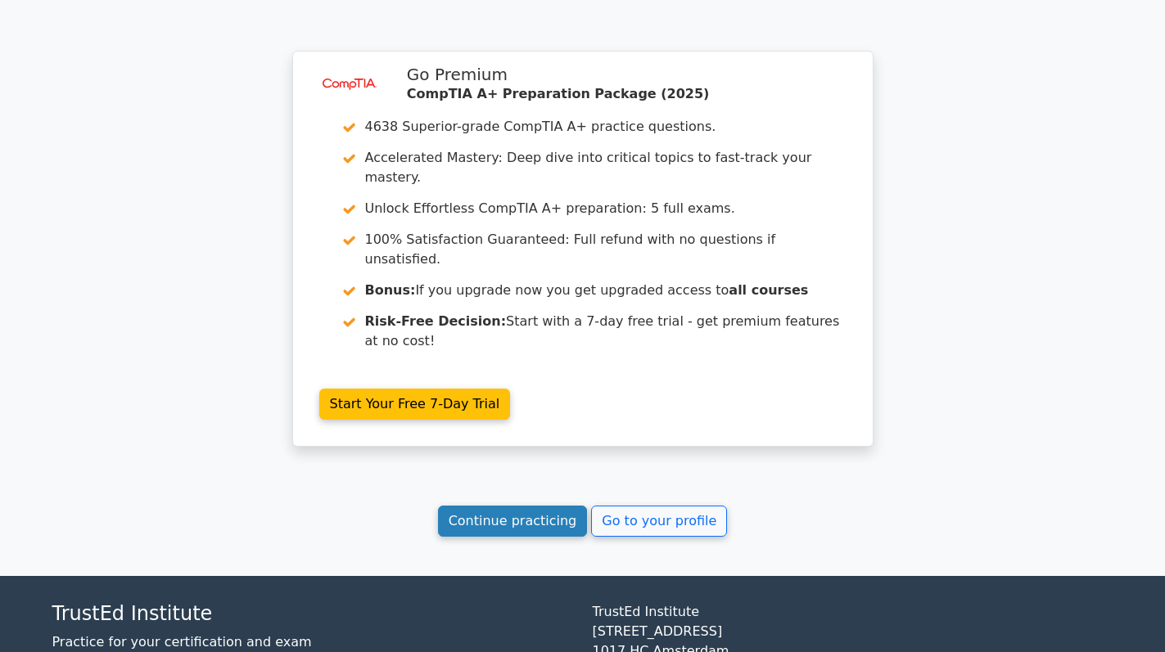
click at [501, 506] on link "Continue practicing" at bounding box center [513, 521] width 150 height 31
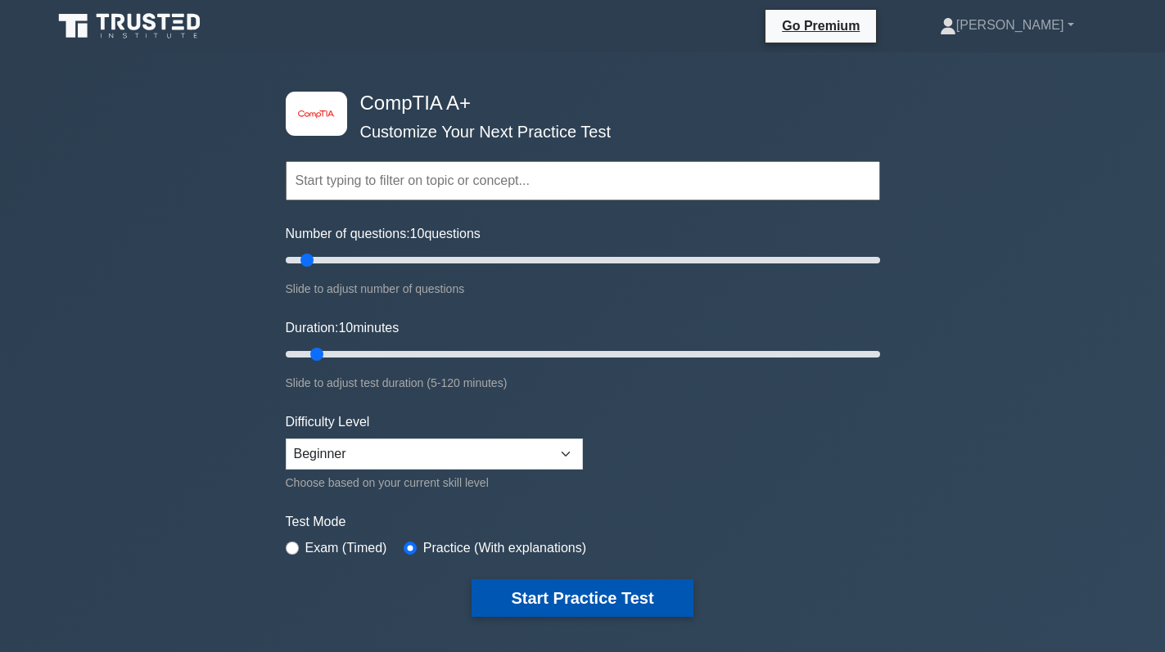
click at [582, 588] on button "Start Practice Test" at bounding box center [582, 599] width 221 height 38
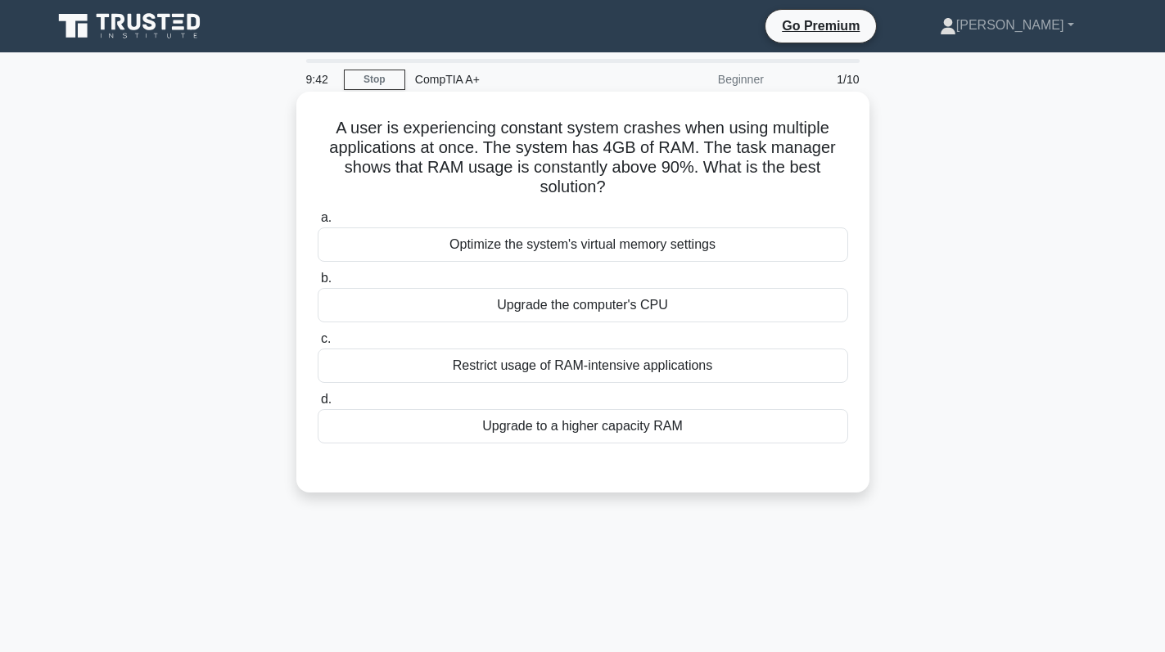
click at [668, 312] on div "Upgrade the computer's CPU" at bounding box center [583, 305] width 530 height 34
click at [318, 284] on input "b. Upgrade the computer's CPU" at bounding box center [318, 278] width 0 height 11
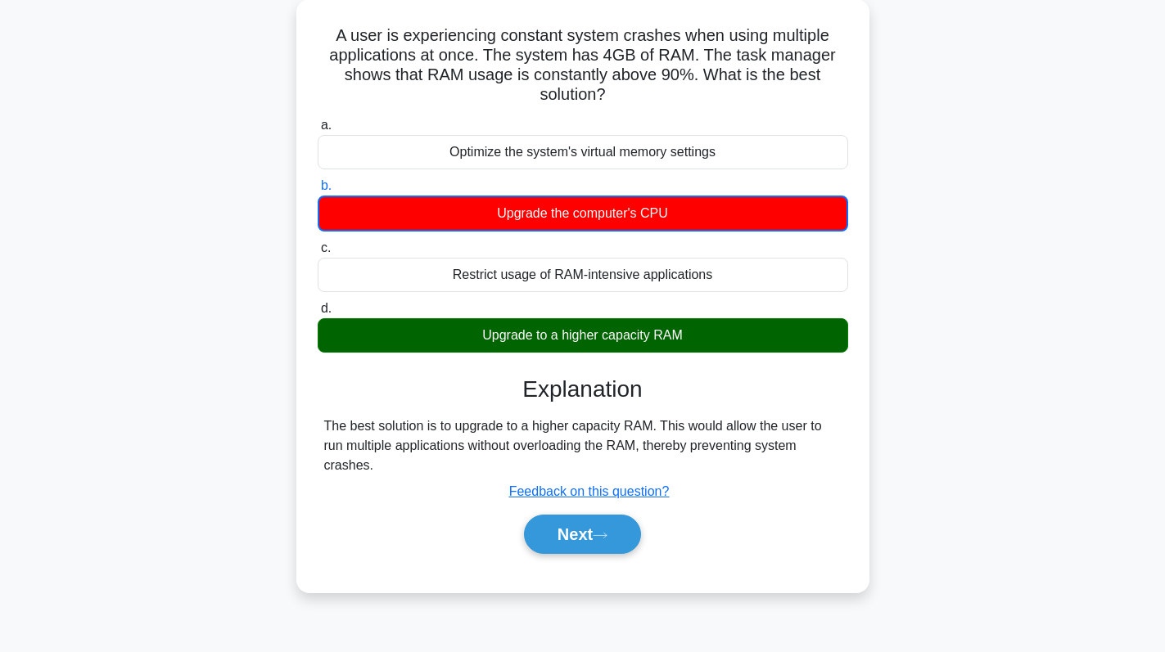
scroll to position [232, 0]
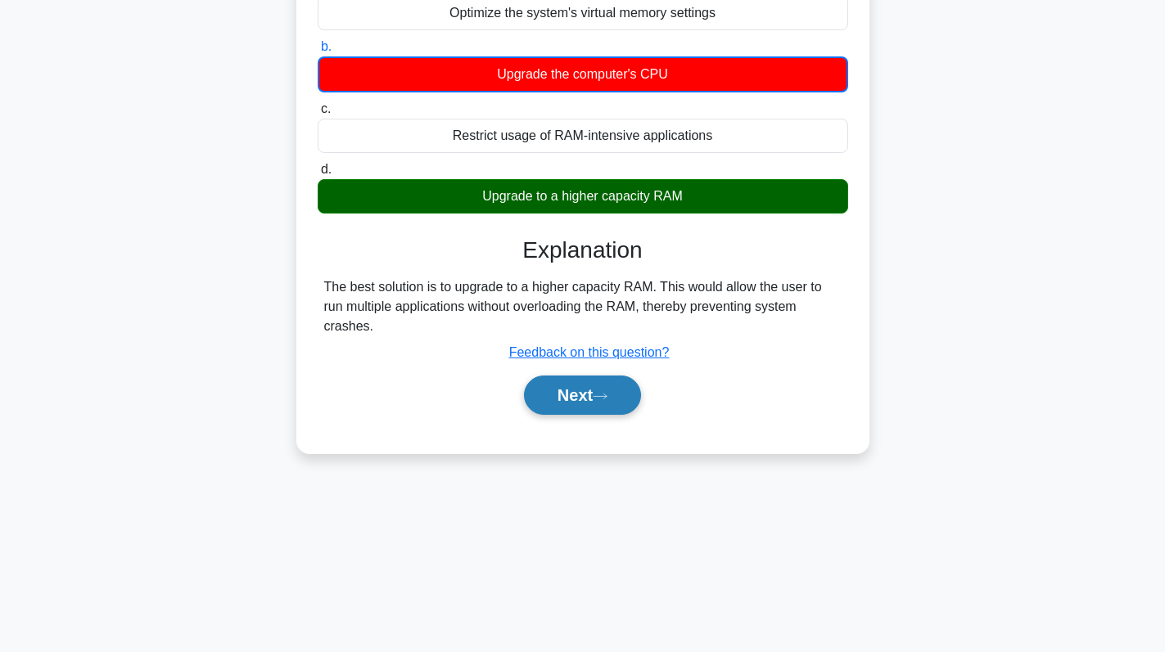
click at [598, 380] on button "Next" at bounding box center [582, 395] width 117 height 39
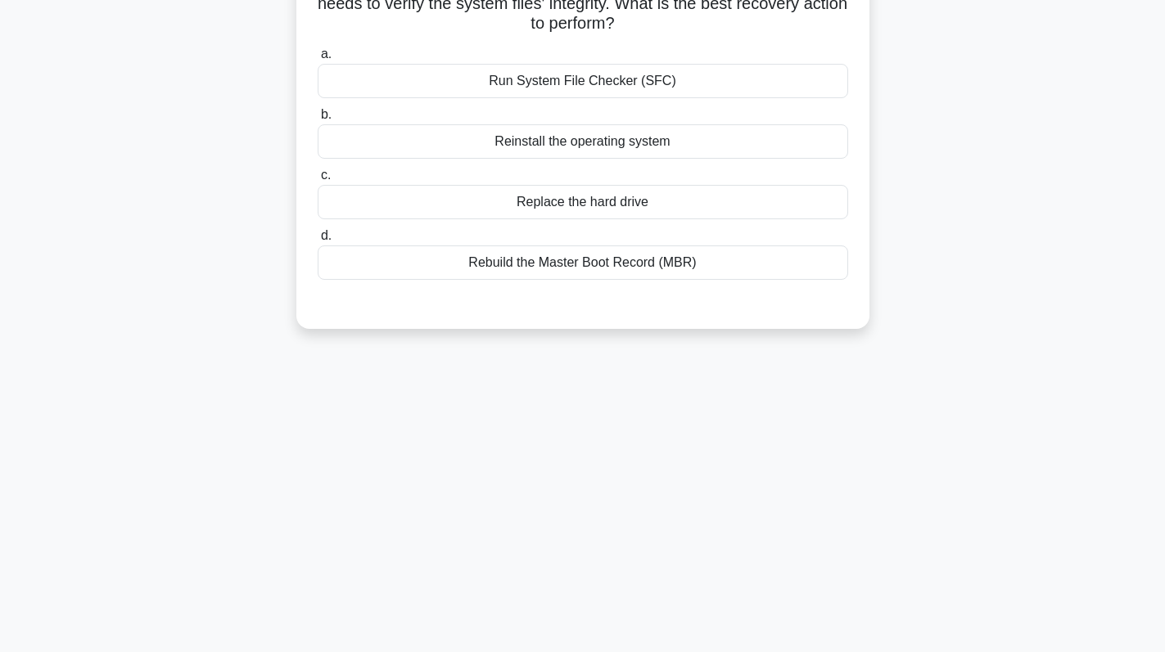
scroll to position [0, 0]
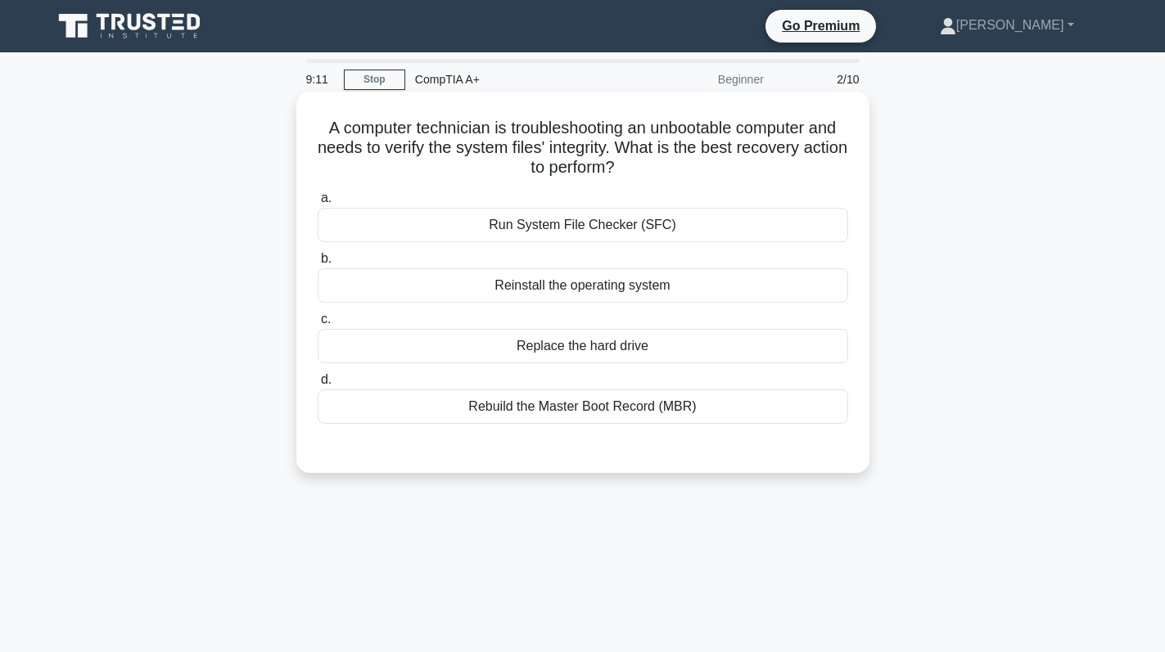
click at [623, 409] on div "Rebuild the Master Boot Record (MBR)" at bounding box center [583, 407] width 530 height 34
click at [318, 386] on input "d. Rebuild the Master Boot Record (MBR)" at bounding box center [318, 380] width 0 height 11
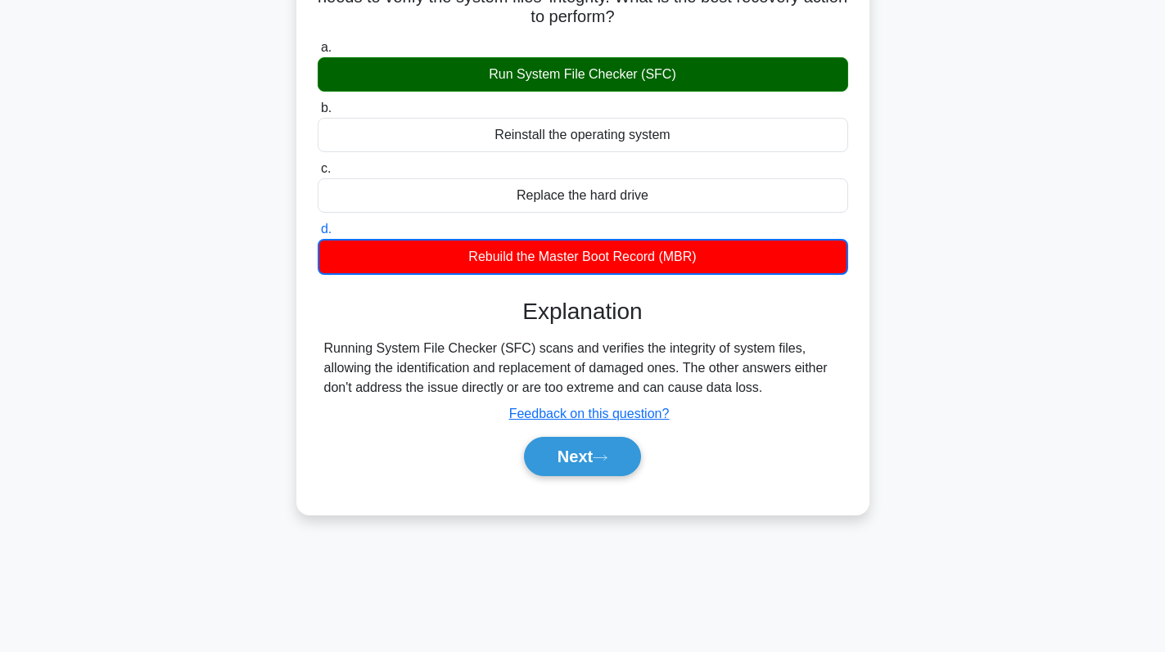
scroll to position [232, 0]
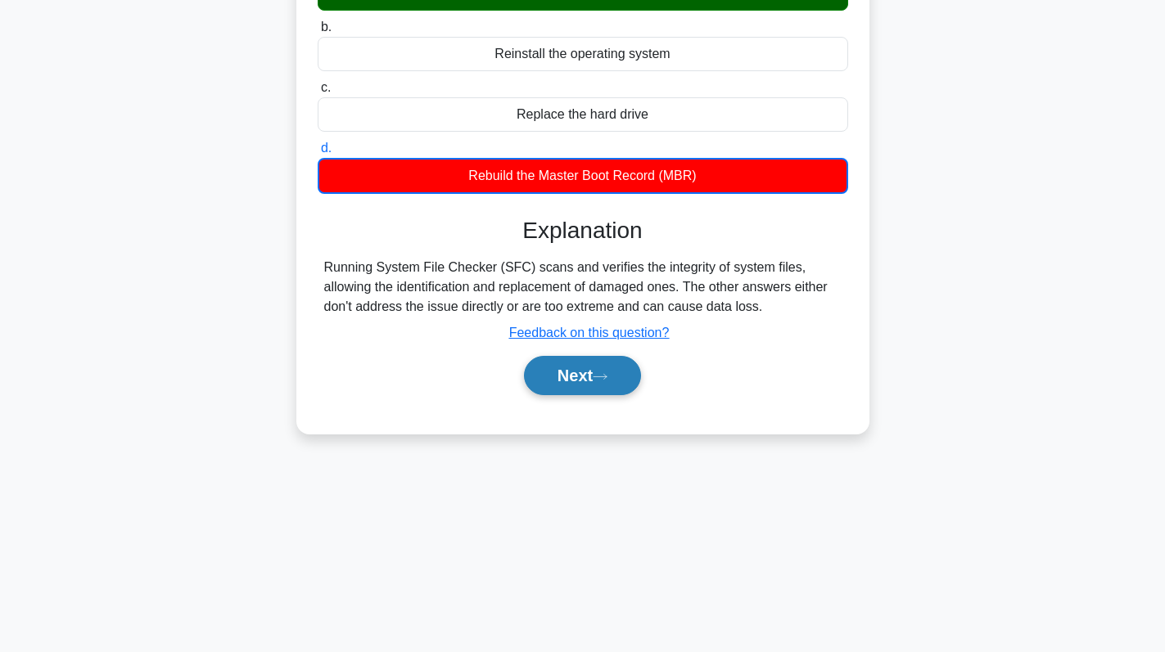
click at [571, 372] on button "Next" at bounding box center [582, 375] width 117 height 39
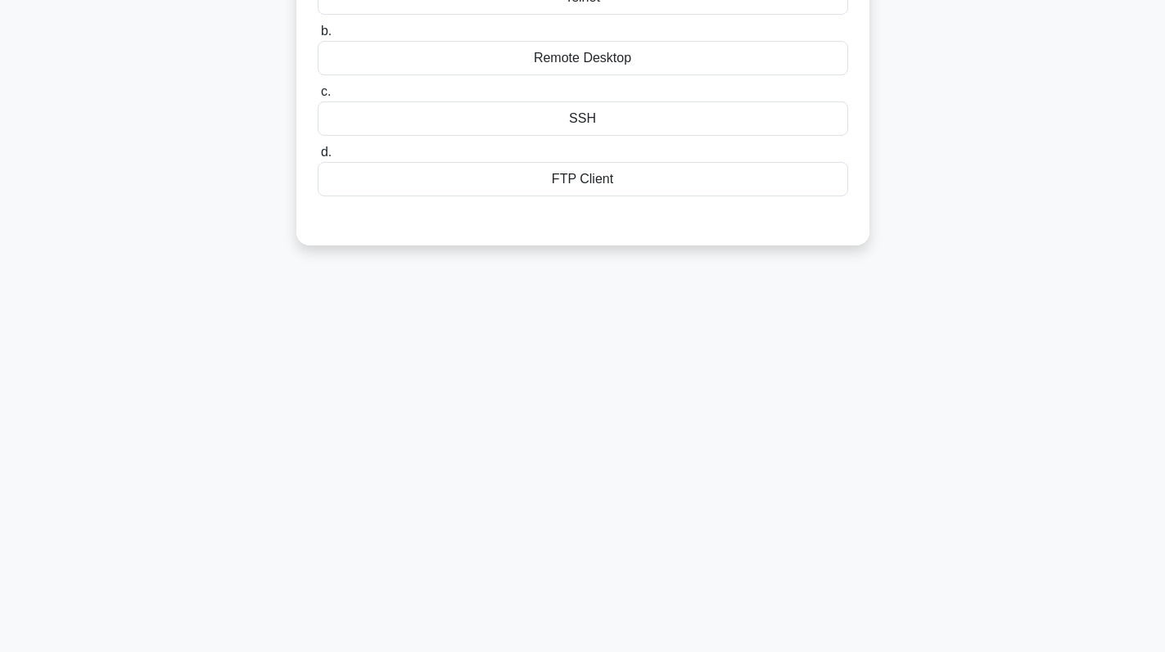
click at [571, 372] on div "9:06 Stop CompTIA A+ Beginner 3/10 A technician is troubleshooting a remote use…" at bounding box center [583, 236] width 1081 height 819
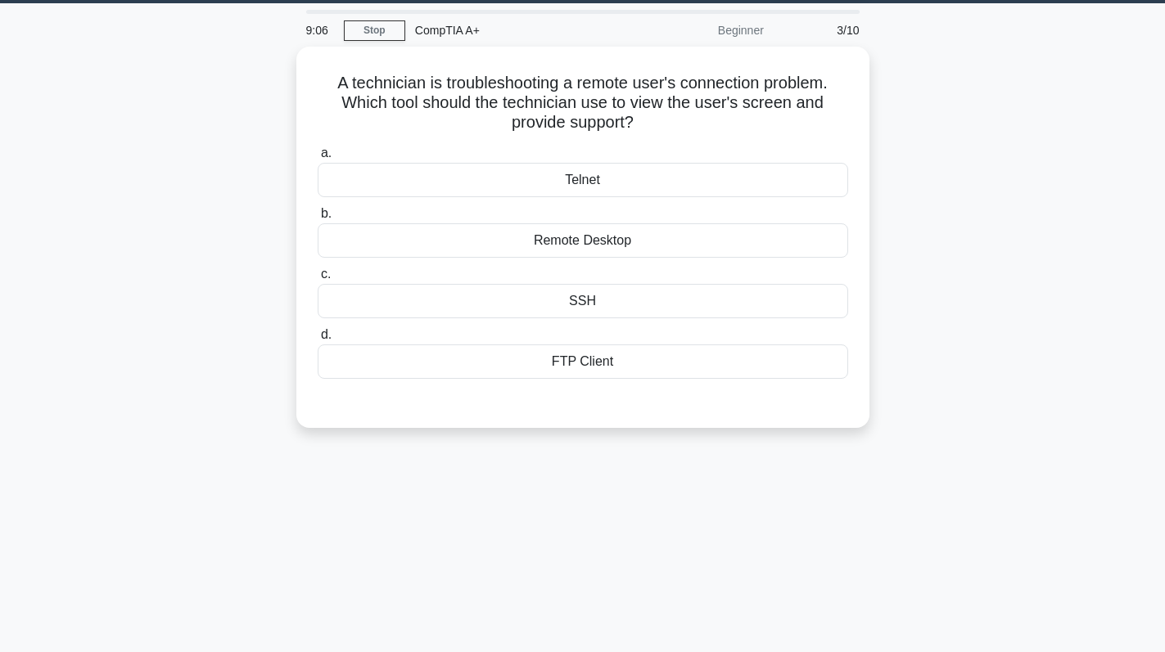
scroll to position [0, 0]
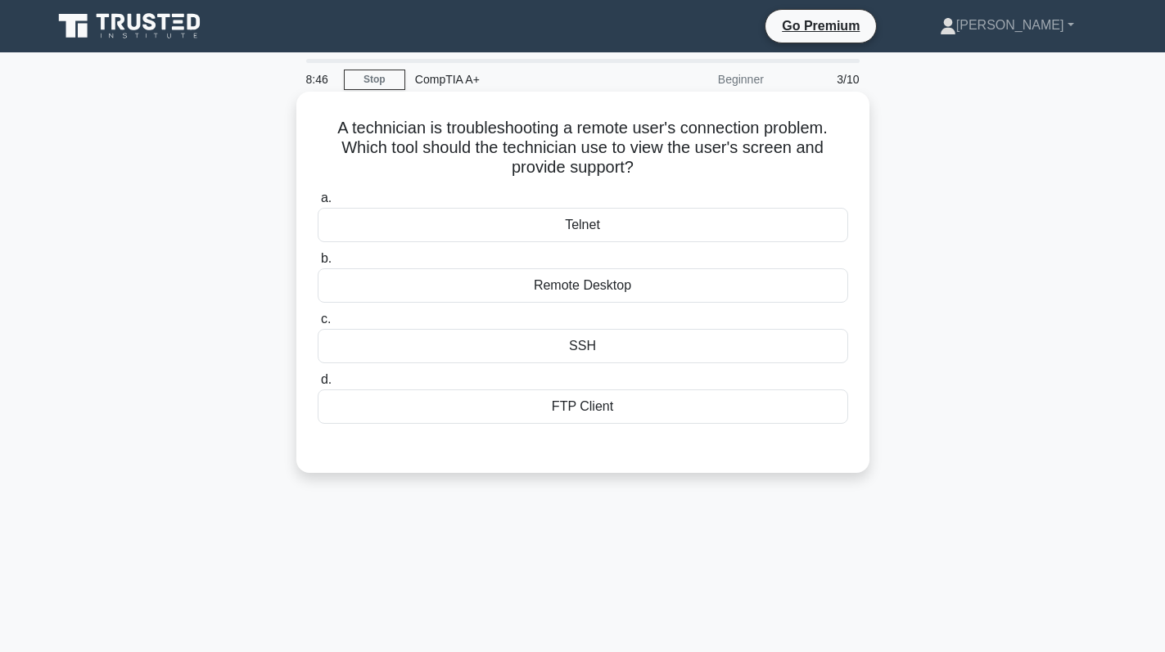
click at [607, 228] on div "Telnet" at bounding box center [583, 225] width 530 height 34
click at [318, 204] on input "a. Telnet" at bounding box center [318, 198] width 0 height 11
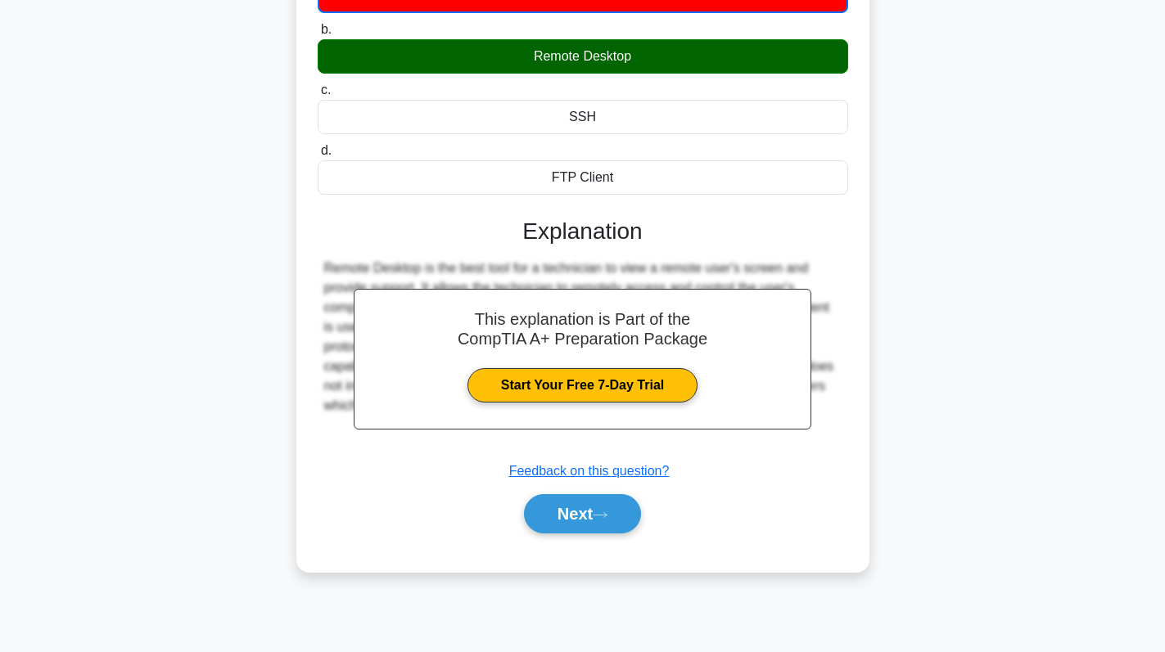
scroll to position [232, 0]
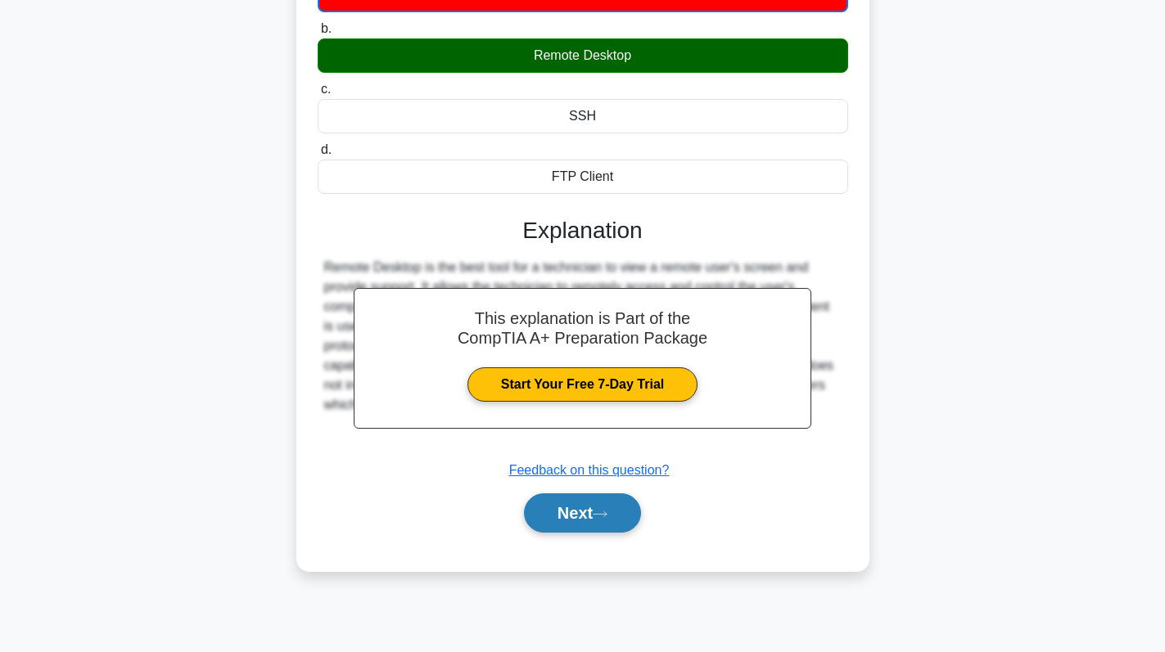
click at [569, 508] on button "Next" at bounding box center [582, 513] width 117 height 39
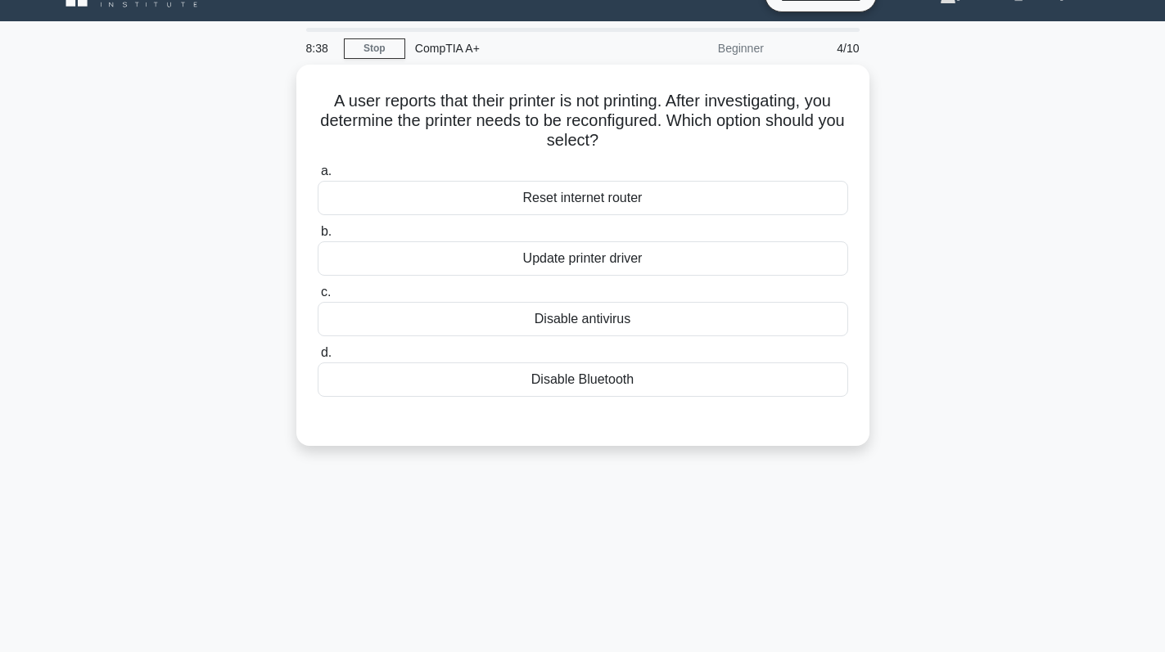
scroll to position [0, 0]
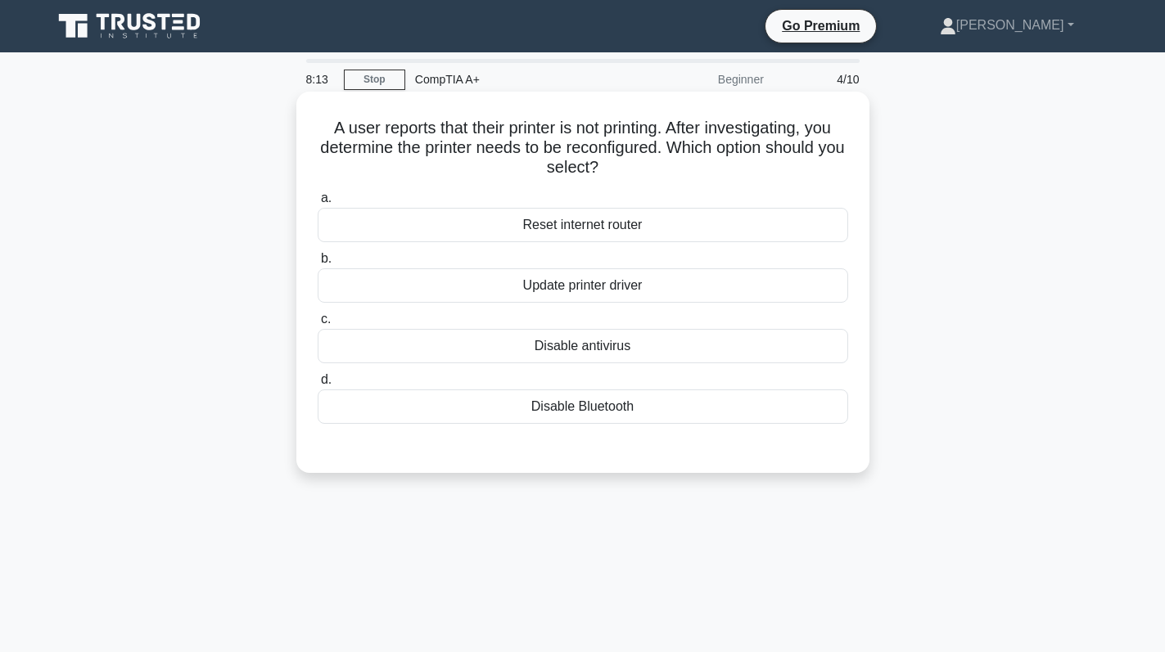
click at [627, 284] on div "Update printer driver" at bounding box center [583, 286] width 530 height 34
click at [318, 264] on input "b. Update printer driver" at bounding box center [318, 259] width 0 height 11
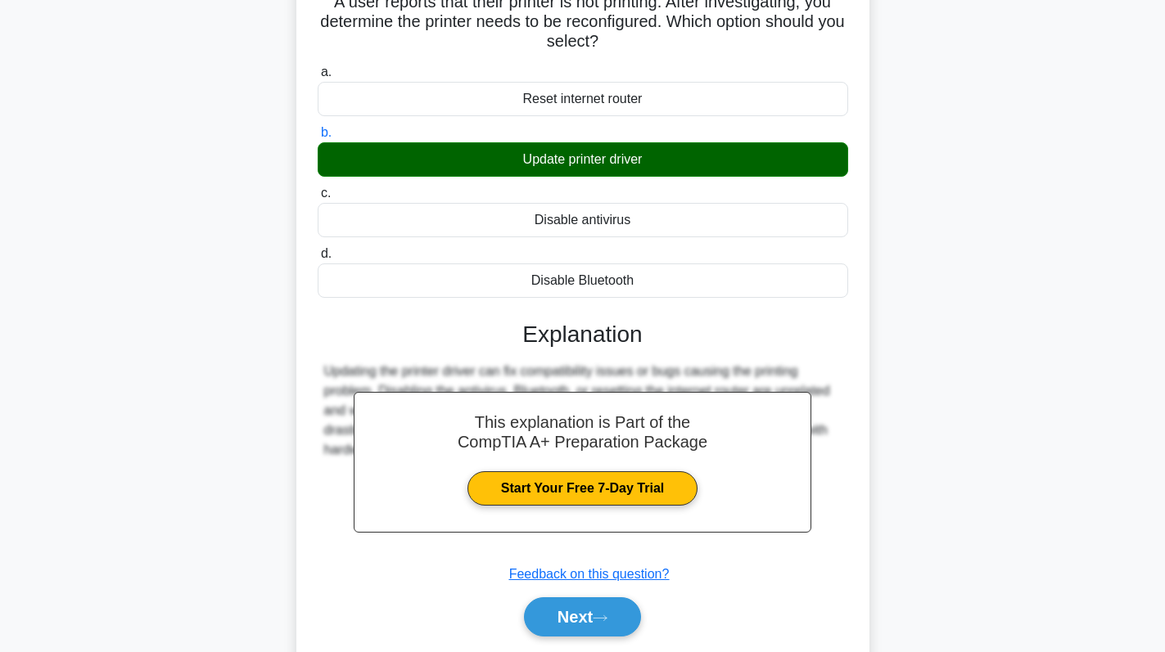
scroll to position [232, 0]
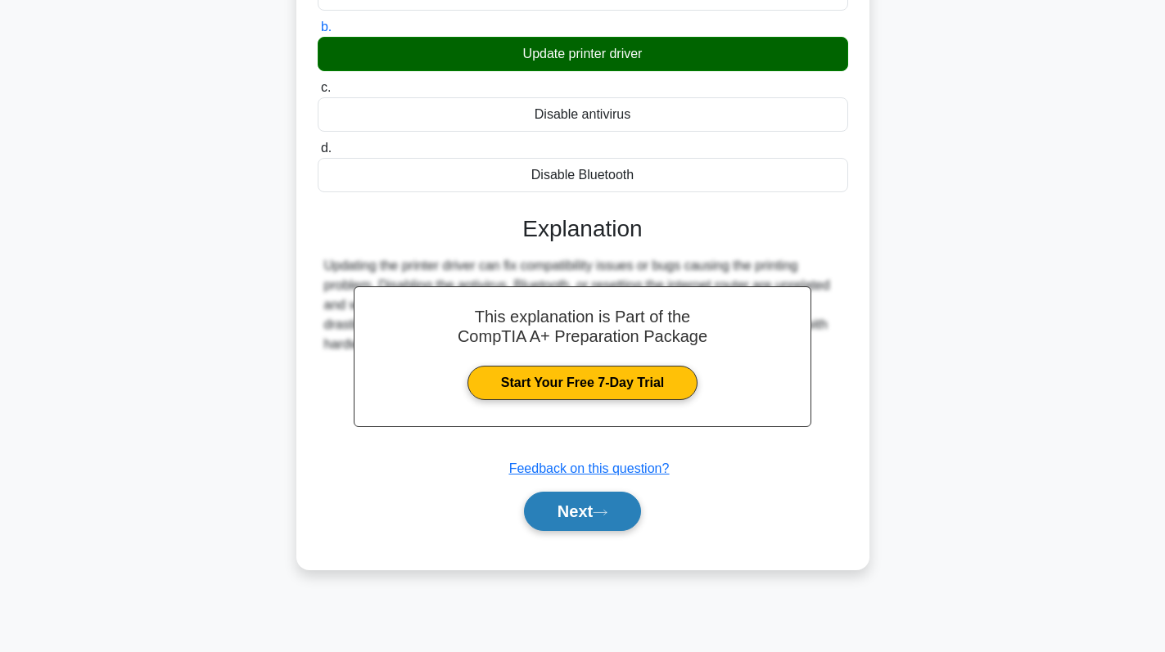
click at [568, 518] on button "Next" at bounding box center [582, 511] width 117 height 39
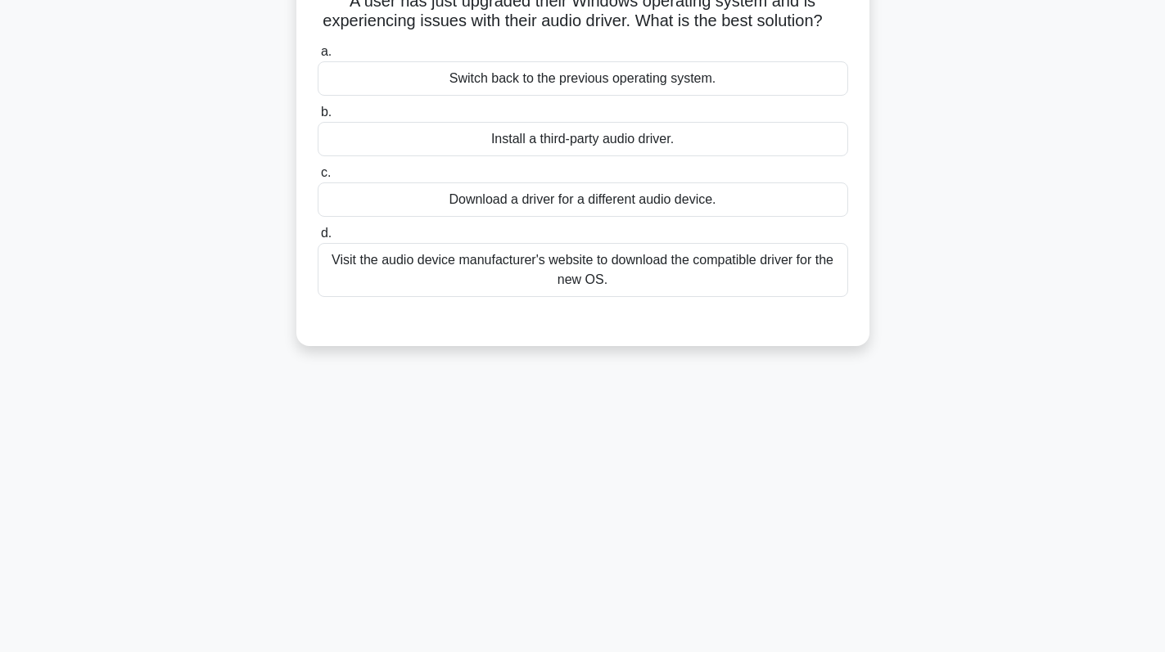
scroll to position [0, 0]
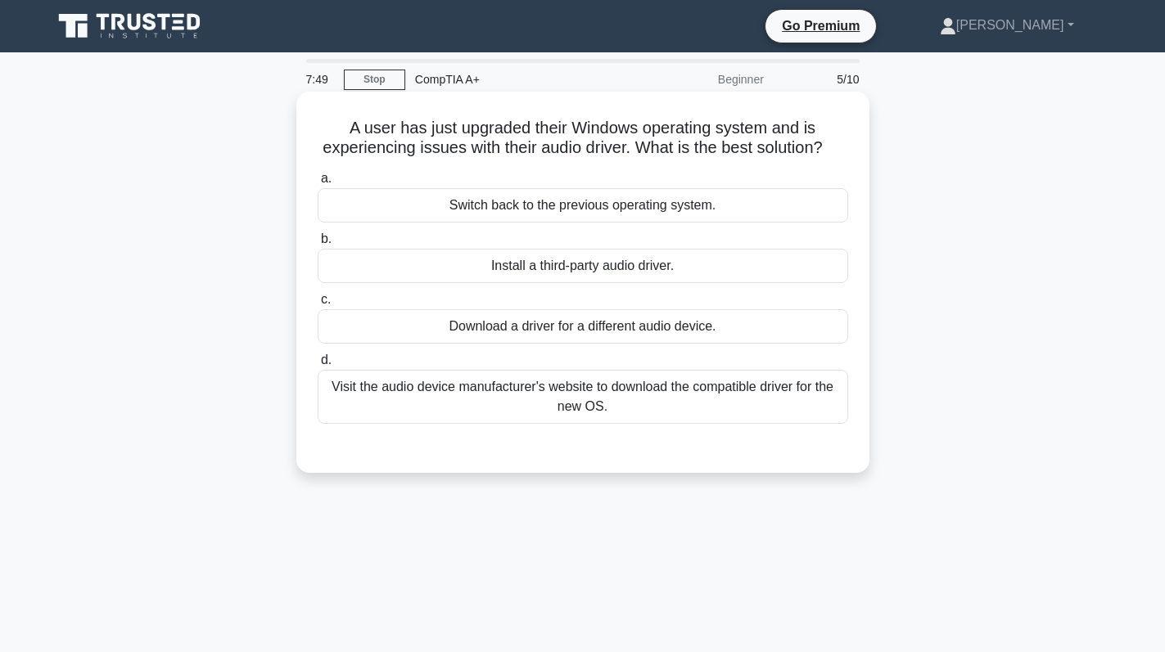
click at [652, 413] on div "Visit the audio device manufacturer's website to download the compatible driver…" at bounding box center [583, 397] width 530 height 54
click at [318, 366] on input "d. Visit the audio device manufacturer's website to download the compatible dri…" at bounding box center [318, 360] width 0 height 11
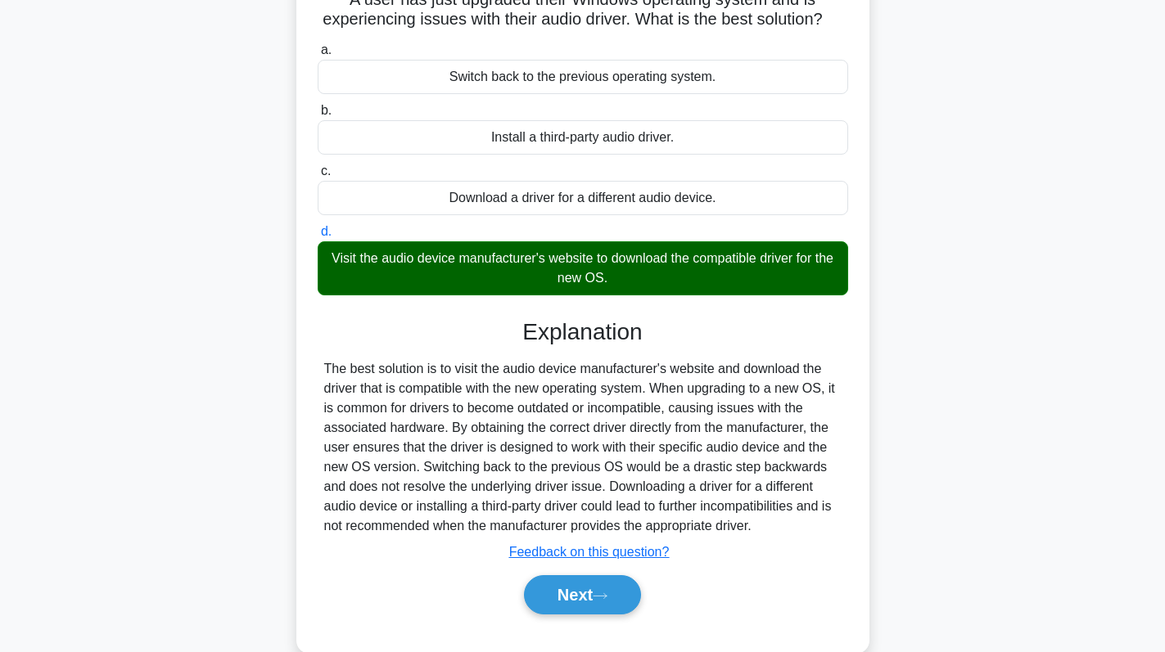
scroll to position [232, 0]
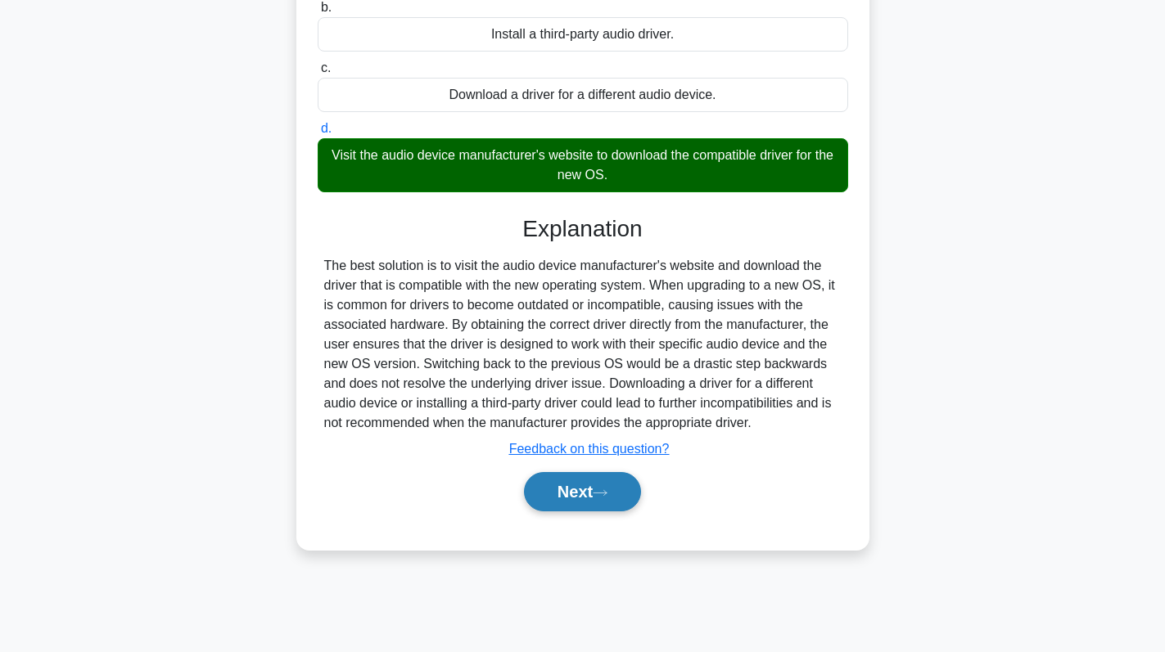
click at [576, 512] on button "Next" at bounding box center [582, 491] width 117 height 39
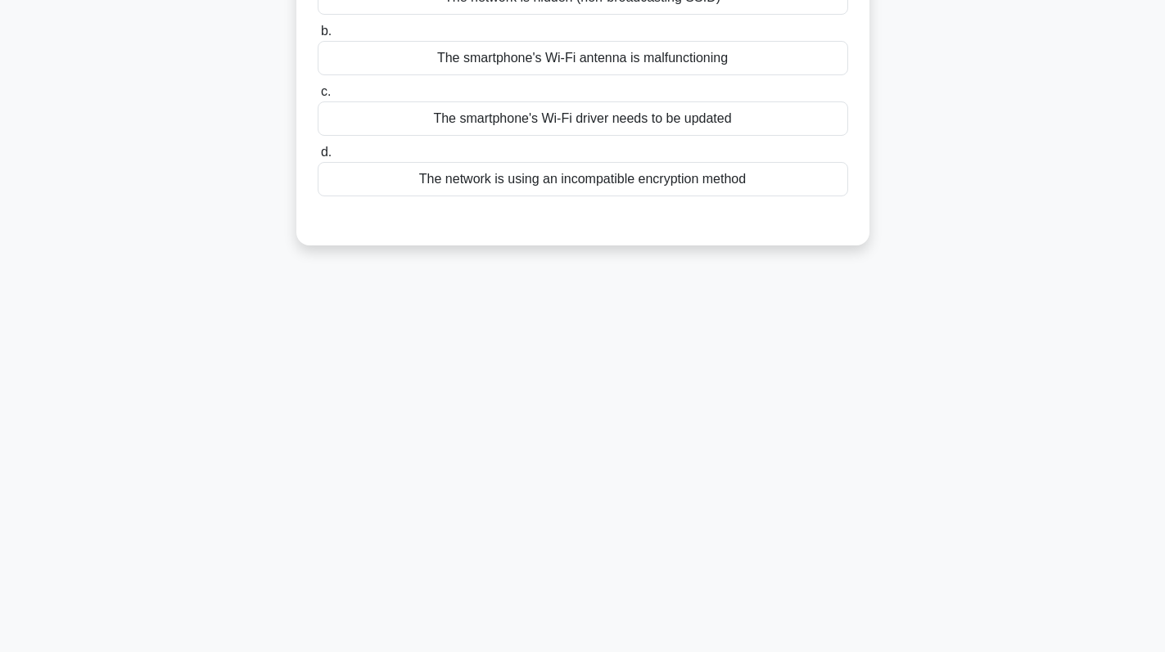
scroll to position [0, 0]
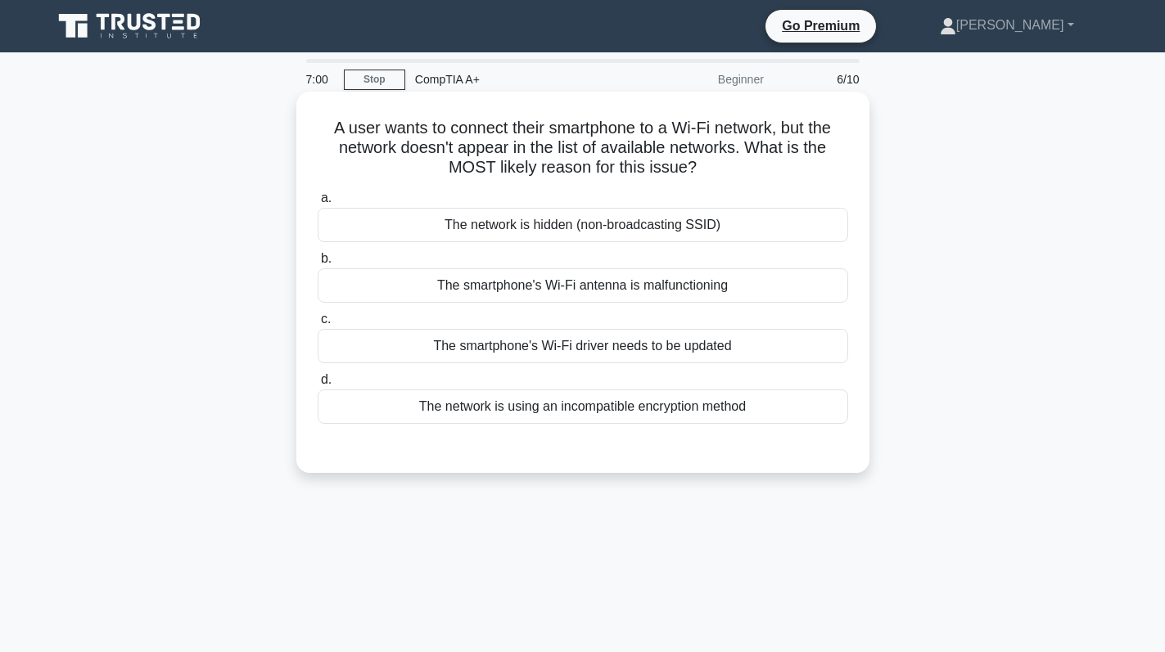
click at [627, 230] on div "The network is hidden (non-broadcasting SSID)" at bounding box center [583, 225] width 530 height 34
click at [318, 204] on input "a. The network is hidden (non-broadcasting SSID)" at bounding box center [318, 198] width 0 height 11
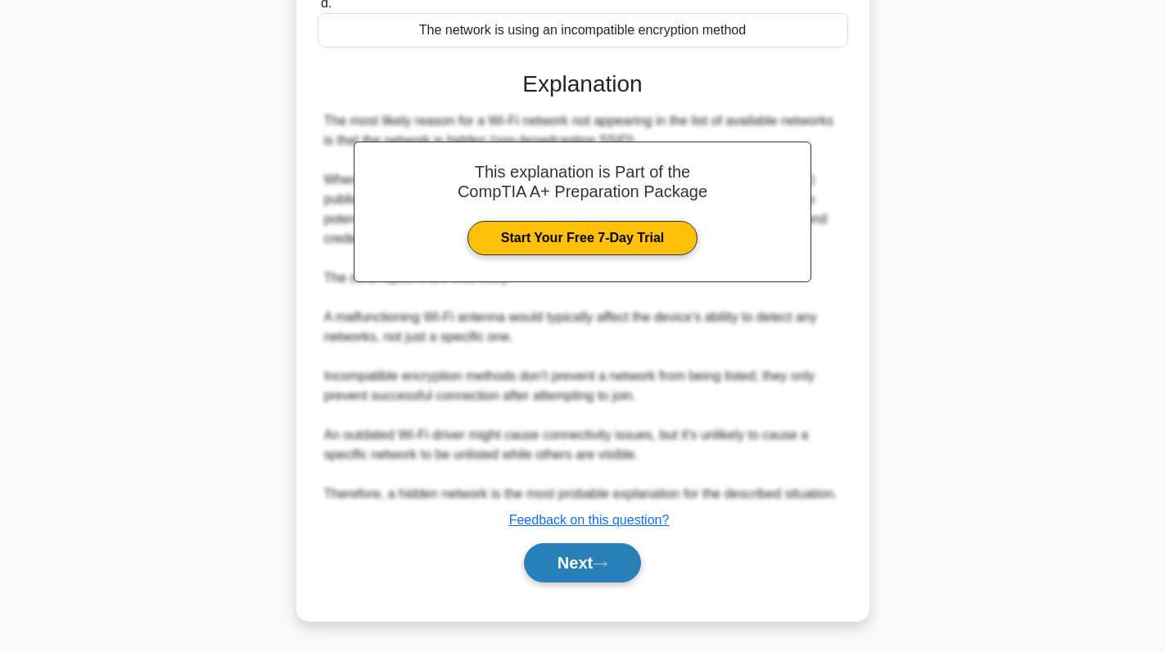
click at [538, 562] on button "Next" at bounding box center [582, 563] width 117 height 39
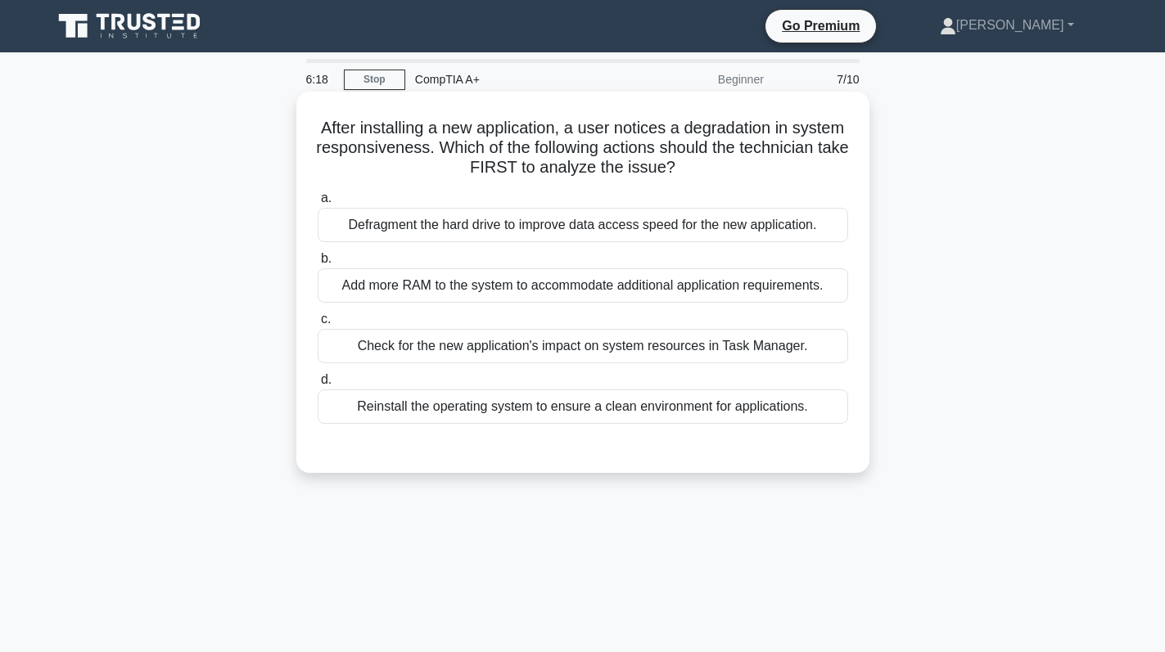
click at [547, 340] on div "Check for the new application's impact on system resources in Task Manager." at bounding box center [583, 346] width 530 height 34
click at [318, 325] on input "c. Check for the new application's impact on system resources in Task Manager." at bounding box center [318, 319] width 0 height 11
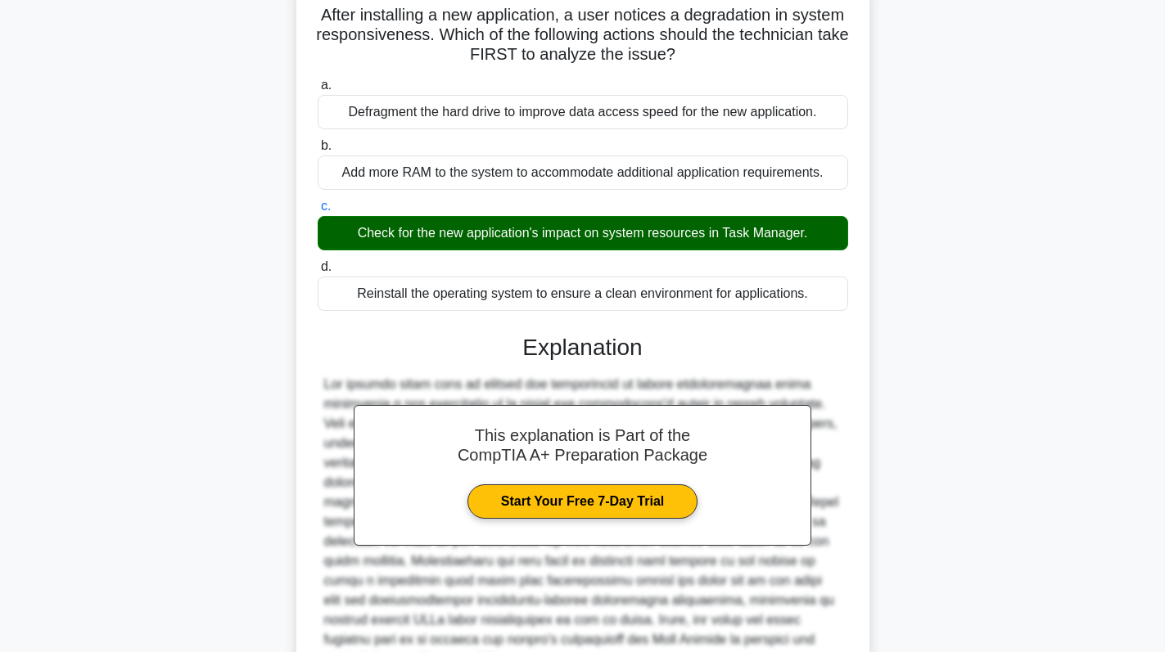
scroll to position [279, 0]
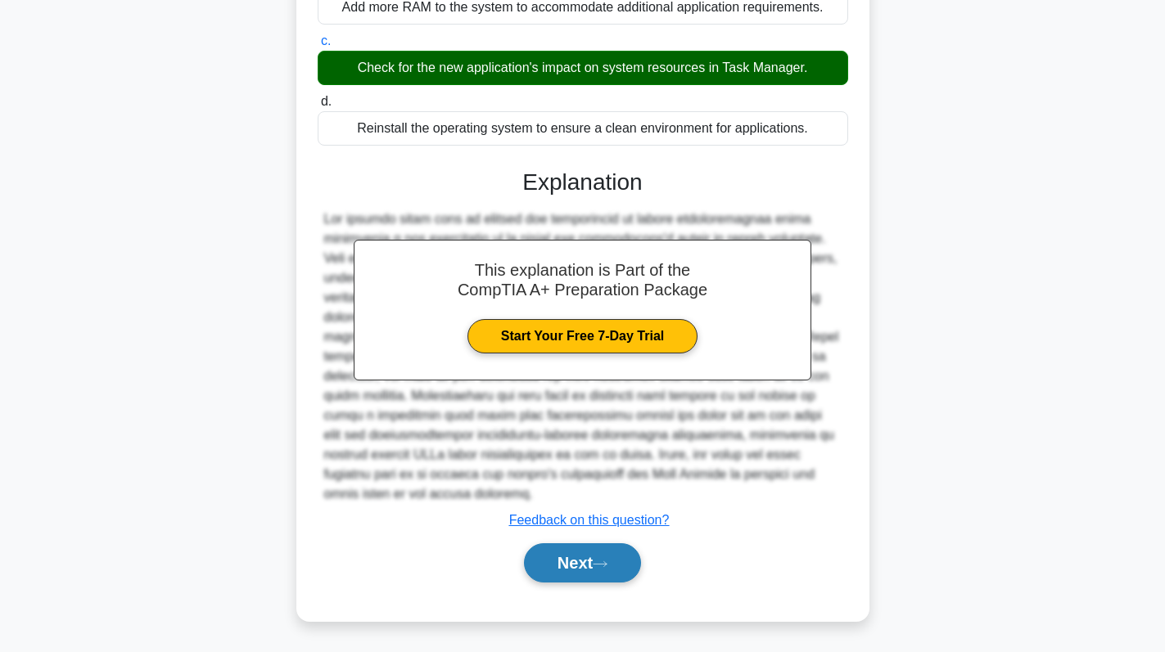
click at [574, 555] on button "Next" at bounding box center [582, 563] width 117 height 39
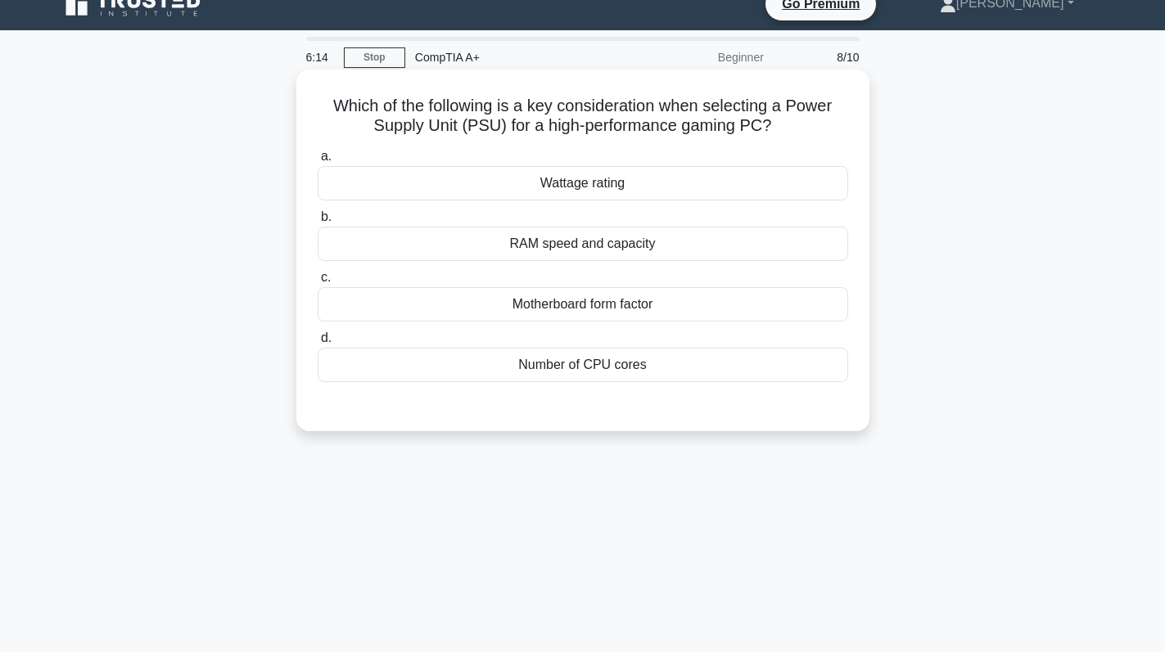
scroll to position [0, 0]
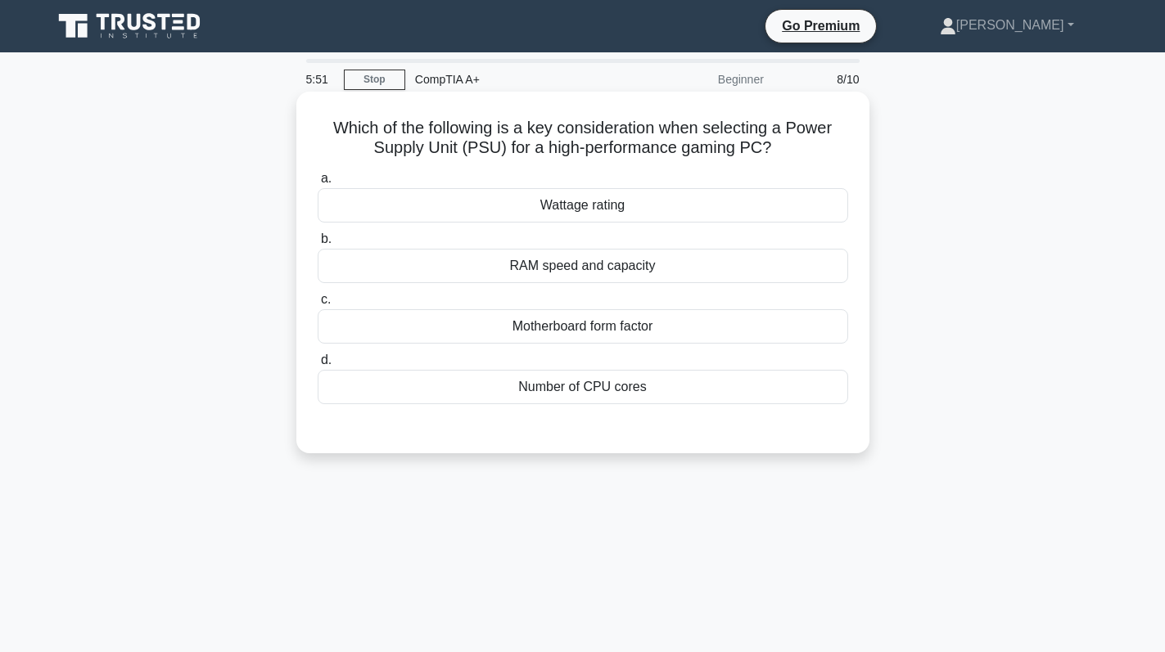
click at [600, 210] on div "Wattage rating" at bounding box center [583, 205] width 530 height 34
click at [318, 184] on input "a. Wattage rating" at bounding box center [318, 179] width 0 height 11
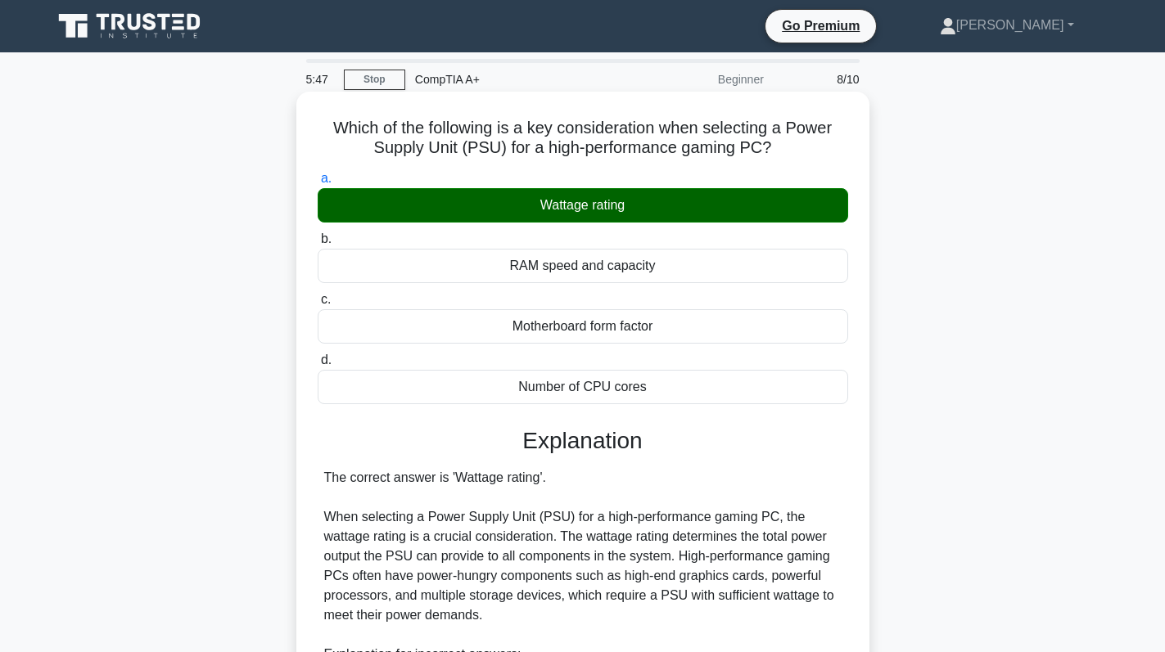
drag, startPoint x: 513, startPoint y: 198, endPoint x: 629, endPoint y: 207, distance: 115.8
click at [629, 207] on div "Wattage rating" at bounding box center [583, 205] width 530 height 34
copy div "Wattage rating"
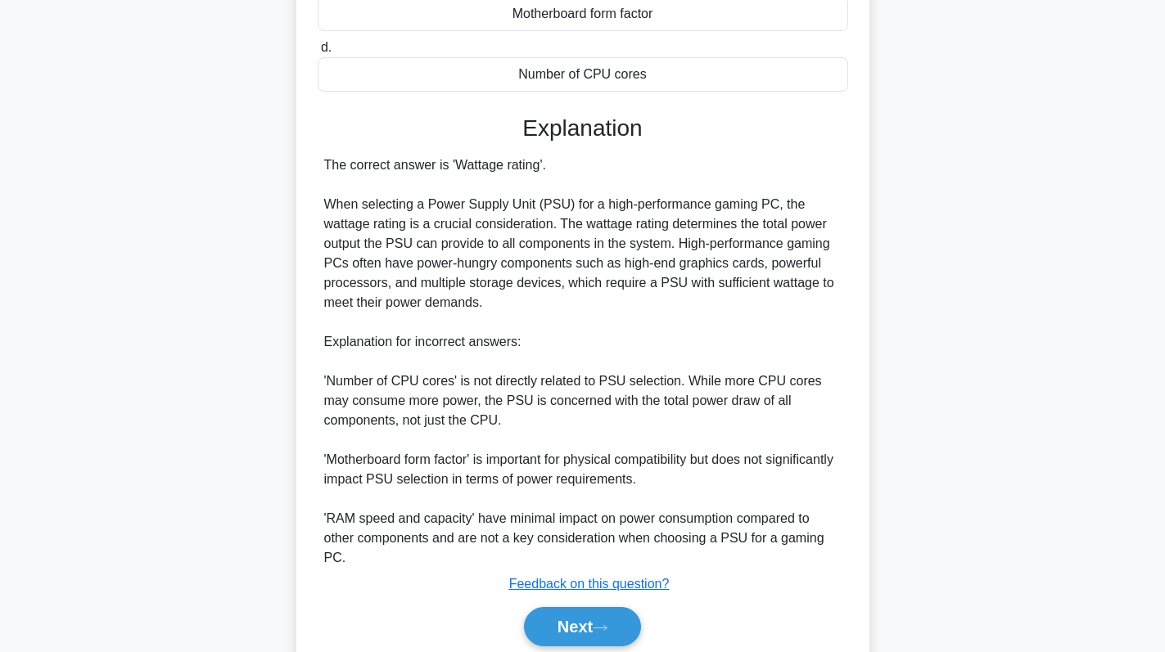
scroll to position [377, 0]
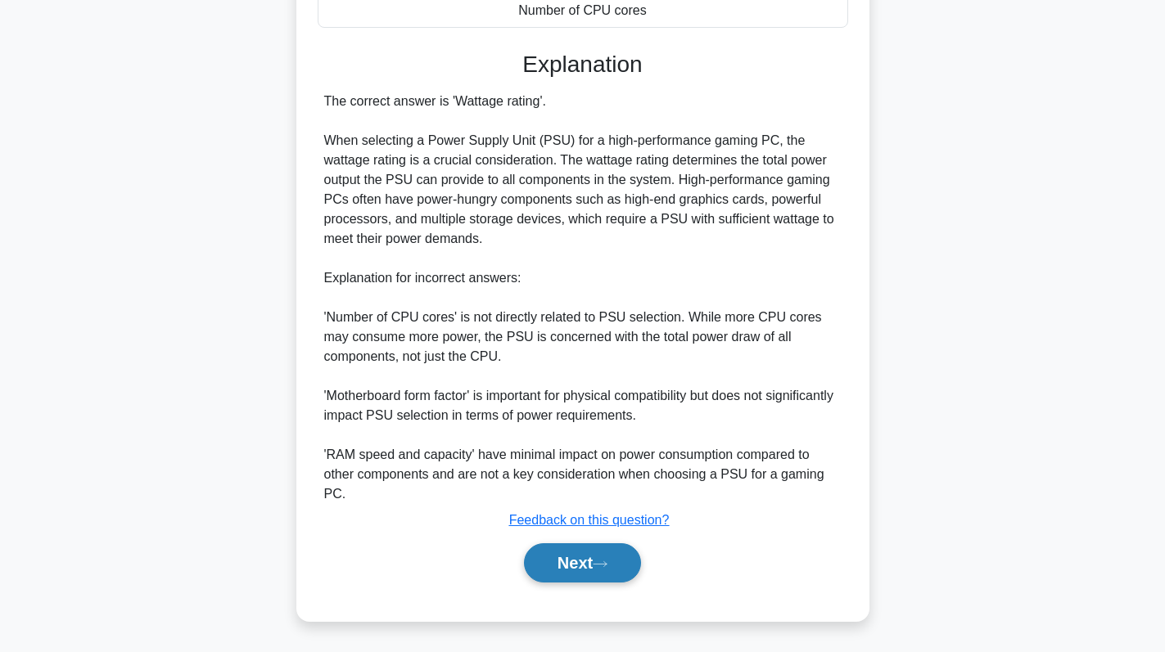
click at [592, 574] on button "Next" at bounding box center [582, 563] width 117 height 39
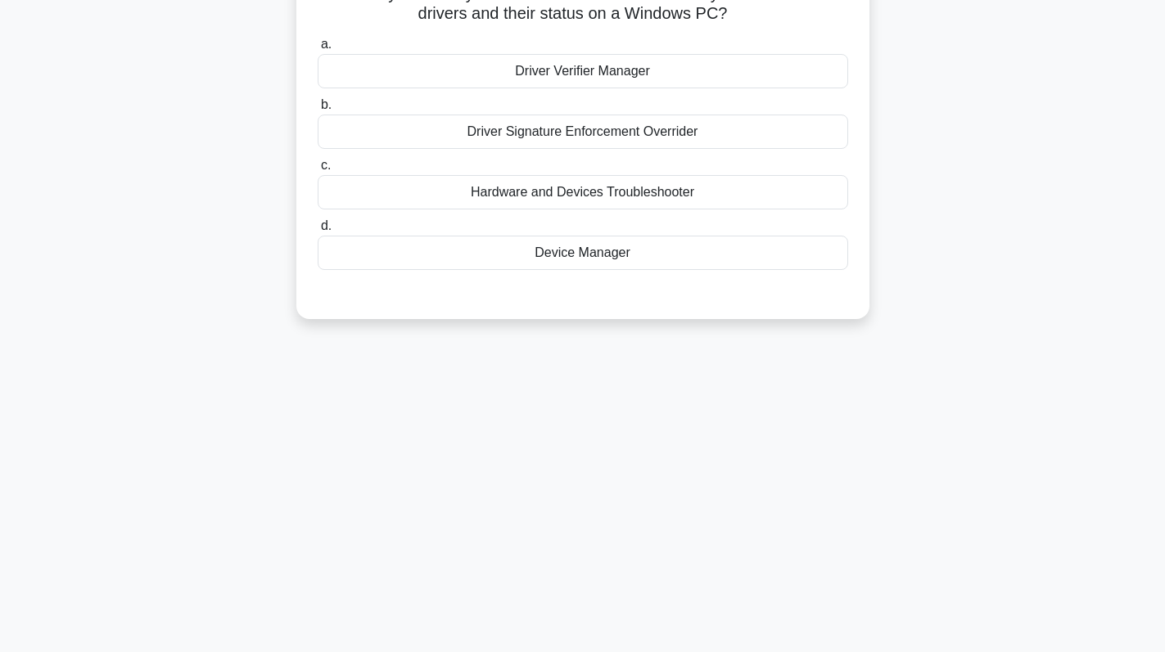
scroll to position [0, 0]
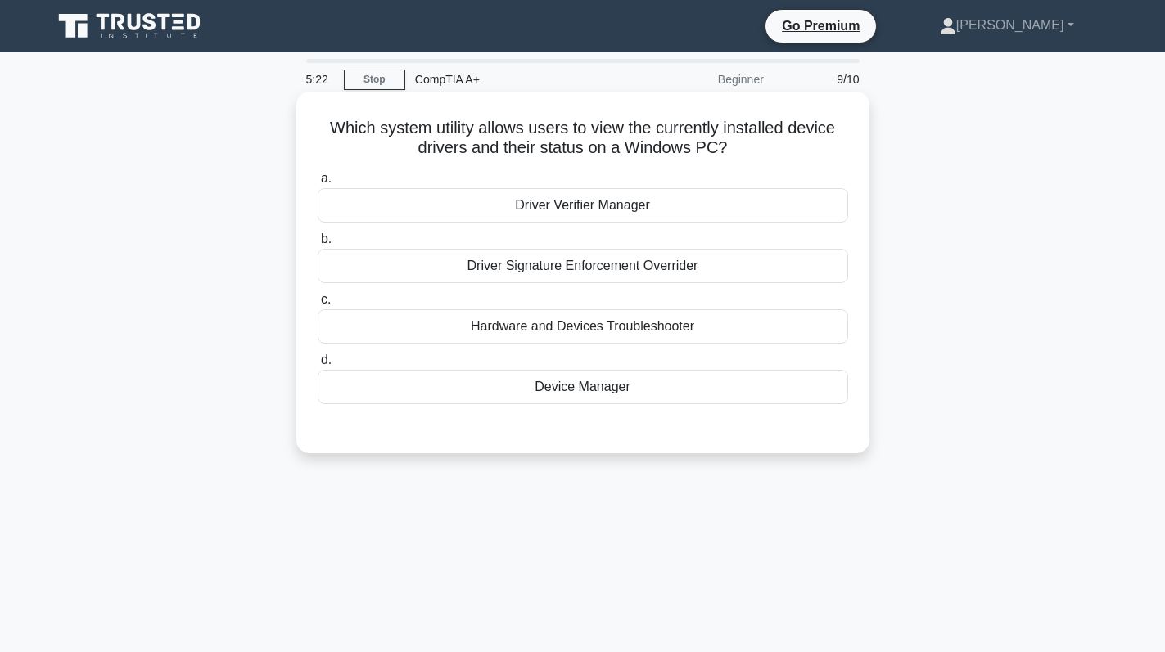
click at [631, 395] on div "Device Manager" at bounding box center [583, 387] width 530 height 34
click at [318, 366] on input "d. Device Manager" at bounding box center [318, 360] width 0 height 11
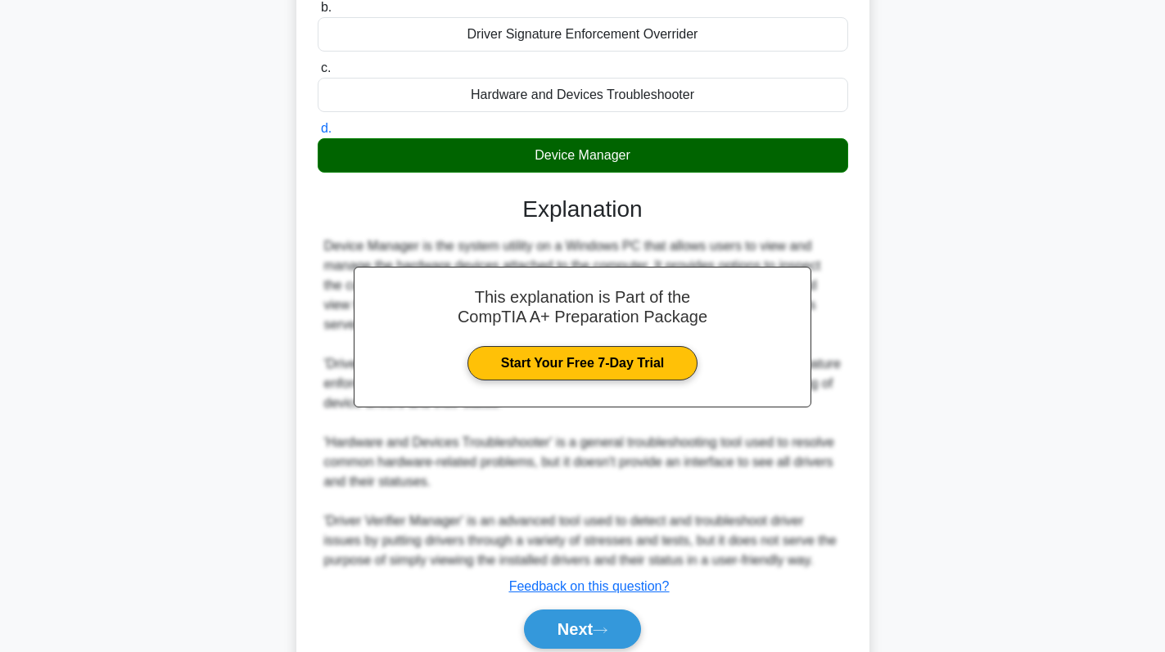
scroll to position [299, 0]
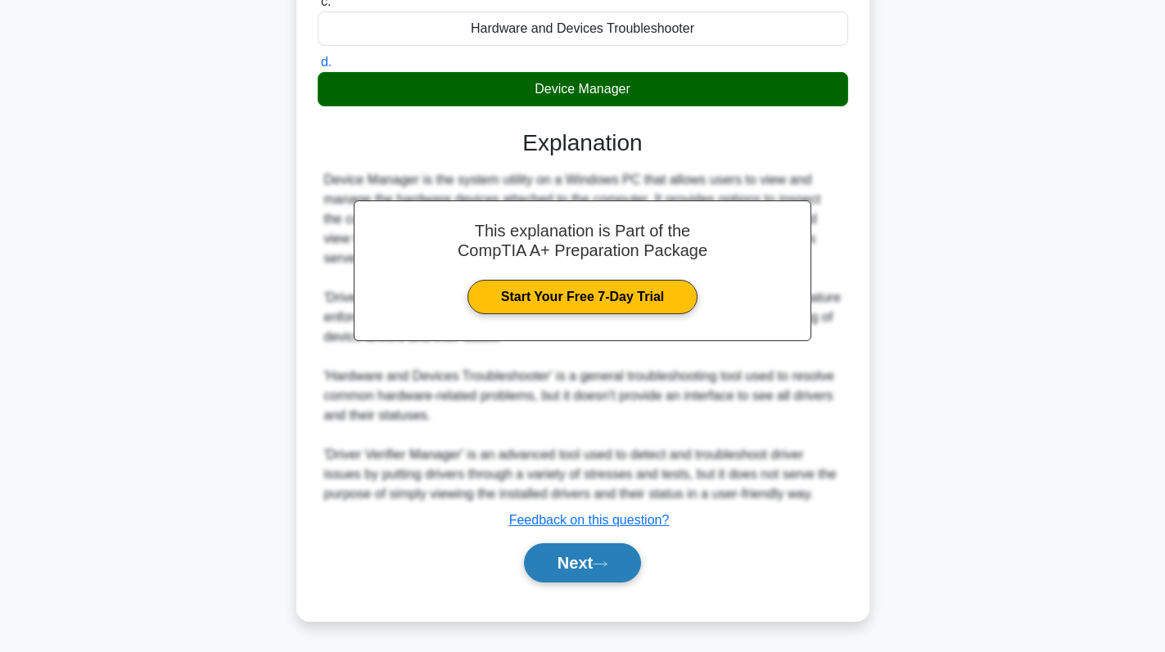
click at [589, 544] on button "Next" at bounding box center [582, 563] width 117 height 39
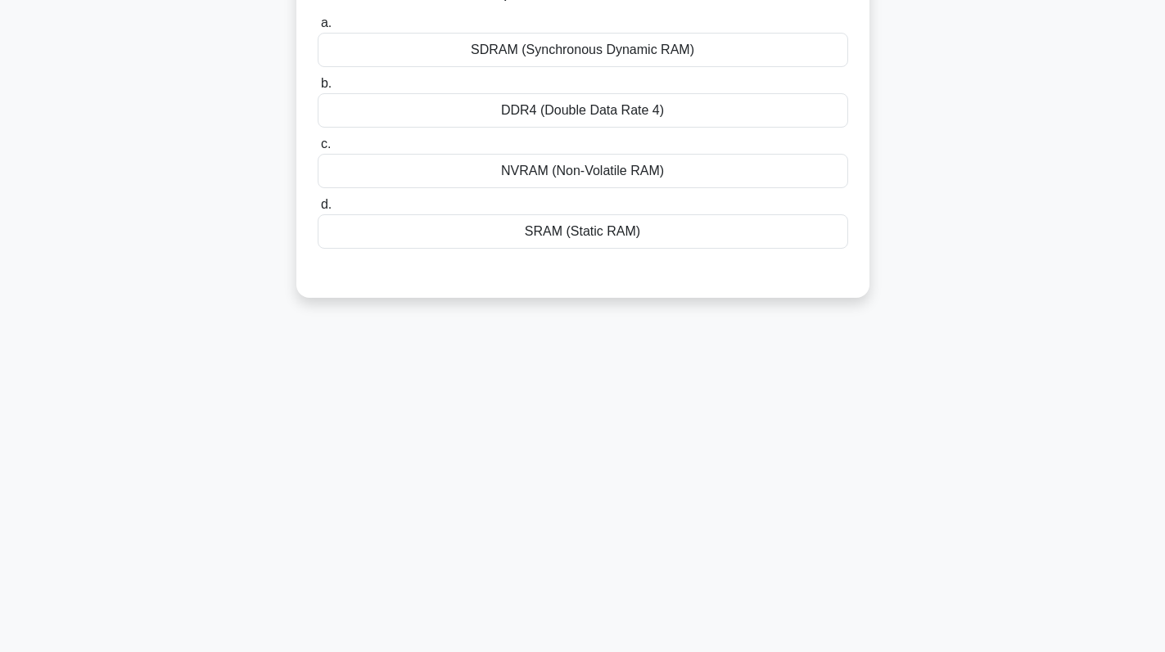
scroll to position [0, 0]
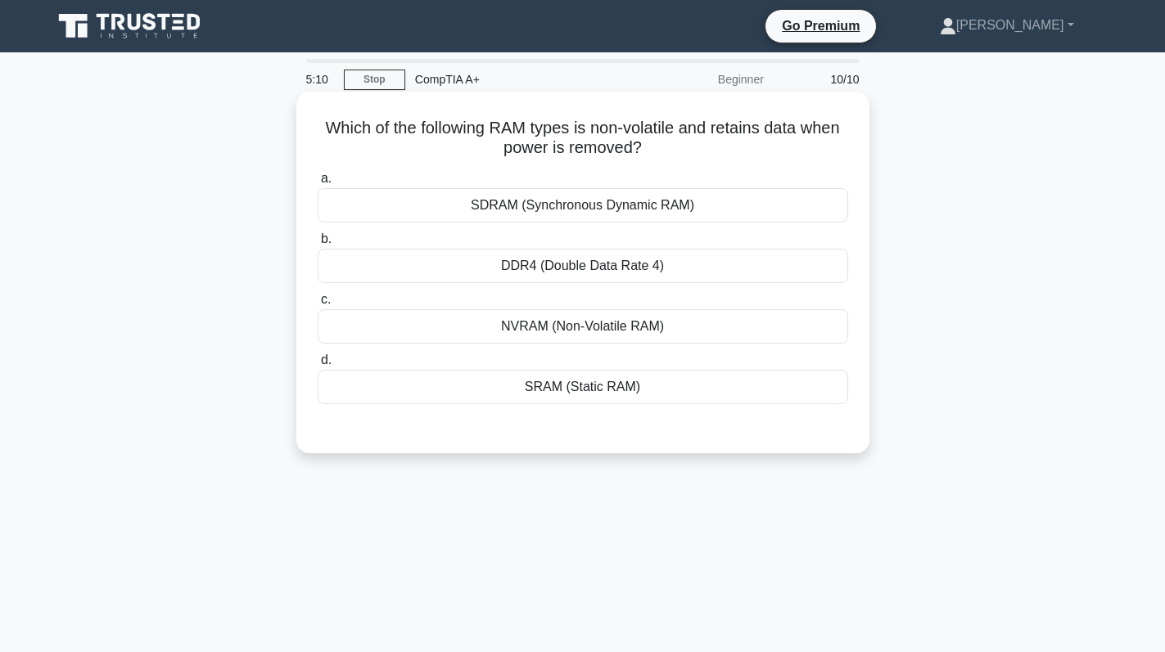
click at [581, 338] on div "NVRAM (Non-Volatile RAM)" at bounding box center [583, 326] width 530 height 34
click at [318, 305] on input "c. NVRAM (Non-Volatile RAM)" at bounding box center [318, 300] width 0 height 11
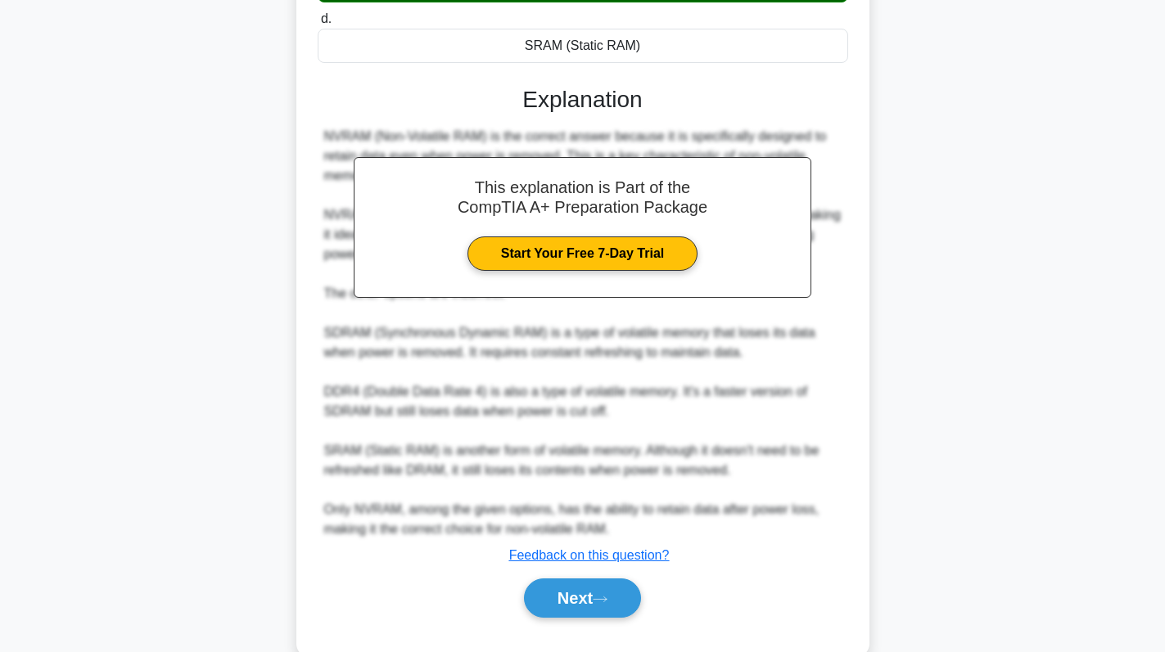
scroll to position [377, 0]
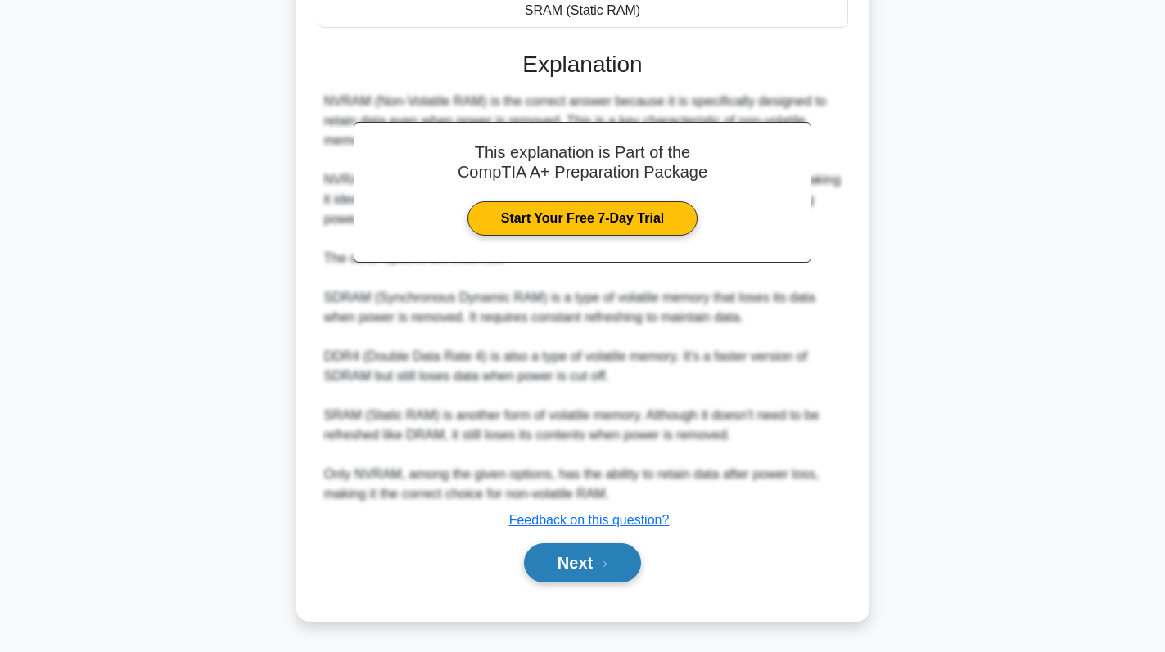
click at [592, 563] on button "Next" at bounding box center [582, 563] width 117 height 39
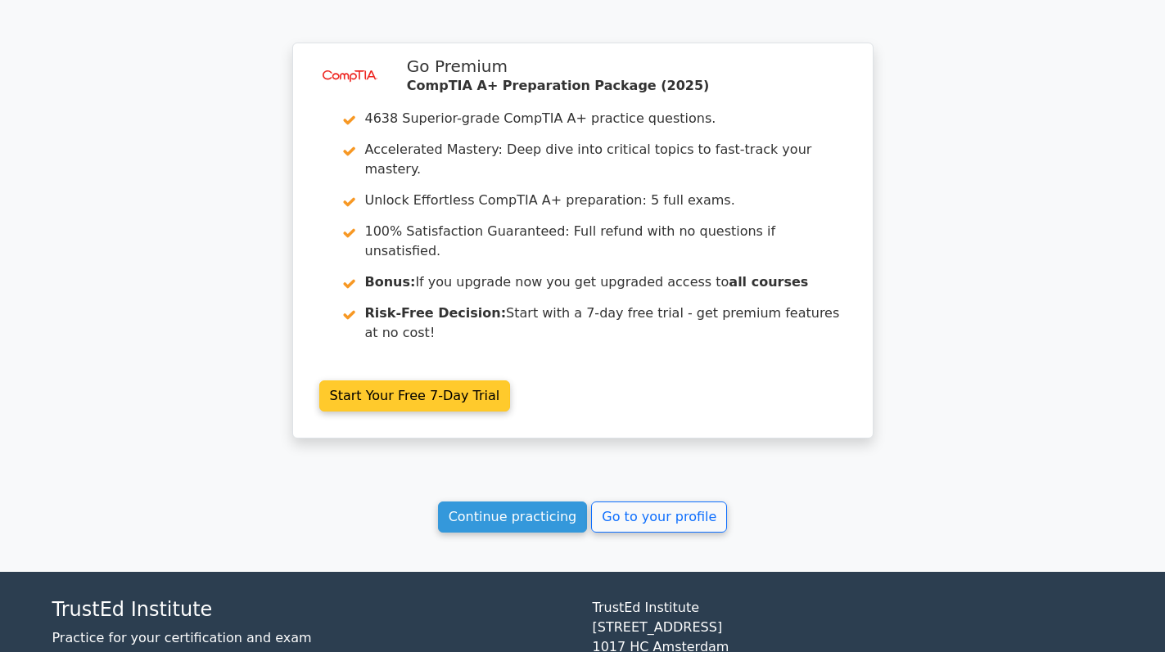
scroll to position [2560, 0]
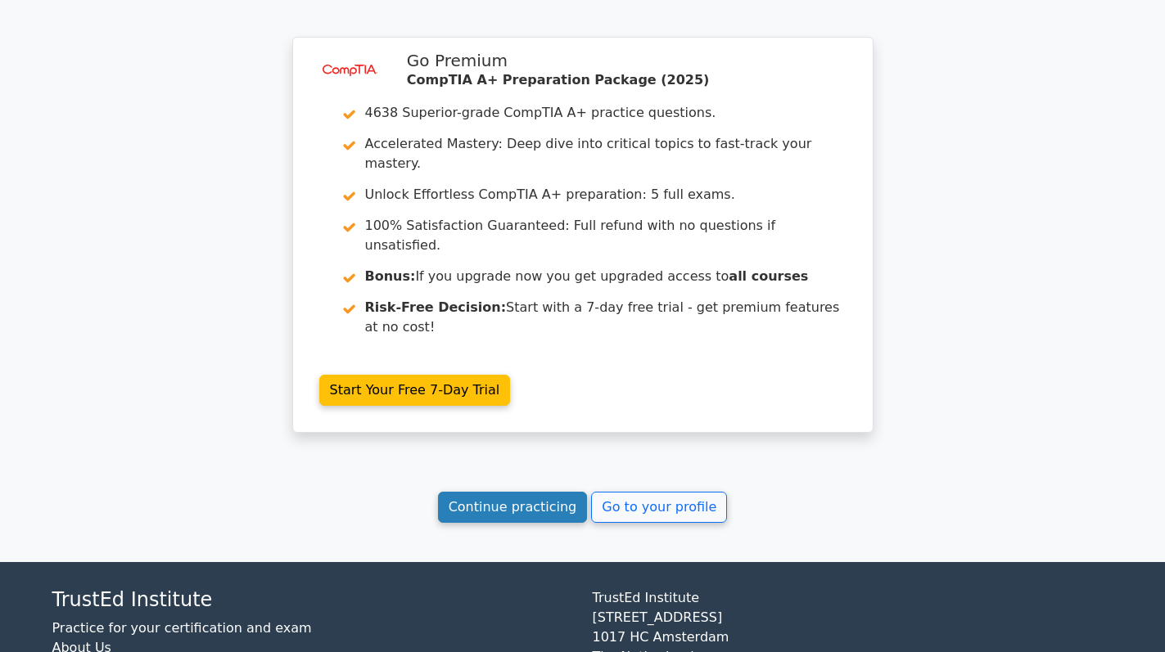
click at [503, 492] on link "Continue practicing" at bounding box center [513, 507] width 150 height 31
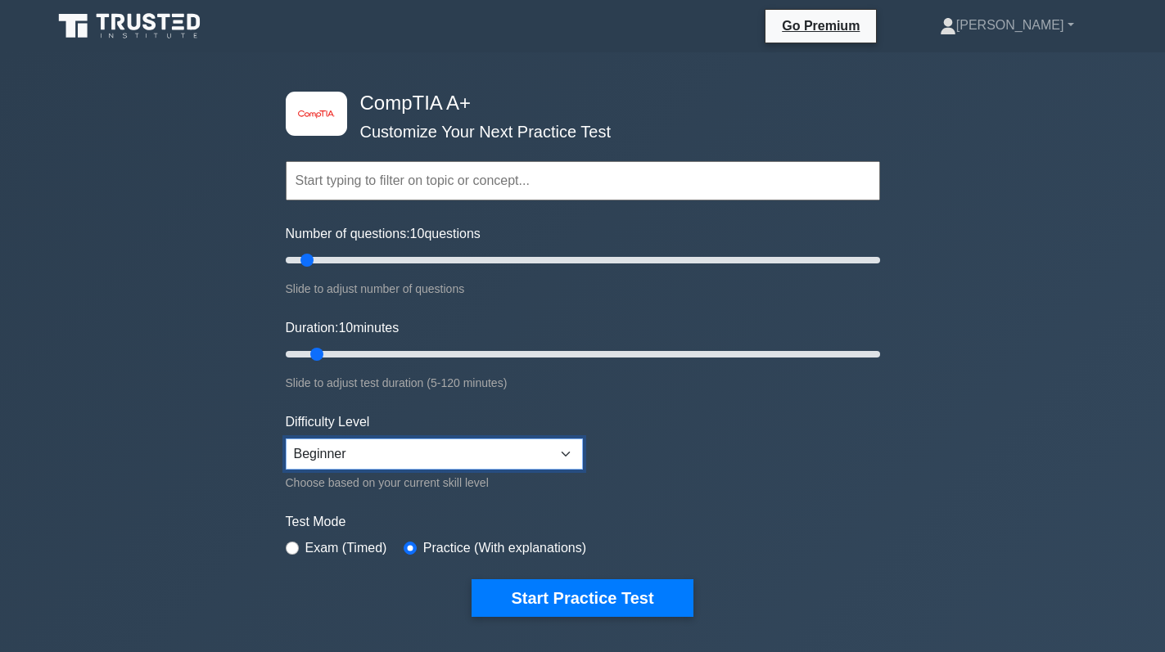
click at [471, 459] on select "Beginner Intermediate Expert" at bounding box center [434, 454] width 297 height 31
select select "expert"
click at [286, 439] on select "Beginner Intermediate Expert" at bounding box center [434, 454] width 297 height 31
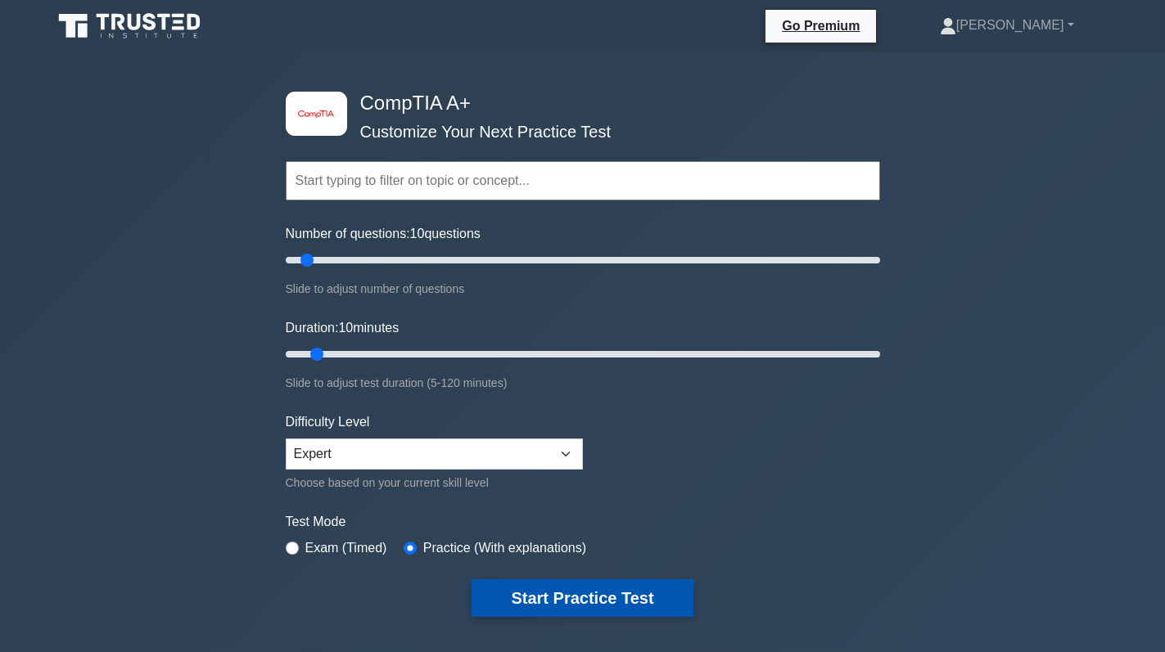
click at [549, 598] on button "Start Practice Test" at bounding box center [582, 599] width 221 height 38
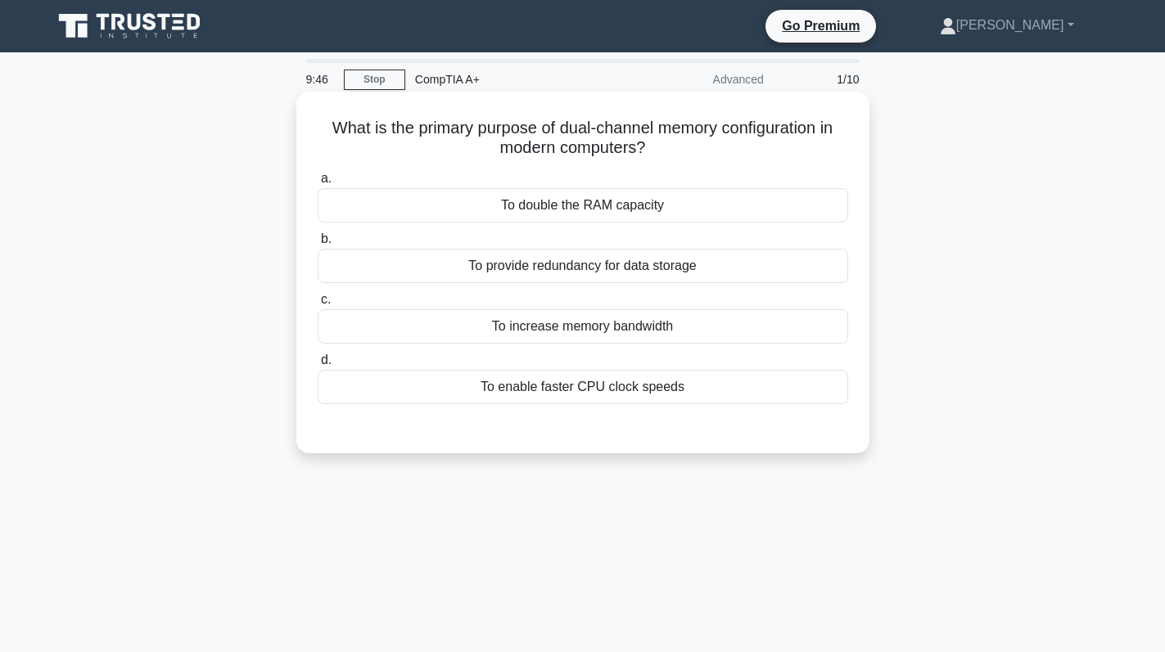
click at [602, 197] on div "To double the RAM capacity" at bounding box center [583, 205] width 530 height 34
click at [318, 184] on input "a. To double the RAM capacity" at bounding box center [318, 179] width 0 height 11
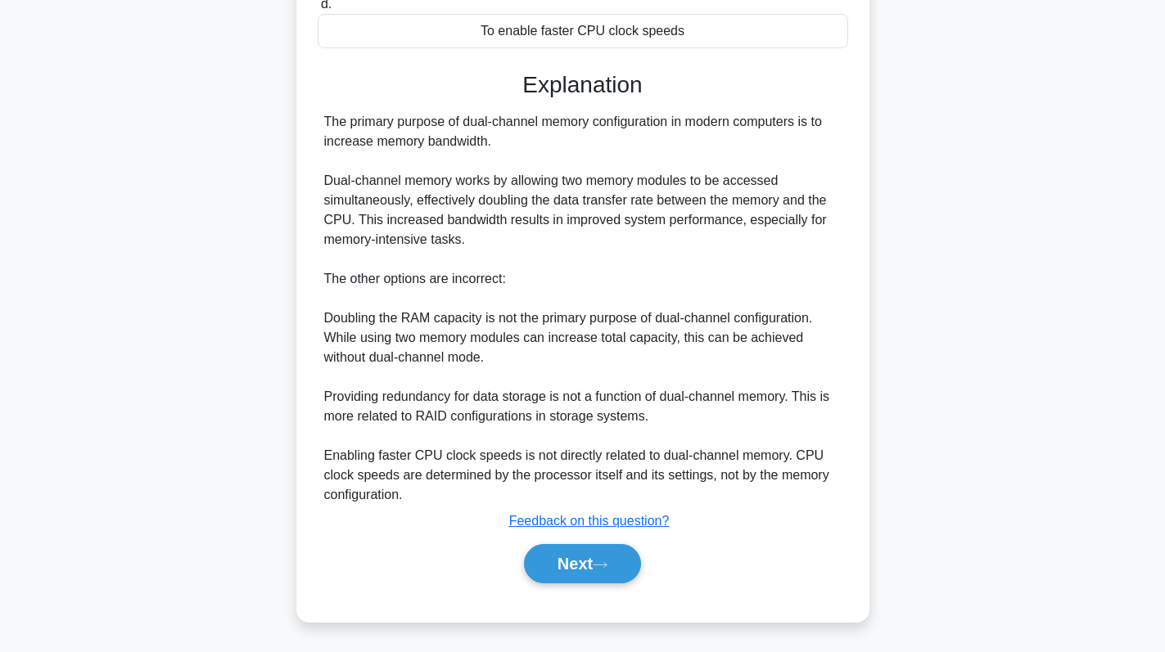
scroll to position [359, 0]
click at [578, 572] on button "Next" at bounding box center [582, 563] width 117 height 39
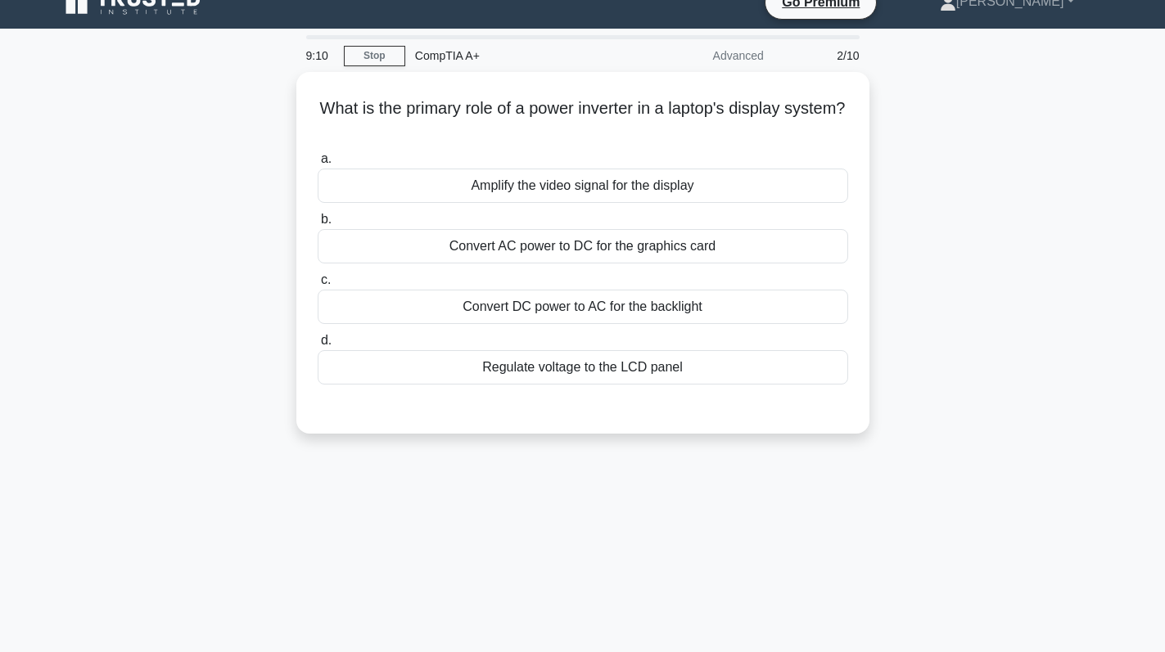
scroll to position [0, 0]
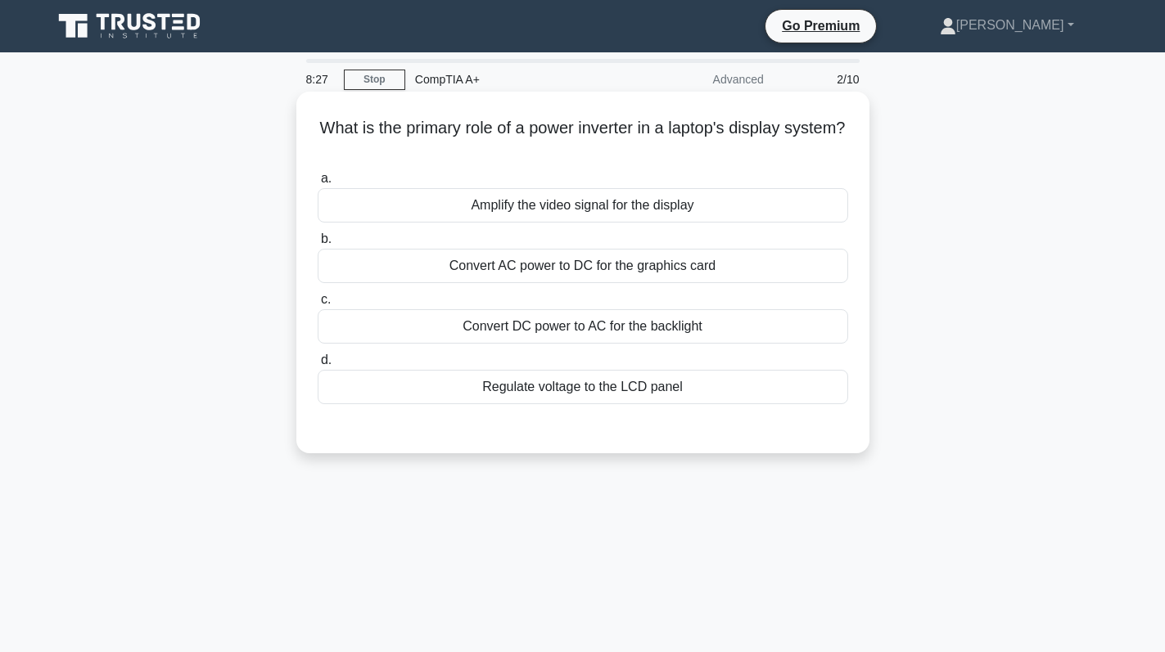
click at [540, 276] on div "Convert AC power to DC for the graphics card" at bounding box center [583, 266] width 530 height 34
click at [318, 245] on input "b. Convert AC power to DC for the graphics card" at bounding box center [318, 239] width 0 height 11
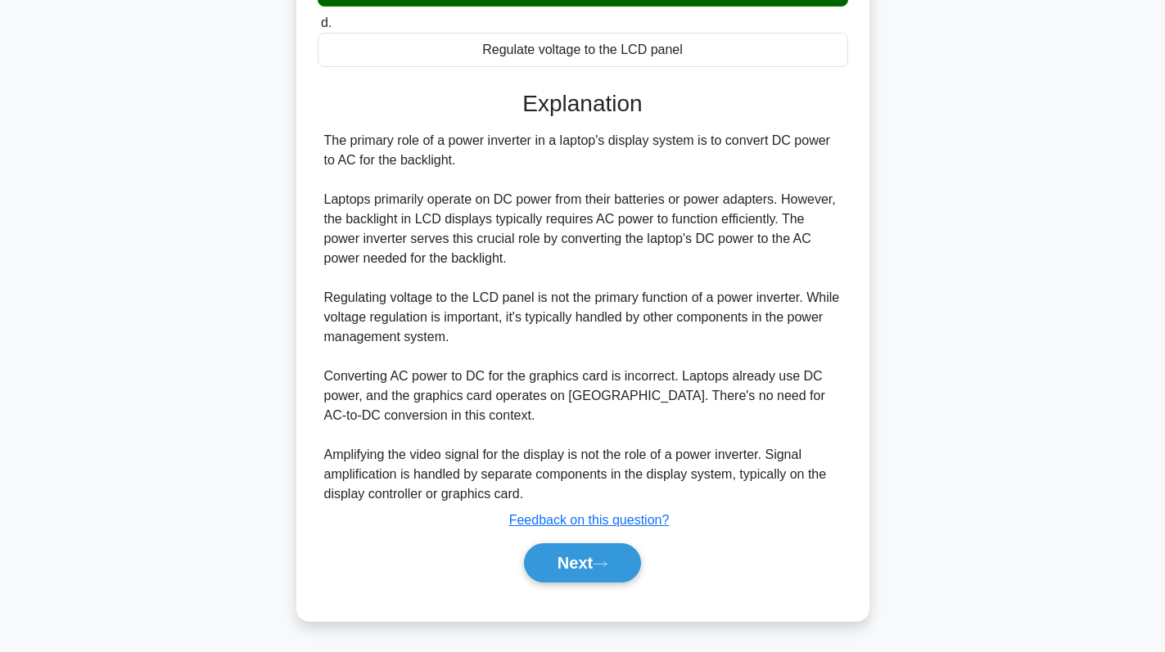
scroll to position [340, 0]
click at [558, 562] on button "Next" at bounding box center [582, 563] width 117 height 39
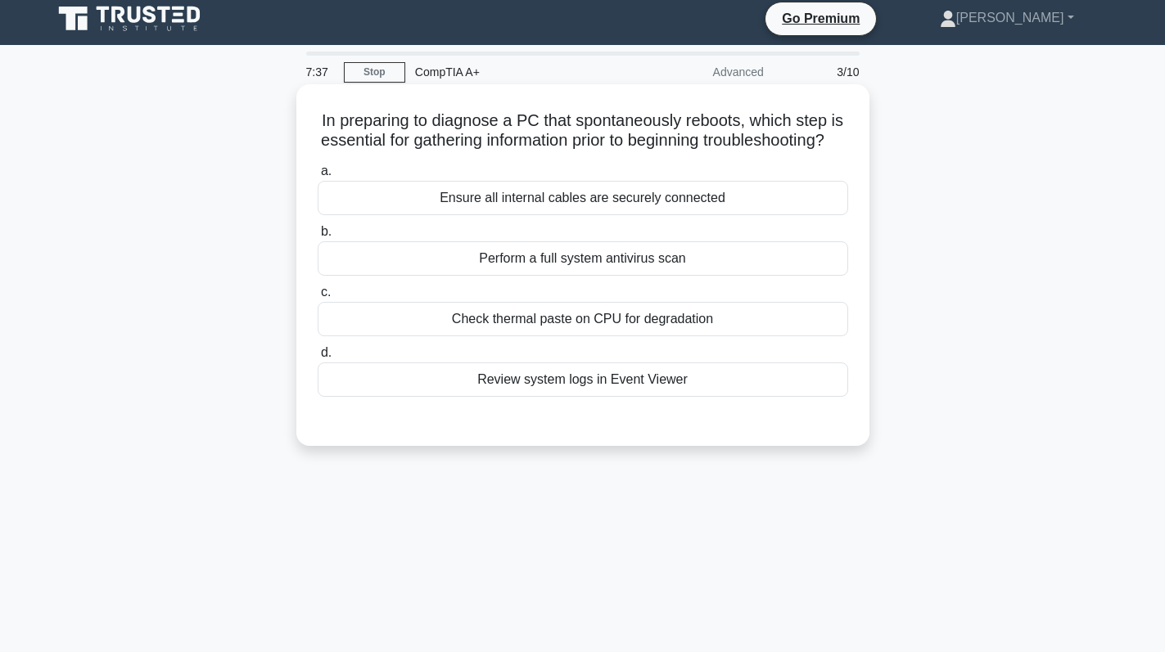
scroll to position [0, 0]
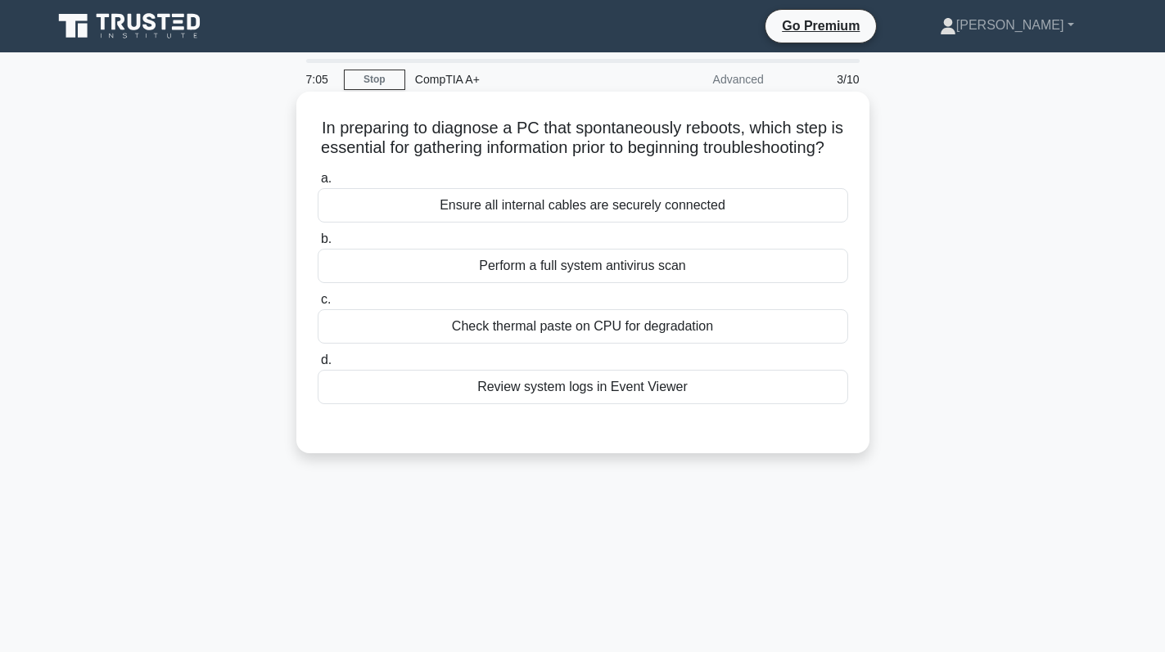
click at [554, 400] on div "Review system logs in Event Viewer" at bounding box center [583, 387] width 530 height 34
click at [318, 366] on input "d. Review system logs in Event Viewer" at bounding box center [318, 360] width 0 height 11
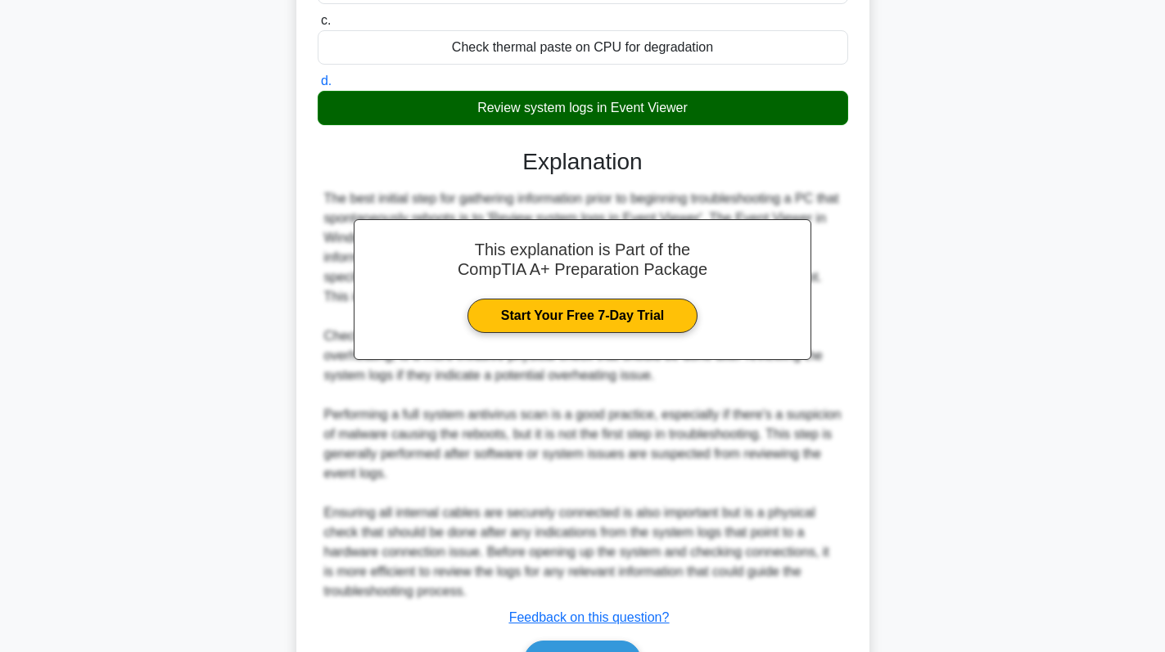
scroll to position [397, 0]
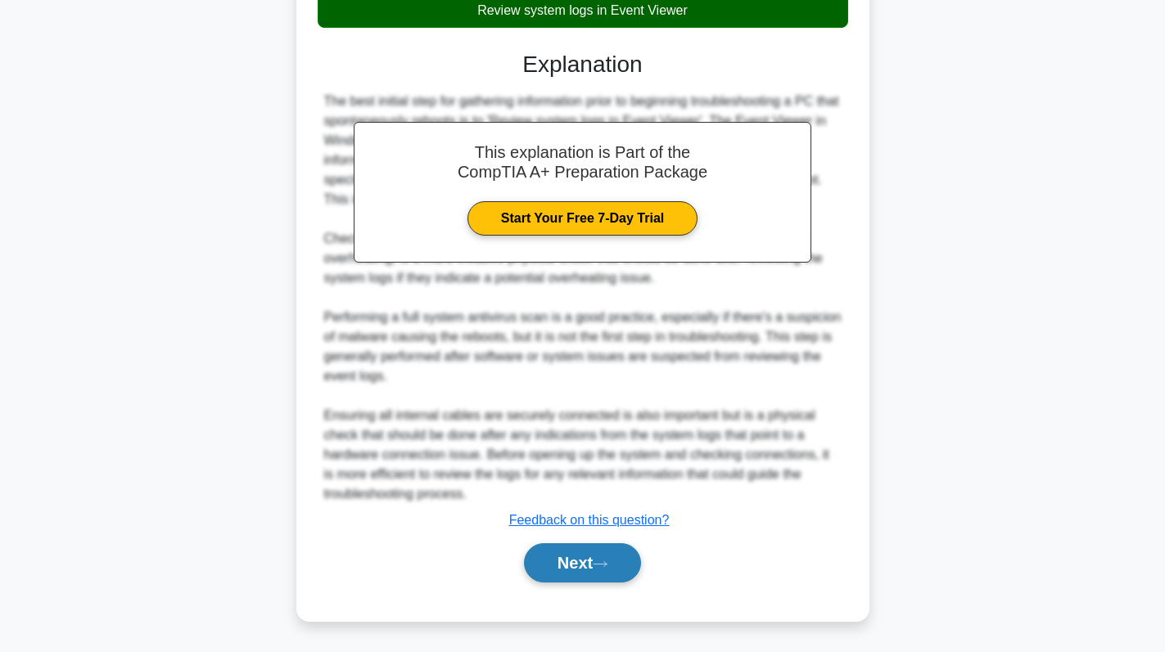
click at [576, 556] on button "Next" at bounding box center [582, 563] width 117 height 39
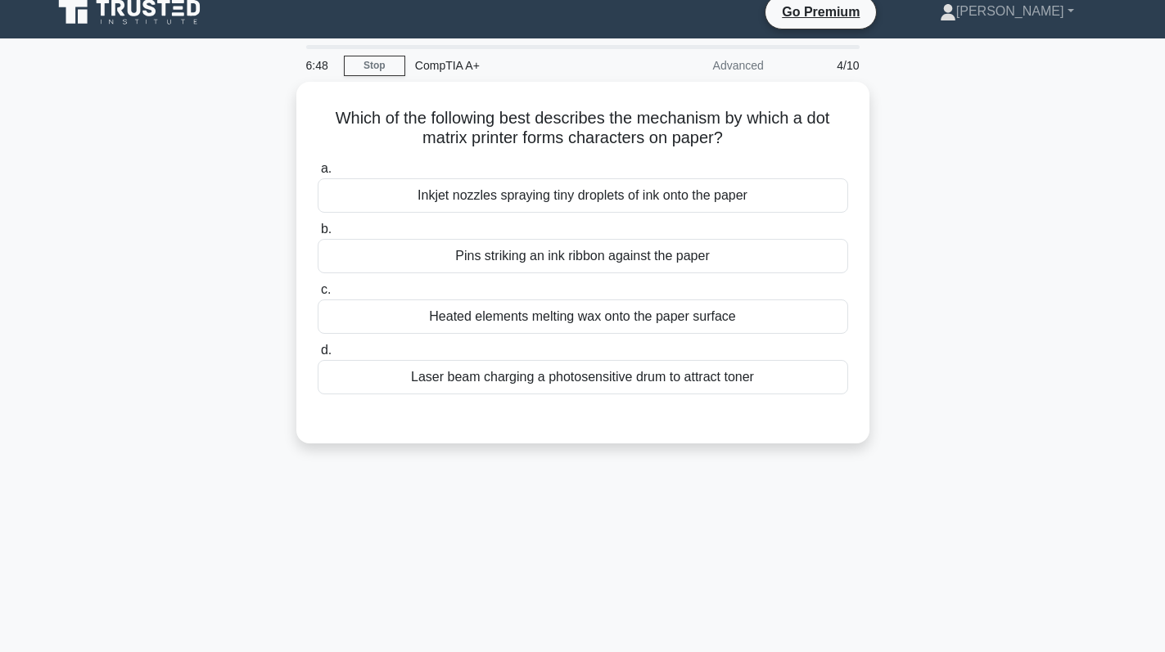
scroll to position [0, 0]
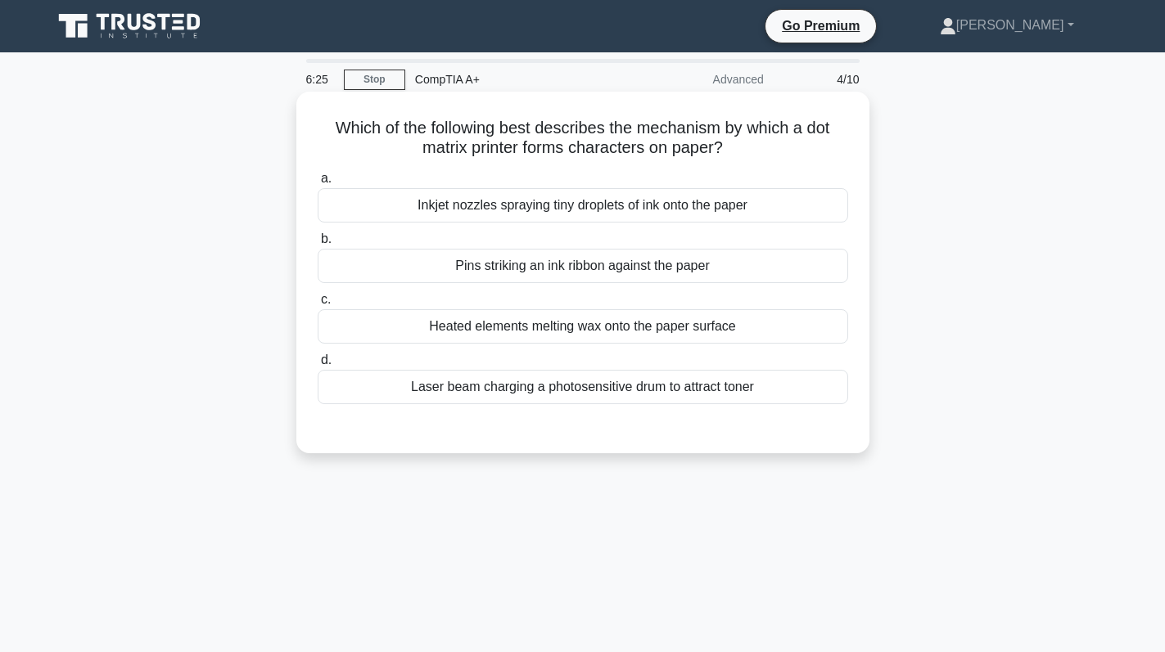
click at [581, 268] on div "Pins striking an ink ribbon against the paper" at bounding box center [583, 266] width 530 height 34
click at [318, 245] on input "b. Pins striking an ink ribbon against the paper" at bounding box center [318, 239] width 0 height 11
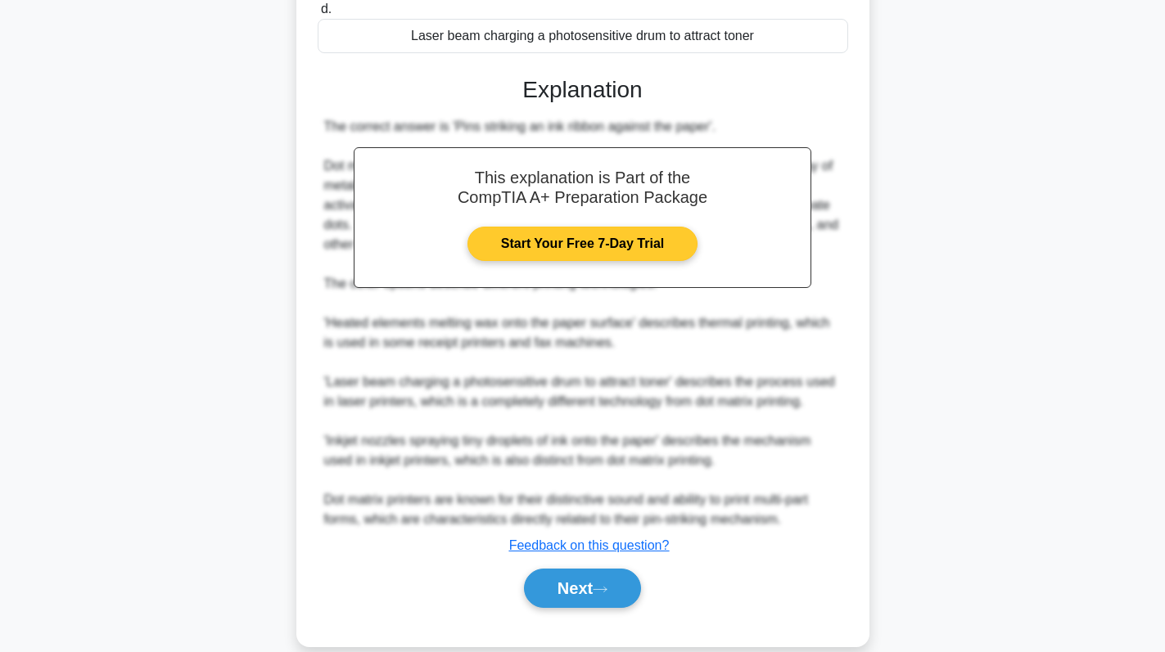
scroll to position [377, 0]
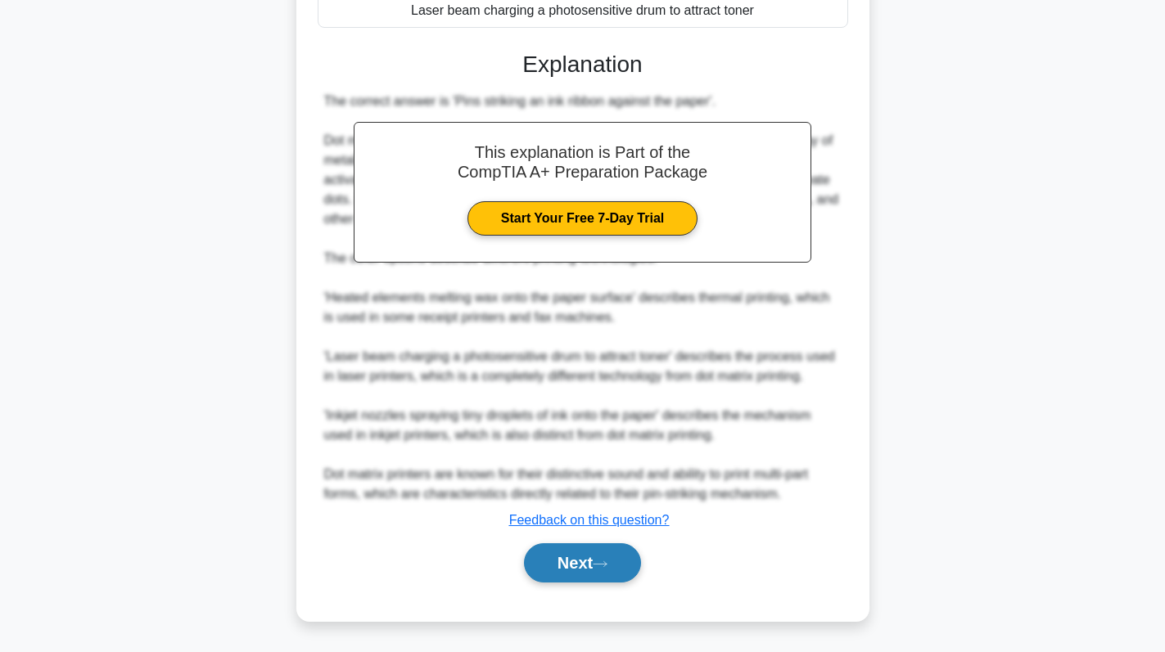
click at [563, 560] on button "Next" at bounding box center [582, 563] width 117 height 39
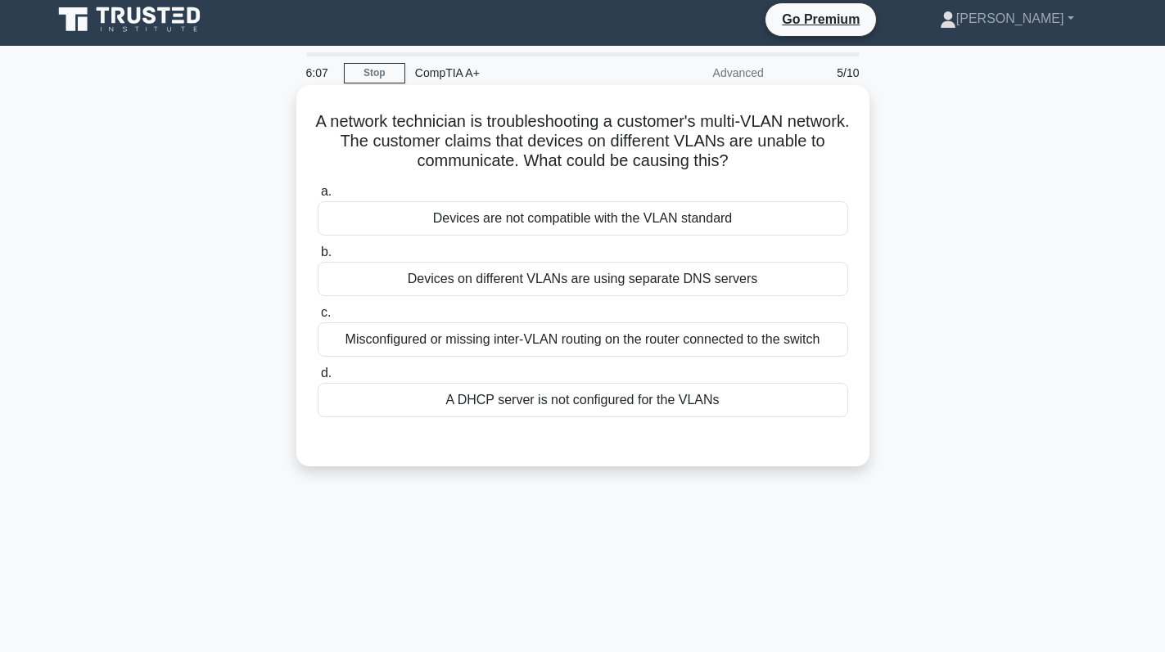
scroll to position [0, 0]
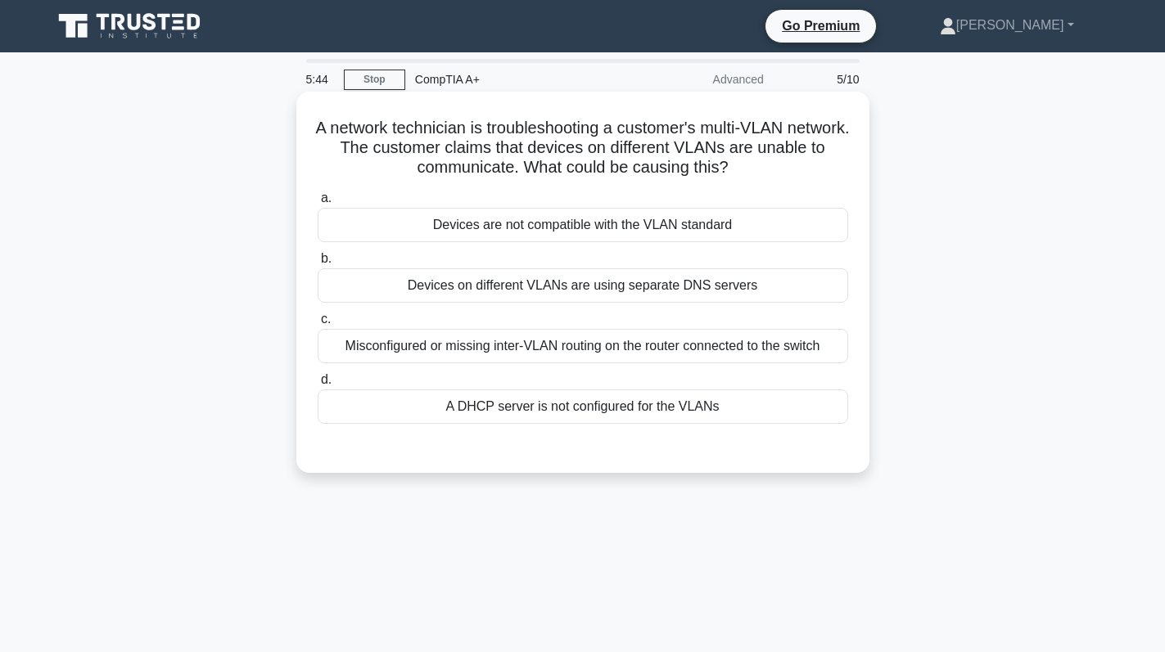
click at [699, 286] on div "Devices on different VLANs are using separate DNS servers" at bounding box center [583, 286] width 530 height 34
click at [318, 264] on input "b. Devices on different VLANs are using separate DNS servers" at bounding box center [318, 259] width 0 height 11
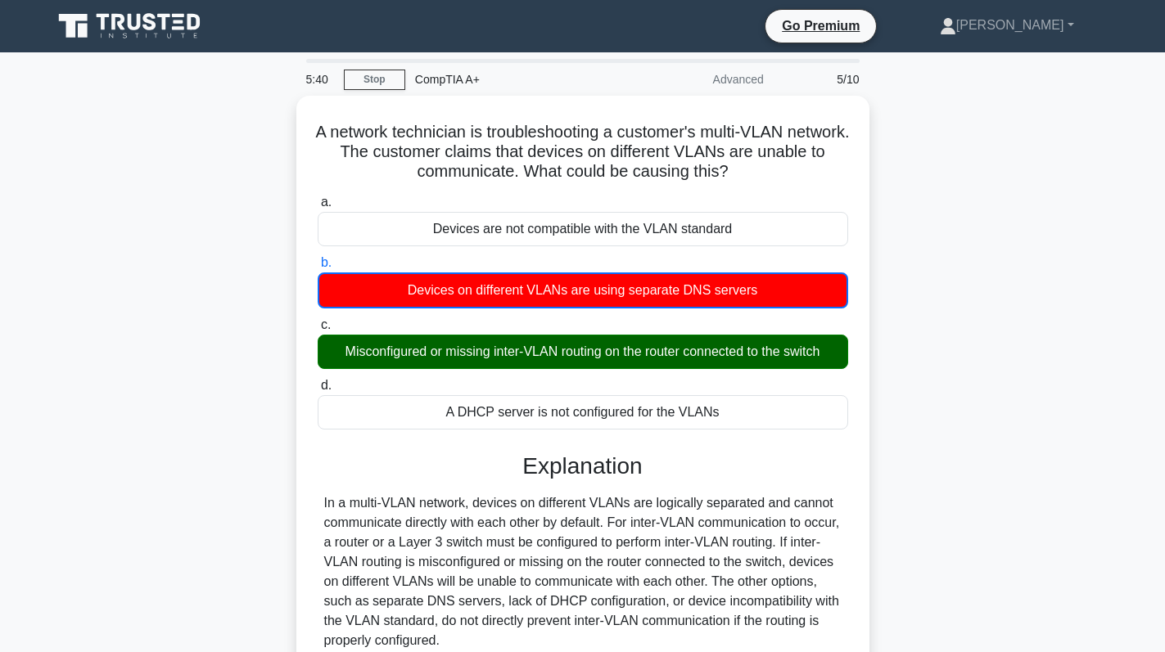
scroll to position [232, 0]
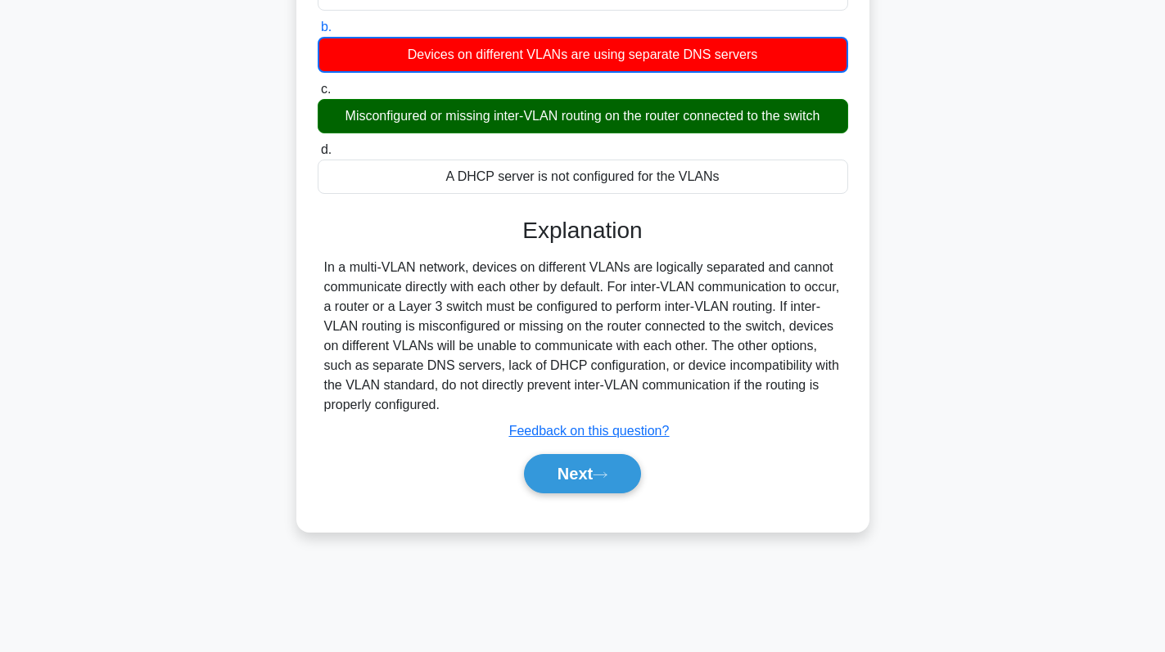
click at [576, 447] on div "Explanation In a multi-VLAN network, devices on different VLANs are logically s…" at bounding box center [583, 358] width 530 height 283
click at [578, 472] on button "Next" at bounding box center [582, 473] width 117 height 39
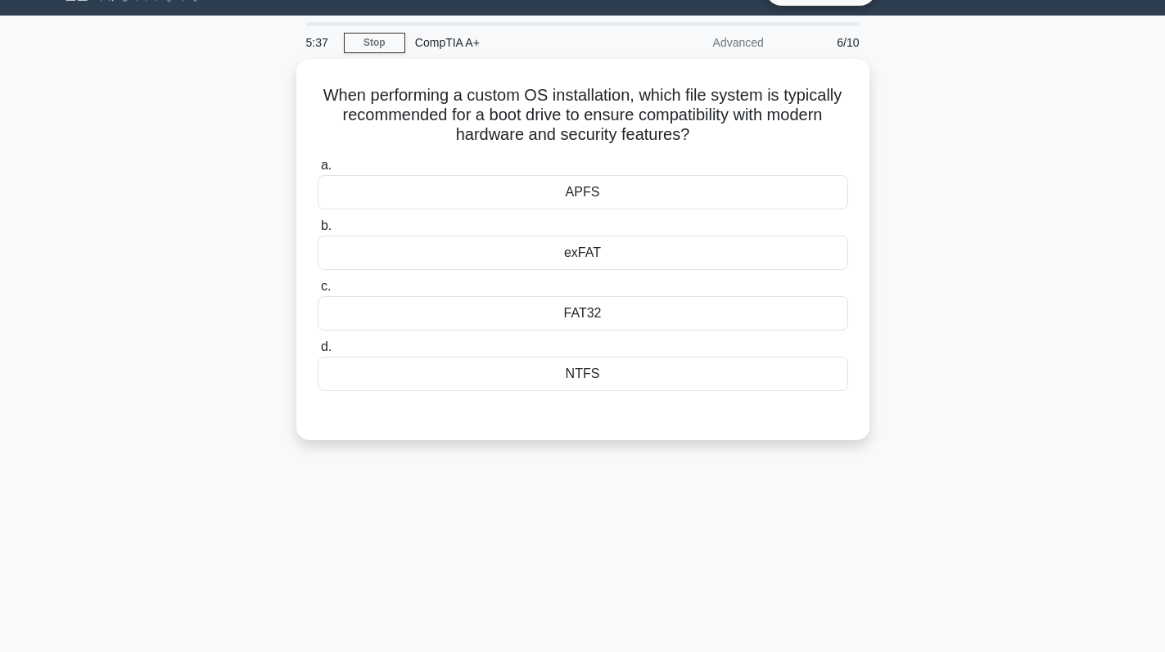
scroll to position [0, 0]
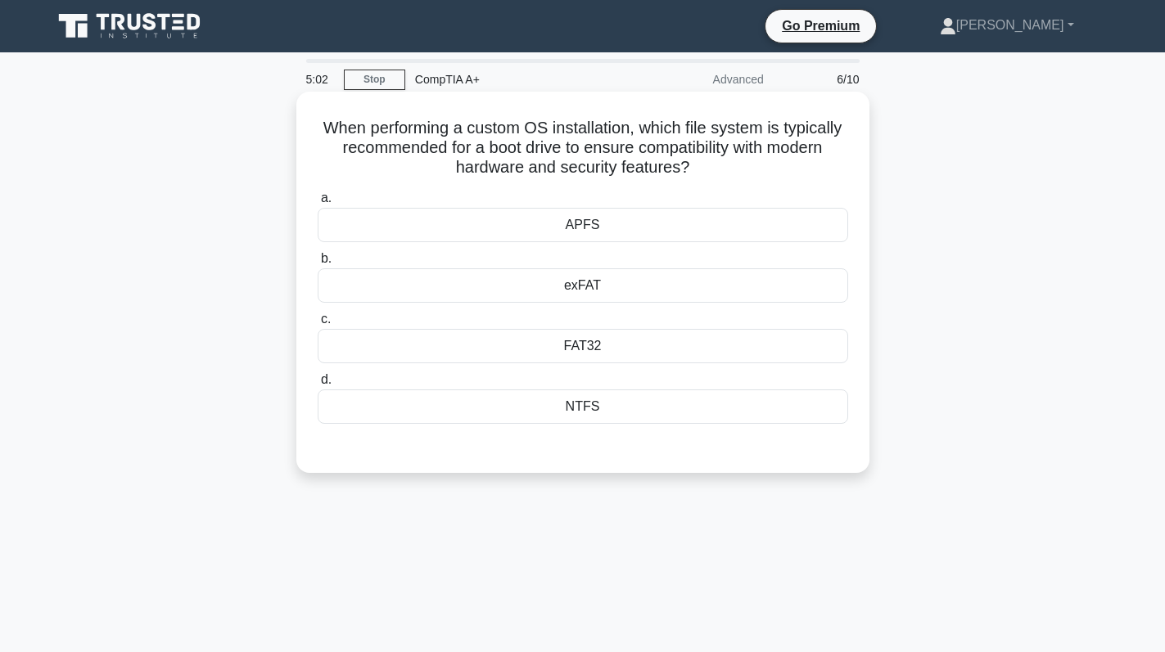
click at [593, 416] on div "NTFS" at bounding box center [583, 407] width 530 height 34
click at [318, 386] on input "d. NTFS" at bounding box center [318, 380] width 0 height 11
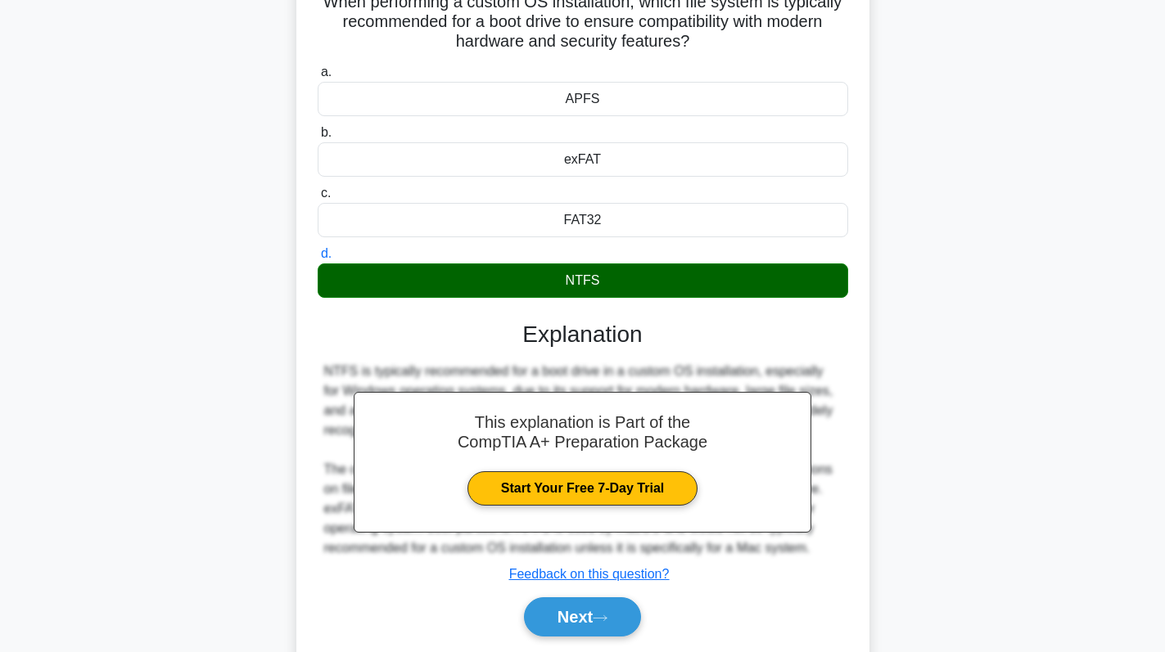
scroll to position [232, 0]
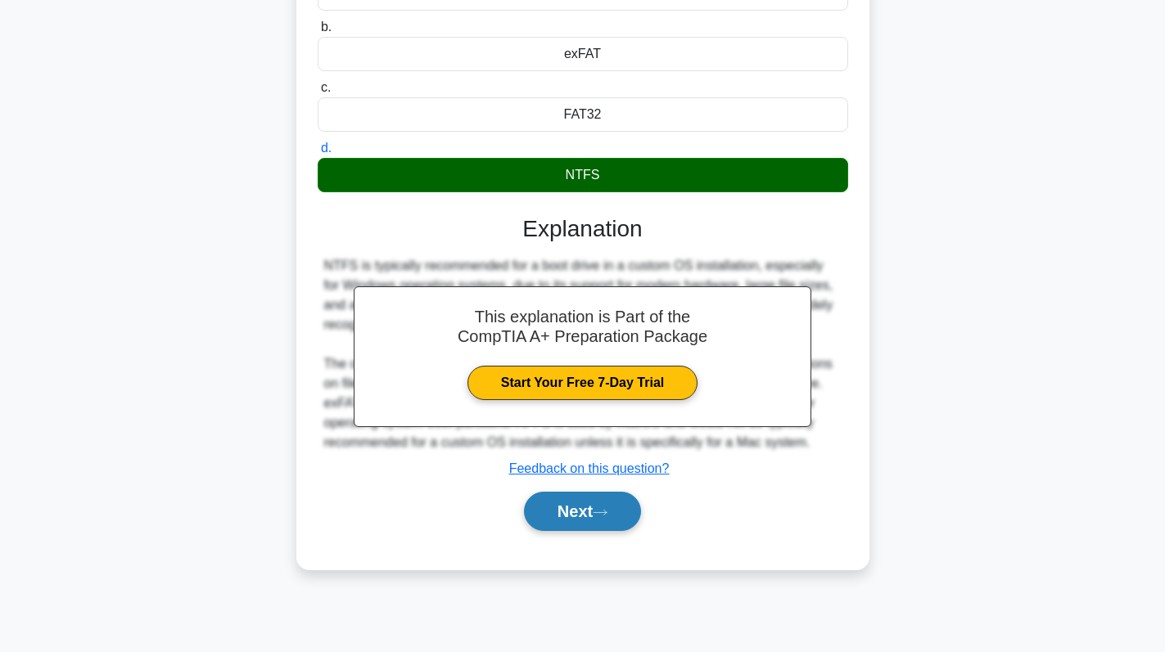
click at [589, 514] on button "Next" at bounding box center [582, 511] width 117 height 39
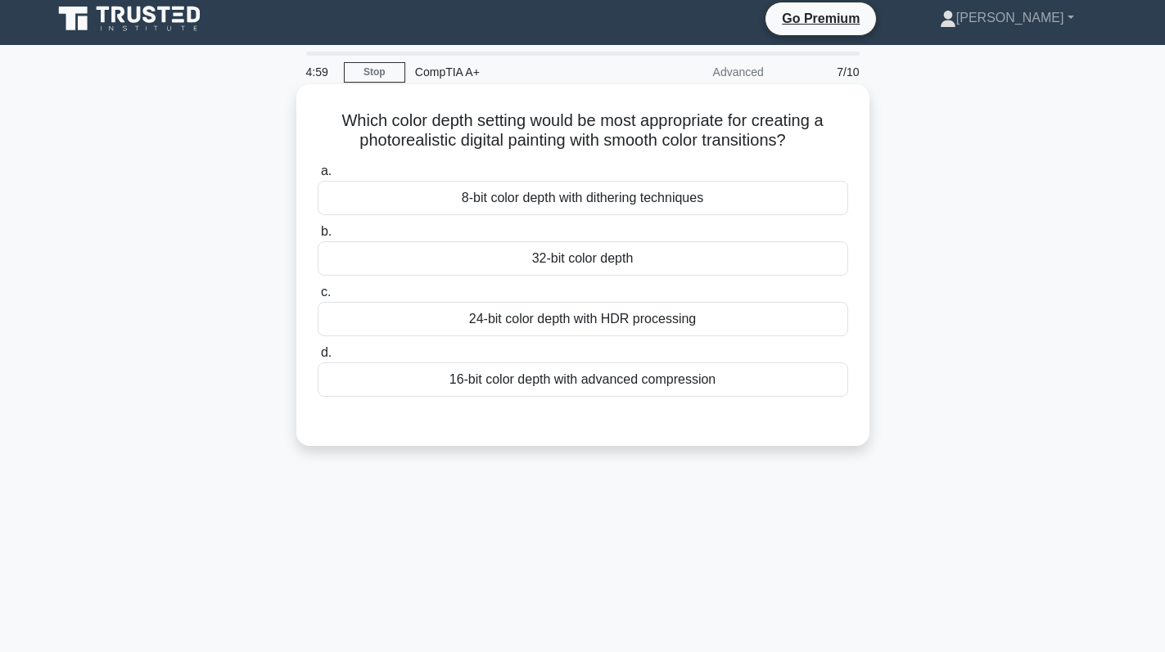
scroll to position [0, 0]
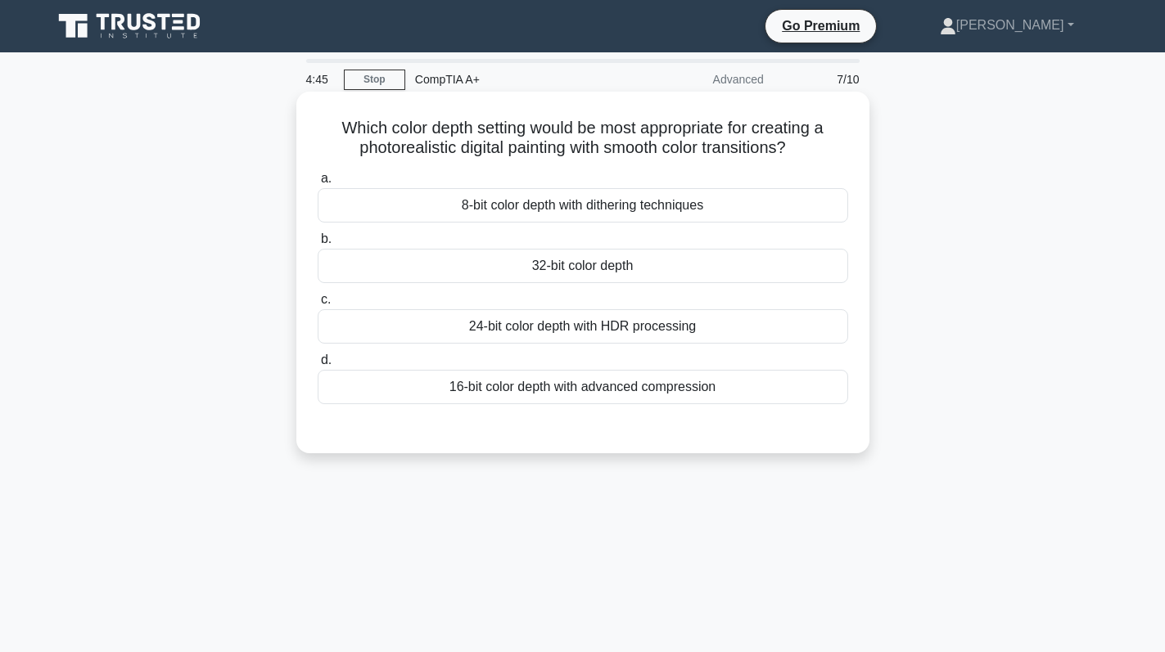
click at [670, 271] on div "32-bit color depth" at bounding box center [583, 266] width 530 height 34
click at [318, 245] on input "b. 32-bit color depth" at bounding box center [318, 239] width 0 height 11
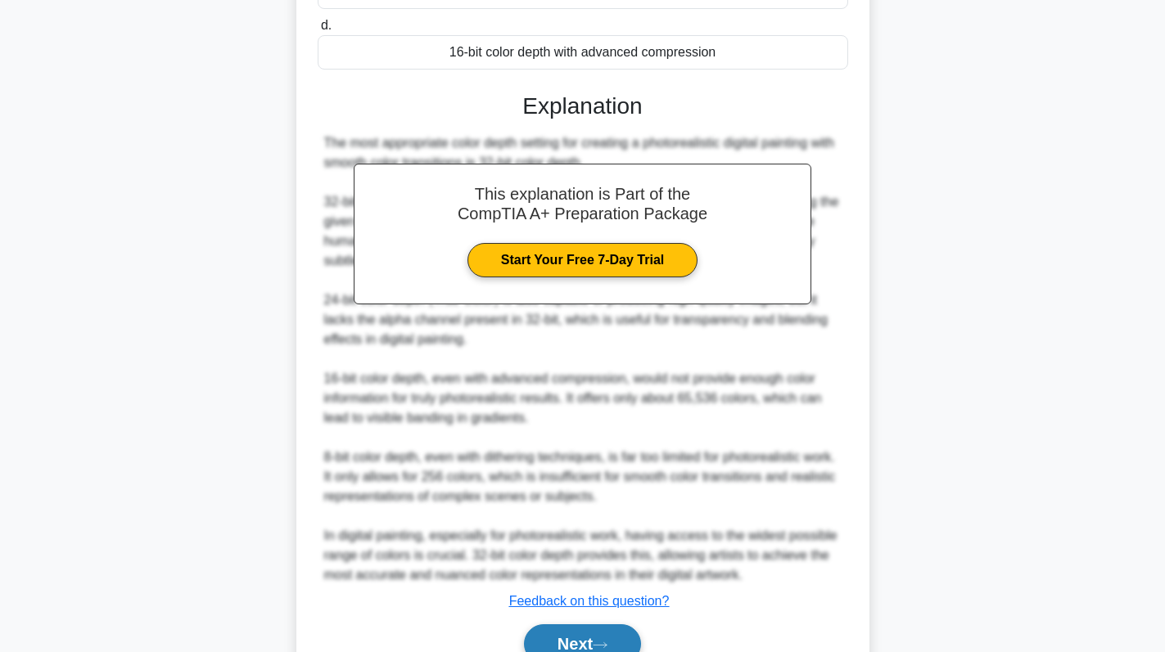
click at [599, 641] on button "Next" at bounding box center [582, 644] width 117 height 39
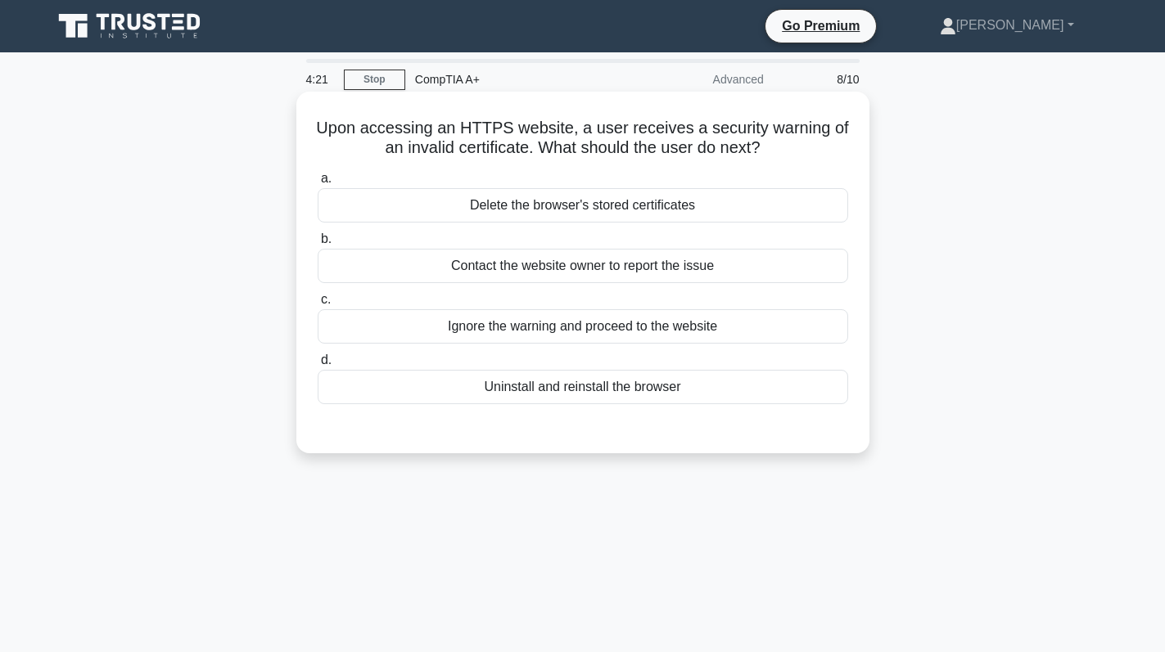
click at [680, 194] on div "Delete the browser's stored certificates" at bounding box center [583, 205] width 530 height 34
click at [318, 184] on input "a. Delete the browser's stored certificates" at bounding box center [318, 179] width 0 height 11
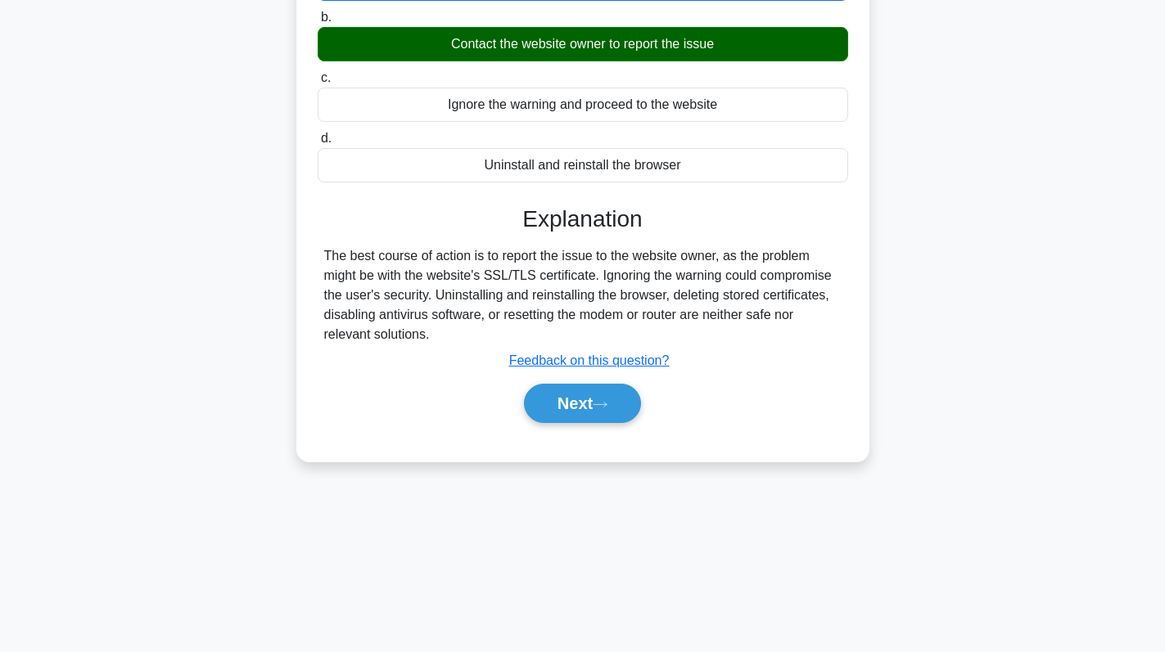
scroll to position [232, 0]
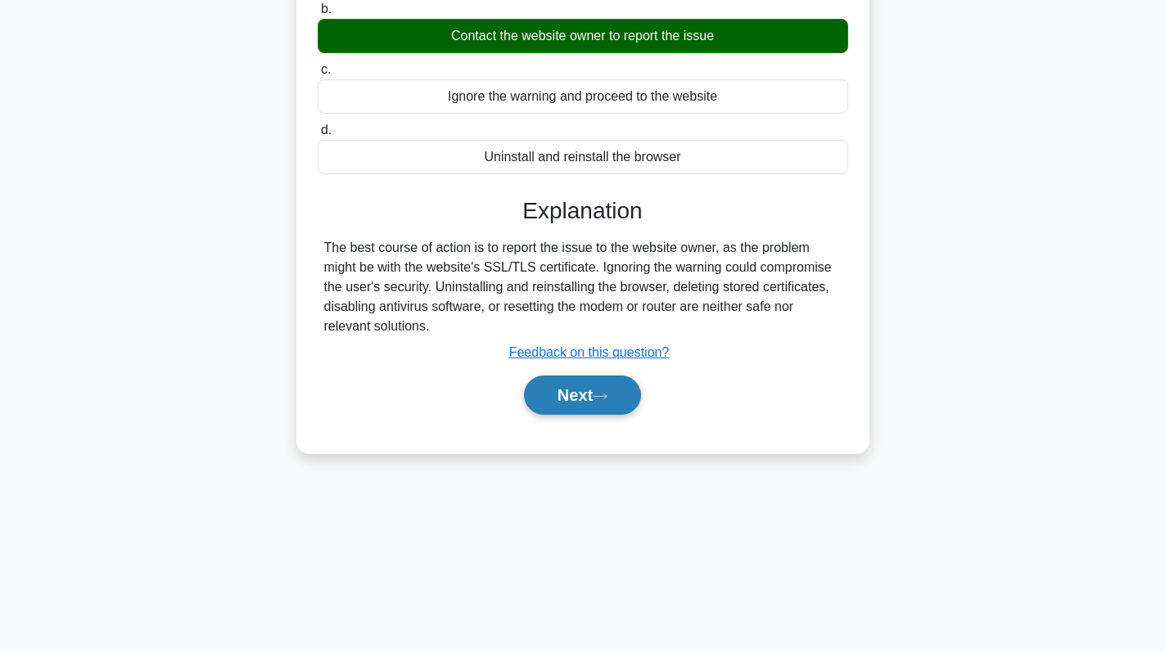
click at [597, 404] on button "Next" at bounding box center [582, 395] width 117 height 39
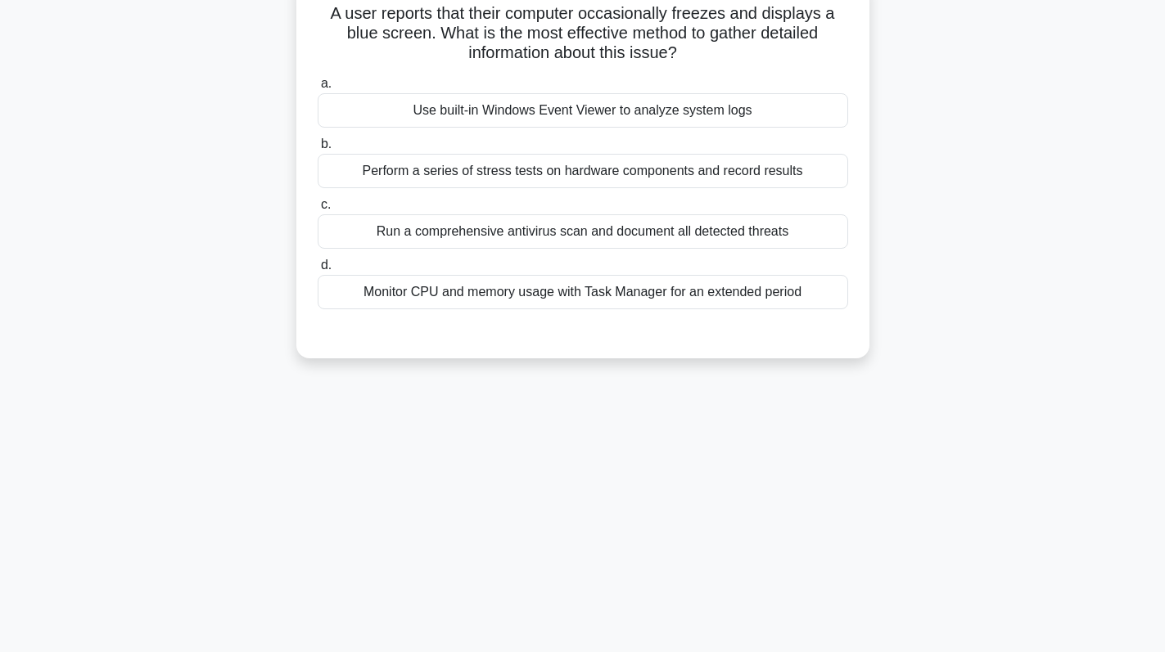
scroll to position [0, 0]
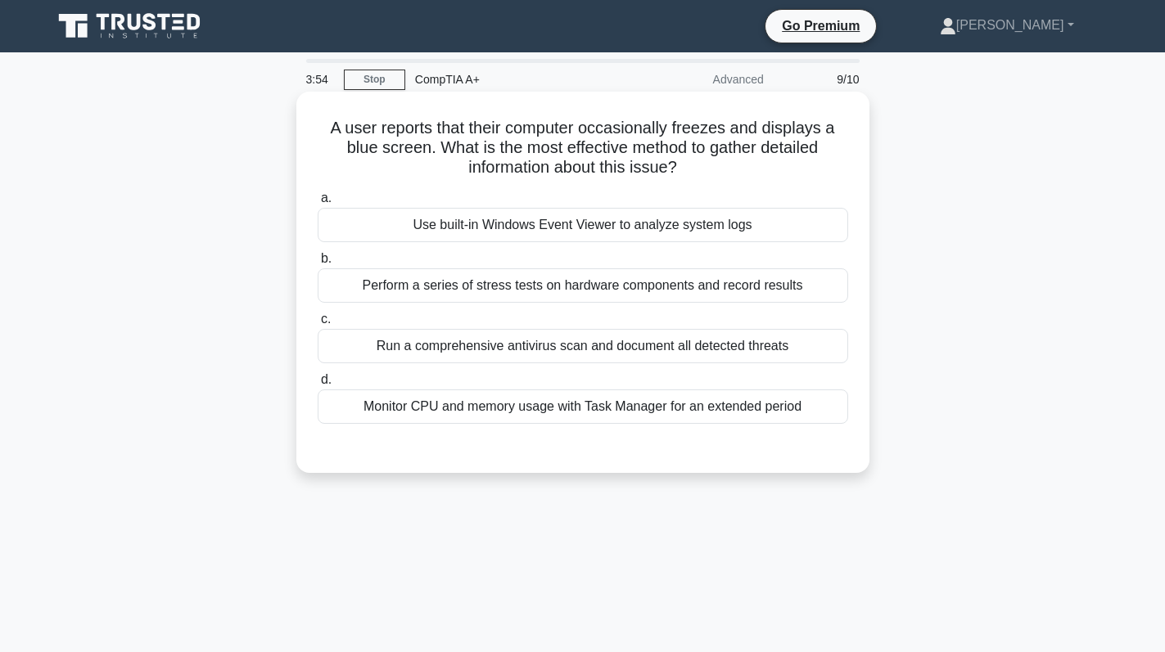
click at [583, 410] on div "Monitor CPU and memory usage with Task Manager for an extended period" at bounding box center [583, 407] width 530 height 34
click at [318, 386] on input "d. Monitor CPU and memory usage with Task Manager for an extended period" at bounding box center [318, 380] width 0 height 11
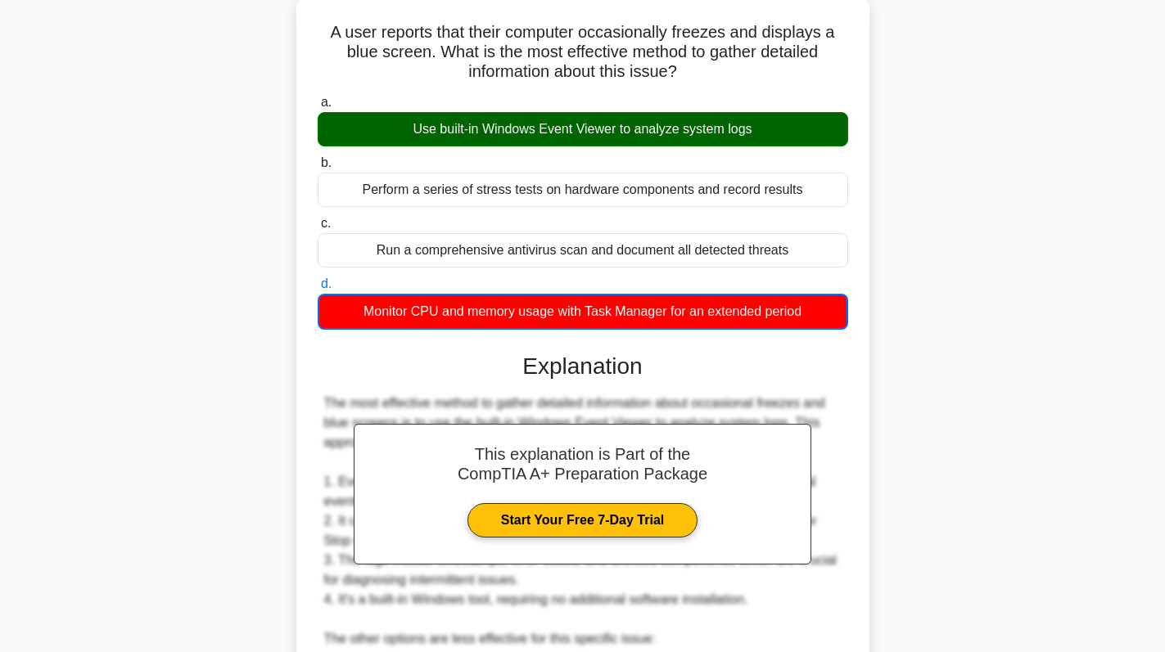
scroll to position [477, 0]
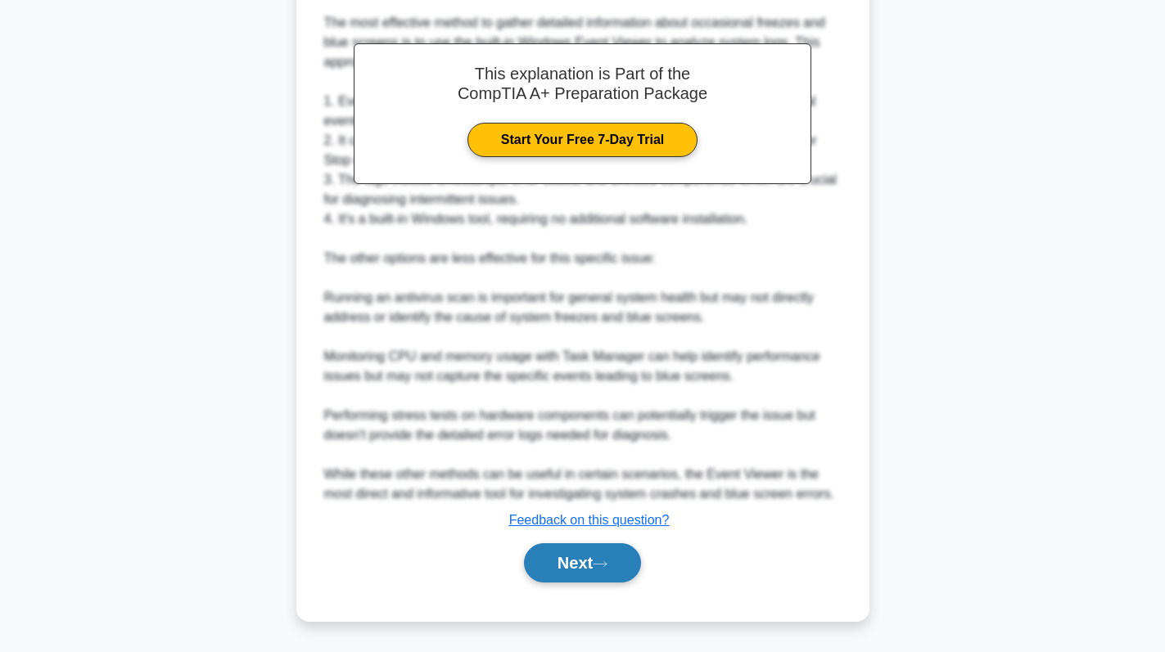
click at [603, 563] on icon at bounding box center [600, 564] width 15 height 9
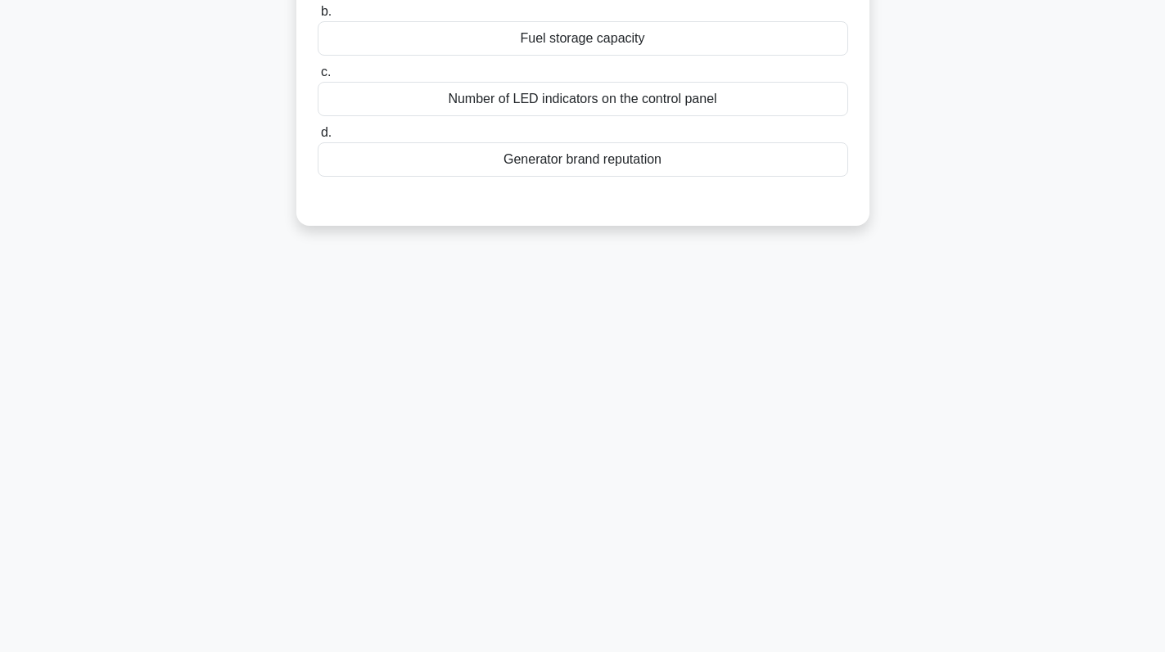
scroll to position [0, 0]
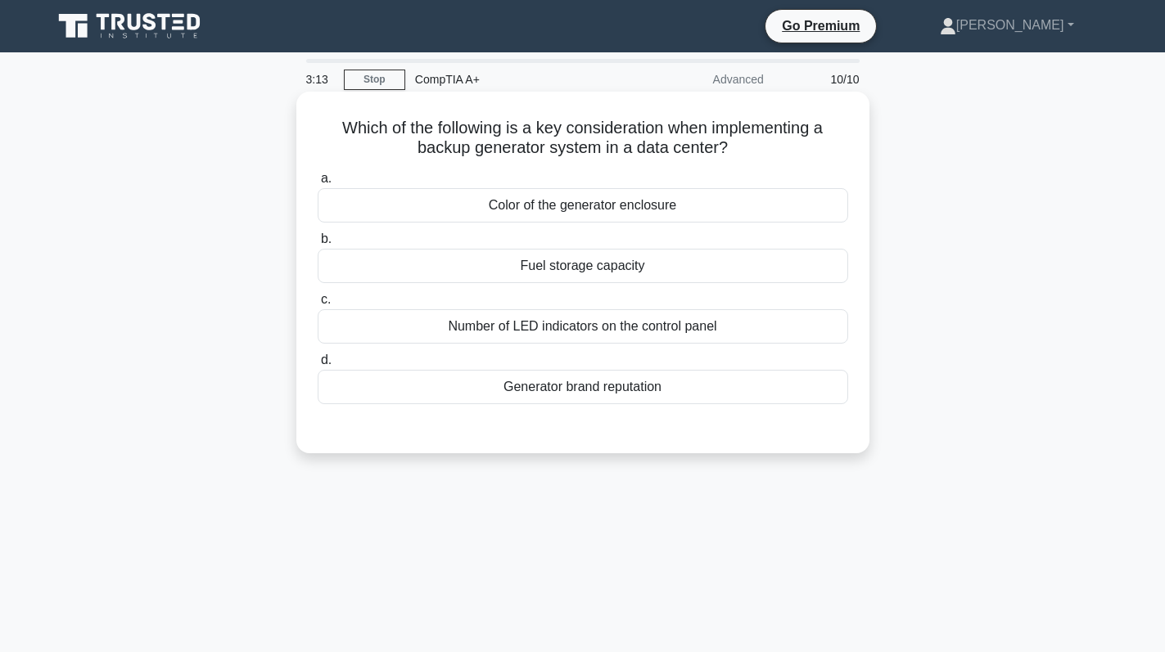
click at [657, 395] on div "Generator brand reputation" at bounding box center [583, 387] width 530 height 34
click at [318, 366] on input "d. Generator brand reputation" at bounding box center [318, 360] width 0 height 11
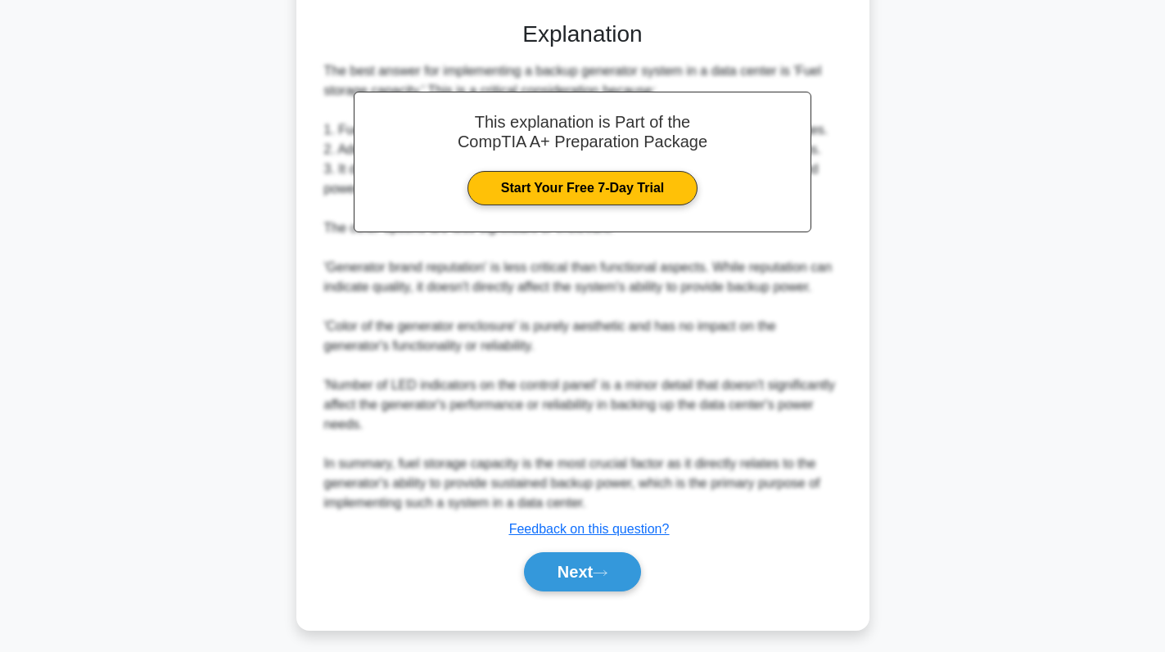
scroll to position [409, 0]
click at [548, 562] on button "Next" at bounding box center [582, 571] width 117 height 39
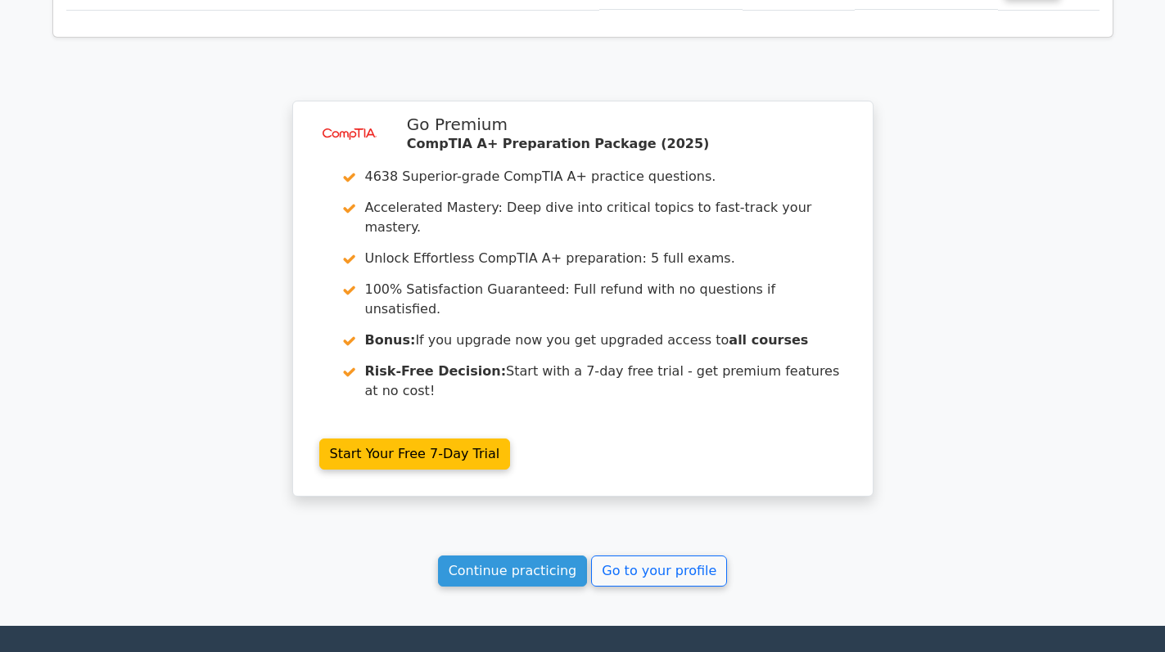
scroll to position [2765, 0]
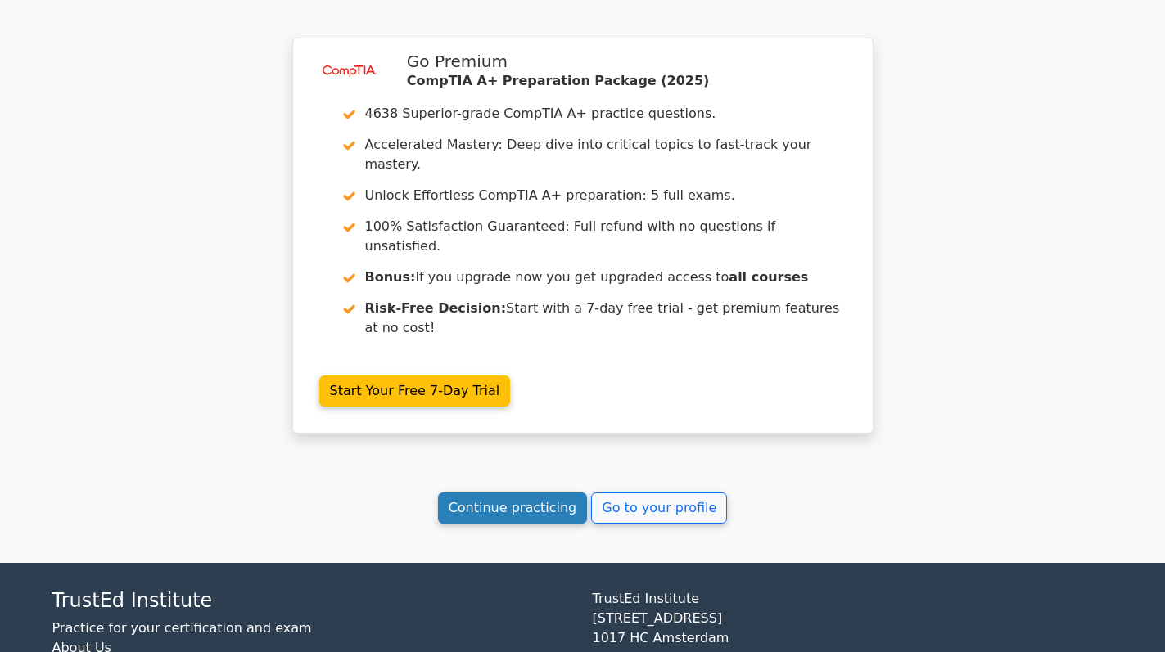
click at [530, 493] on link "Continue practicing" at bounding box center [513, 508] width 150 height 31
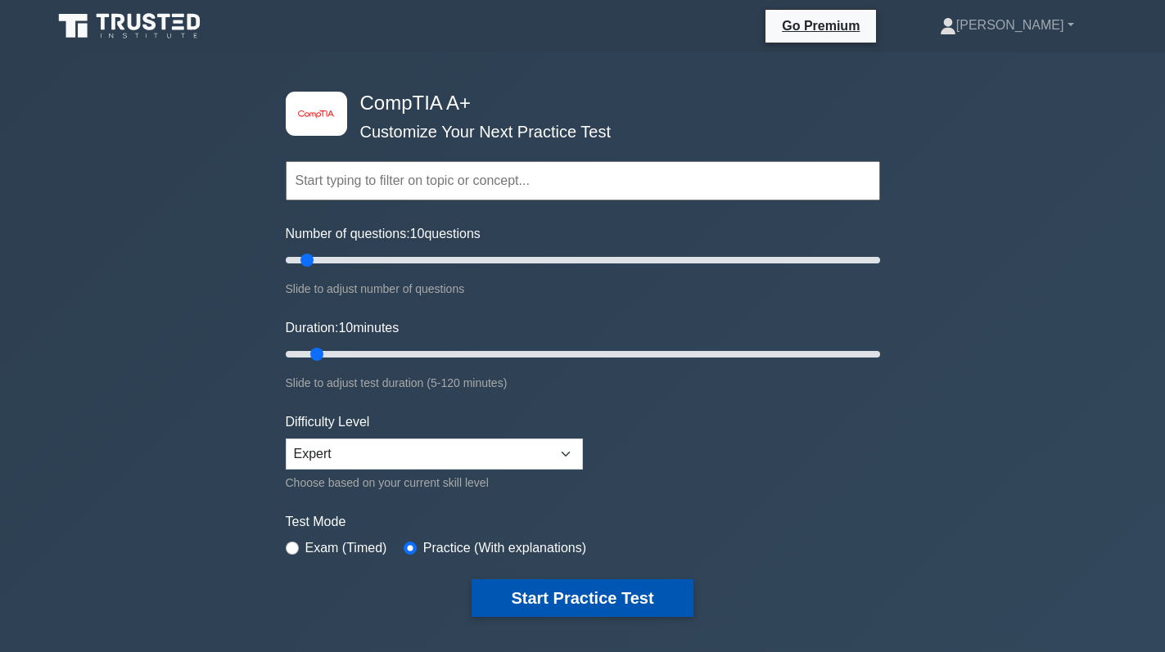
click at [576, 596] on button "Start Practice Test" at bounding box center [582, 599] width 221 height 38
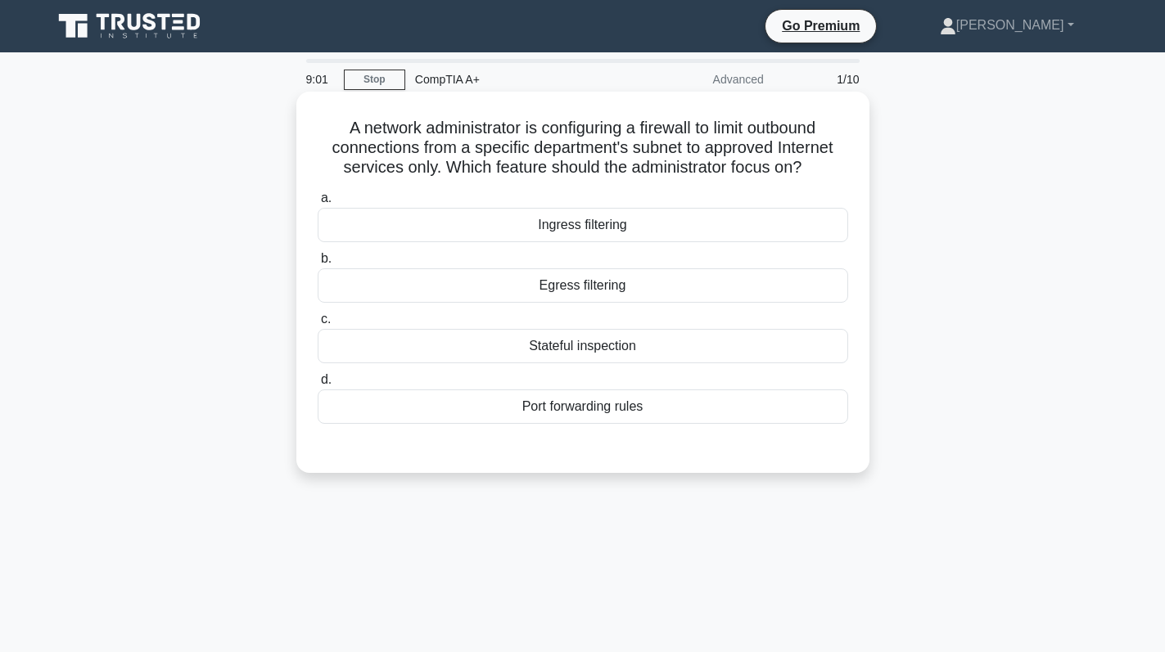
click at [607, 290] on div "Egress filtering" at bounding box center [583, 286] width 530 height 34
click at [318, 264] on input "b. Egress filtering" at bounding box center [318, 259] width 0 height 11
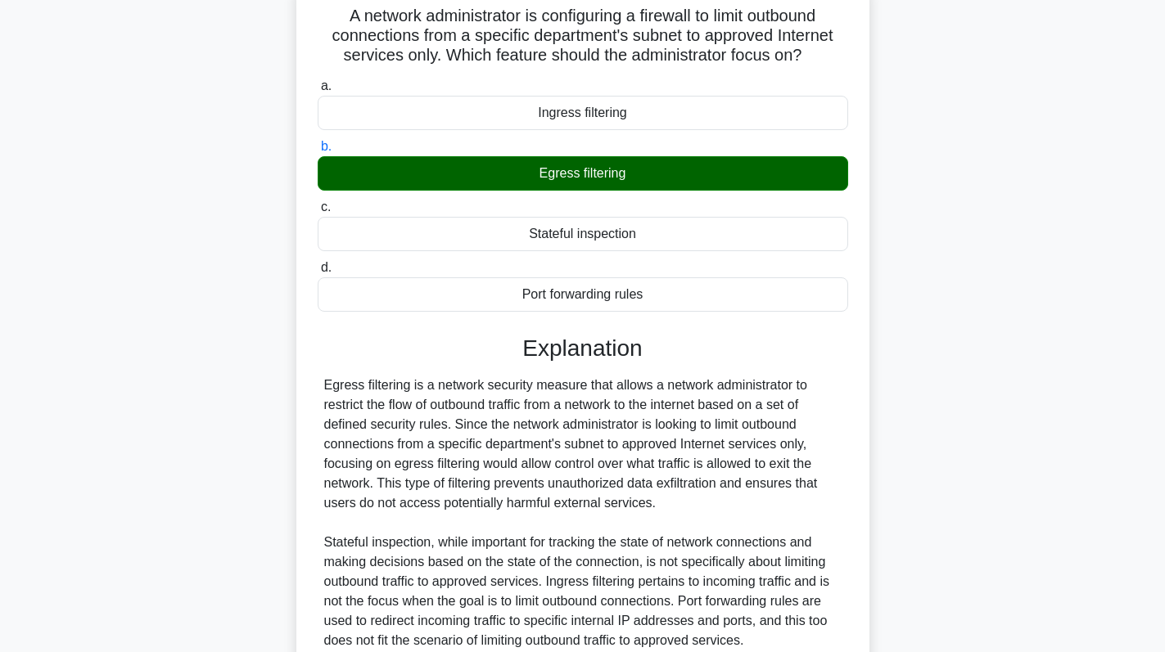
scroll to position [260, 0]
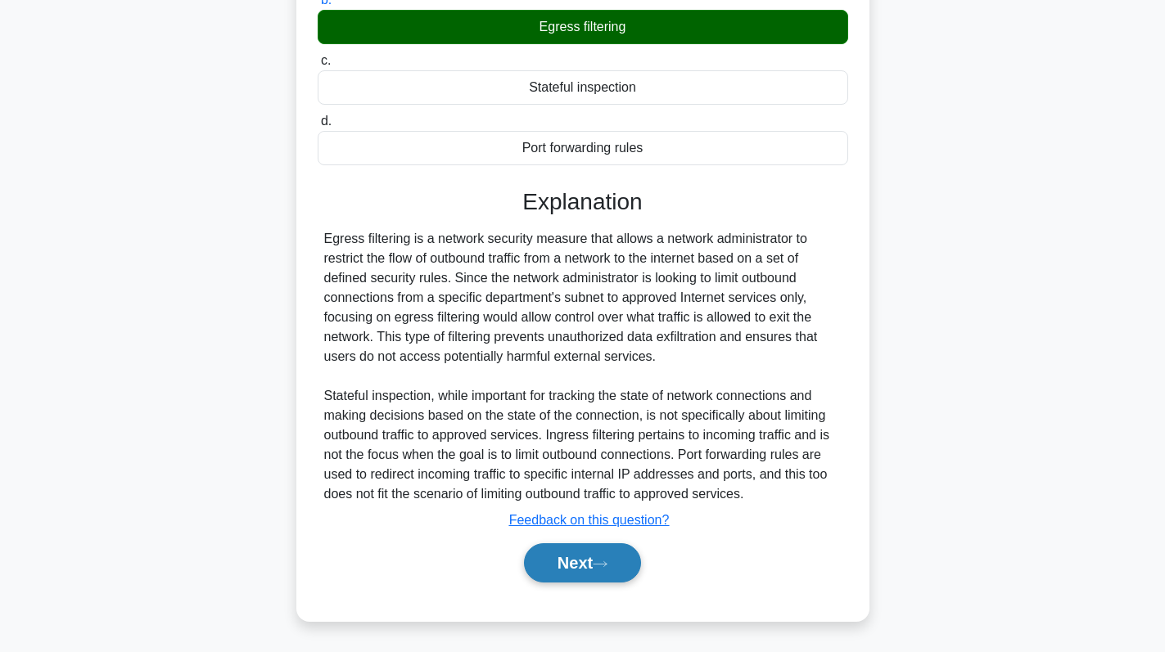
click at [578, 567] on button "Next" at bounding box center [582, 563] width 117 height 39
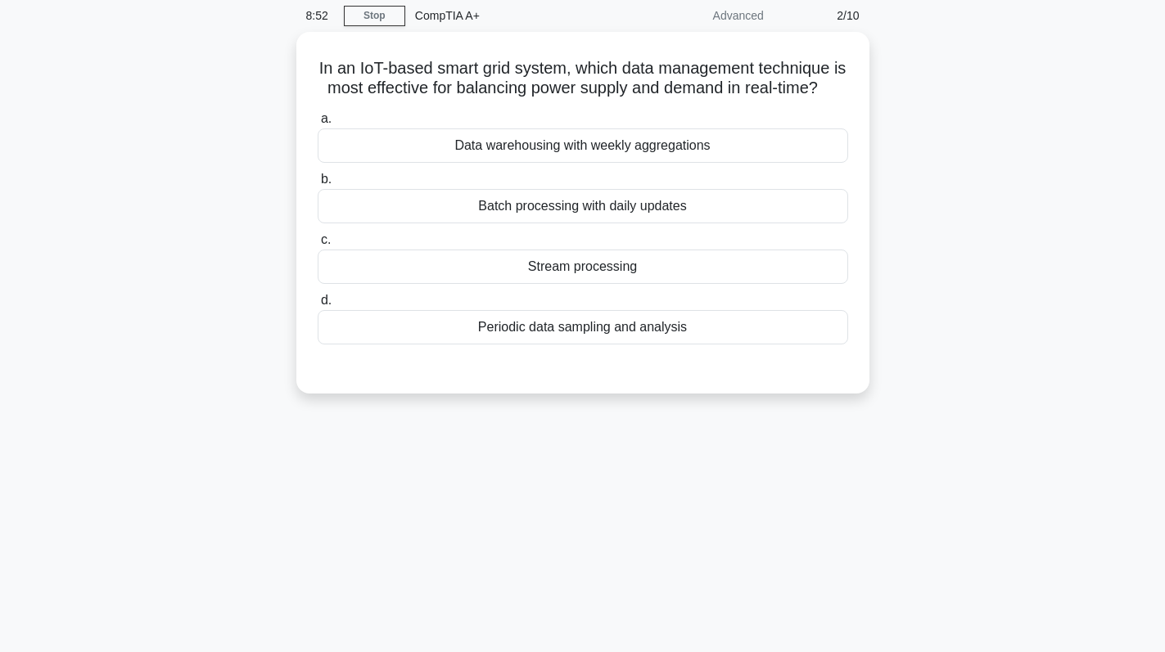
scroll to position [0, 0]
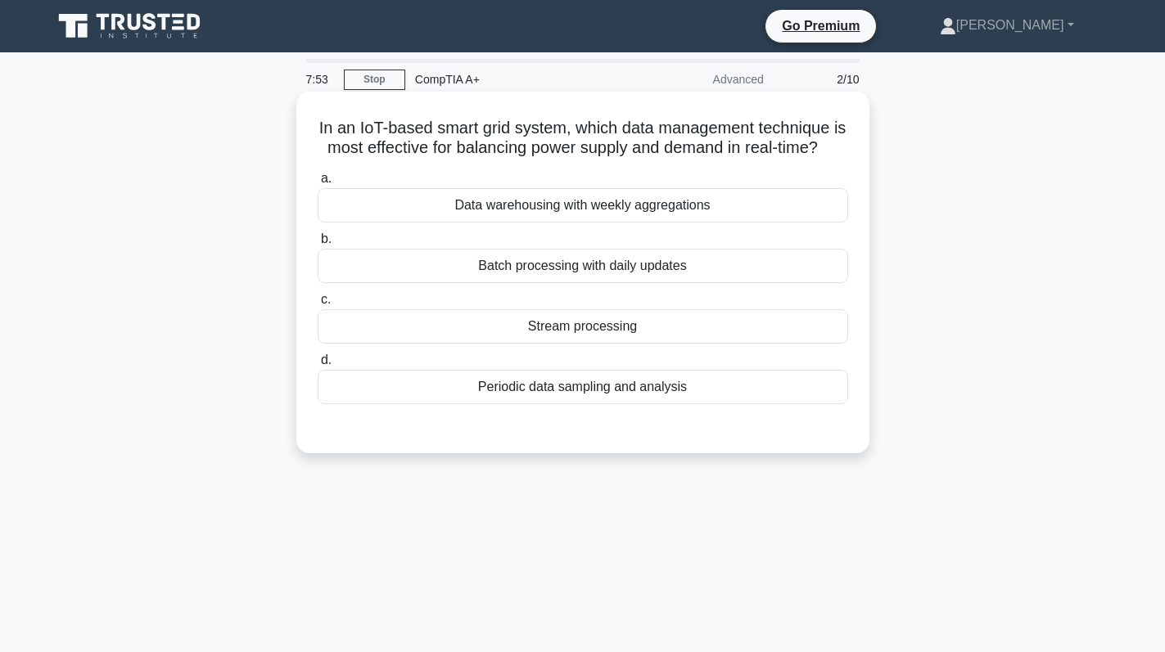
click at [644, 216] on div "Data warehousing with weekly aggregations" at bounding box center [583, 205] width 530 height 34
click at [318, 184] on input "a. Data warehousing with weekly aggregations" at bounding box center [318, 179] width 0 height 11
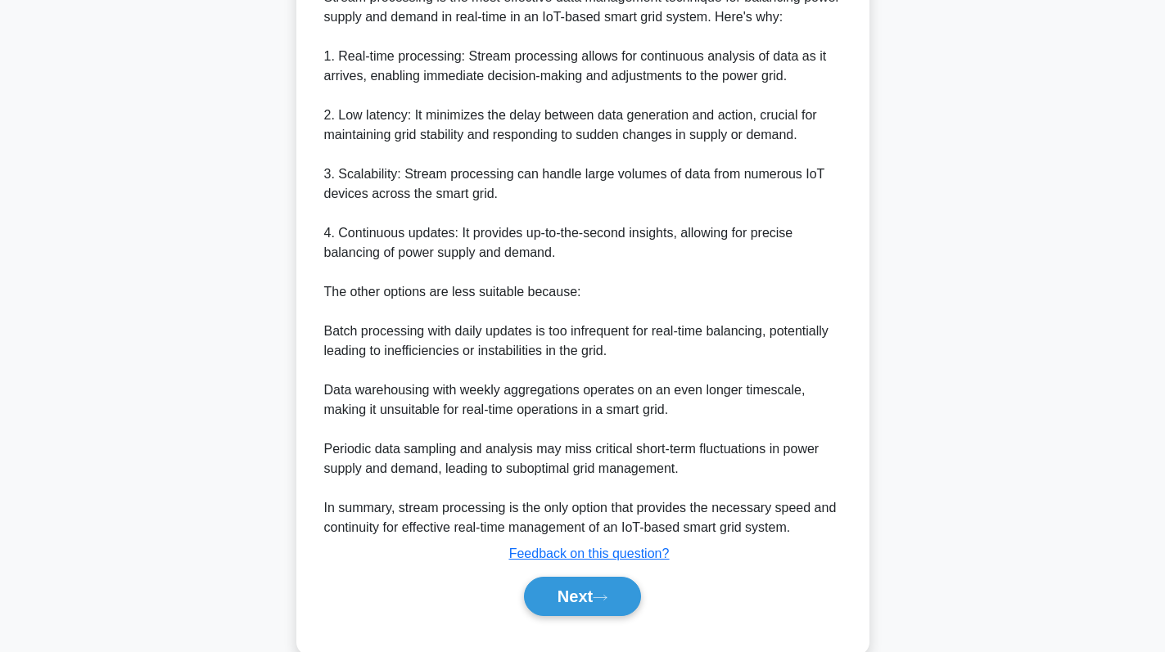
scroll to position [536, 0]
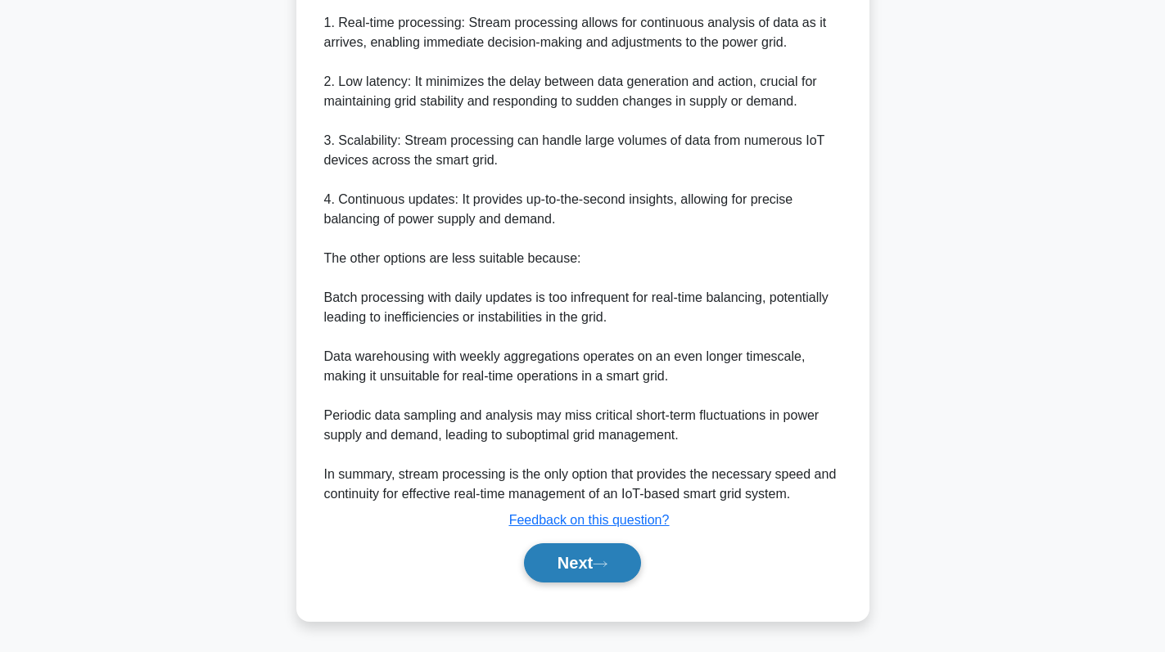
click at [603, 572] on button "Next" at bounding box center [582, 563] width 117 height 39
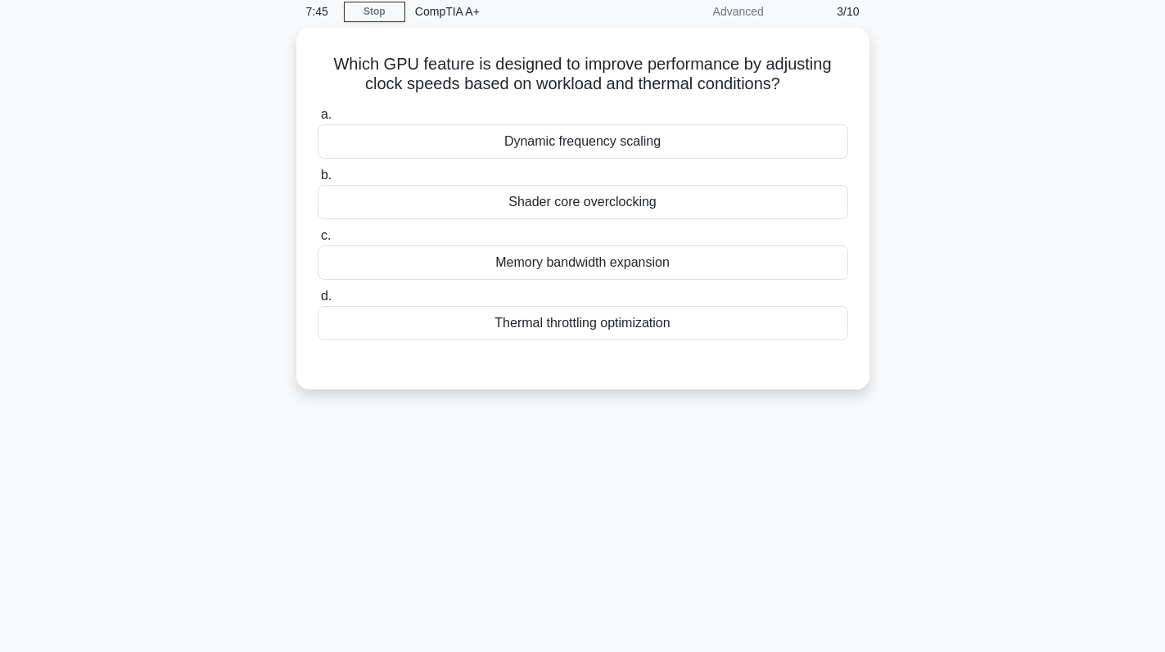
scroll to position [0, 0]
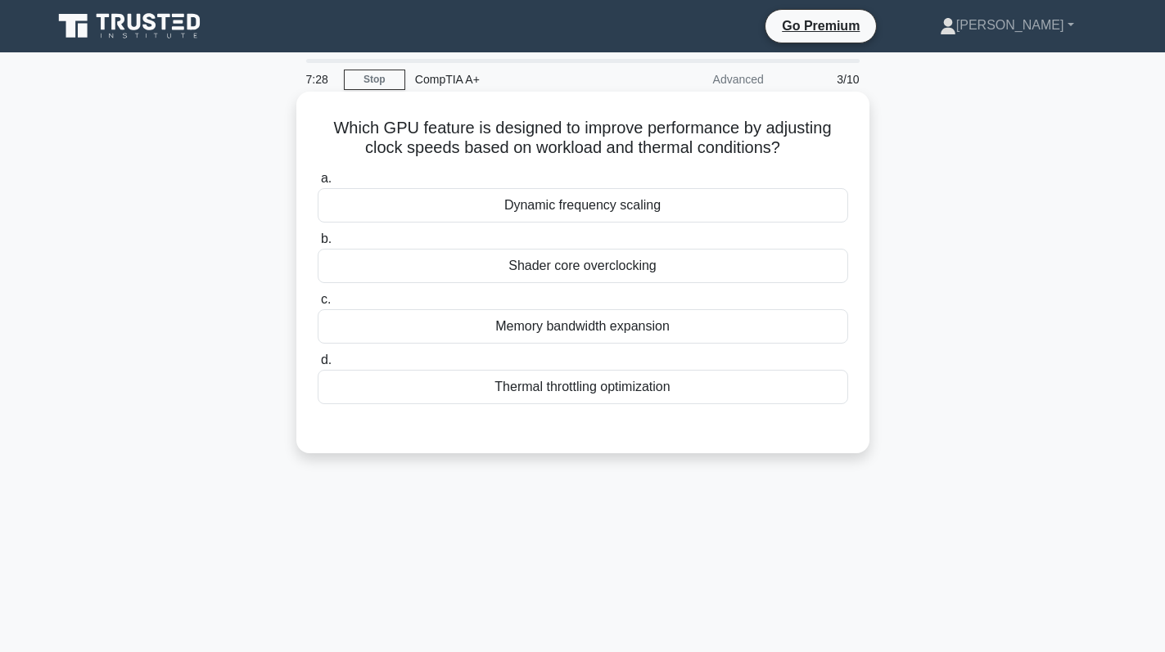
click at [707, 393] on div "Thermal throttling optimization" at bounding box center [583, 387] width 530 height 34
click at [318, 366] on input "d. Thermal throttling optimization" at bounding box center [318, 360] width 0 height 11
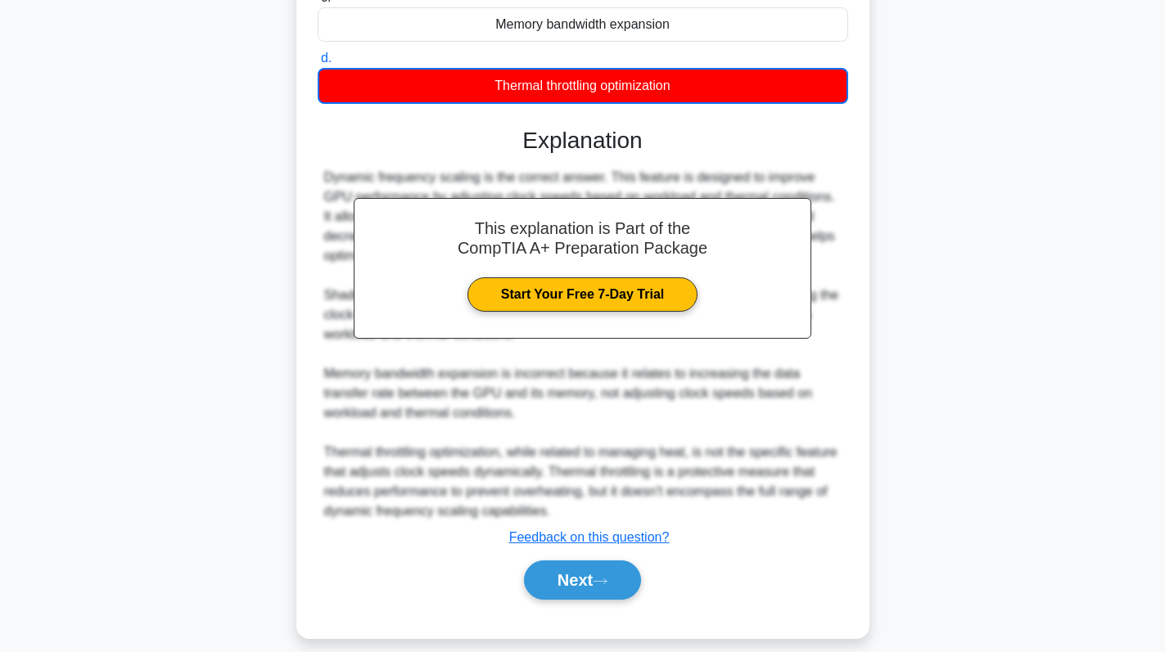
scroll to position [320, 0]
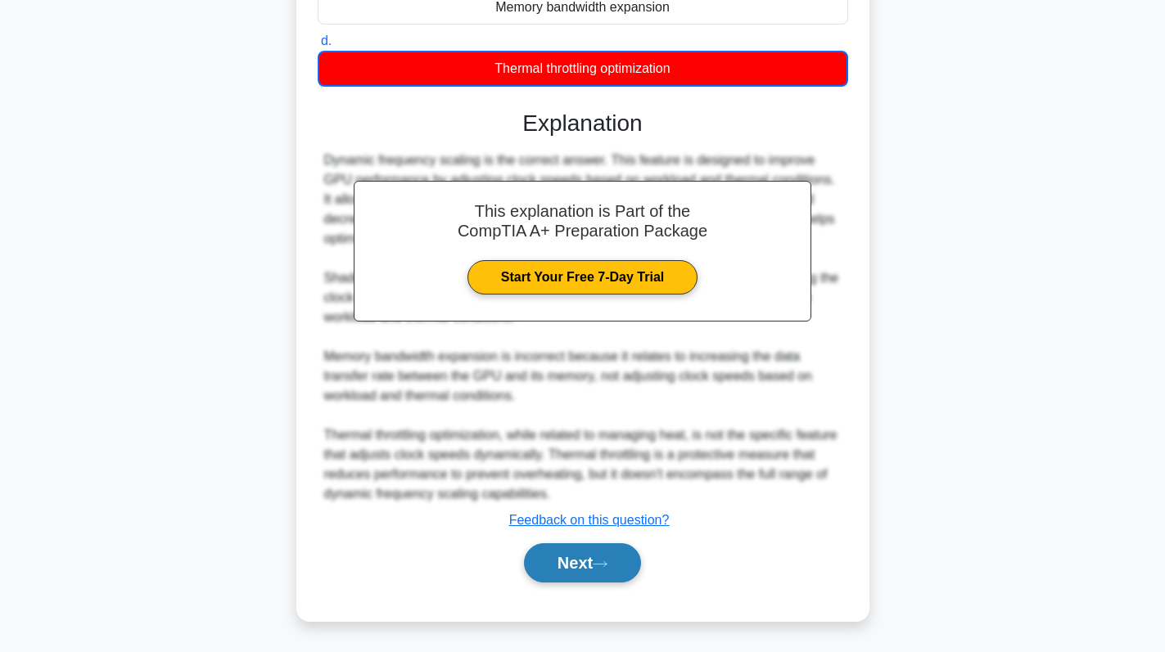
click at [574, 568] on button "Next" at bounding box center [582, 563] width 117 height 39
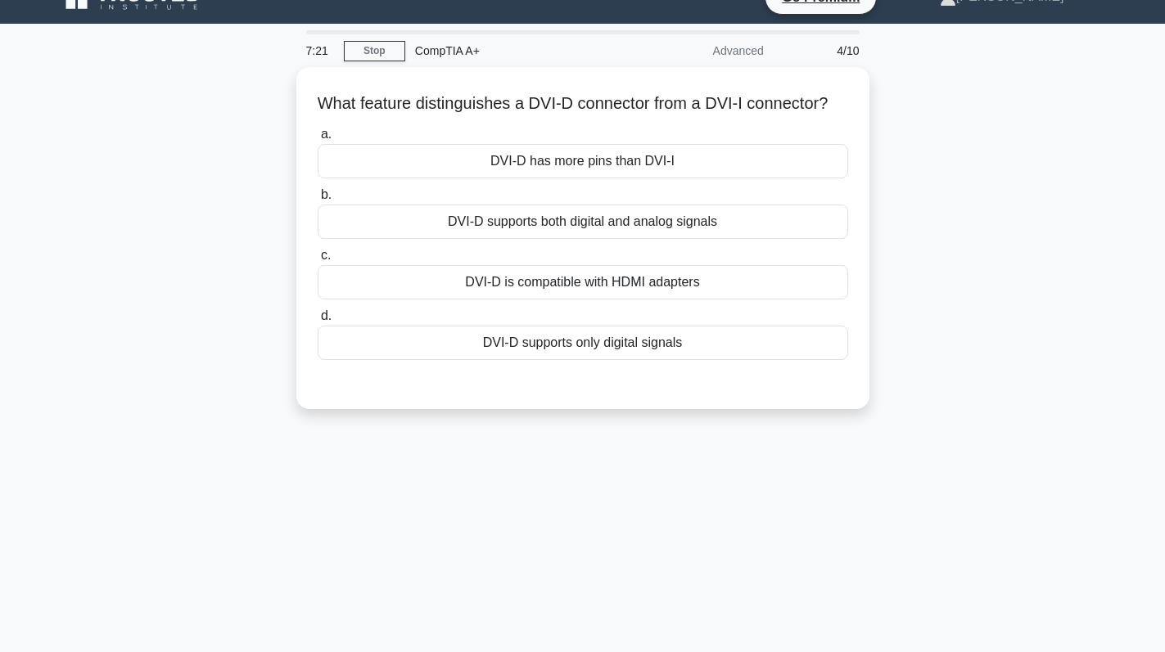
scroll to position [0, 0]
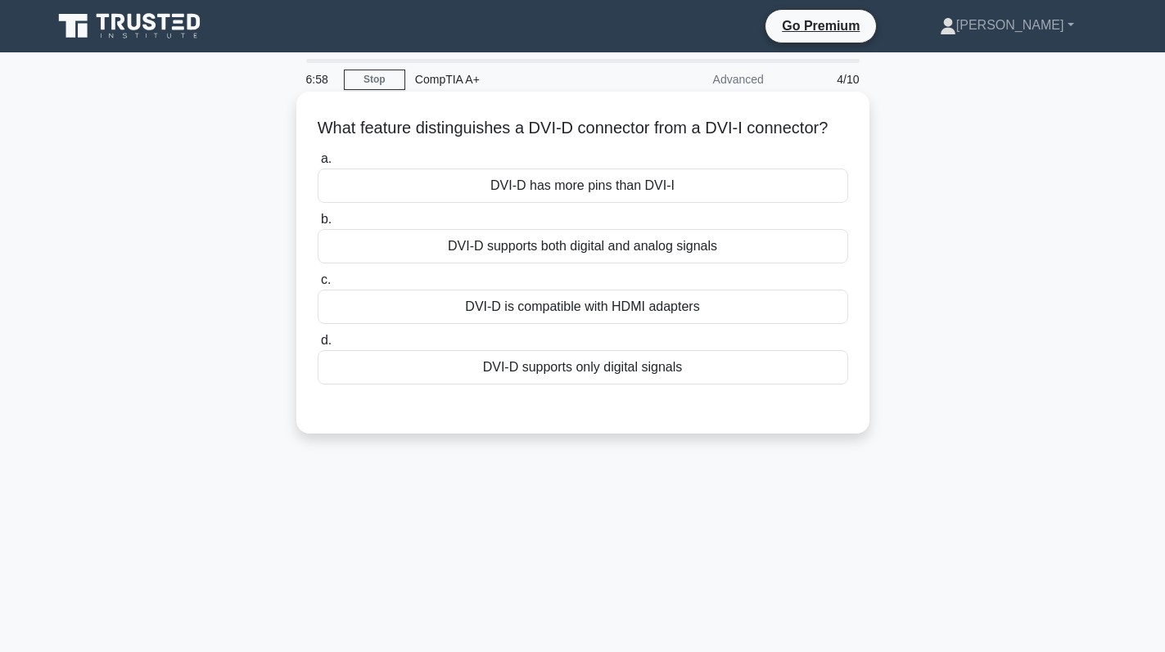
click at [643, 203] on div "DVI-D has more pins than DVI-I" at bounding box center [583, 186] width 530 height 34
click at [318, 165] on input "a. DVI-D has more pins than DVI-I" at bounding box center [318, 159] width 0 height 11
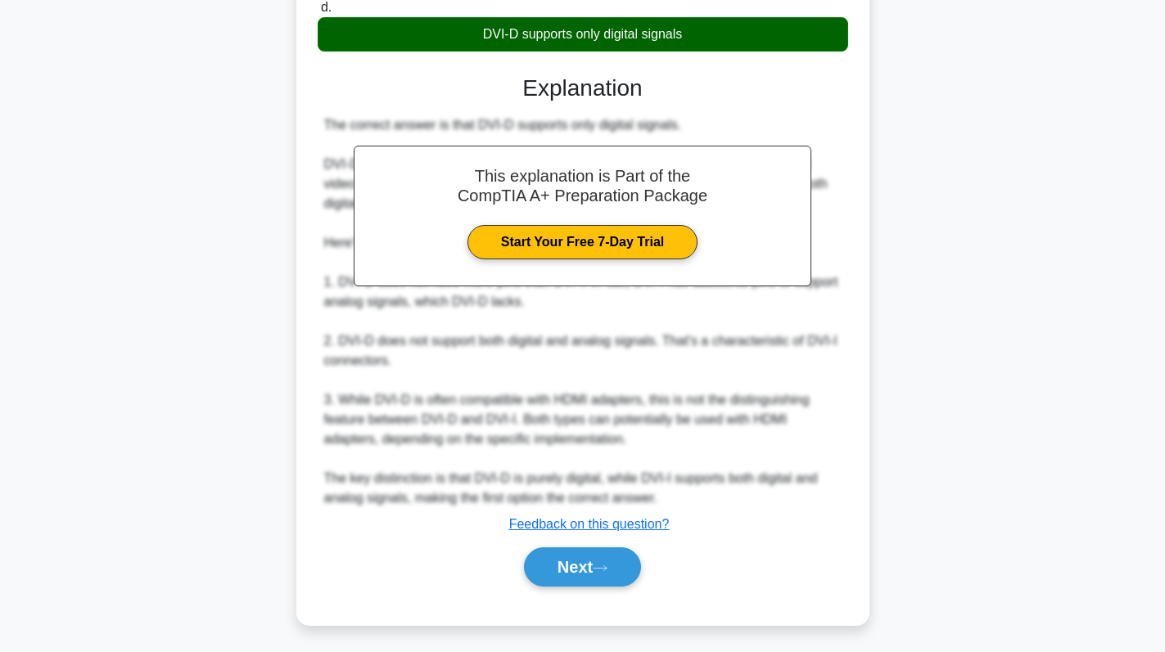
scroll to position [359, 0]
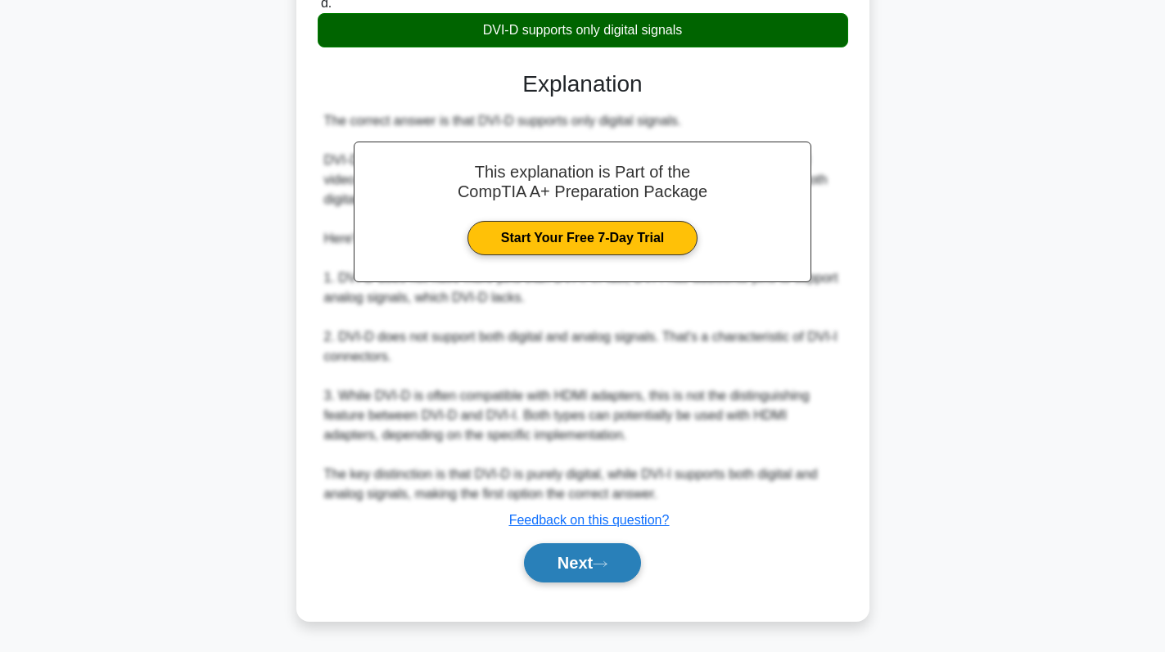
click at [559, 576] on button "Next" at bounding box center [582, 563] width 117 height 39
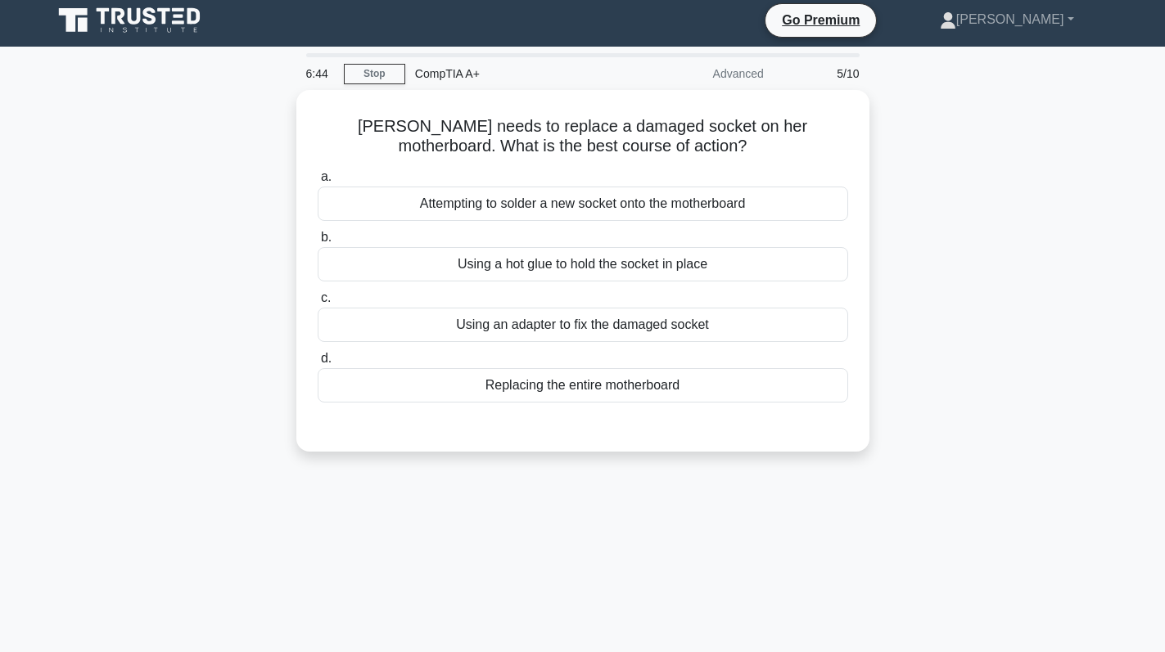
scroll to position [0, 0]
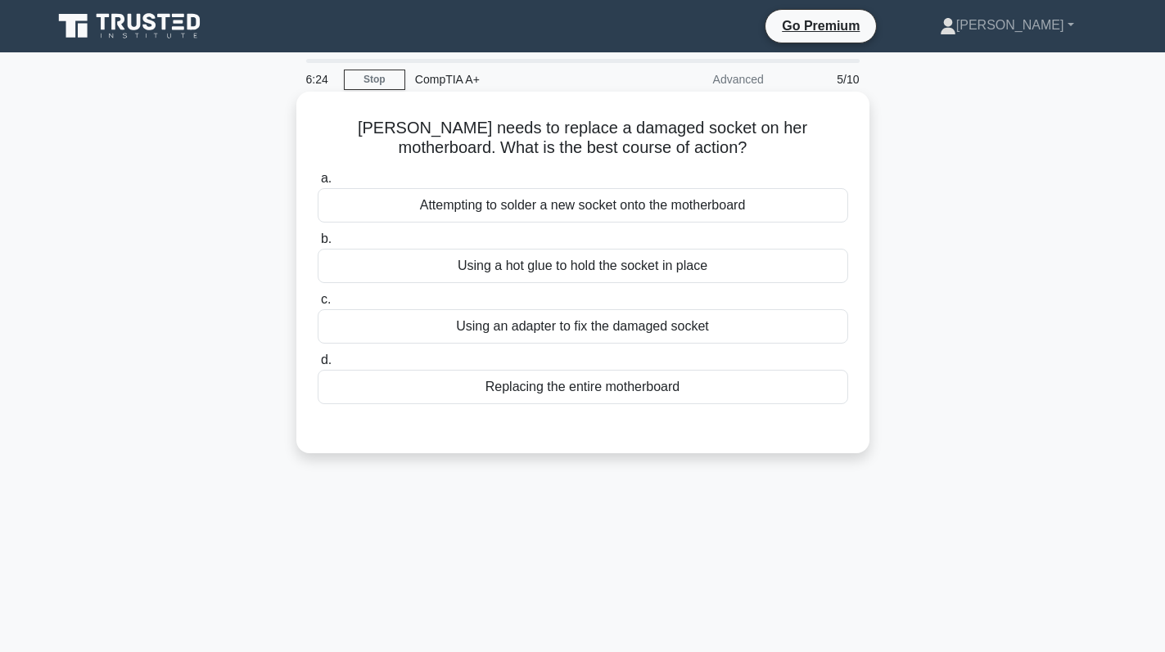
click at [742, 202] on div "Attempting to solder a new socket onto the motherboard" at bounding box center [583, 205] width 530 height 34
click at [318, 184] on input "a. Attempting to solder a new socket onto the motherboard" at bounding box center [318, 179] width 0 height 11
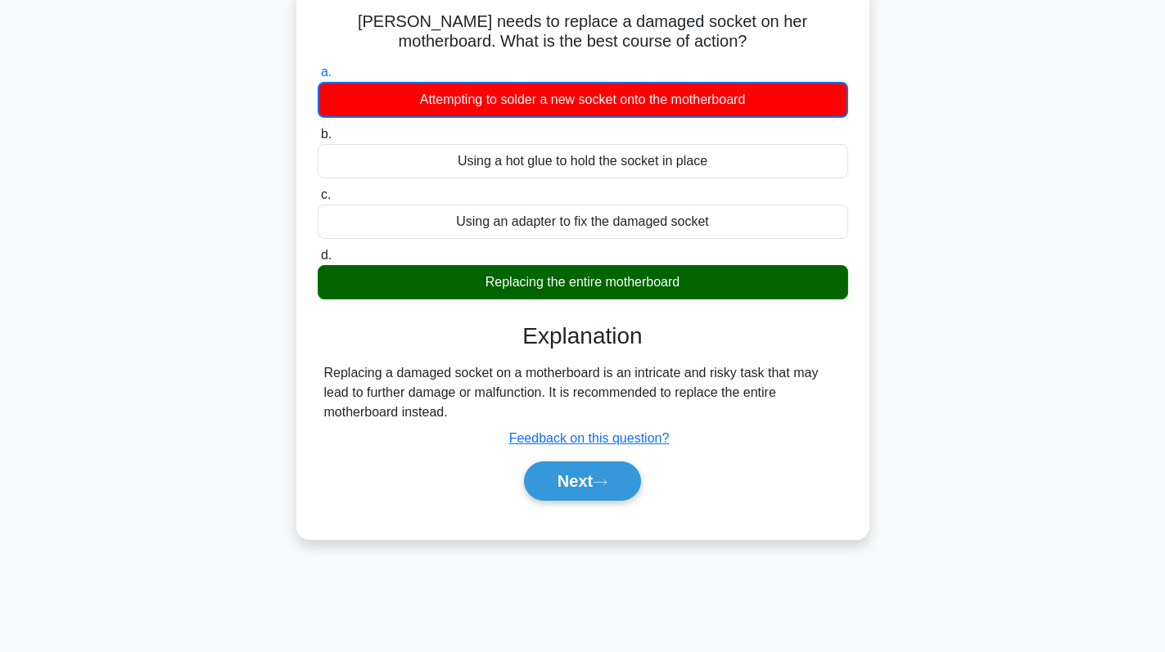
scroll to position [164, 0]
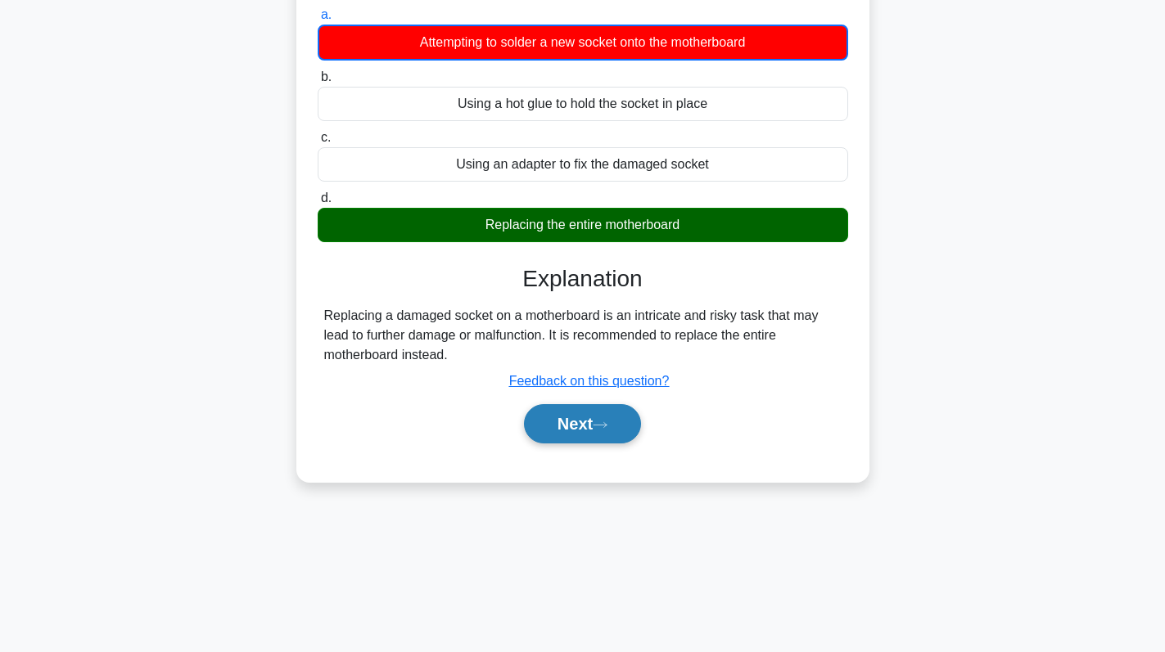
click at [591, 418] on button "Next" at bounding box center [582, 423] width 117 height 39
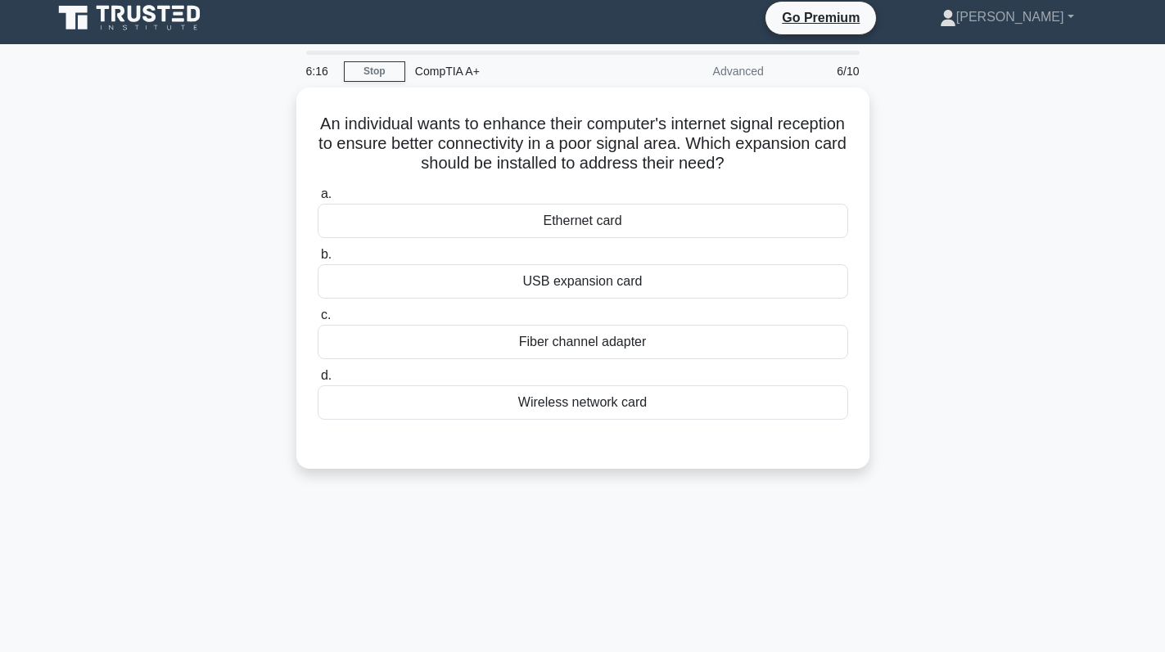
scroll to position [0, 0]
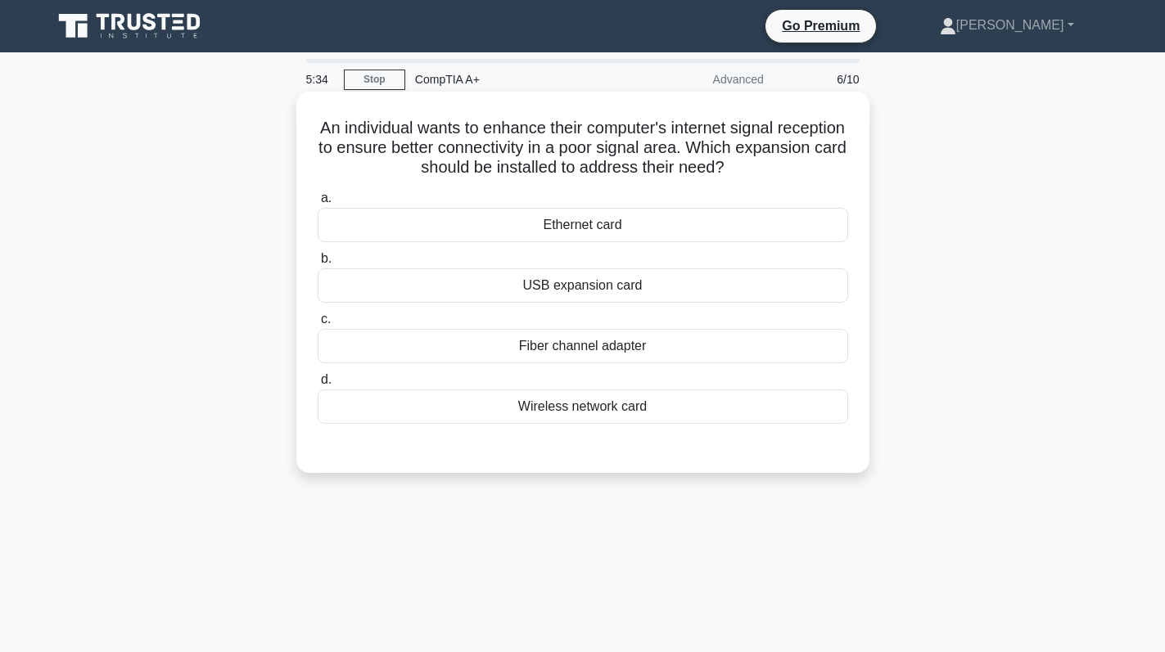
click at [663, 418] on div "Wireless network card" at bounding box center [583, 407] width 530 height 34
click at [318, 386] on input "d. Wireless network card" at bounding box center [318, 380] width 0 height 11
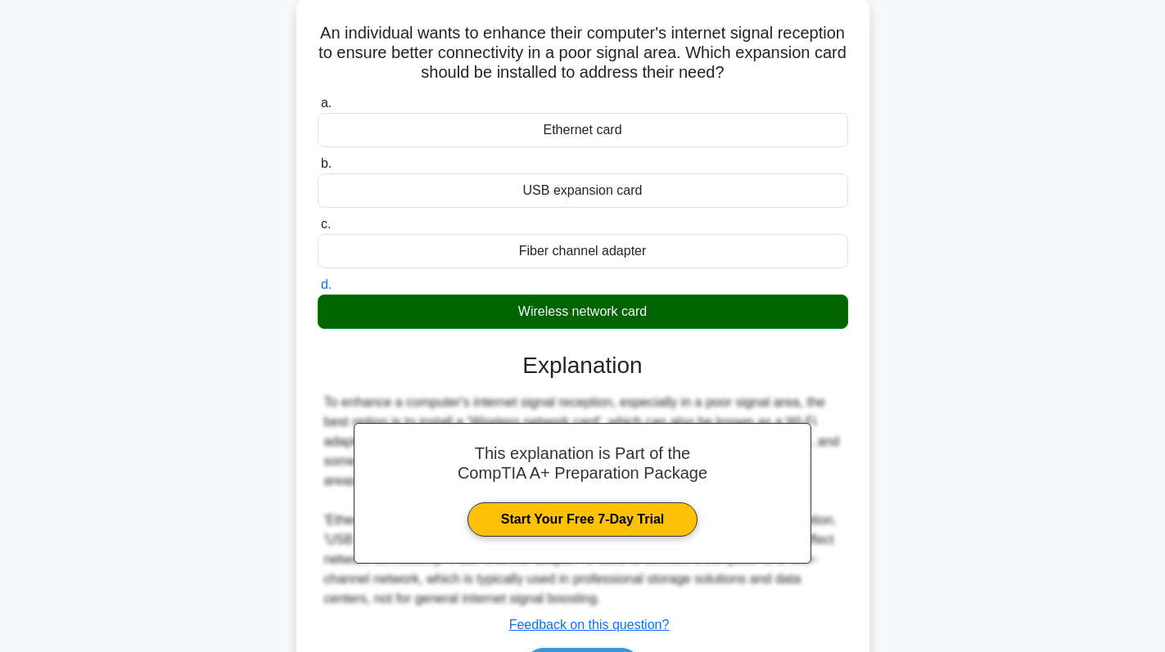
scroll to position [232, 0]
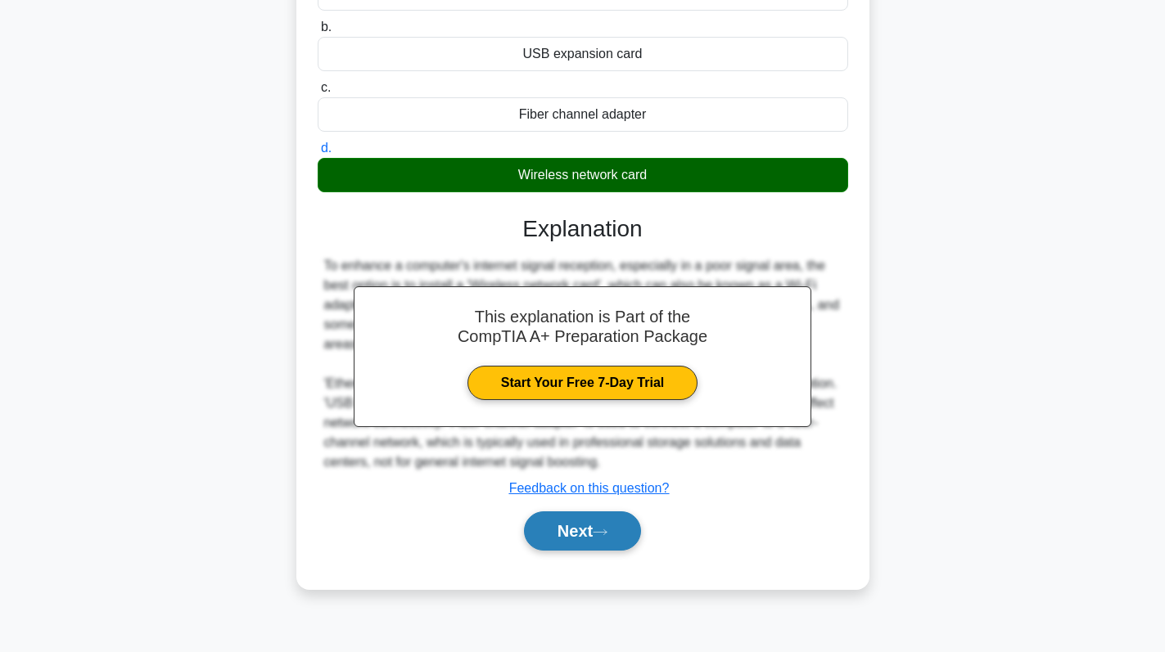
click at [580, 527] on button "Next" at bounding box center [582, 531] width 117 height 39
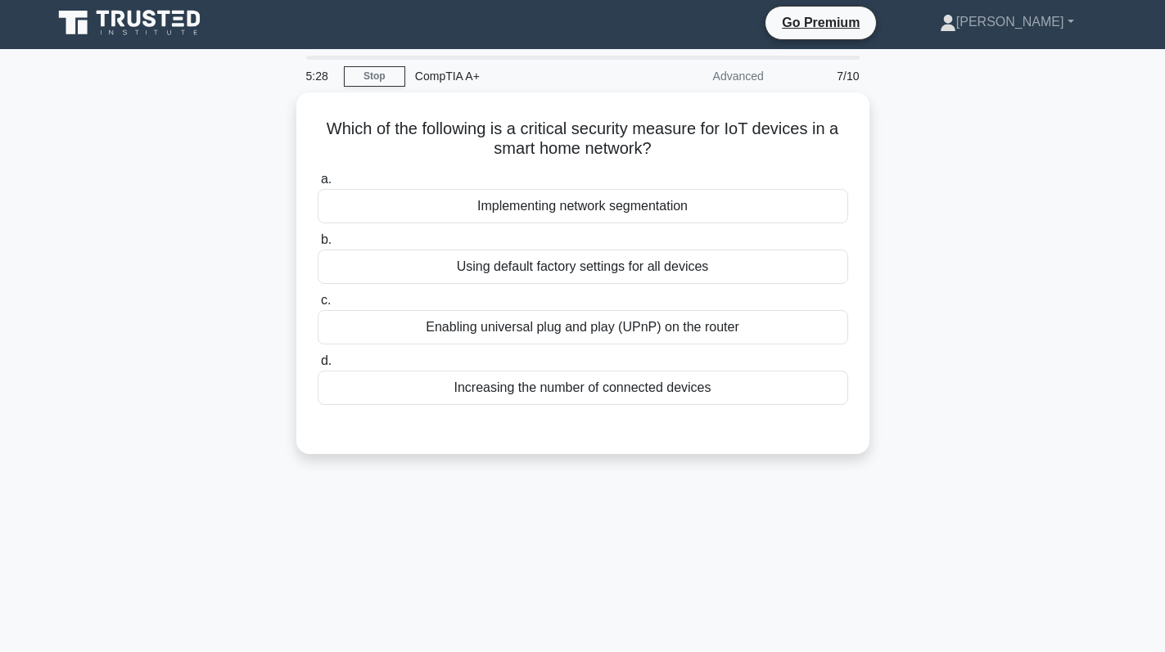
scroll to position [0, 0]
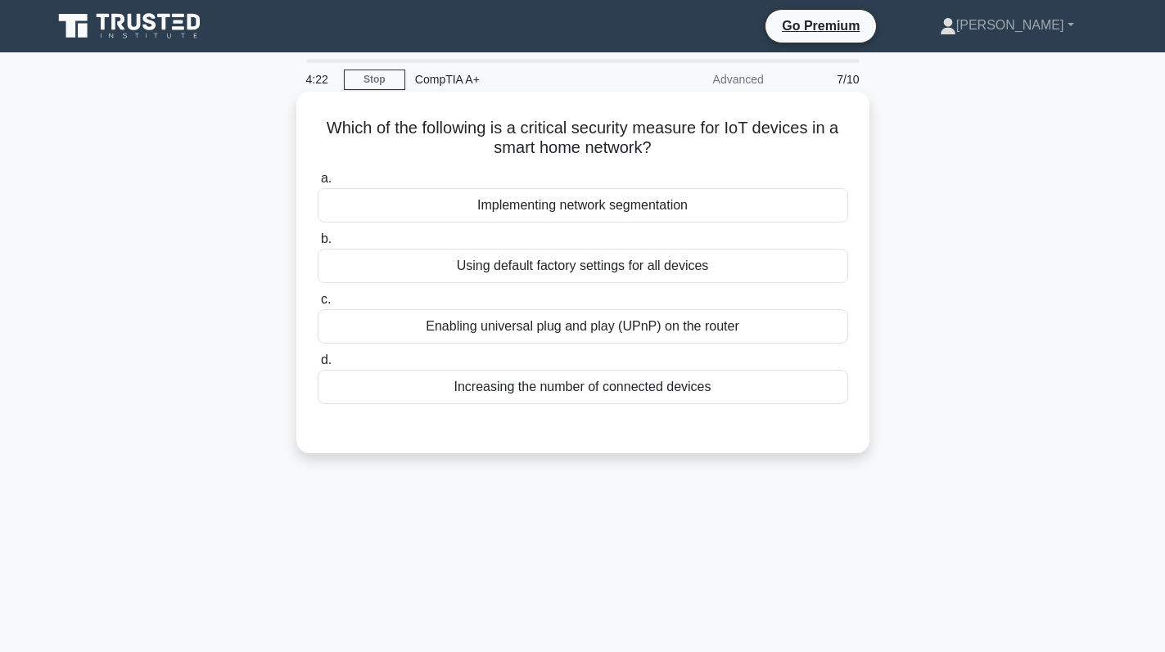
click at [635, 201] on div "Implementing network segmentation" at bounding box center [583, 205] width 530 height 34
click at [318, 184] on input "a. Implementing network segmentation" at bounding box center [318, 179] width 0 height 11
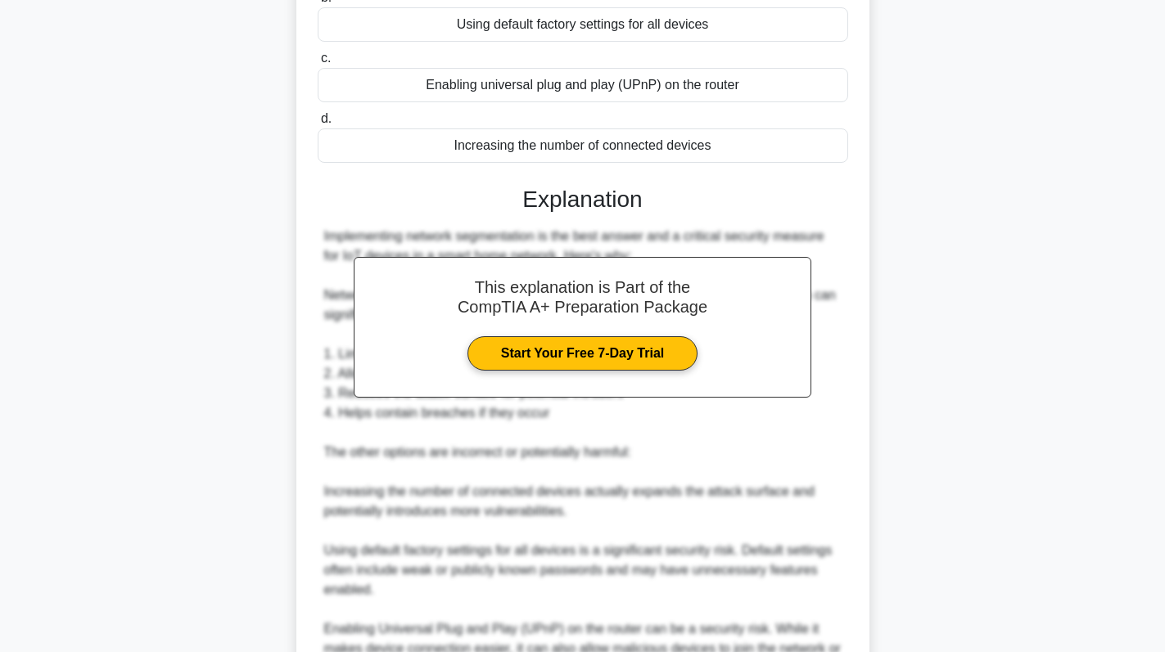
scroll to position [476, 0]
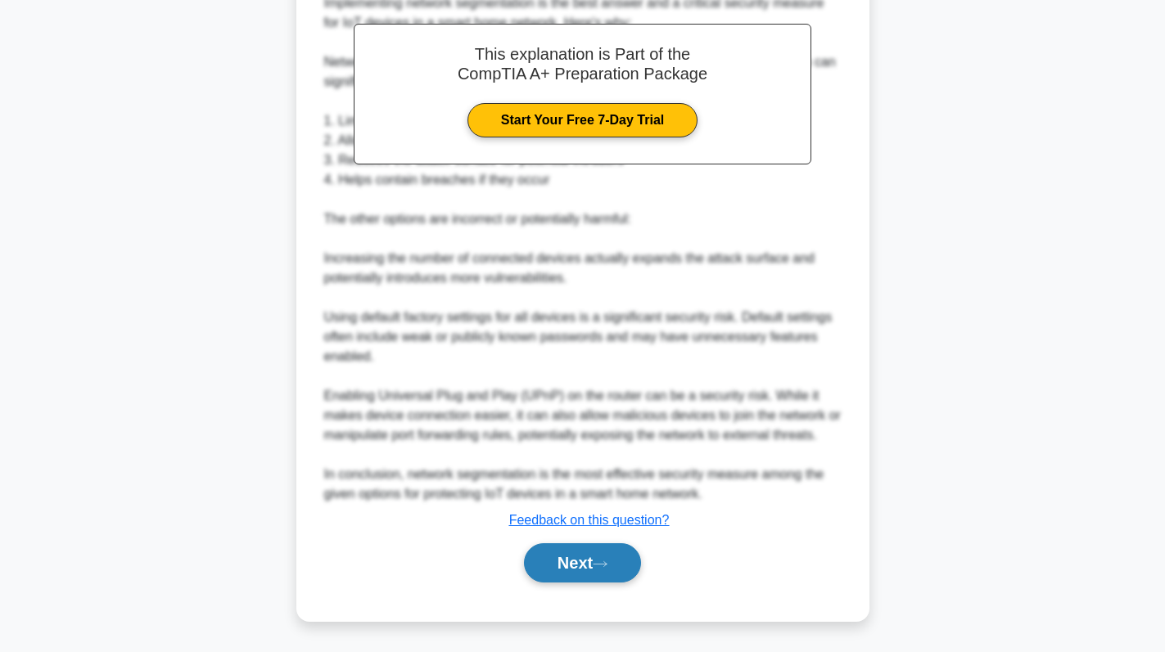
click at [562, 558] on button "Next" at bounding box center [582, 563] width 117 height 39
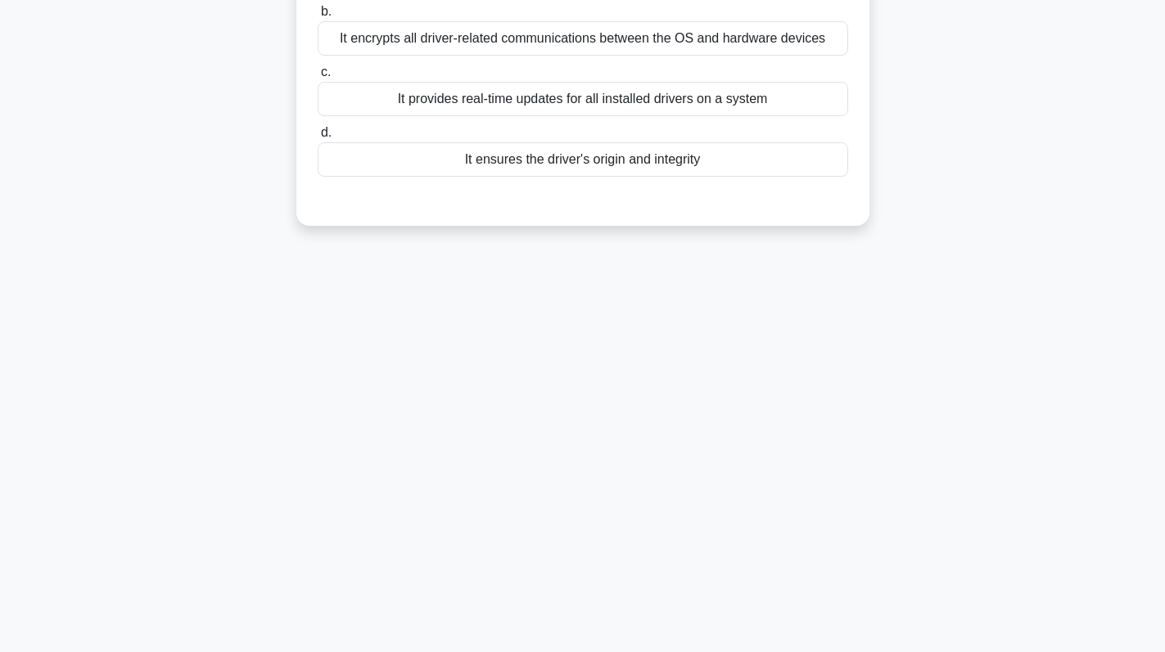
scroll to position [0, 0]
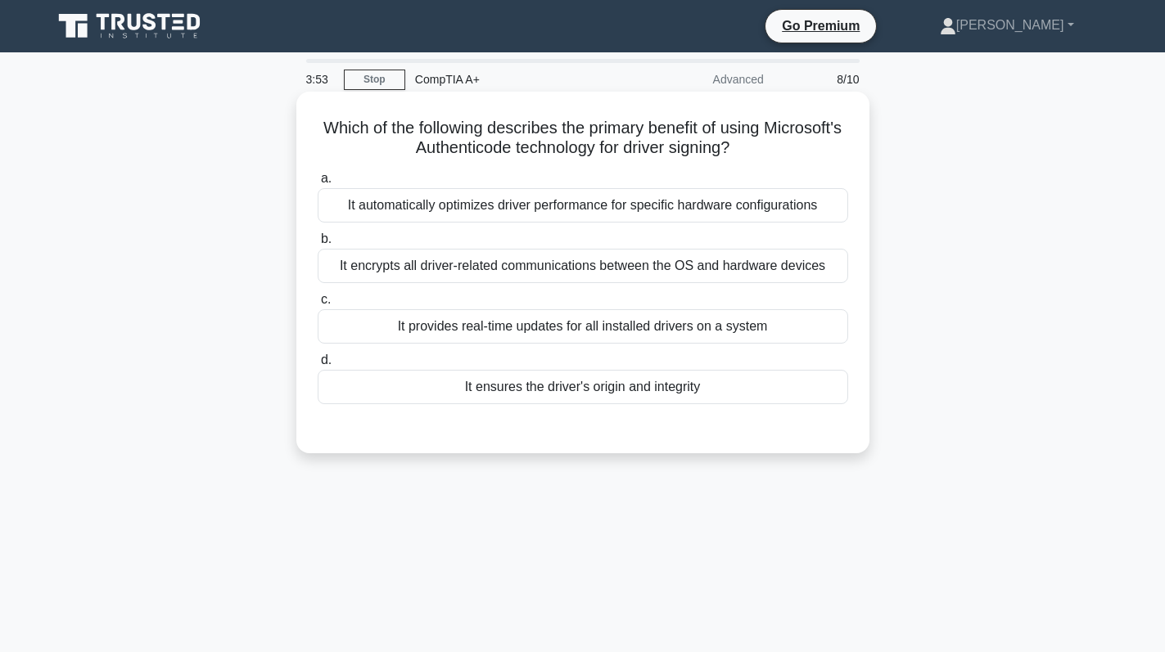
click at [651, 259] on div "It encrypts all driver-related communications between the OS and hardware devic…" at bounding box center [583, 266] width 530 height 34
click at [318, 245] on input "b. It encrypts all driver-related communications between the OS and hardware de…" at bounding box center [318, 239] width 0 height 11
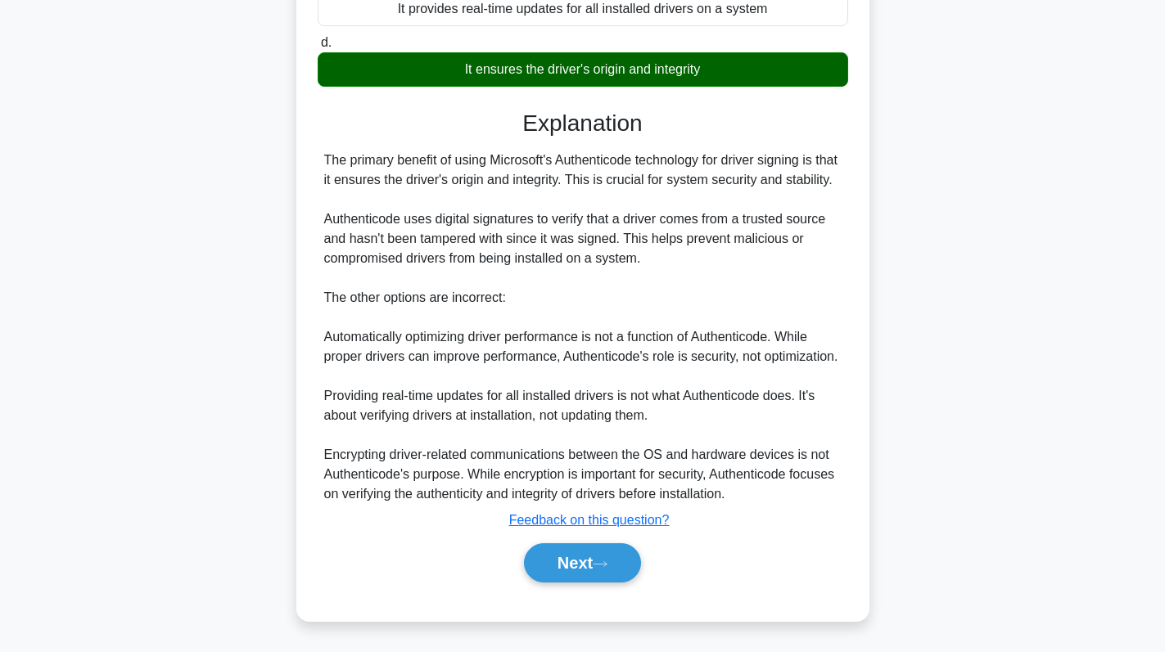
scroll to position [340, 0]
click at [589, 569] on button "Next" at bounding box center [582, 563] width 117 height 39
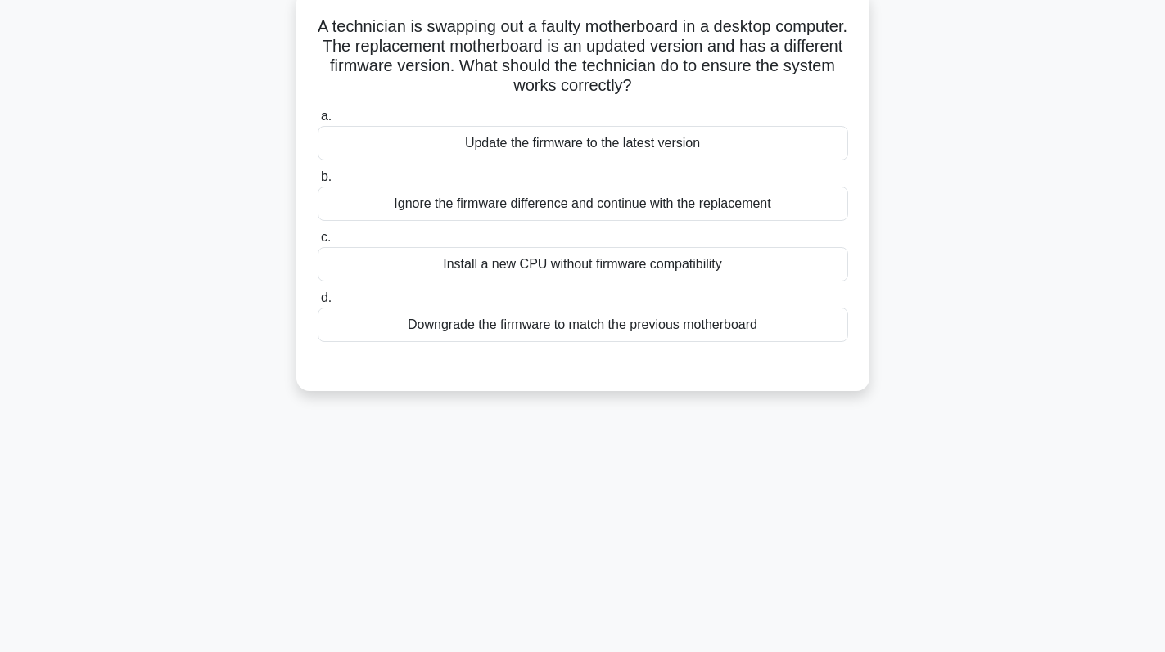
scroll to position [0, 0]
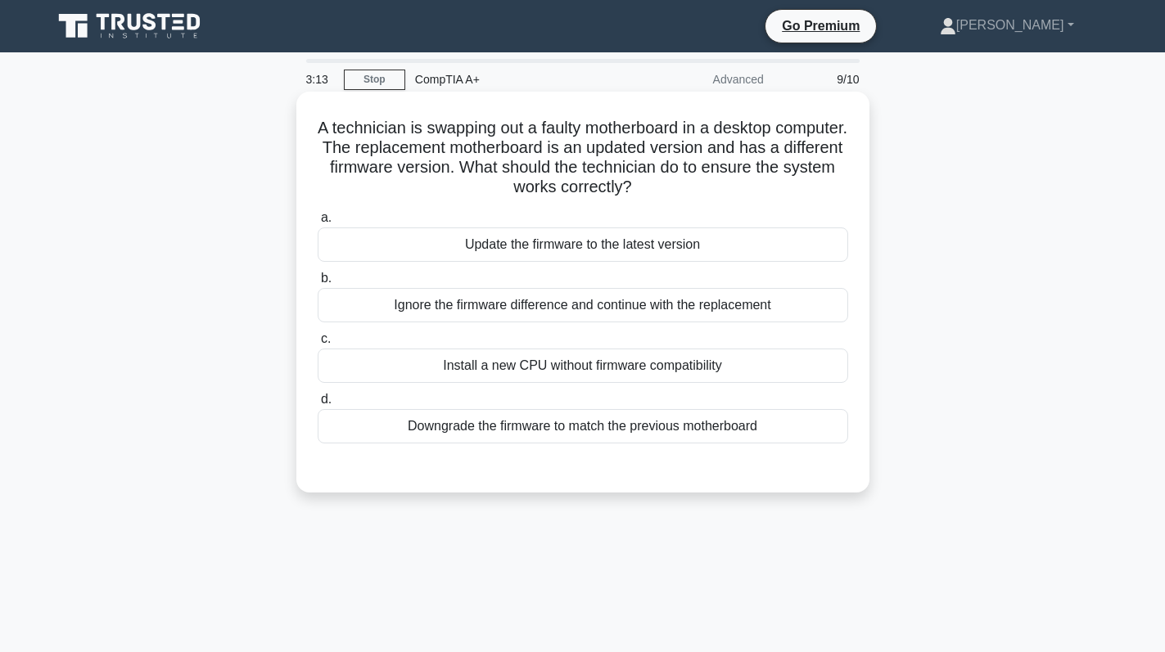
click at [622, 422] on div "Downgrade the firmware to match the previous motherboard" at bounding box center [583, 426] width 530 height 34
click at [318, 405] on input "d. Downgrade the firmware to match the previous motherboard" at bounding box center [318, 400] width 0 height 11
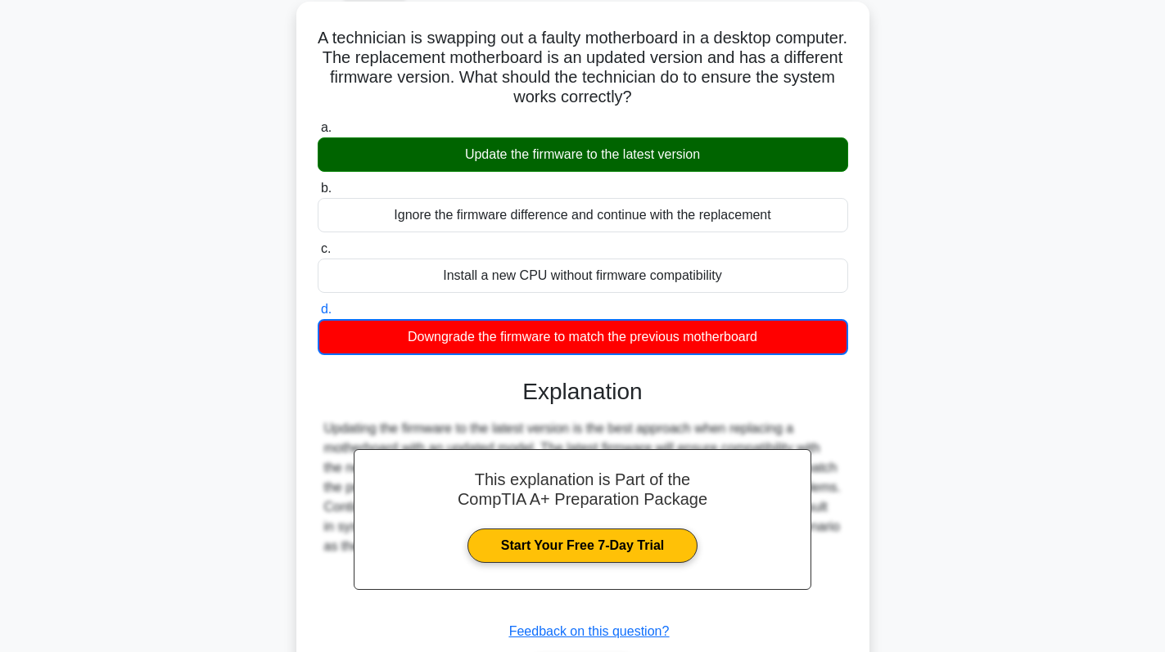
scroll to position [232, 0]
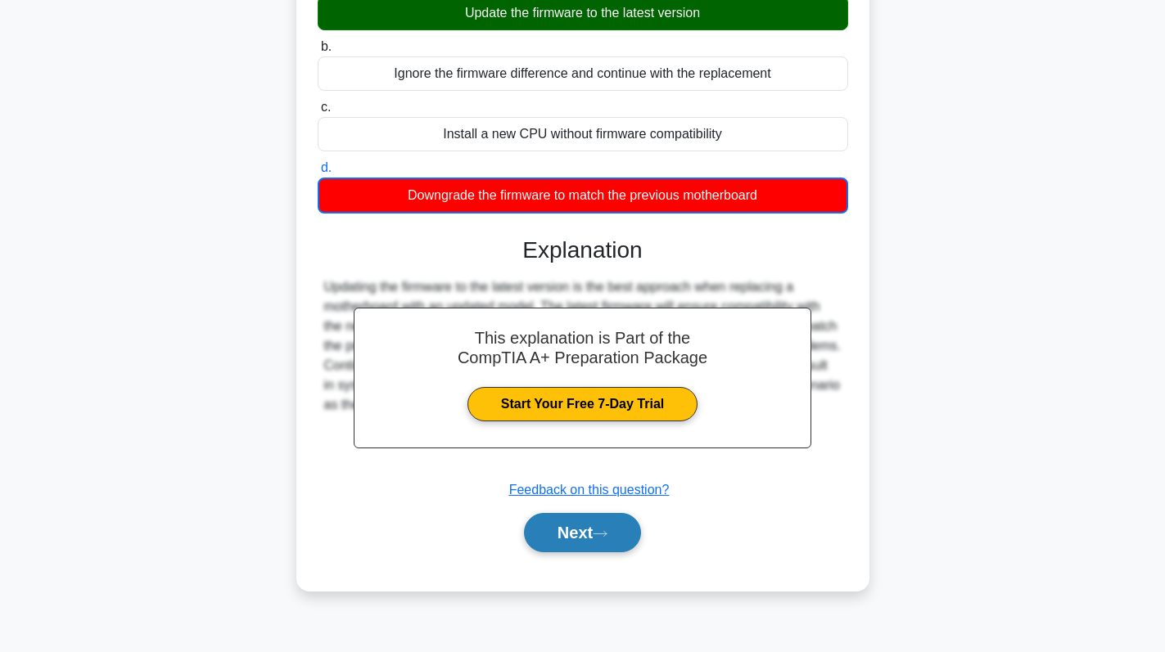
click at [601, 536] on icon at bounding box center [600, 534] width 15 height 9
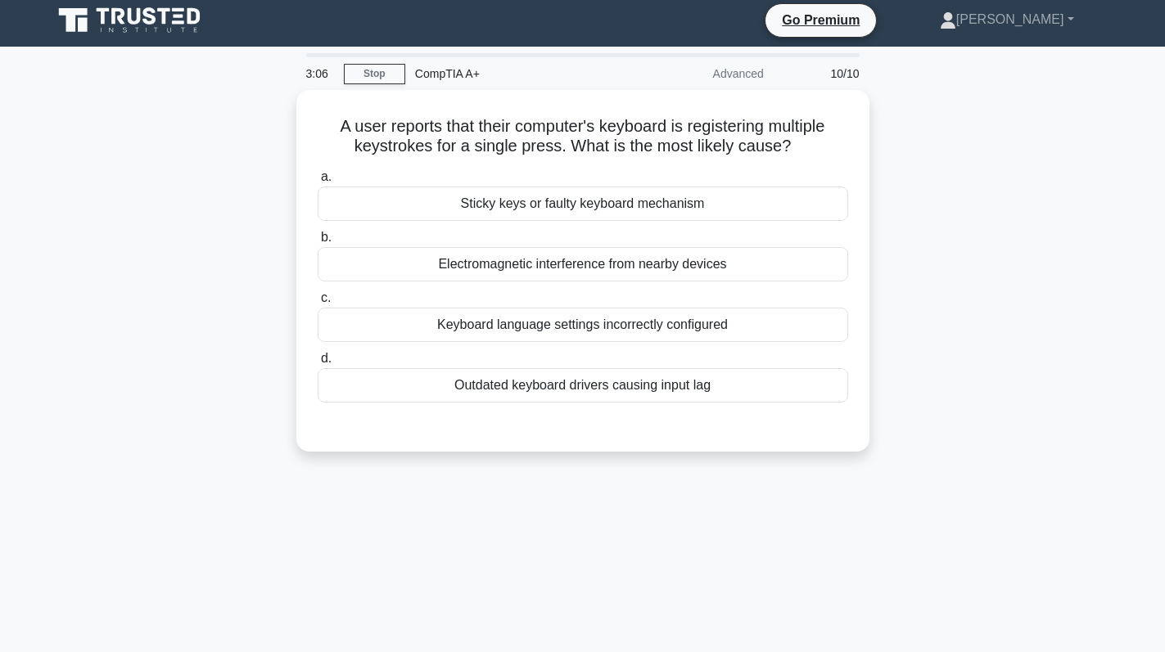
scroll to position [0, 0]
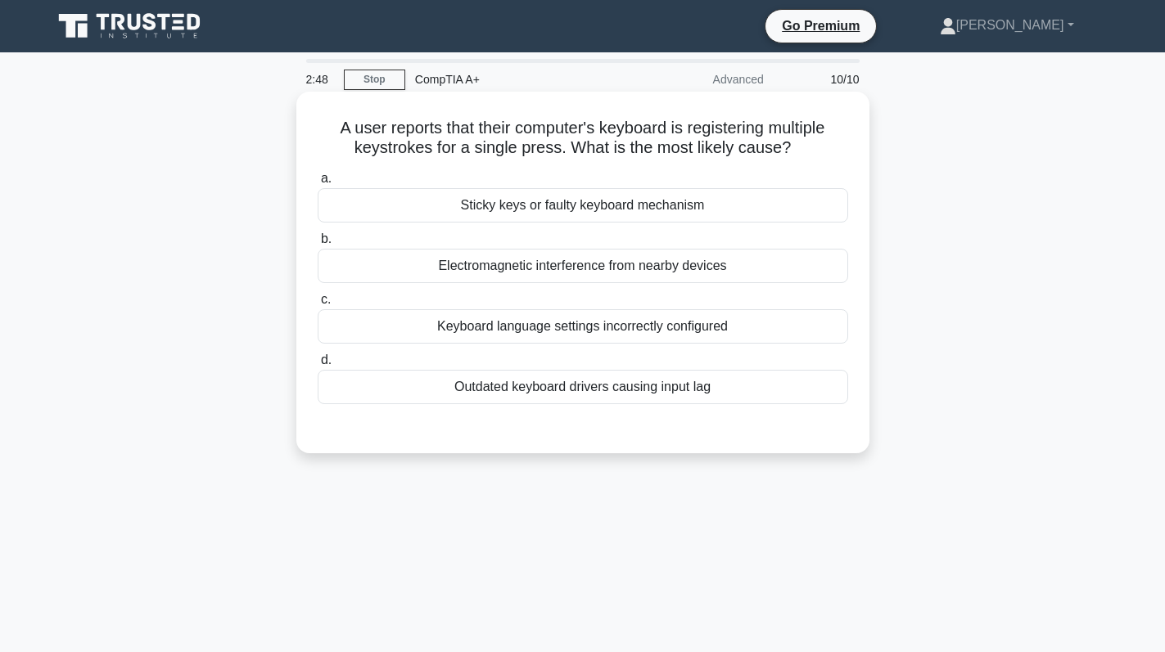
click at [570, 393] on div "Outdated keyboard drivers causing input lag" at bounding box center [583, 387] width 530 height 34
click at [318, 366] on input "d. Outdated keyboard drivers causing input lag" at bounding box center [318, 360] width 0 height 11
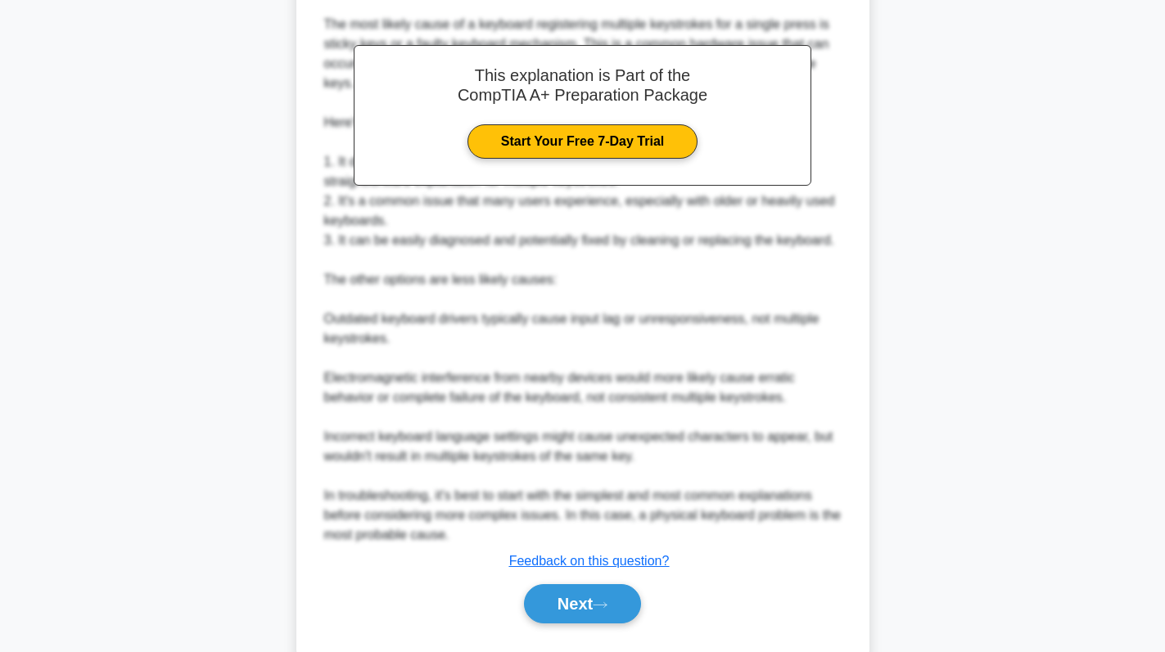
scroll to position [497, 0]
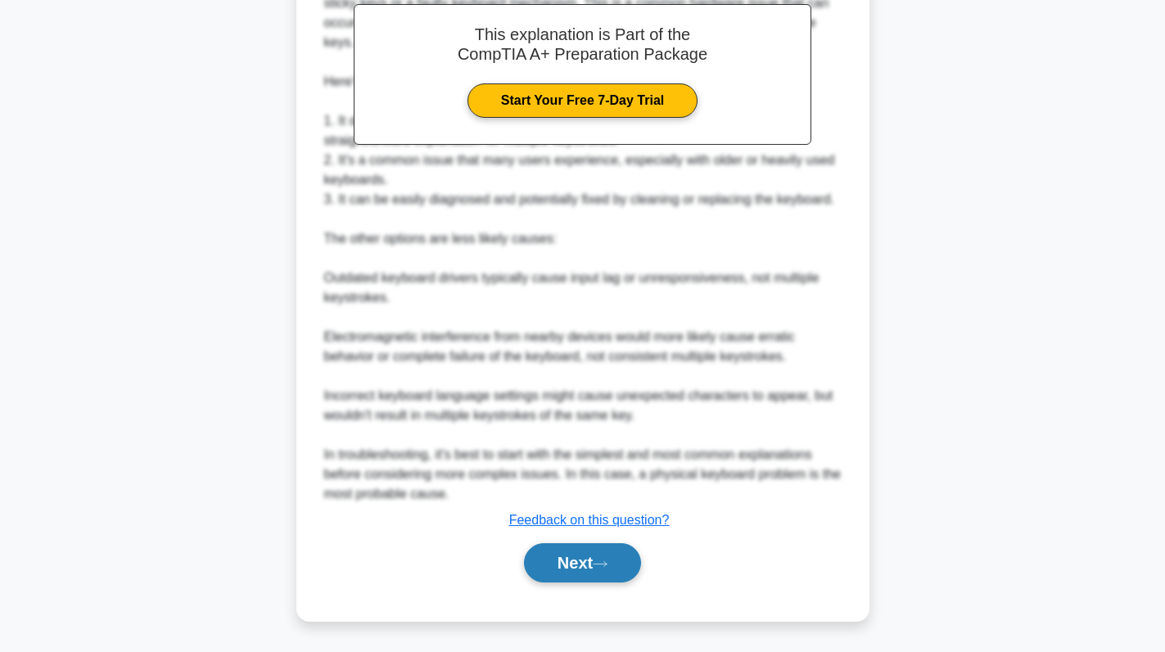
click at [587, 559] on button "Next" at bounding box center [582, 563] width 117 height 39
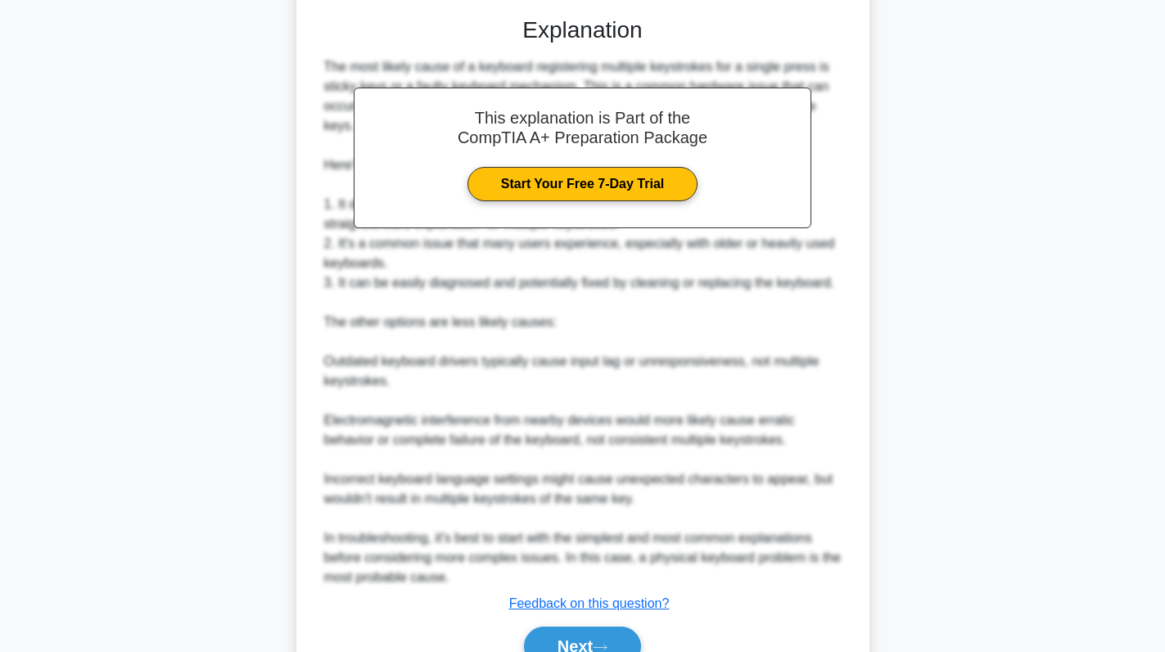
scroll to position [88, 0]
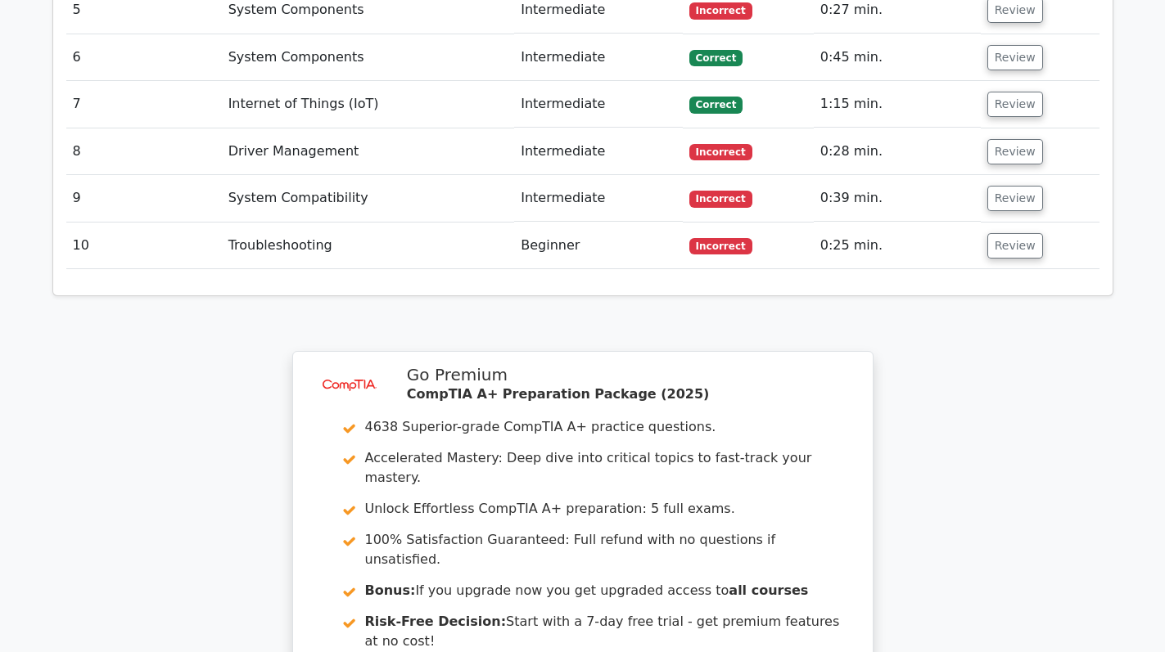
scroll to position [2639, 0]
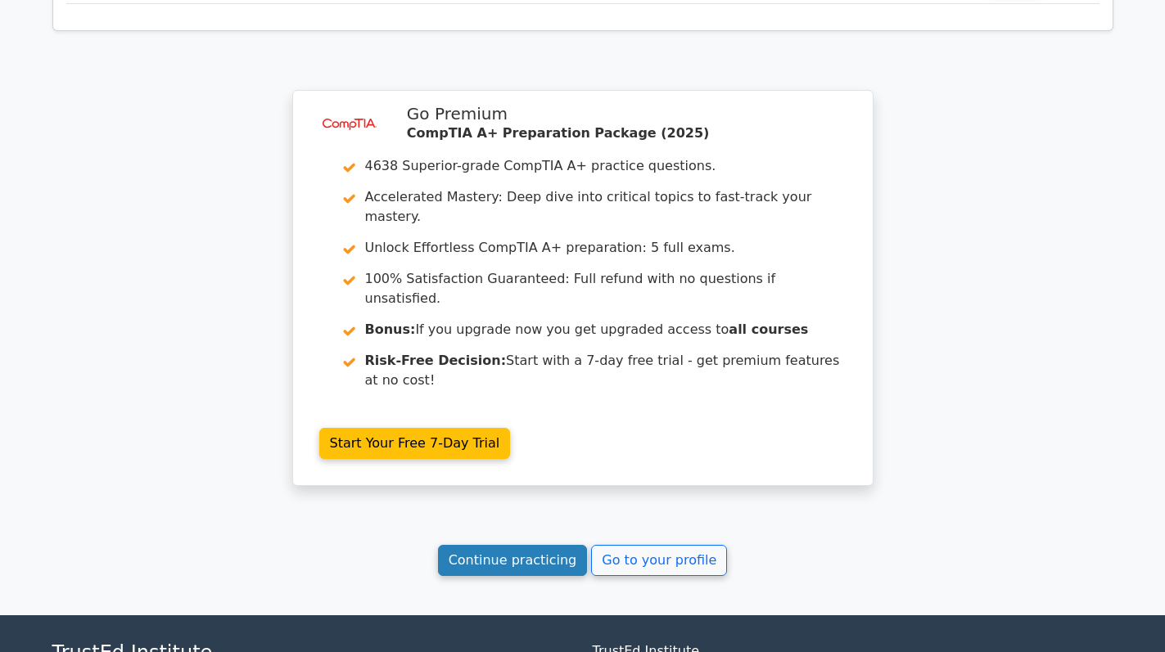
click at [538, 545] on link "Continue practicing" at bounding box center [513, 560] width 150 height 31
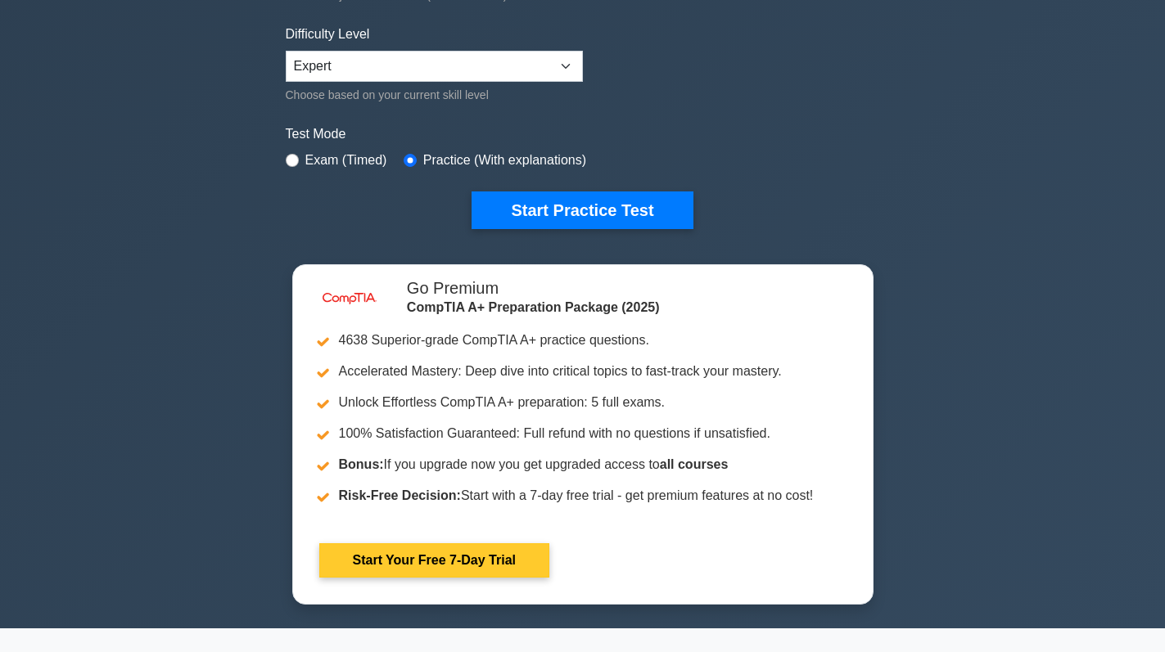
scroll to position [409, 0]
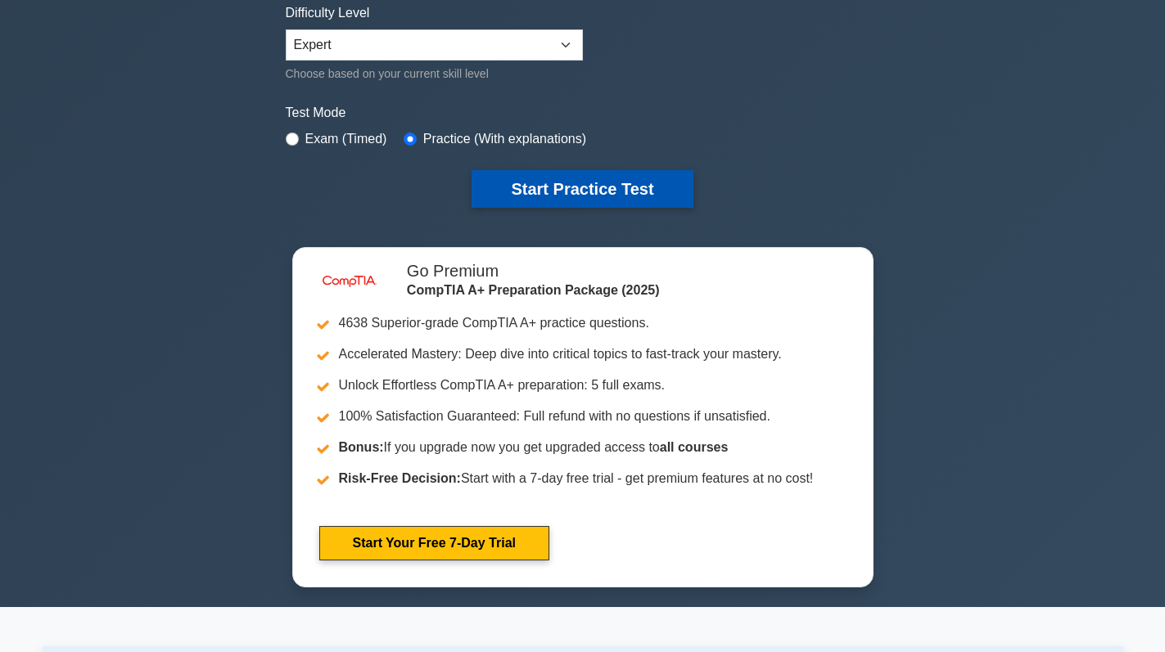
click at [569, 191] on button "Start Practice Test" at bounding box center [582, 189] width 221 height 38
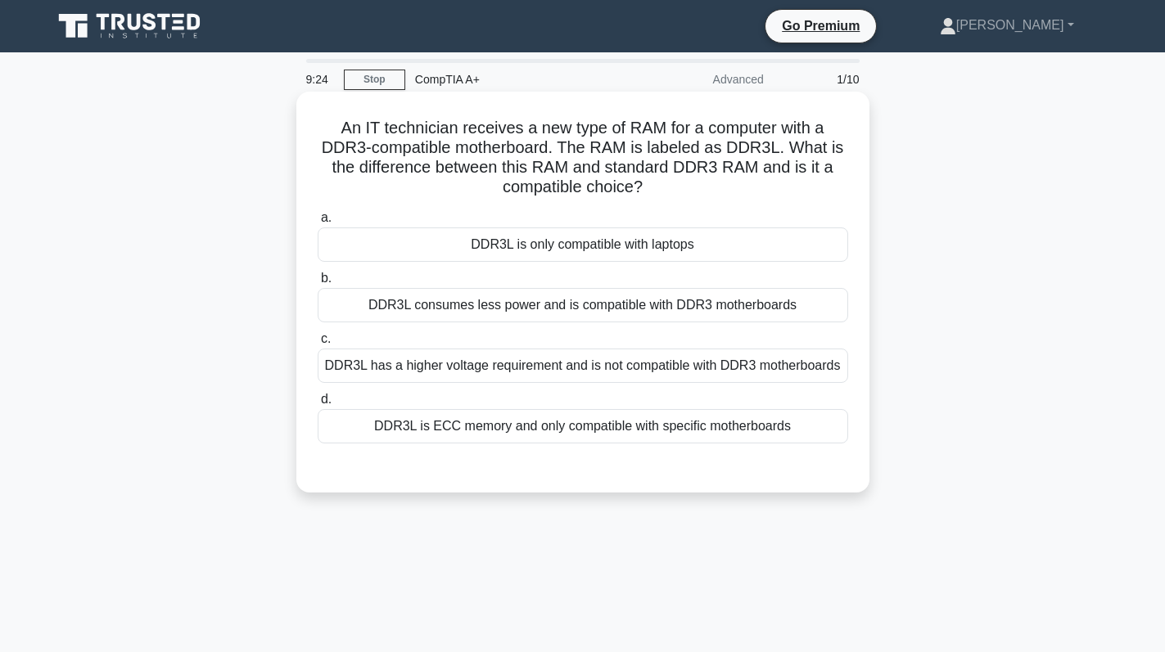
click at [612, 246] on div "DDR3L is only compatible with laptops" at bounding box center [583, 245] width 530 height 34
click at [318, 223] on input "a. DDR3L is only compatible with laptops" at bounding box center [318, 218] width 0 height 11
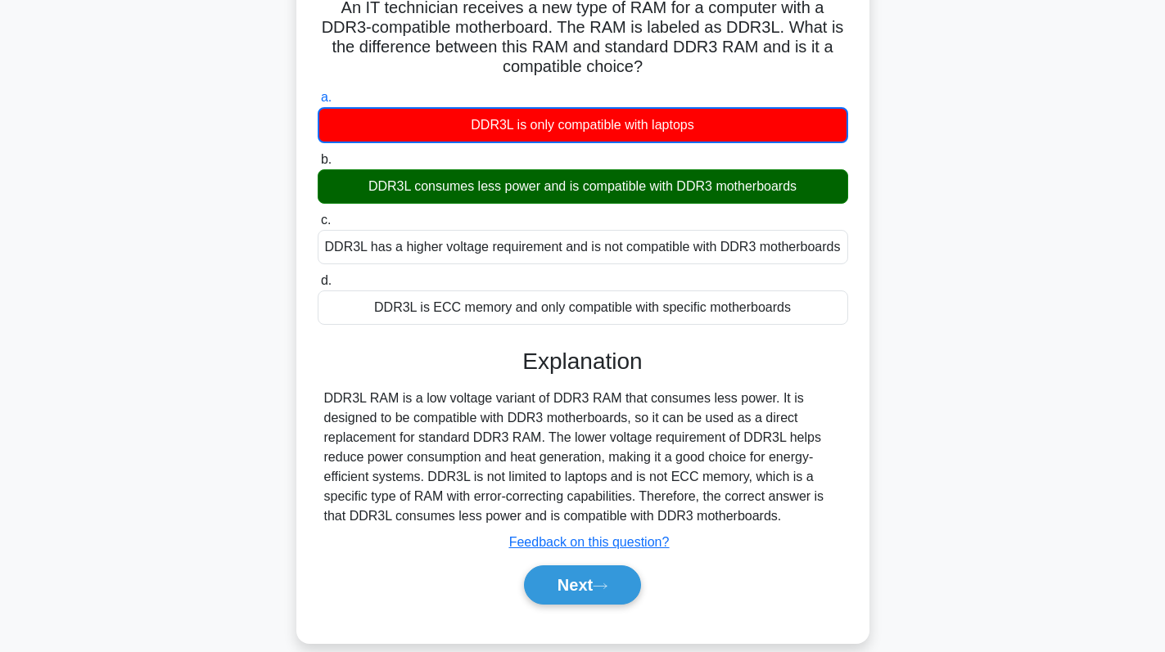
scroll to position [232, 0]
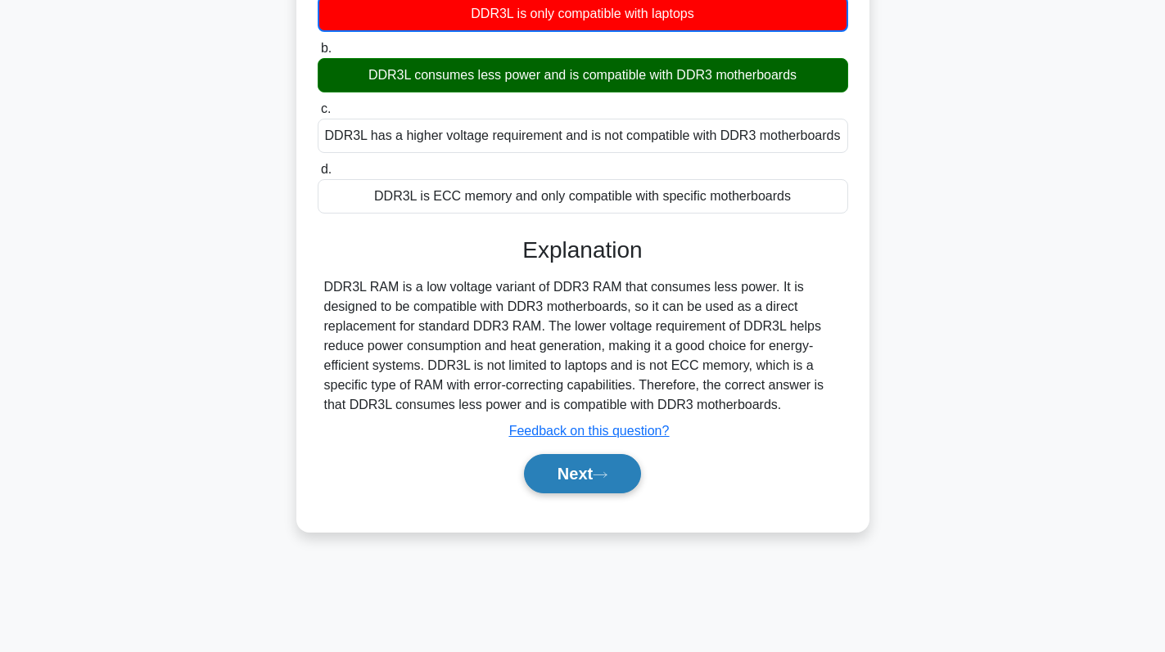
click at [589, 474] on button "Next" at bounding box center [582, 473] width 117 height 39
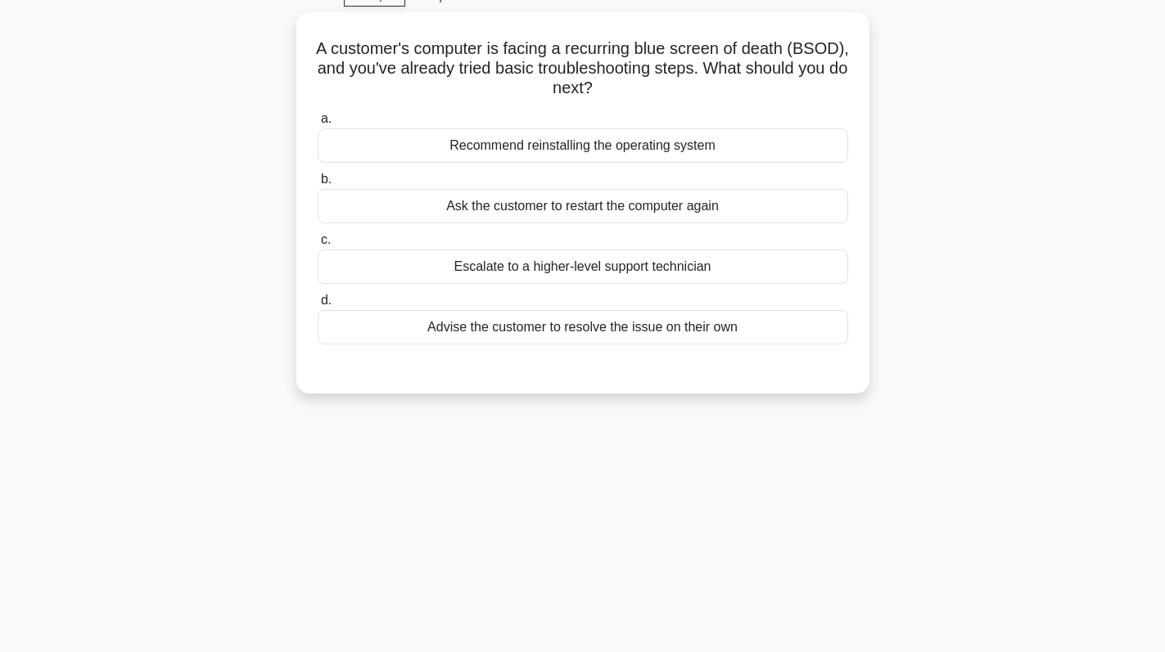
scroll to position [0, 0]
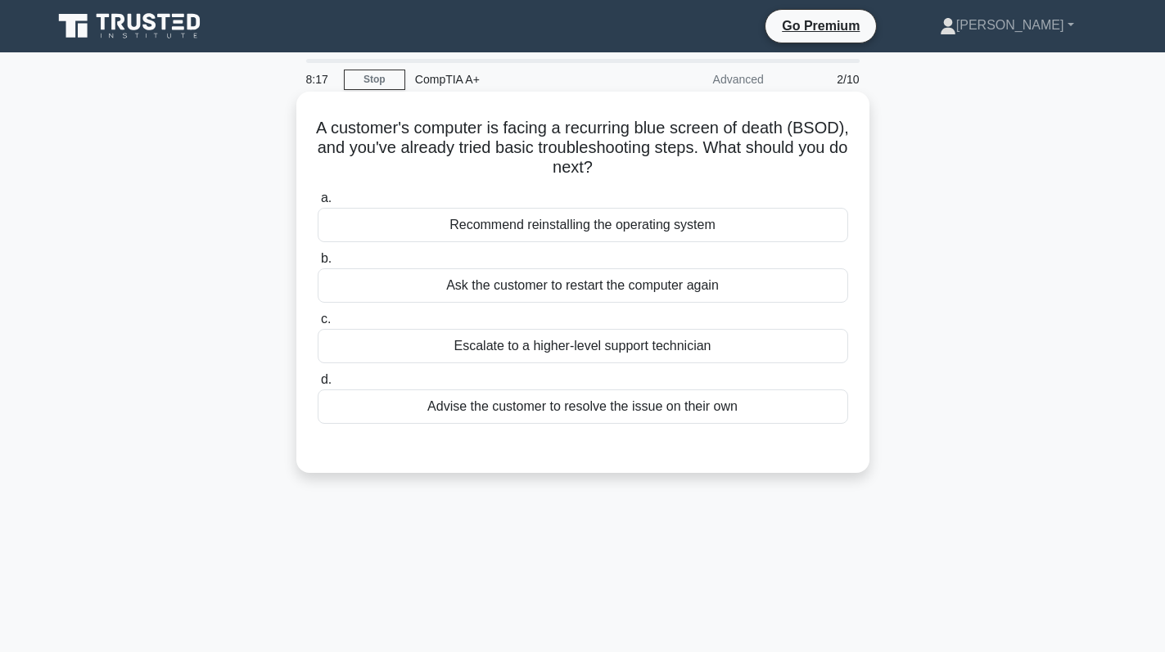
click at [613, 234] on div "Recommend reinstalling the operating system" at bounding box center [583, 225] width 530 height 34
click at [318, 204] on input "a. Recommend reinstalling the operating system" at bounding box center [318, 198] width 0 height 11
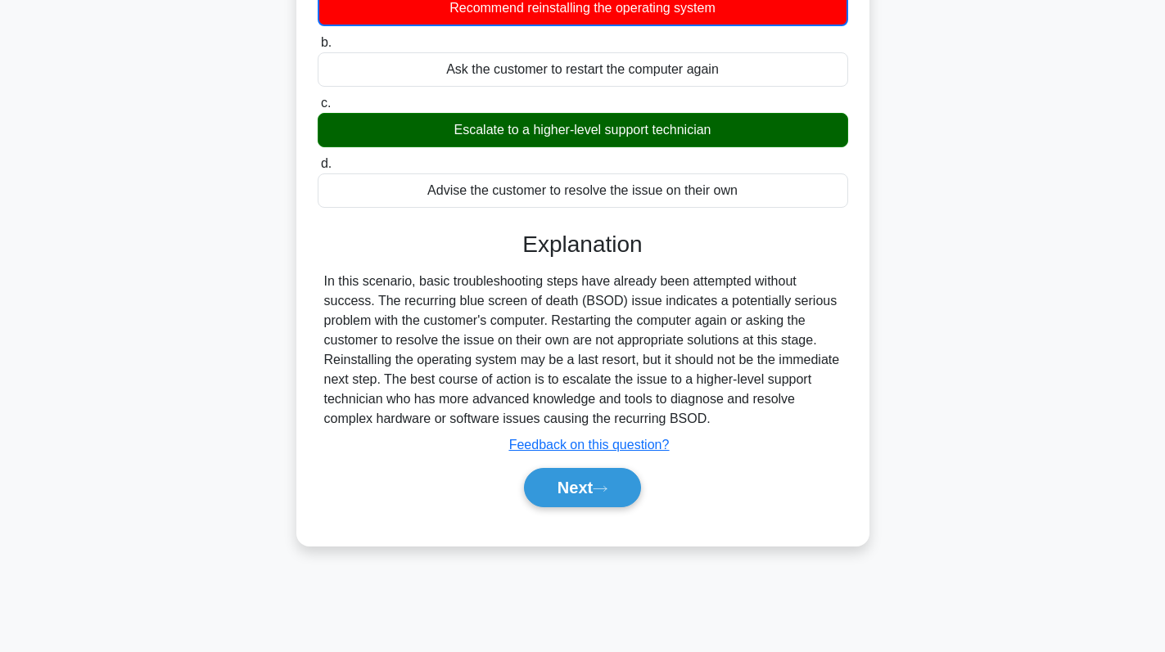
scroll to position [232, 0]
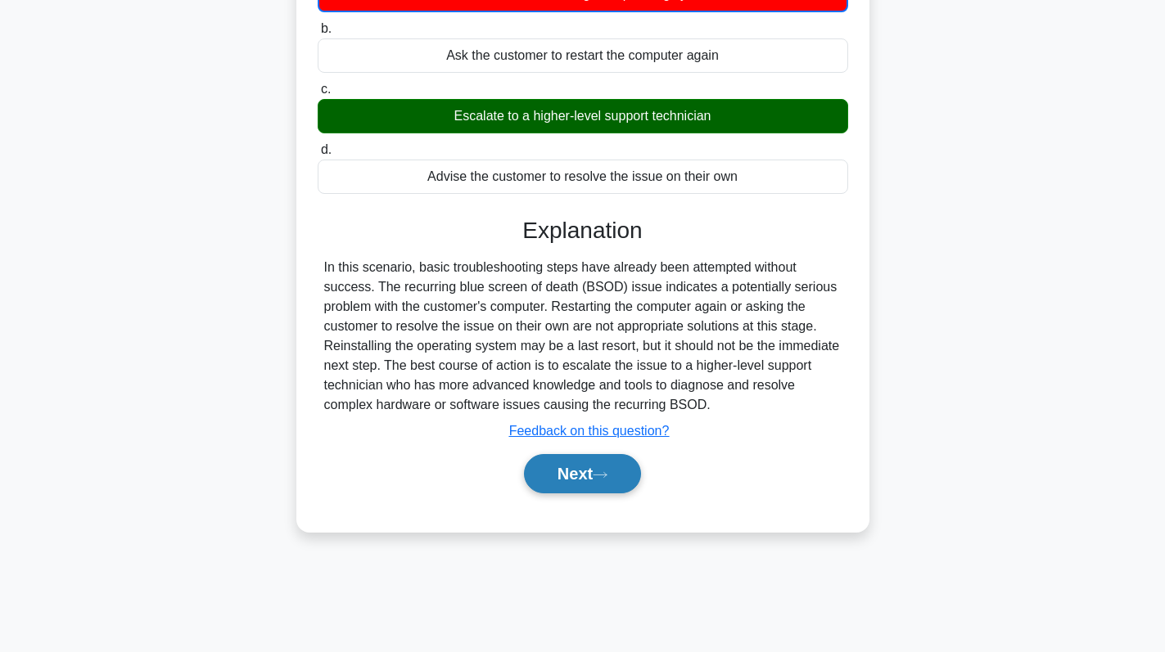
click at [587, 472] on button "Next" at bounding box center [582, 473] width 117 height 39
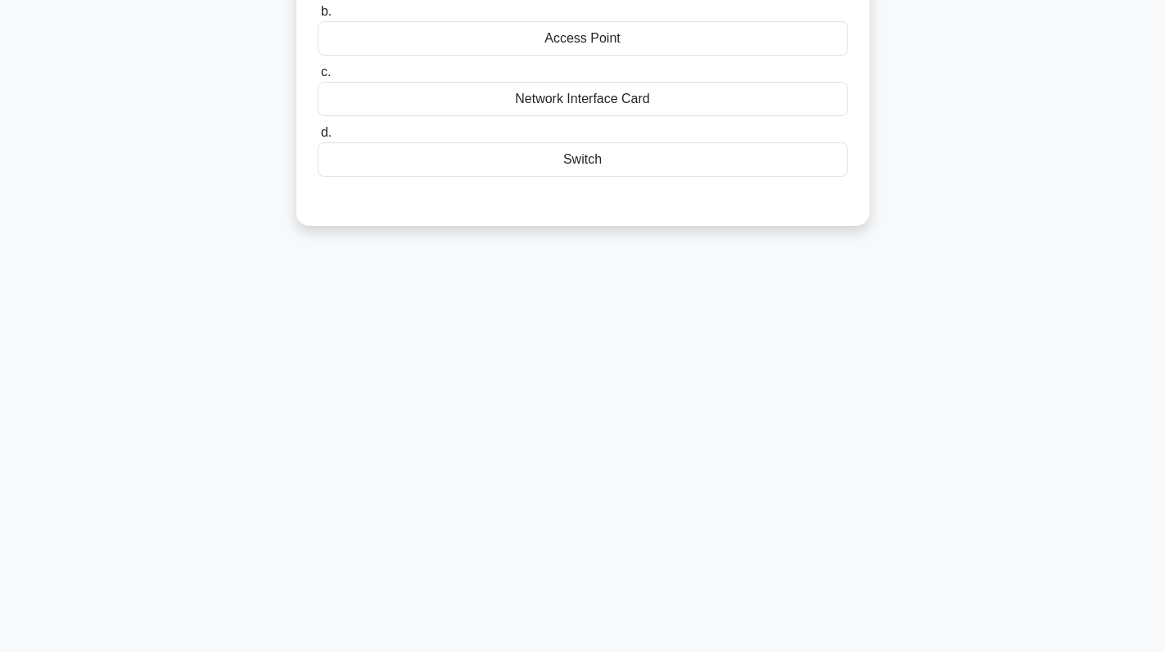
scroll to position [0, 0]
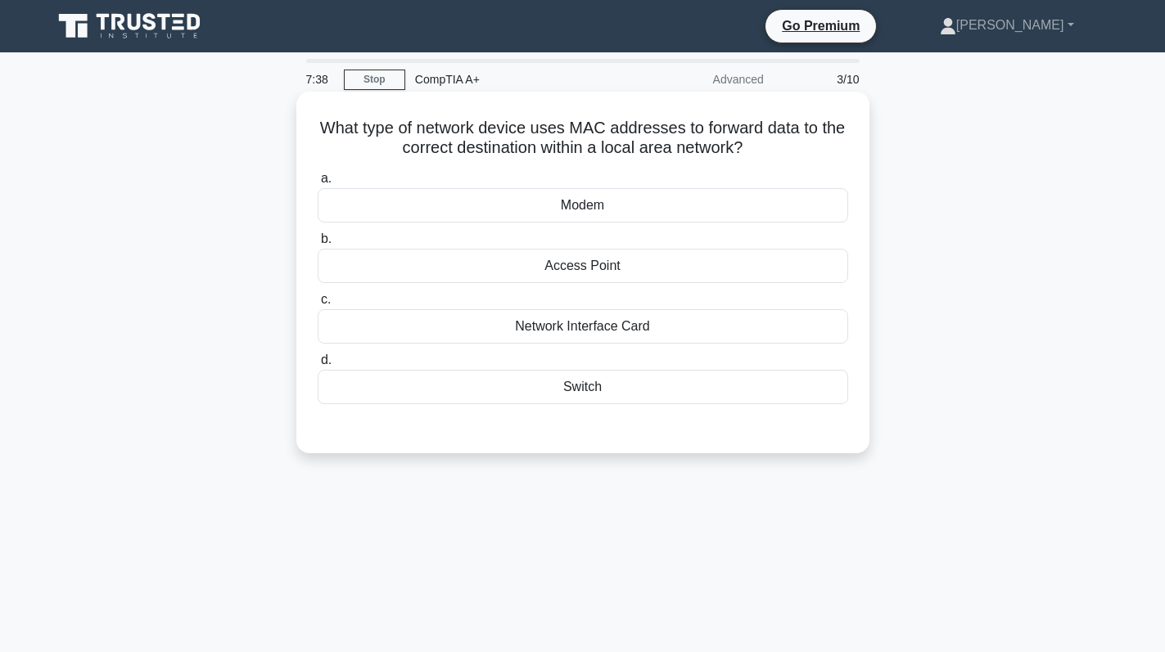
click at [621, 339] on div "Network Interface Card" at bounding box center [583, 326] width 530 height 34
click at [318, 305] on input "c. Network Interface Card" at bounding box center [318, 300] width 0 height 11
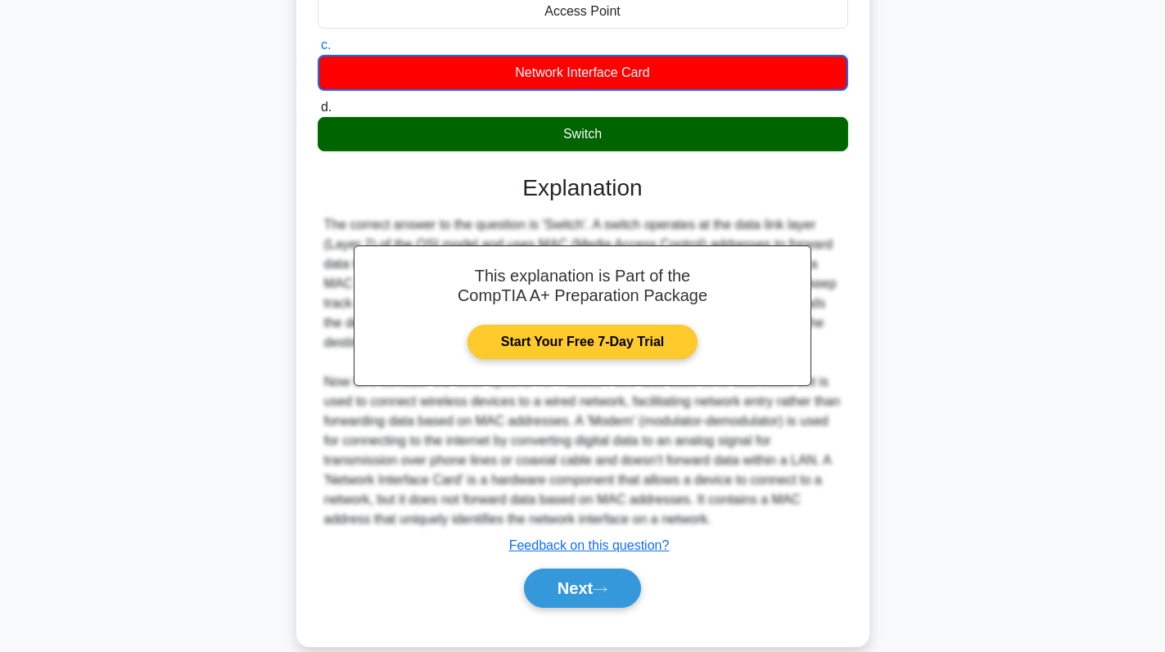
scroll to position [281, 0]
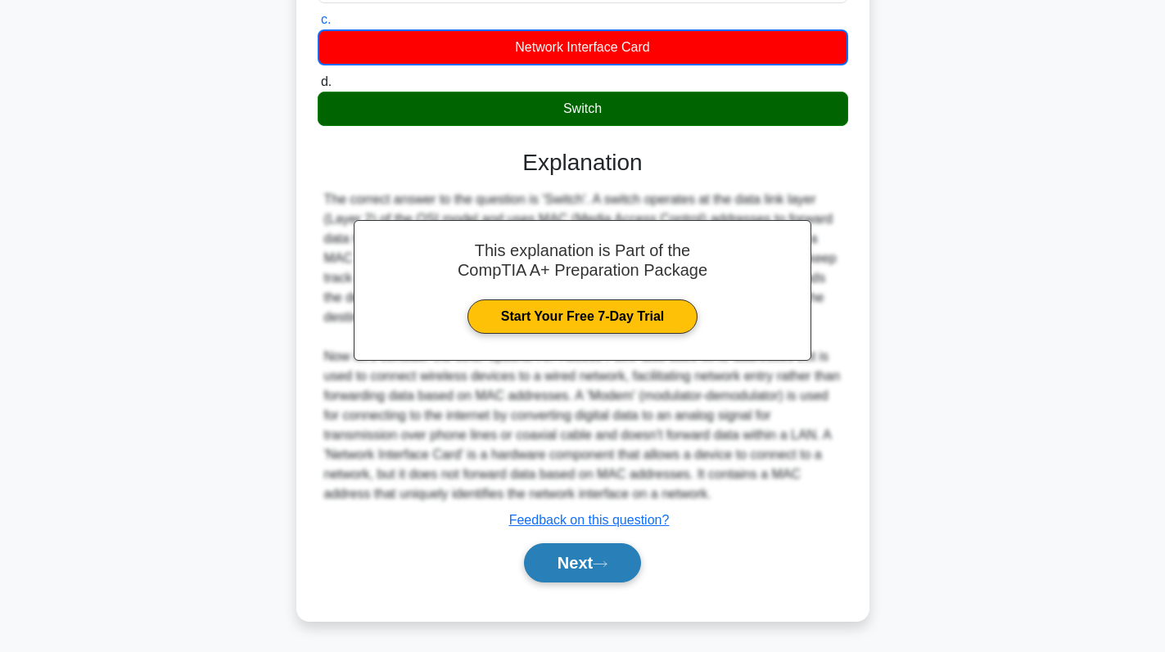
click at [583, 559] on button "Next" at bounding box center [582, 563] width 117 height 39
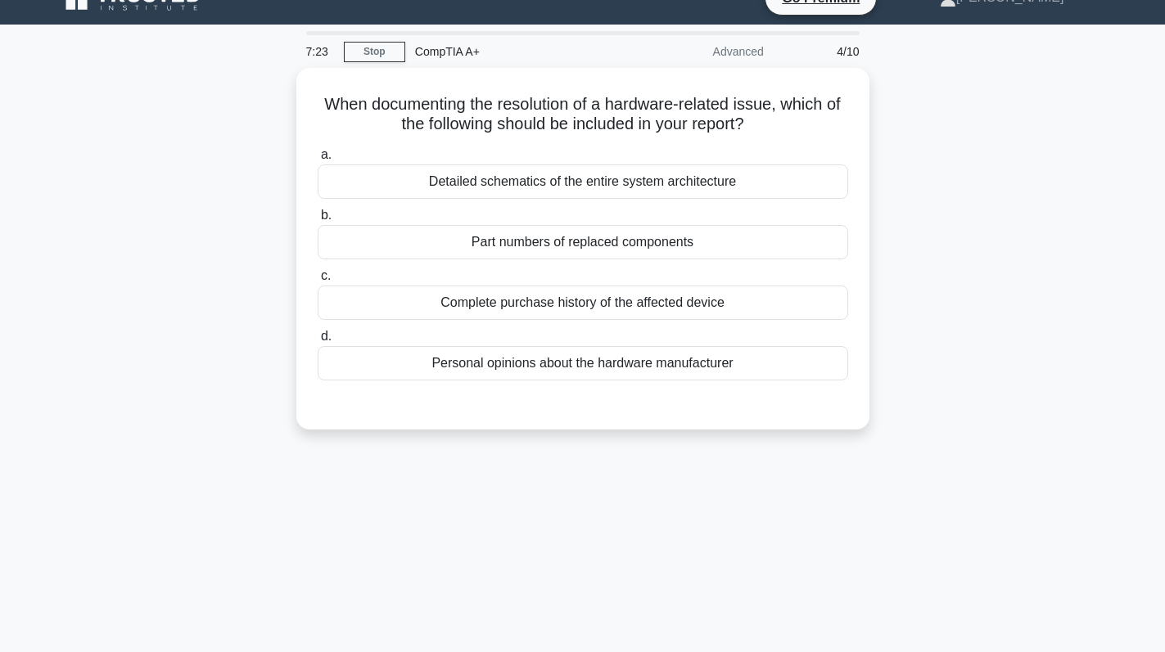
scroll to position [0, 0]
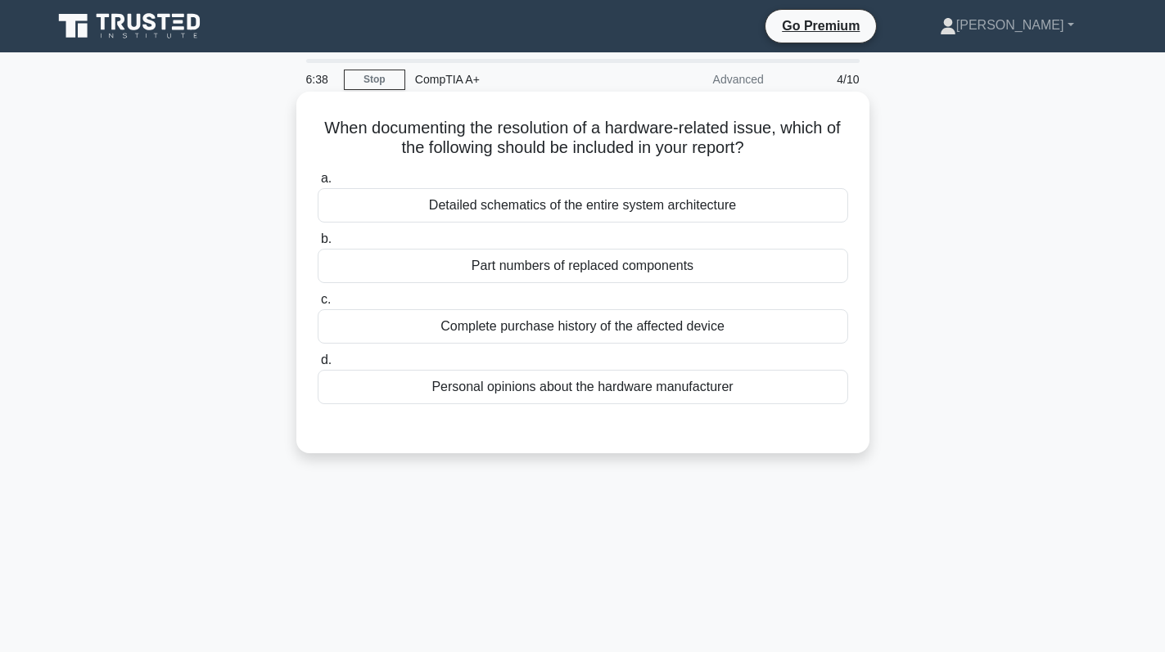
click at [651, 212] on div "Detailed schematics of the entire system architecture" at bounding box center [583, 205] width 530 height 34
click at [318, 184] on input "a. Detailed schematics of the entire system architecture" at bounding box center [318, 179] width 0 height 11
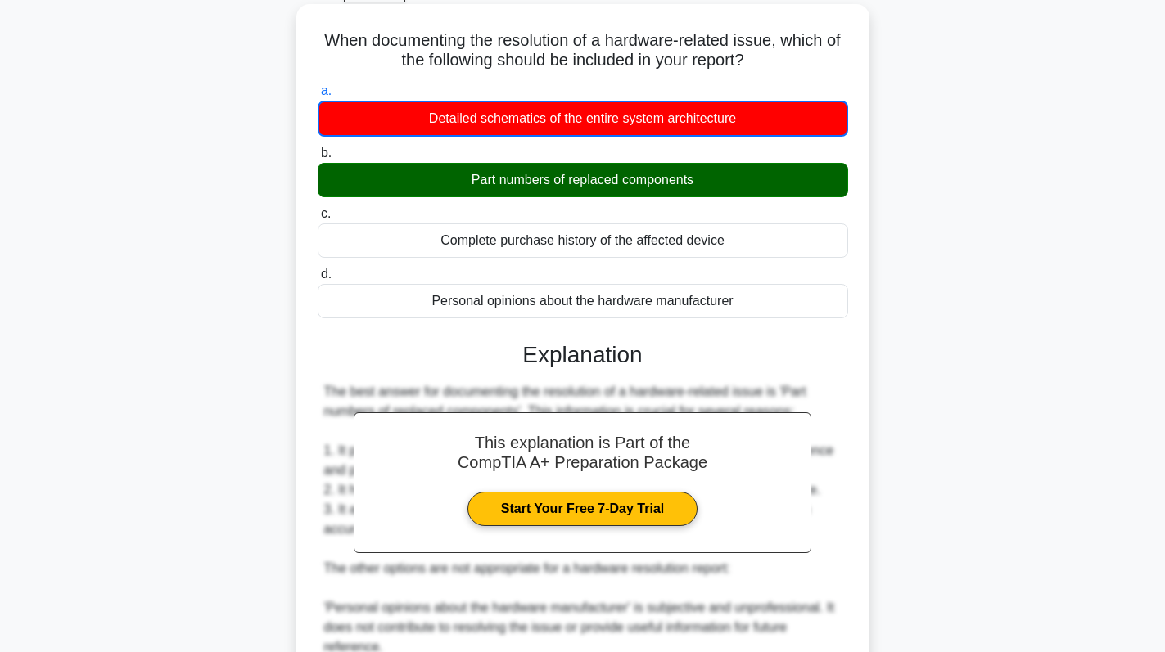
scroll to position [418, 0]
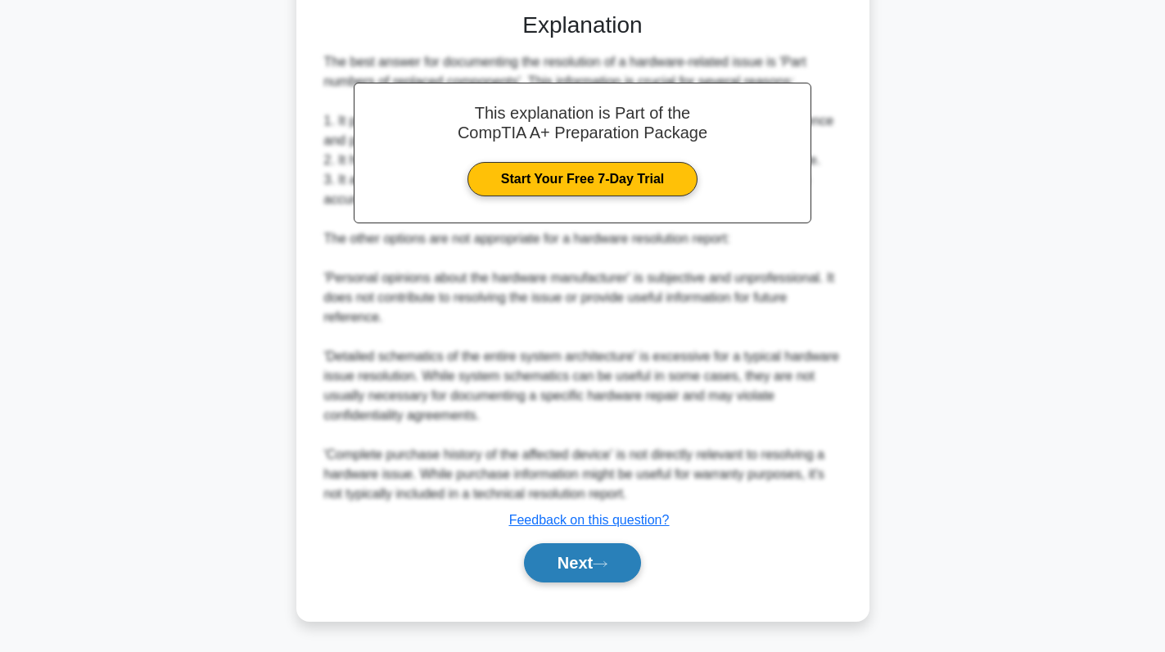
click at [571, 563] on button "Next" at bounding box center [582, 563] width 117 height 39
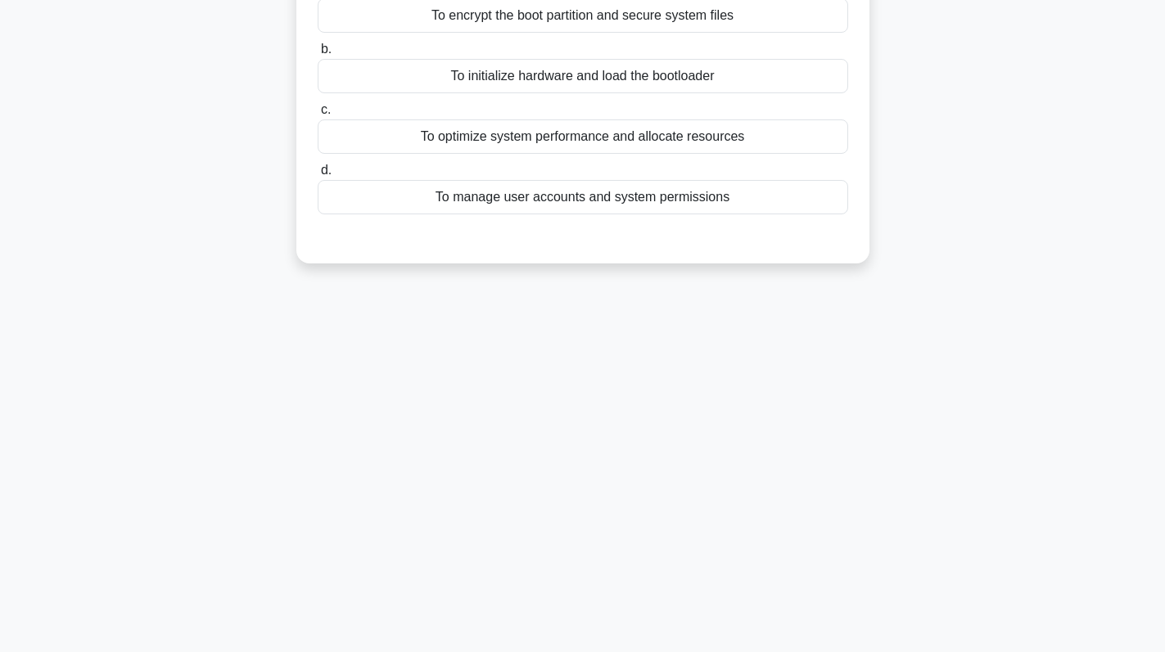
scroll to position [0, 0]
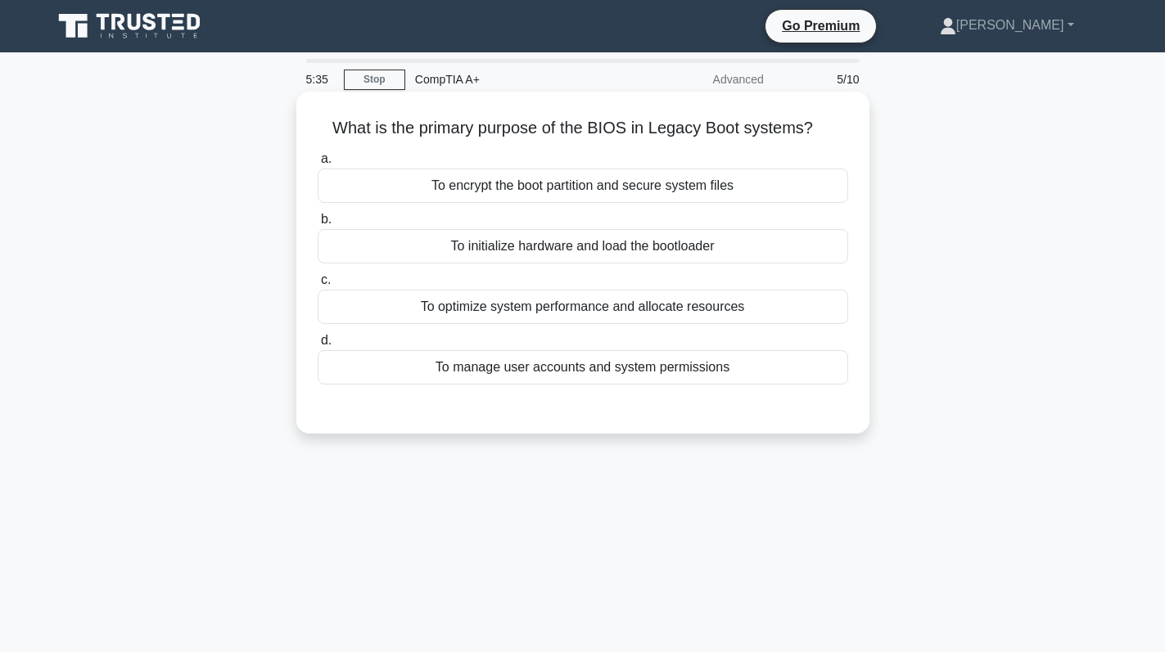
click at [579, 253] on div "To initialize hardware and load the bootloader" at bounding box center [583, 246] width 530 height 34
click at [318, 225] on input "b. To initialize hardware and load the bootloader" at bounding box center [318, 219] width 0 height 11
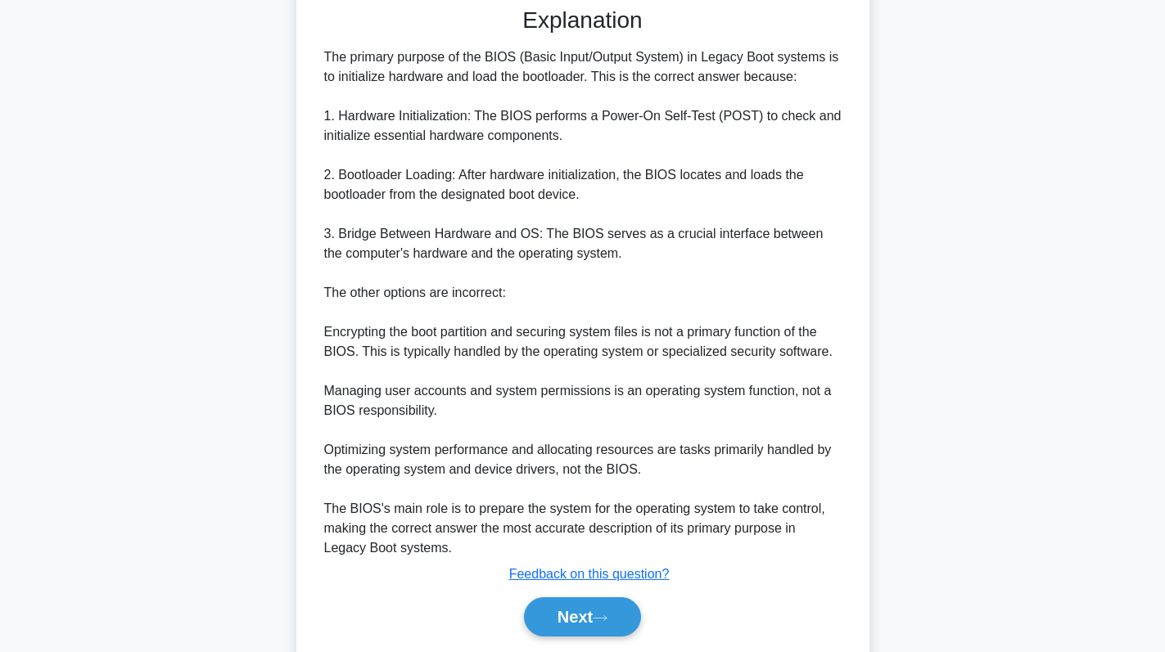
scroll to position [456, 0]
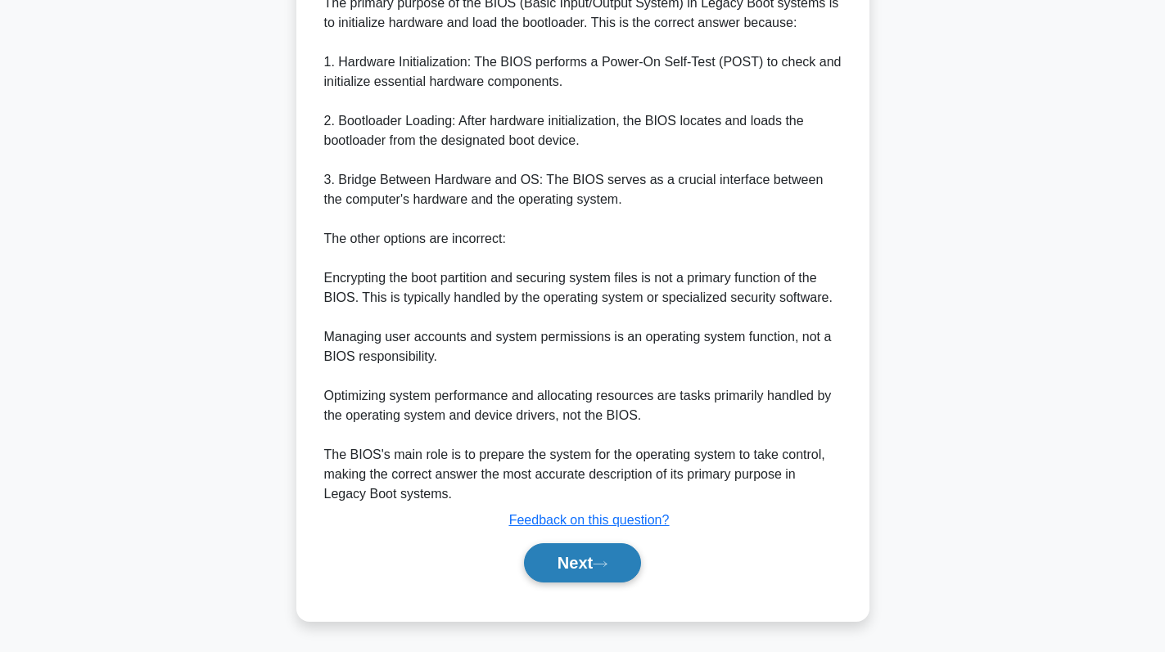
click at [563, 556] on button "Next" at bounding box center [582, 563] width 117 height 39
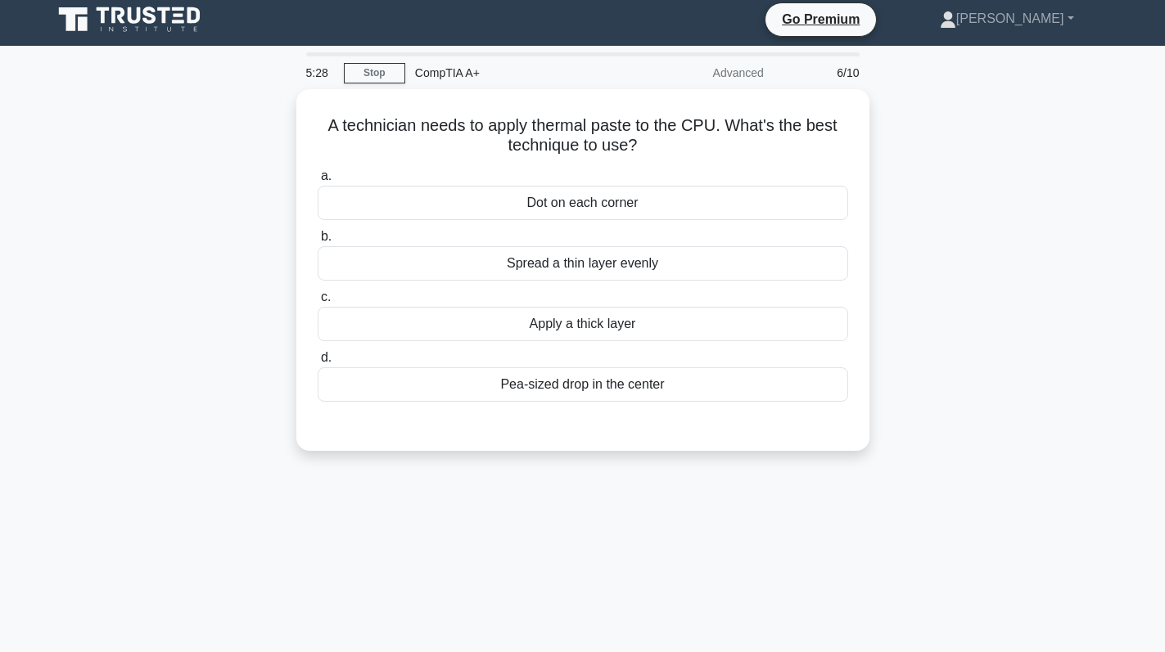
scroll to position [0, 0]
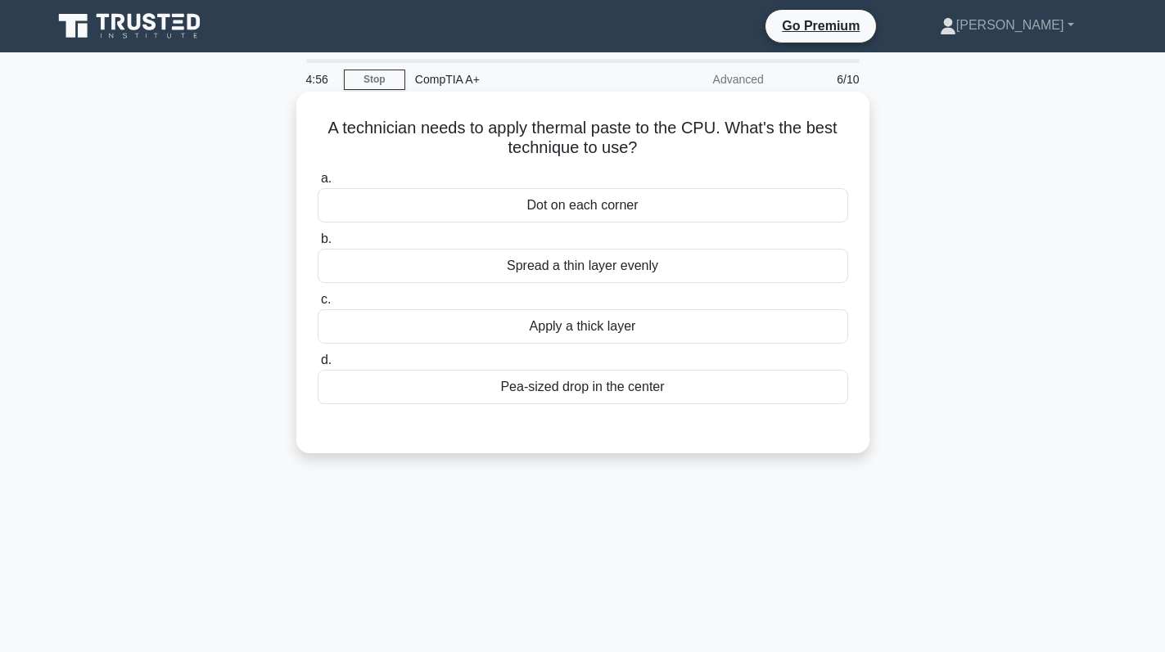
click at [616, 282] on div "Spread a thin layer evenly" at bounding box center [583, 266] width 530 height 34
click at [318, 245] on input "b. Spread a thin layer evenly" at bounding box center [318, 239] width 0 height 11
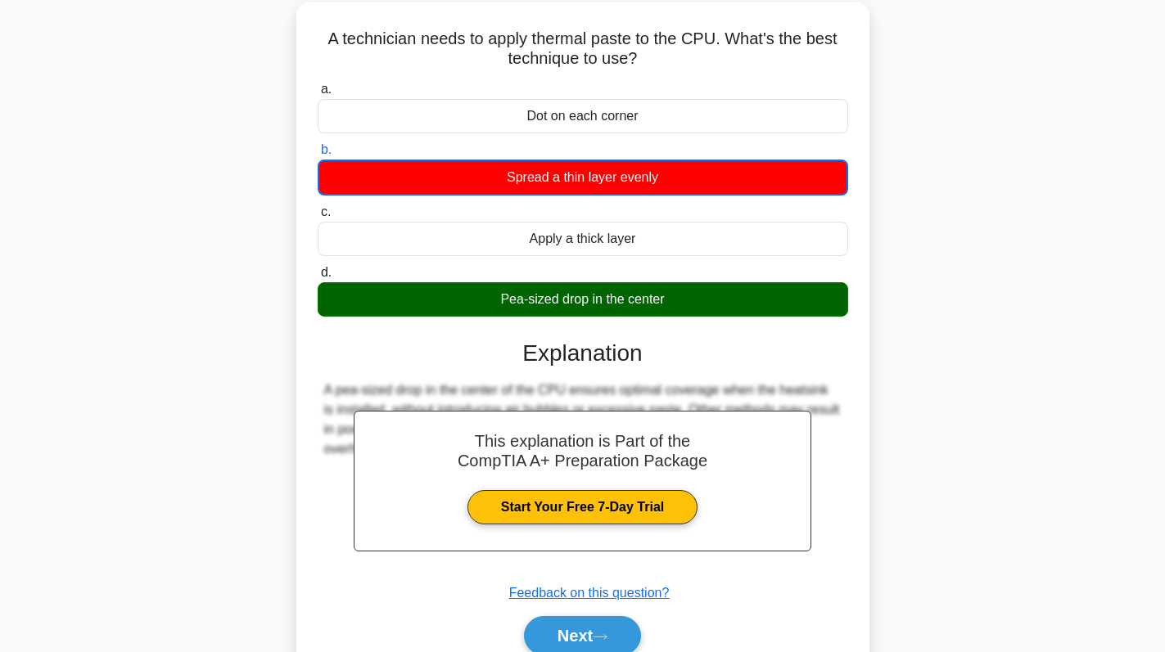
scroll to position [232, 0]
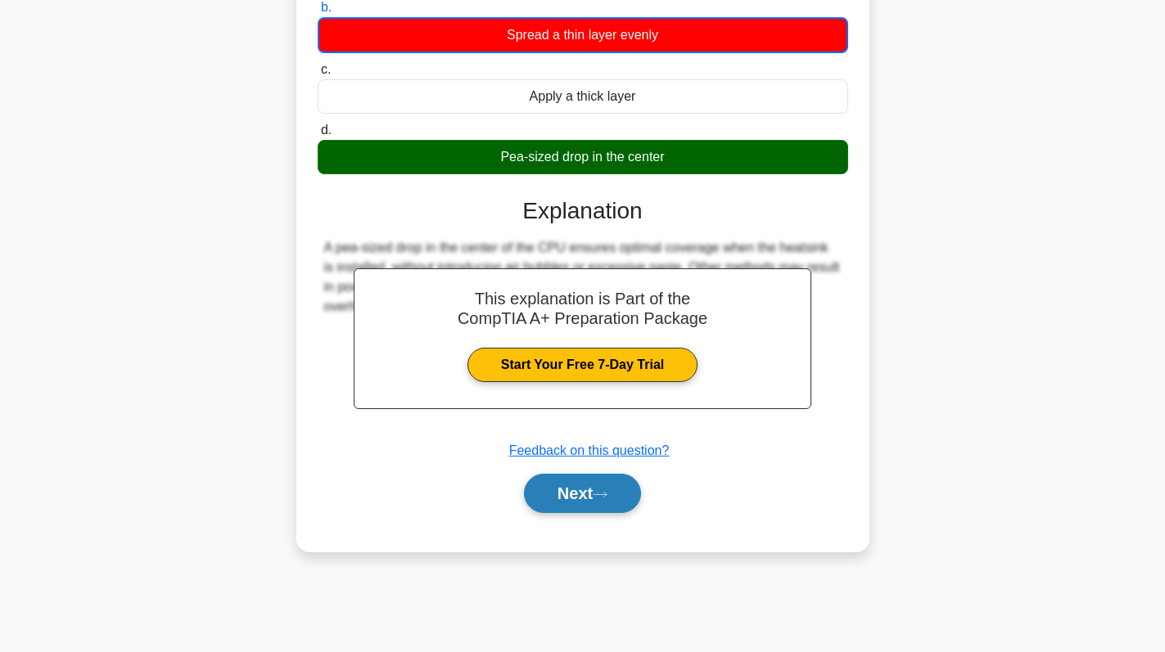
click at [584, 504] on button "Next" at bounding box center [582, 493] width 117 height 39
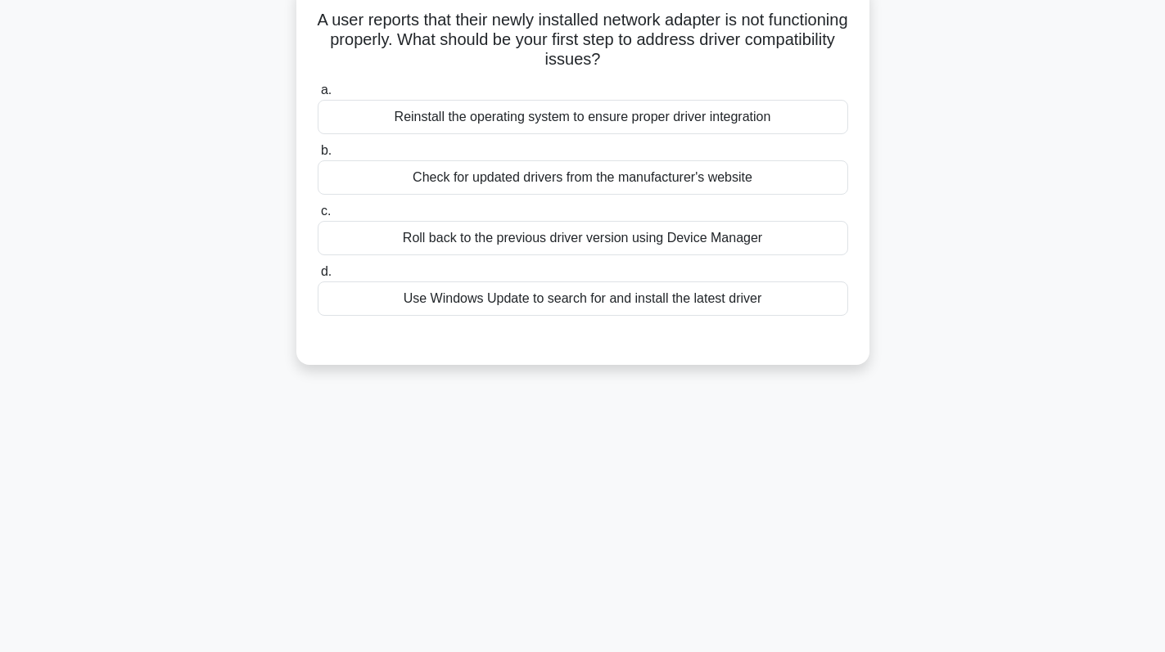
scroll to position [0, 0]
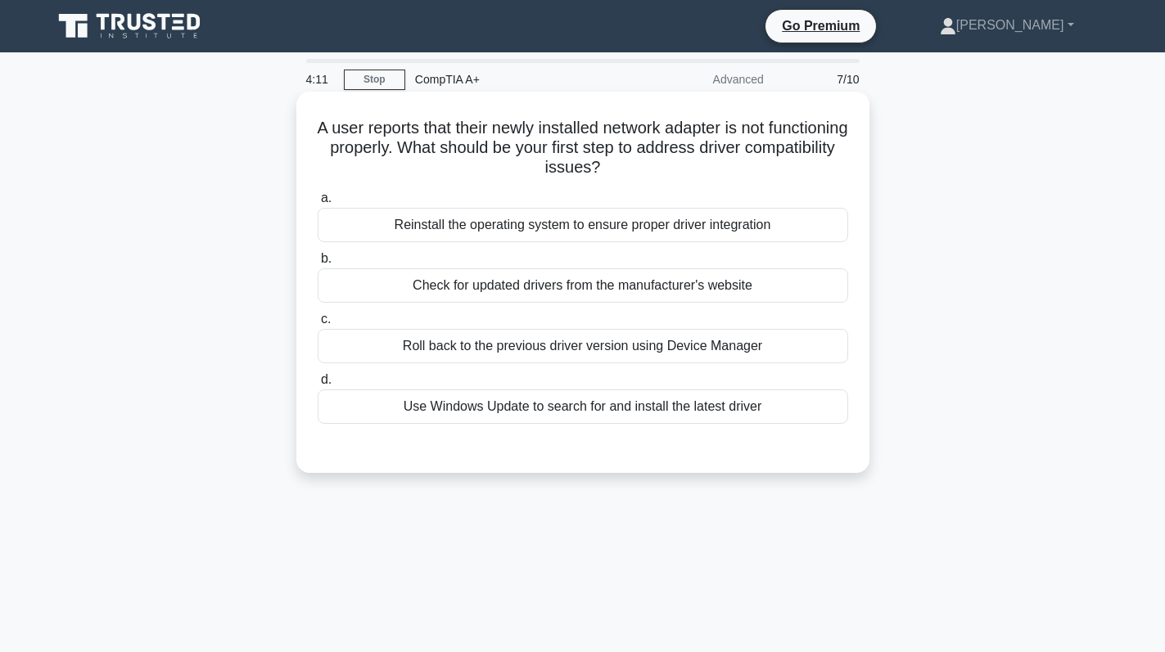
click at [651, 280] on div "Check for updated drivers from the manufacturer's website" at bounding box center [583, 286] width 530 height 34
click at [318, 264] on input "b. Check for updated drivers from the manufacturer's website" at bounding box center [318, 259] width 0 height 11
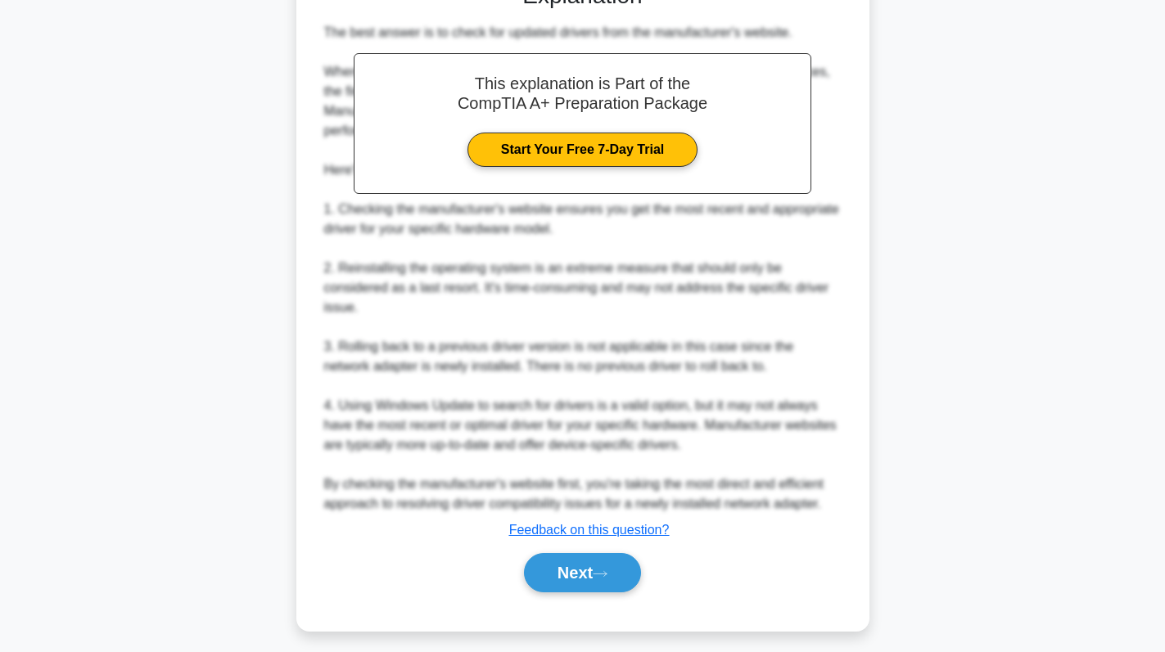
scroll to position [476, 0]
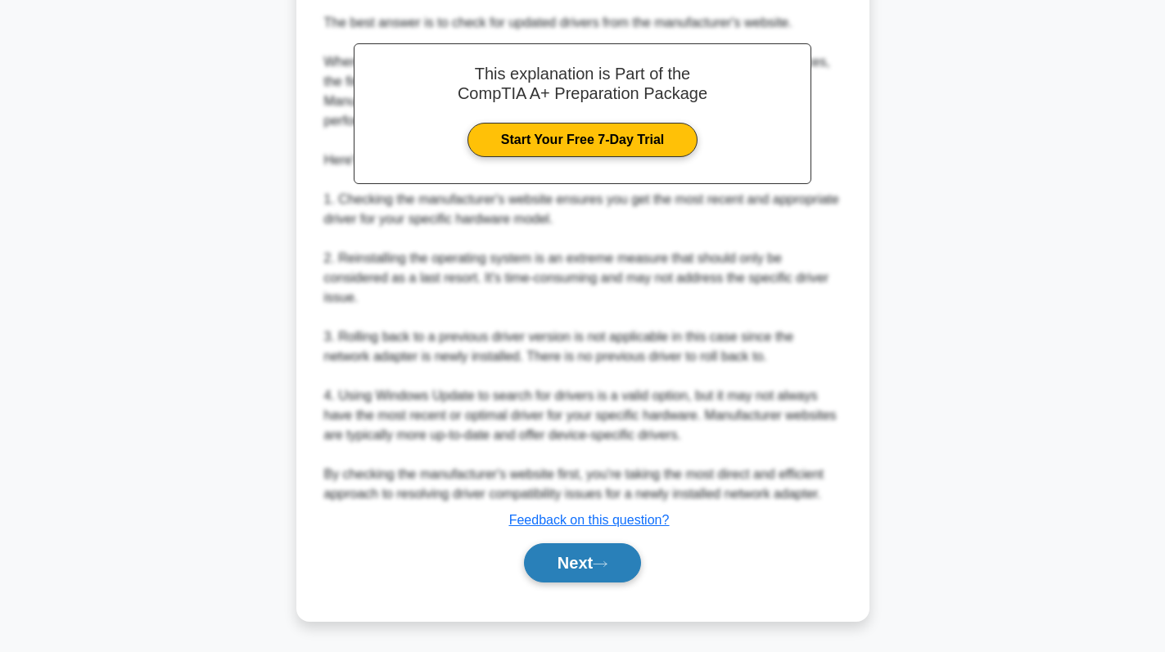
click at [581, 565] on button "Next" at bounding box center [582, 563] width 117 height 39
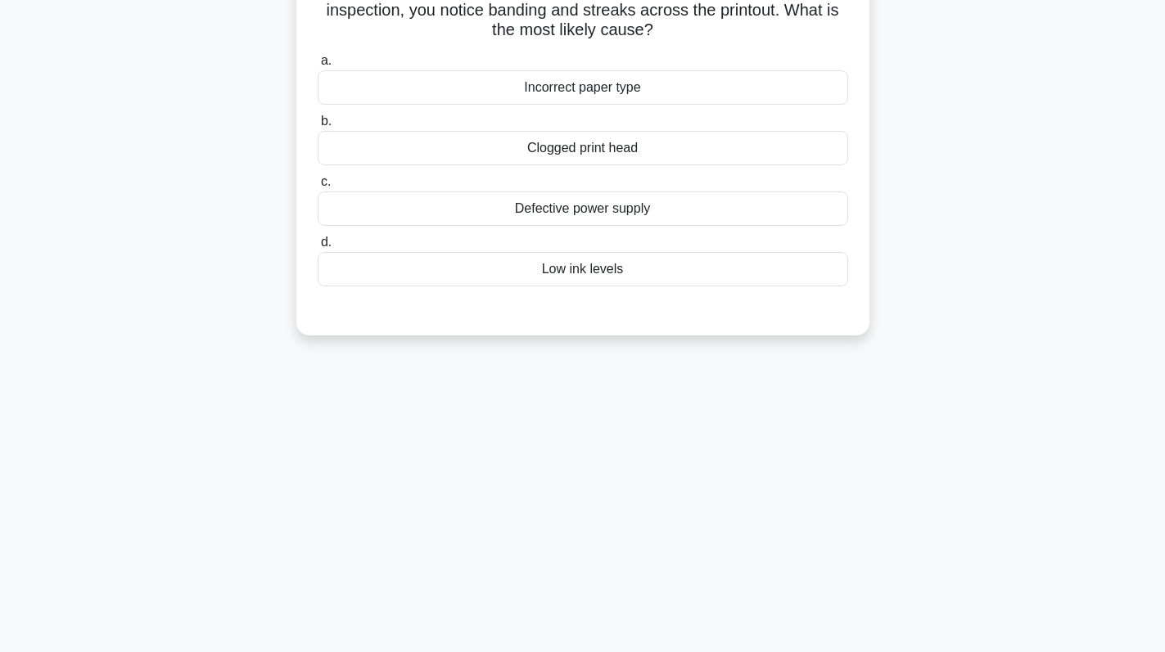
scroll to position [0, 0]
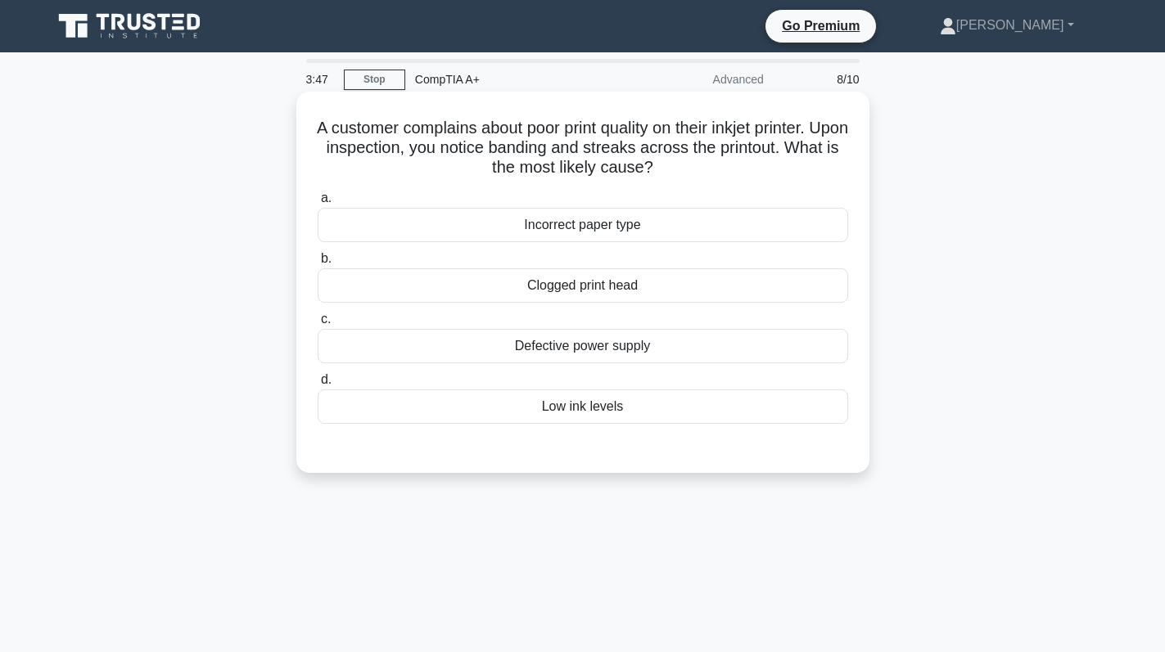
click at [658, 284] on div "Clogged print head" at bounding box center [583, 286] width 530 height 34
click at [318, 264] on input "b. Clogged print head" at bounding box center [318, 259] width 0 height 11
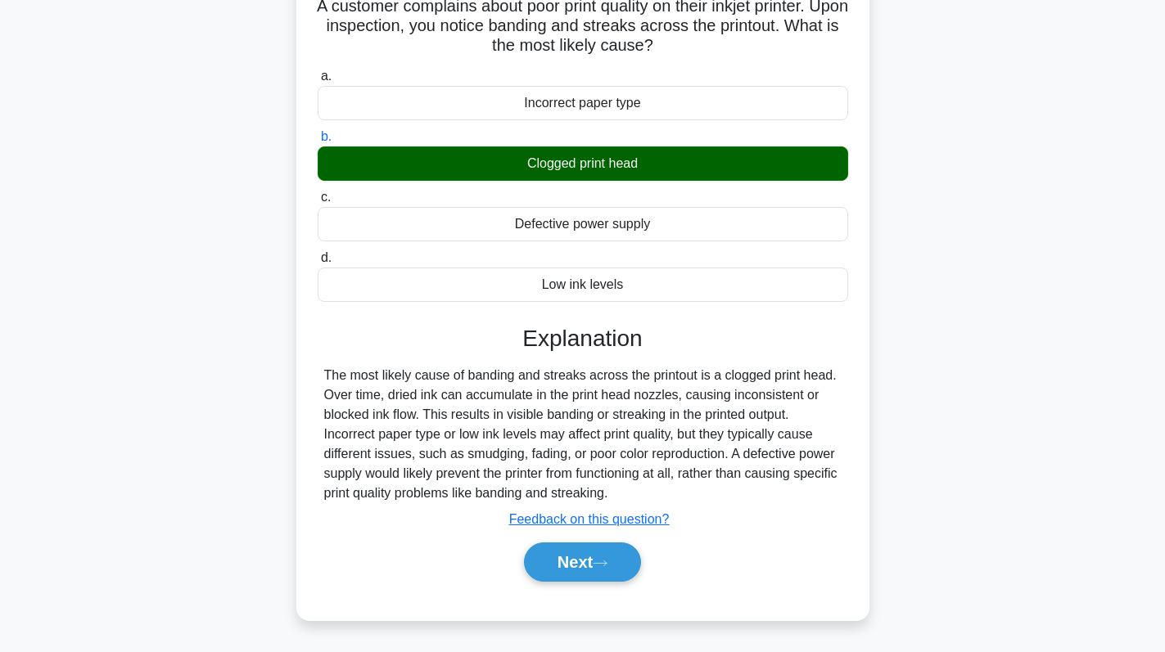
scroll to position [232, 0]
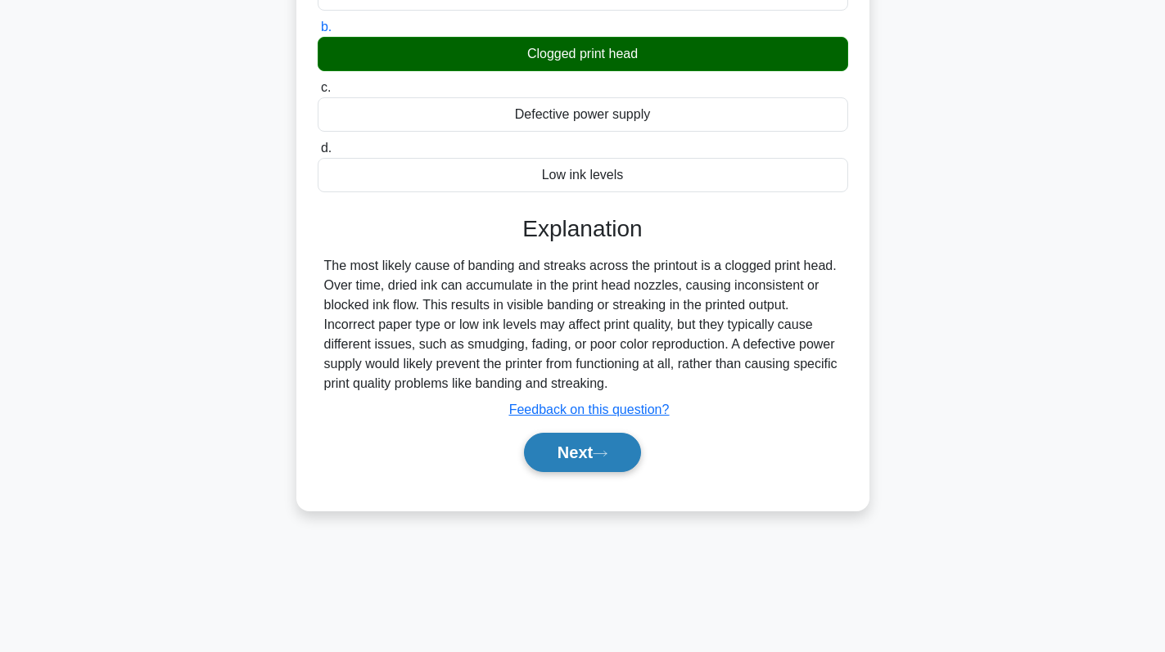
click at [576, 455] on button "Next" at bounding box center [582, 452] width 117 height 39
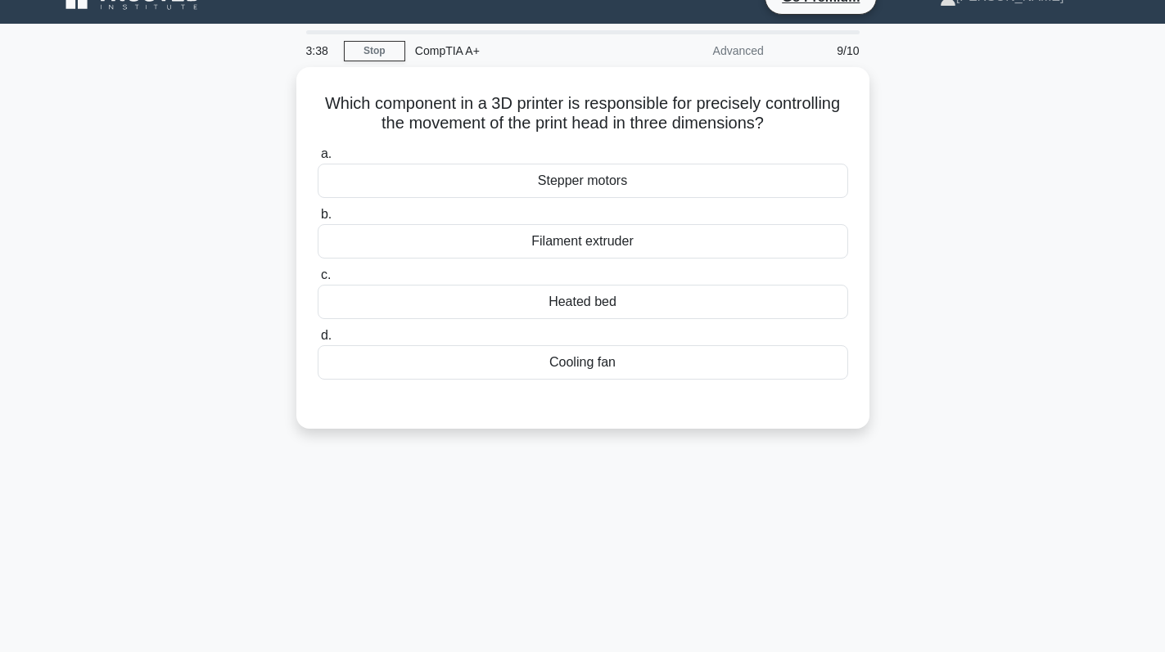
scroll to position [0, 0]
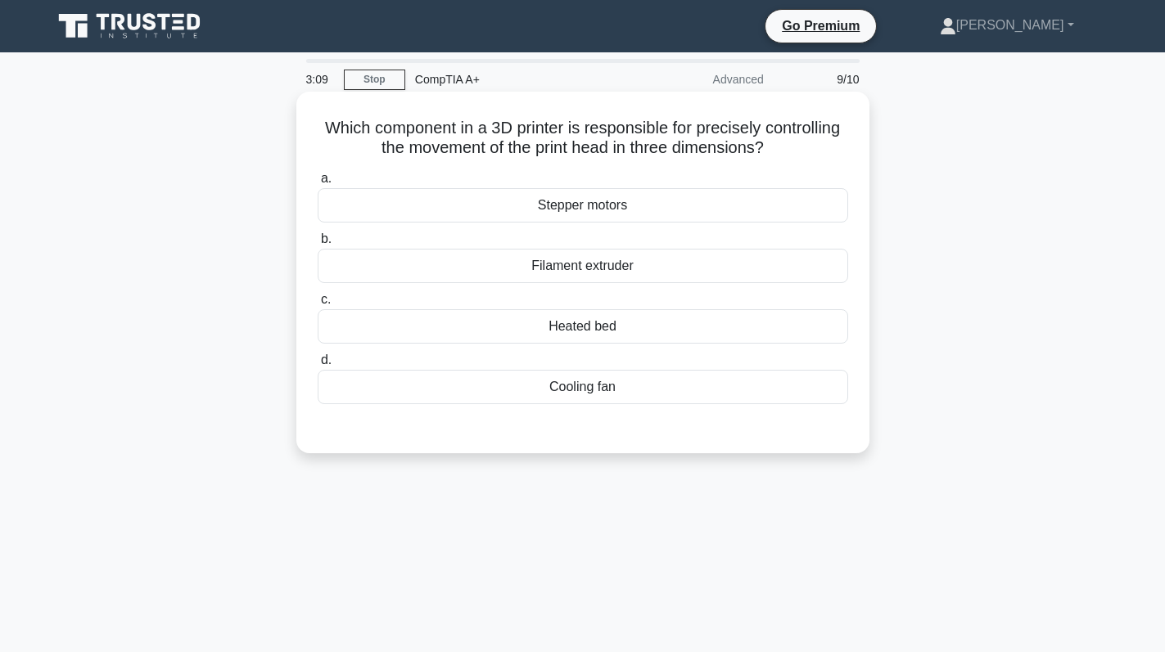
click at [638, 188] on label "a. Stepper motors" at bounding box center [583, 196] width 530 height 54
click at [318, 184] on input "a. Stepper motors" at bounding box center [318, 179] width 0 height 11
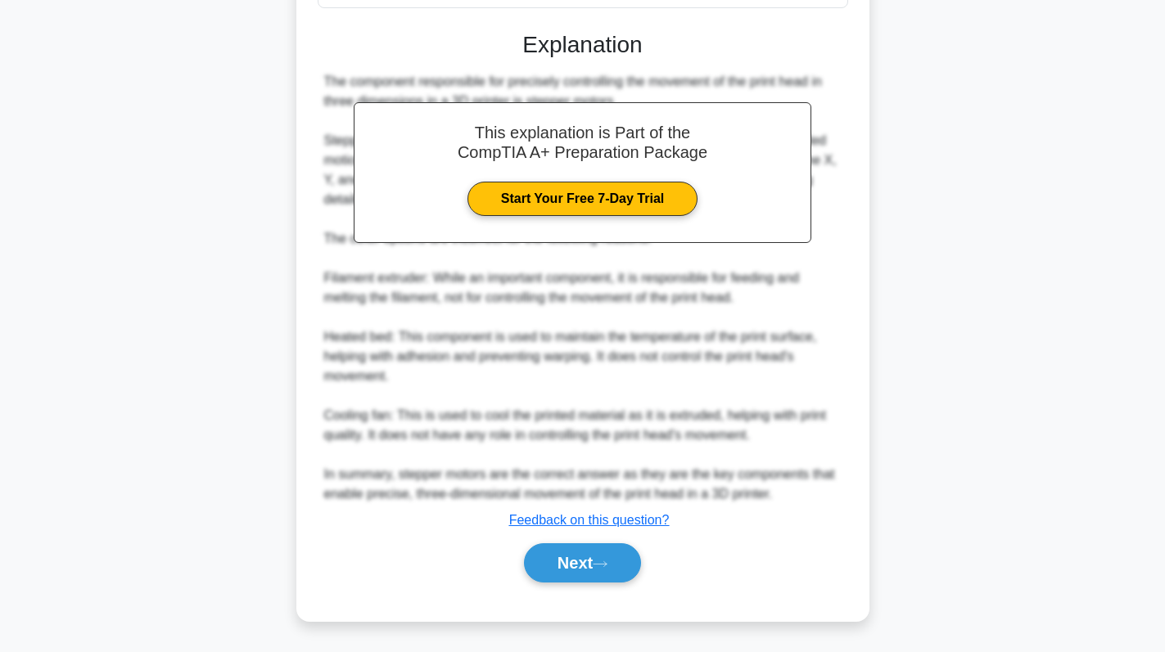
scroll to position [397, 0]
click at [573, 560] on button "Next" at bounding box center [582, 563] width 117 height 39
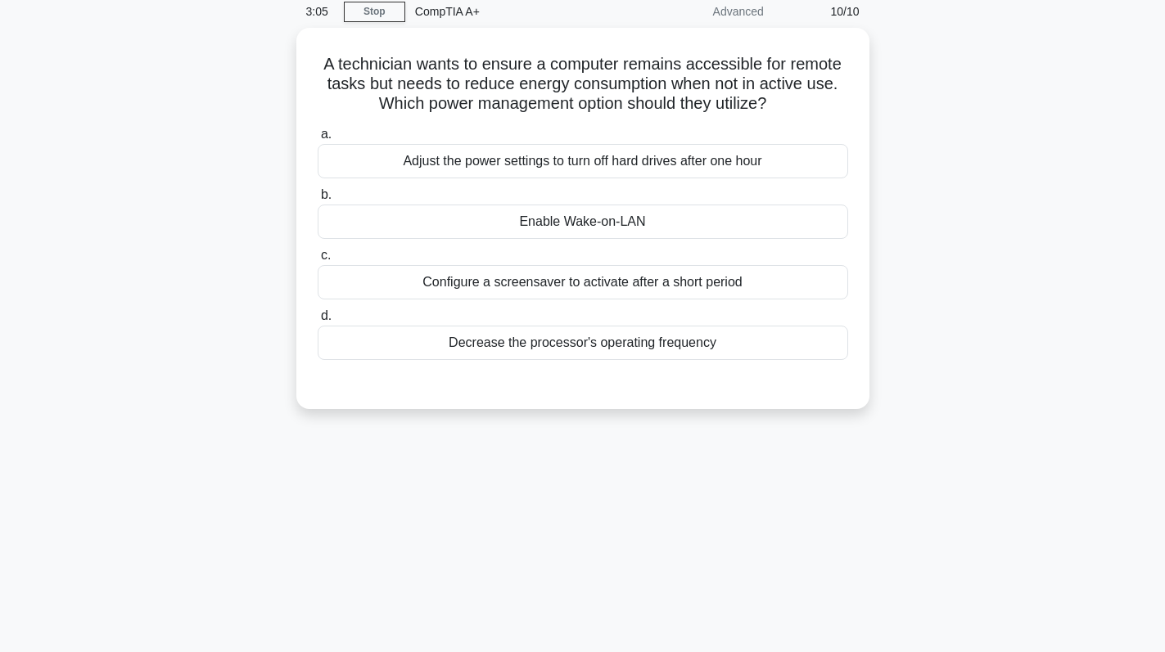
scroll to position [0, 0]
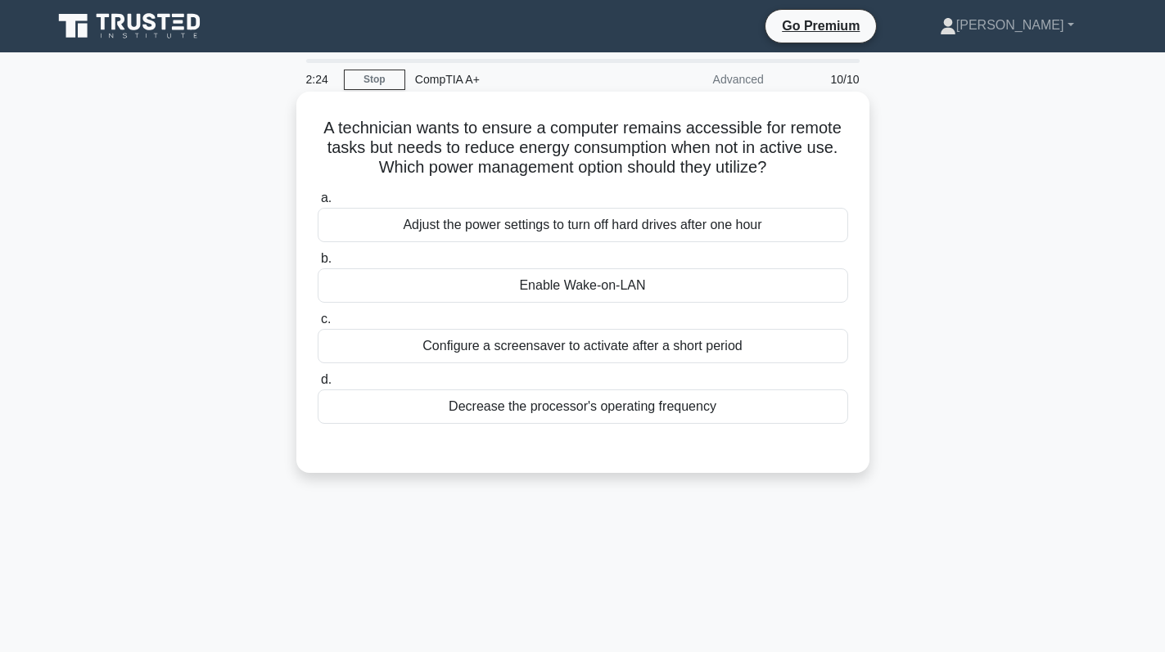
click at [597, 261] on label "b. Enable Wake-on-LAN" at bounding box center [583, 276] width 530 height 54
click at [318, 261] on input "b. Enable Wake-on-LAN" at bounding box center [318, 259] width 0 height 11
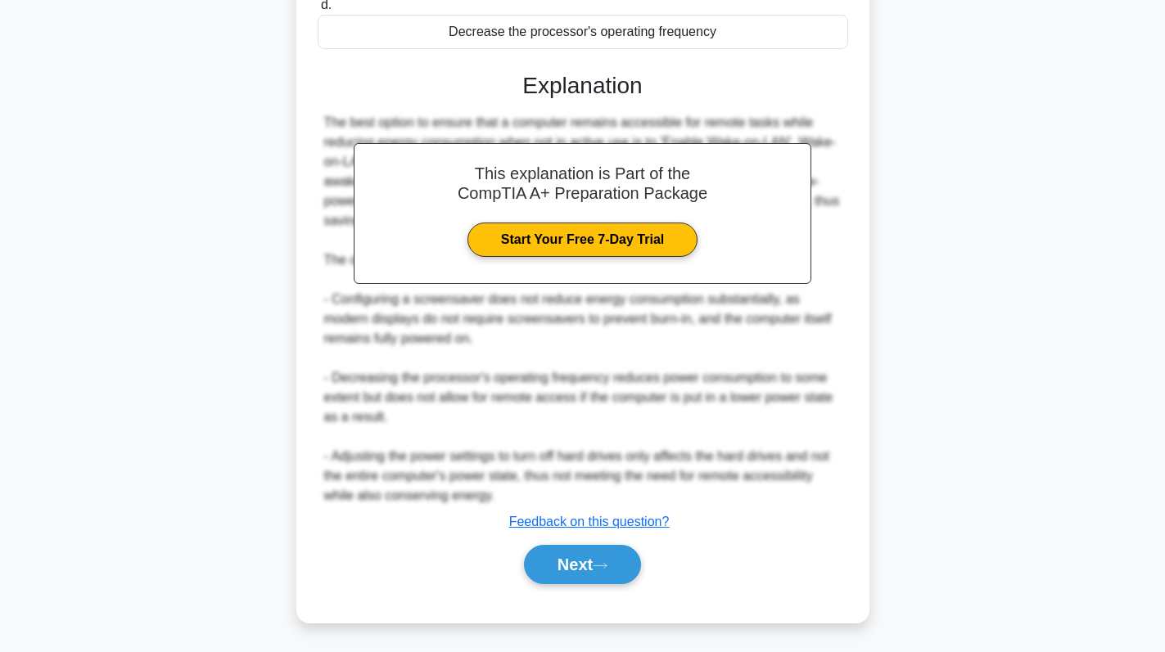
scroll to position [377, 0]
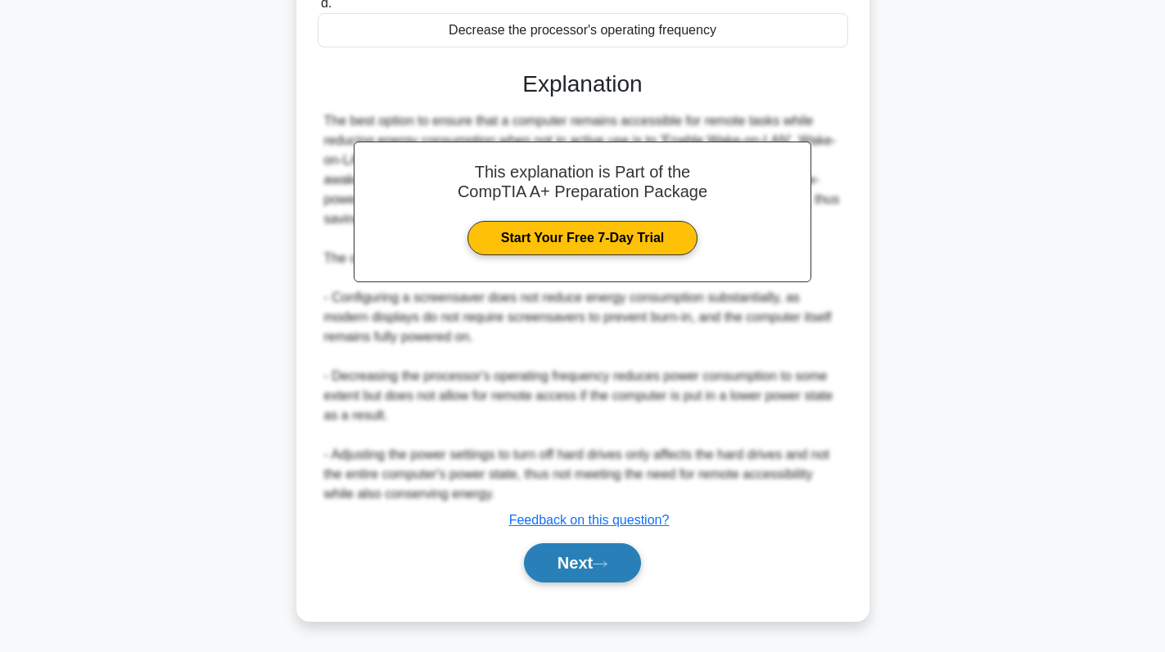
click at [564, 563] on button "Next" at bounding box center [582, 563] width 117 height 39
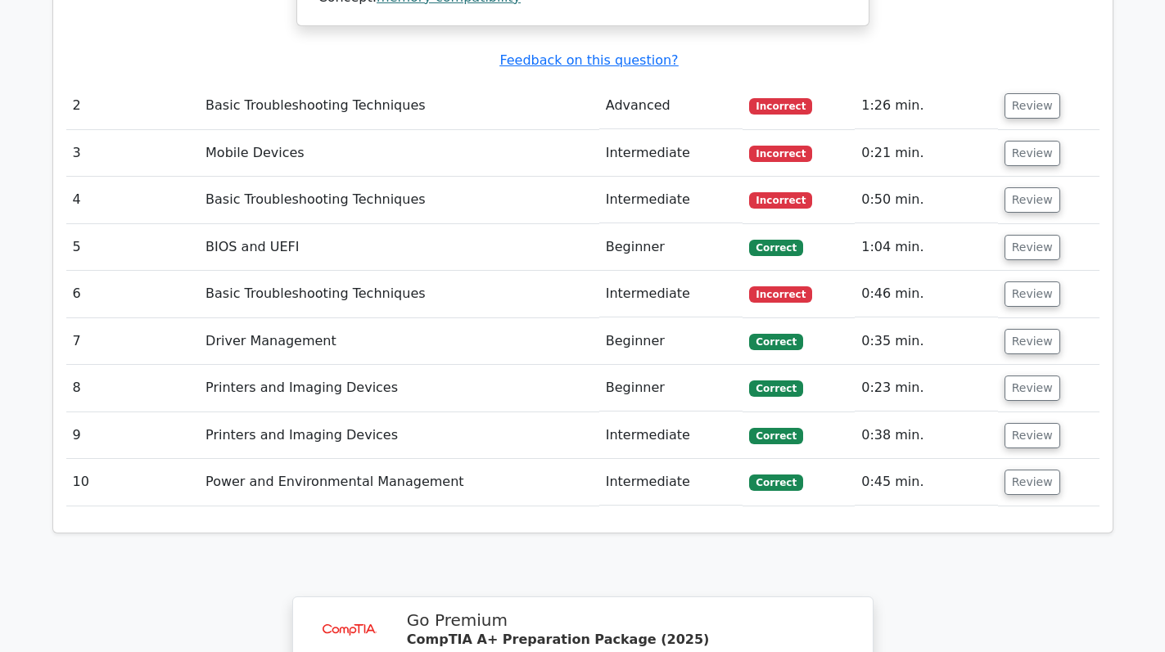
scroll to position [2456, 0]
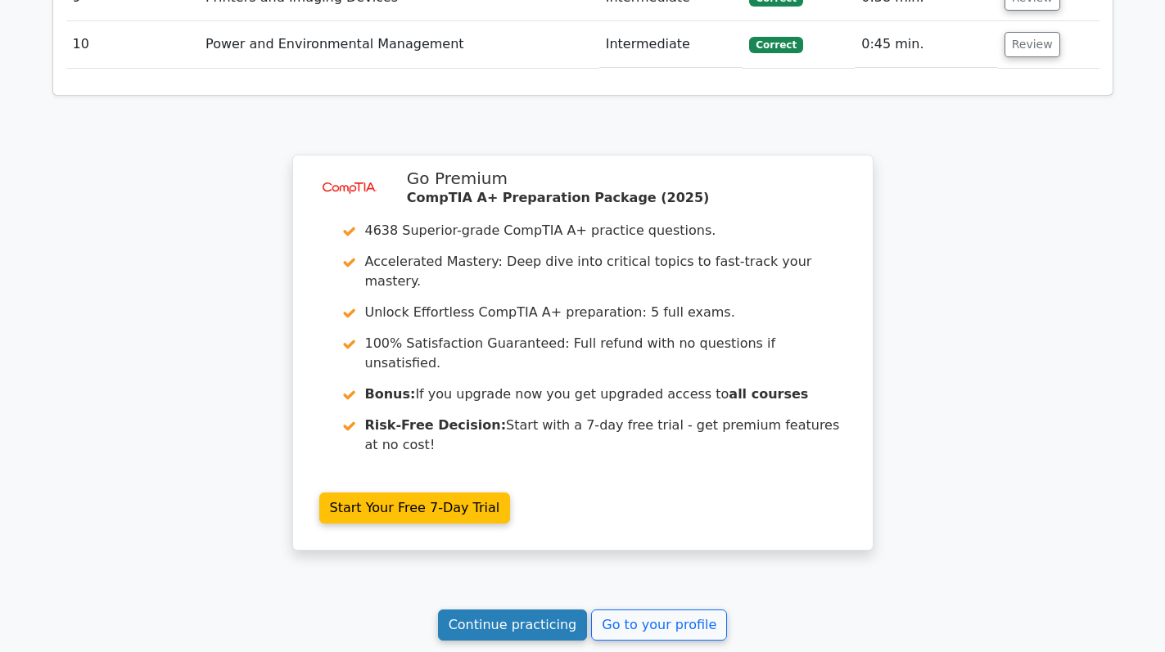
click at [482, 610] on link "Continue practicing" at bounding box center [513, 625] width 150 height 31
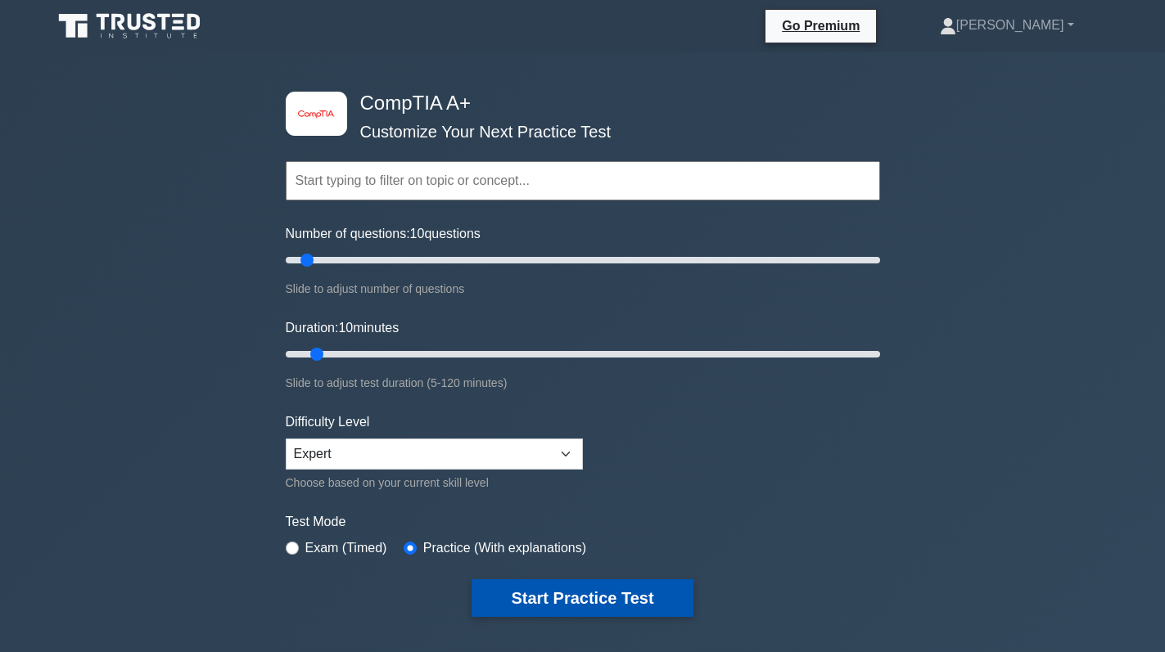
click at [599, 597] on button "Start Practice Test" at bounding box center [582, 599] width 221 height 38
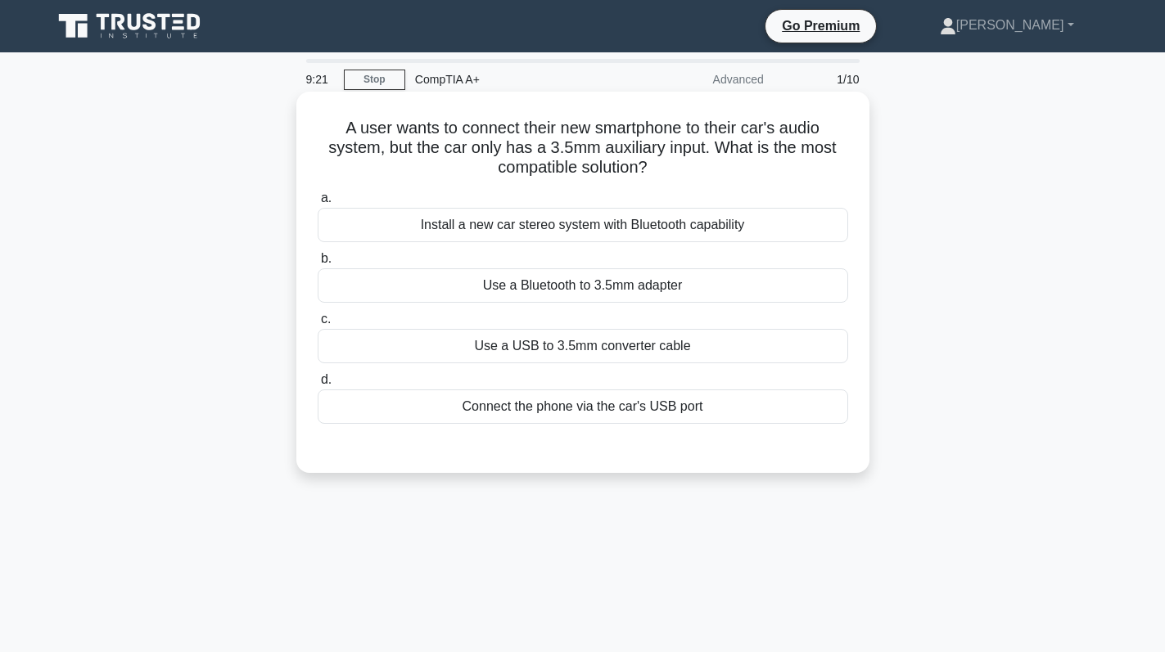
click at [530, 282] on div "Use a Bluetooth to 3.5mm adapter" at bounding box center [583, 286] width 530 height 34
click at [318, 264] on input "b. Use a Bluetooth to 3.5mm adapter" at bounding box center [318, 259] width 0 height 11
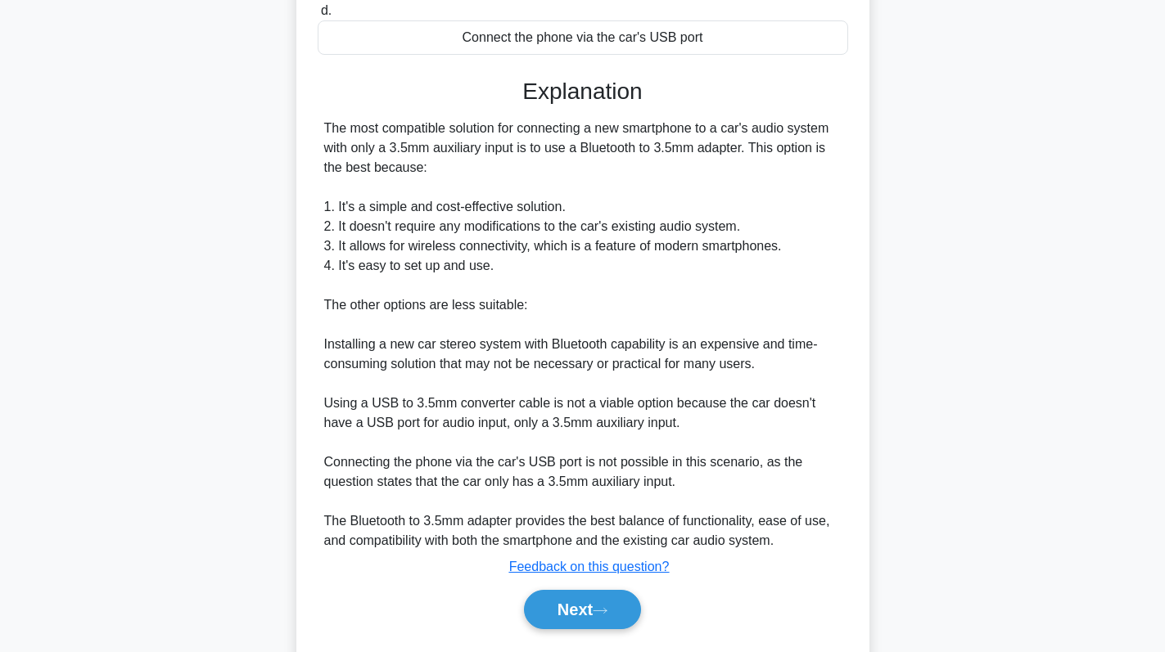
scroll to position [417, 0]
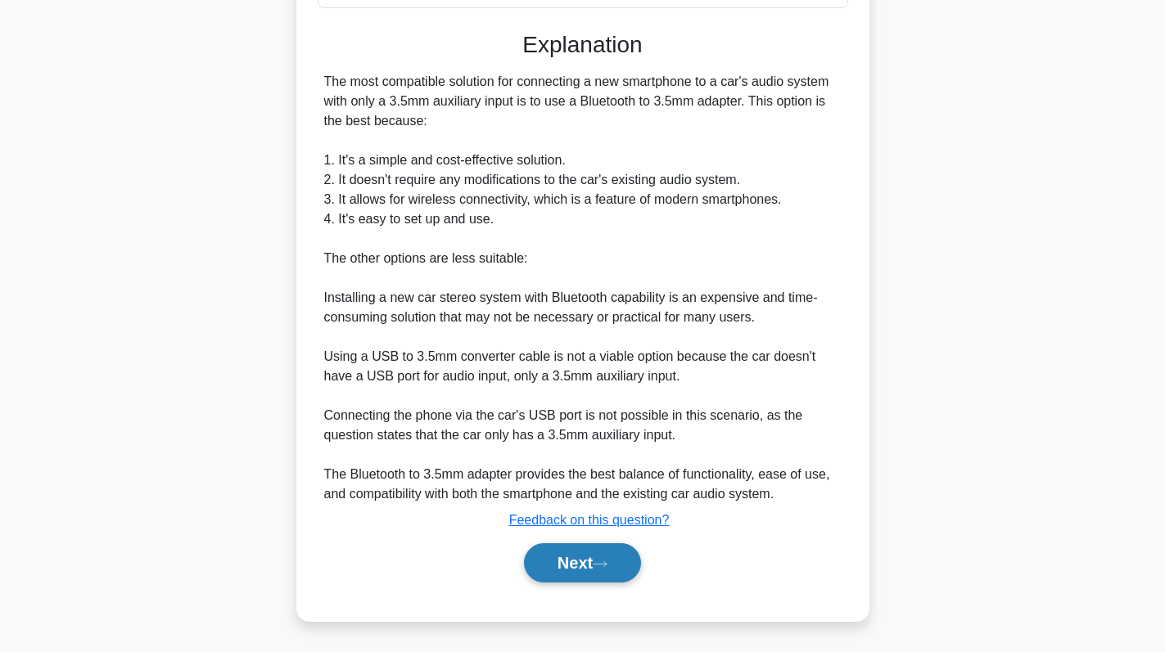
click at [549, 561] on button "Next" at bounding box center [582, 563] width 117 height 39
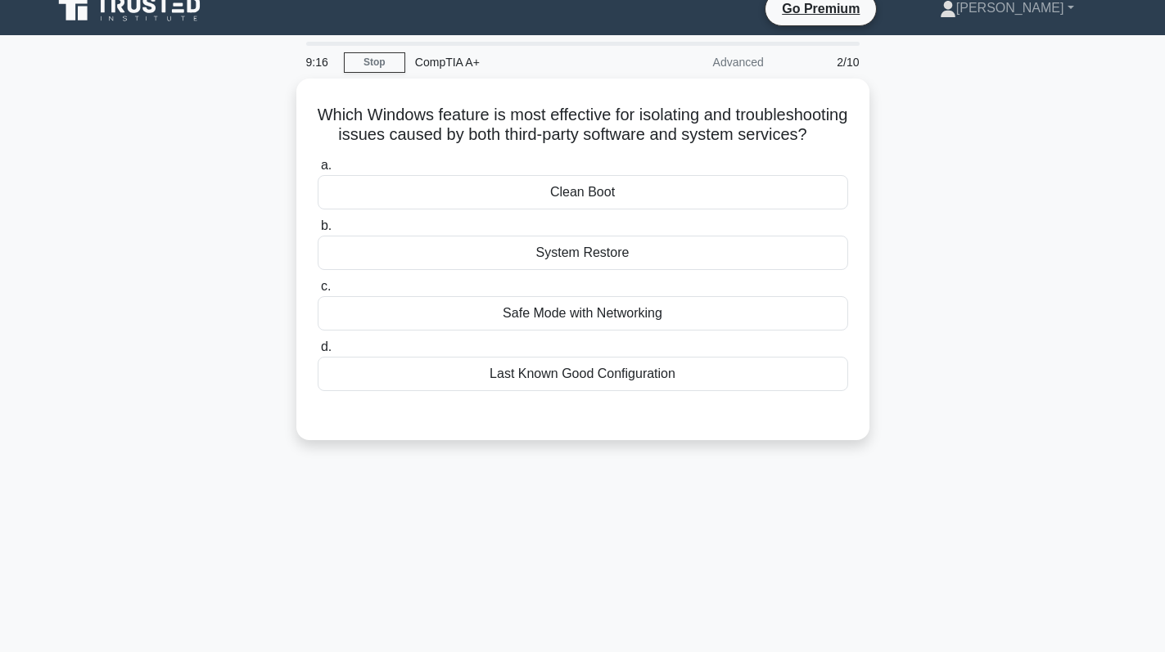
scroll to position [0, 0]
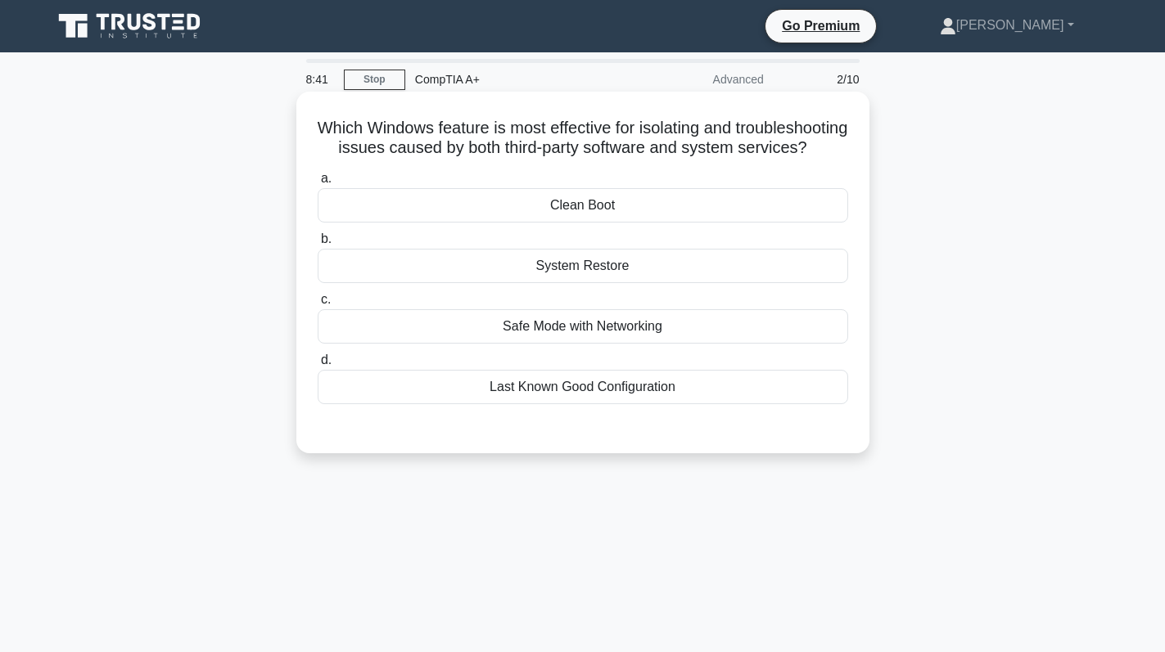
click at [551, 278] on div "System Restore" at bounding box center [583, 266] width 530 height 34
click at [318, 245] on input "b. System Restore" at bounding box center [318, 239] width 0 height 11
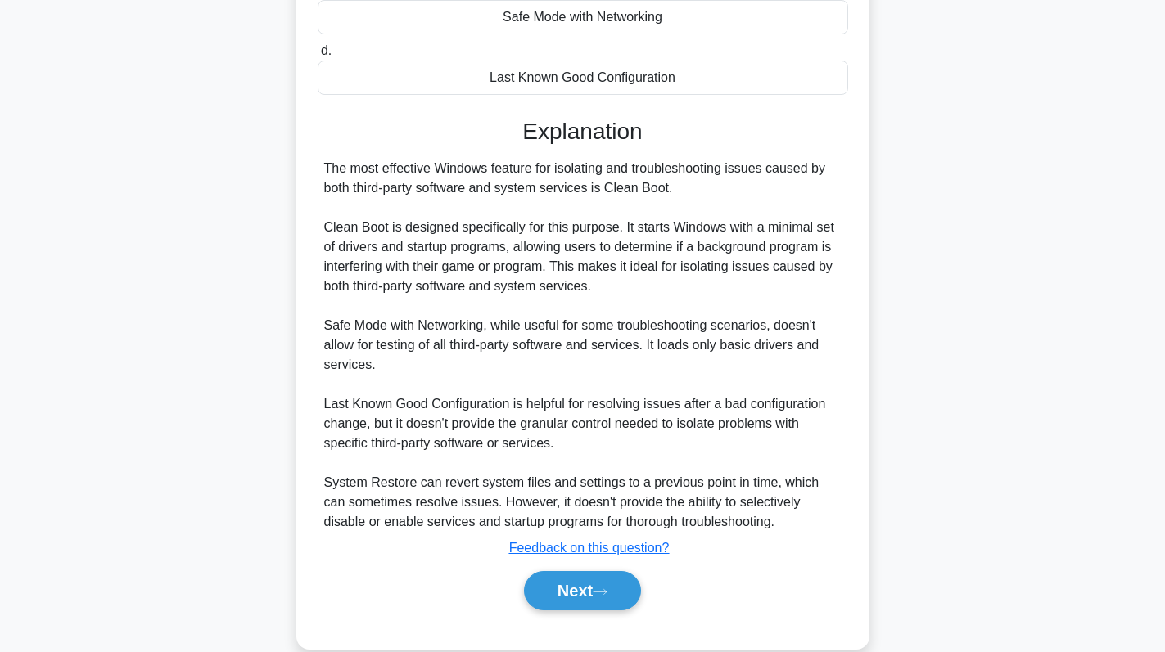
scroll to position [278, 0]
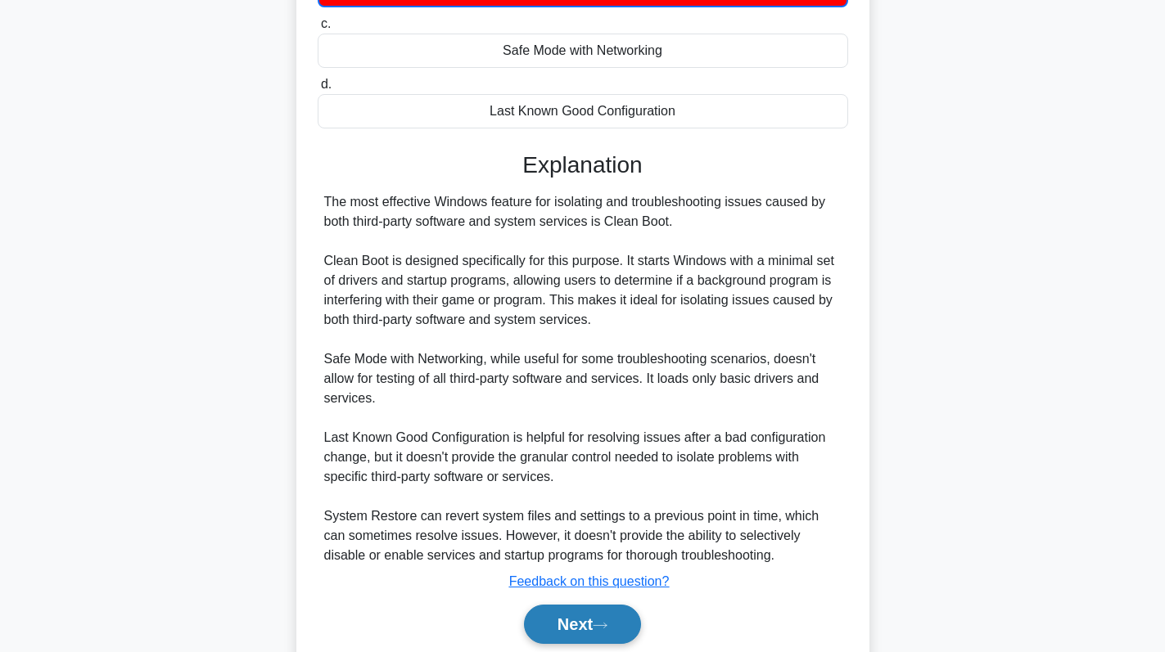
click at [587, 631] on button "Next" at bounding box center [582, 624] width 117 height 39
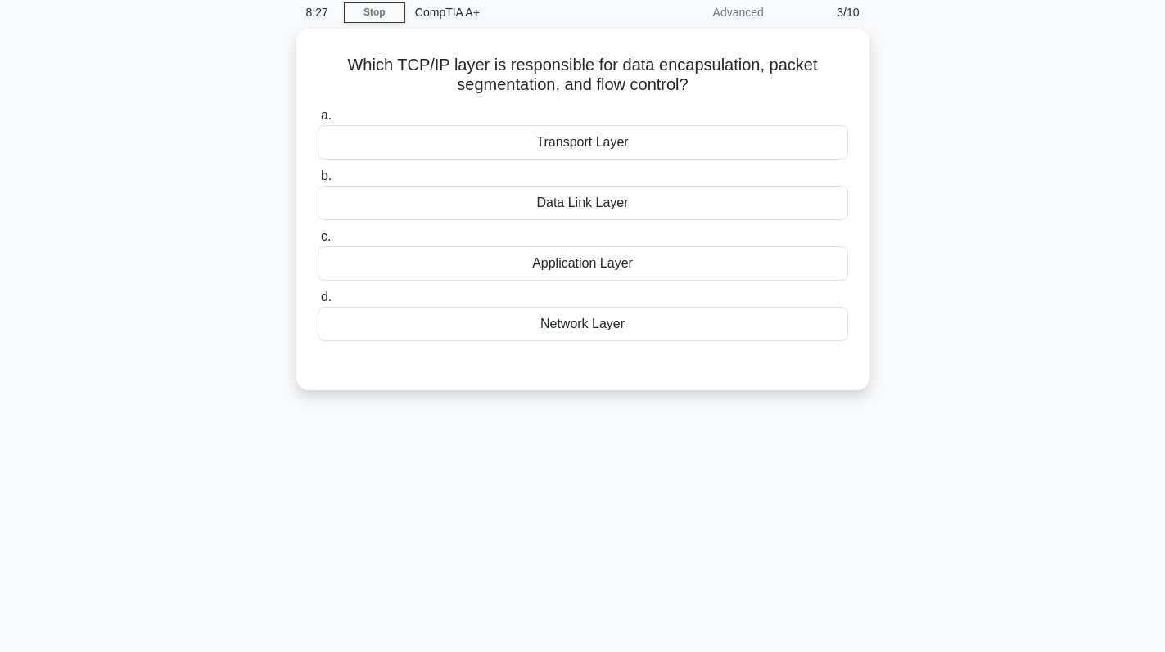
scroll to position [0, 0]
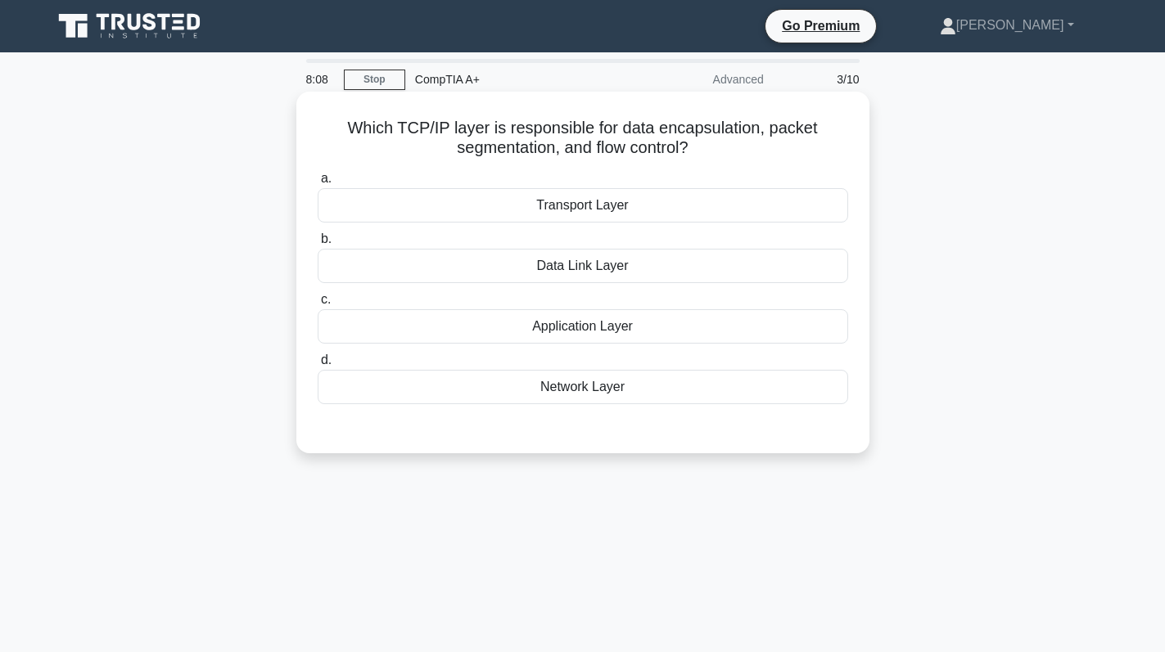
click at [631, 273] on div "Data Link Layer" at bounding box center [583, 266] width 530 height 34
click at [318, 245] on input "b. Data Link Layer" at bounding box center [318, 239] width 0 height 11
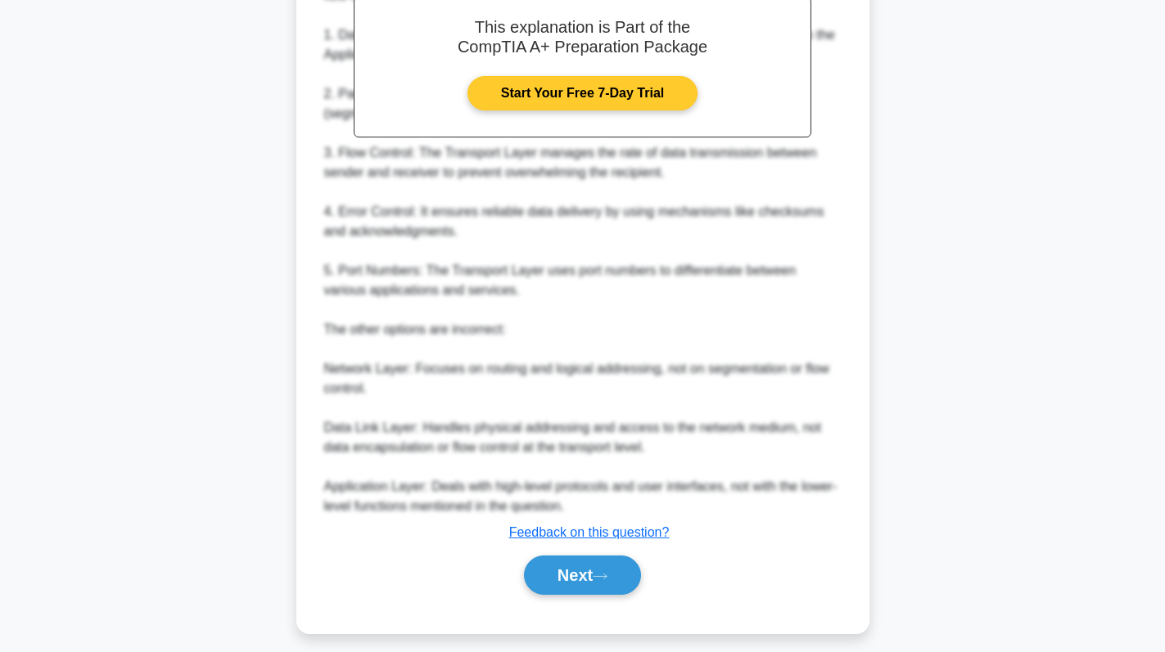
scroll to position [517, 0]
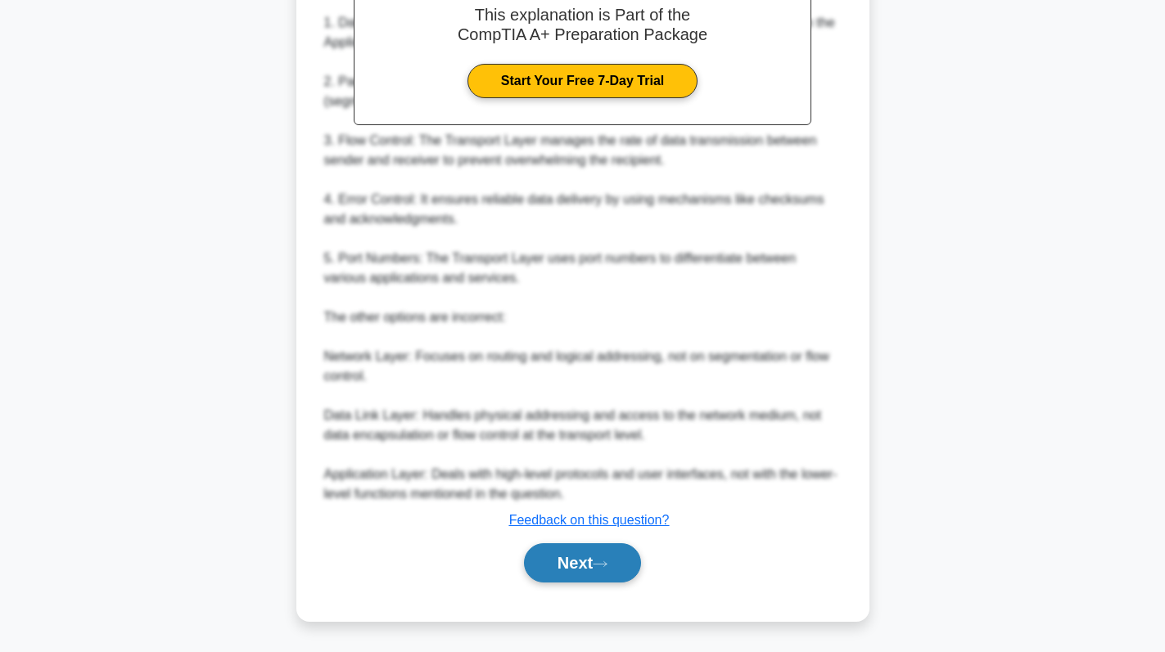
click at [598, 574] on button "Next" at bounding box center [582, 563] width 117 height 39
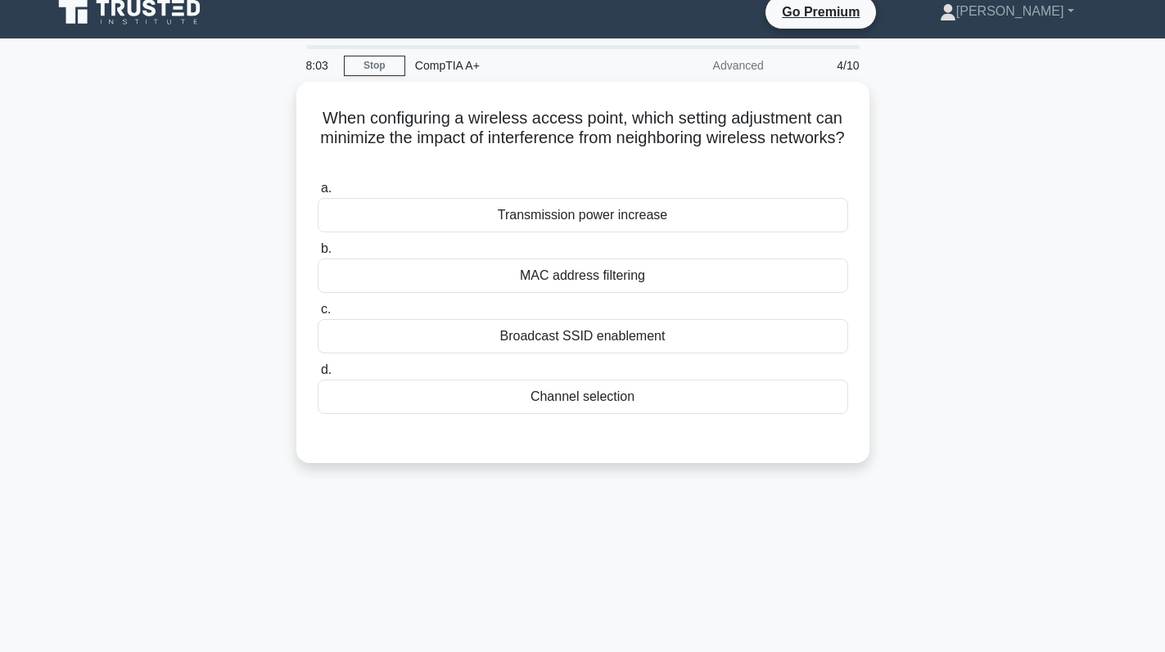
scroll to position [0, 0]
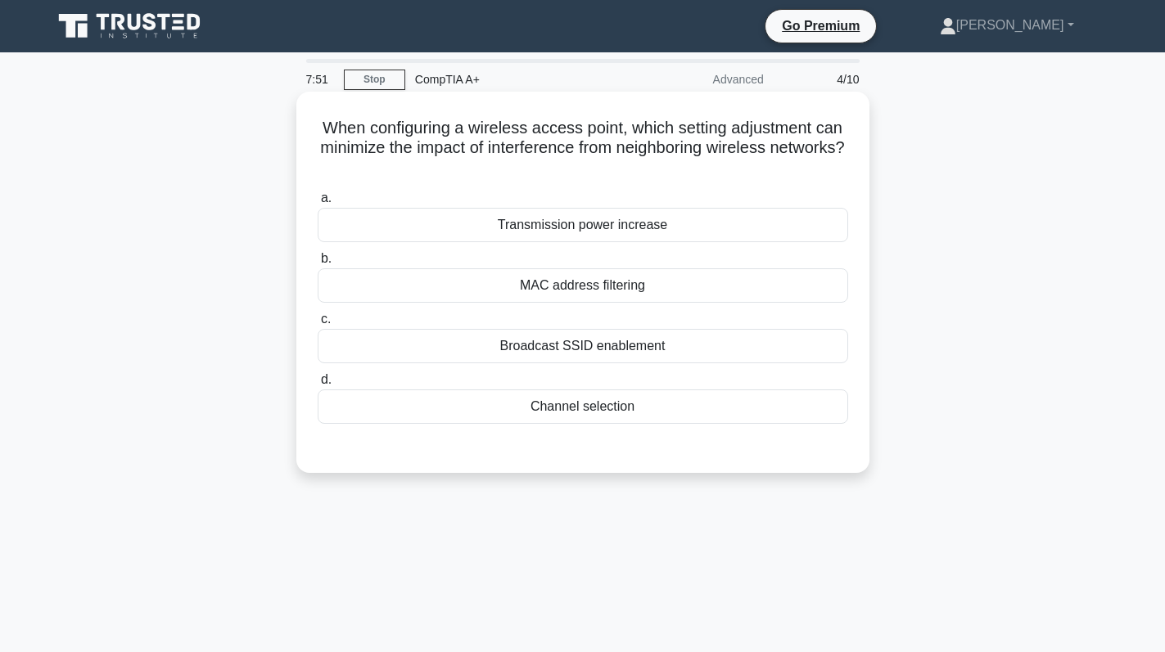
click at [588, 410] on div "Channel selection" at bounding box center [583, 407] width 530 height 34
click at [318, 386] on input "d. Channel selection" at bounding box center [318, 380] width 0 height 11
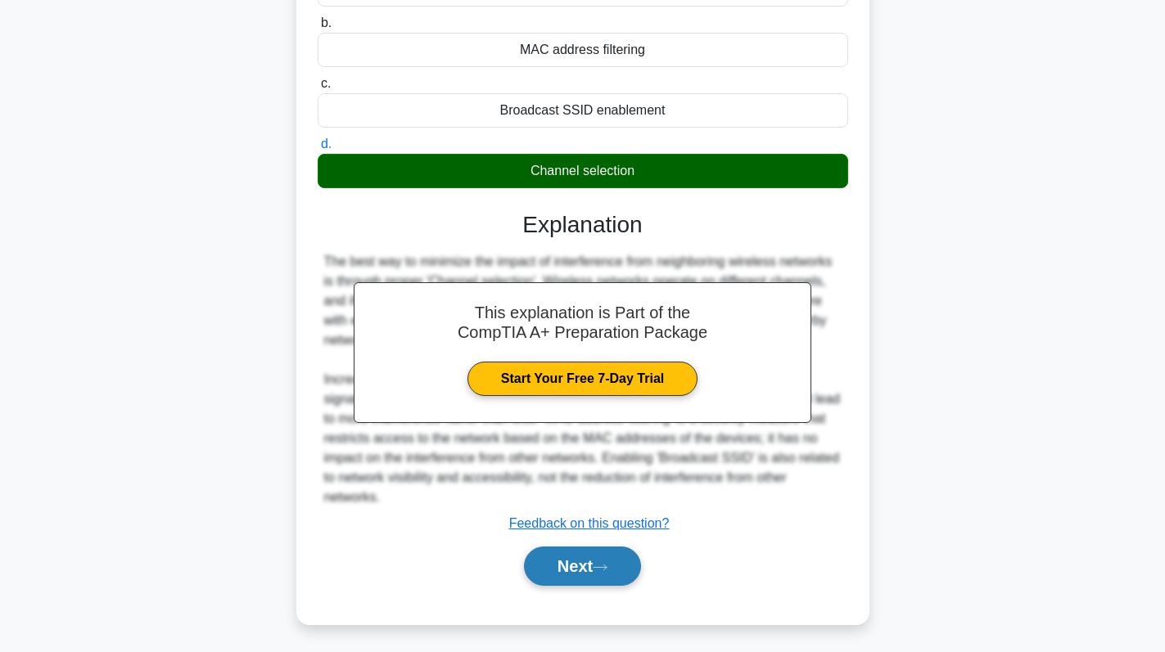
scroll to position [240, 0]
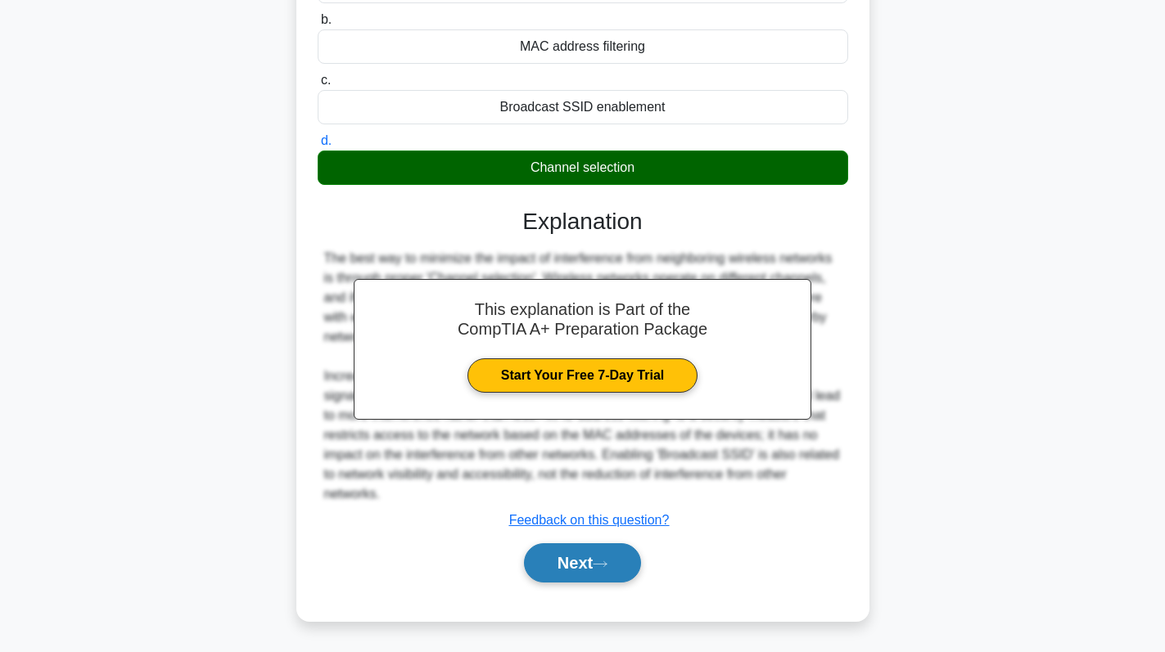
click at [558, 569] on button "Next" at bounding box center [582, 563] width 117 height 39
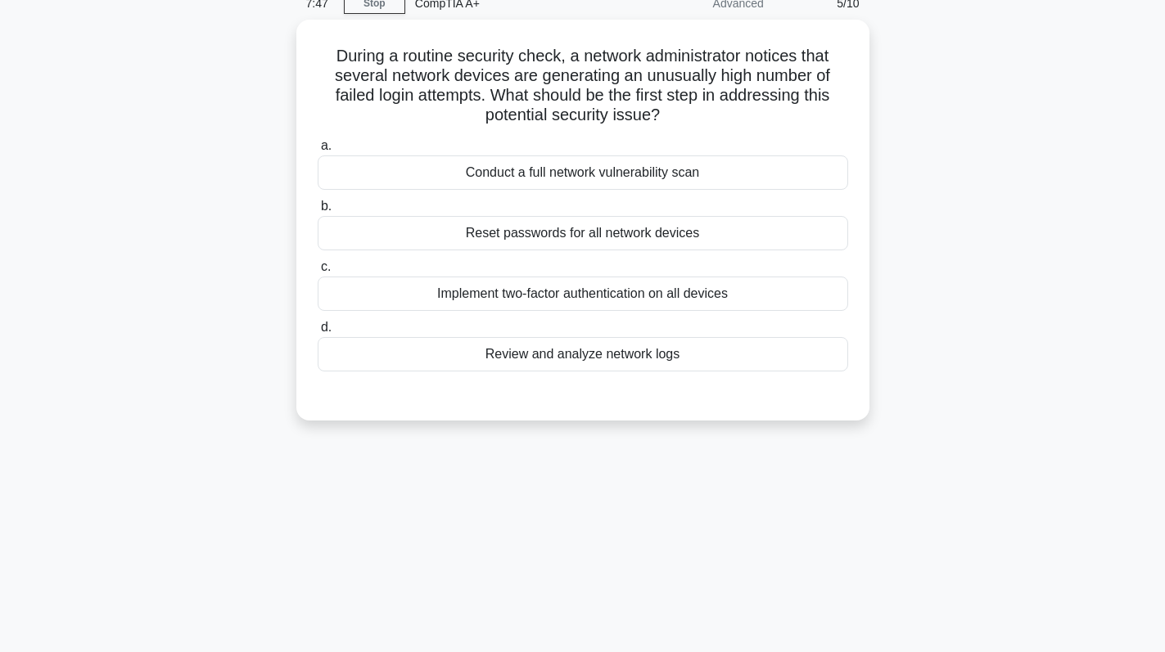
scroll to position [0, 0]
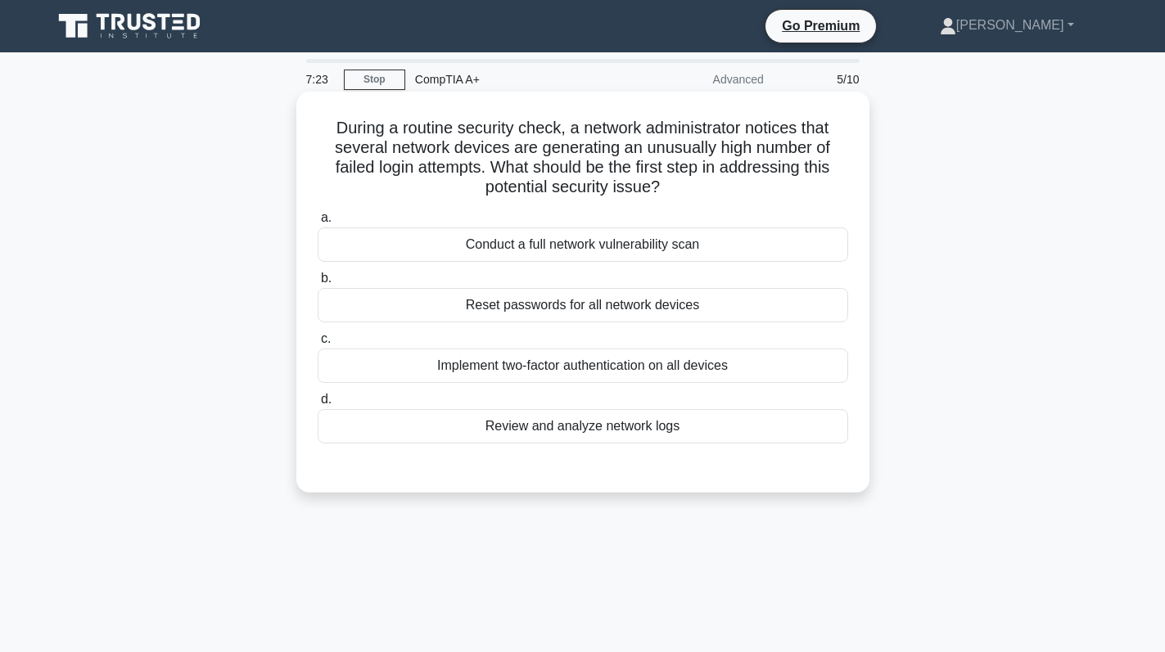
click at [684, 363] on div "Implement two-factor authentication on all devices" at bounding box center [583, 366] width 530 height 34
click at [318, 345] on input "c. Implement two-factor authentication on all devices" at bounding box center [318, 339] width 0 height 11
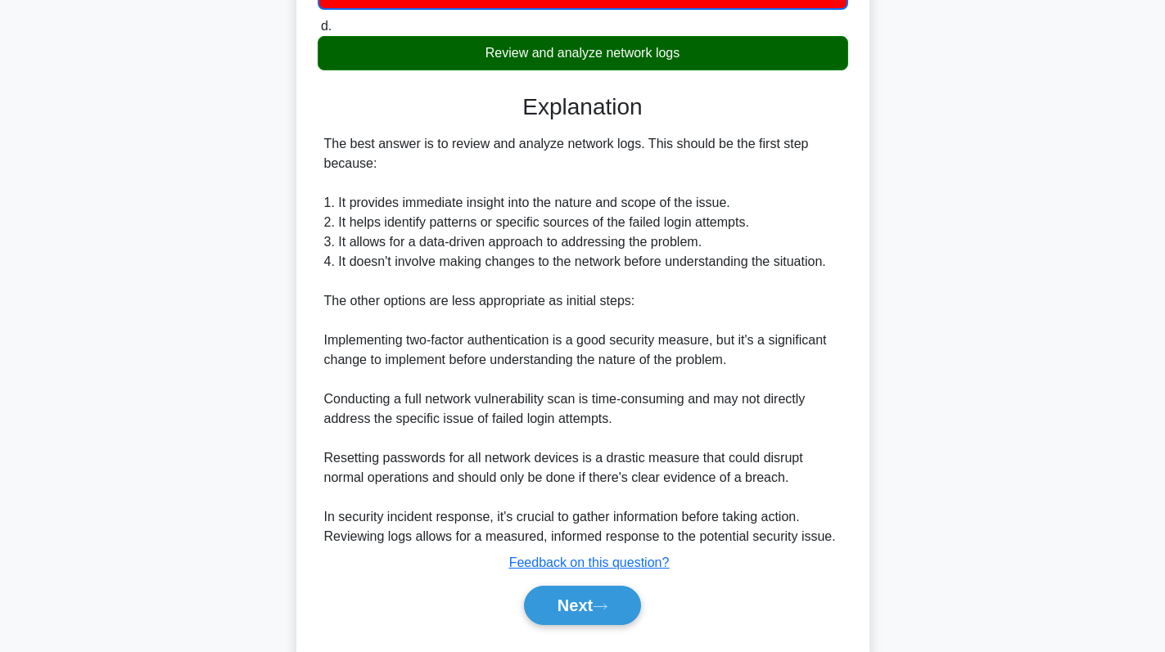
scroll to position [418, 0]
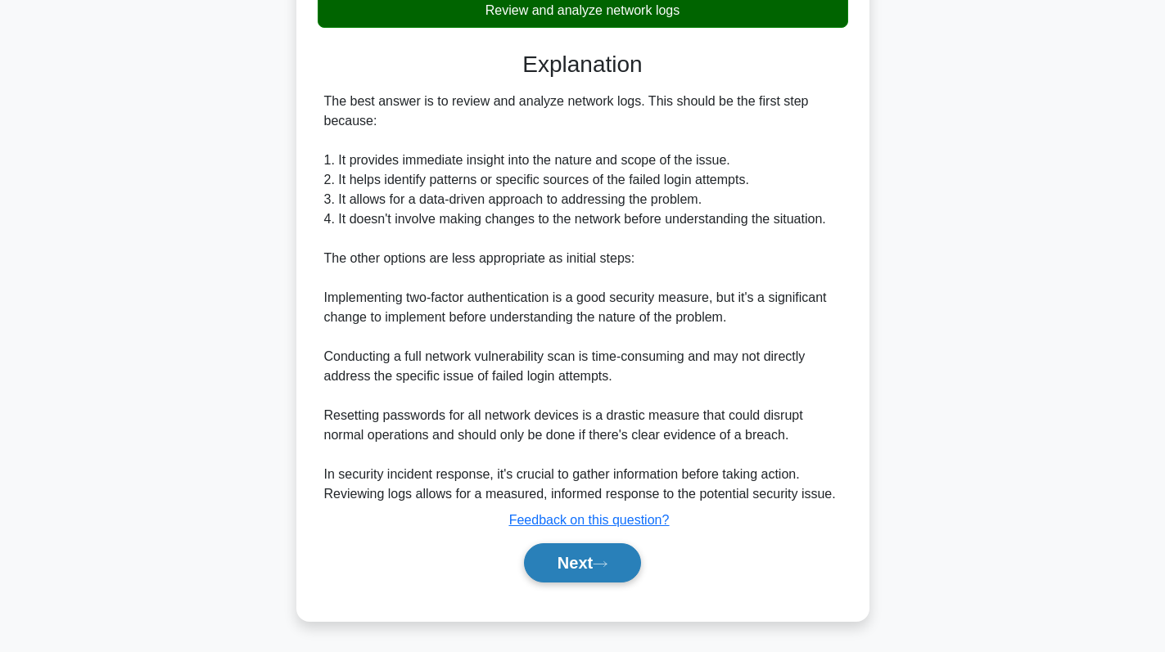
click at [583, 553] on button "Next" at bounding box center [582, 563] width 117 height 39
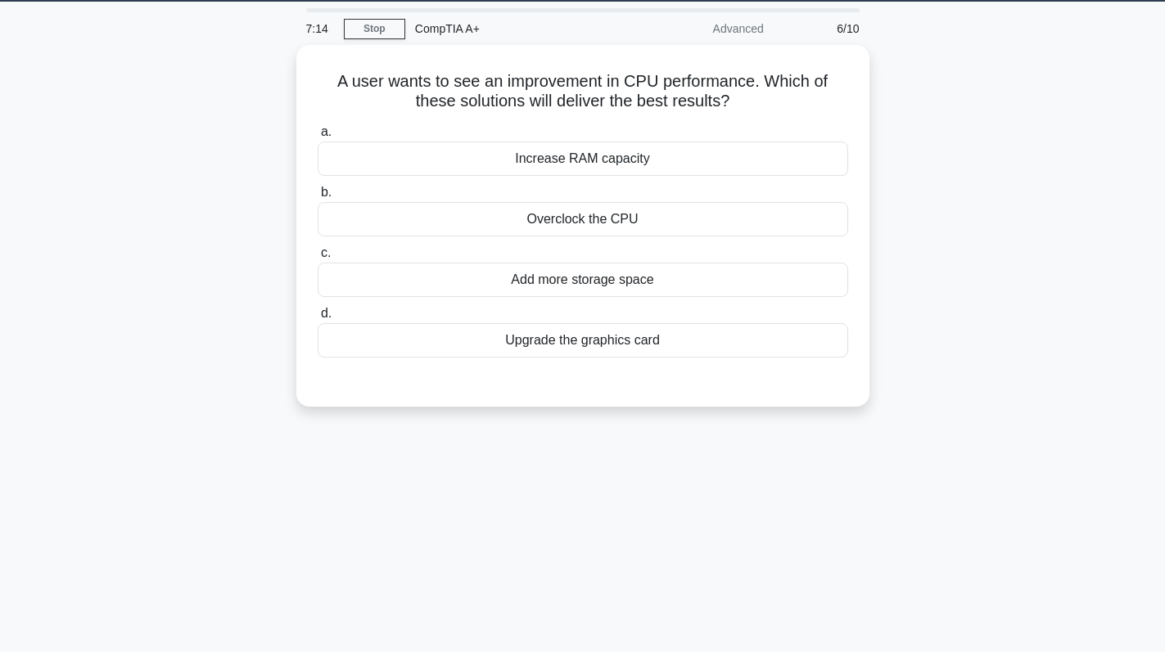
scroll to position [0, 0]
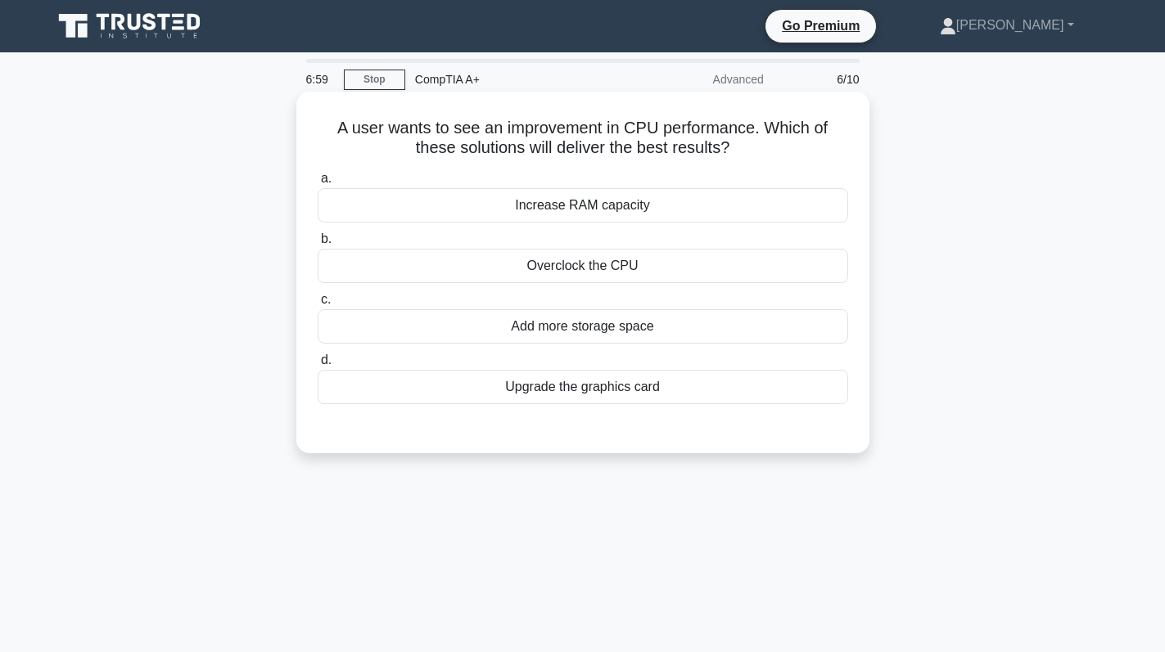
click at [666, 211] on div "Increase RAM capacity" at bounding box center [583, 205] width 530 height 34
click at [318, 184] on input "a. Increase RAM capacity" at bounding box center [318, 179] width 0 height 11
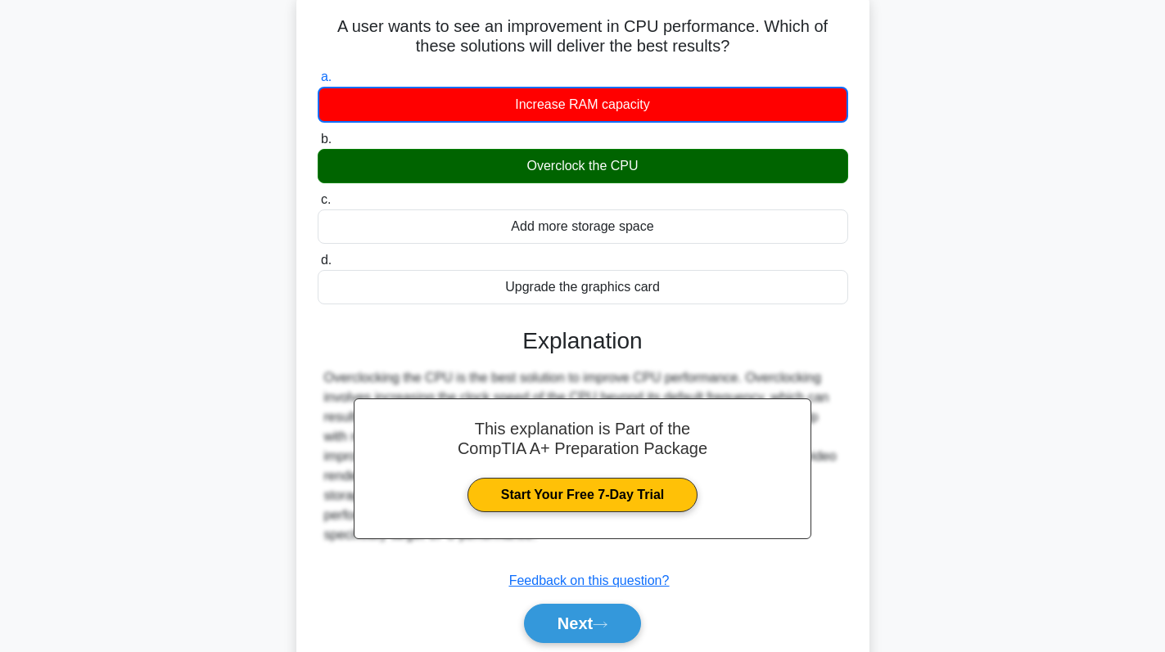
scroll to position [232, 0]
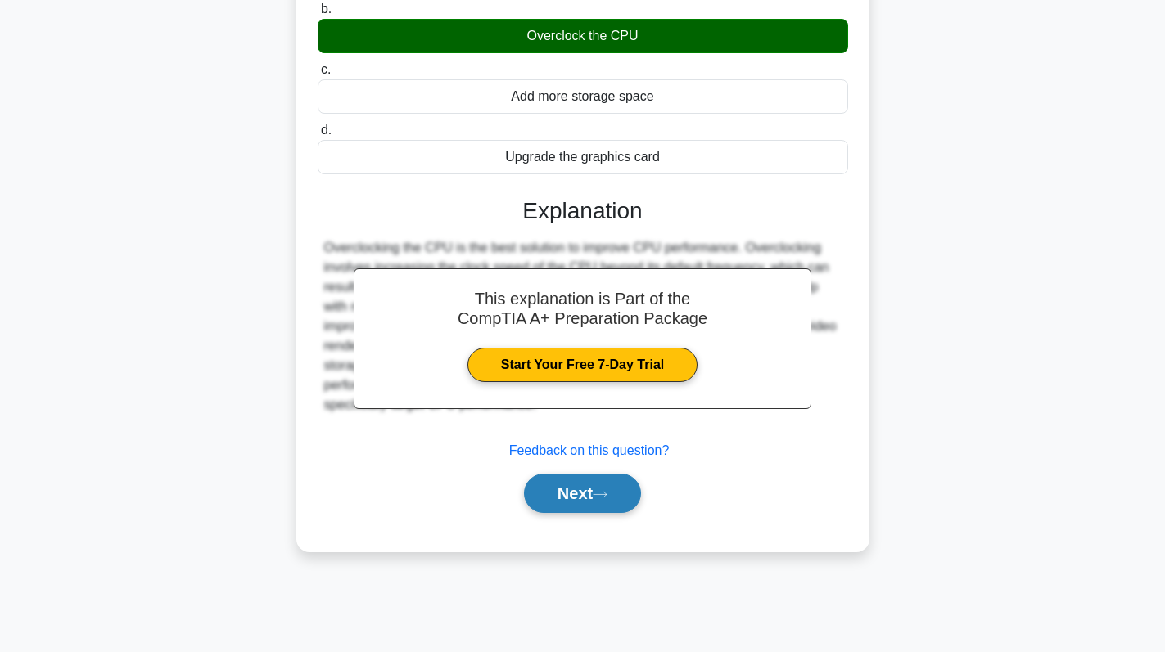
click at [584, 489] on button "Next" at bounding box center [582, 493] width 117 height 39
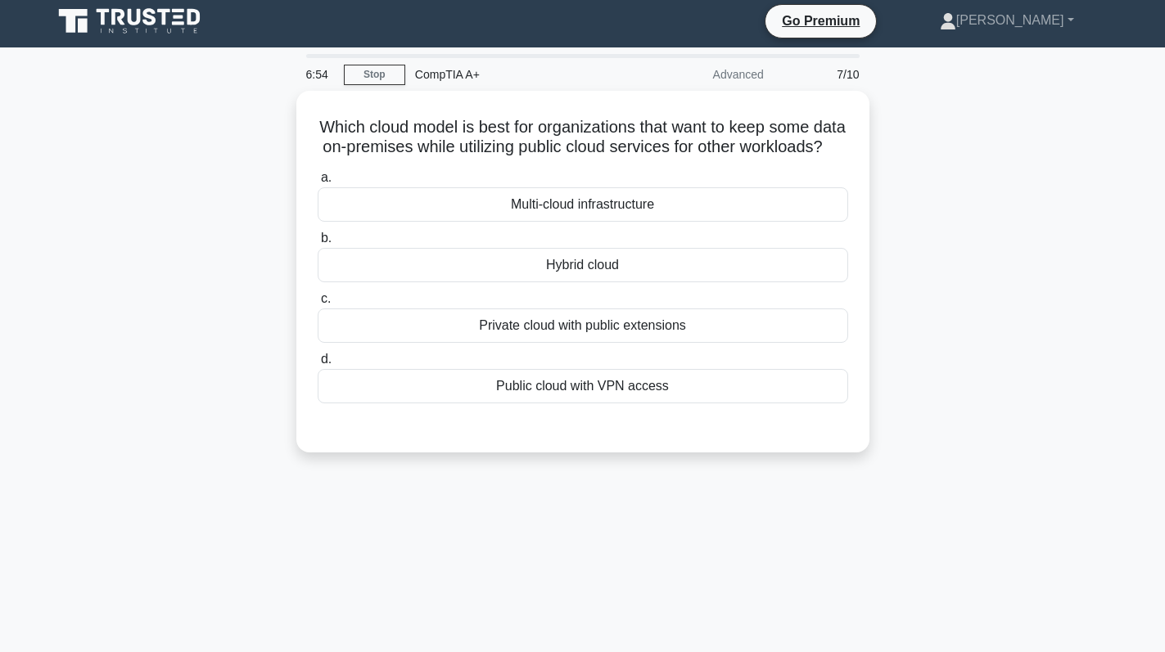
scroll to position [0, 0]
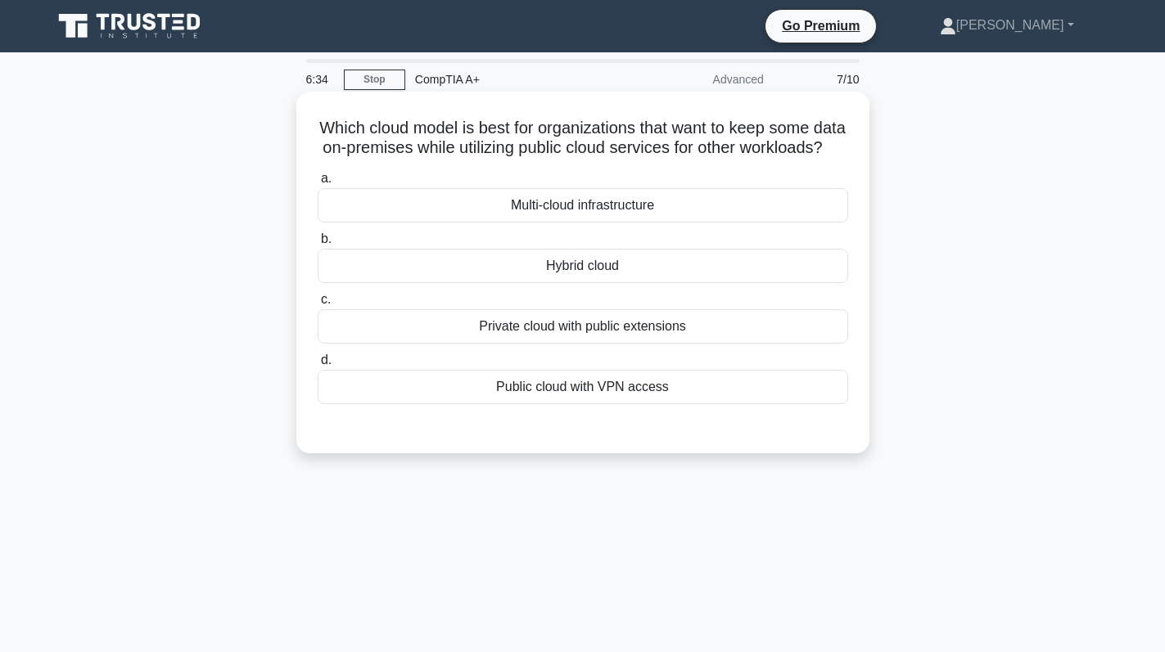
click at [598, 343] on div "Private cloud with public extensions" at bounding box center [583, 326] width 530 height 34
click at [318, 305] on input "c. Private cloud with public extensions" at bounding box center [318, 300] width 0 height 11
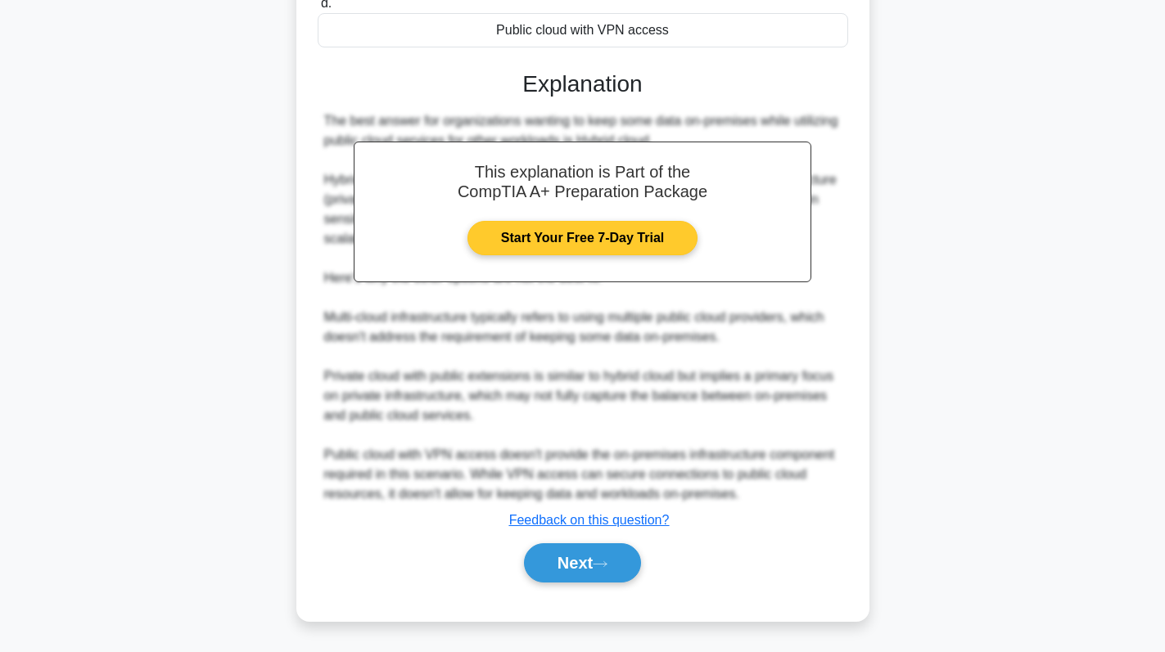
scroll to position [379, 0]
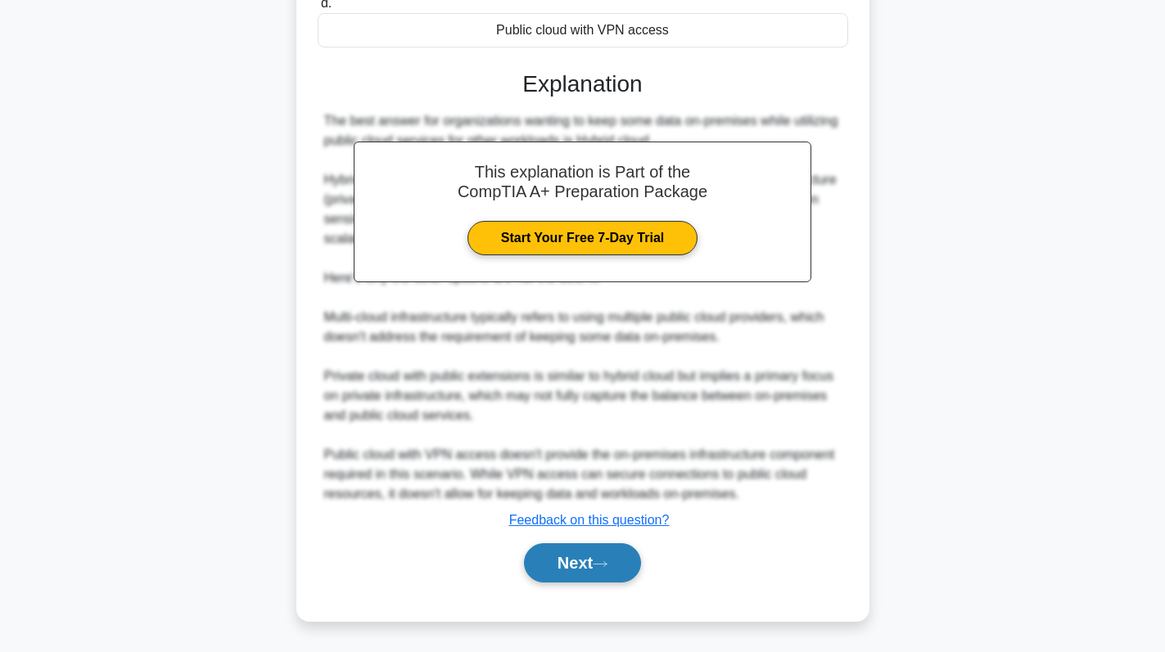
click at [597, 552] on button "Next" at bounding box center [582, 563] width 117 height 39
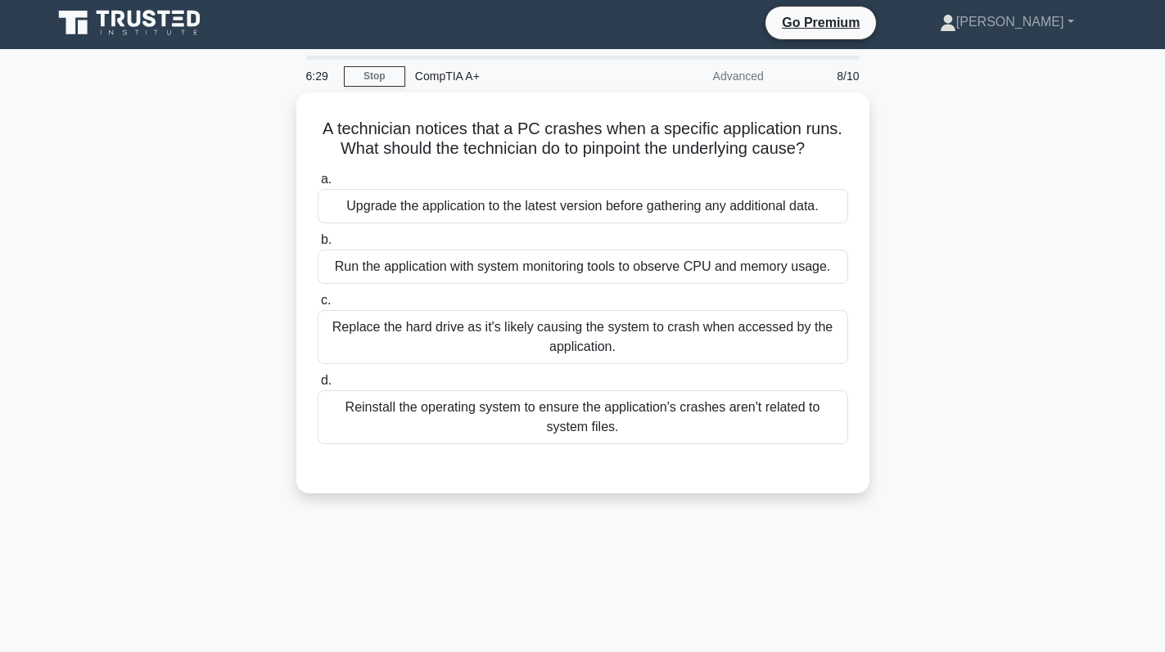
scroll to position [0, 0]
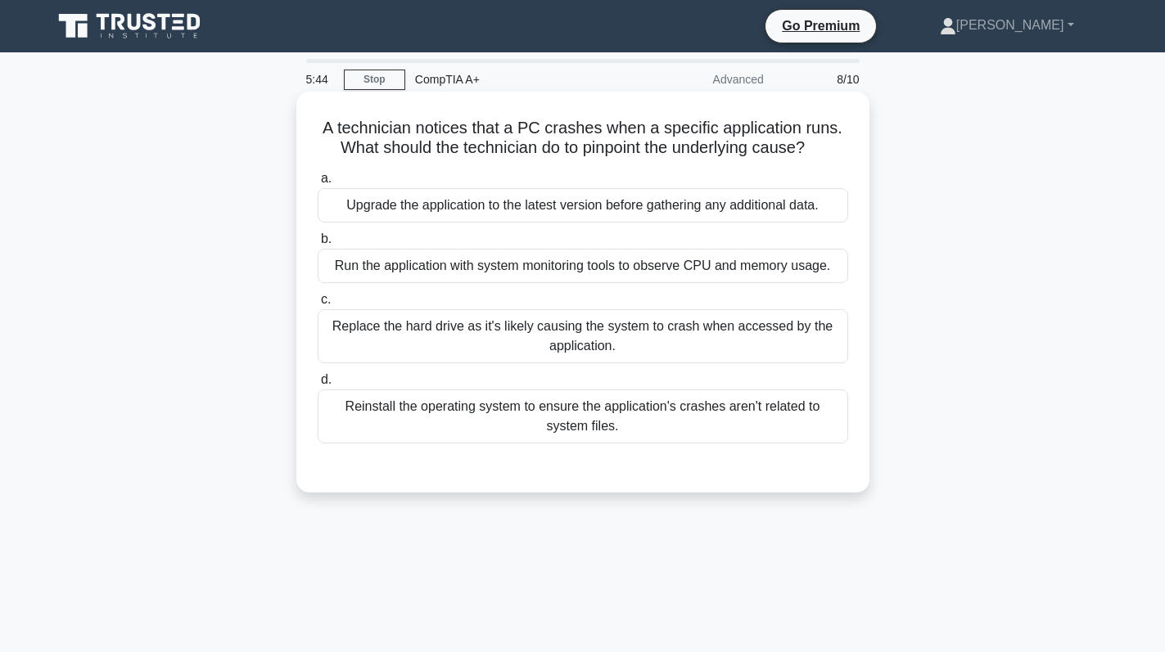
click at [658, 263] on div "Run the application with system monitoring tools to observe CPU and memory usag…" at bounding box center [583, 266] width 530 height 34
click at [318, 245] on input "b. Run the application with system monitoring tools to observe CPU and memory u…" at bounding box center [318, 239] width 0 height 11
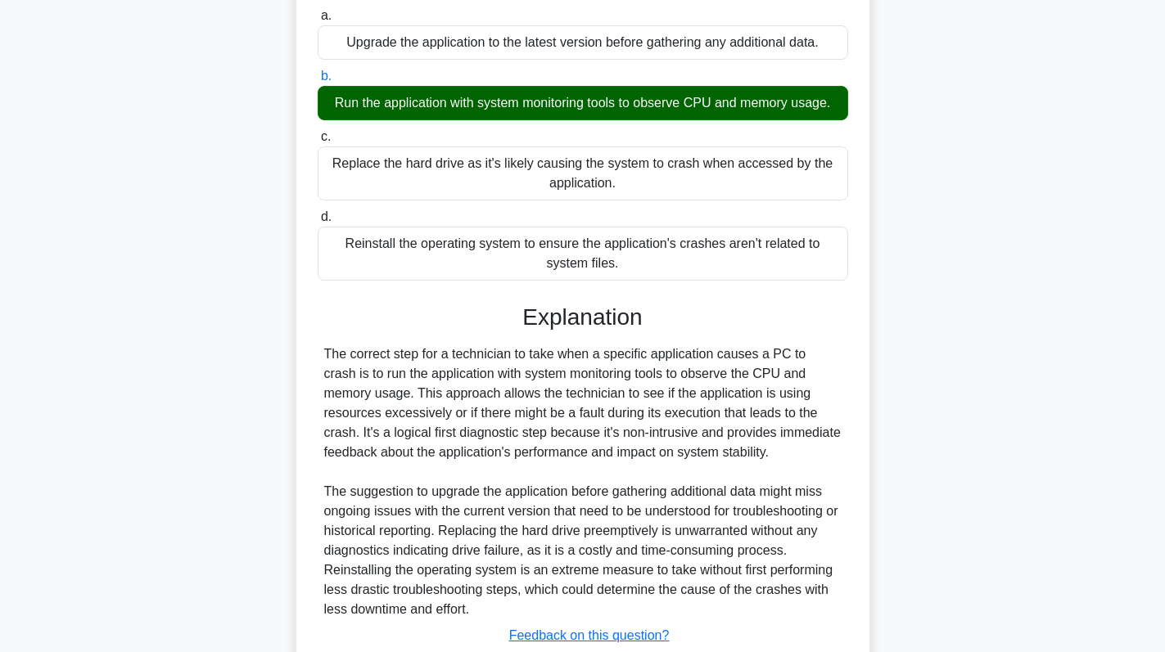
scroll to position [279, 0]
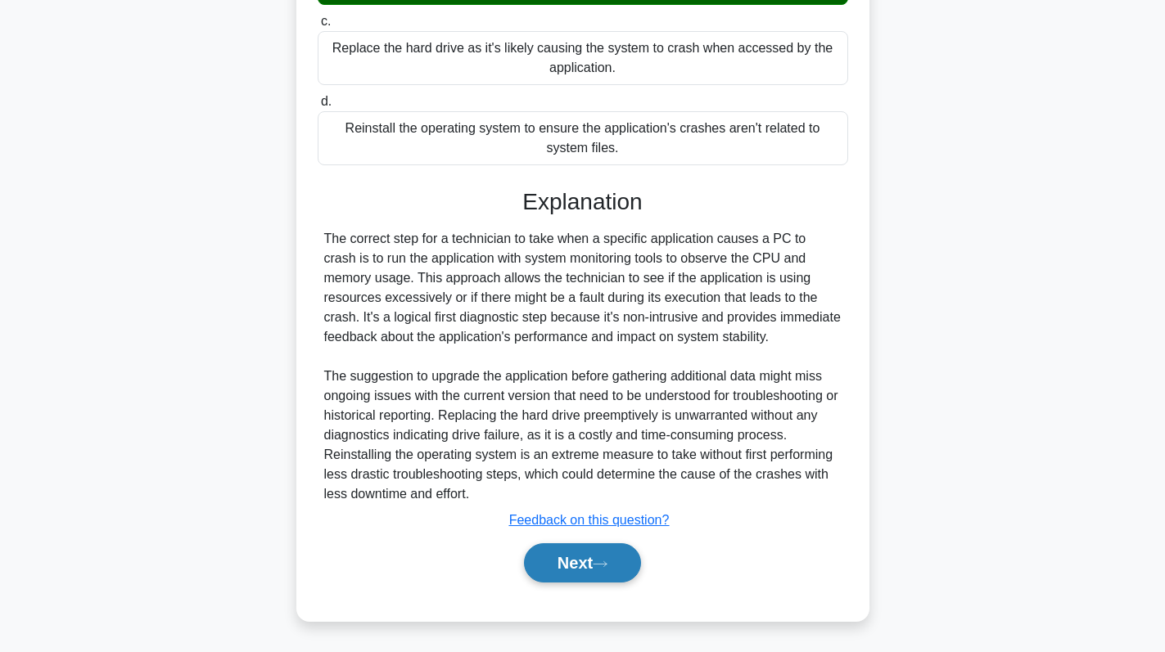
click at [576, 567] on button "Next" at bounding box center [582, 563] width 117 height 39
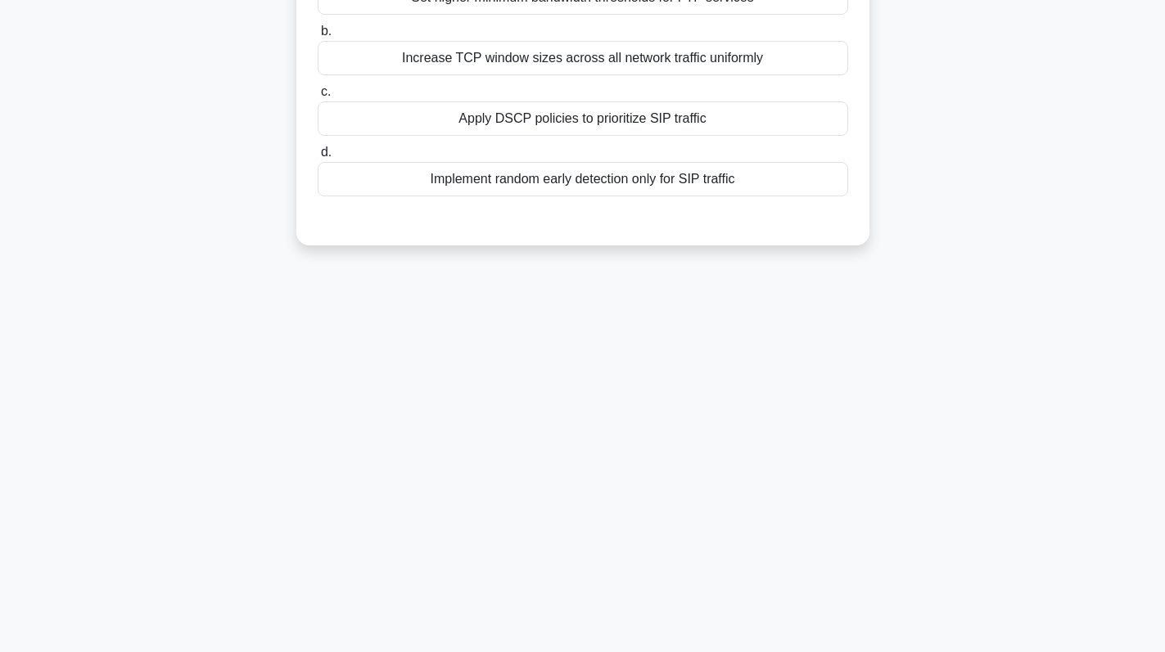
scroll to position [0, 0]
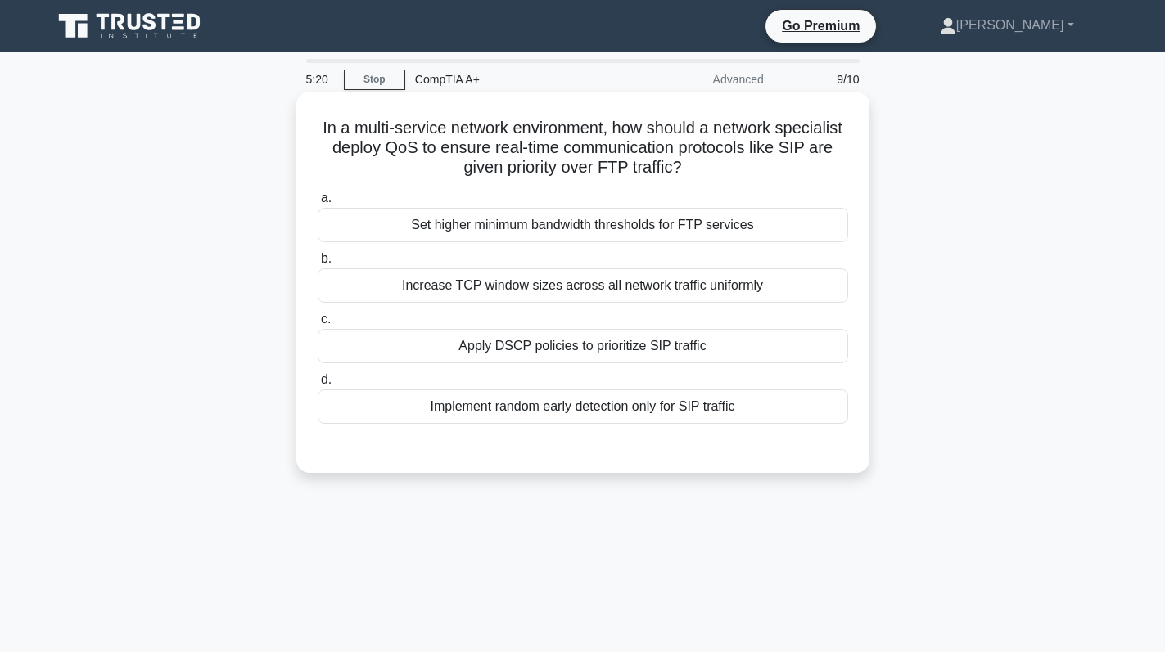
click at [555, 350] on div "Apply DSCP policies to prioritize SIP traffic" at bounding box center [583, 346] width 530 height 34
click at [318, 325] on input "c. Apply DSCP policies to prioritize SIP traffic" at bounding box center [318, 319] width 0 height 11
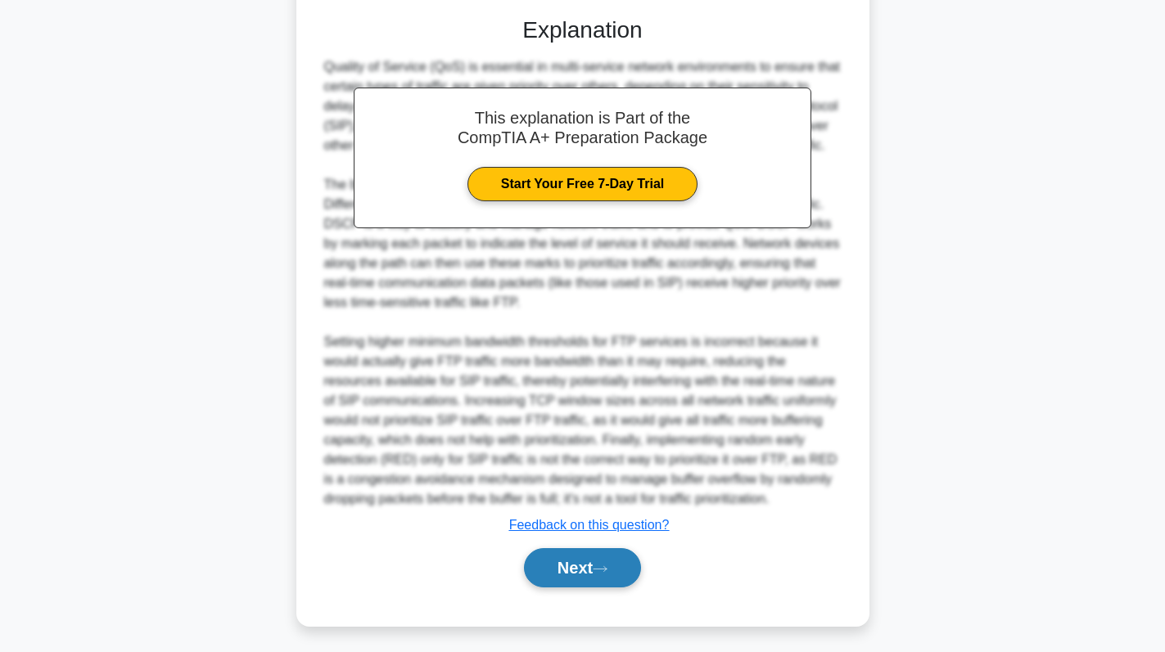
scroll to position [436, 0]
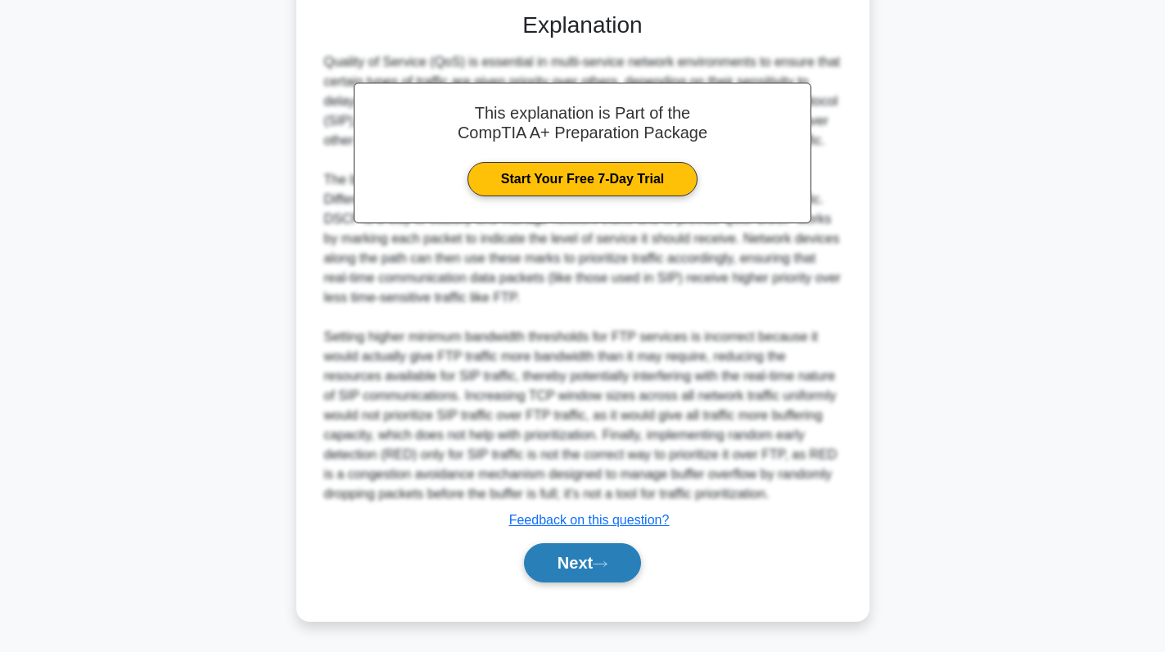
click at [587, 572] on button "Next" at bounding box center [582, 563] width 117 height 39
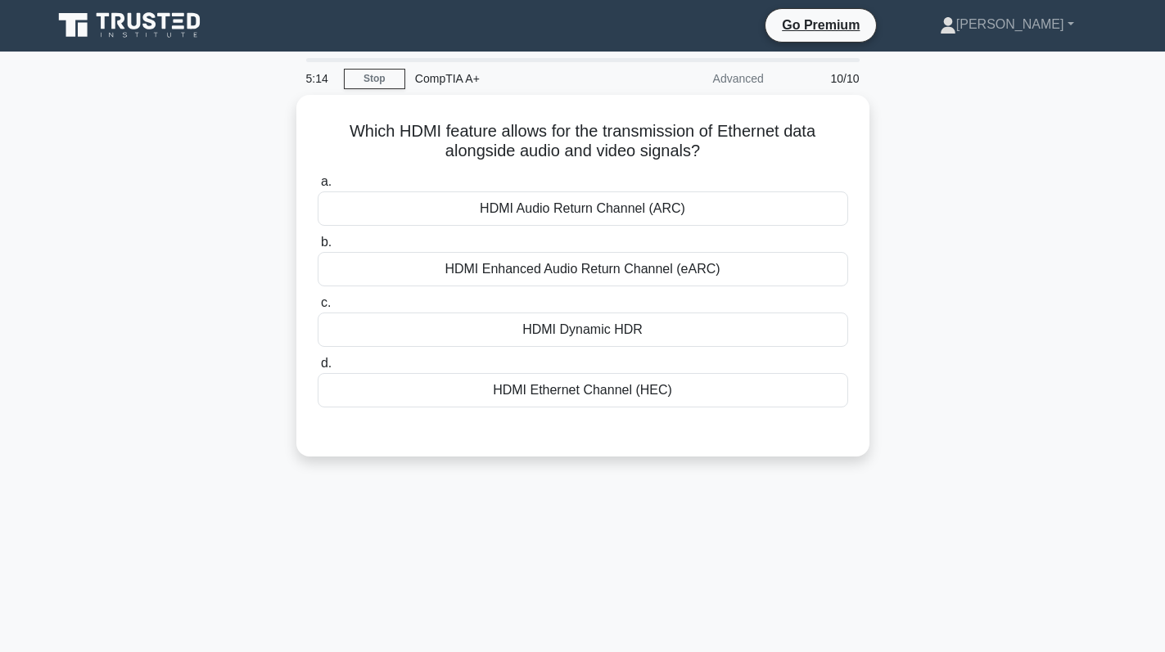
scroll to position [0, 0]
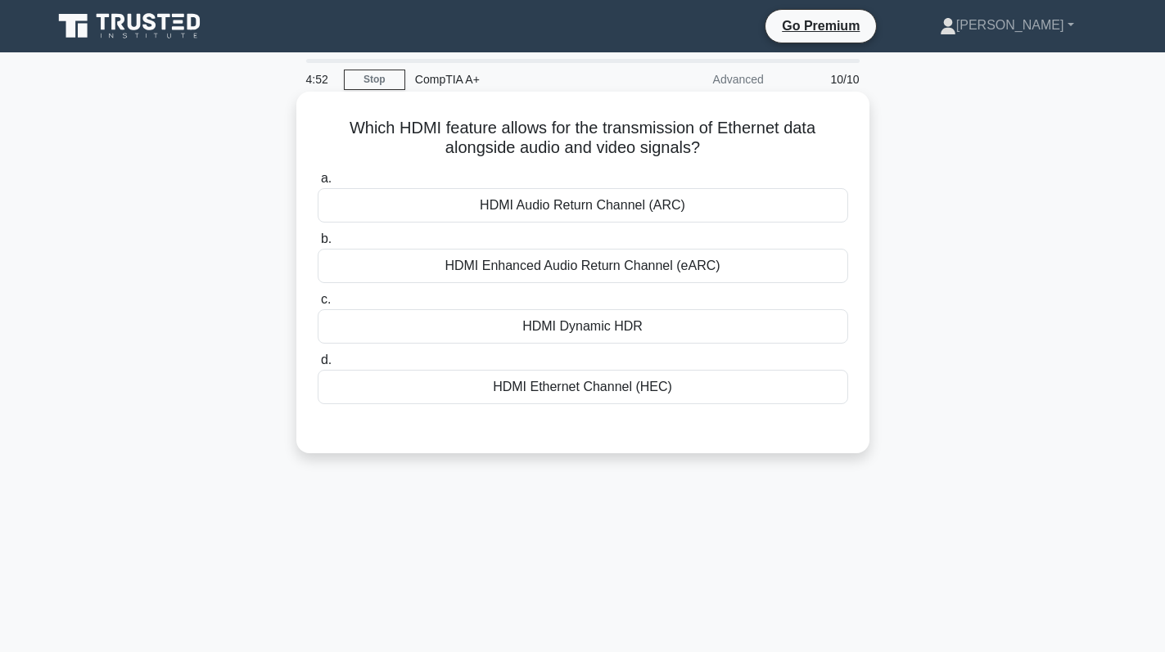
click at [560, 400] on div "HDMI Ethernet Channel (HEC)" at bounding box center [583, 387] width 530 height 34
click at [318, 366] on input "d. HDMI Ethernet Channel (HEC)" at bounding box center [318, 360] width 0 height 11
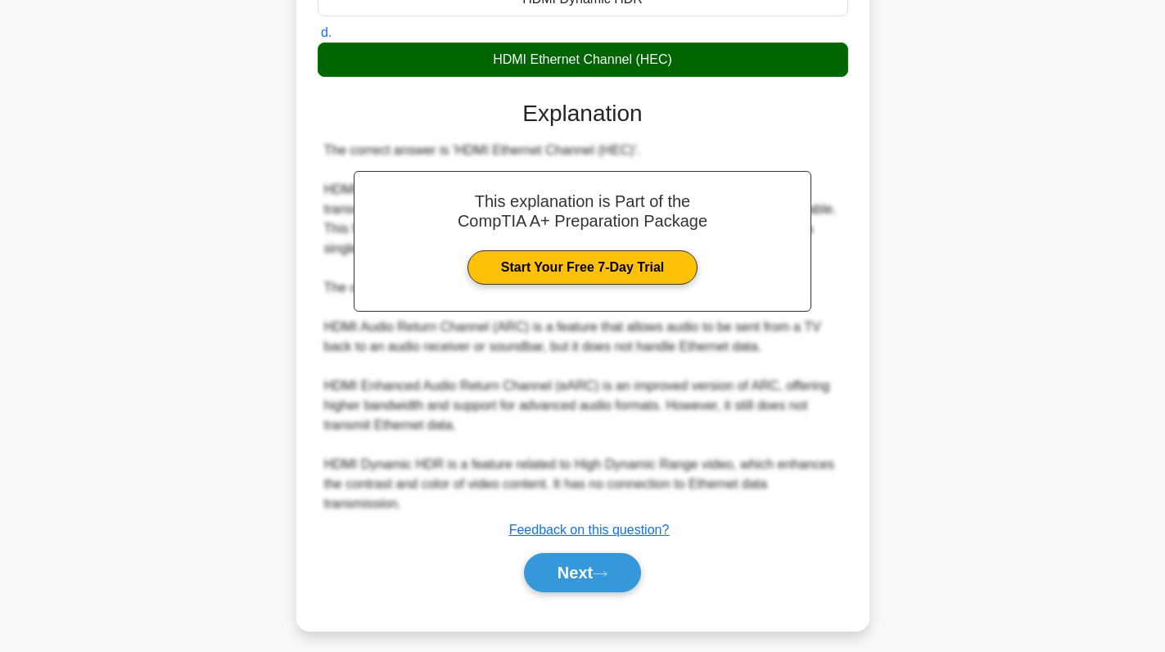
scroll to position [338, 0]
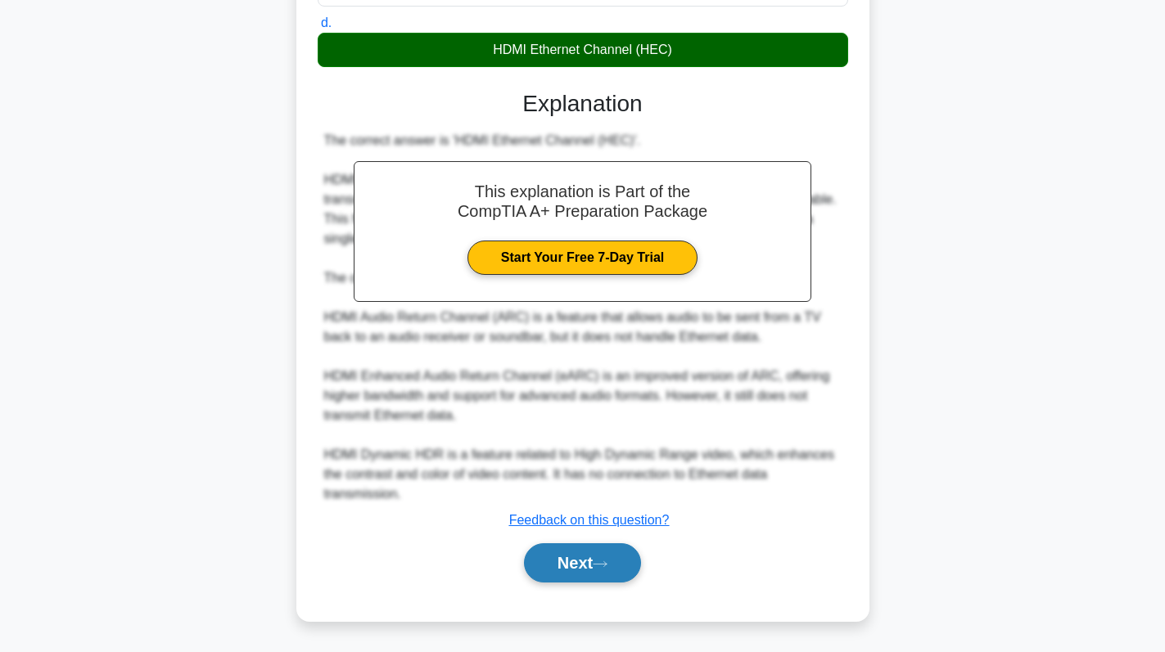
click at [580, 562] on button "Next" at bounding box center [582, 563] width 117 height 39
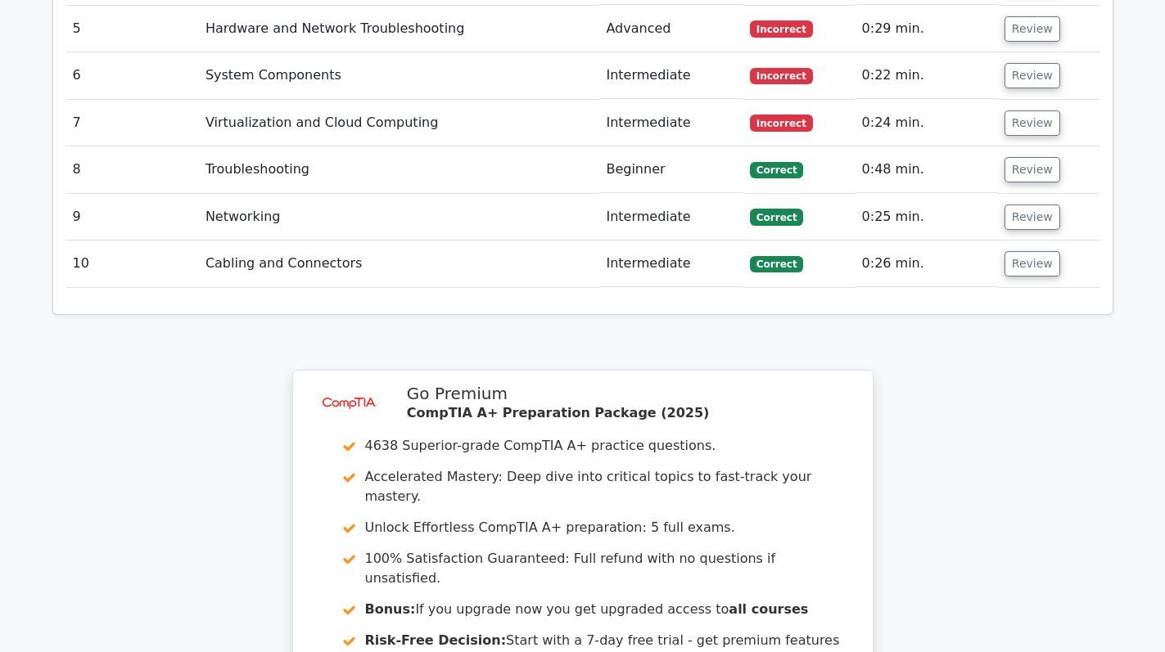
scroll to position [2864, 0]
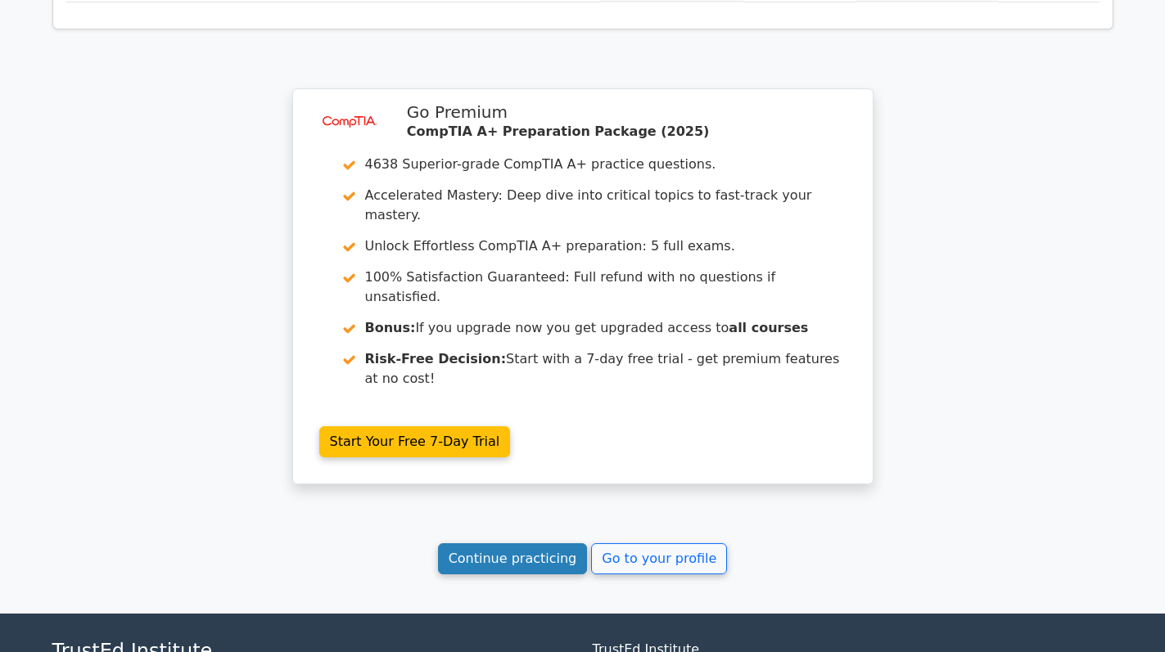
click at [550, 544] on link "Continue practicing" at bounding box center [513, 559] width 150 height 31
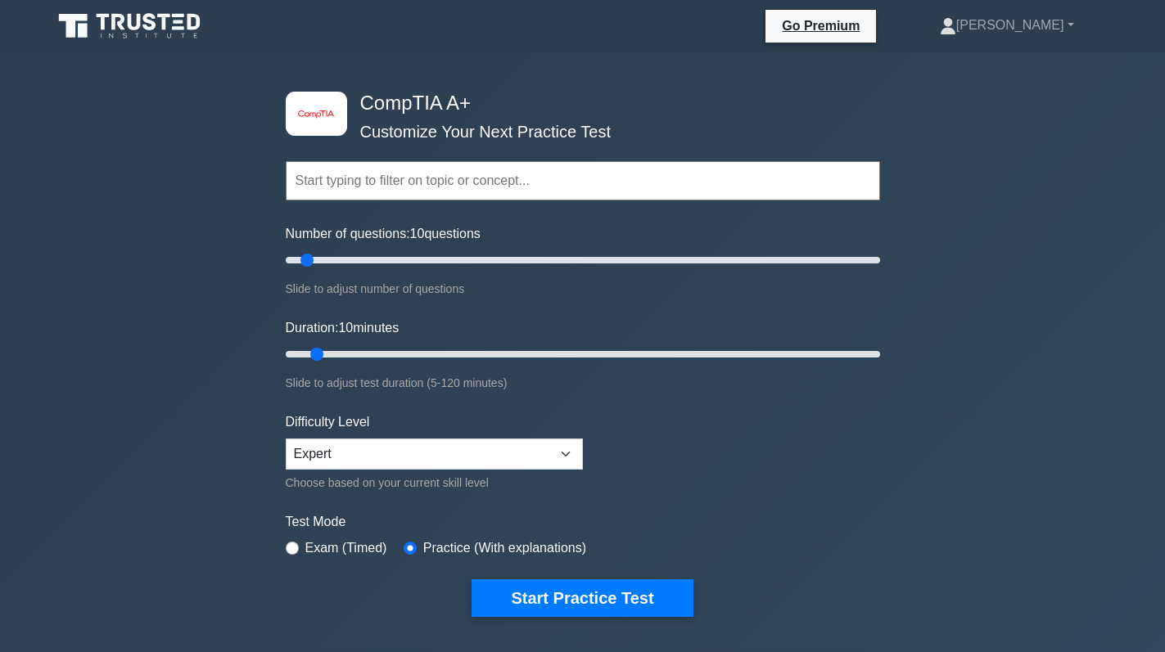
click at [607, 572] on form "Topics Hardware Operating Systems Networking Security Troubleshooting Mobile De…" at bounding box center [583, 364] width 594 height 506
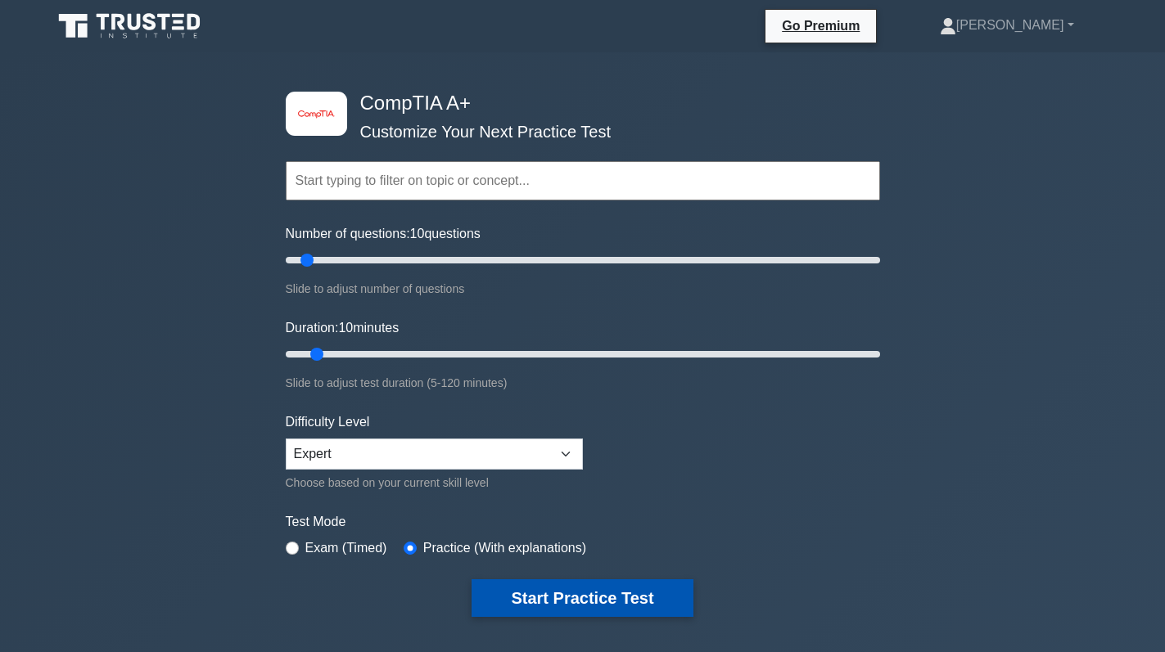
click at [589, 592] on button "Start Practice Test" at bounding box center [582, 599] width 221 height 38
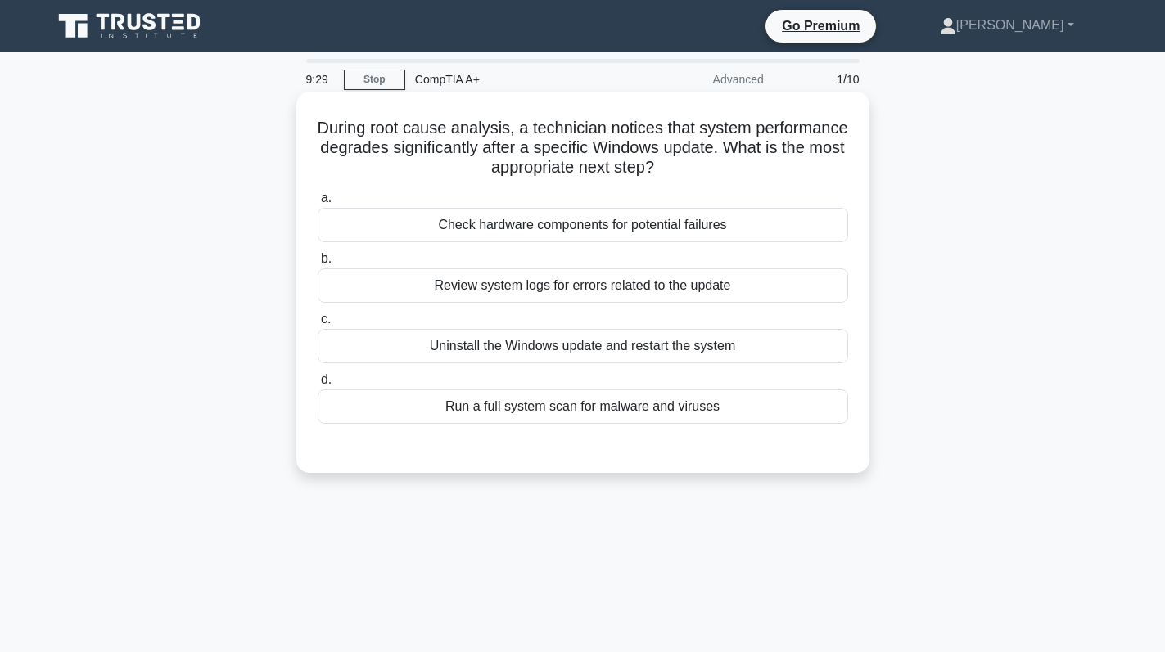
click at [614, 302] on div "Review system logs for errors related to the update" at bounding box center [583, 286] width 530 height 34
click at [318, 264] on input "b. Review system logs for errors related to the update" at bounding box center [318, 259] width 0 height 11
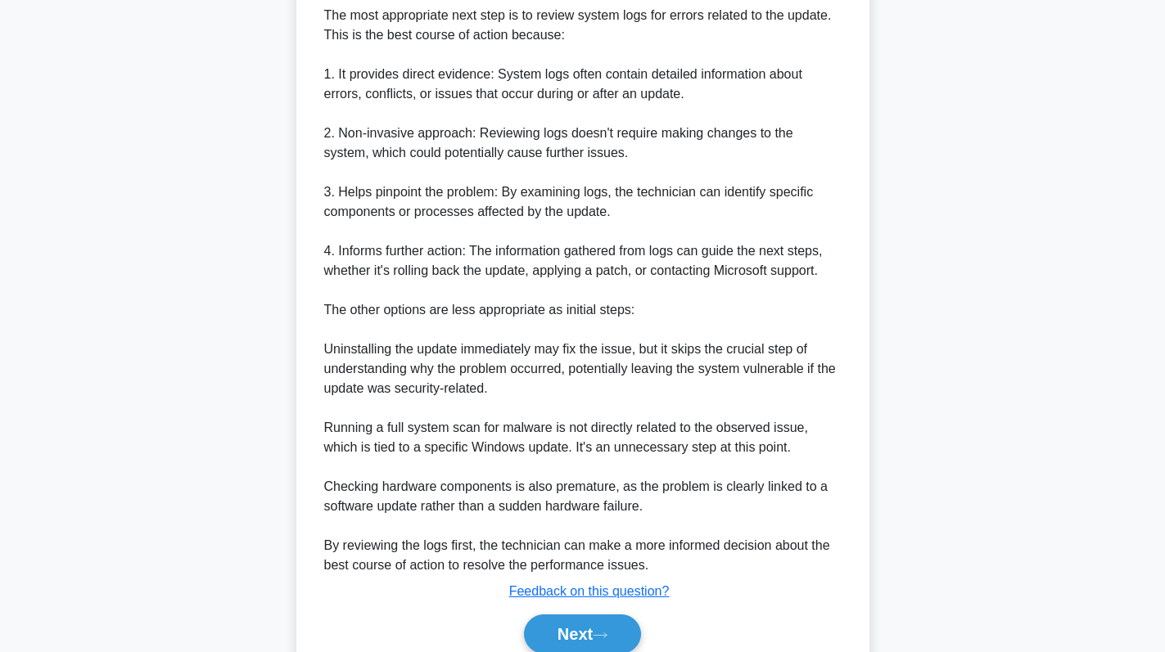
scroll to position [554, 0]
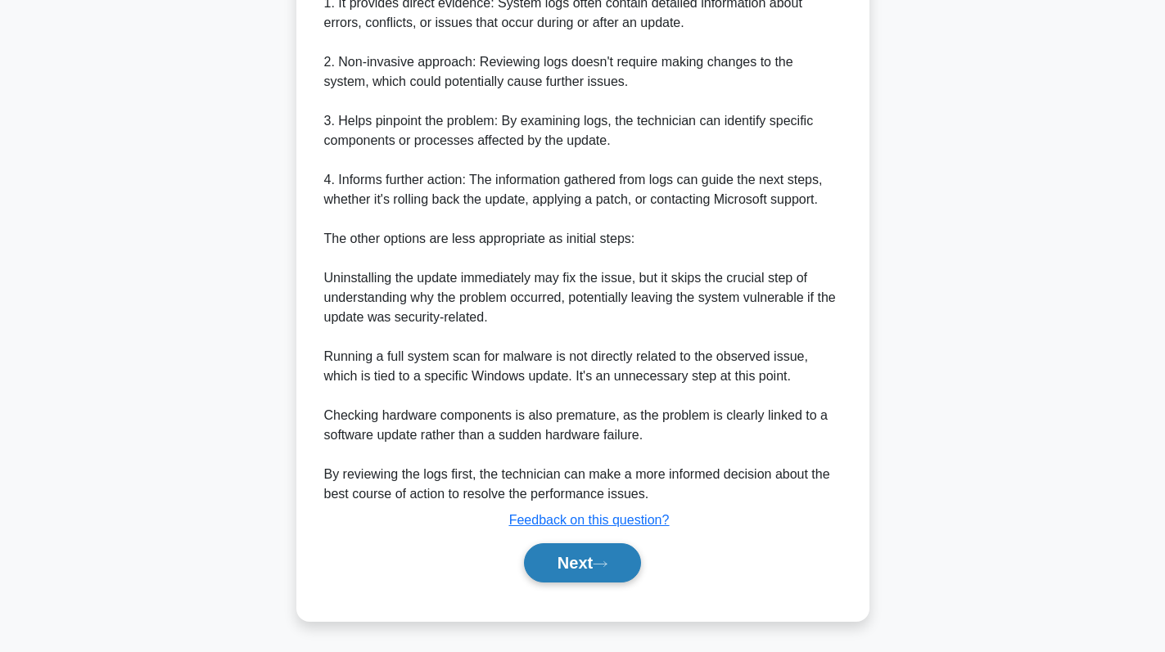
click at [578, 549] on button "Next" at bounding box center [582, 563] width 117 height 39
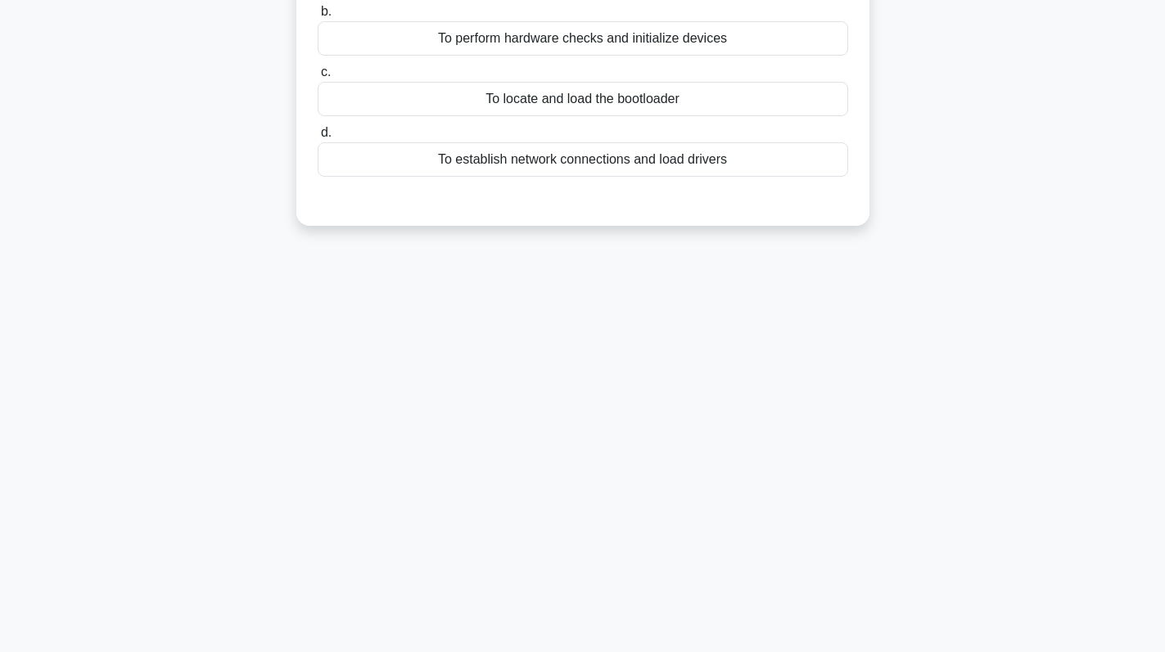
scroll to position [0, 0]
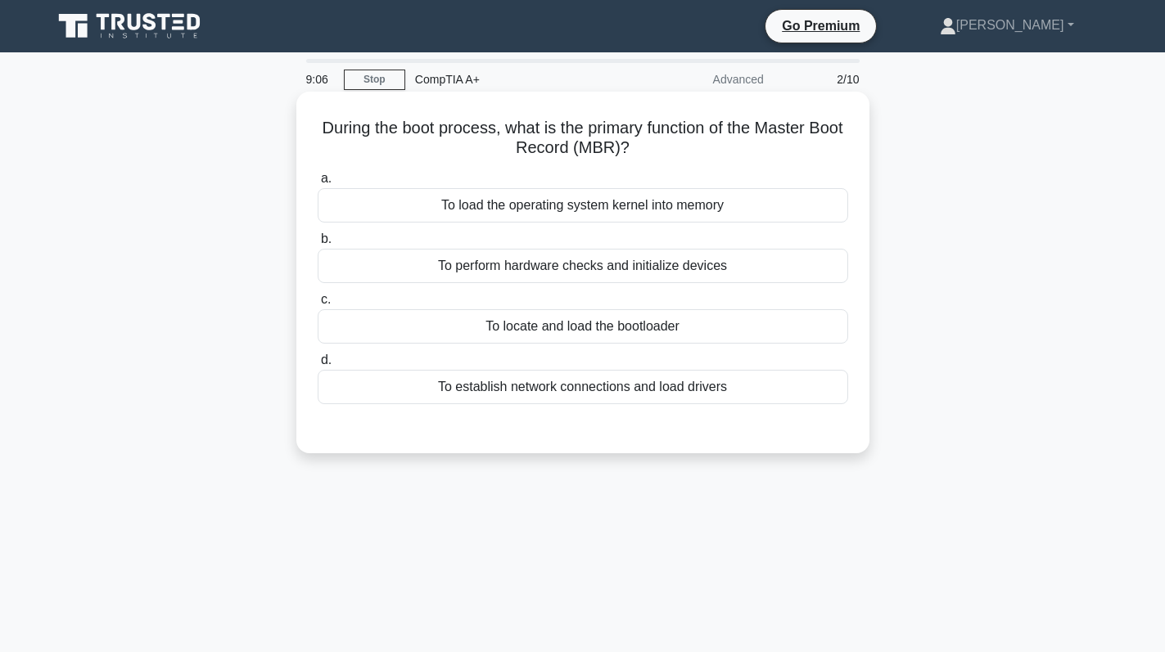
click at [670, 338] on div "To locate and load the bootloader" at bounding box center [583, 326] width 530 height 34
click at [318, 305] on input "c. To locate and load the bootloader" at bounding box center [318, 300] width 0 height 11
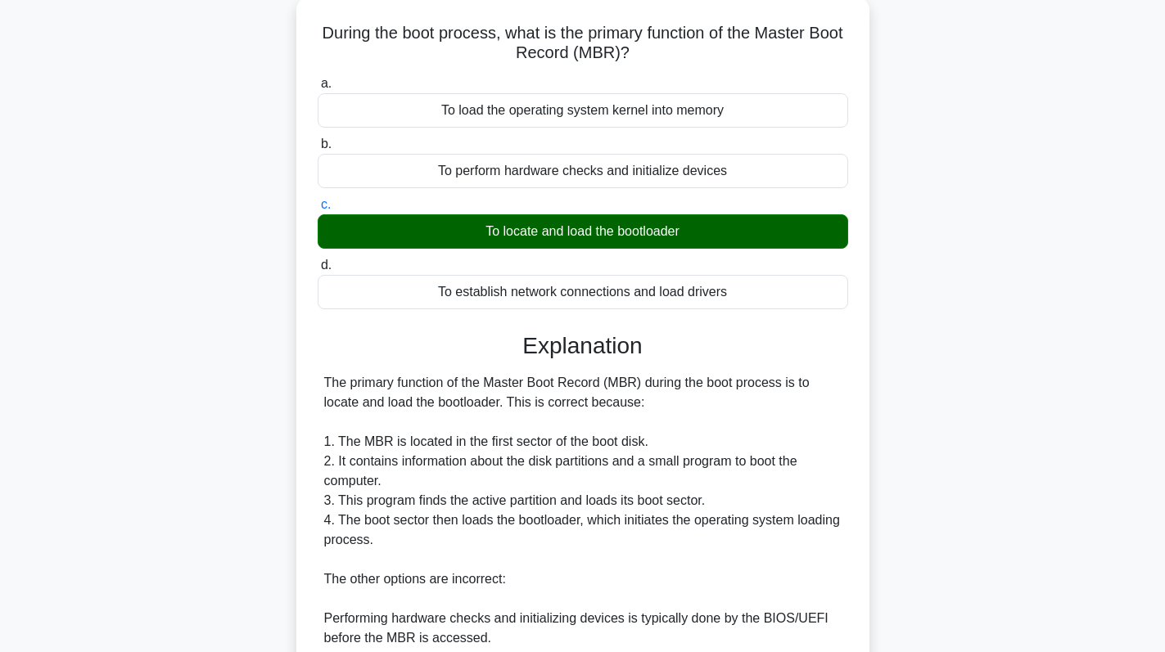
scroll to position [358, 0]
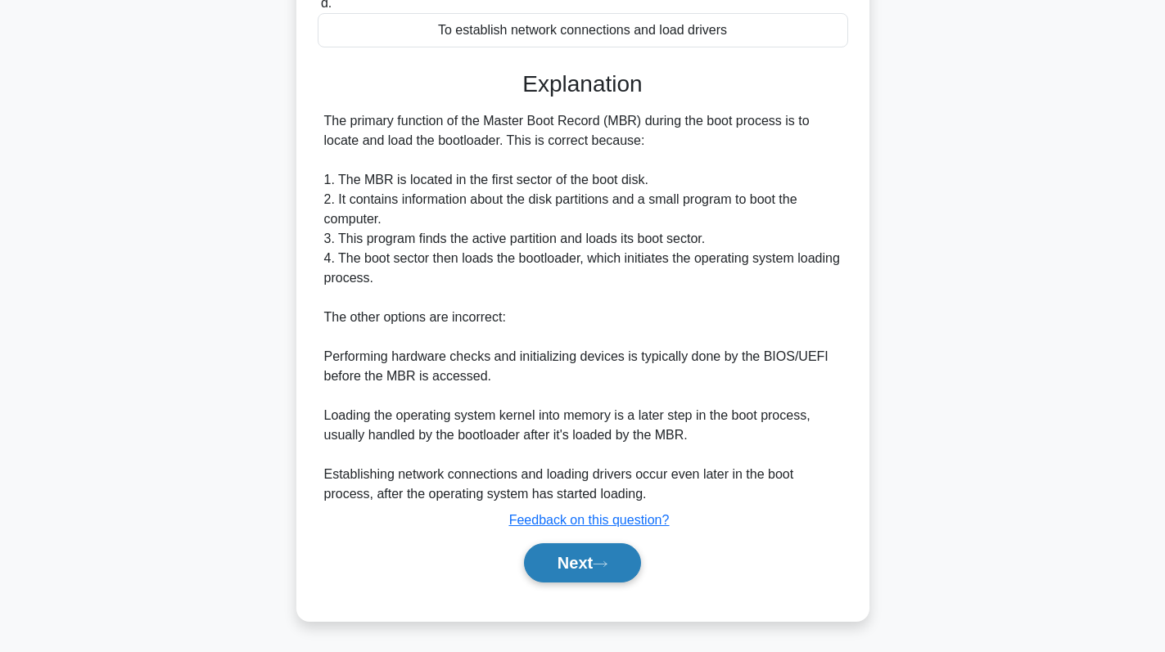
click at [573, 553] on button "Next" at bounding box center [582, 563] width 117 height 39
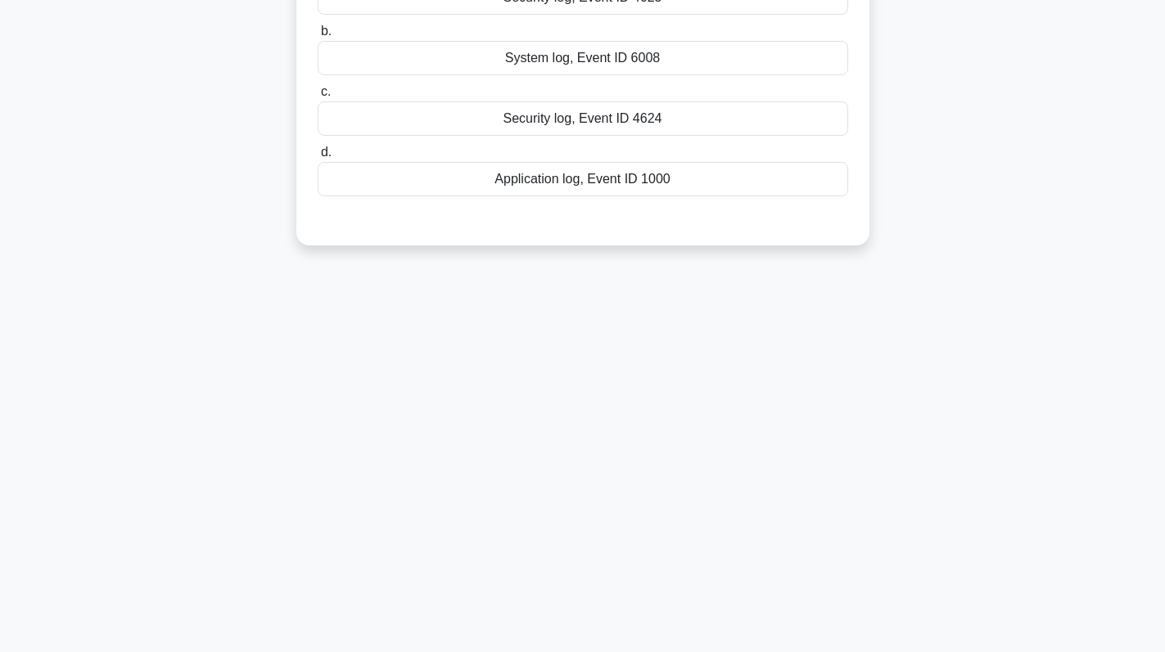
scroll to position [0, 0]
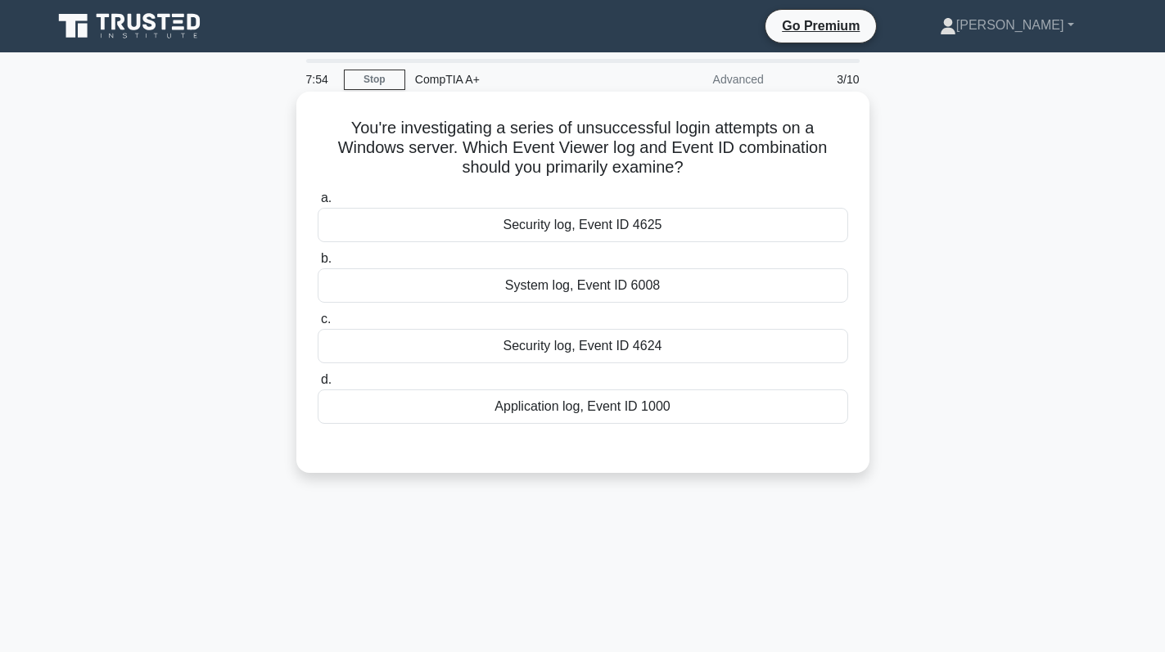
click at [508, 229] on div "Security log, Event ID 4625" at bounding box center [583, 225] width 530 height 34
click at [318, 204] on input "a. Security log, Event ID 4625" at bounding box center [318, 198] width 0 height 11
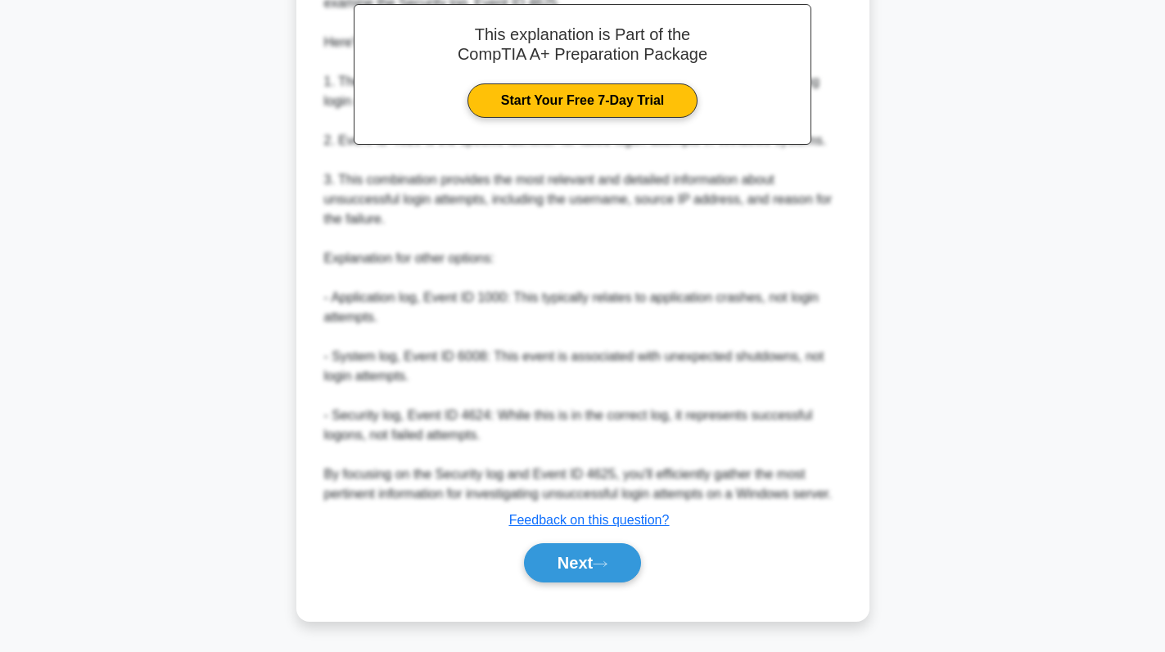
scroll to position [515, 0]
click at [564, 558] on button "Next" at bounding box center [582, 563] width 117 height 39
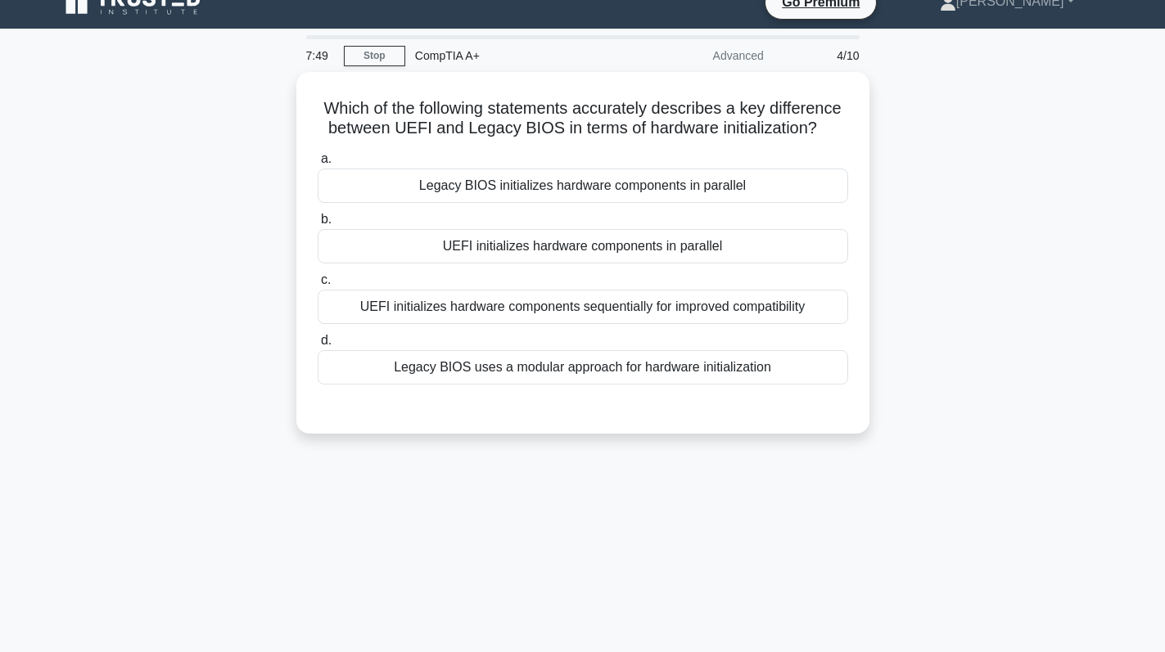
scroll to position [0, 0]
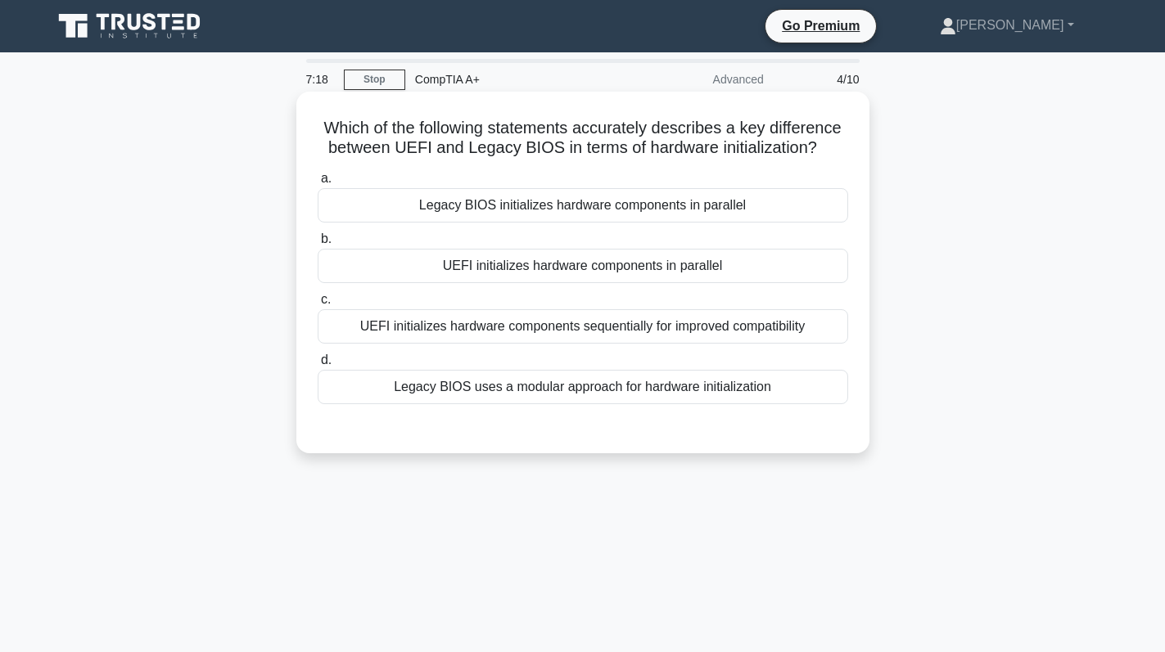
click at [565, 393] on div "Legacy BIOS uses a modular approach for hardware initialization" at bounding box center [583, 387] width 530 height 34
click at [318, 366] on input "d. Legacy BIOS uses a modular approach for hardware initialization" at bounding box center [318, 360] width 0 height 11
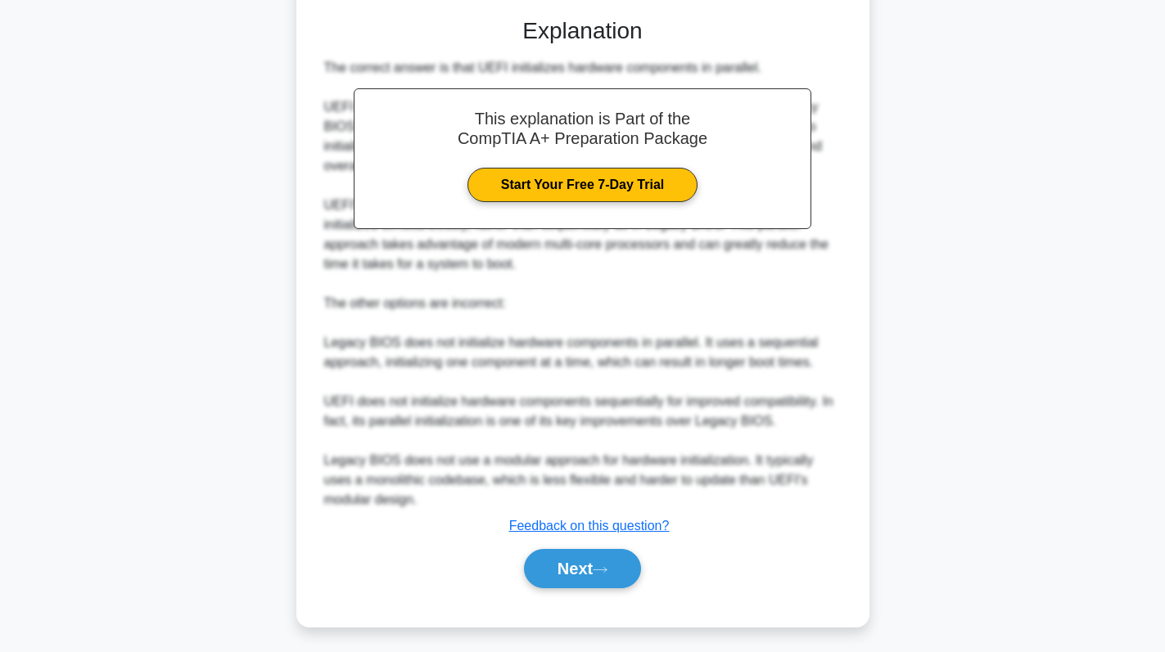
scroll to position [418, 0]
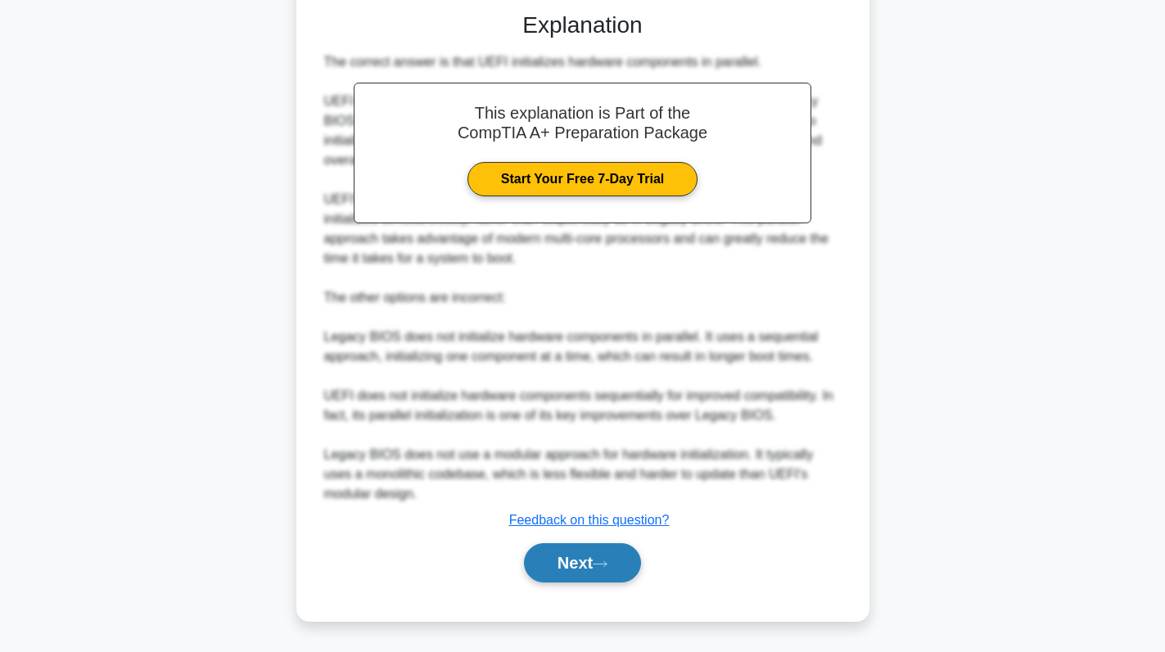
click at [583, 565] on button "Next" at bounding box center [582, 563] width 117 height 39
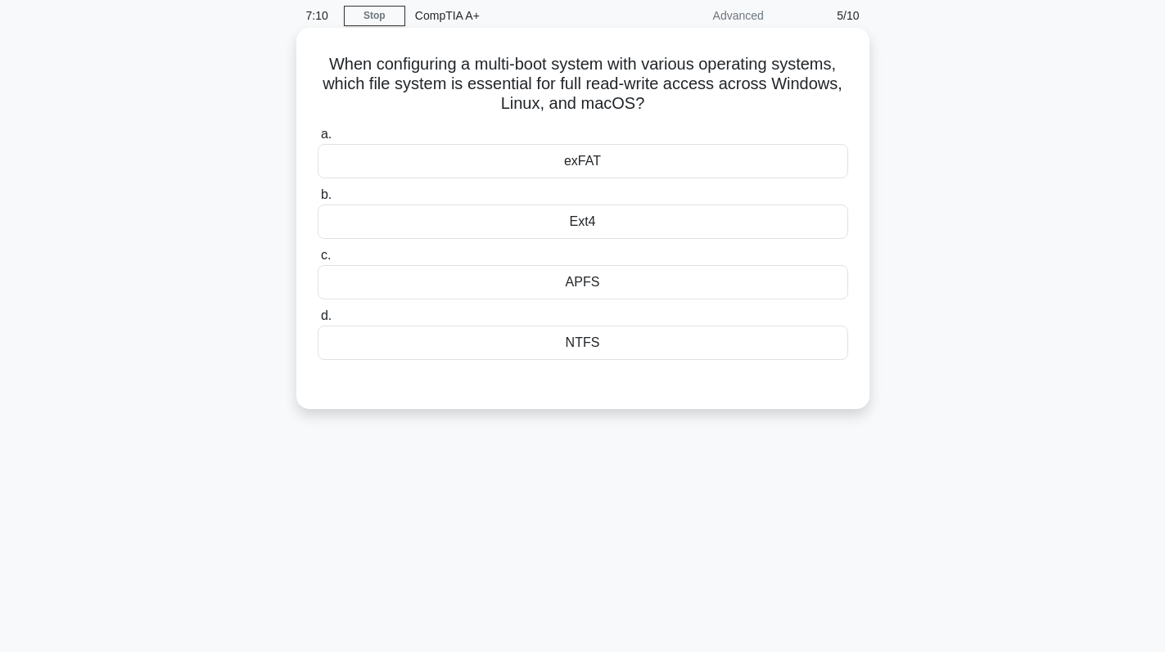
scroll to position [0, 0]
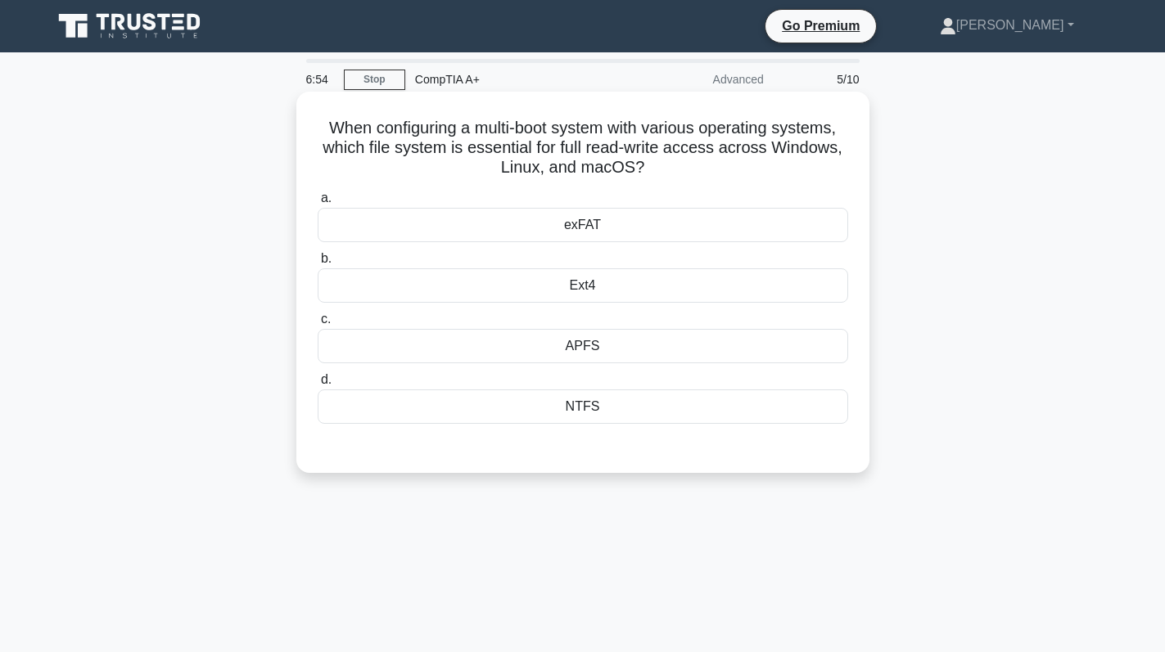
click at [620, 226] on div "exFAT" at bounding box center [583, 225] width 530 height 34
click at [318, 204] on input "a. exFAT" at bounding box center [318, 198] width 0 height 11
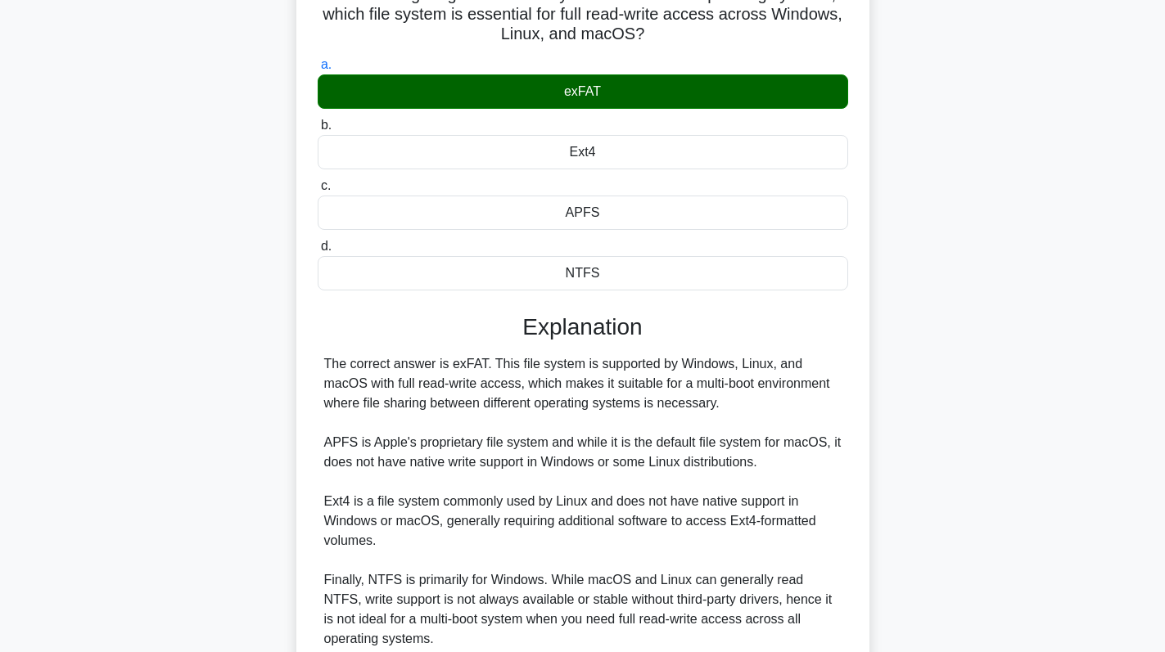
scroll to position [279, 0]
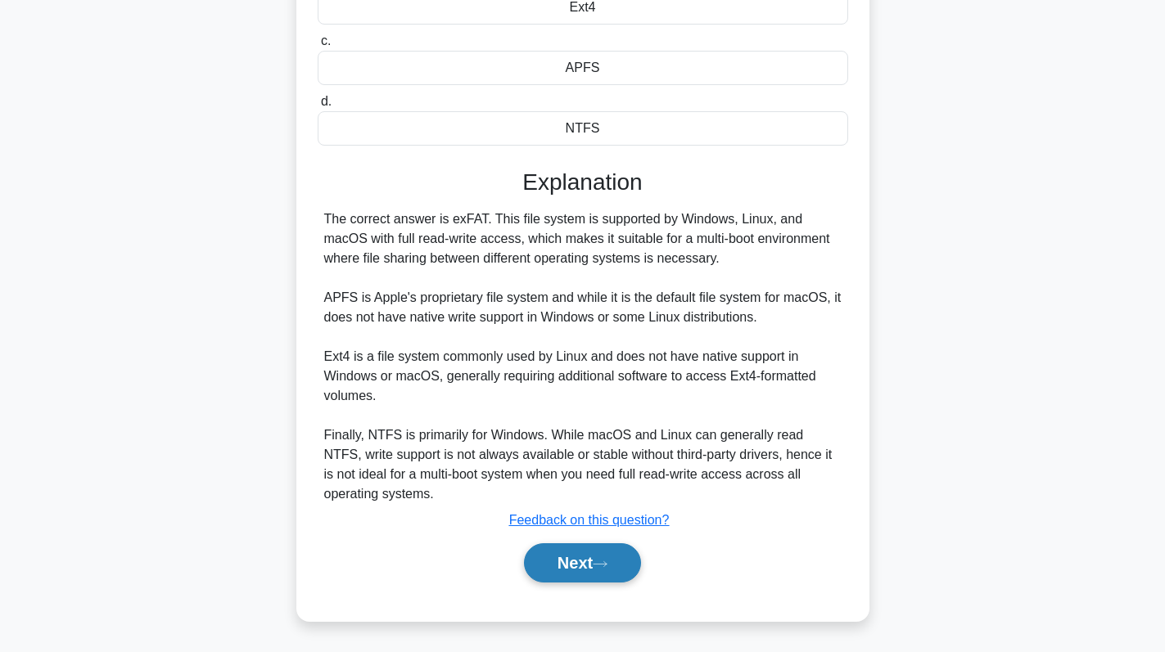
click at [579, 561] on button "Next" at bounding box center [582, 563] width 117 height 39
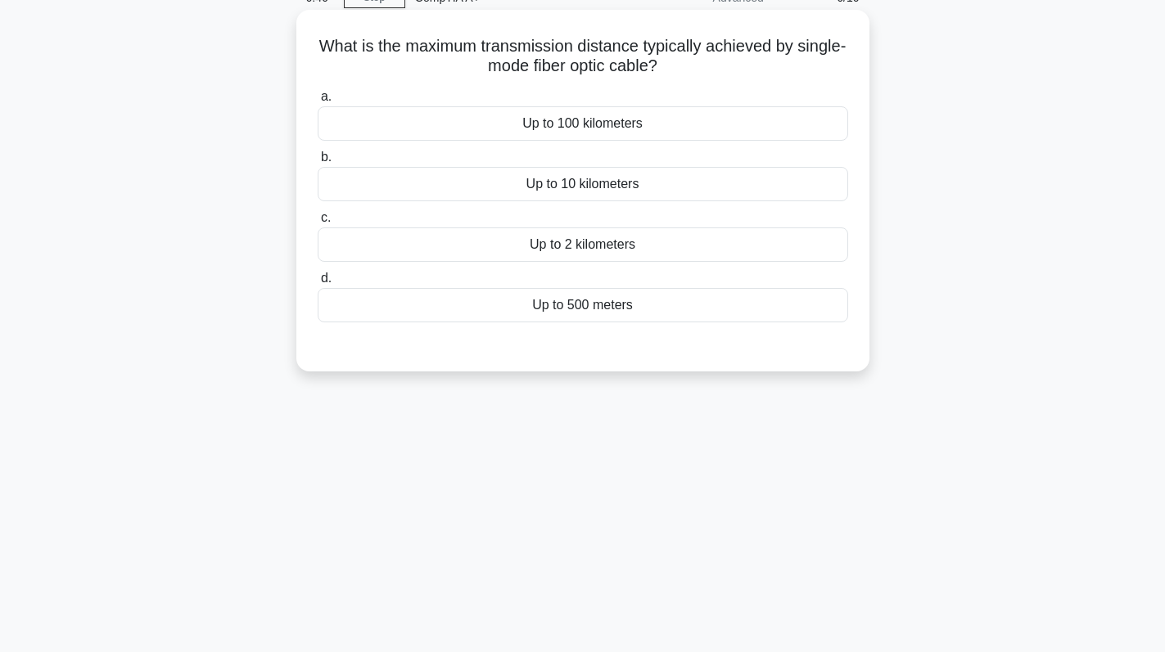
scroll to position [0, 0]
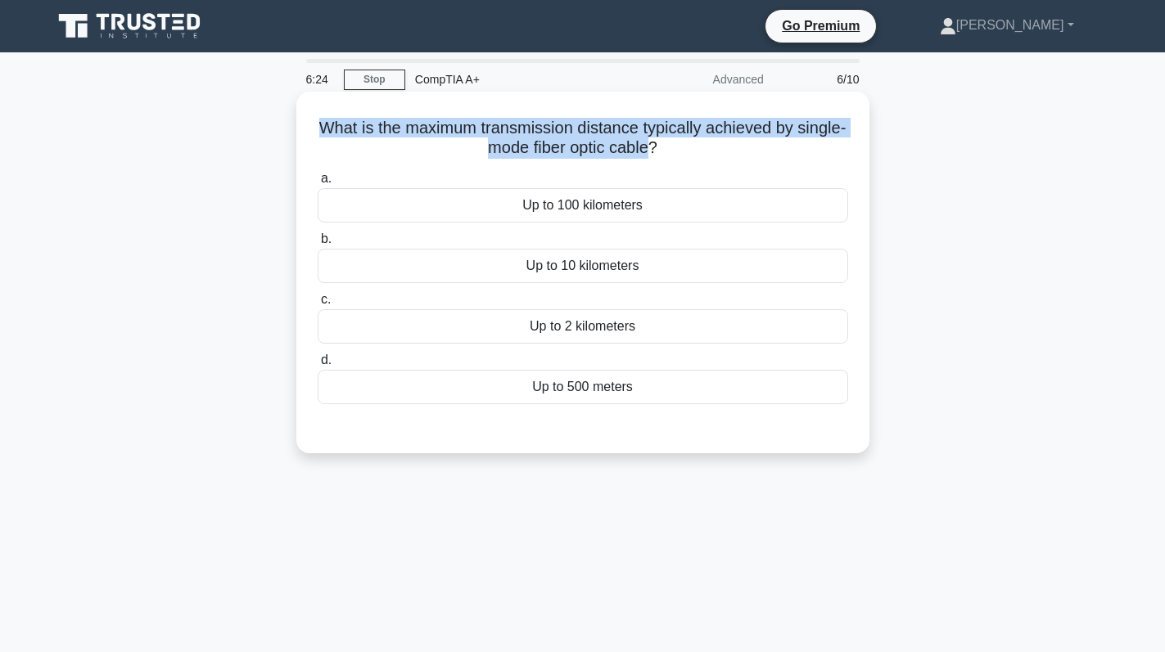
drag, startPoint x: 679, startPoint y: 141, endPoint x: 340, endPoint y: 132, distance: 339.0
click at [340, 132] on h5 "What is the maximum transmission distance typically achieved by single-mode fib…" at bounding box center [583, 138] width 534 height 41
copy h5 "What is the maximum transmission distance typically achieved by single-mode fib…"
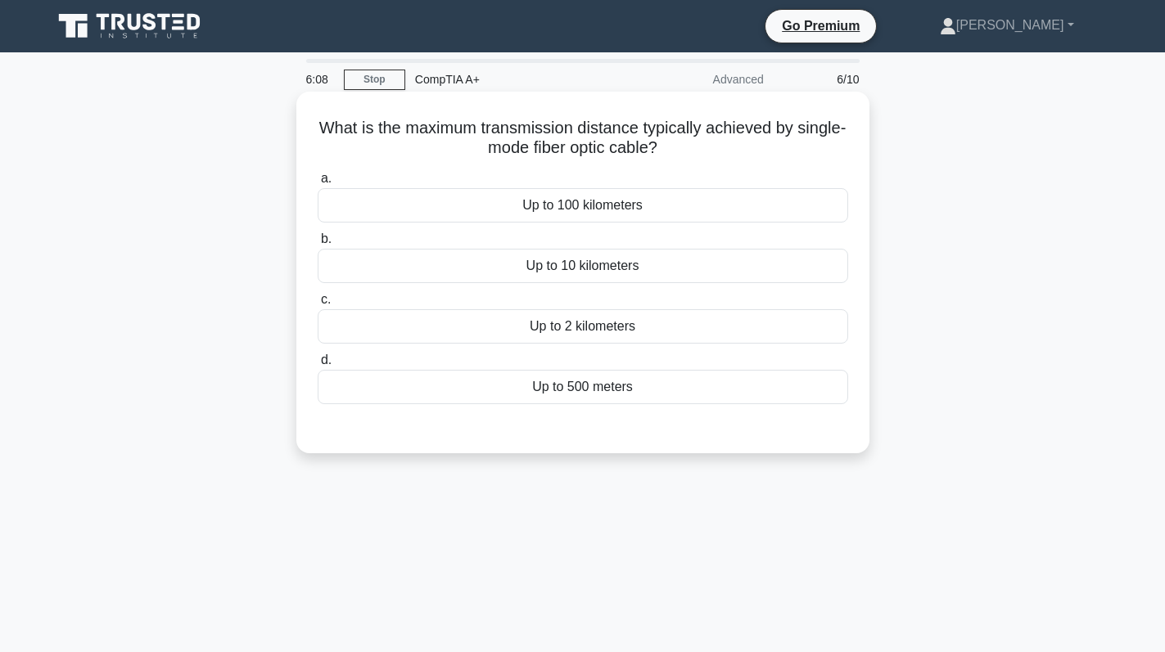
click at [630, 201] on div "Up to 100 kilometers" at bounding box center [583, 205] width 530 height 34
click at [318, 184] on input "a. Up to 100 kilometers" at bounding box center [318, 179] width 0 height 11
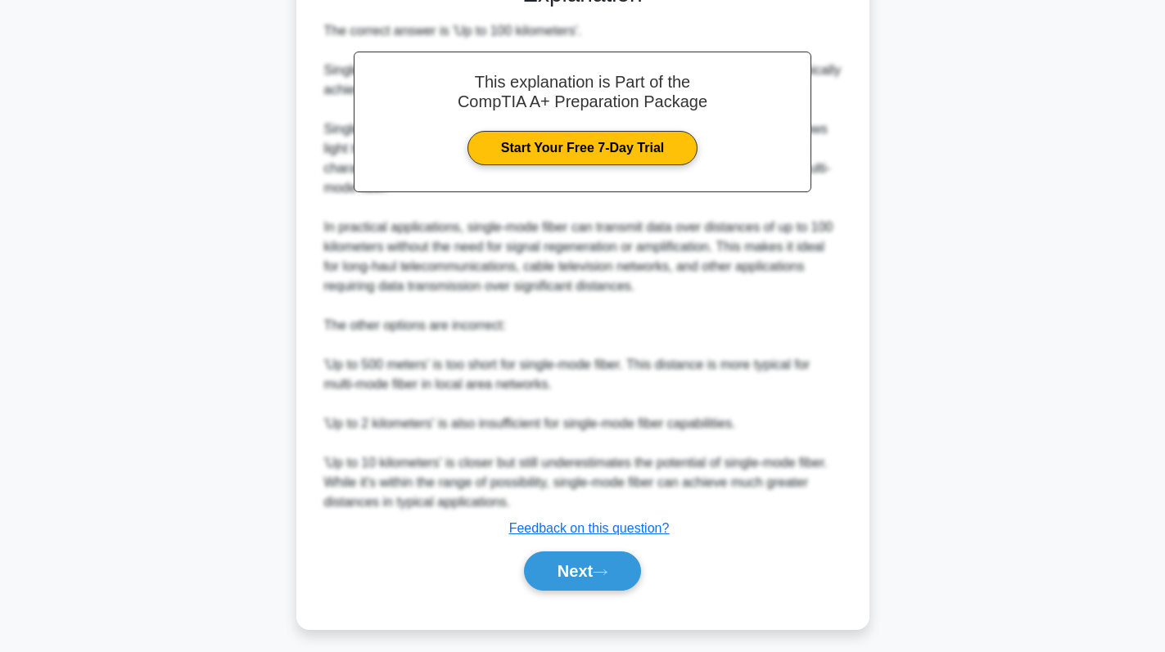
scroll to position [456, 0]
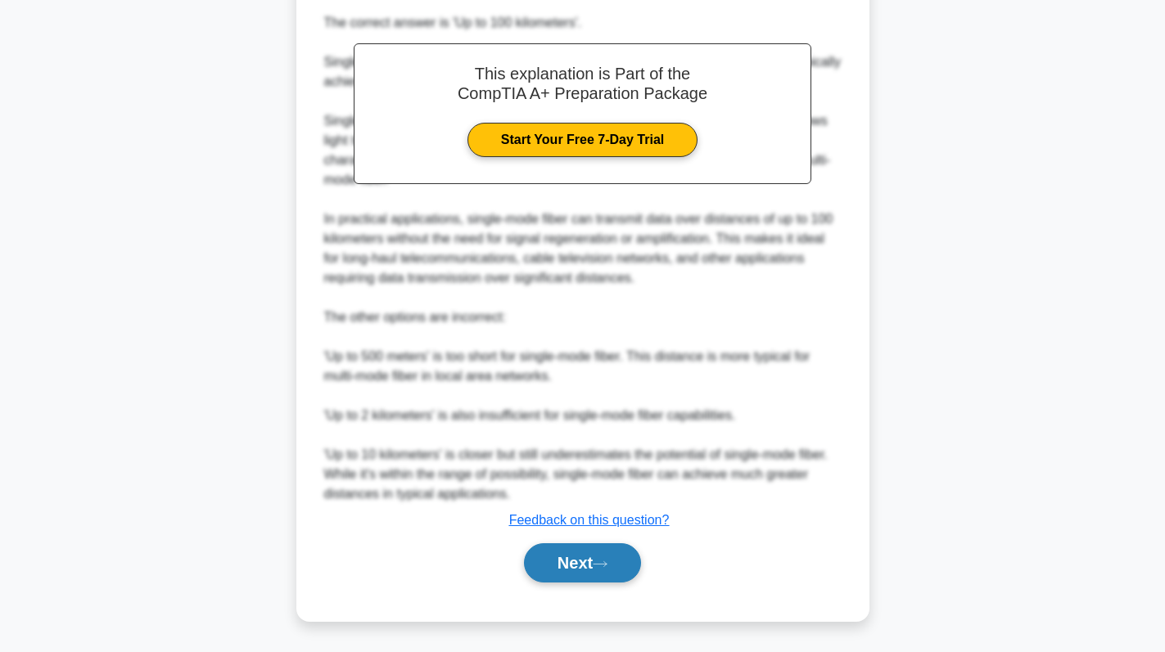
click at [570, 558] on button "Next" at bounding box center [582, 563] width 117 height 39
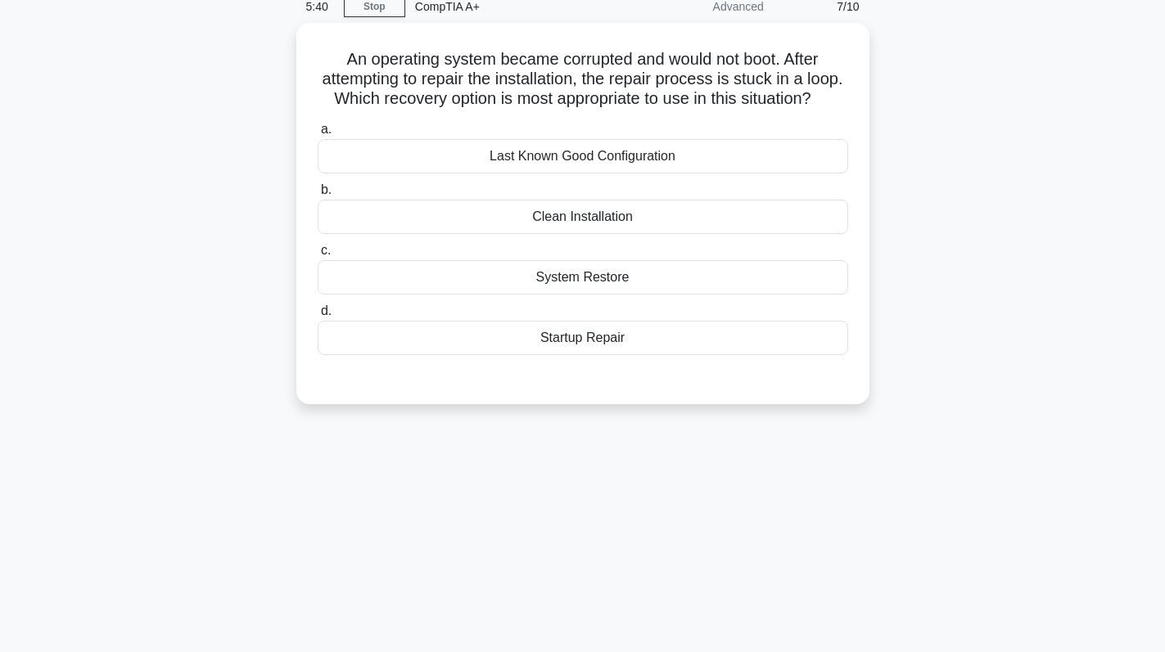
scroll to position [0, 0]
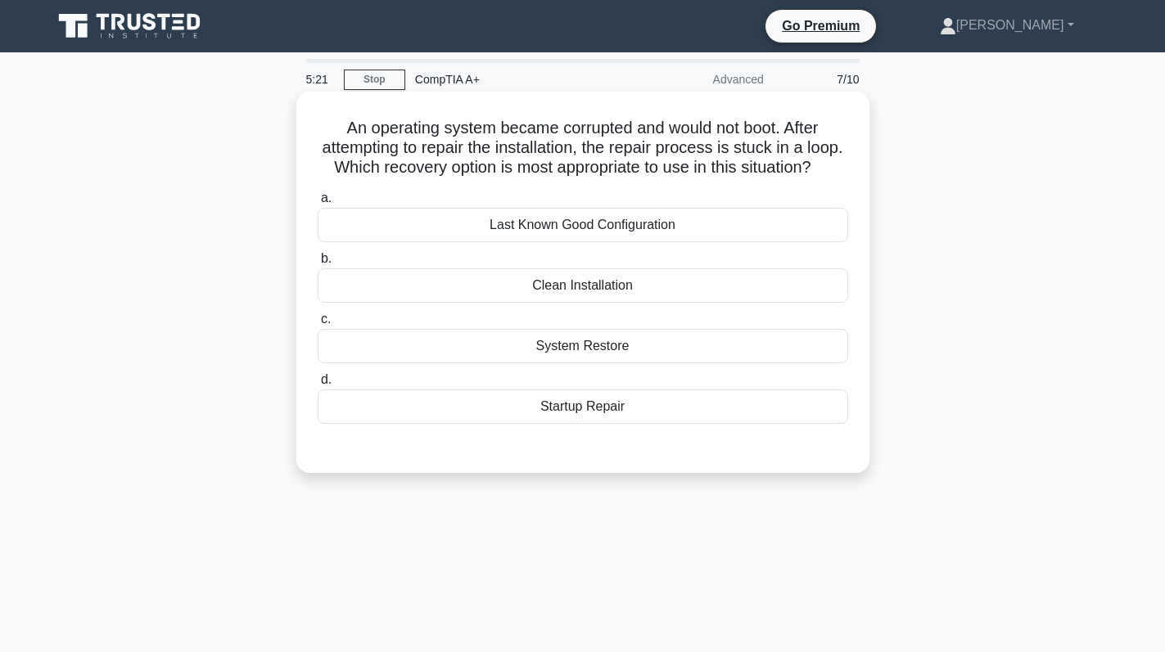
click at [654, 303] on div "Clean Installation" at bounding box center [583, 286] width 530 height 34
click at [318, 264] on input "b. Clean Installation" at bounding box center [318, 259] width 0 height 11
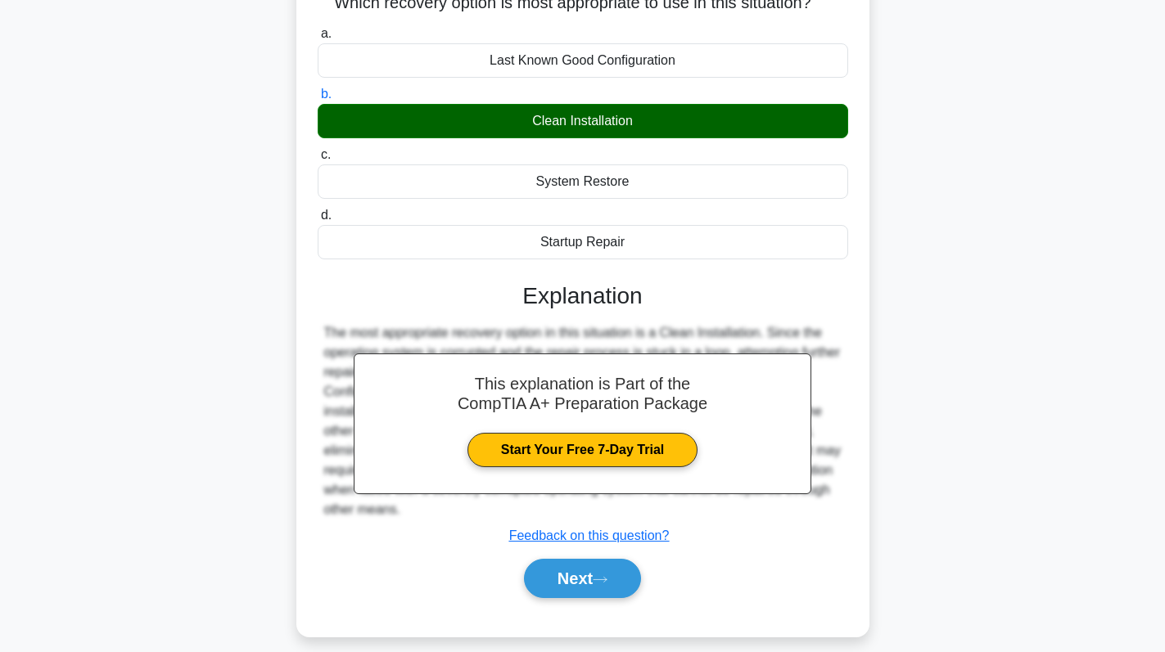
scroll to position [232, 0]
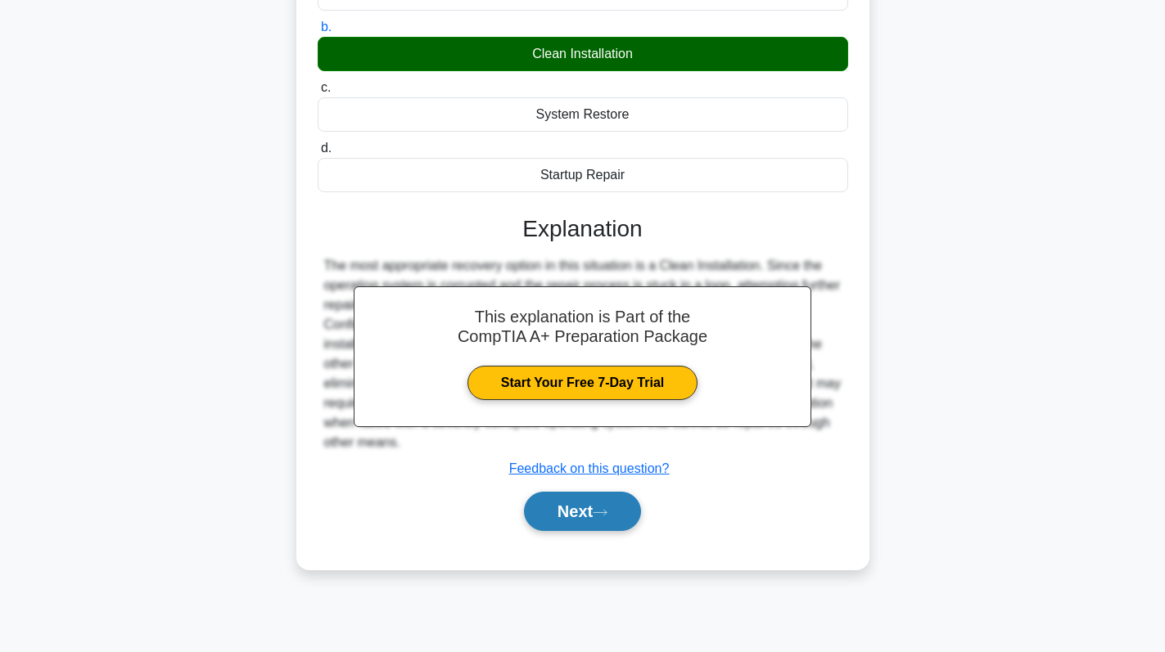
click at [593, 531] on button "Next" at bounding box center [582, 511] width 117 height 39
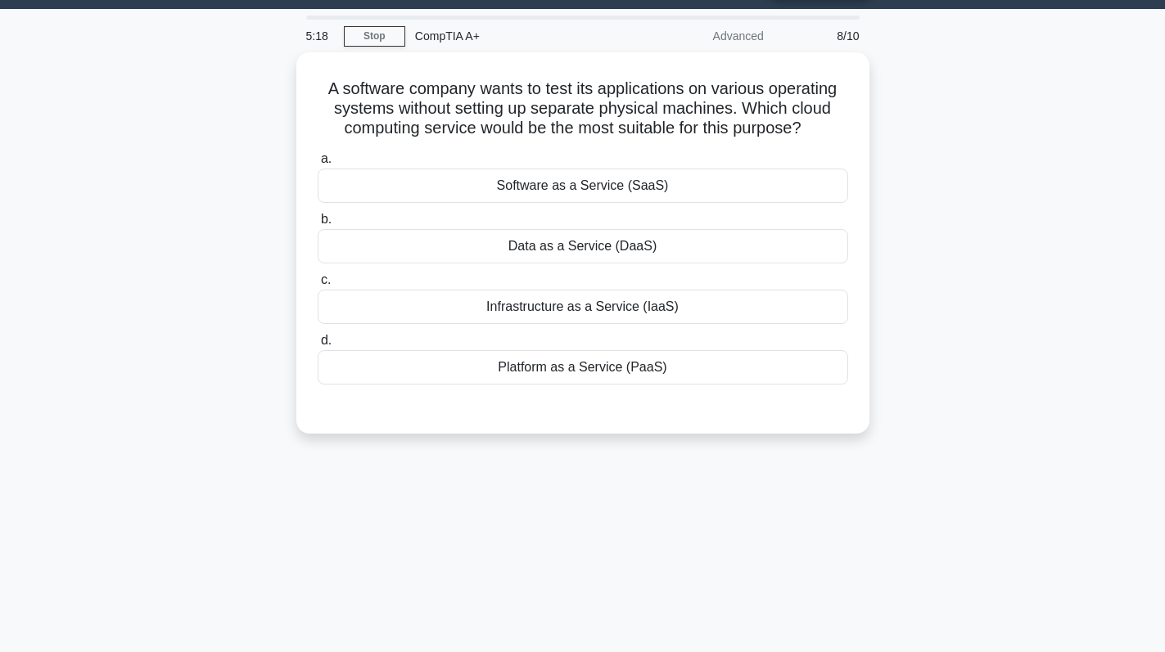
scroll to position [0, 0]
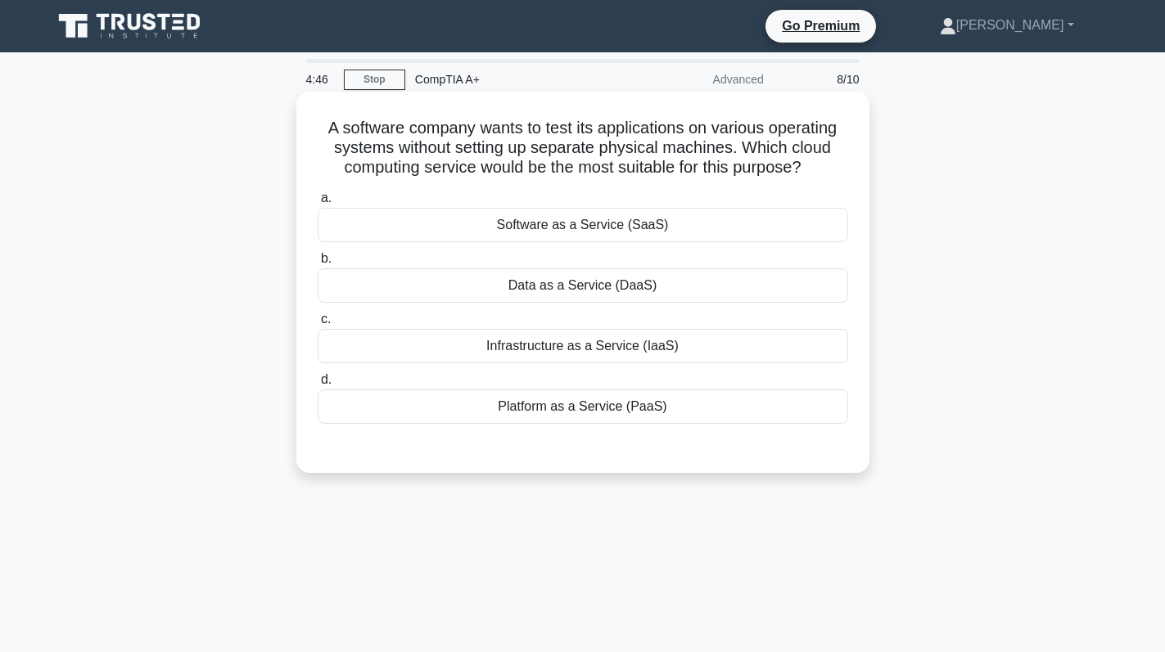
click at [569, 405] on div "Platform as a Service (PaaS)" at bounding box center [583, 407] width 530 height 34
click at [318, 386] on input "d. Platform as a Service (PaaS)" at bounding box center [318, 380] width 0 height 11
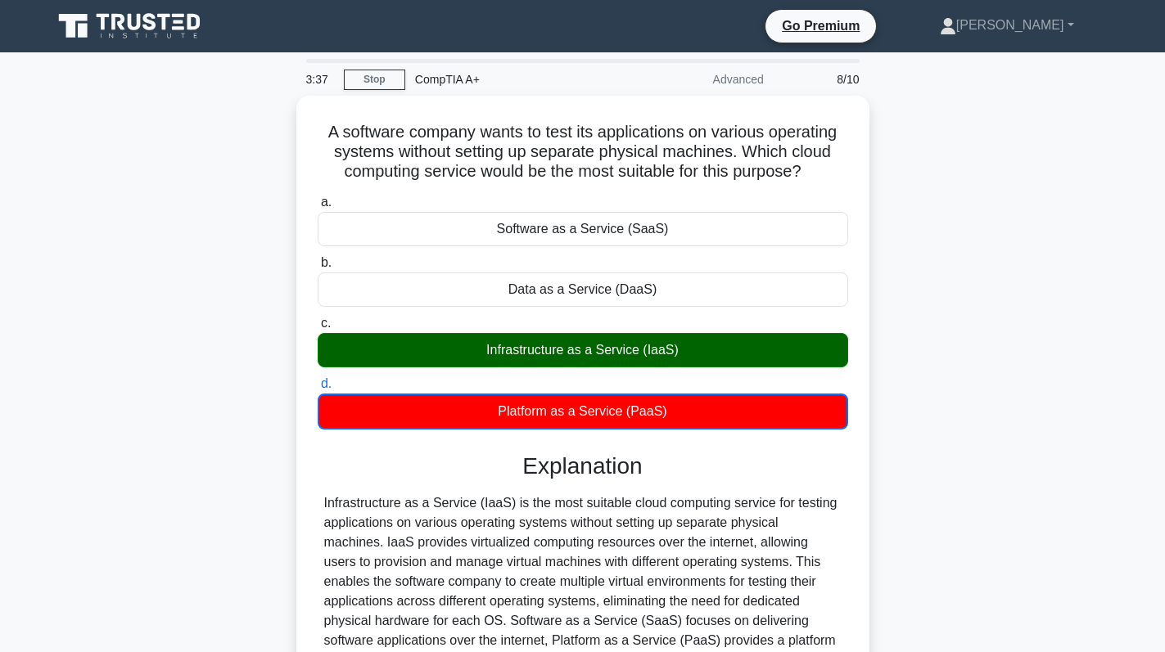
click at [1010, 282] on div "A software company wants to test its applications on various operating systems …" at bounding box center [583, 471] width 1081 height 751
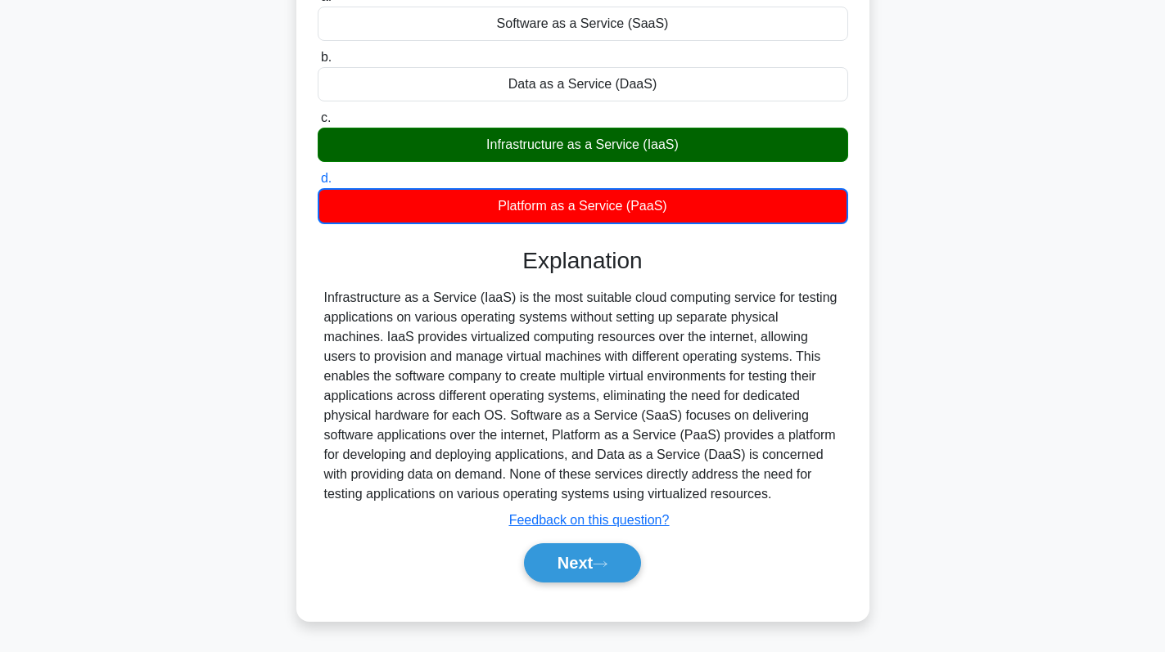
scroll to position [232, 0]
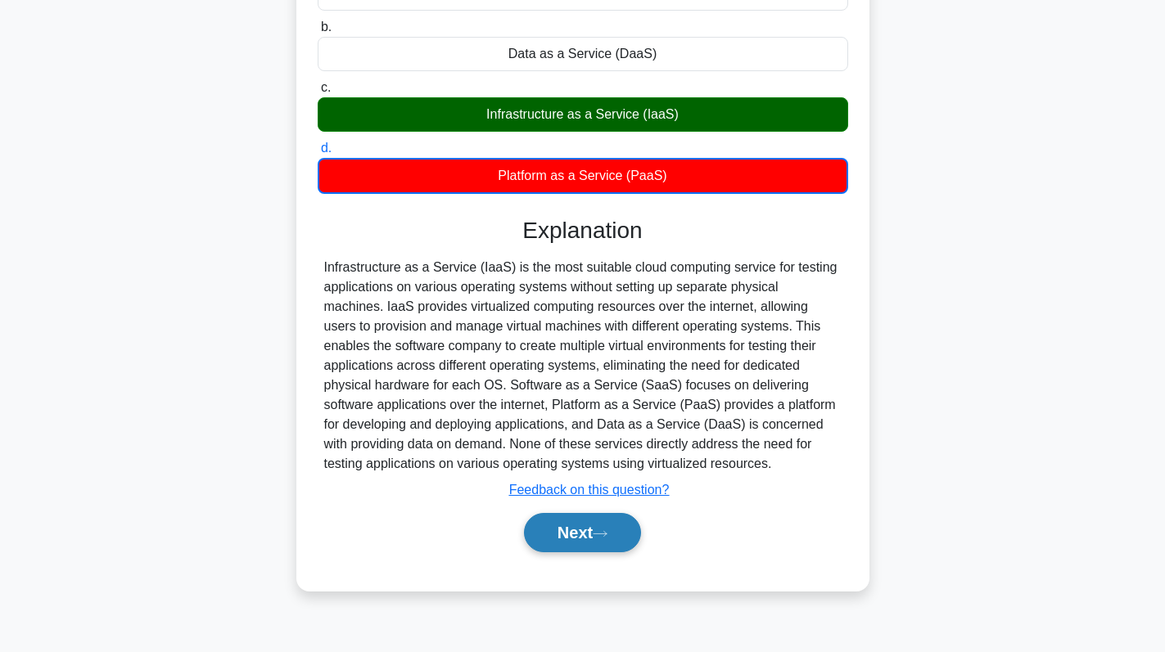
click at [562, 535] on button "Next" at bounding box center [582, 532] width 117 height 39
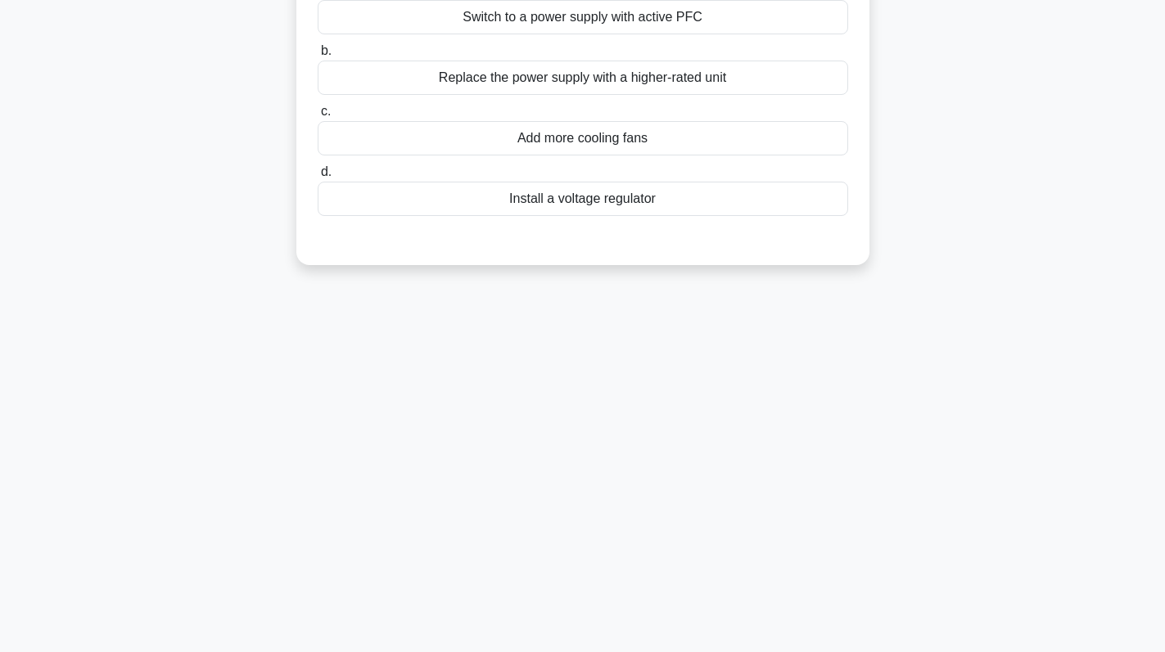
scroll to position [0, 0]
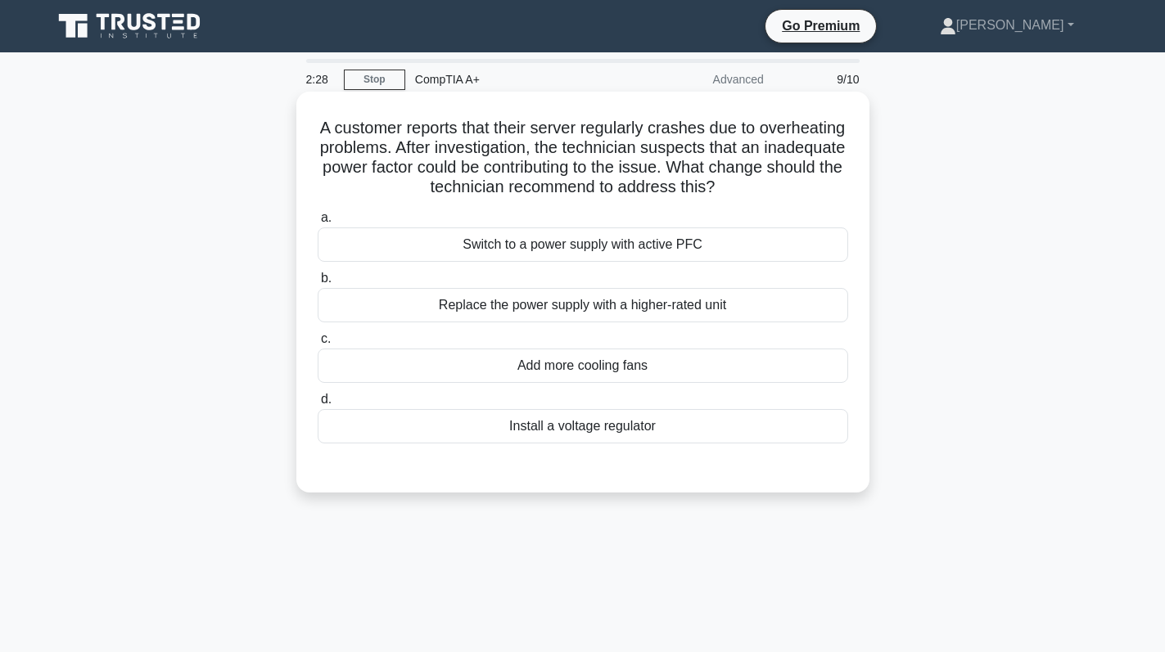
click at [588, 308] on div "Replace the power supply with a higher-rated unit" at bounding box center [583, 305] width 530 height 34
click at [318, 284] on input "b. Replace the power supply with a higher-rated unit" at bounding box center [318, 278] width 0 height 11
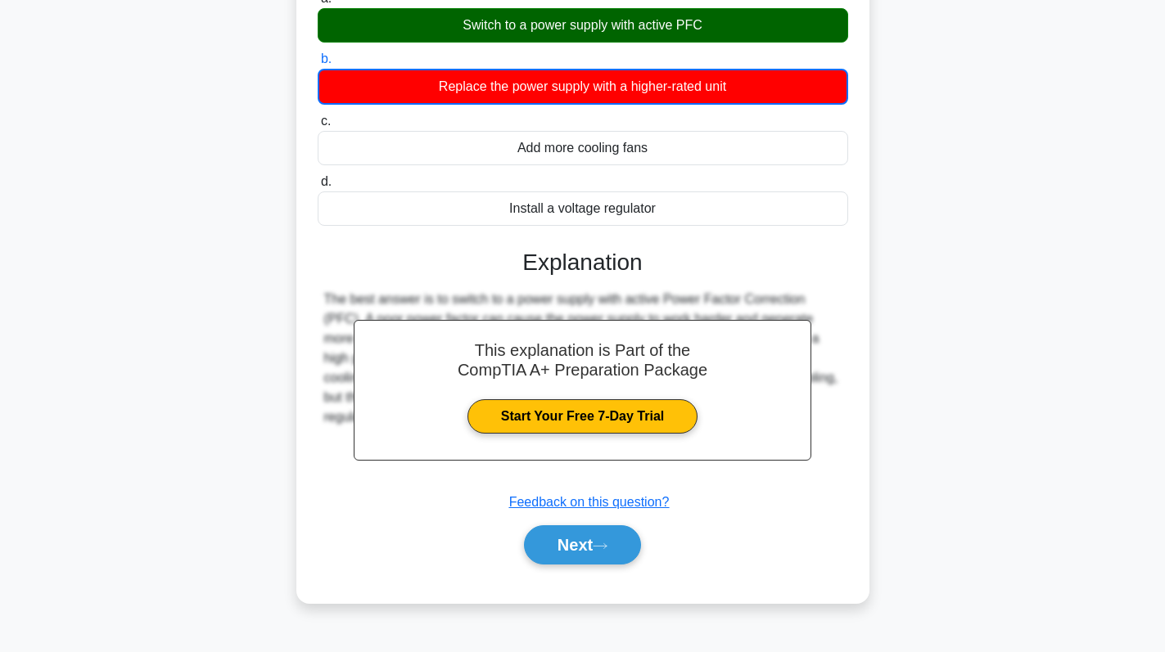
scroll to position [232, 0]
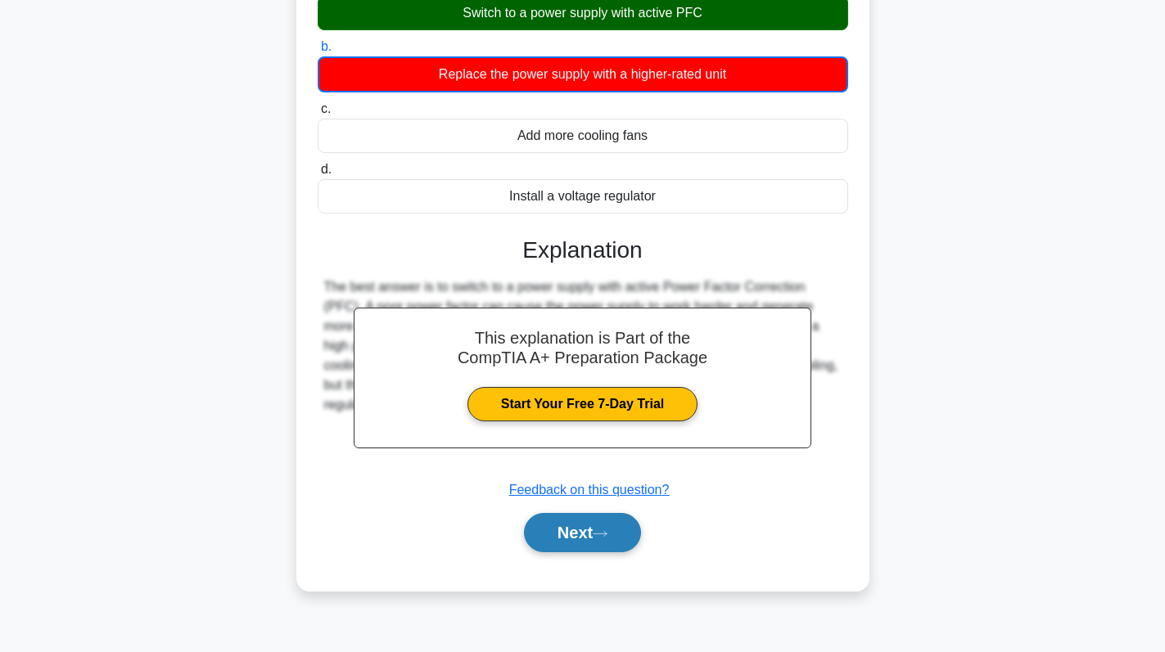
click at [594, 549] on button "Next" at bounding box center [582, 532] width 117 height 39
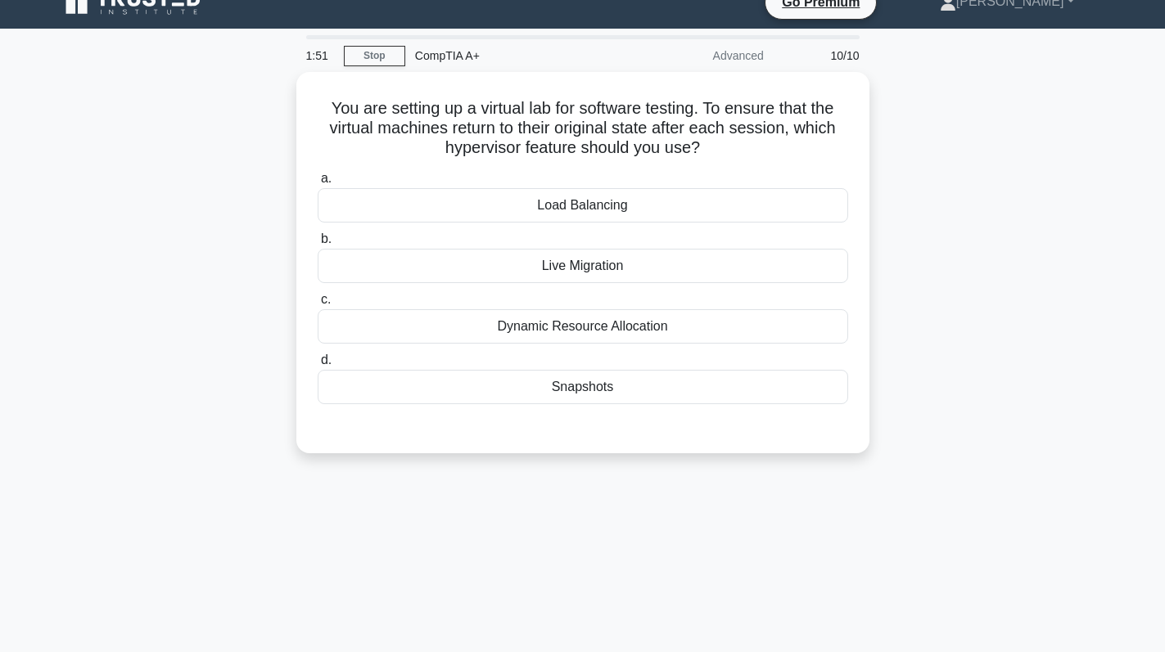
scroll to position [0, 0]
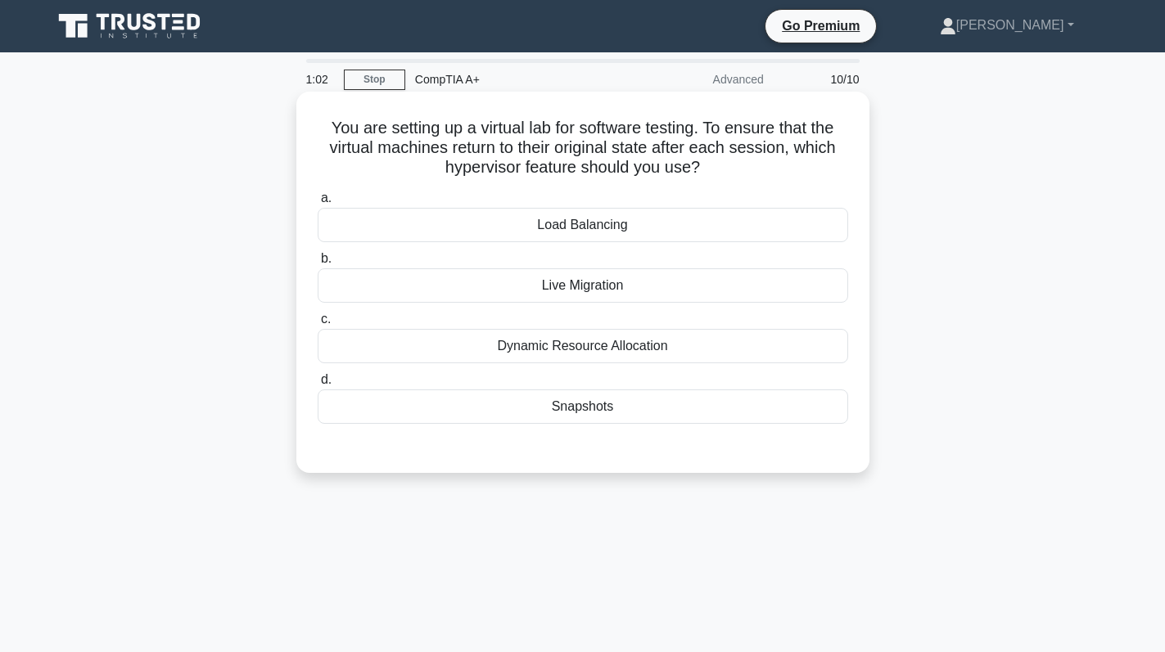
click at [606, 231] on div "Load Balancing" at bounding box center [583, 225] width 530 height 34
click at [318, 204] on input "a. Load Balancing" at bounding box center [318, 198] width 0 height 11
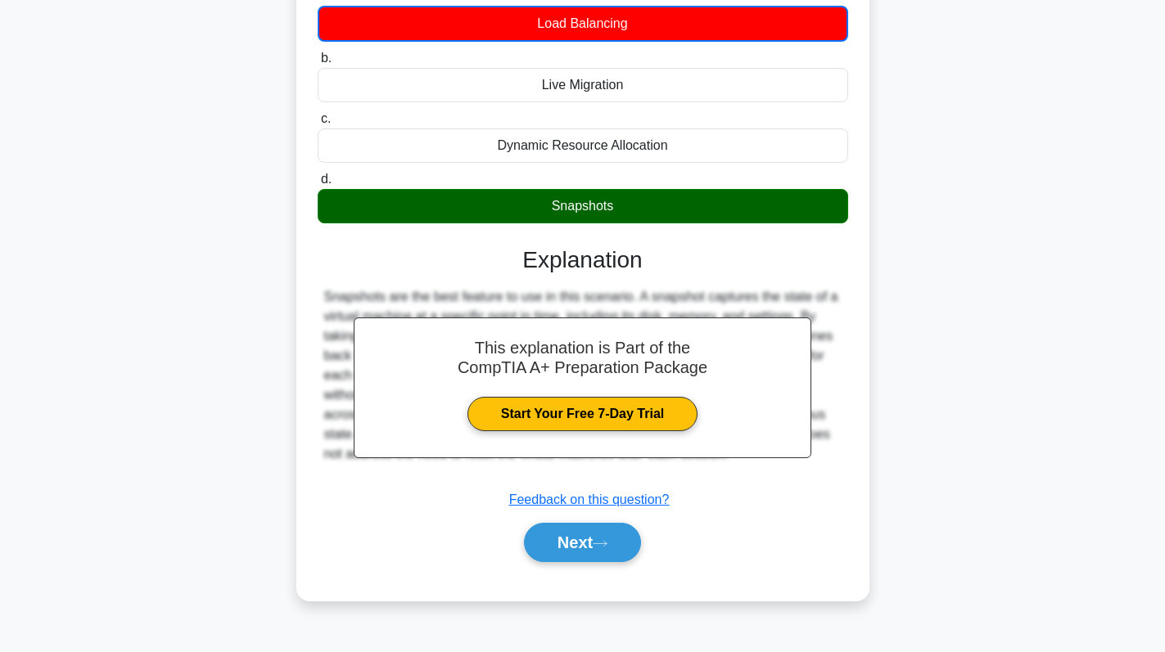
scroll to position [232, 0]
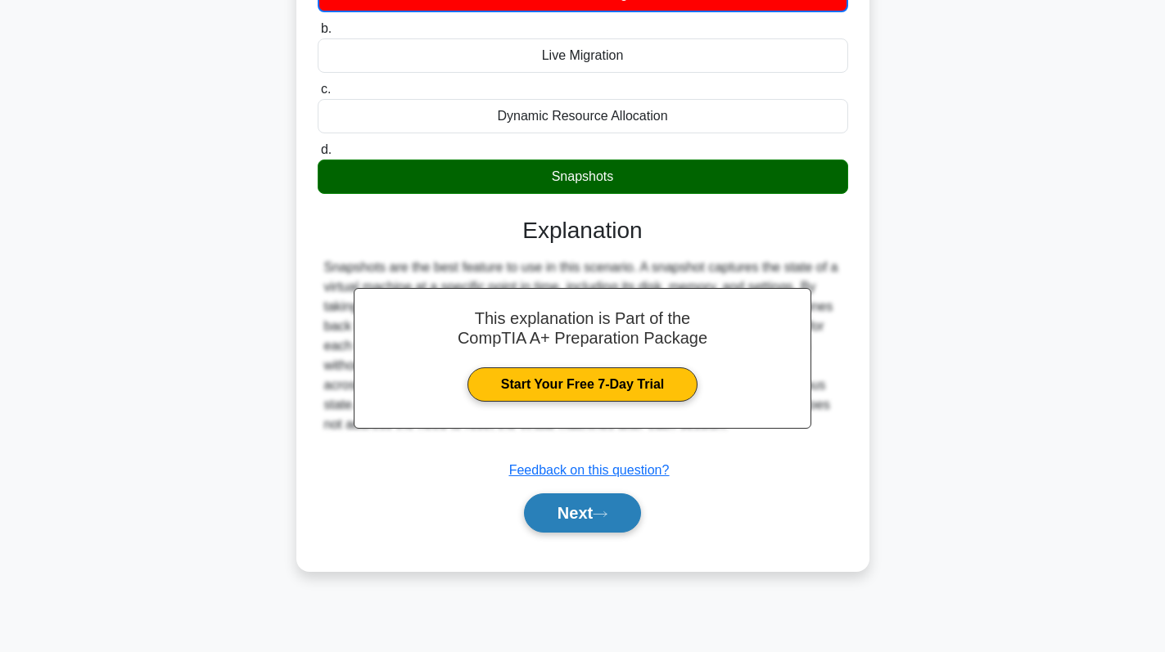
click at [595, 510] on button "Next" at bounding box center [582, 513] width 117 height 39
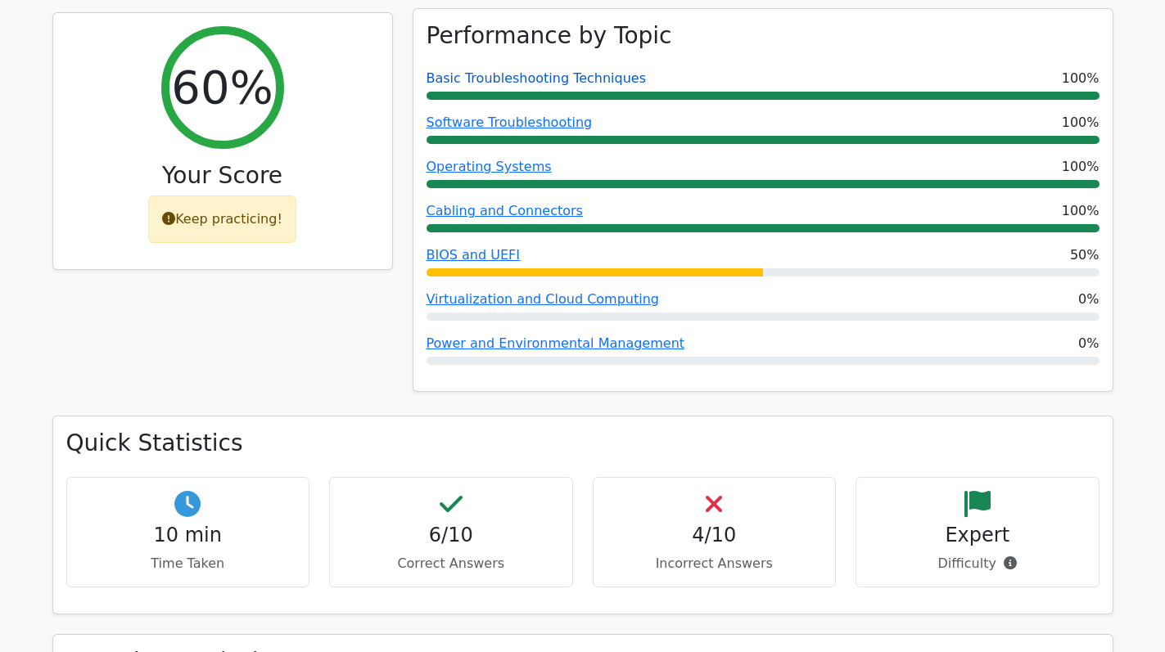
scroll to position [655, 0]
